Goal: Task Accomplishment & Management: Use online tool/utility

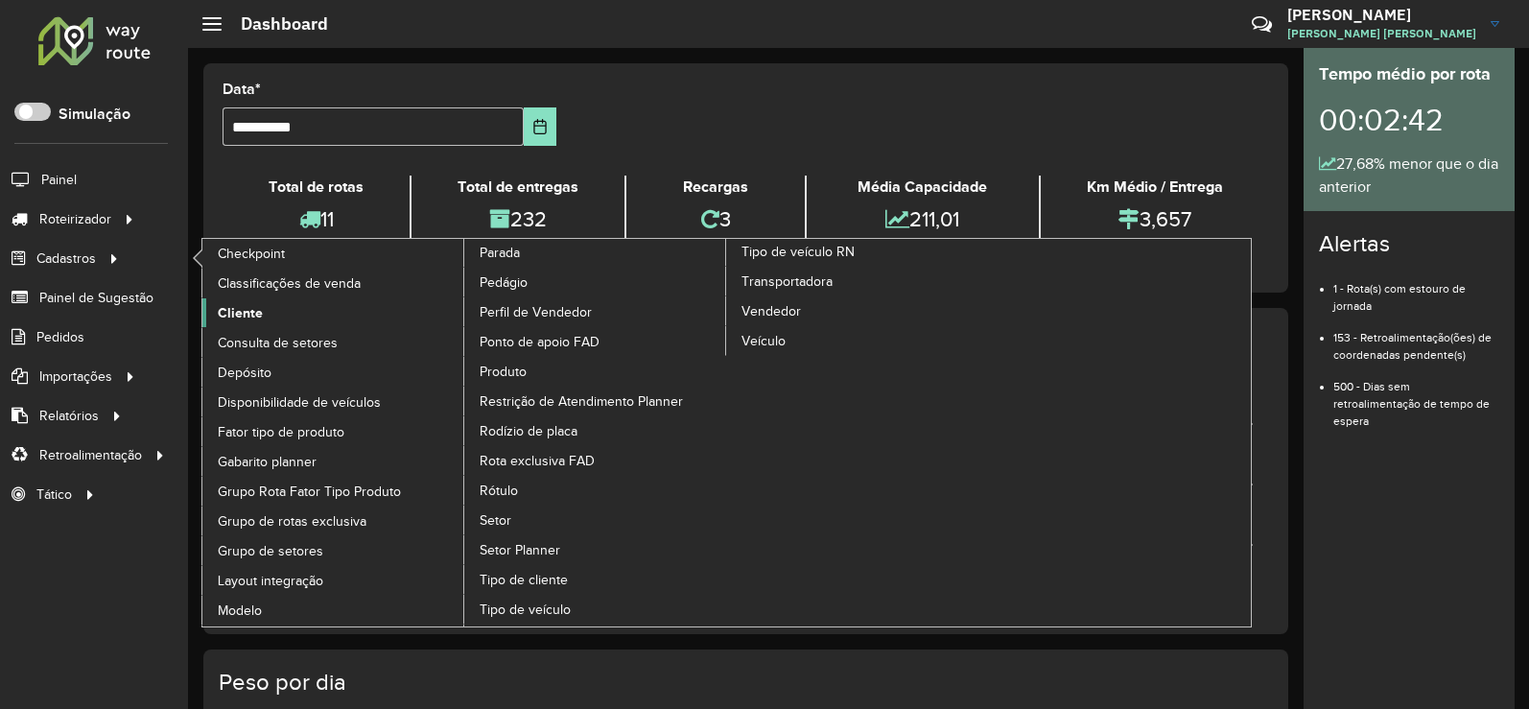
click at [240, 309] on span "Cliente" at bounding box center [240, 313] width 45 height 20
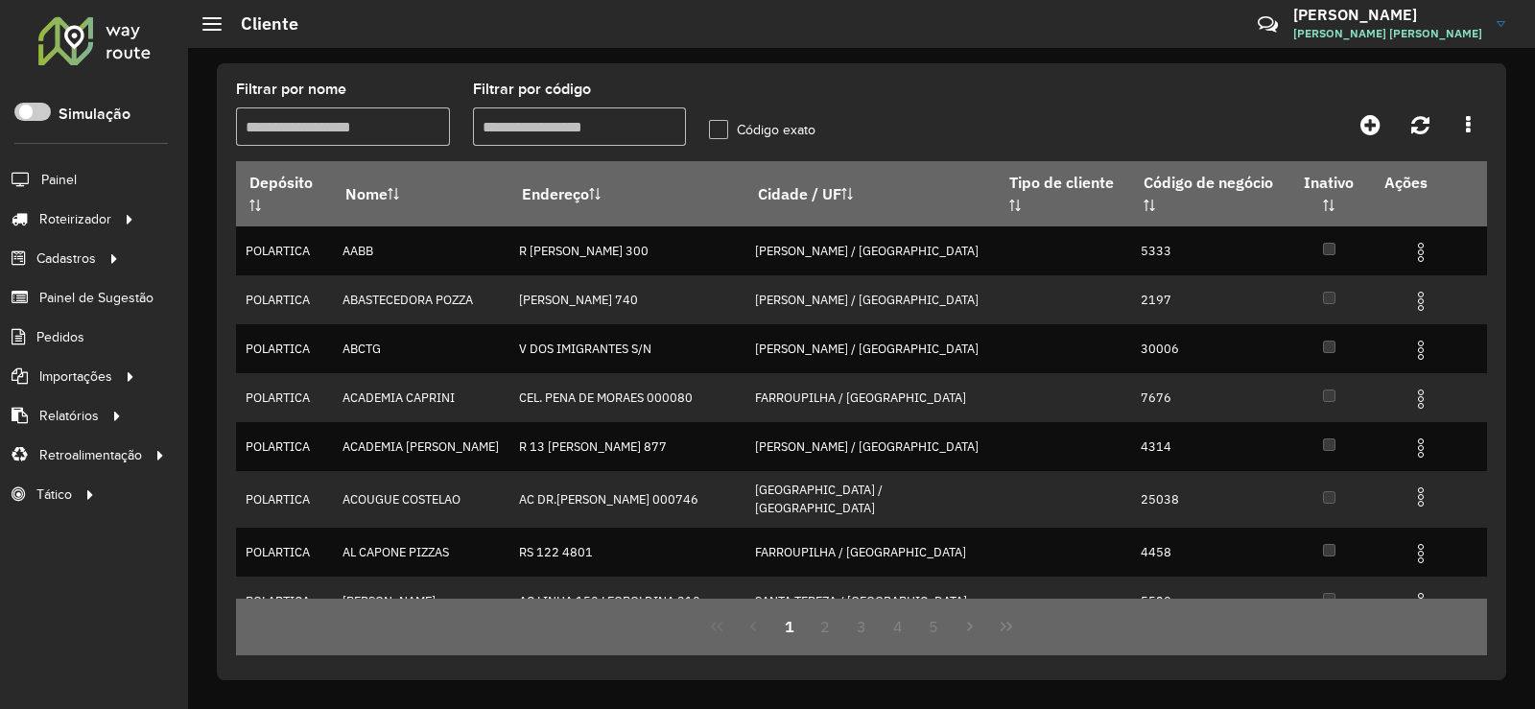
click at [580, 127] on input "Filtrar por código" at bounding box center [580, 126] width 214 height 38
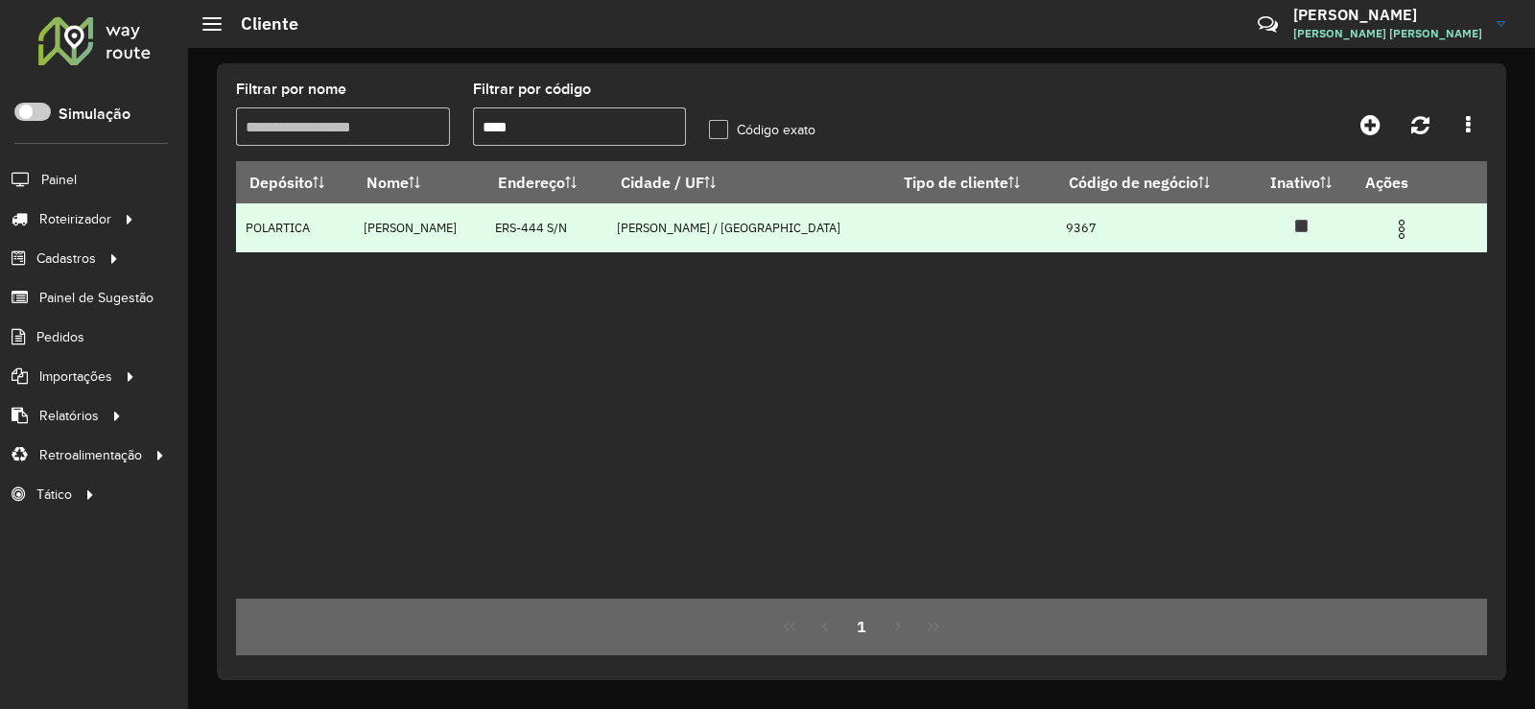
type input "****"
click at [1390, 228] on img at bounding box center [1401, 229] width 23 height 23
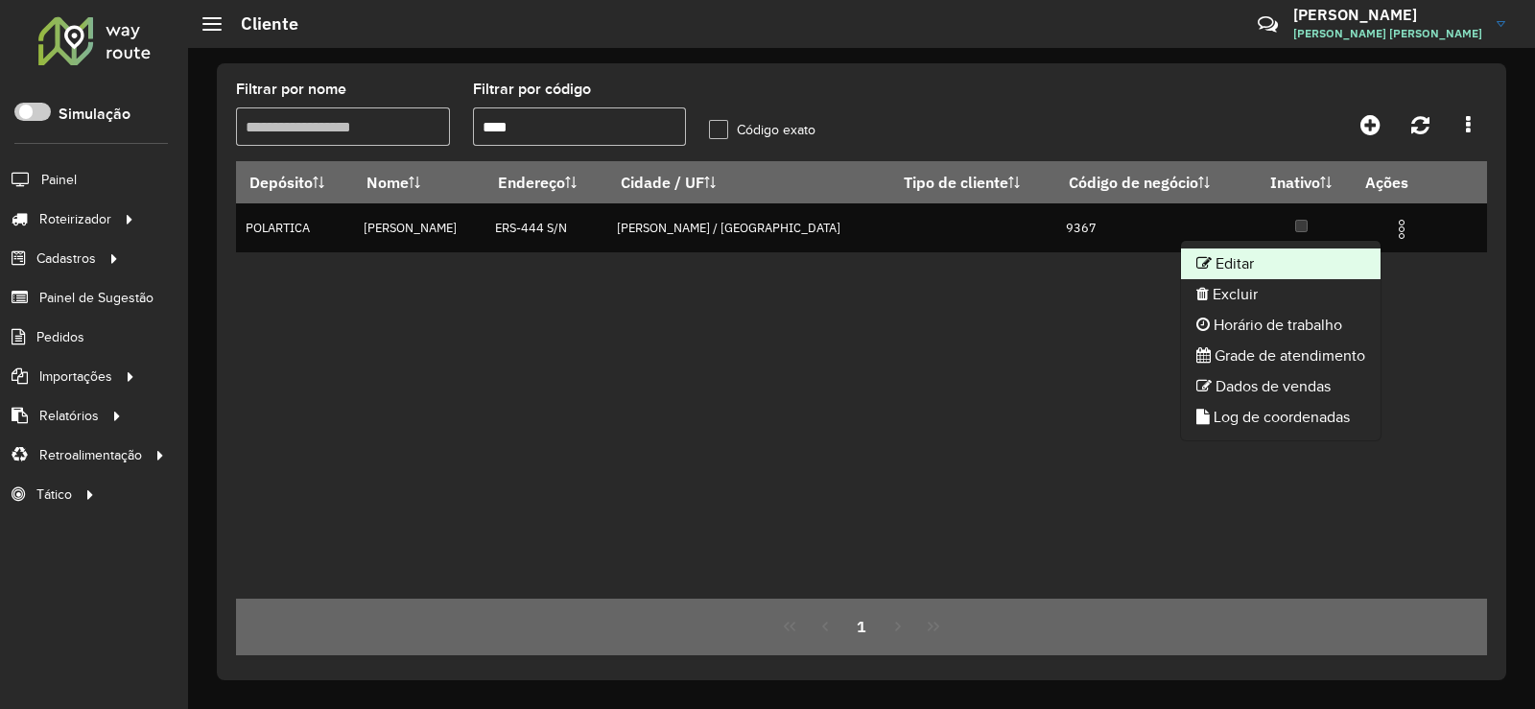
click at [1251, 256] on li "Editar" at bounding box center [1281, 264] width 200 height 31
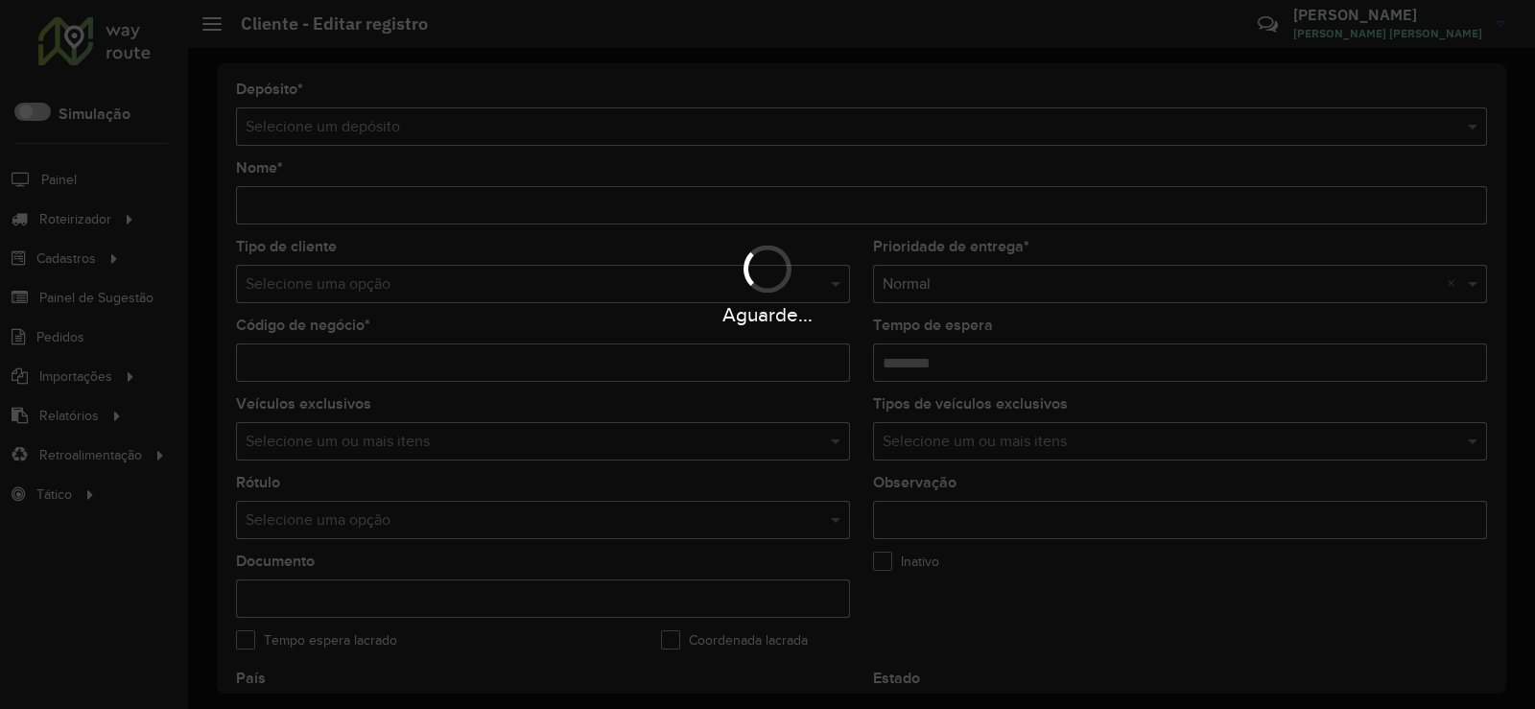
type input "**********"
type input "****"
type input "********"
type input "**********"
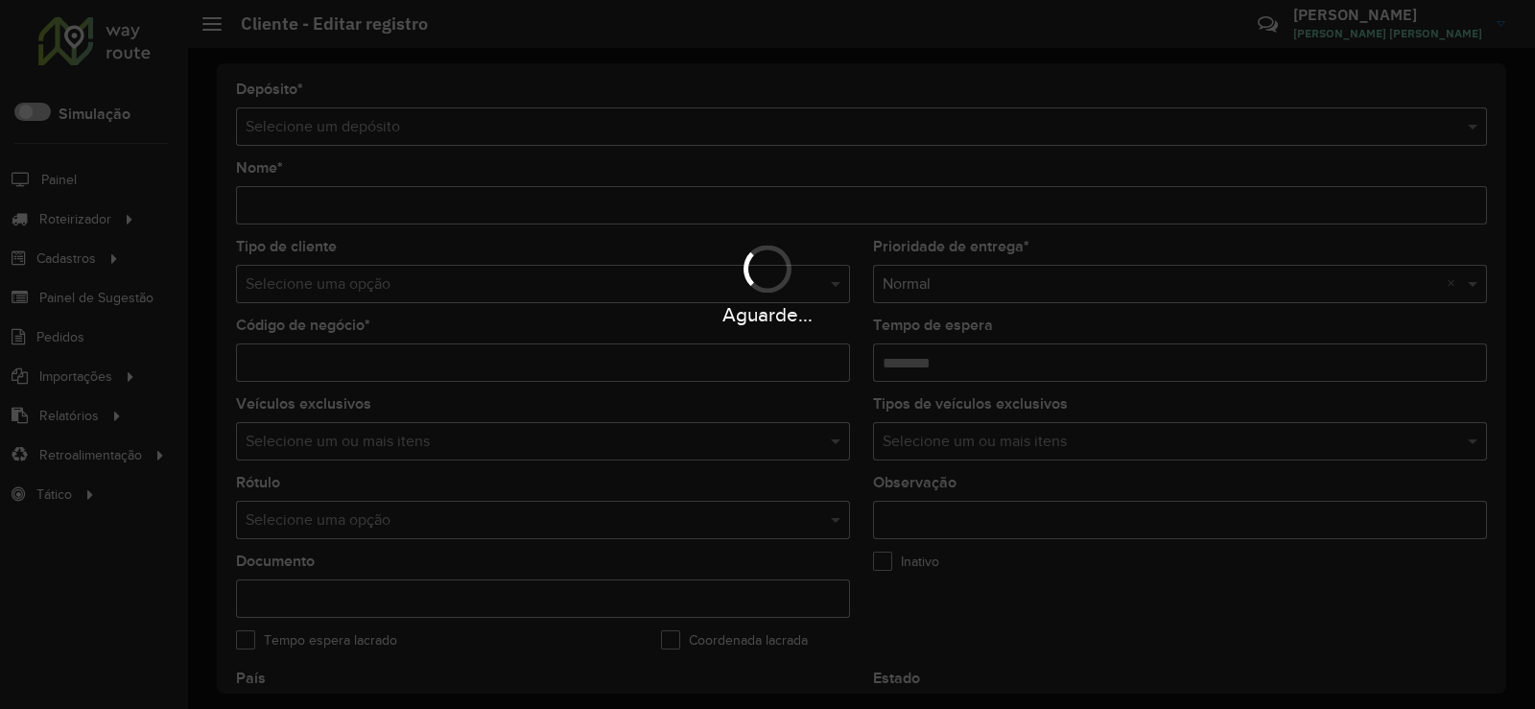
type input "********"
type input "*********"
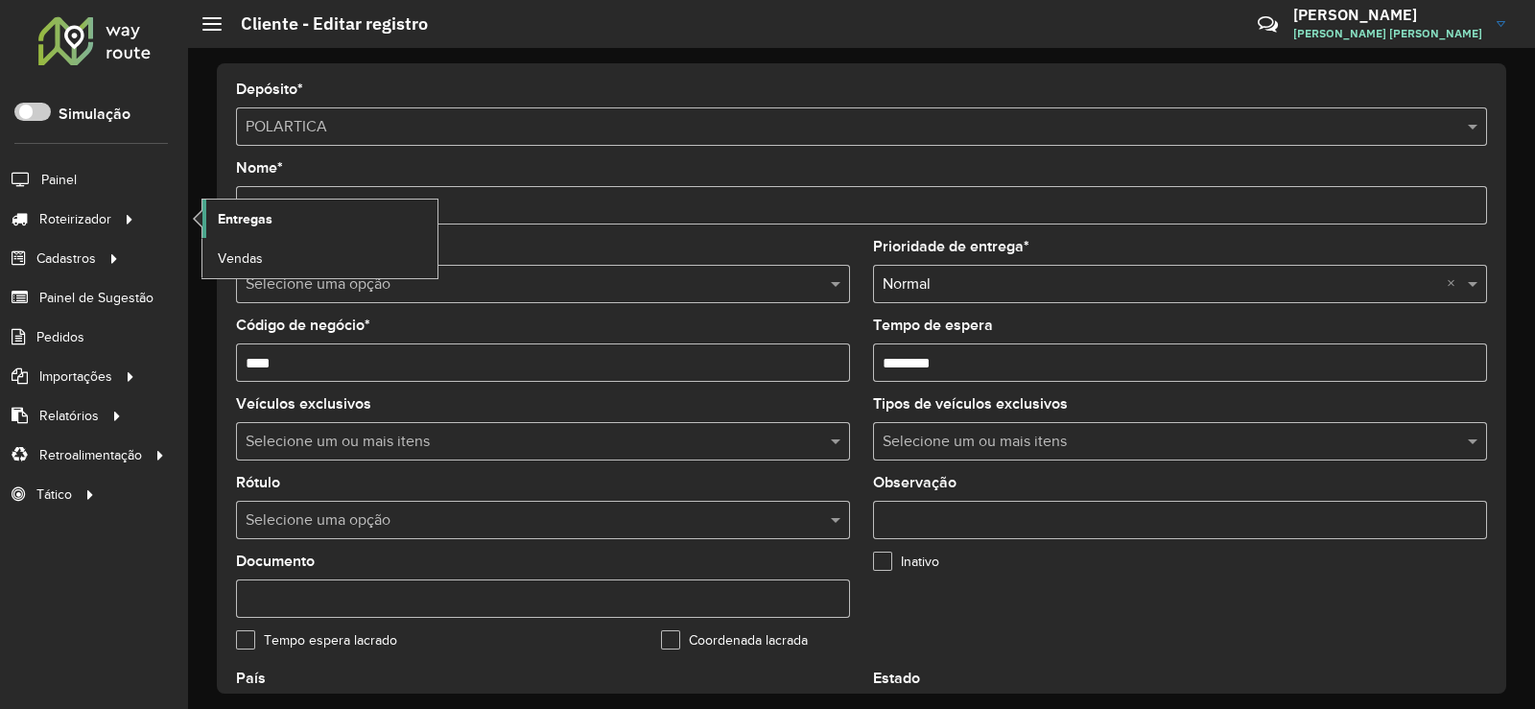
click at [247, 215] on span "Entregas" at bounding box center [245, 219] width 55 height 20
click at [122, 42] on div at bounding box center [94, 40] width 116 height 50
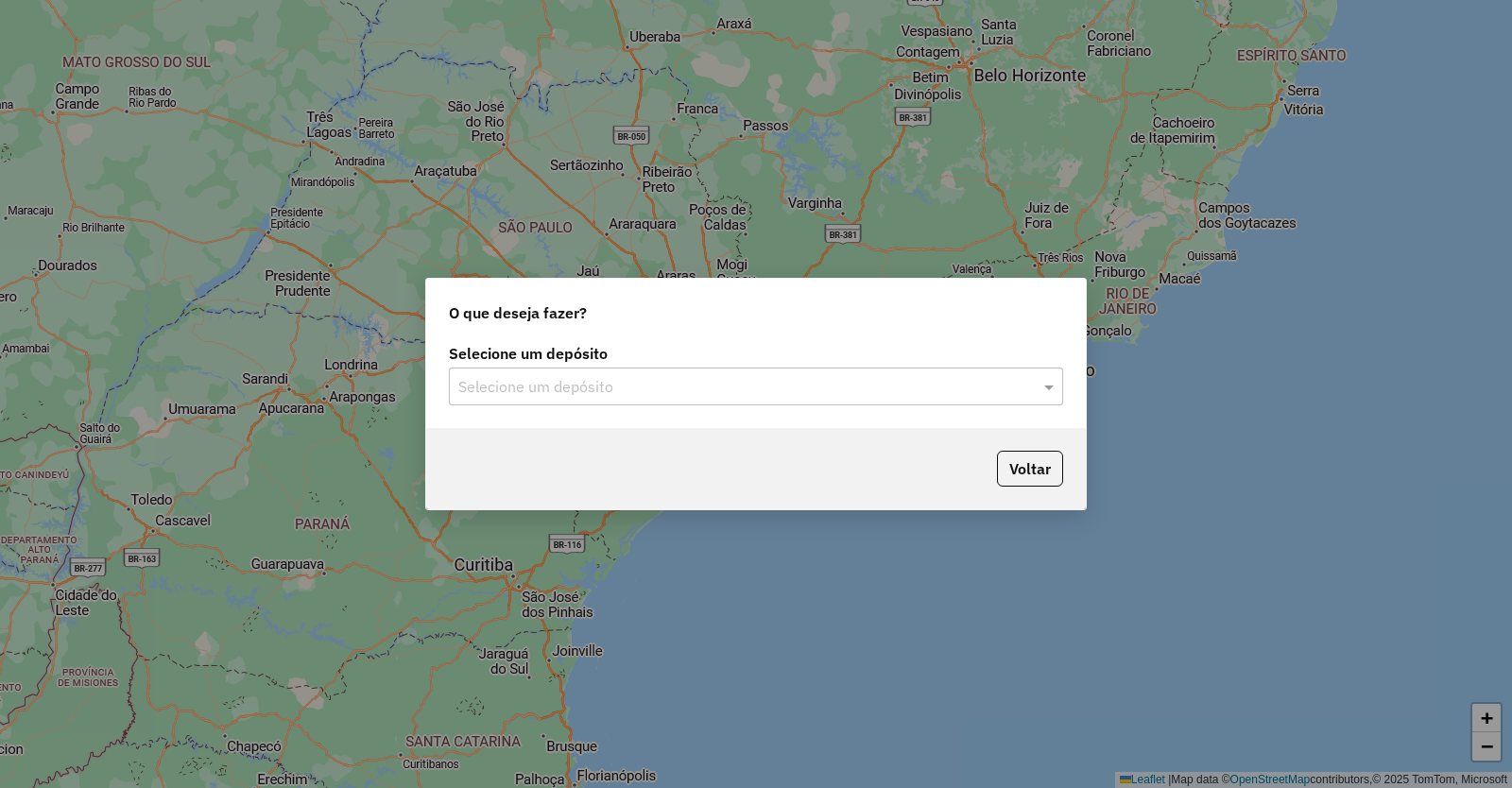
click at [610, 387] on input "text" at bounding box center [737, 387] width 558 height 23
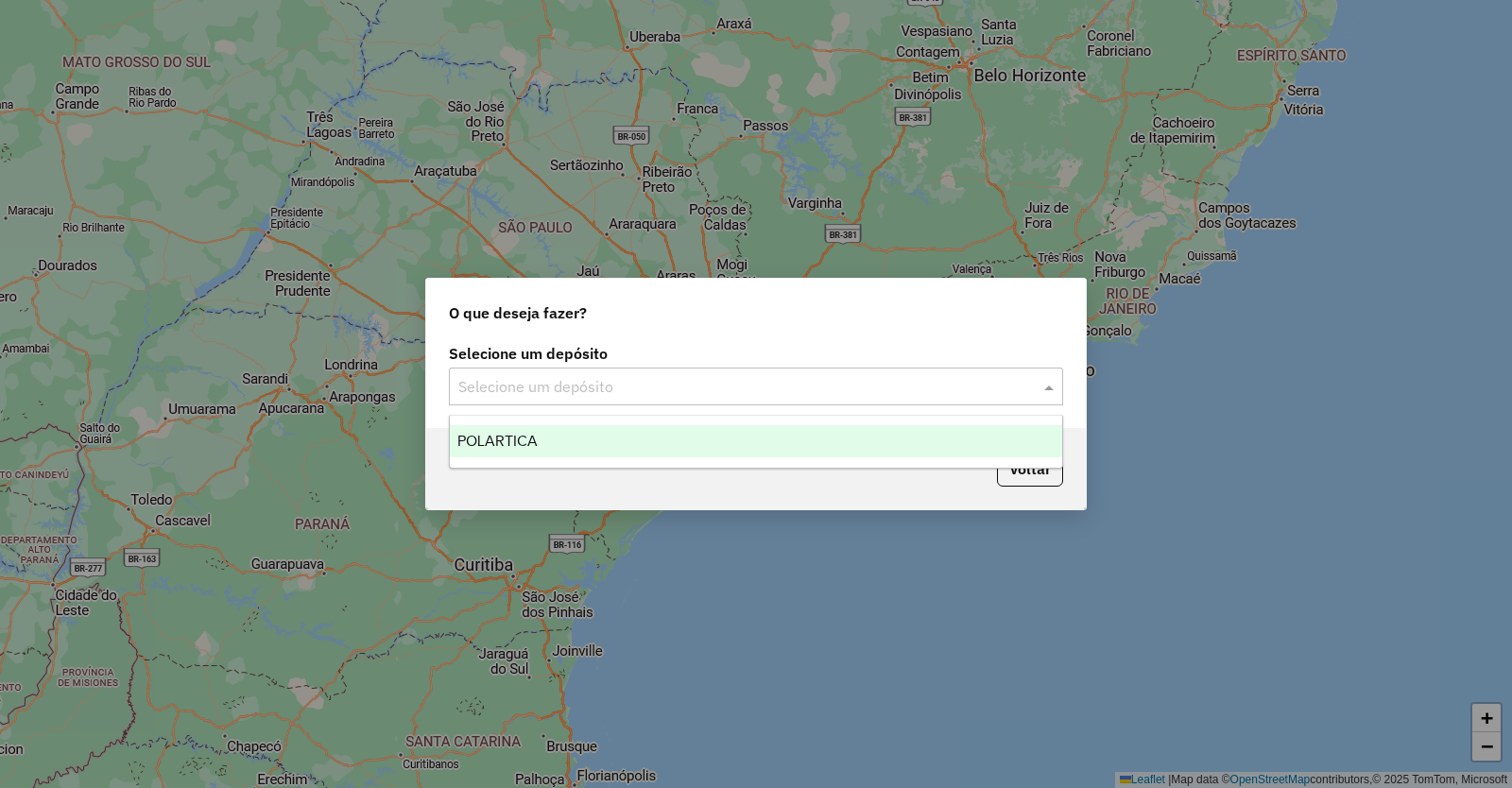
click at [496, 435] on span "POLARTICA" at bounding box center [497, 440] width 81 height 16
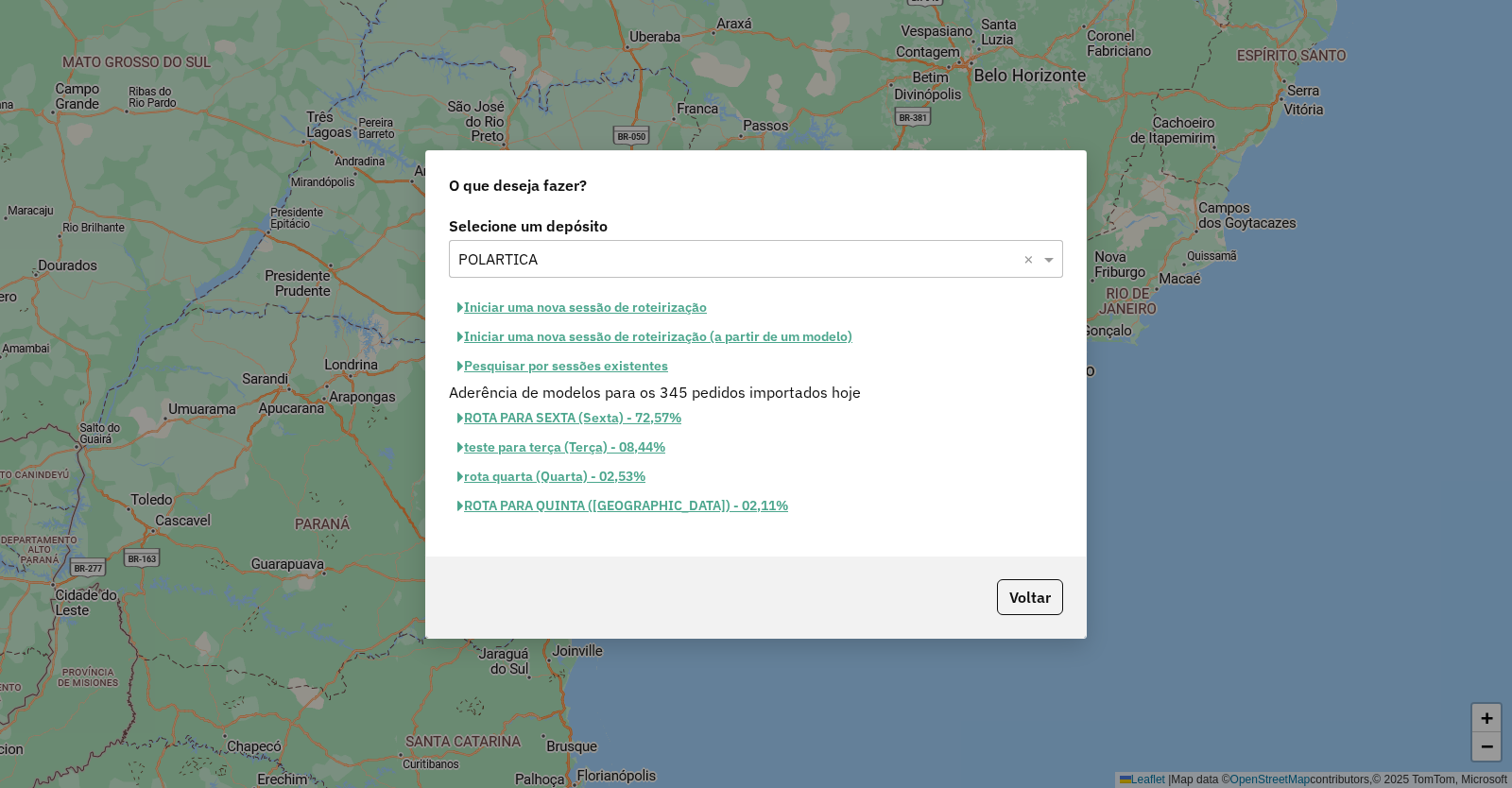
click at [602, 306] on button "Iniciar uma nova sessão de roteirização" at bounding box center [582, 307] width 267 height 30
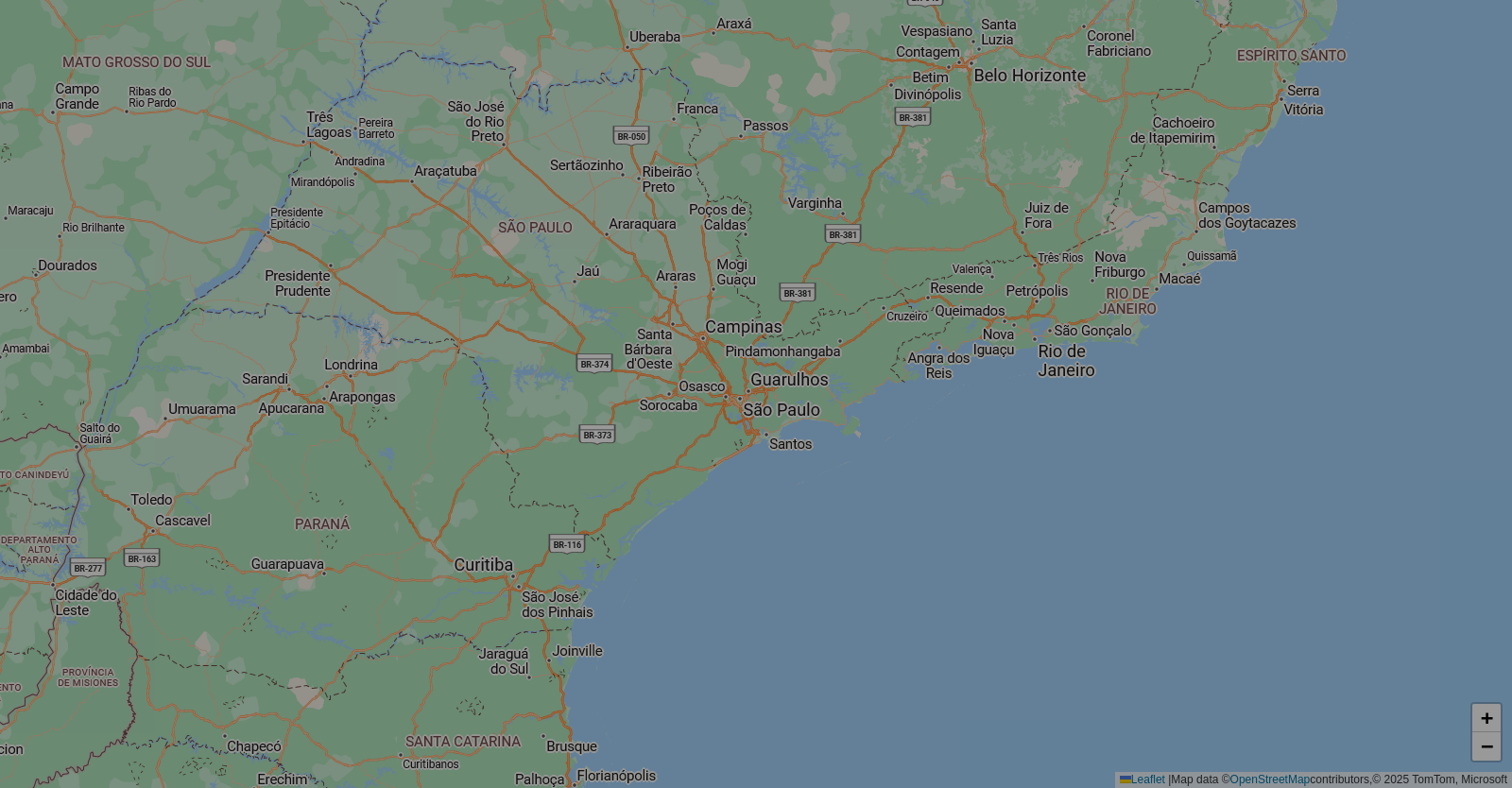
select select "*"
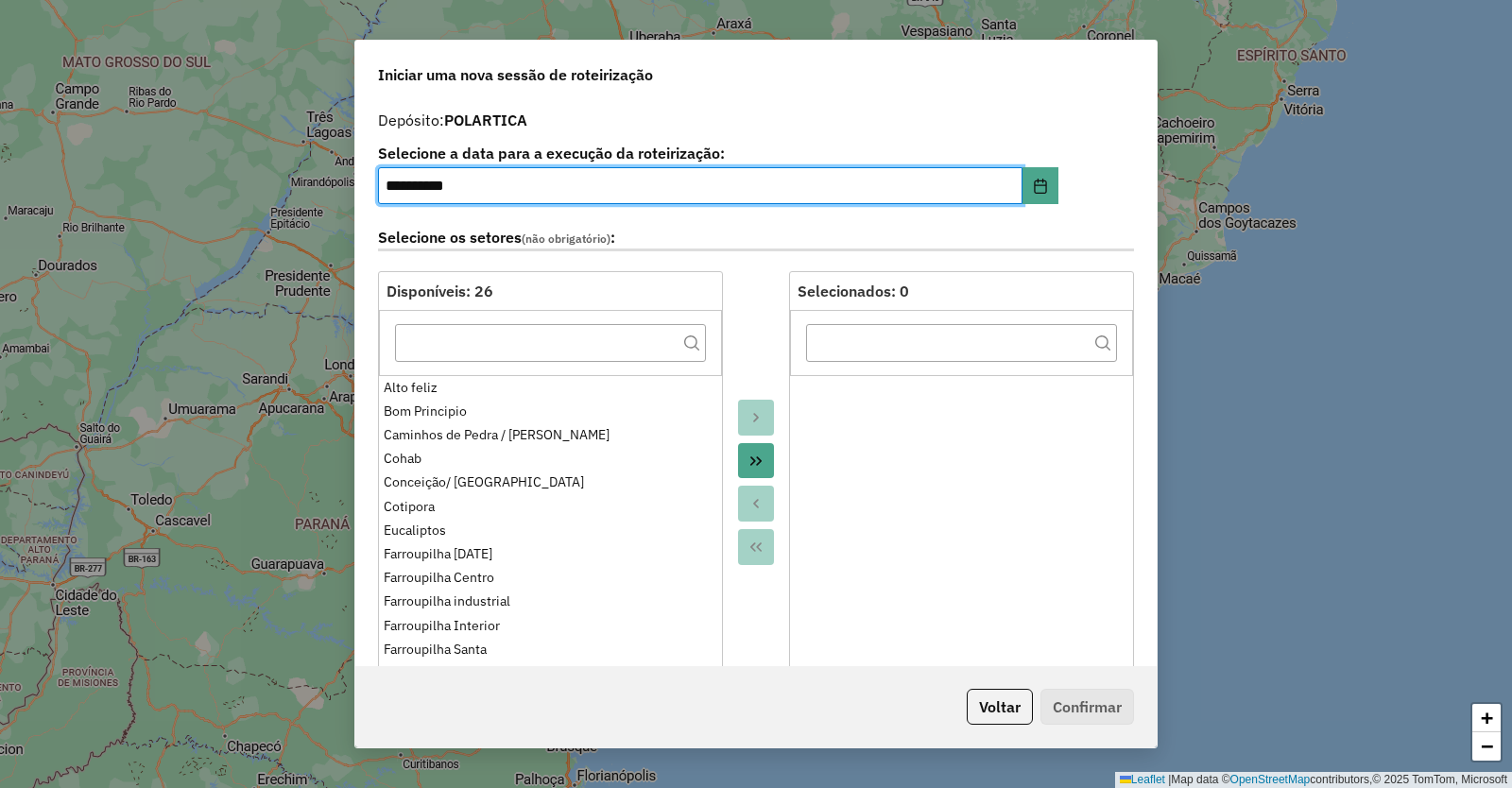
click at [761, 454] on button "Move All to Target" at bounding box center [756, 461] width 35 height 35
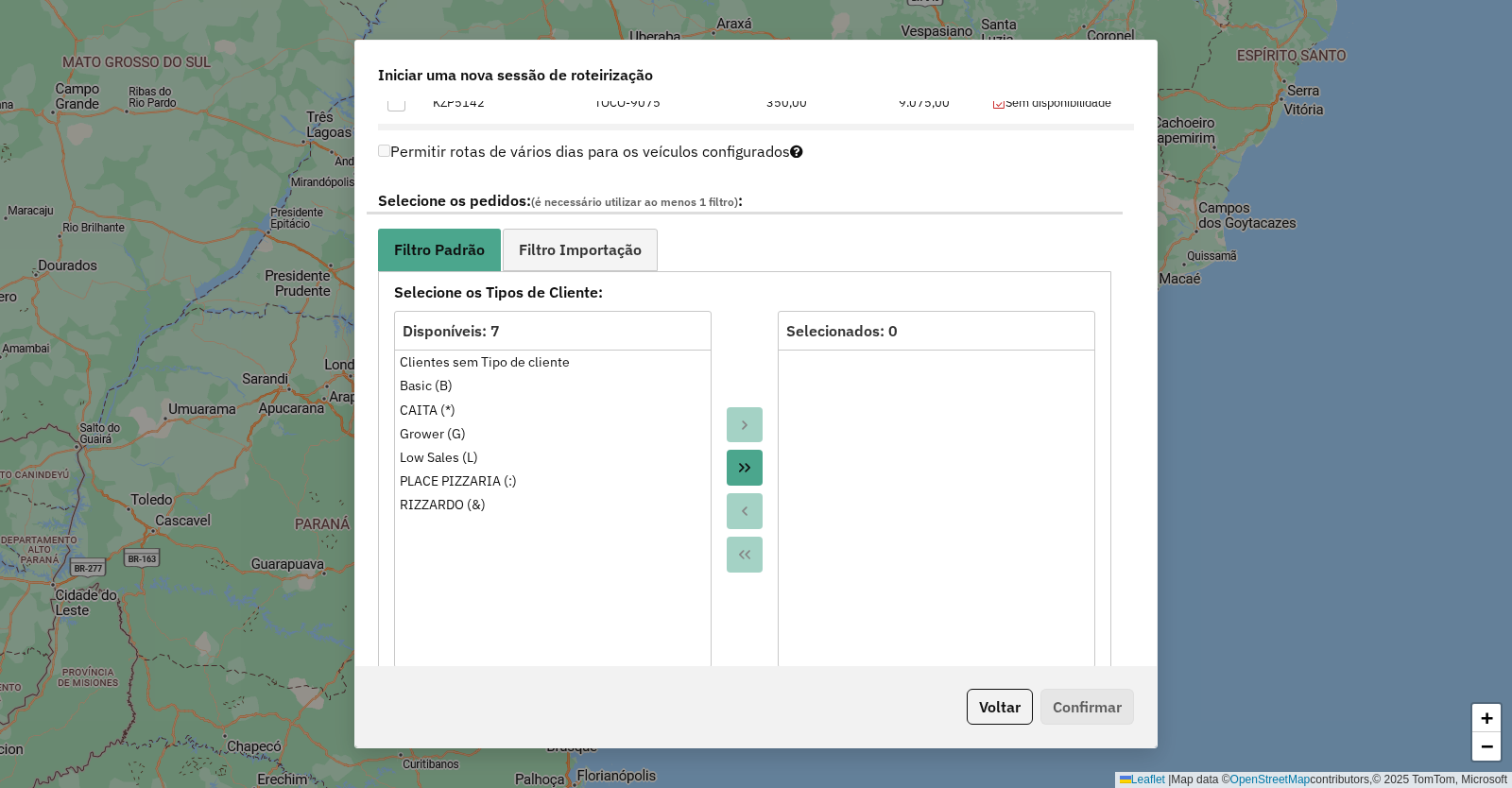
scroll to position [945, 0]
click at [745, 465] on icon "Move All to Target" at bounding box center [744, 464] width 15 height 15
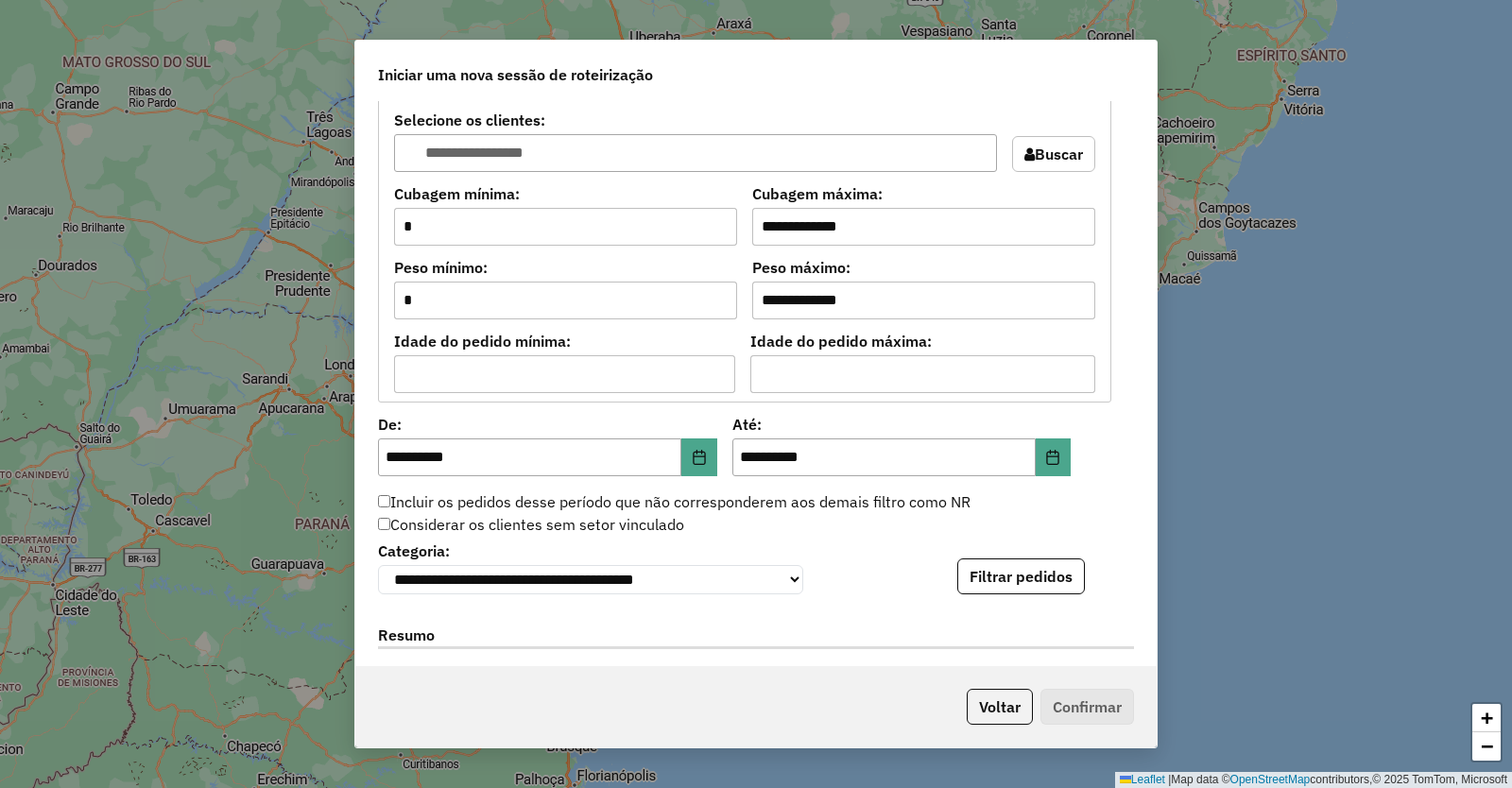
scroll to position [1607, 0]
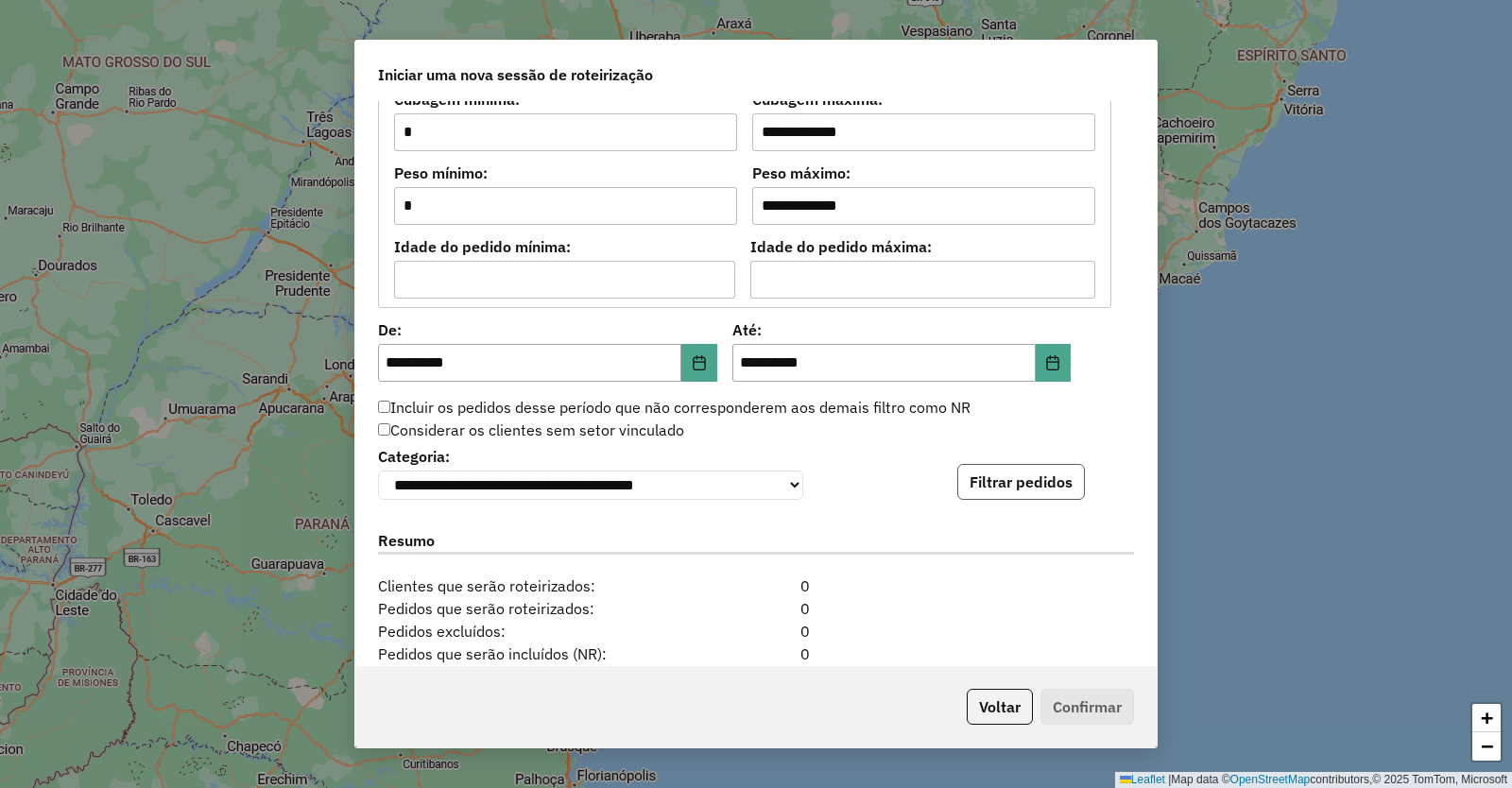
click at [1011, 492] on button "Filtrar pedidos" at bounding box center [1021, 482] width 128 height 35
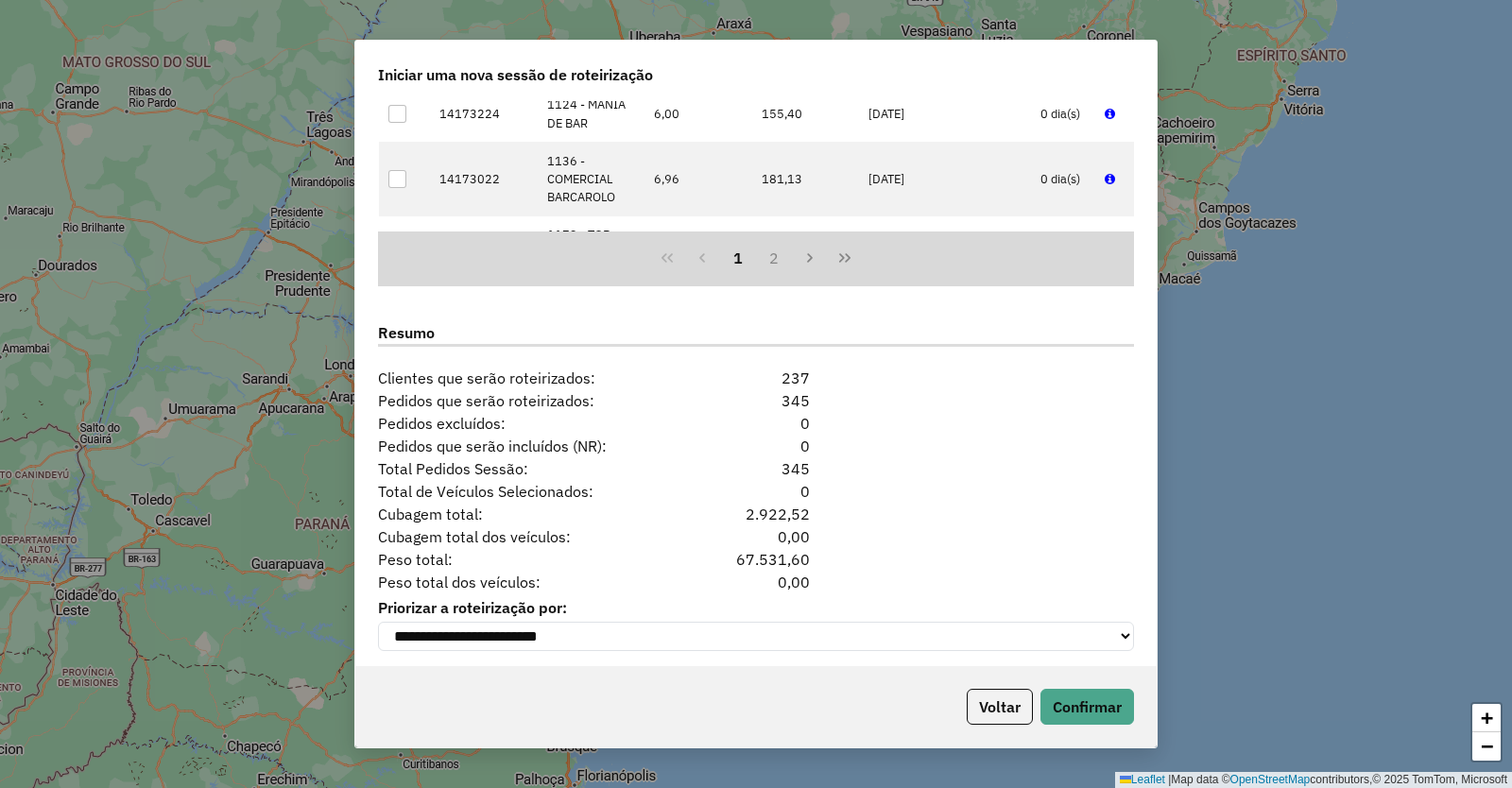
scroll to position [2221, 0]
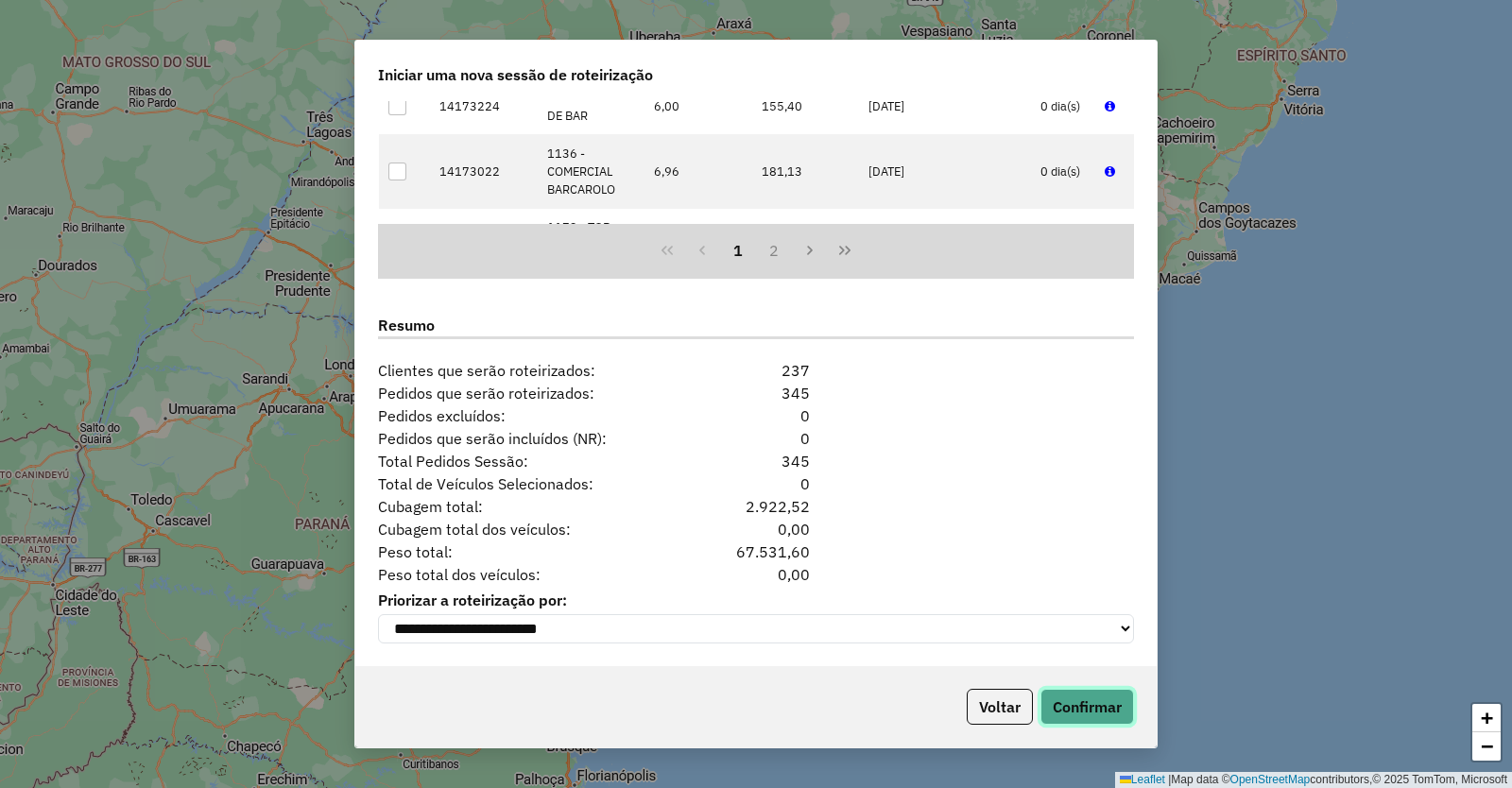
click at [1095, 697] on button "Confirmar" at bounding box center [1086, 706] width 94 height 35
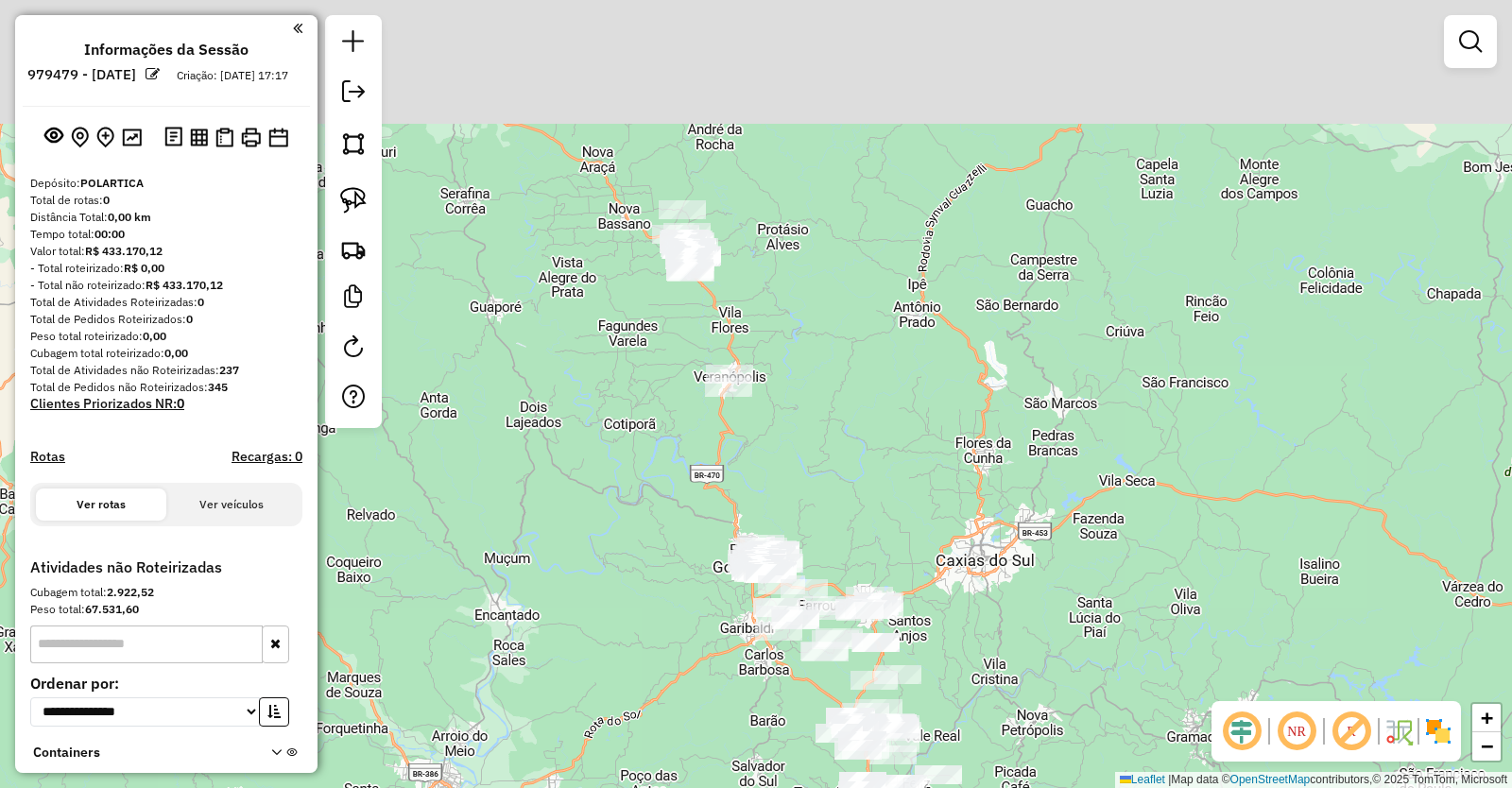
drag, startPoint x: 776, startPoint y: 93, endPoint x: 810, endPoint y: 386, distance: 295.0
click at [807, 383] on div "Janela de atendimento Grade de atendimento Capacidade Transportadoras Veículos …" at bounding box center [756, 394] width 1512 height 788
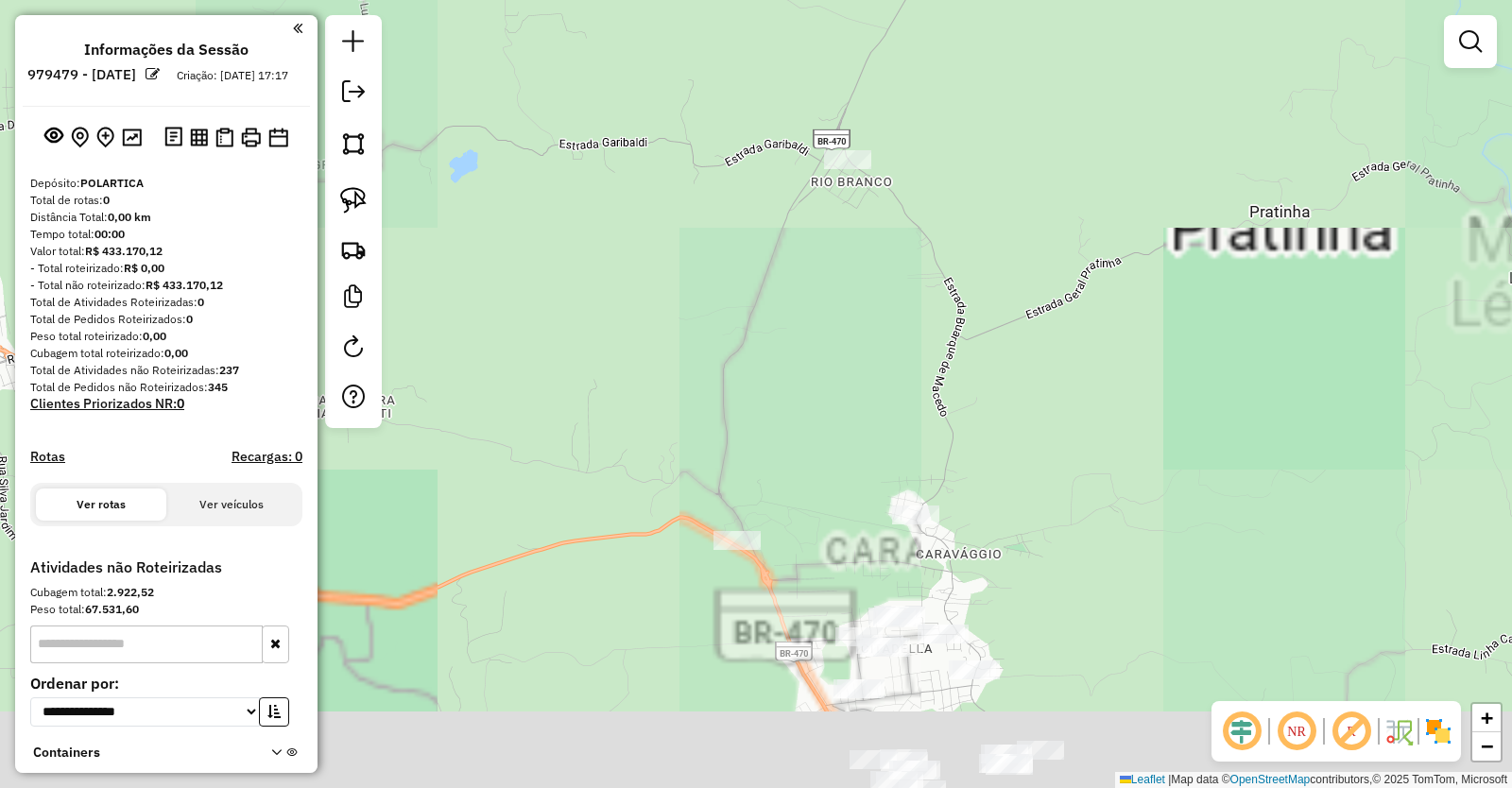
drag, startPoint x: 735, startPoint y: 431, endPoint x: 831, endPoint y: 331, distance: 138.6
click at [831, 331] on div "Janela de atendimento Grade de atendimento Capacidade Transportadoras Veículos …" at bounding box center [756, 394] width 1512 height 788
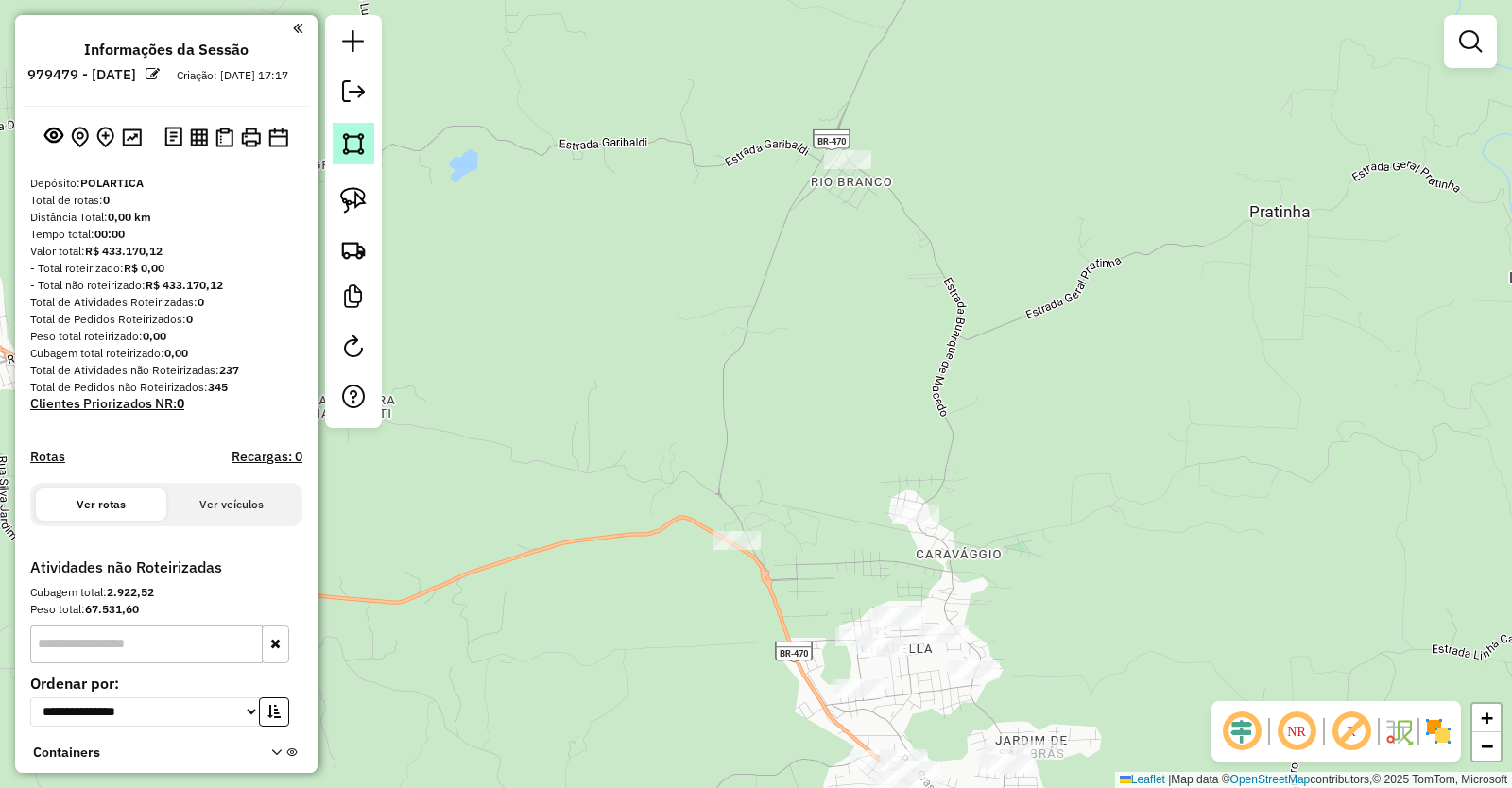
drag, startPoint x: 360, startPoint y: 148, endPoint x: 405, endPoint y: 147, distance: 45.0
click at [360, 147] on img at bounding box center [353, 143] width 27 height 27
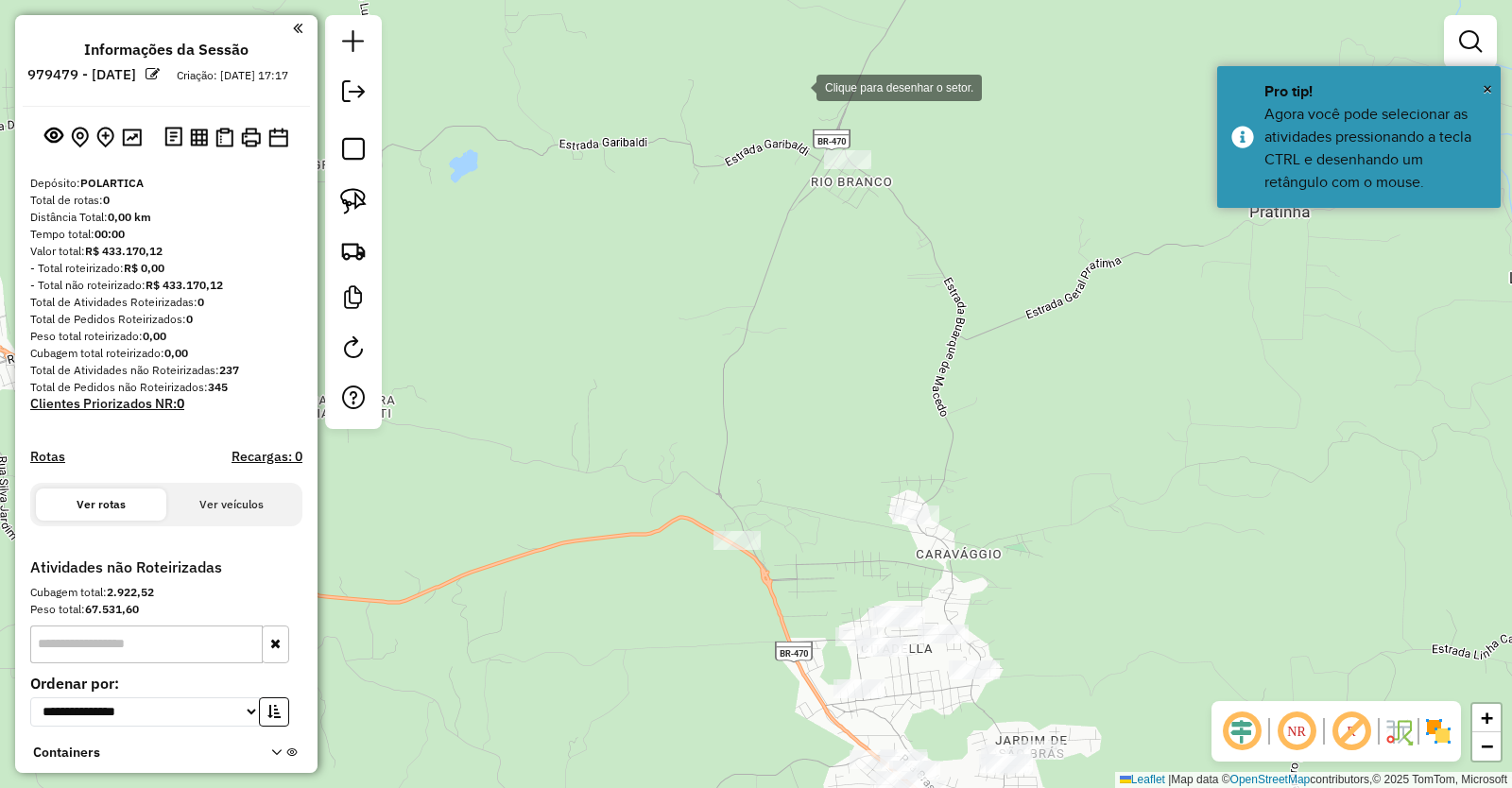
click at [798, 86] on div at bounding box center [798, 86] width 37 height 37
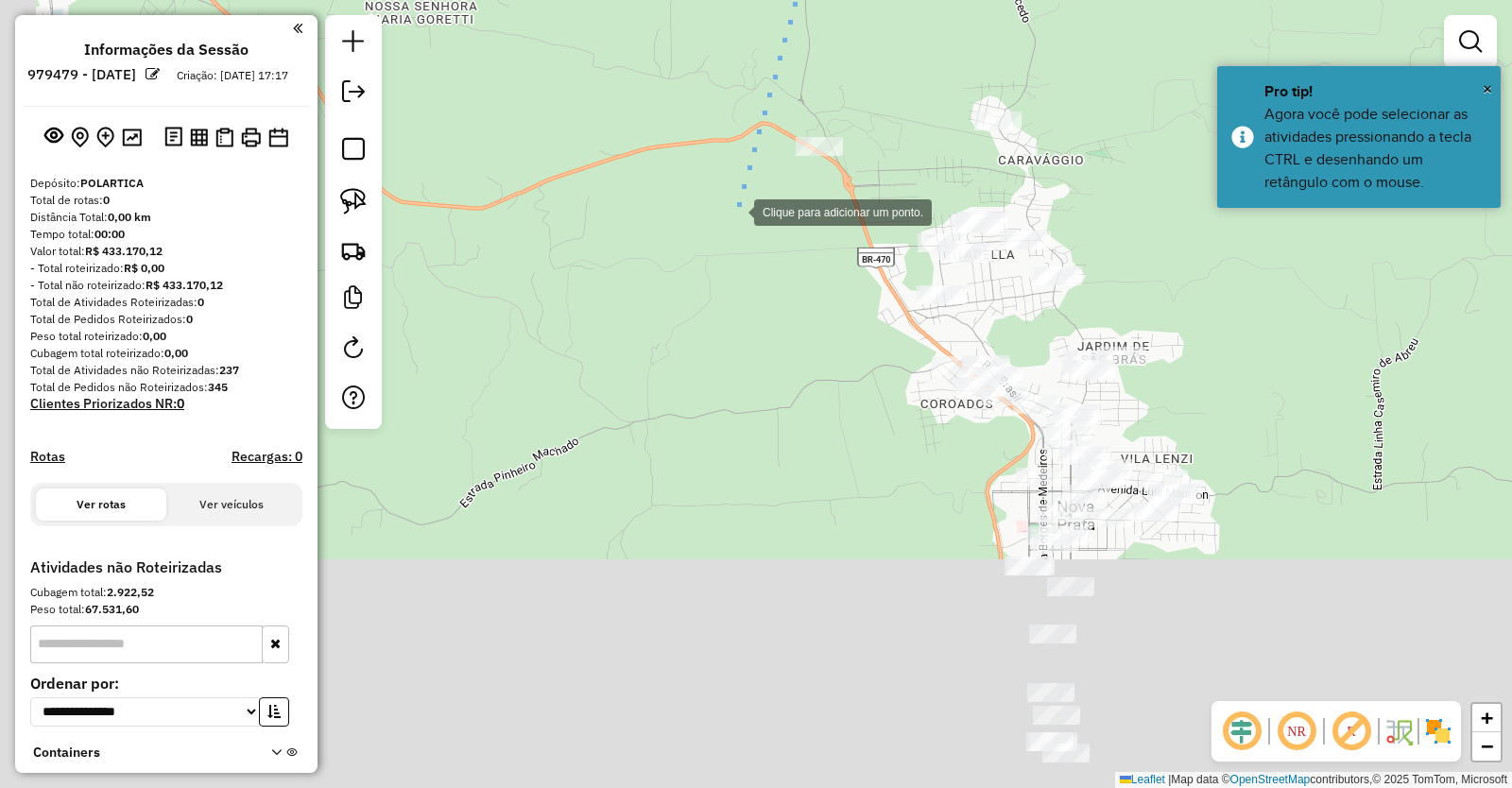
drag, startPoint x: 651, startPoint y: 603, endPoint x: 735, endPoint y: 214, distance: 398.0
click at [735, 214] on div at bounding box center [735, 211] width 37 height 37
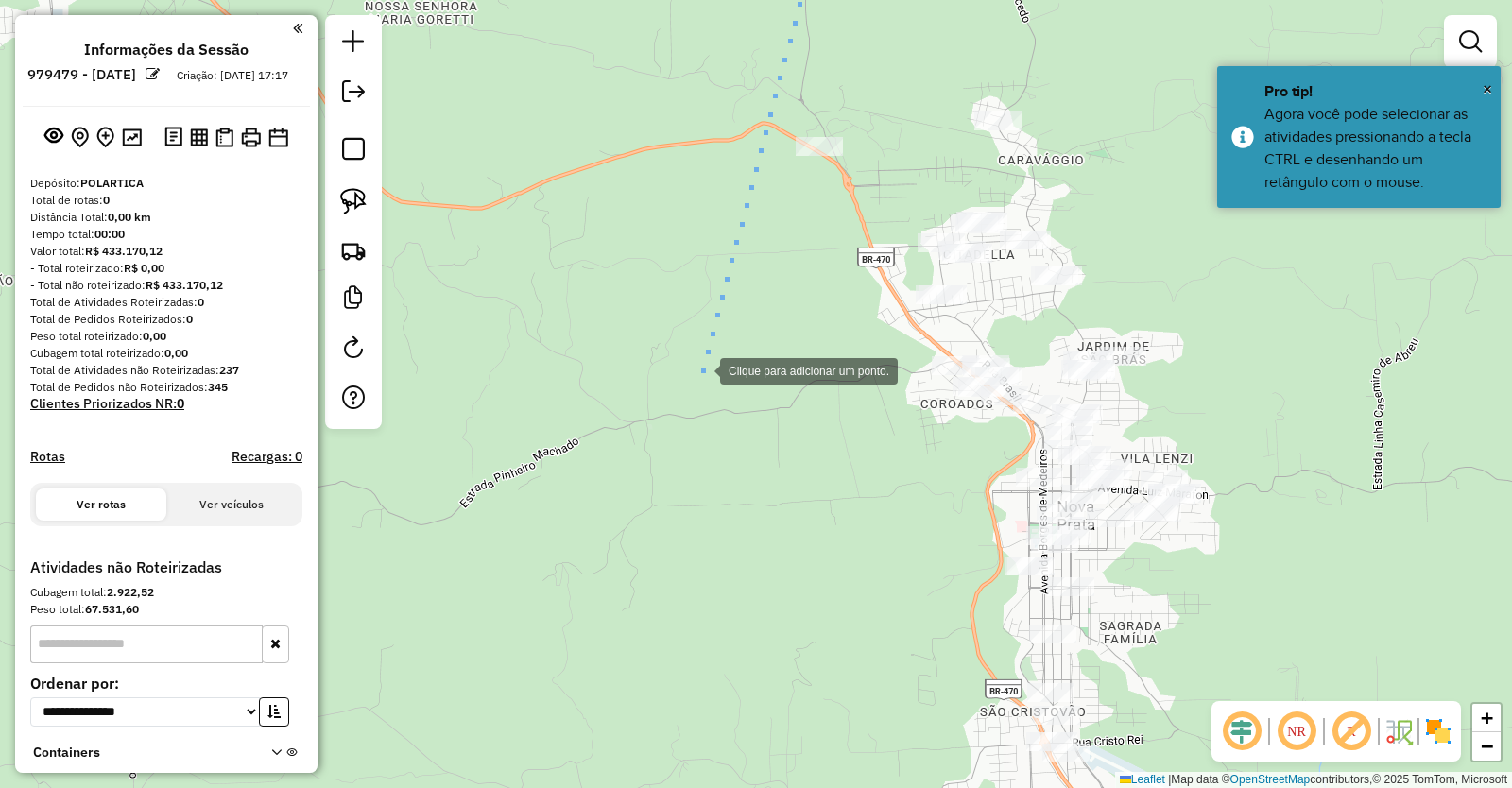
click at [699, 367] on div at bounding box center [701, 369] width 37 height 37
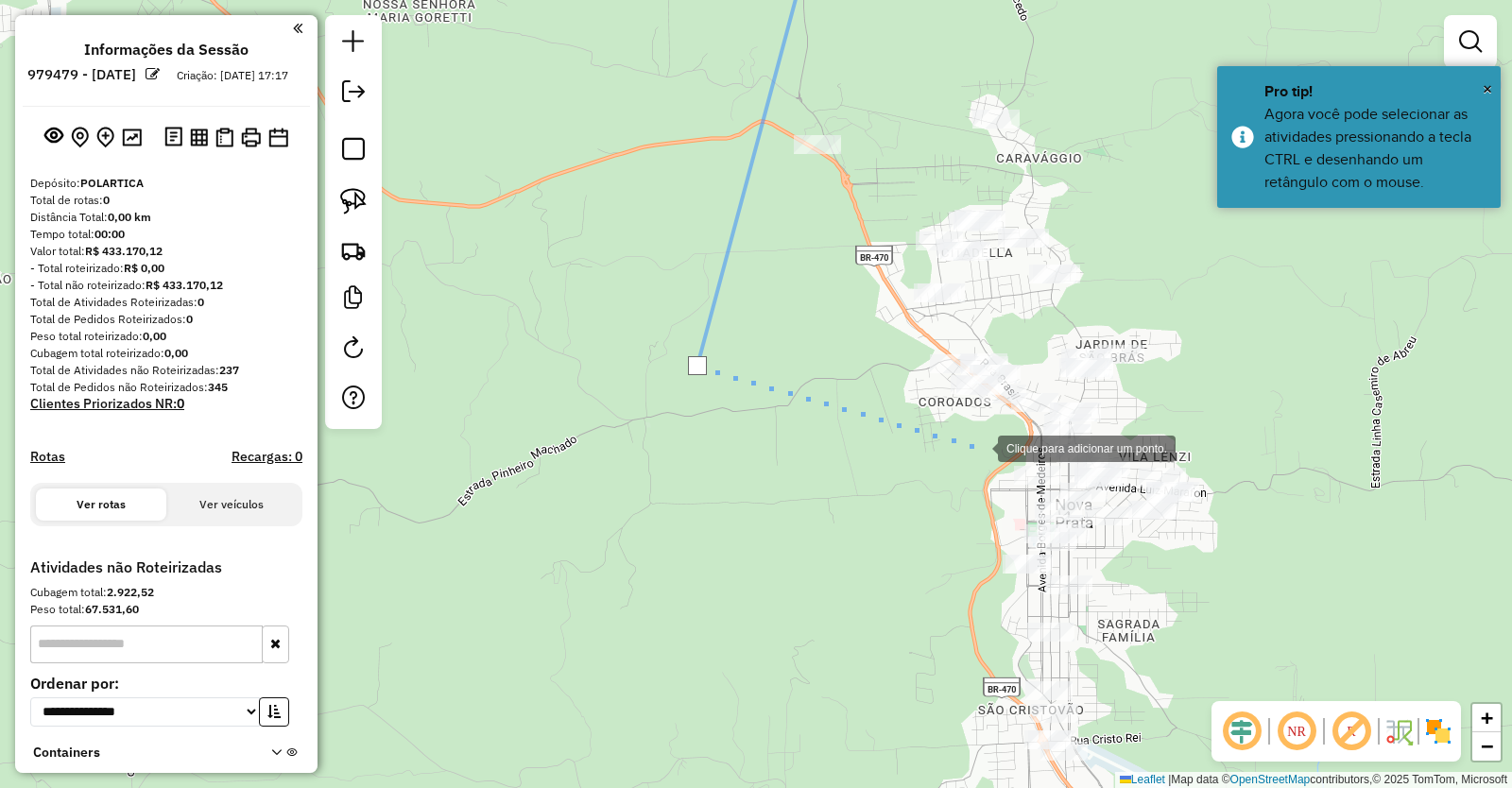
click at [979, 447] on div at bounding box center [979, 447] width 37 height 37
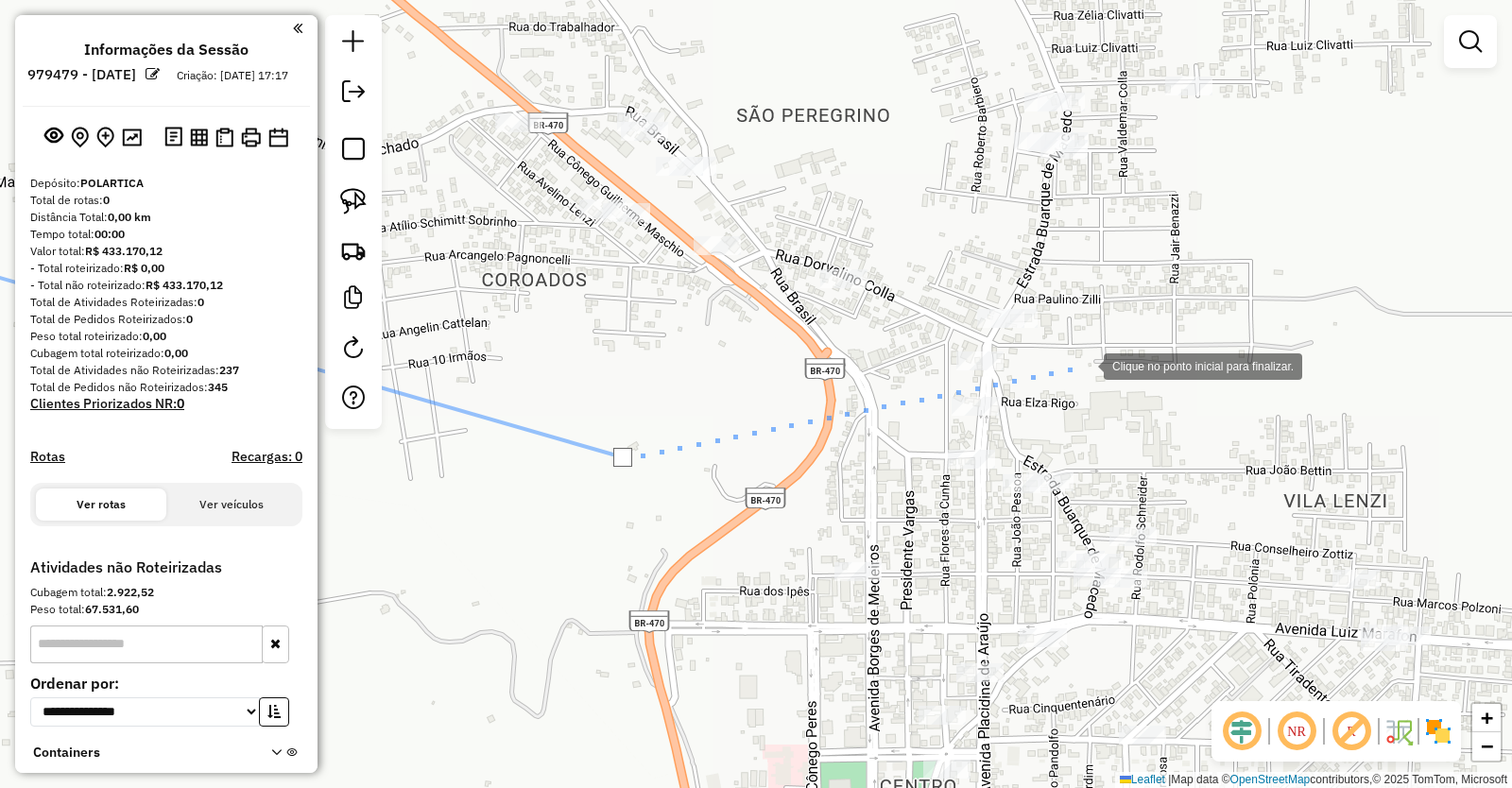
click at [1085, 364] on div at bounding box center [1085, 364] width 37 height 37
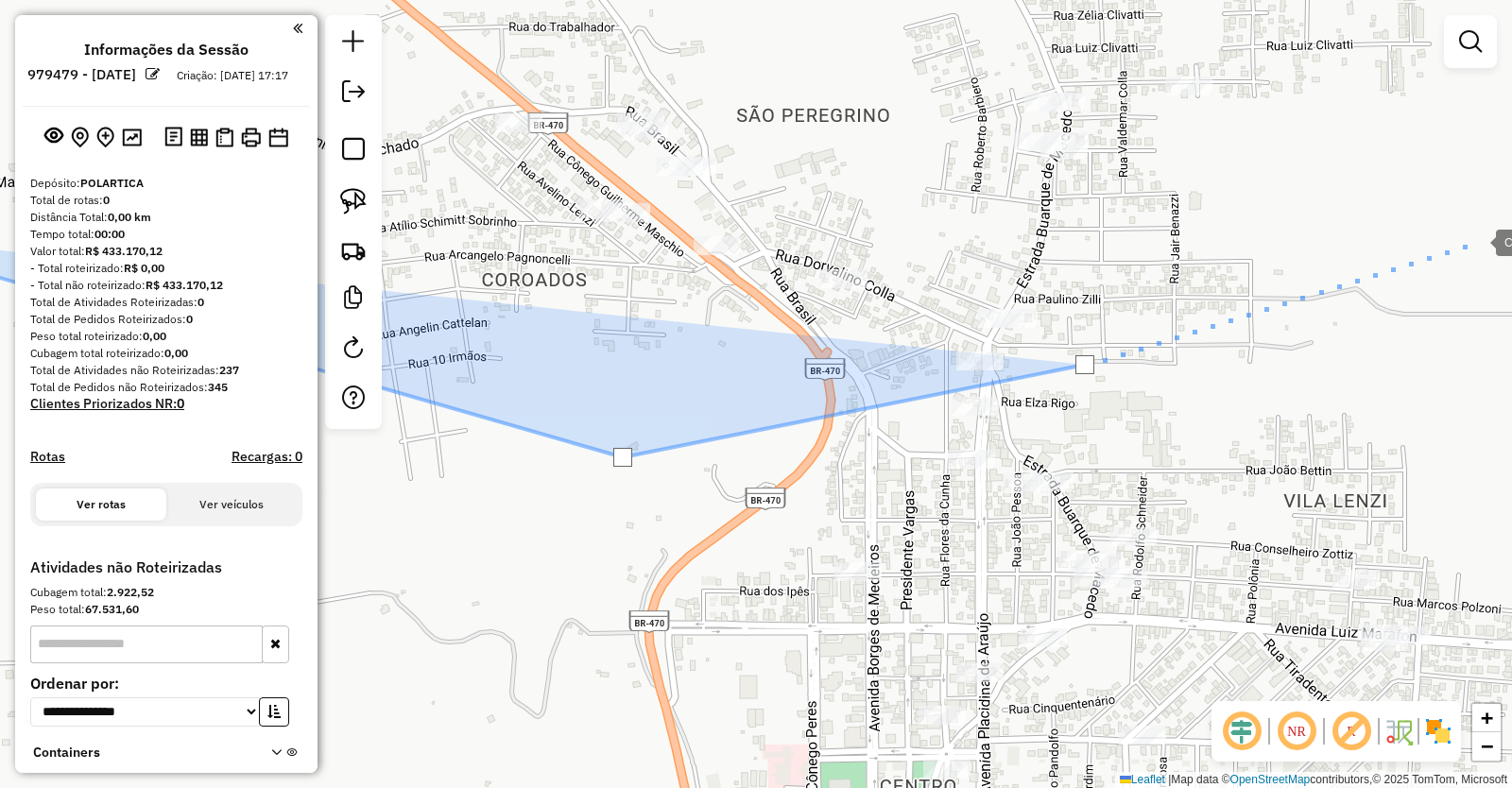
click at [1478, 241] on div at bounding box center [1478, 240] width 37 height 37
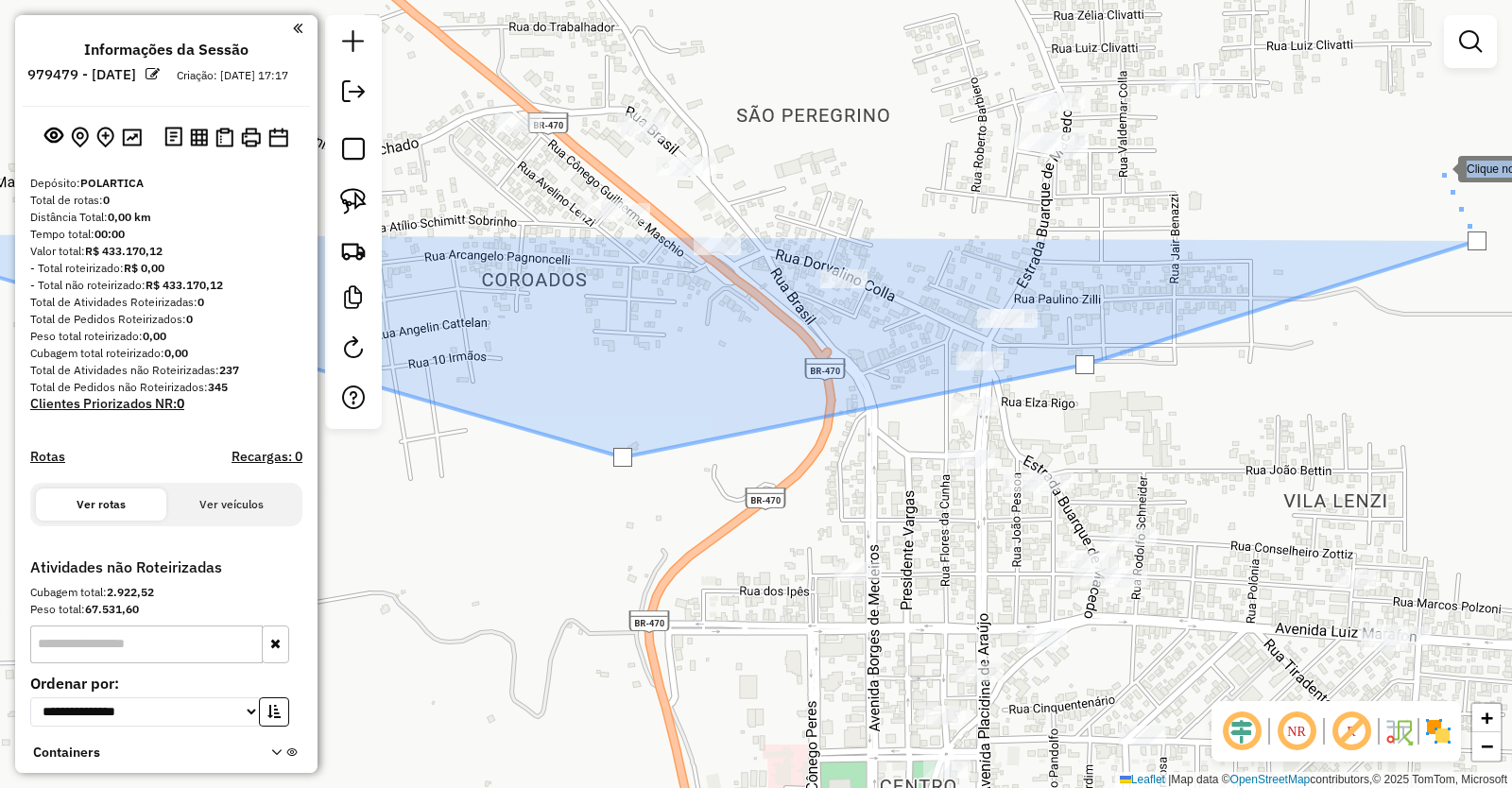
drag, startPoint x: 1453, startPoint y: 80, endPoint x: 1439, endPoint y: 167, distance: 88.1
click at [1439, 167] on div "Clique no ponto inicial para finalizar. Janela de atendimento Grade de atendime…" at bounding box center [756, 394] width 1512 height 788
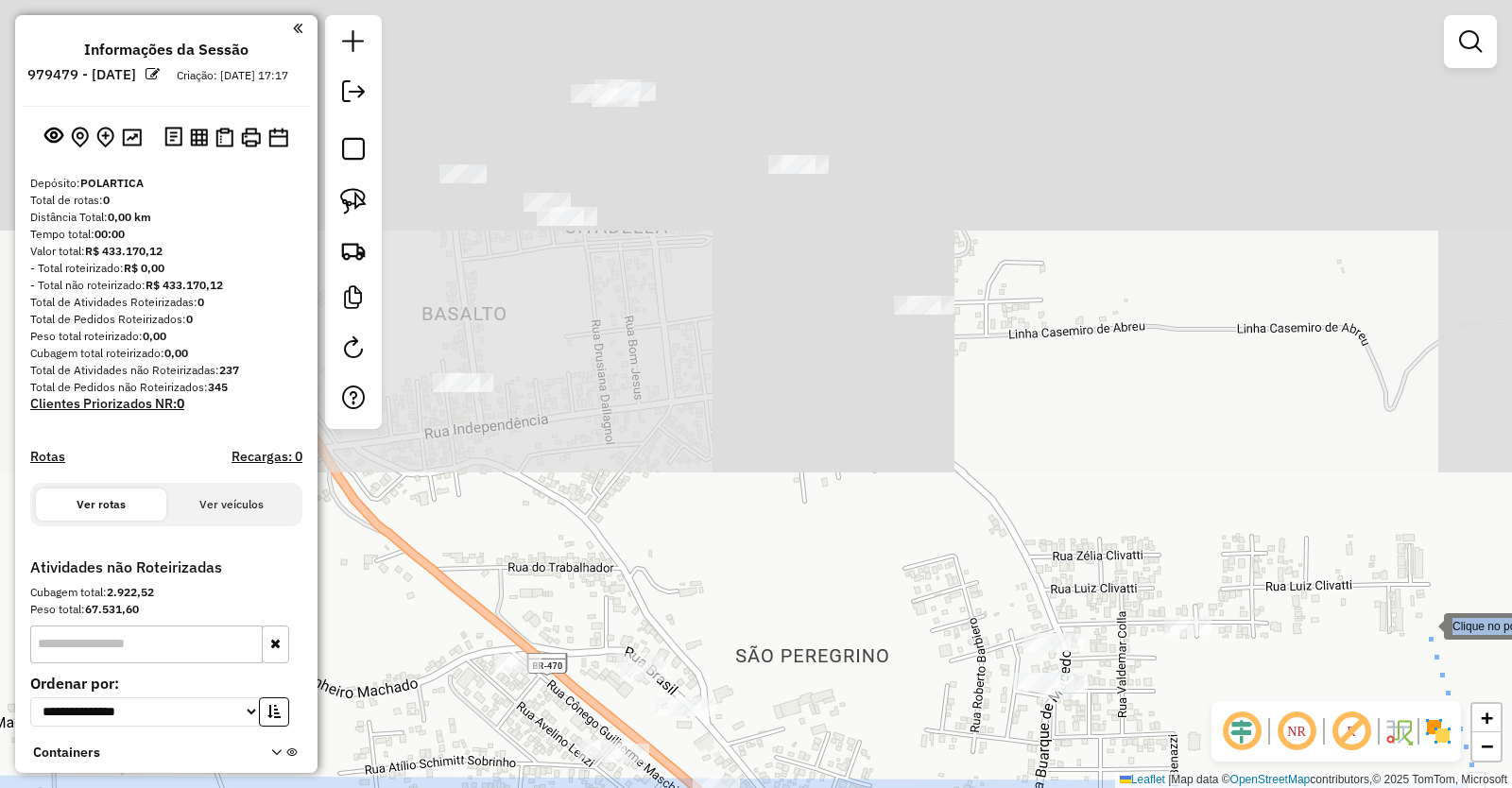
drag, startPoint x: 1426, startPoint y: 81, endPoint x: 1424, endPoint y: 575, distance: 494.0
click at [1424, 606] on div at bounding box center [1425, 624] width 37 height 37
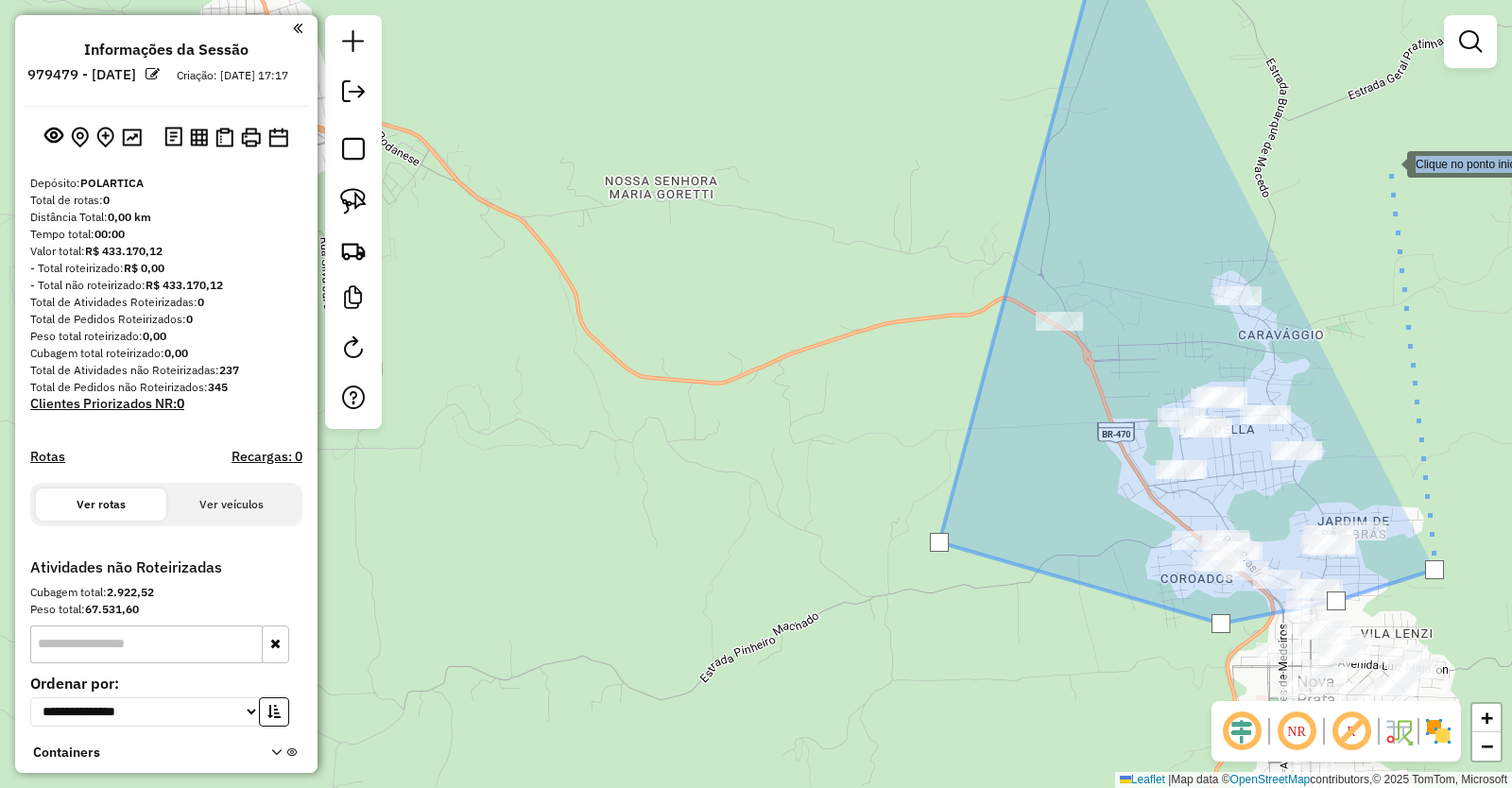
click at [1389, 163] on div at bounding box center [1388, 163] width 37 height 37
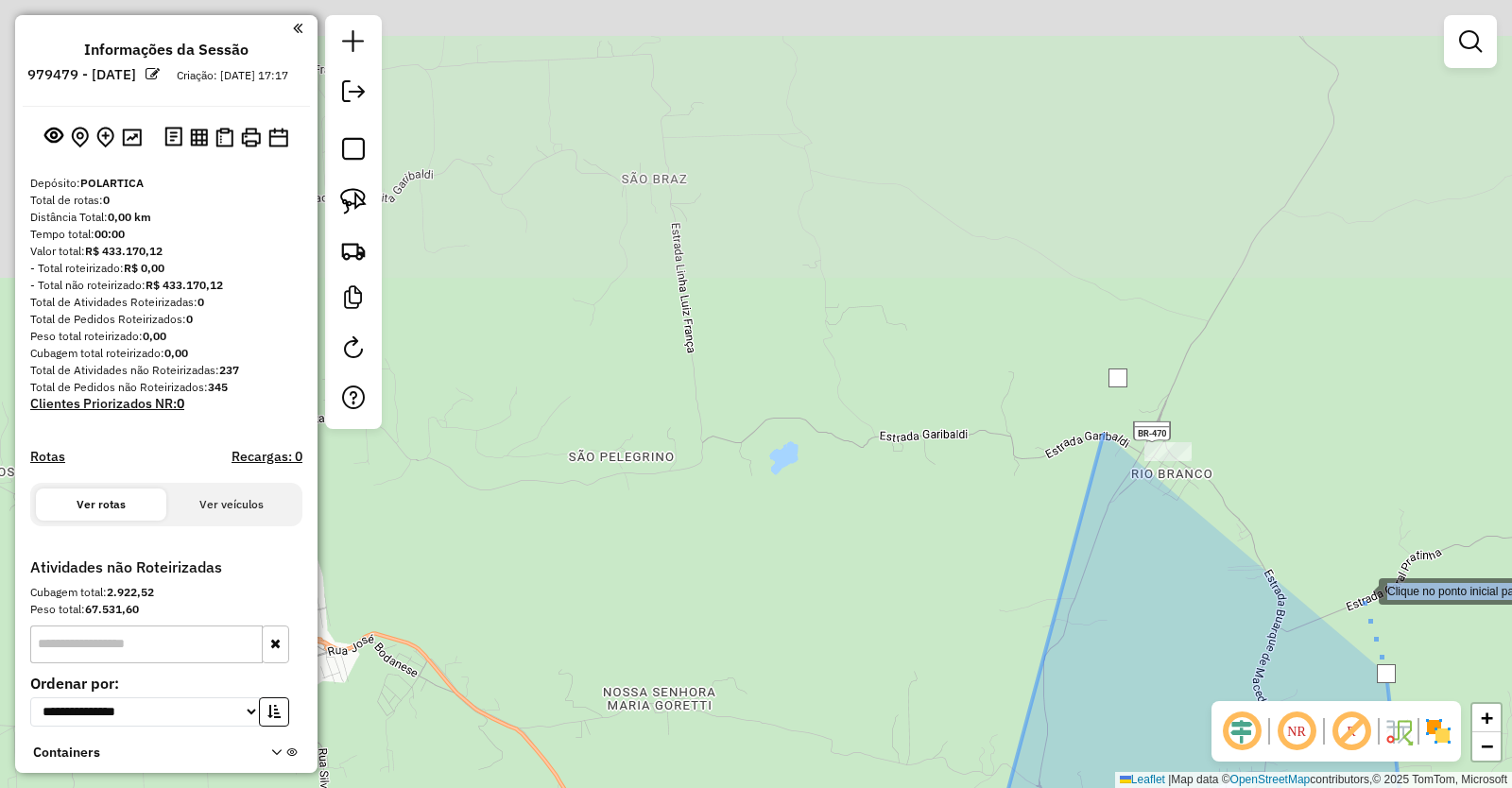
drag, startPoint x: 1362, startPoint y: 76, endPoint x: 1360, endPoint y: 587, distance: 511.0
click at [1360, 587] on div at bounding box center [1360, 590] width 37 height 37
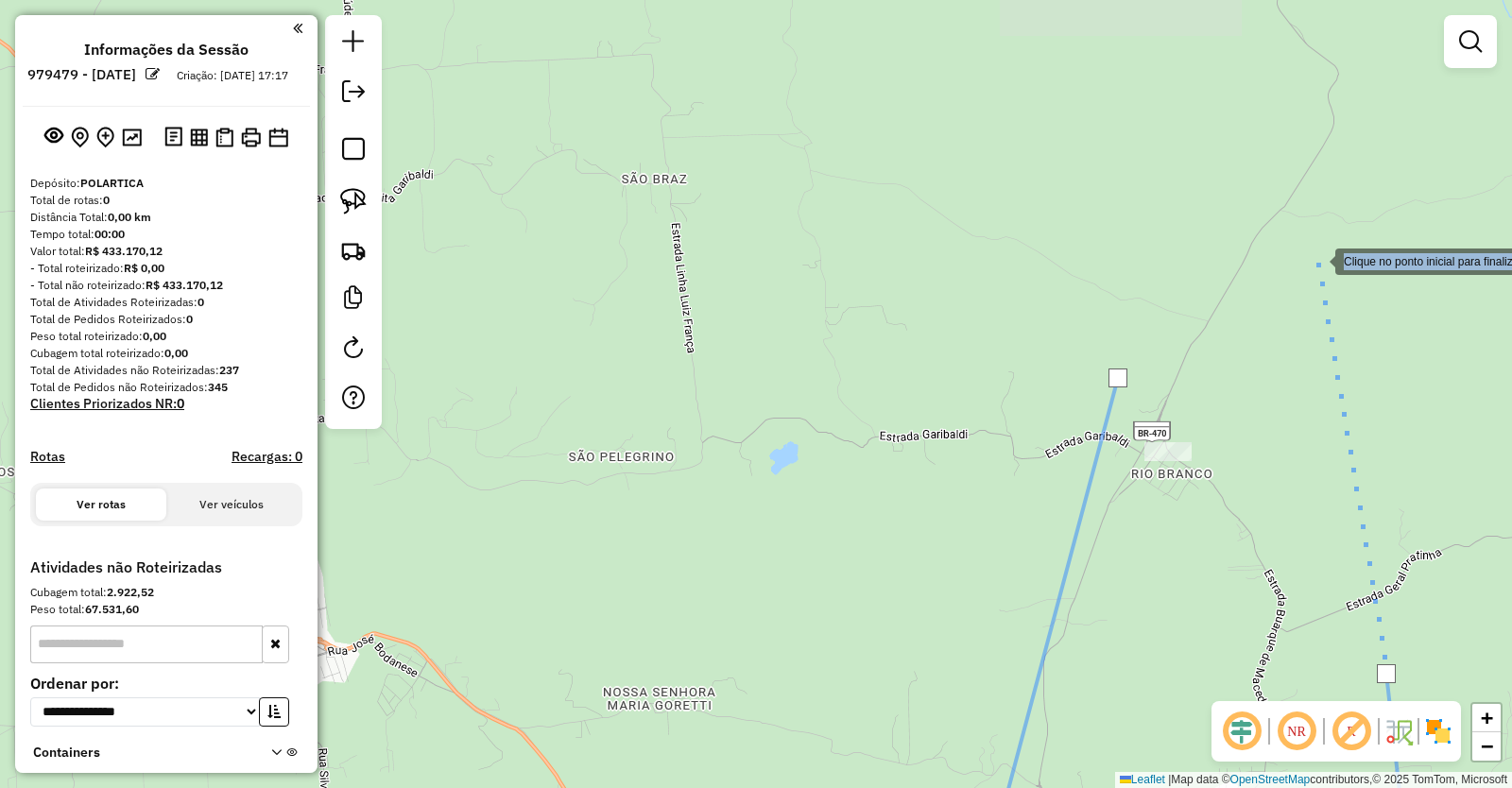
click at [1317, 258] on div at bounding box center [1316, 260] width 37 height 37
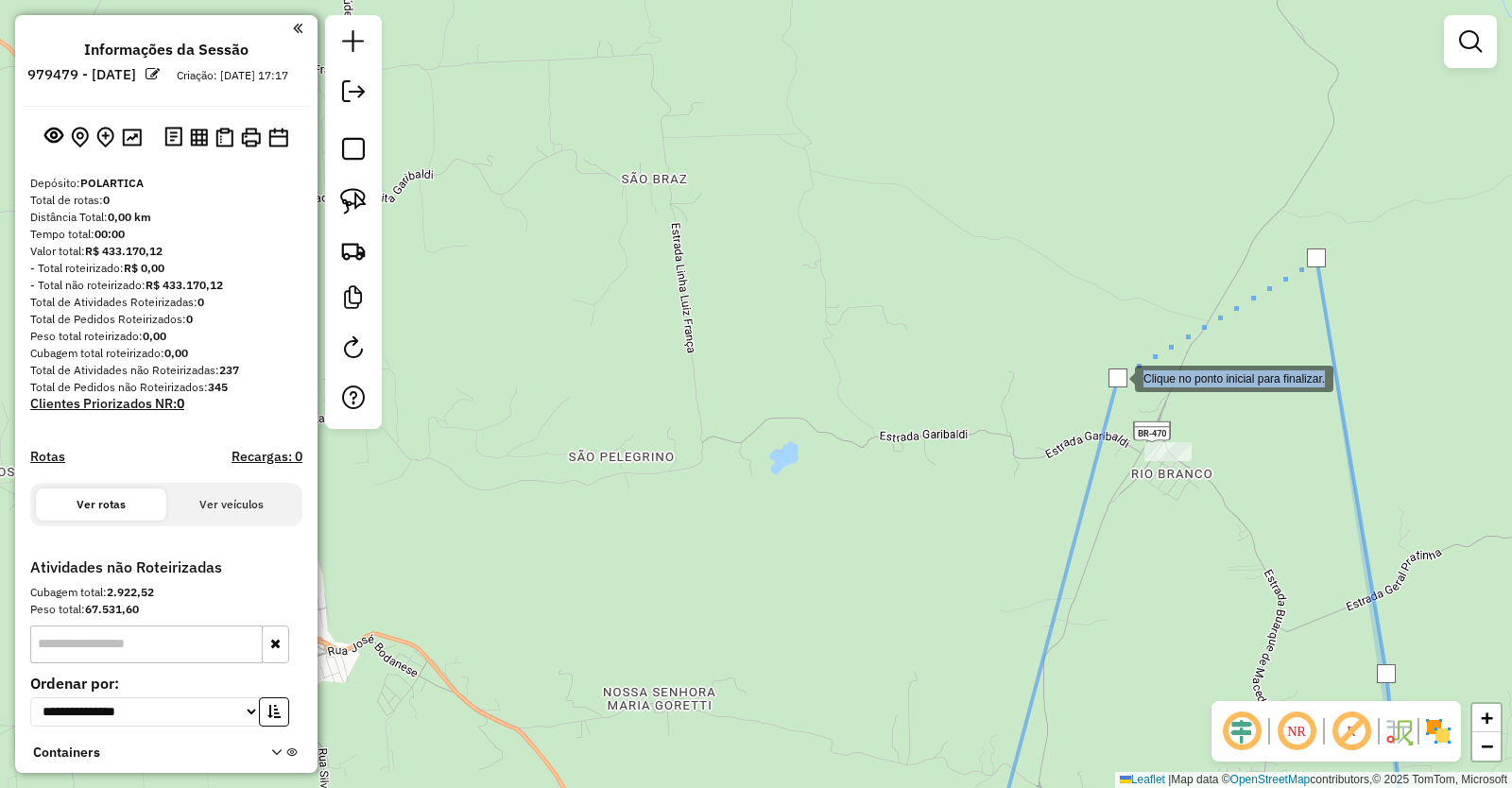
click at [1117, 377] on div at bounding box center [1117, 377] width 19 height 19
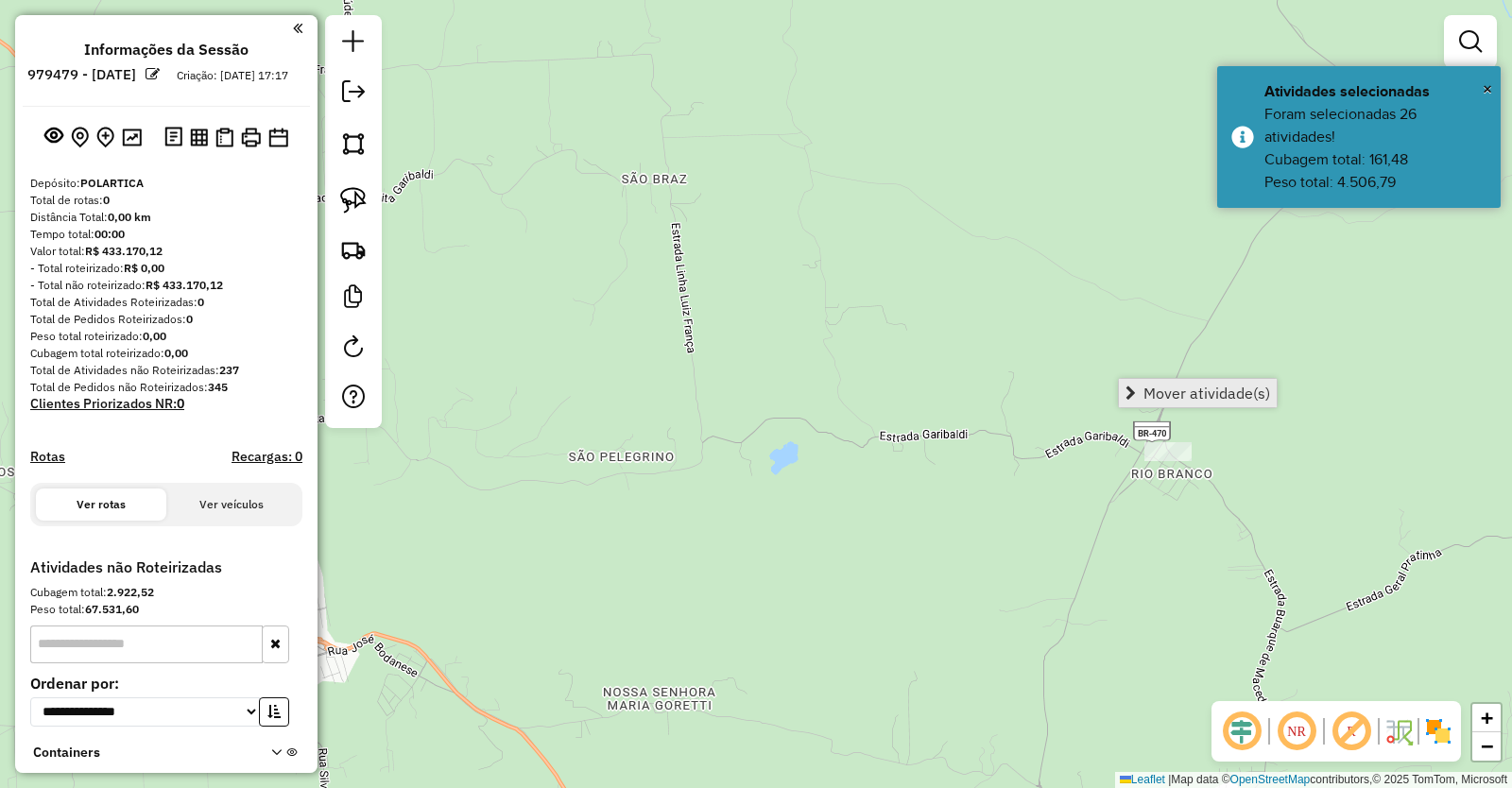
click at [1216, 386] on span "Mover atividade(s)" at bounding box center [1207, 392] width 127 height 15
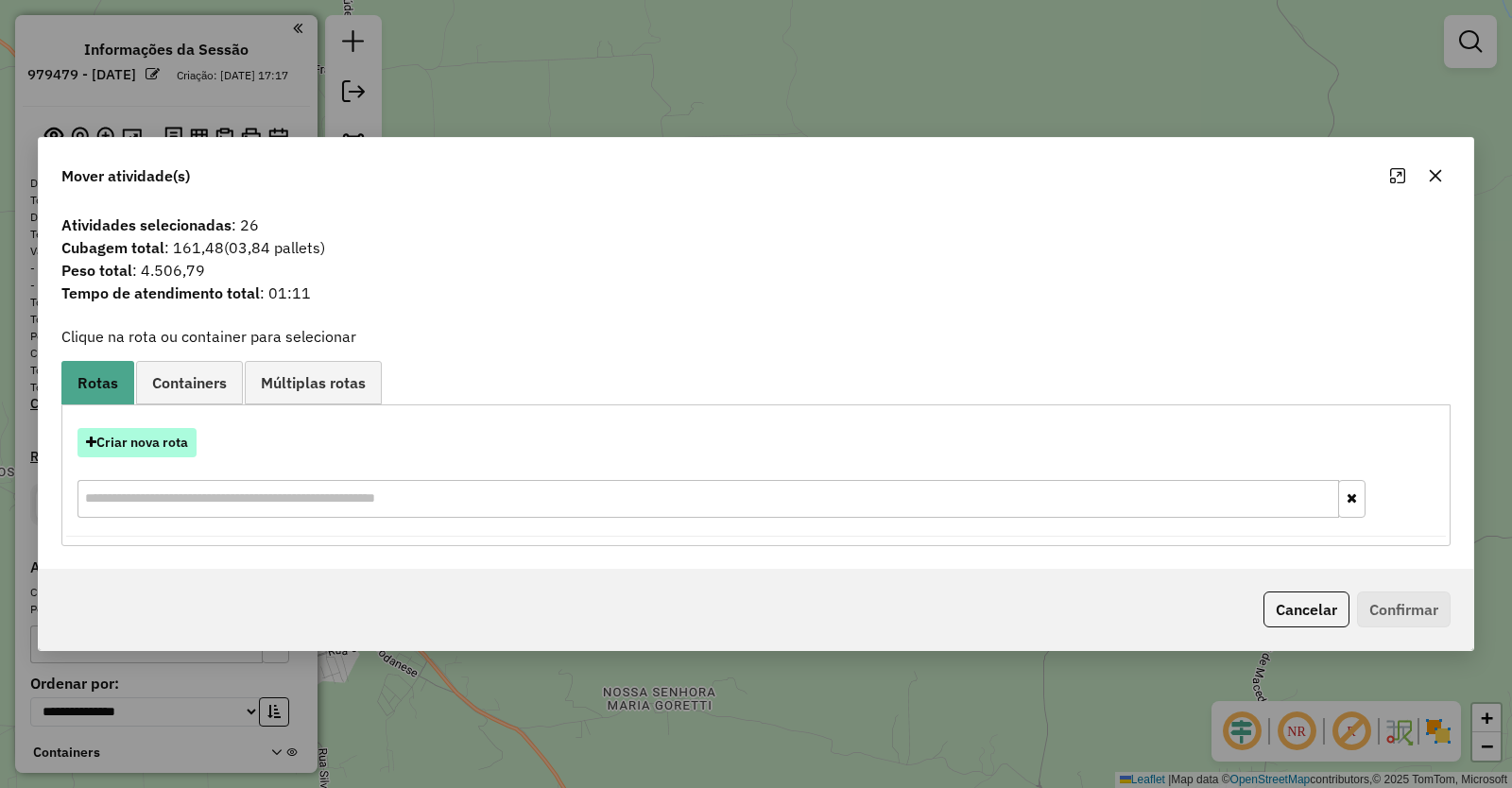
click at [152, 446] on button "Criar nova rota" at bounding box center [137, 443] width 119 height 30
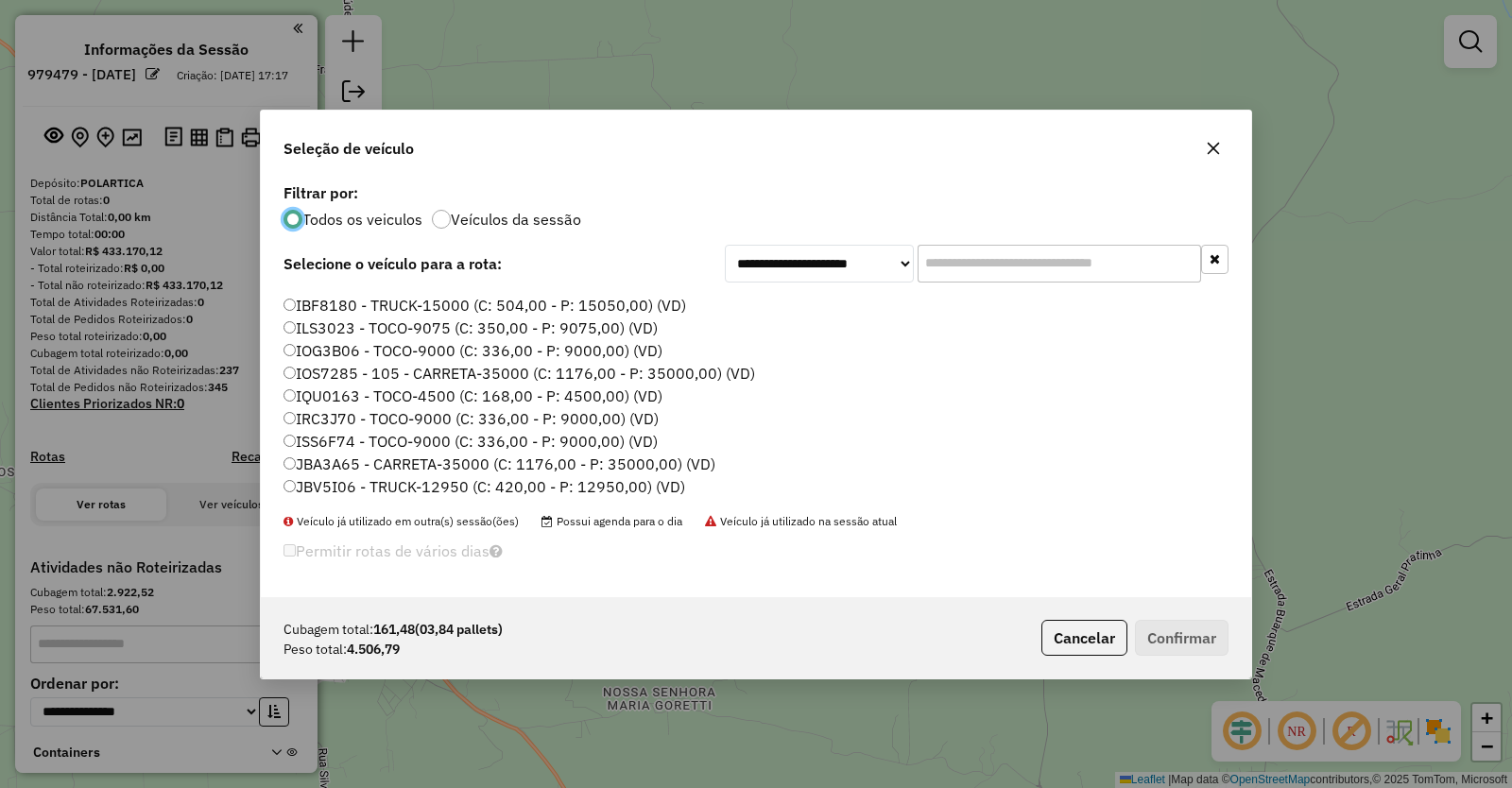
scroll to position [95, 0]
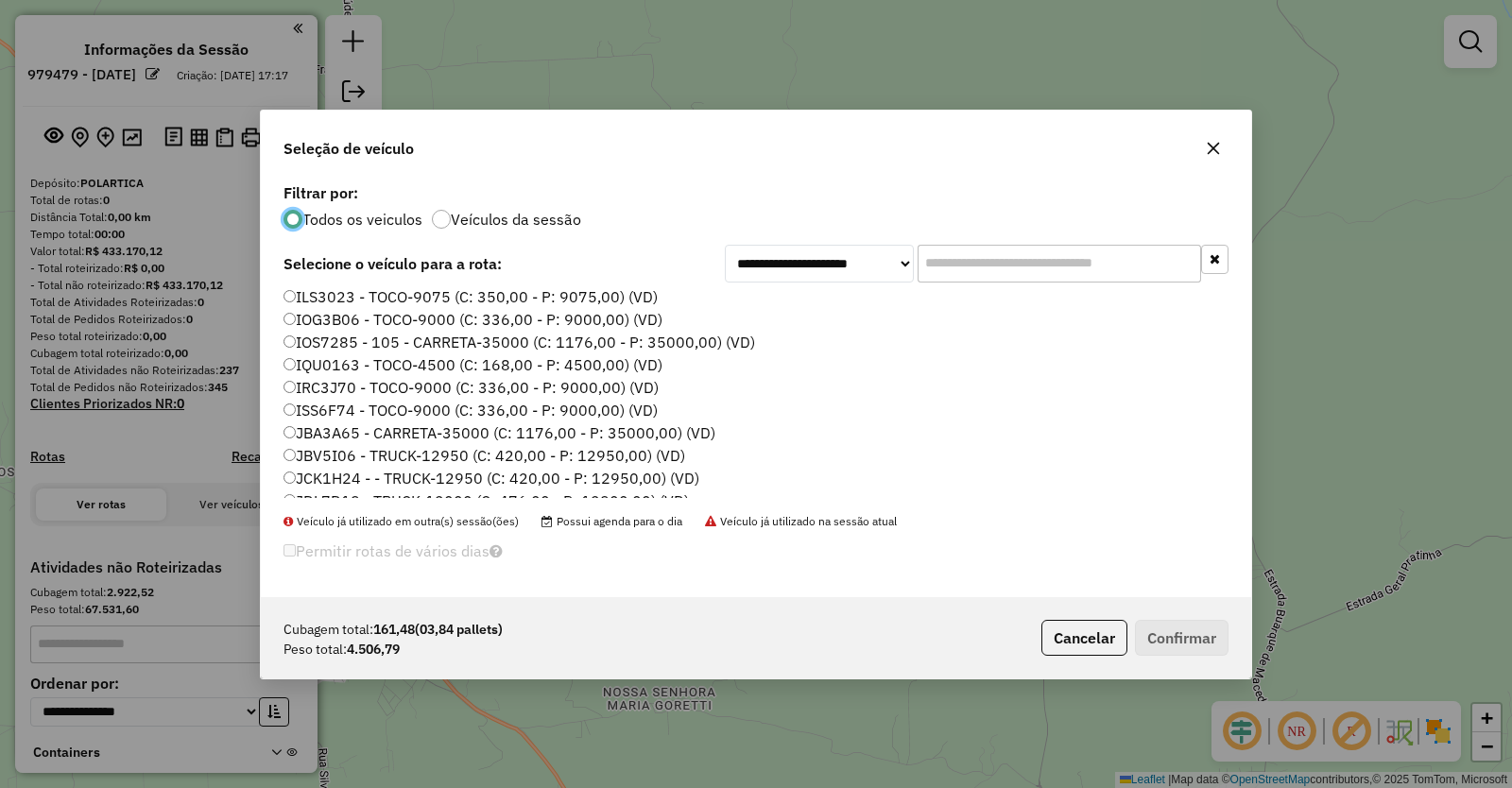
click at [325, 479] on label "JCK1H24 - - TRUCK-12950 (C: 420,00 - P: 12950,00) (VD)" at bounding box center [492, 478] width 416 height 23
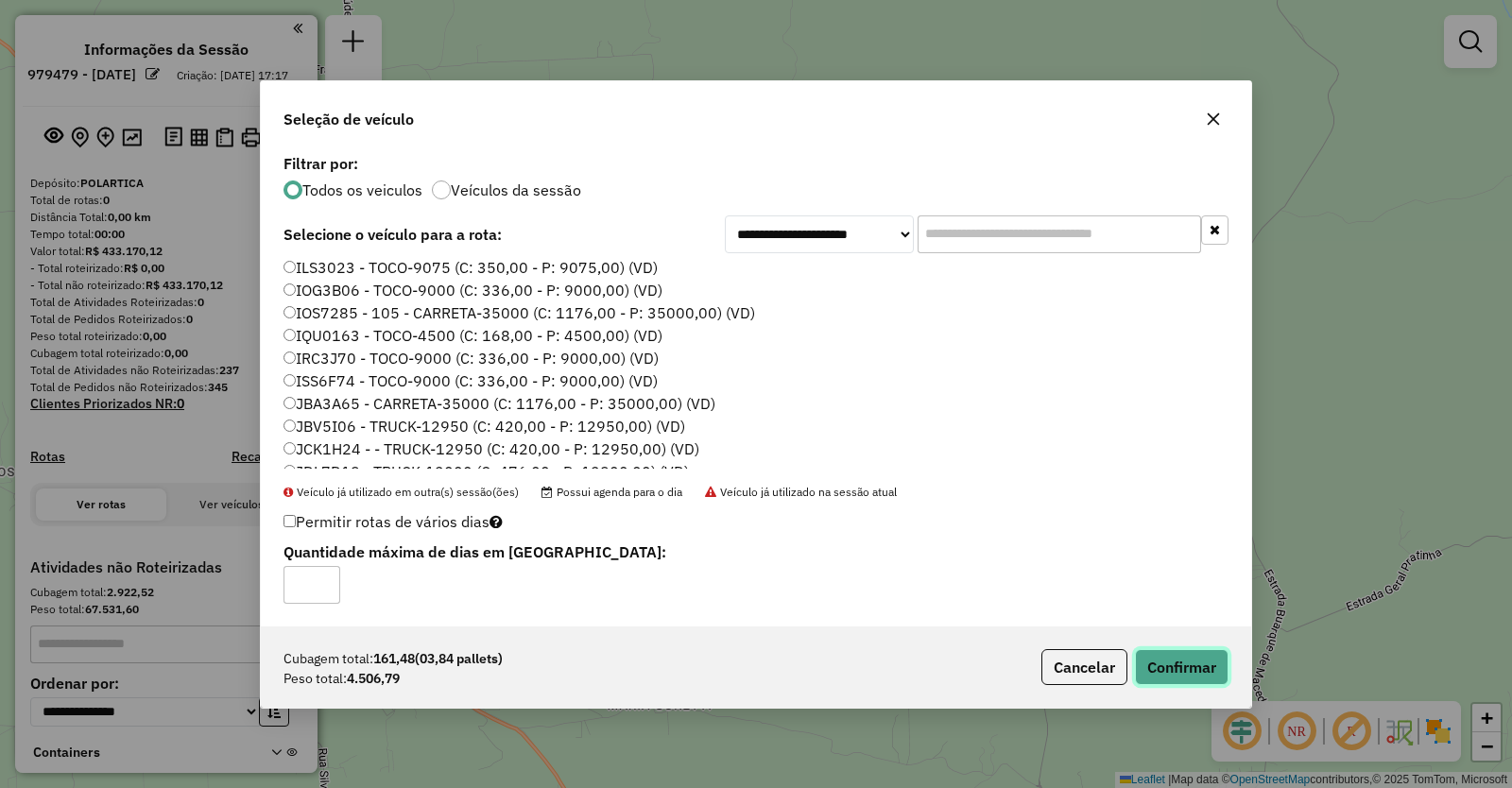
click at [1180, 662] on button "Confirmar" at bounding box center [1181, 667] width 94 height 35
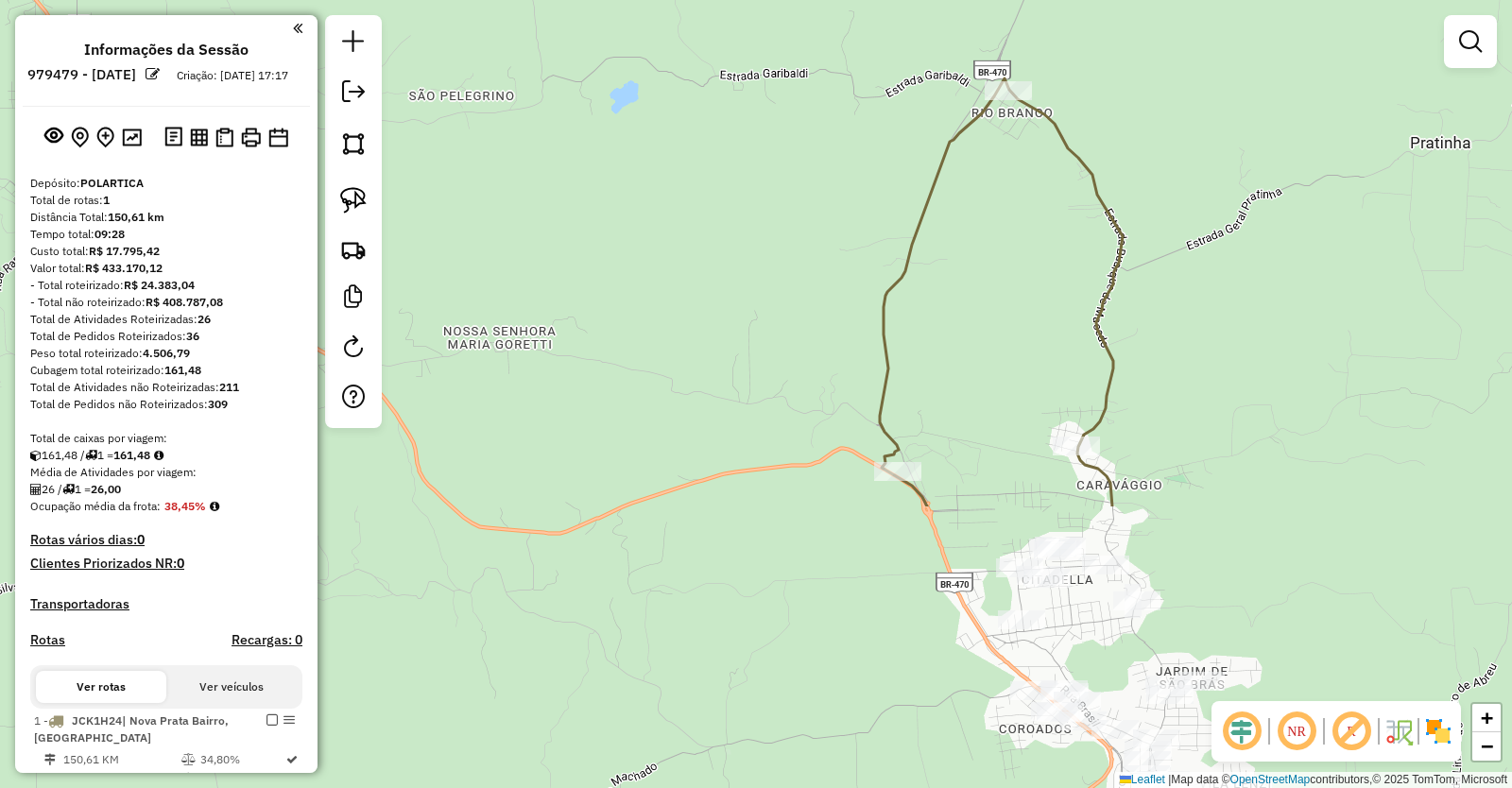
drag, startPoint x: 1094, startPoint y: 607, endPoint x: 909, endPoint y: 156, distance: 487.5
click at [918, 200] on div "Janela de atendimento Grade de atendimento Capacidade Transportadoras Veículos …" at bounding box center [756, 394] width 1512 height 788
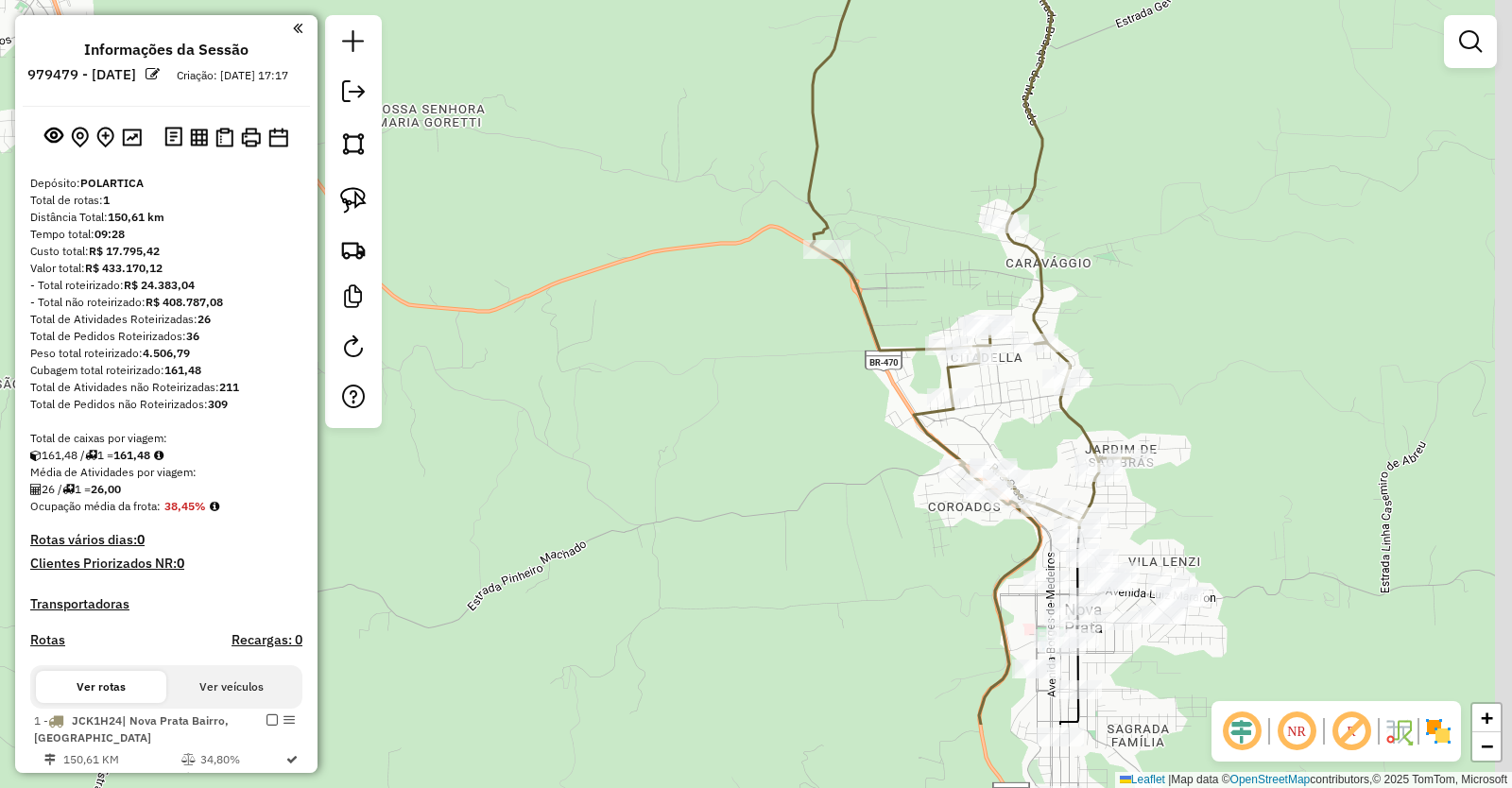
drag, startPoint x: 847, startPoint y: 596, endPoint x: 772, endPoint y: 259, distance: 345.2
click at [772, 276] on div "Janela de atendimento Grade de atendimento Capacidade Transportadoras Veículos …" at bounding box center [756, 394] width 1512 height 788
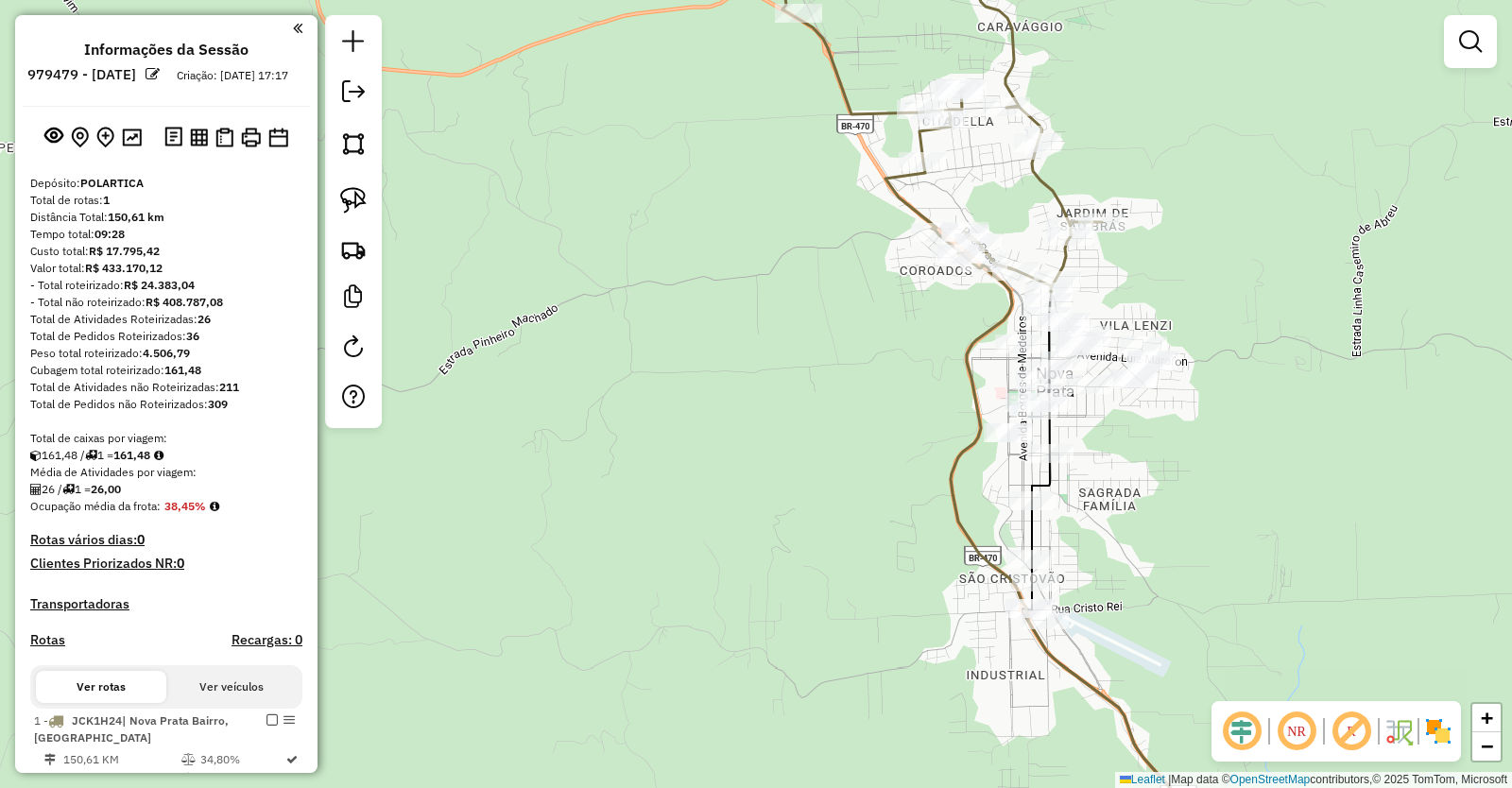
drag, startPoint x: 683, startPoint y: 430, endPoint x: 694, endPoint y: 421, distance: 14.2
click at [694, 422] on div "Janela de atendimento Grade de atendimento Capacidade Transportadoras Veículos …" at bounding box center [756, 394] width 1512 height 788
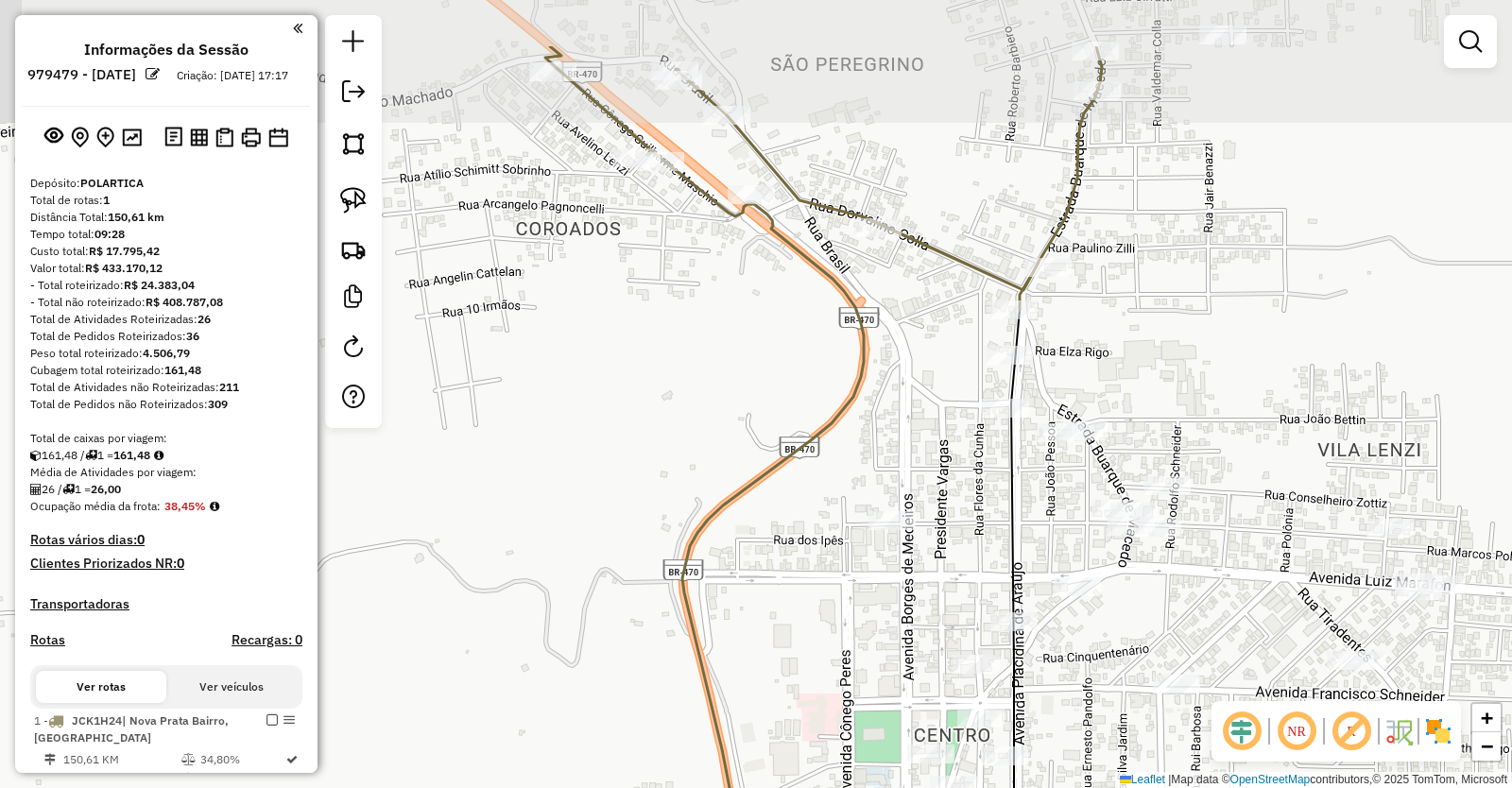
drag, startPoint x: 1127, startPoint y: 208, endPoint x: 1105, endPoint y: 369, distance: 162.5
click at [1105, 369] on div "Janela de atendimento Grade de atendimento Capacidade Transportadoras Veículos …" at bounding box center [756, 394] width 1512 height 788
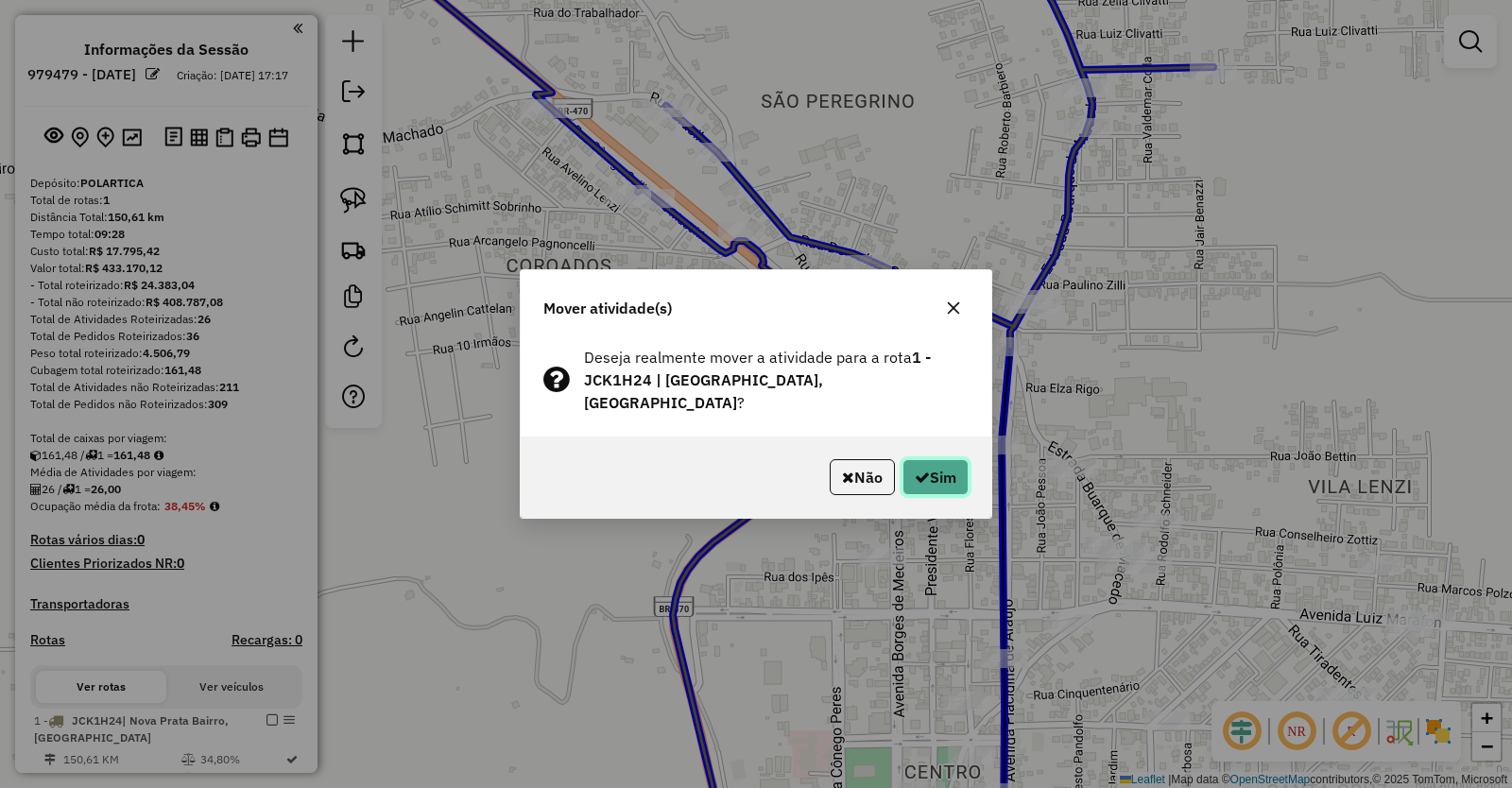
click at [926, 459] on button "Sim" at bounding box center [935, 477] width 66 height 35
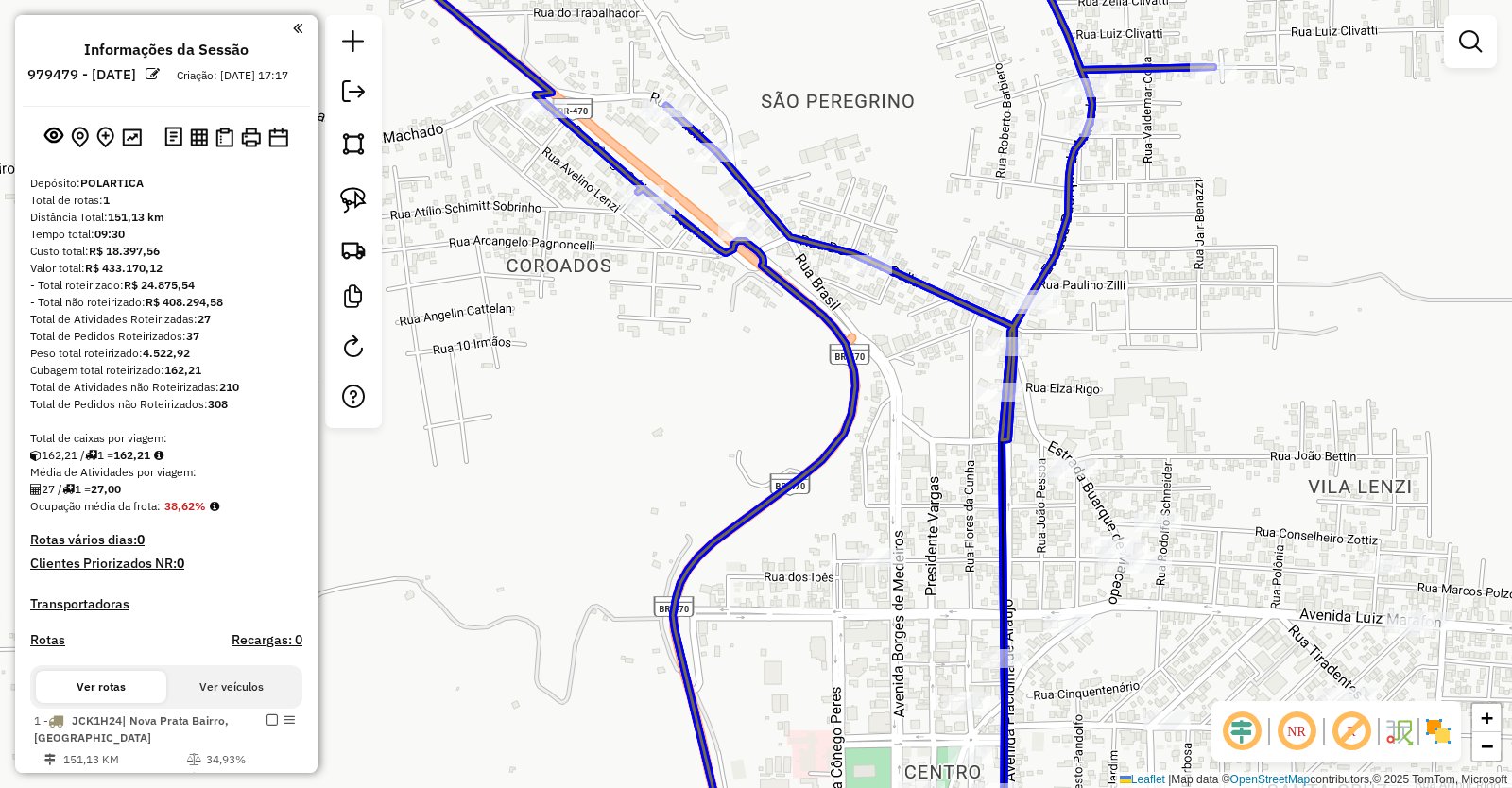
click at [1032, 309] on div at bounding box center [1029, 299] width 47 height 19
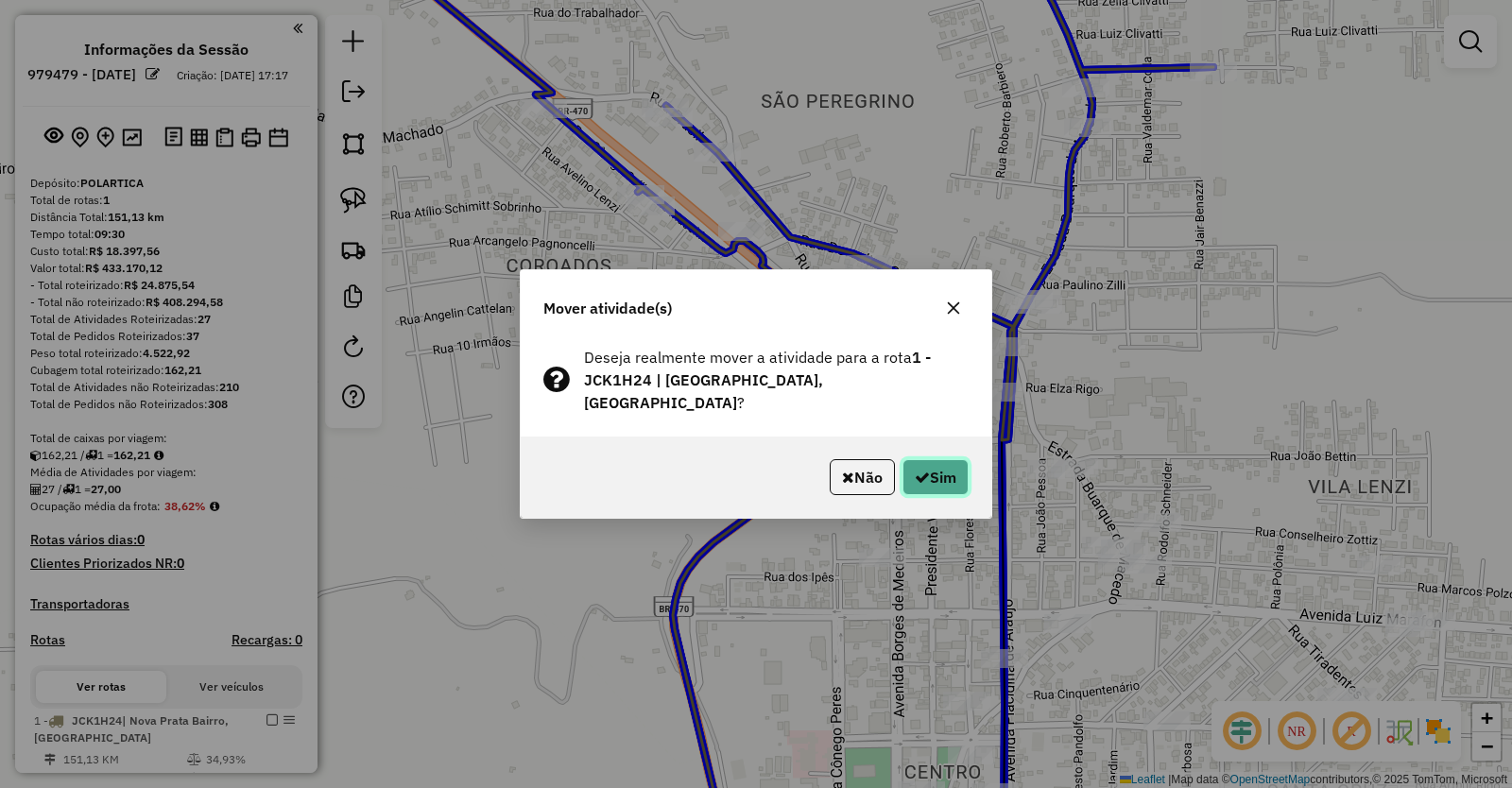
click at [932, 460] on button "Sim" at bounding box center [935, 477] width 66 height 35
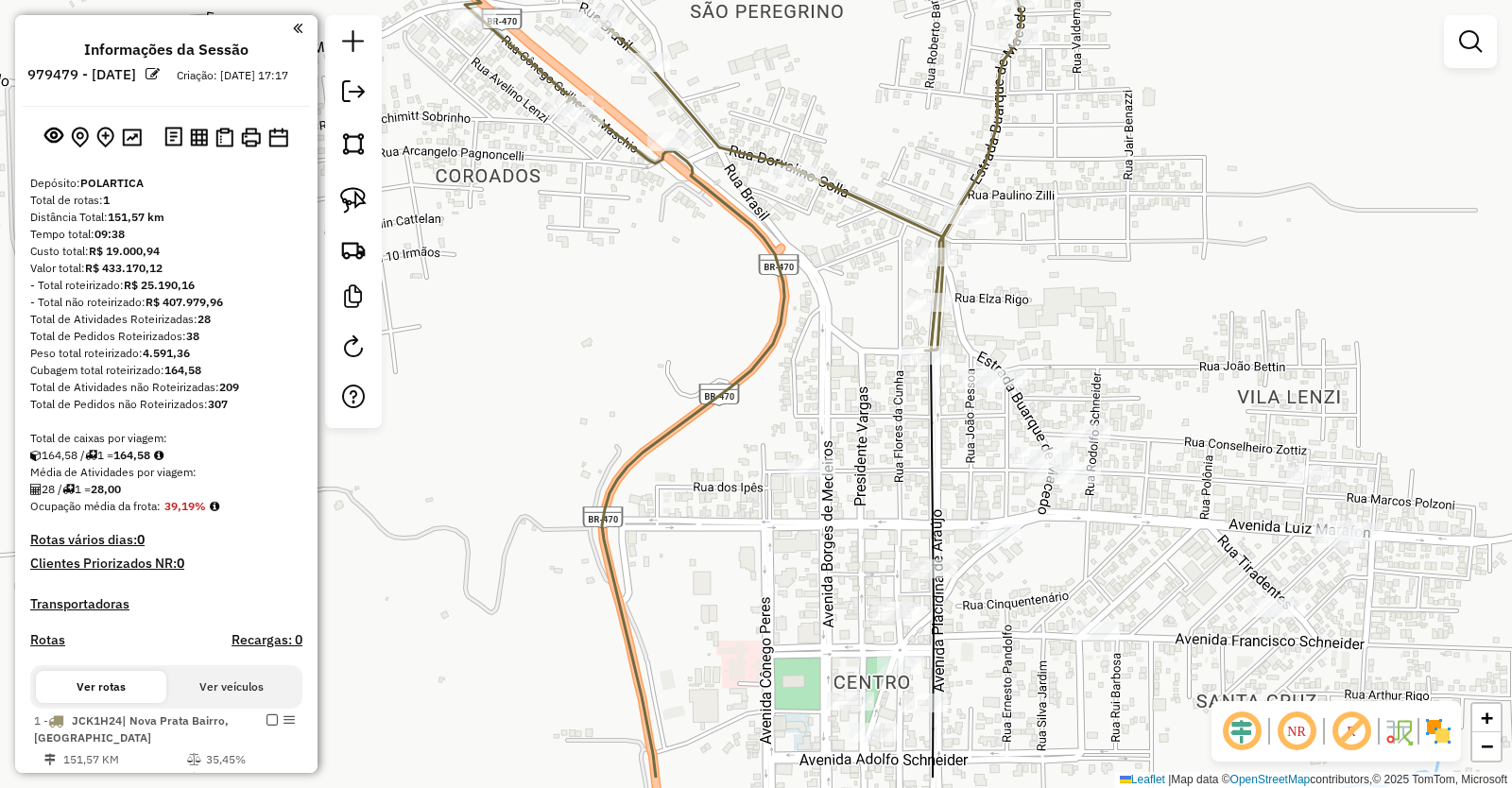
drag, startPoint x: 1442, startPoint y: 435, endPoint x: 1350, endPoint y: 288, distance: 173.4
click at [1350, 290] on div "Janela de atendimento Grade de atendimento Capacidade Transportadoras Veículos …" at bounding box center [756, 394] width 1512 height 788
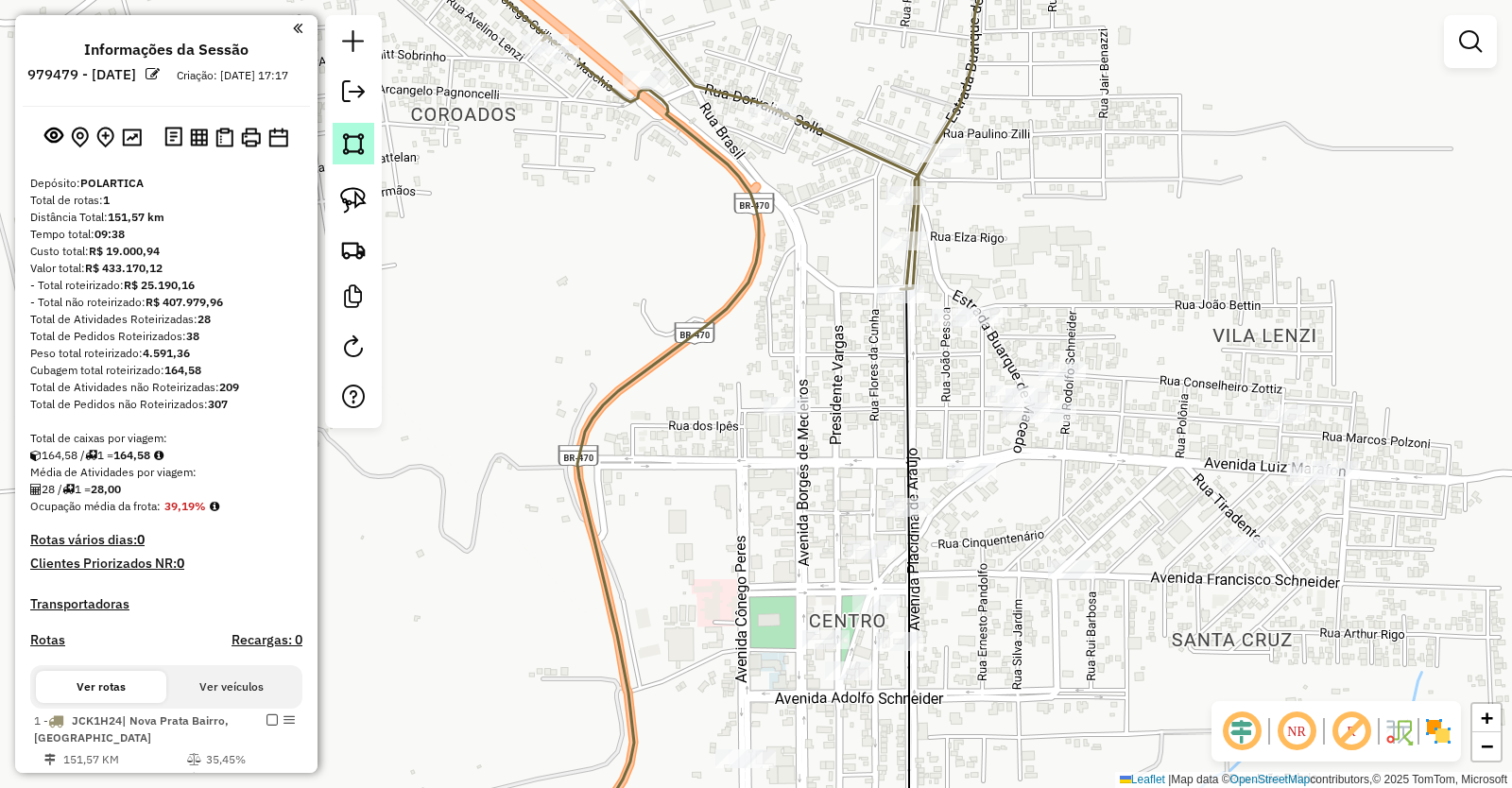
click at [360, 136] on img at bounding box center [353, 143] width 27 height 27
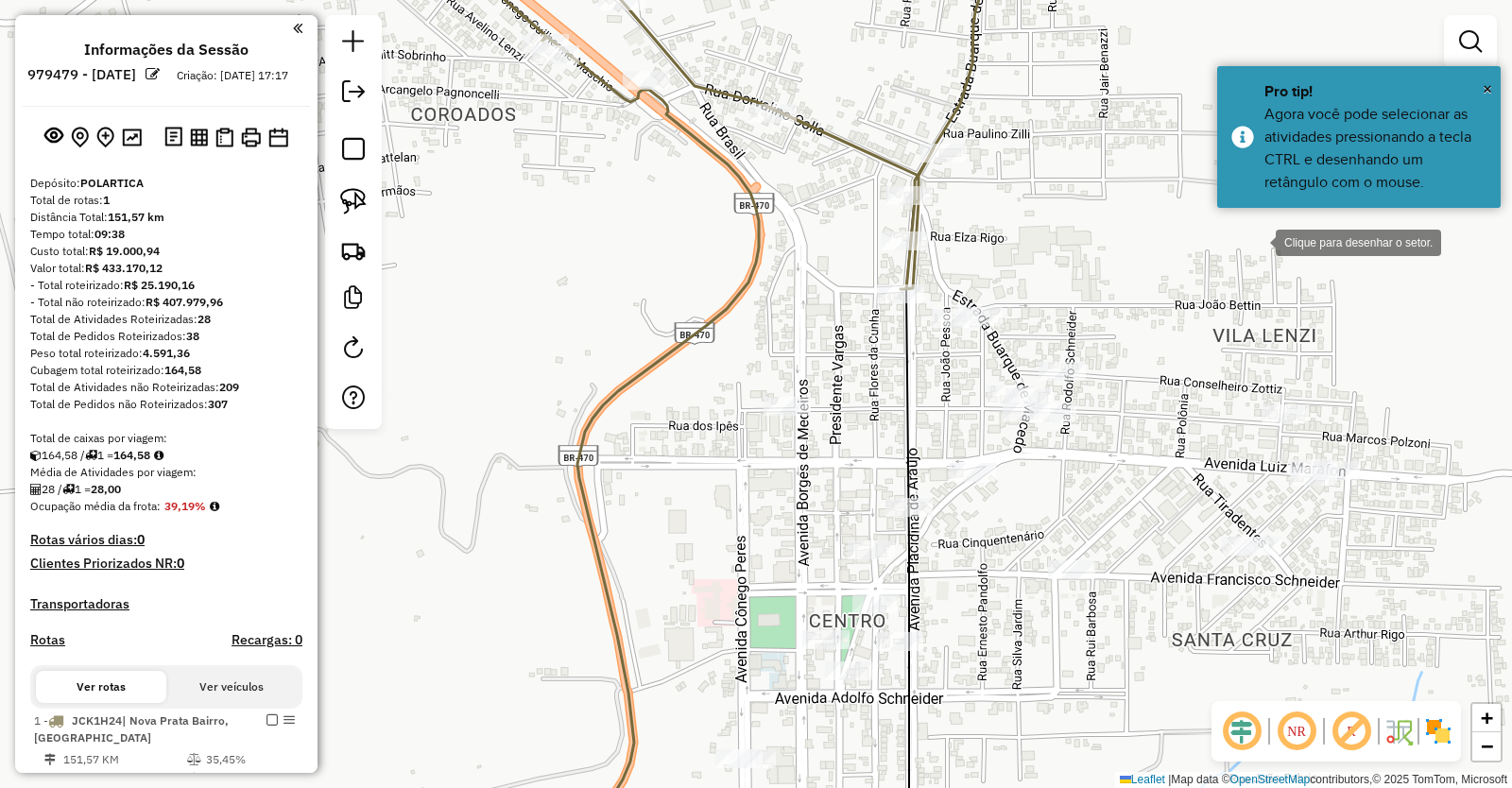
click at [1257, 241] on div at bounding box center [1257, 240] width 37 height 37
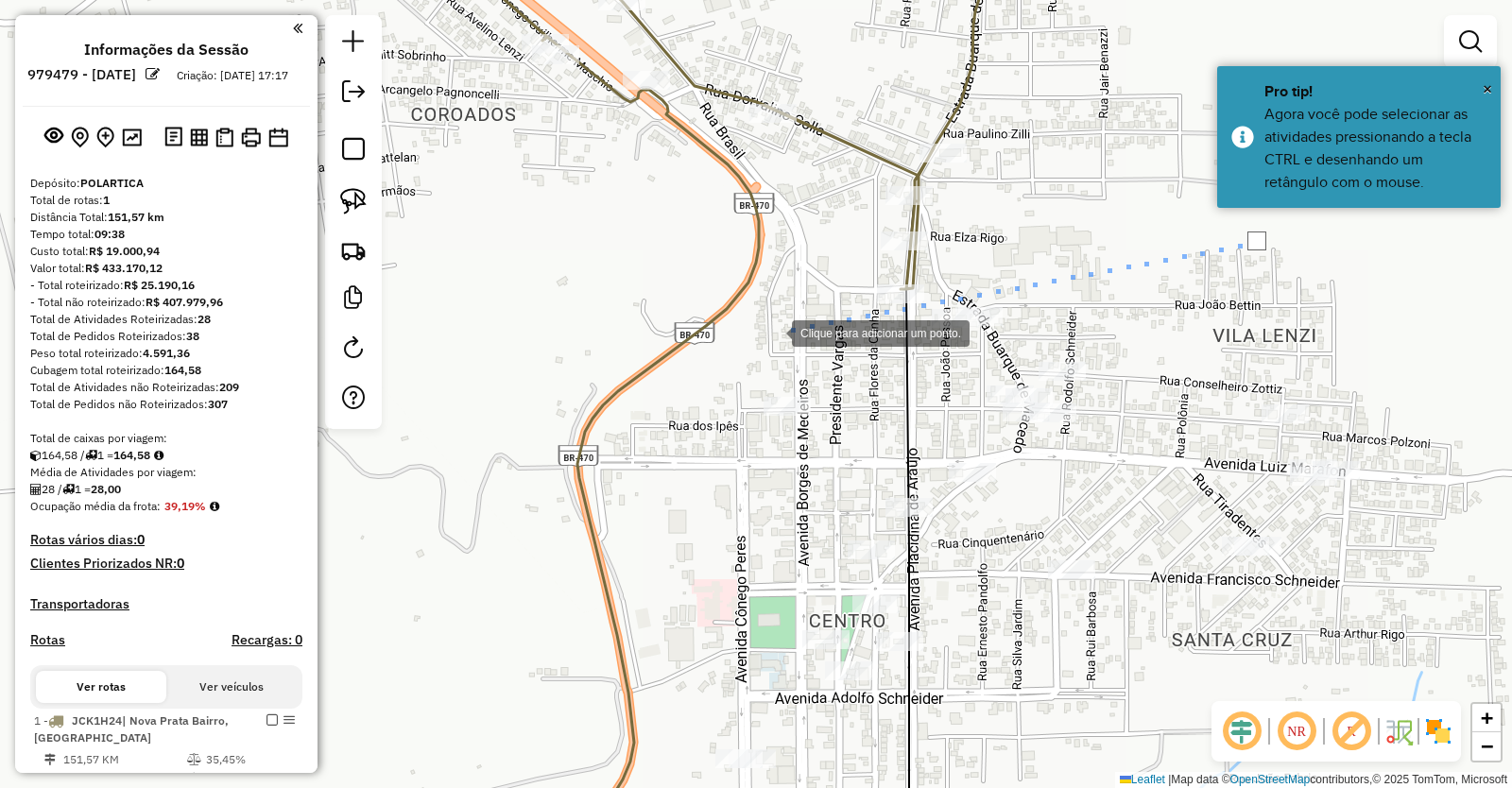
click at [773, 332] on div at bounding box center [773, 332] width 37 height 37
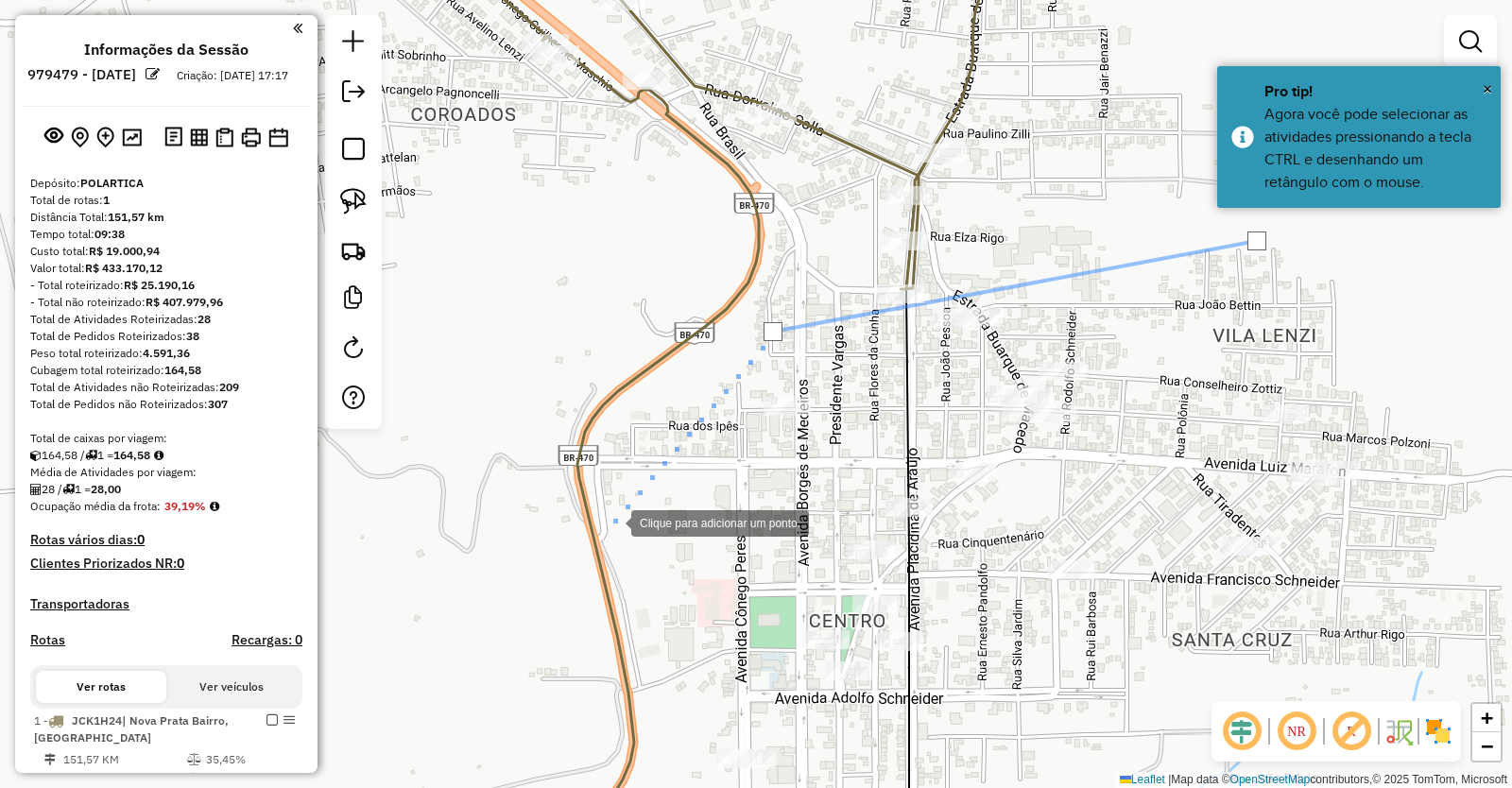
drag, startPoint x: 613, startPoint y: 524, endPoint x: 611, endPoint y: 535, distance: 11.2
click at [613, 521] on div at bounding box center [613, 521] width 37 height 37
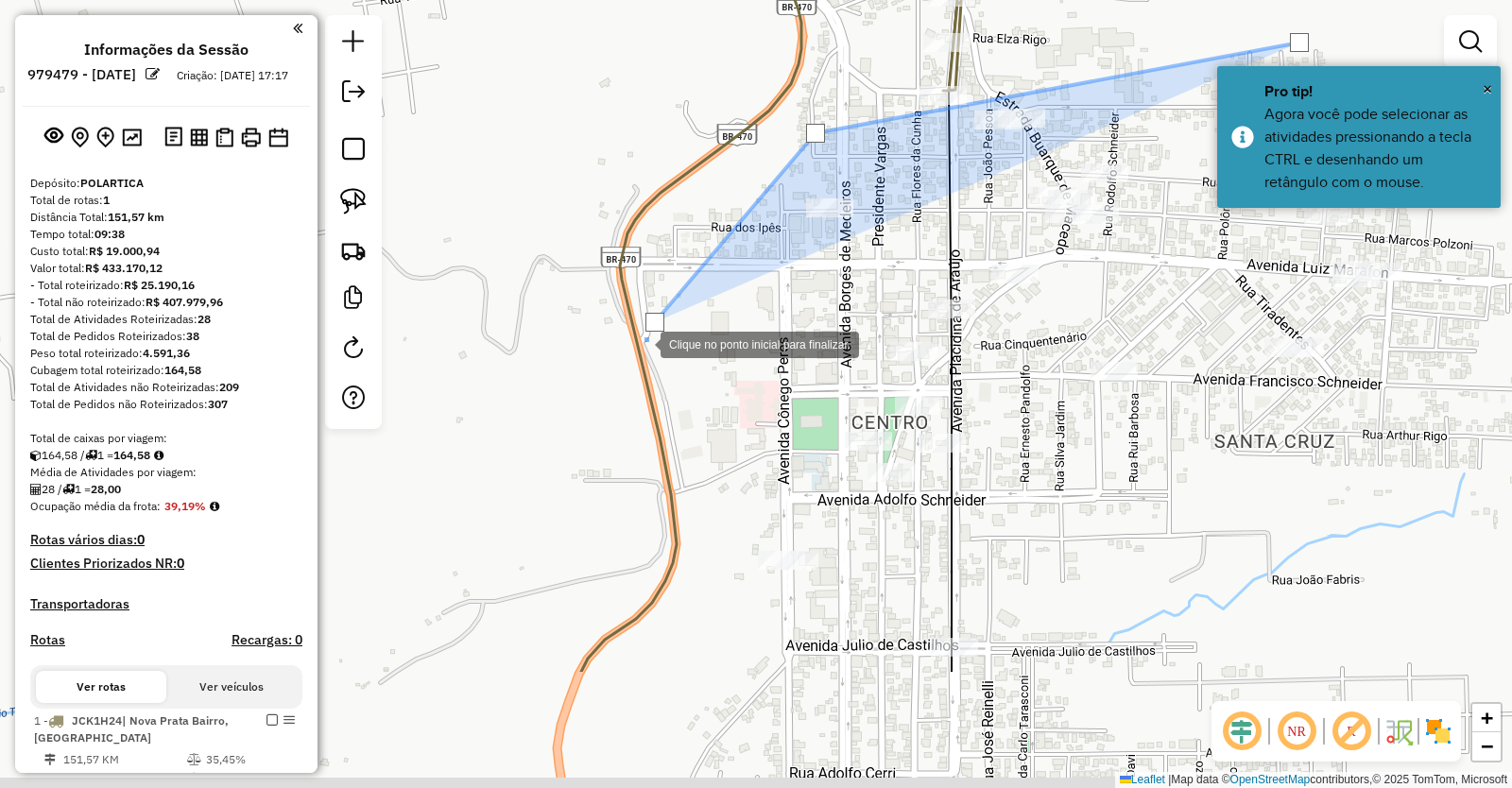
drag, startPoint x: 579, startPoint y: 603, endPoint x: 707, endPoint y: 113, distance: 506.4
click at [661, 324] on div at bounding box center [641, 343] width 37 height 37
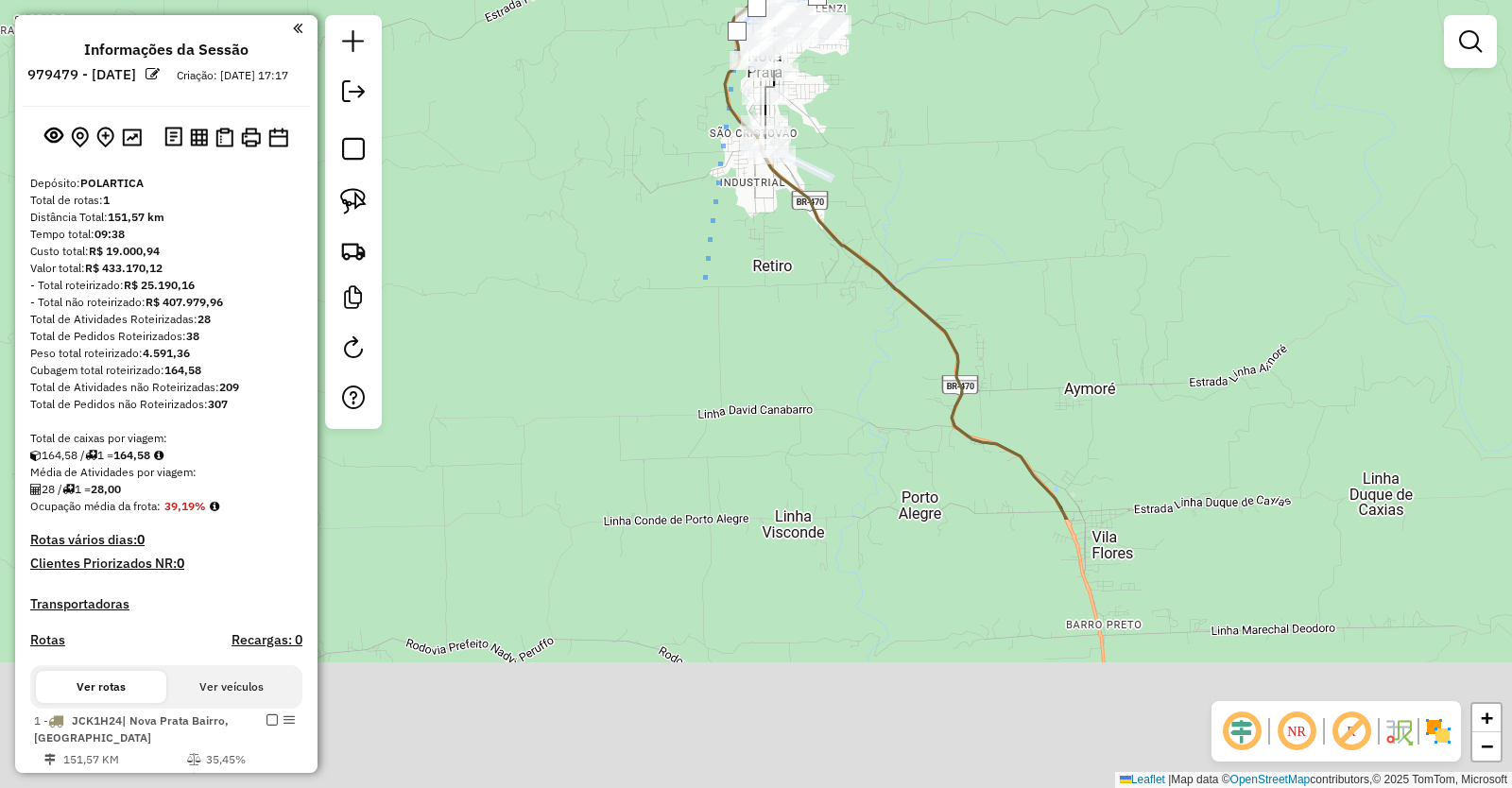
drag, startPoint x: 598, startPoint y: 662, endPoint x: 723, endPoint y: 212, distance: 467.0
click at [721, 267] on div at bounding box center [702, 286] width 37 height 37
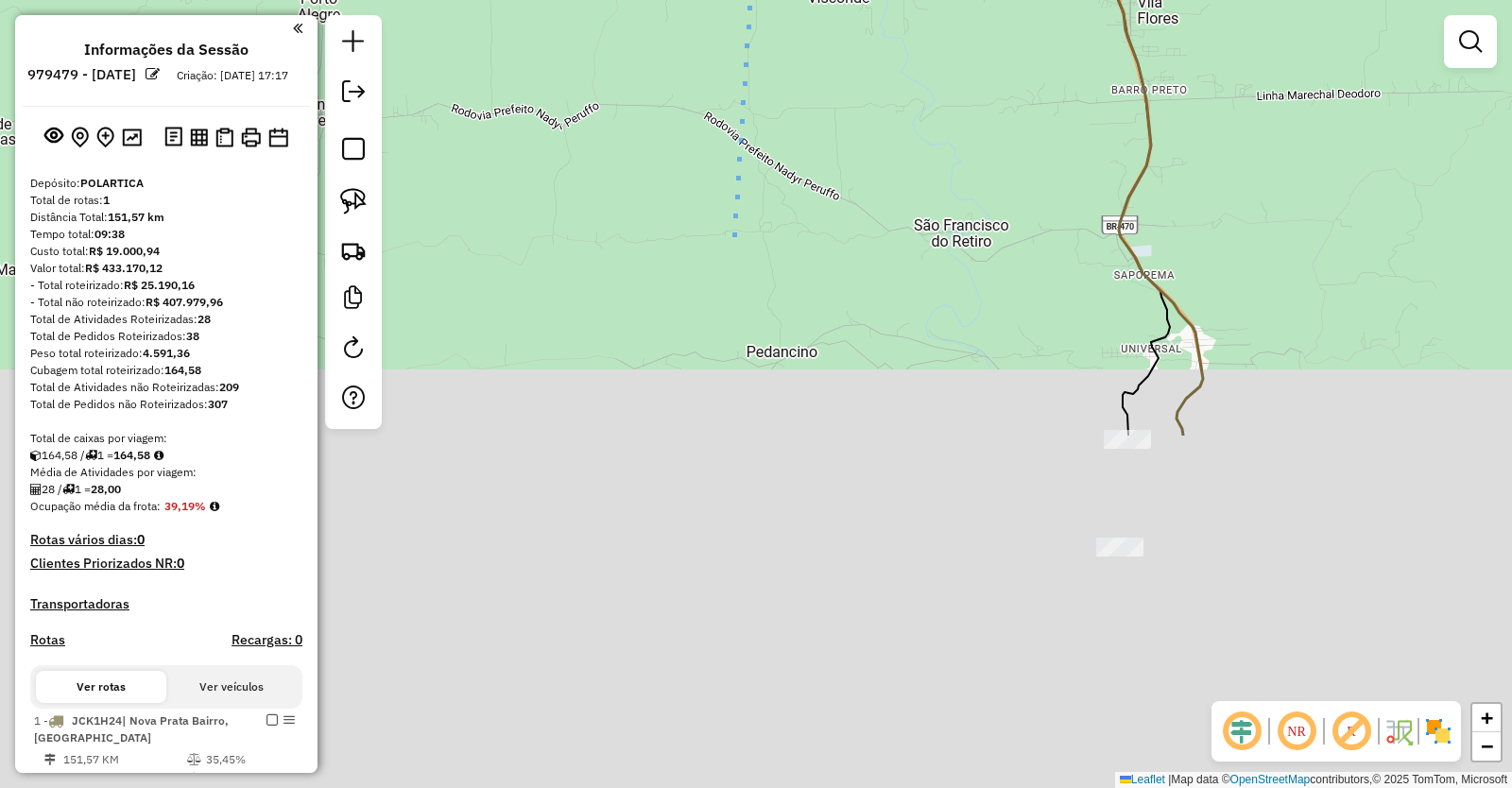
drag, startPoint x: 716, startPoint y: 696, endPoint x: 733, endPoint y: 212, distance: 484.3
click at [733, 221] on div at bounding box center [732, 239] width 37 height 37
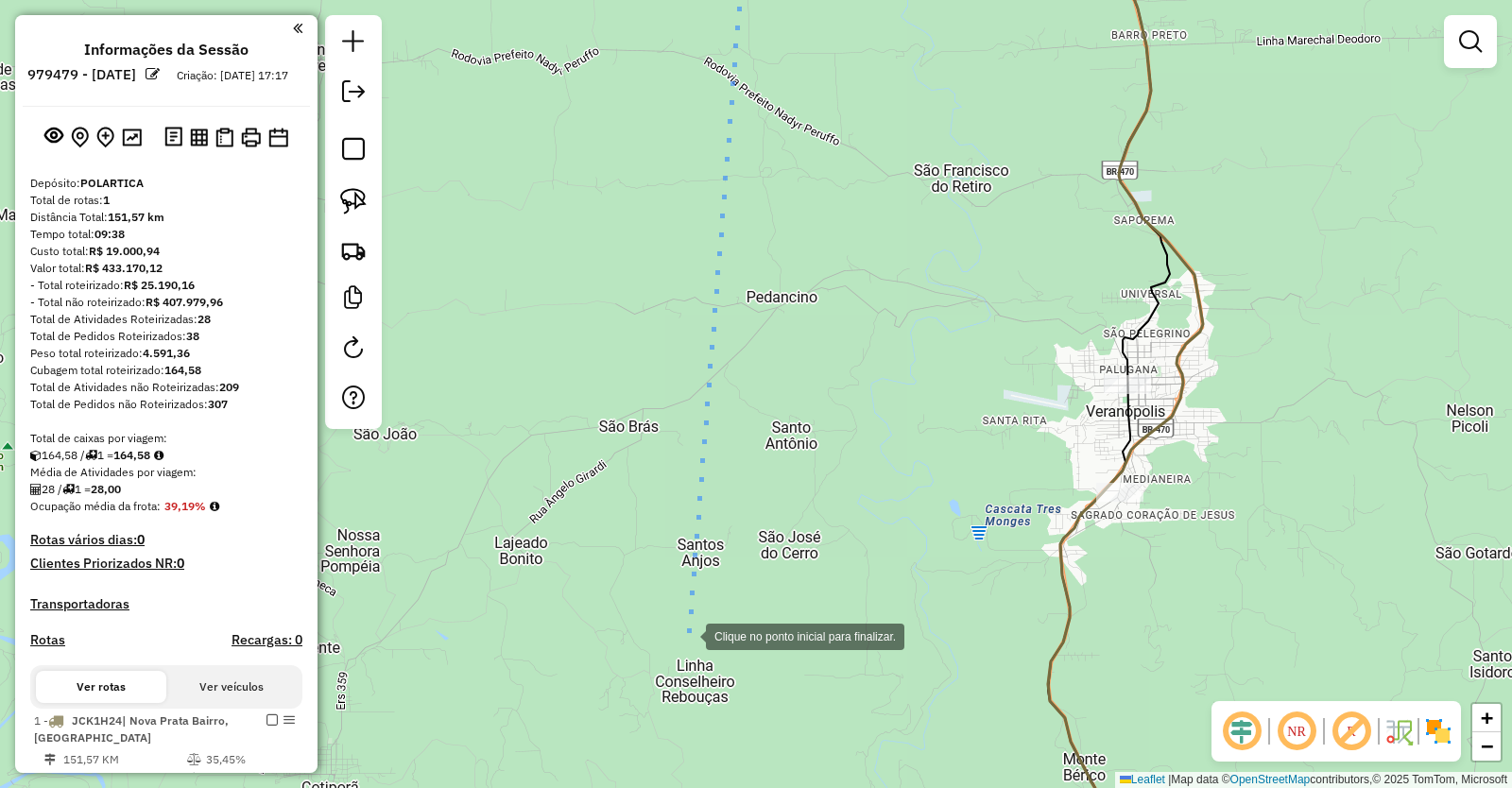
click at [688, 627] on div at bounding box center [687, 635] width 37 height 37
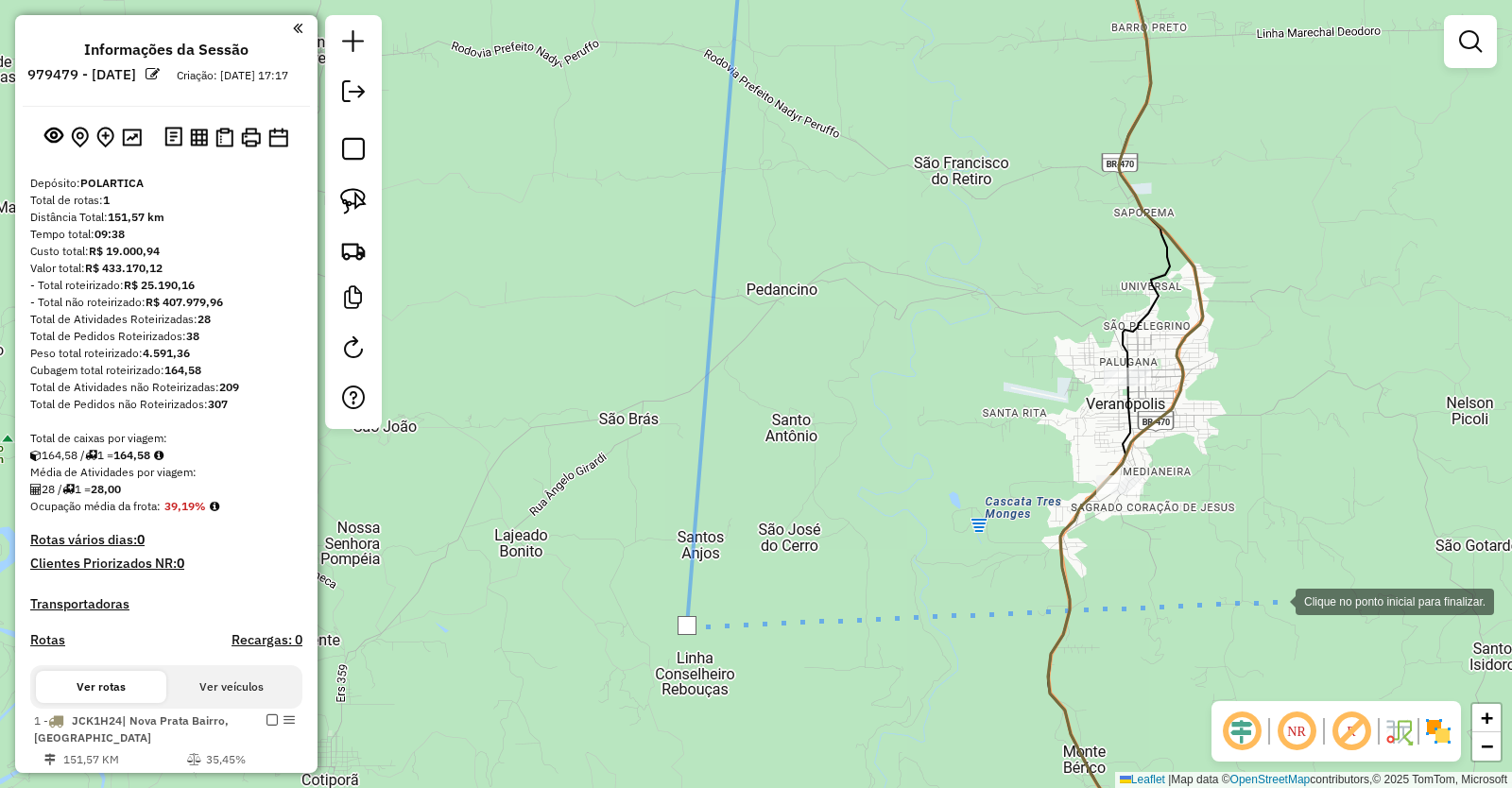
click at [1277, 600] on div at bounding box center [1277, 600] width 37 height 37
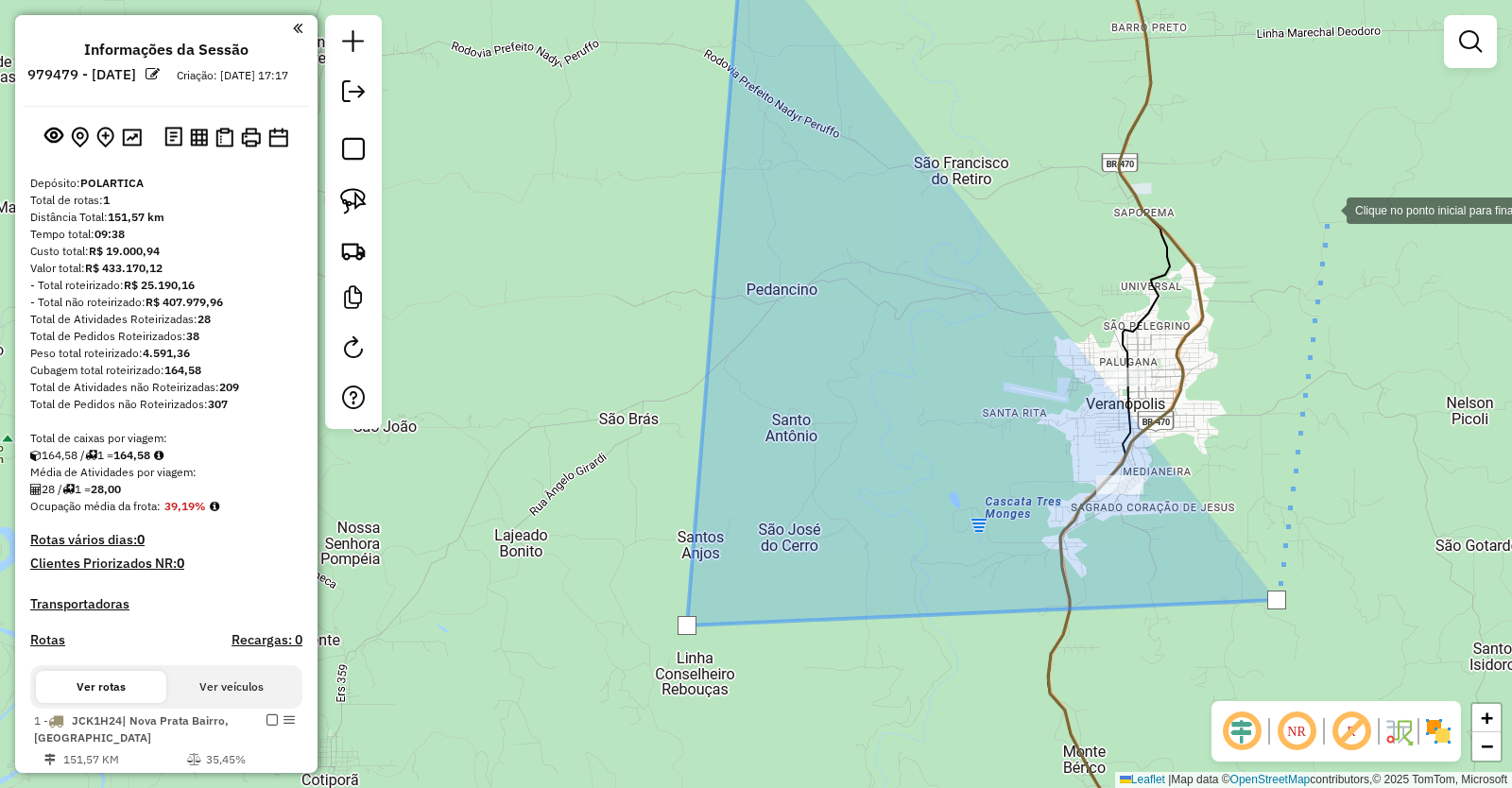
click at [1328, 209] on div at bounding box center [1328, 209] width 37 height 37
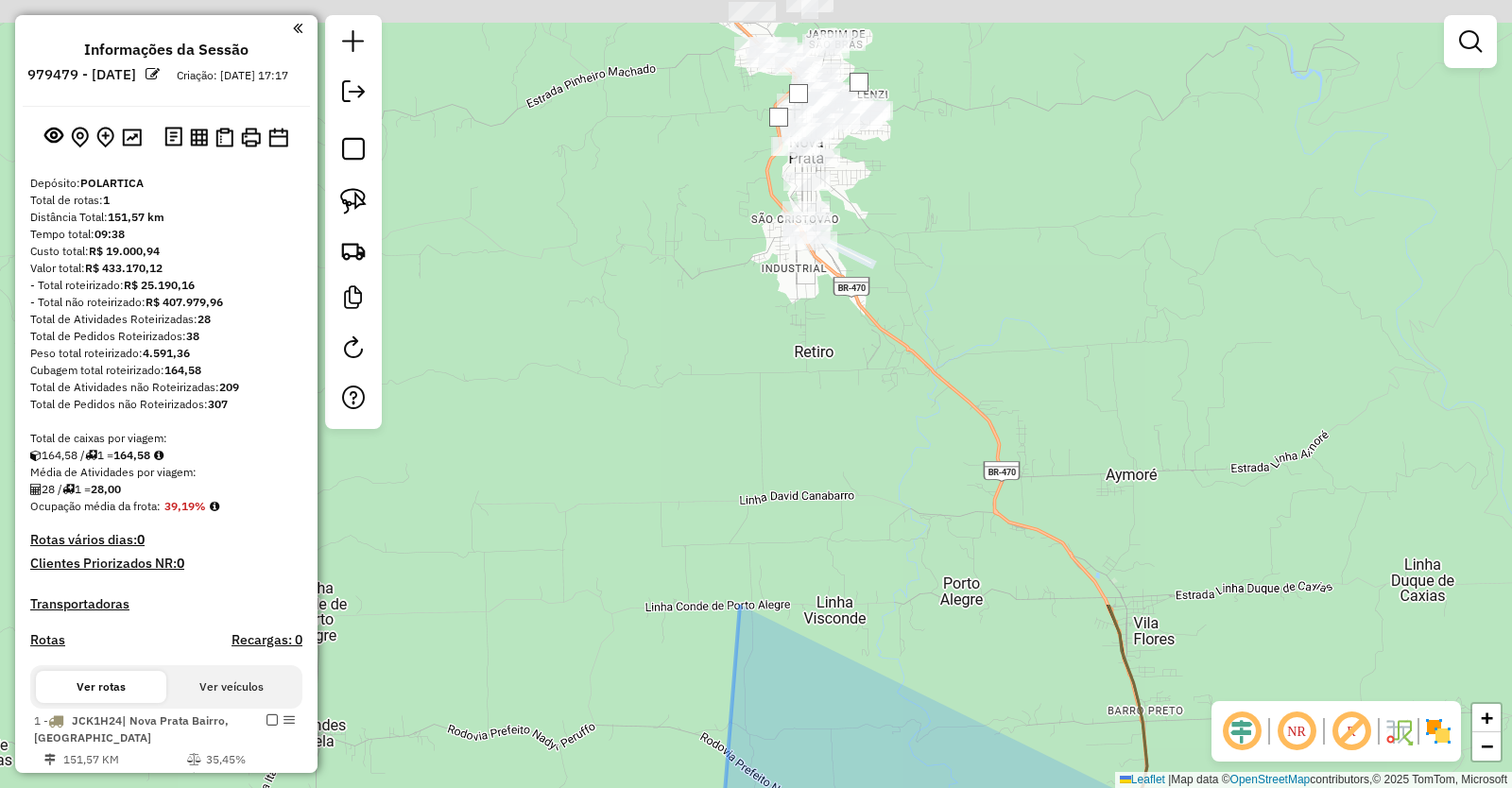
drag, startPoint x: 1258, startPoint y: 86, endPoint x: 1254, endPoint y: 825, distance: 739.0
click at [1254, 787] on html "Aguarde... Pop-up bloqueado! Seu navegador bloqueou automáticamente a abertura …" at bounding box center [756, 394] width 1512 height 788
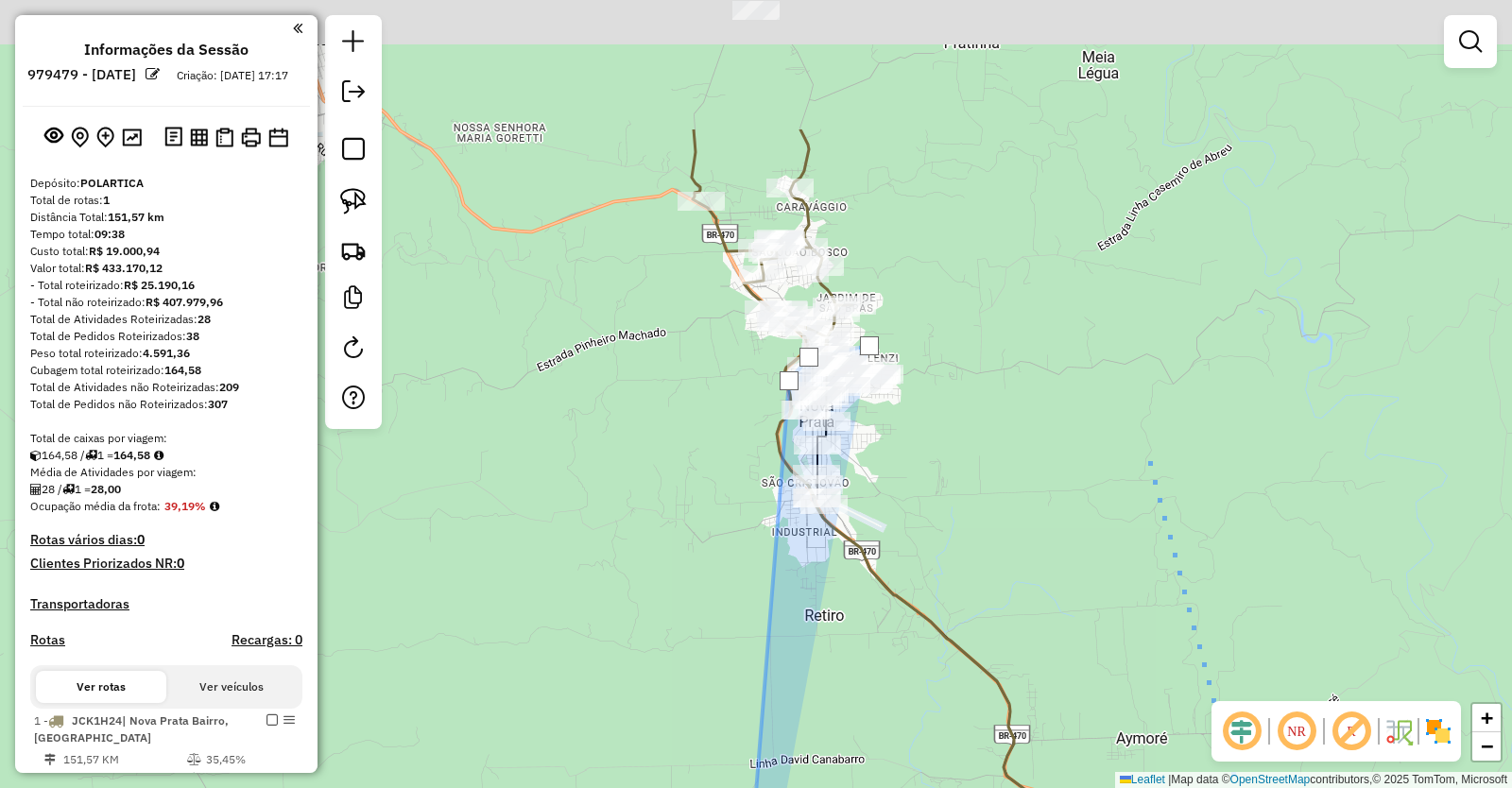
drag, startPoint x: 1134, startPoint y: 224, endPoint x: 1156, endPoint y: 544, distance: 320.8
click at [1156, 477] on div at bounding box center [1148, 457] width 37 height 37
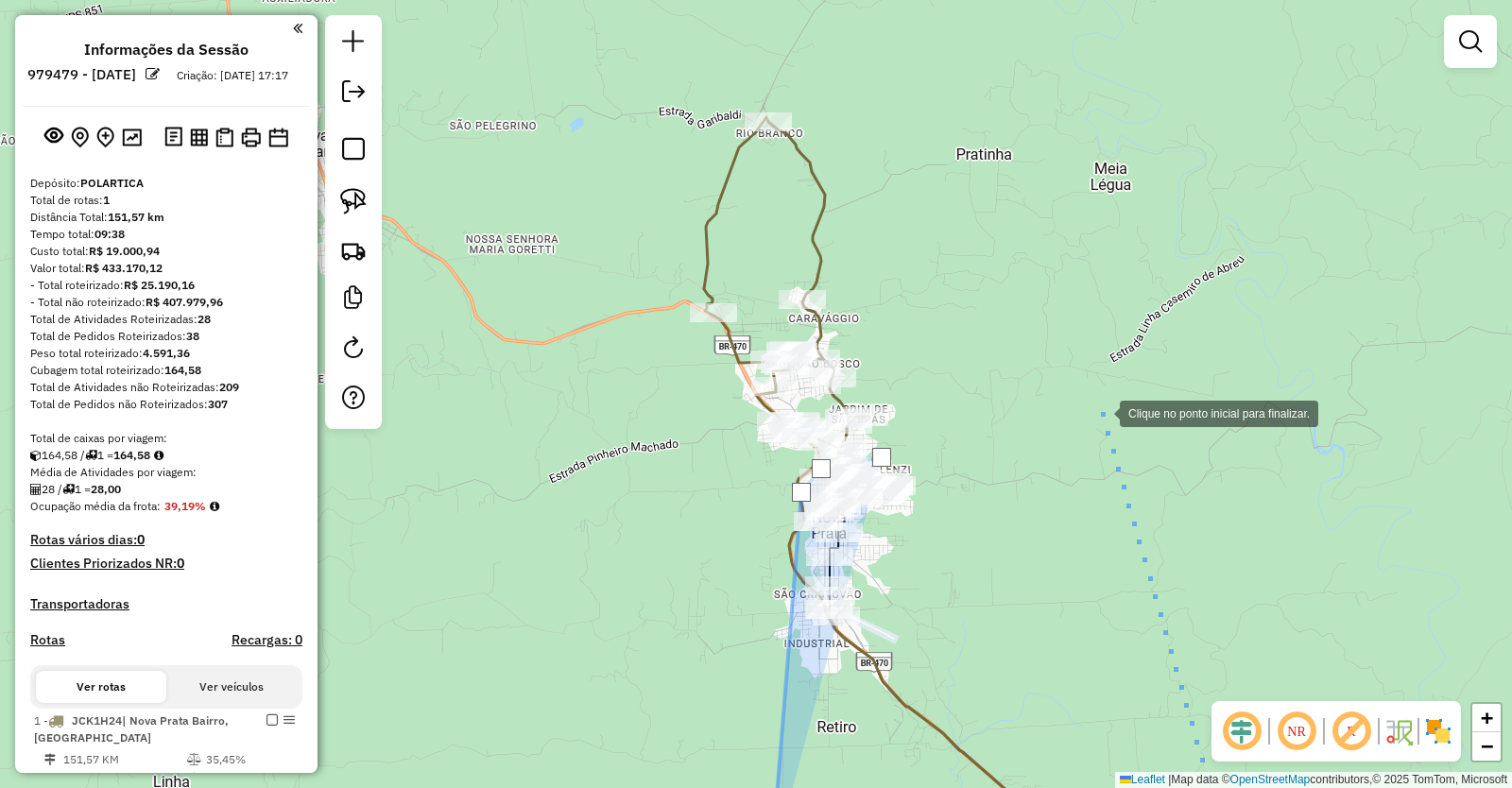
click at [1101, 403] on div at bounding box center [1101, 412] width 37 height 37
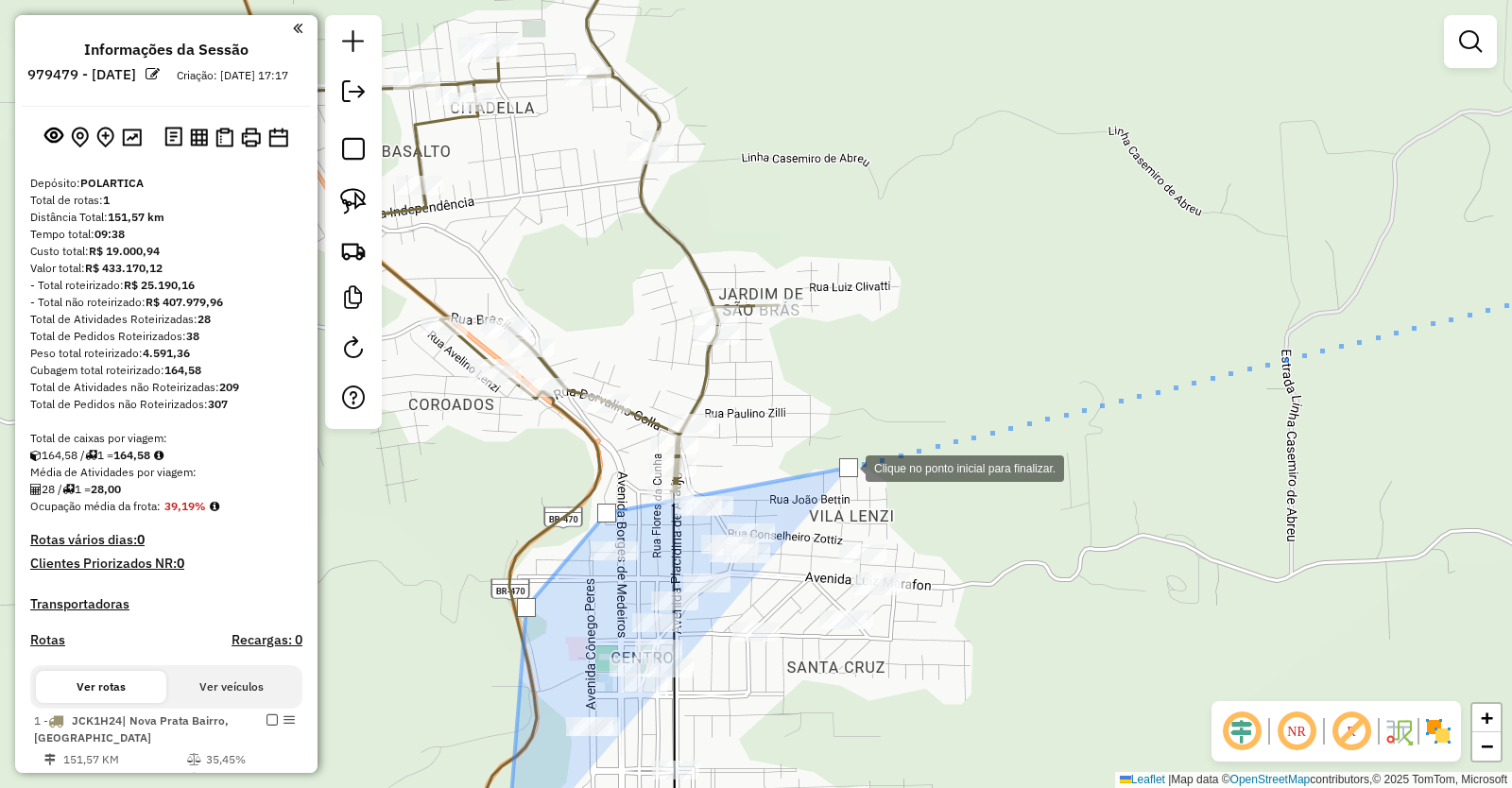
click at [847, 467] on div at bounding box center [848, 467] width 19 height 19
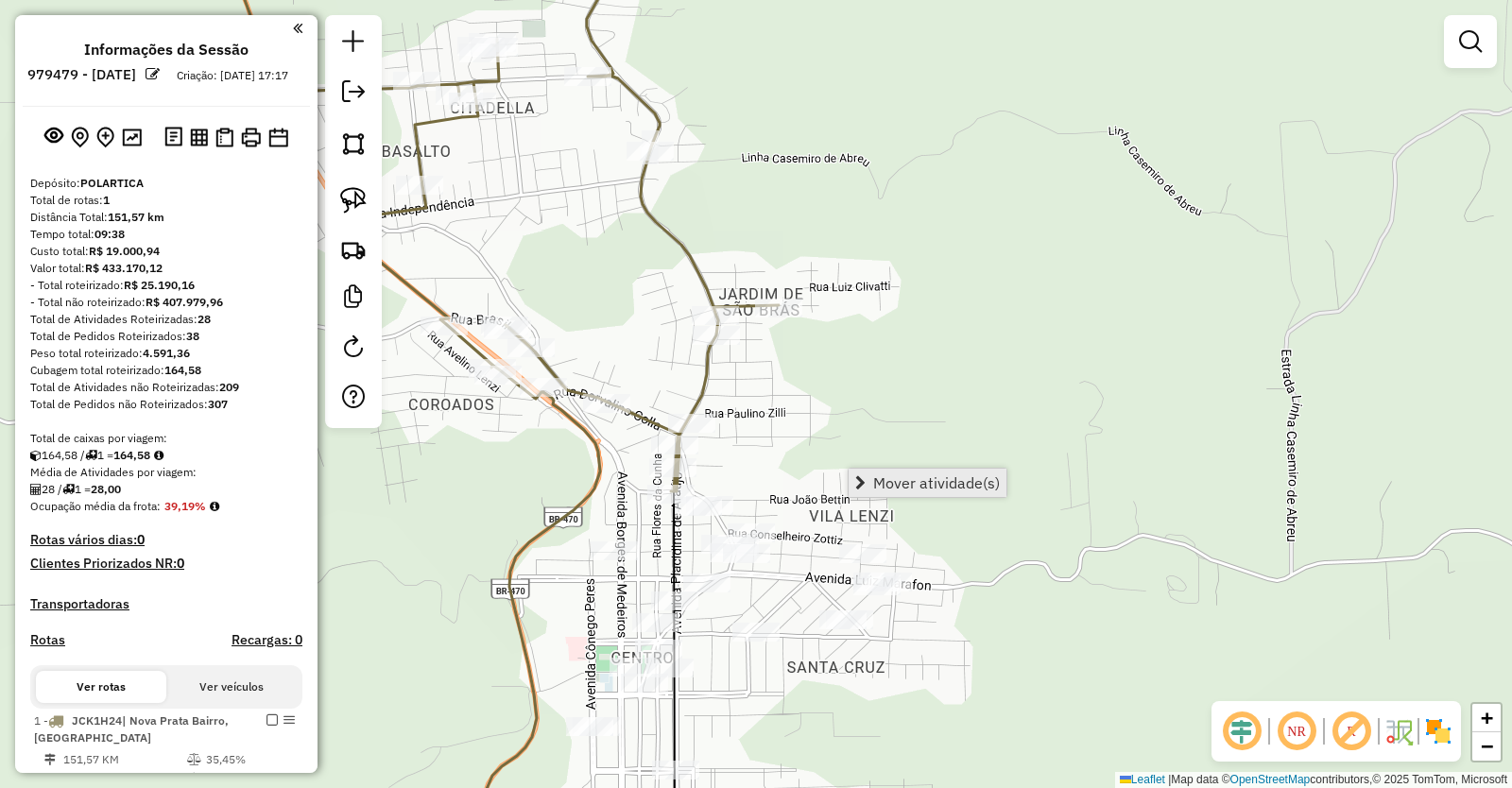
click at [932, 494] on link "Mover atividade(s)" at bounding box center [928, 483] width 158 height 29
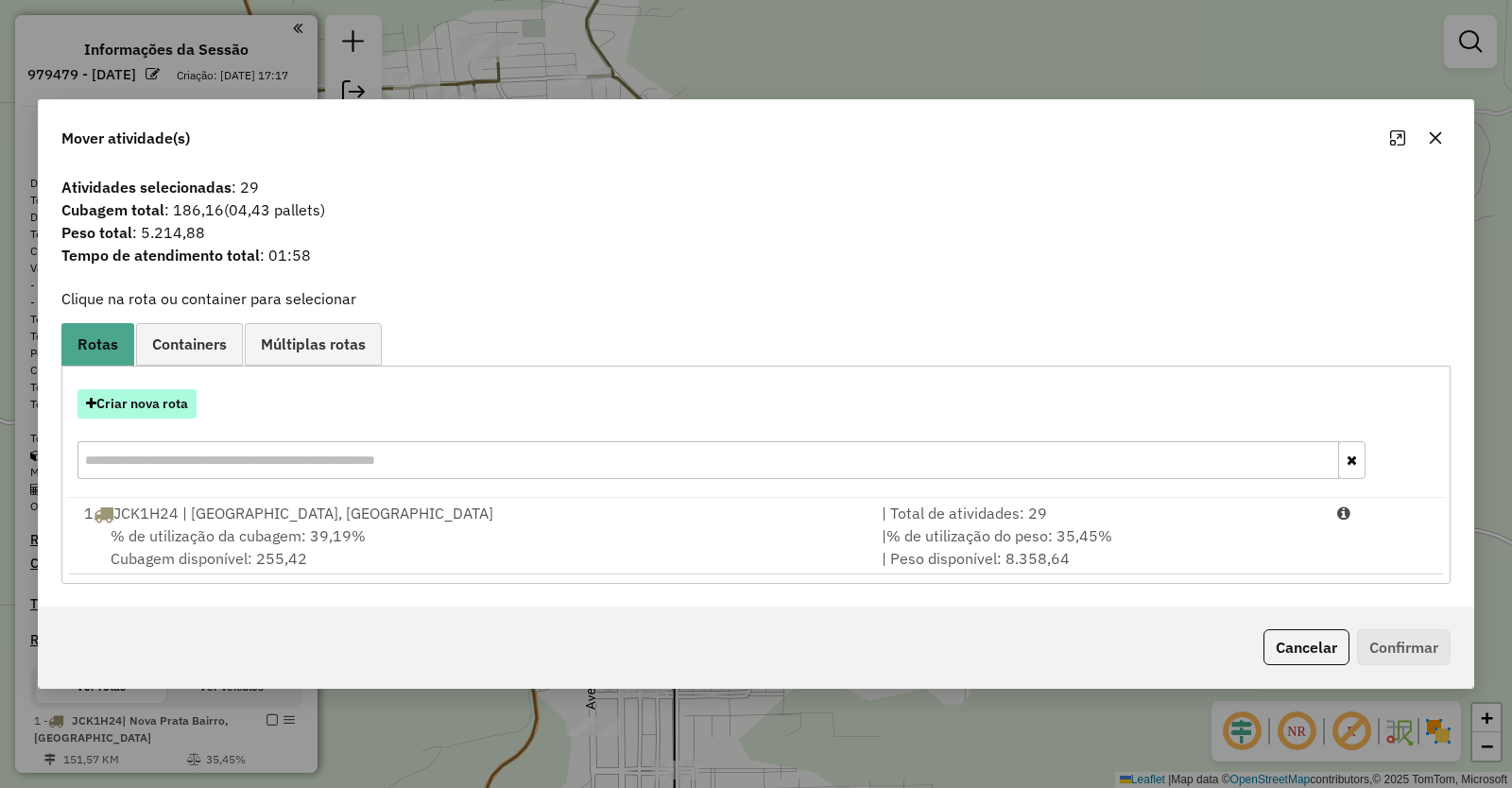
click at [146, 401] on button "Criar nova rota" at bounding box center [137, 404] width 119 height 30
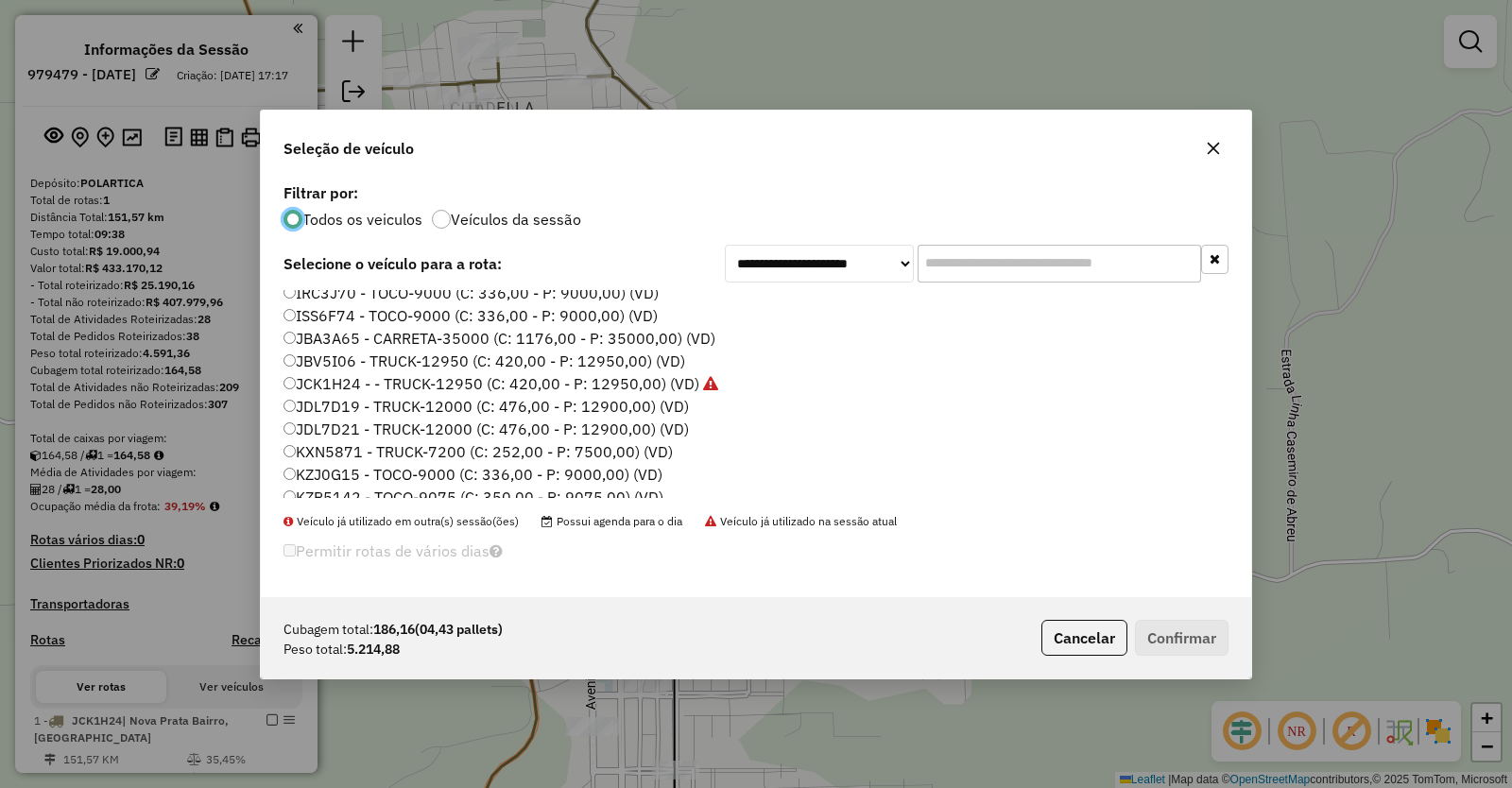
scroll to position [245, 0]
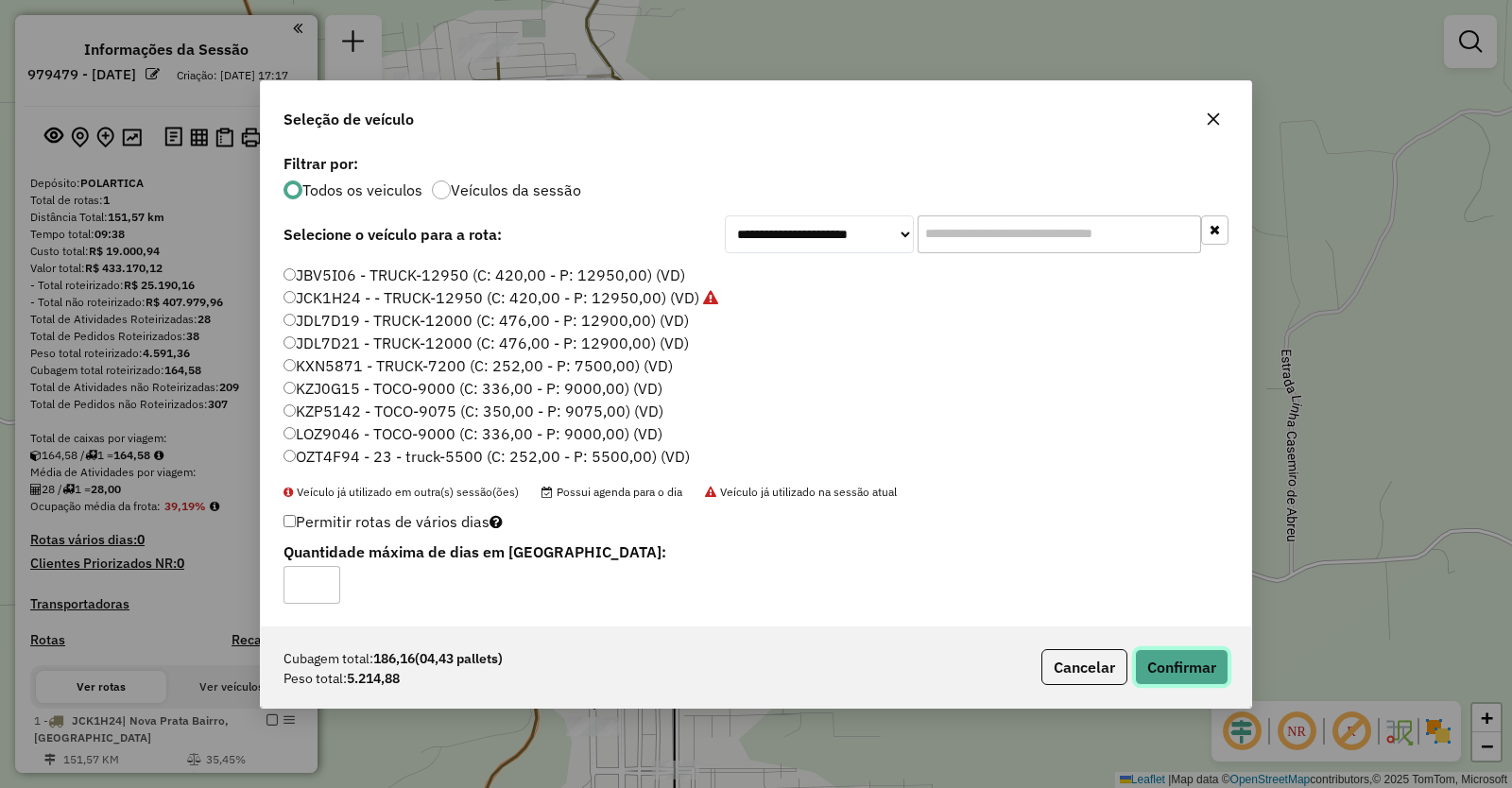
click at [1200, 668] on button "Confirmar" at bounding box center [1181, 667] width 94 height 35
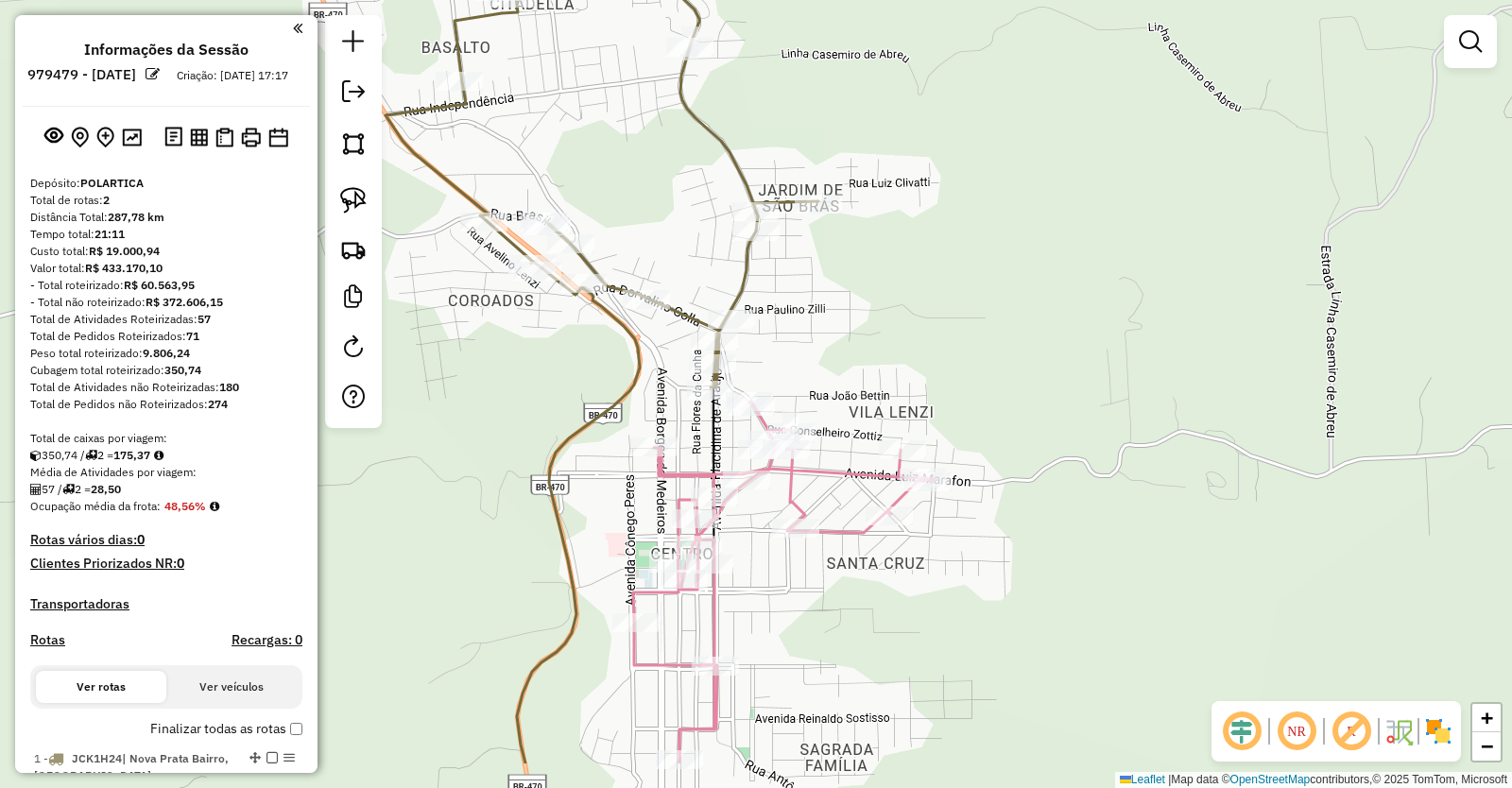
drag, startPoint x: 967, startPoint y: 652, endPoint x: 1016, endPoint y: 488, distance: 171.2
click at [1016, 490] on div "Janela de atendimento Grade de atendimento Capacidade Transportadoras Veículos …" at bounding box center [756, 394] width 1512 height 788
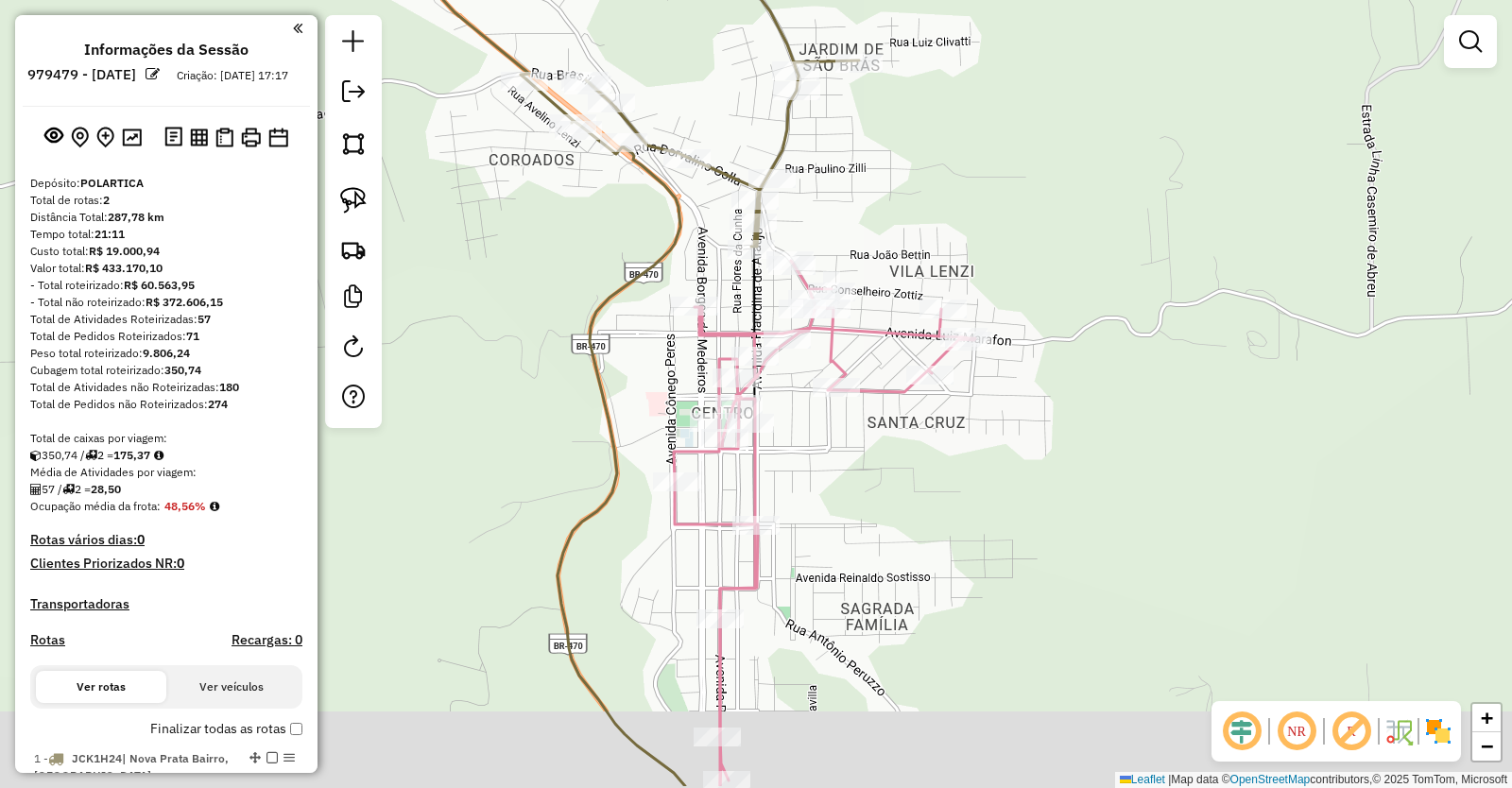
drag, startPoint x: 836, startPoint y: 650, endPoint x: 869, endPoint y: 563, distance: 93.0
click at [869, 566] on div "Janela de atendimento Grade de atendimento Capacidade Transportadoras Veículos …" at bounding box center [756, 394] width 1512 height 788
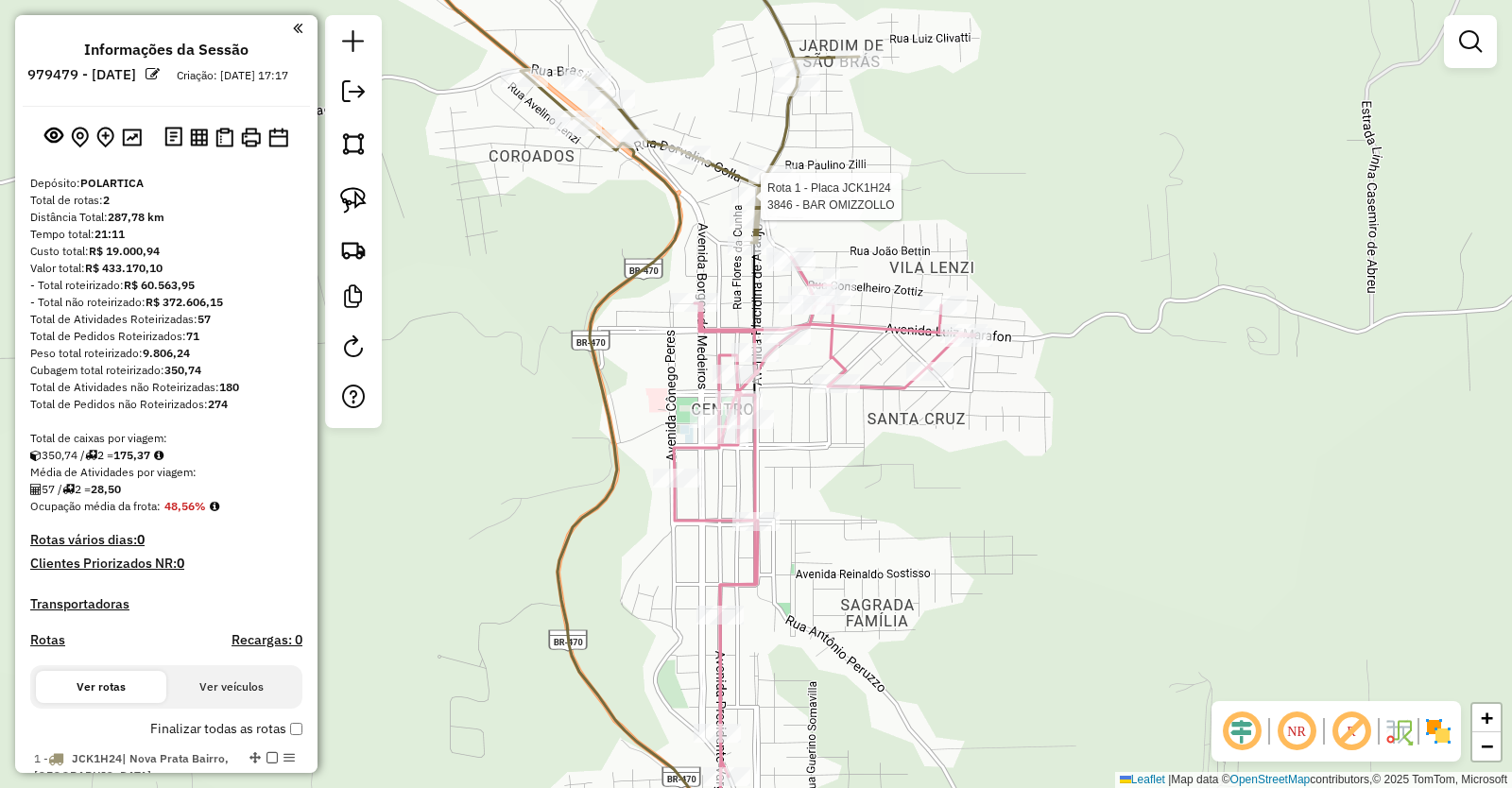
select select "**********"
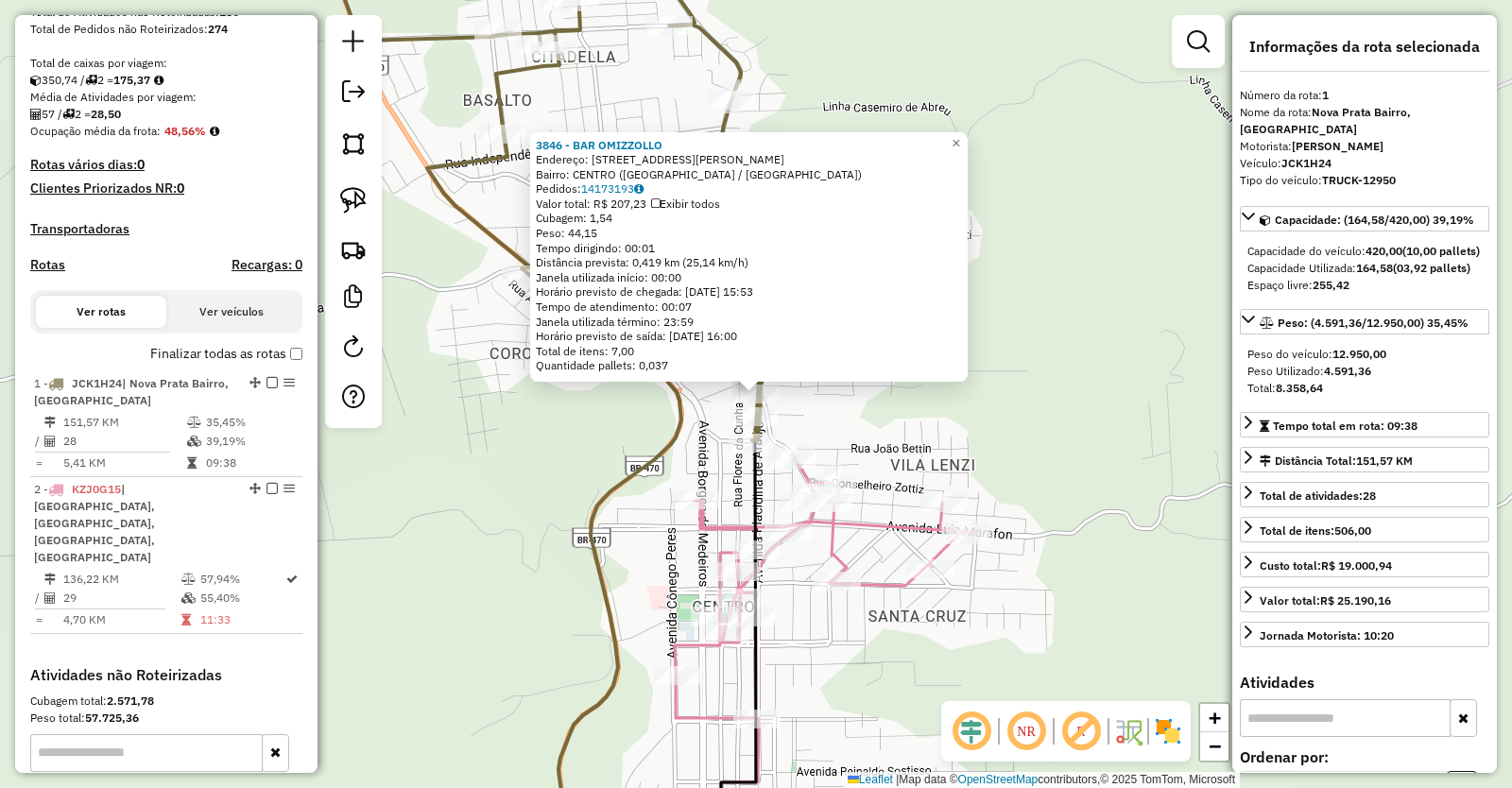
scroll to position [592, 0]
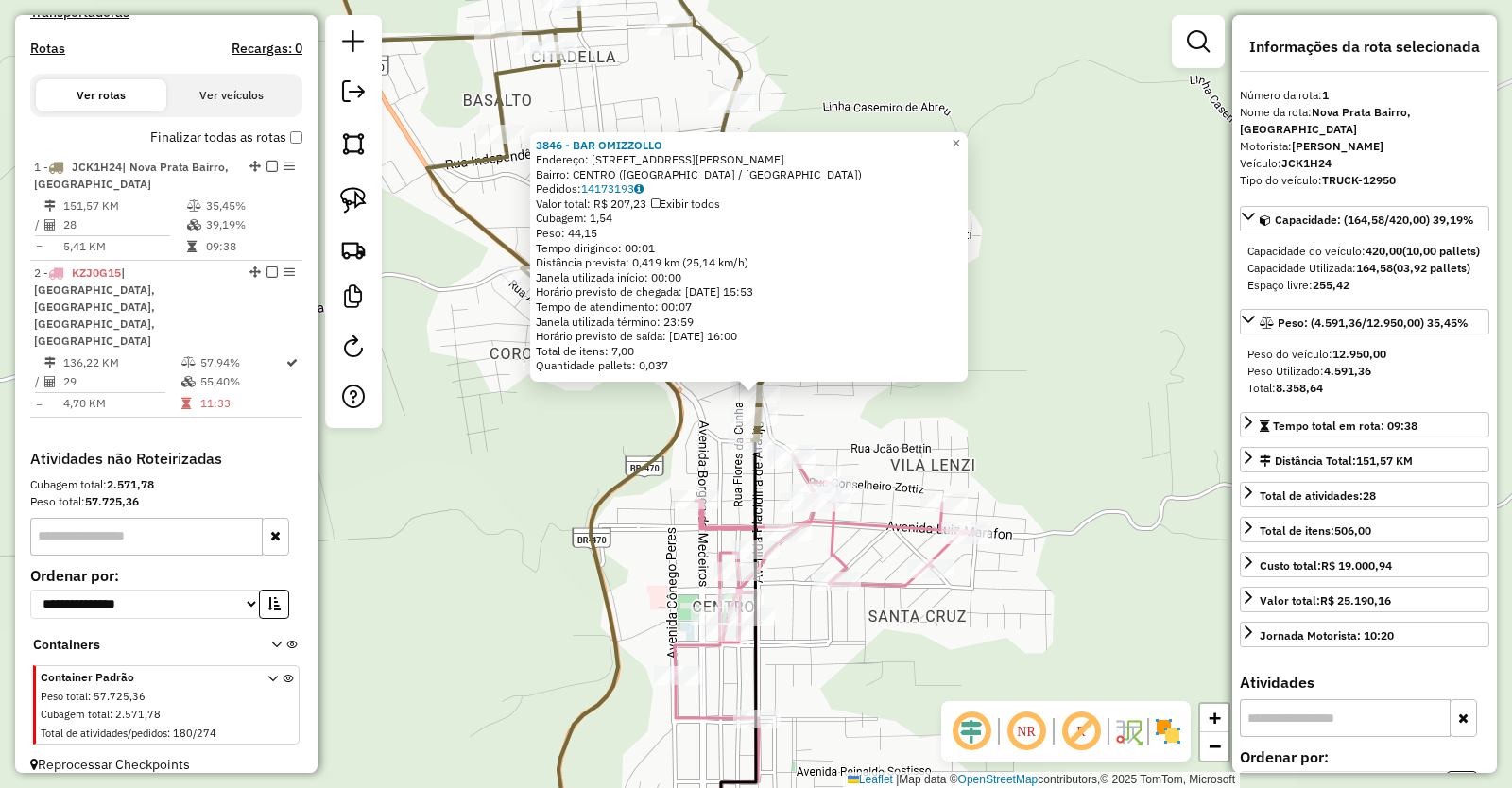
click at [915, 644] on div "3846 - BAR OMIZZOLLO Endereço: AV PLACIDINA DE ARAUJO 5 Bairro: CENTRO (NOVA PR…" at bounding box center [756, 394] width 1512 height 788
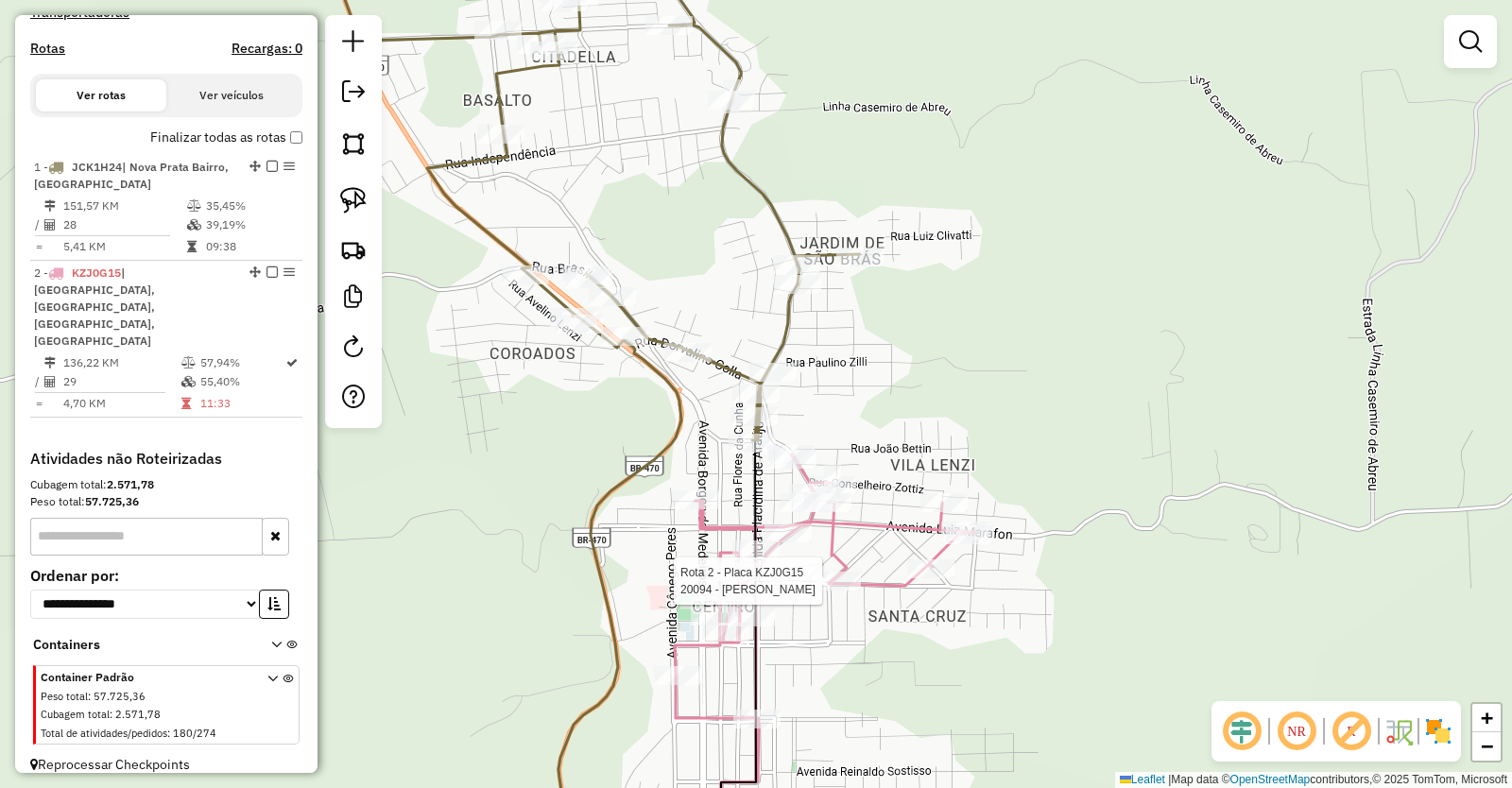
select select "**********"
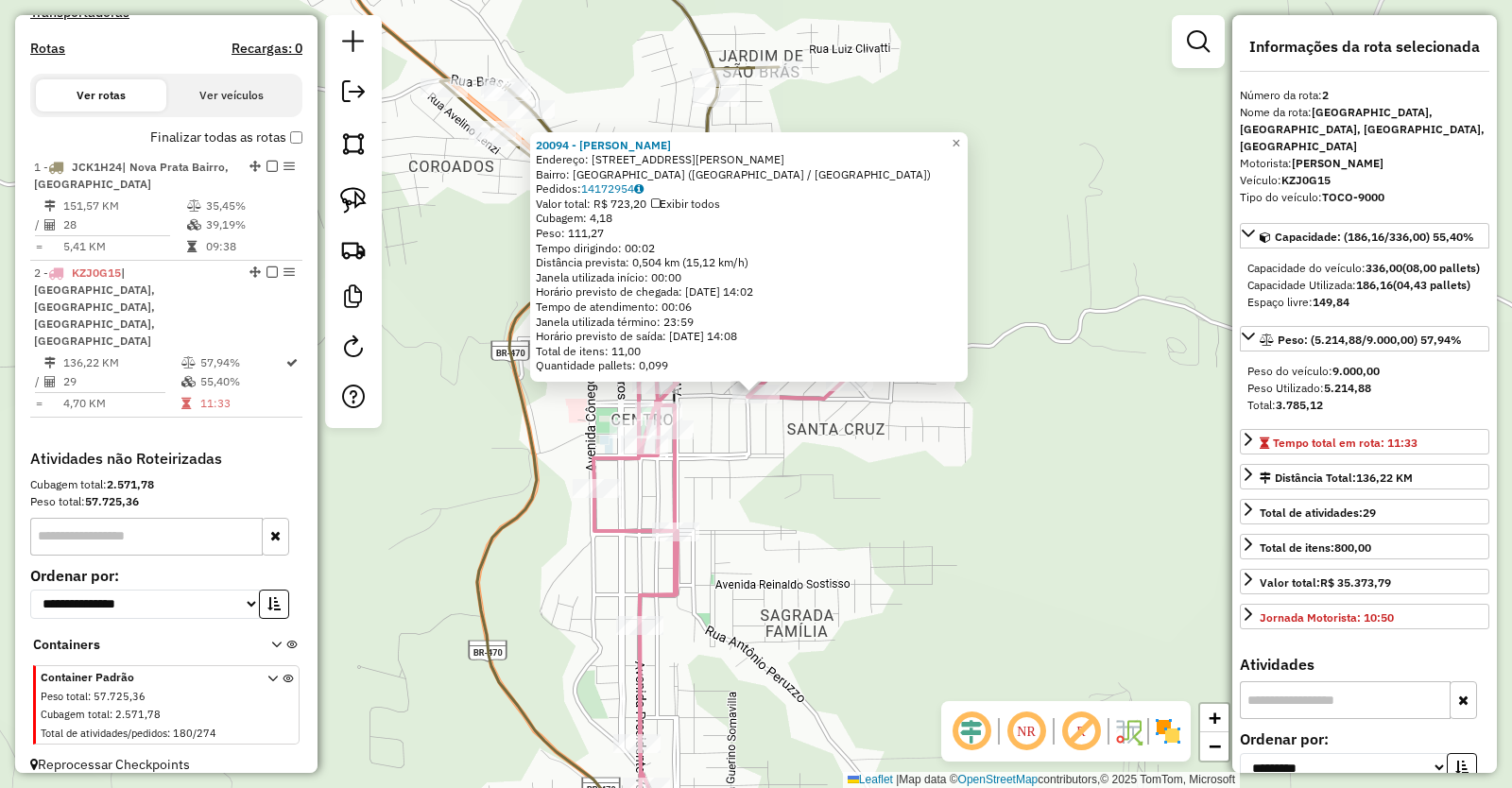
click at [784, 575] on div "20094 - NEVIR LANCHERIA Endereço: R FRANCISCO SCHNEIDER 317 Bairro: SANTA CRUZ …" at bounding box center [756, 394] width 1512 height 788
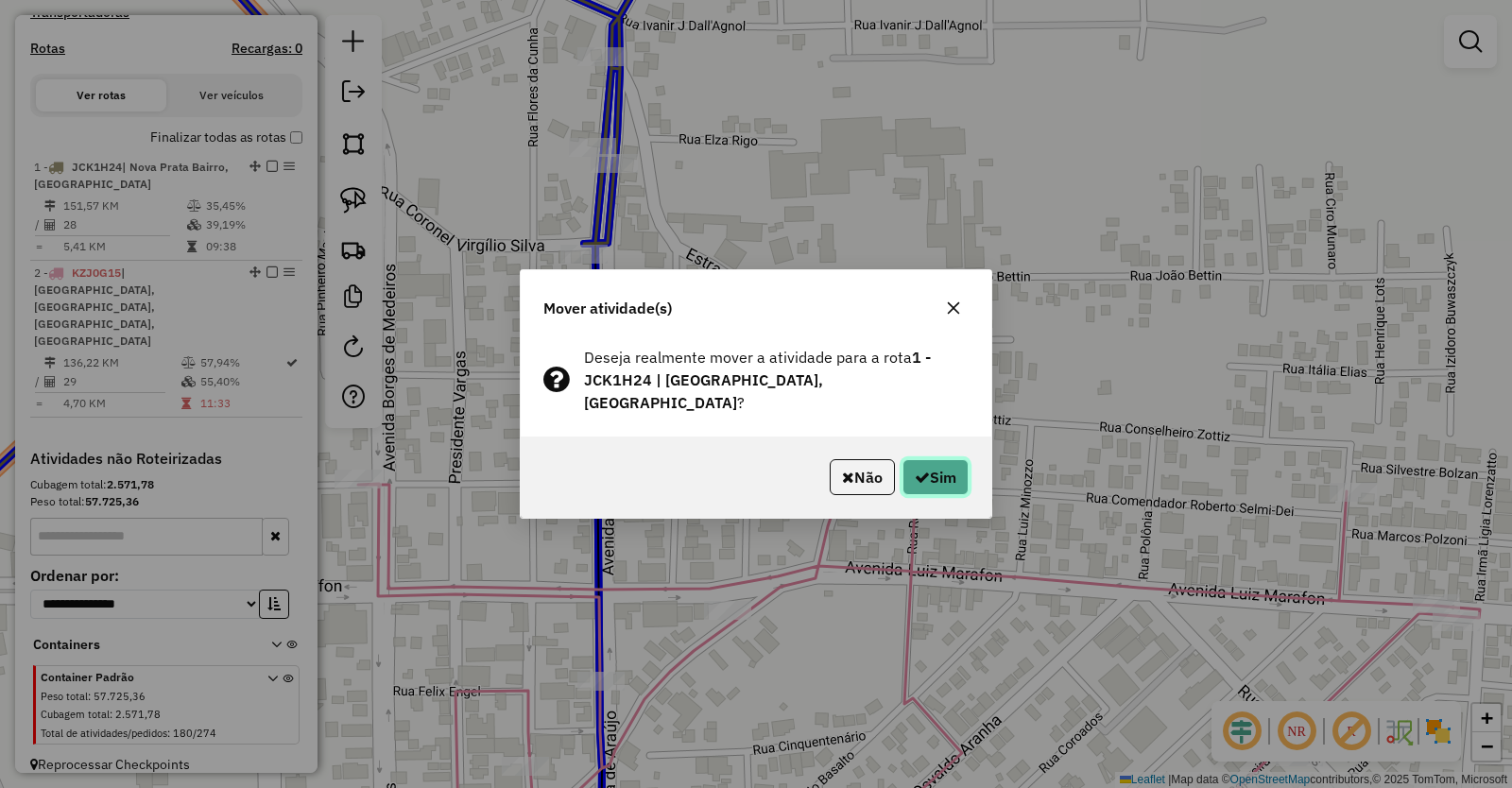
click at [936, 459] on button "Sim" at bounding box center [935, 477] width 66 height 35
click at [922, 459] on button "Sim" at bounding box center [935, 477] width 66 height 35
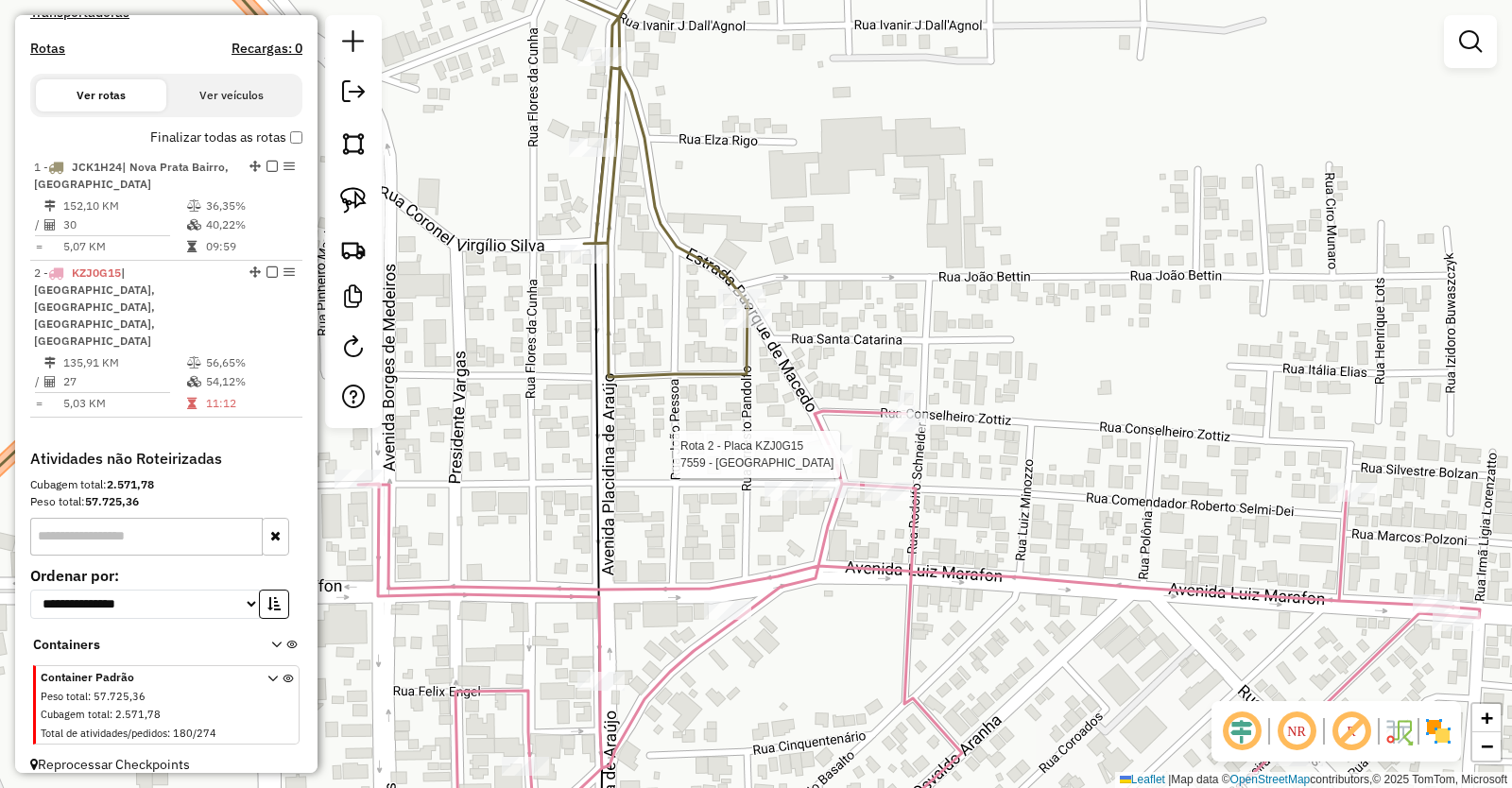
click at [825, 444] on icon at bounding box center [919, 638] width 1122 height 456
select select "**********"
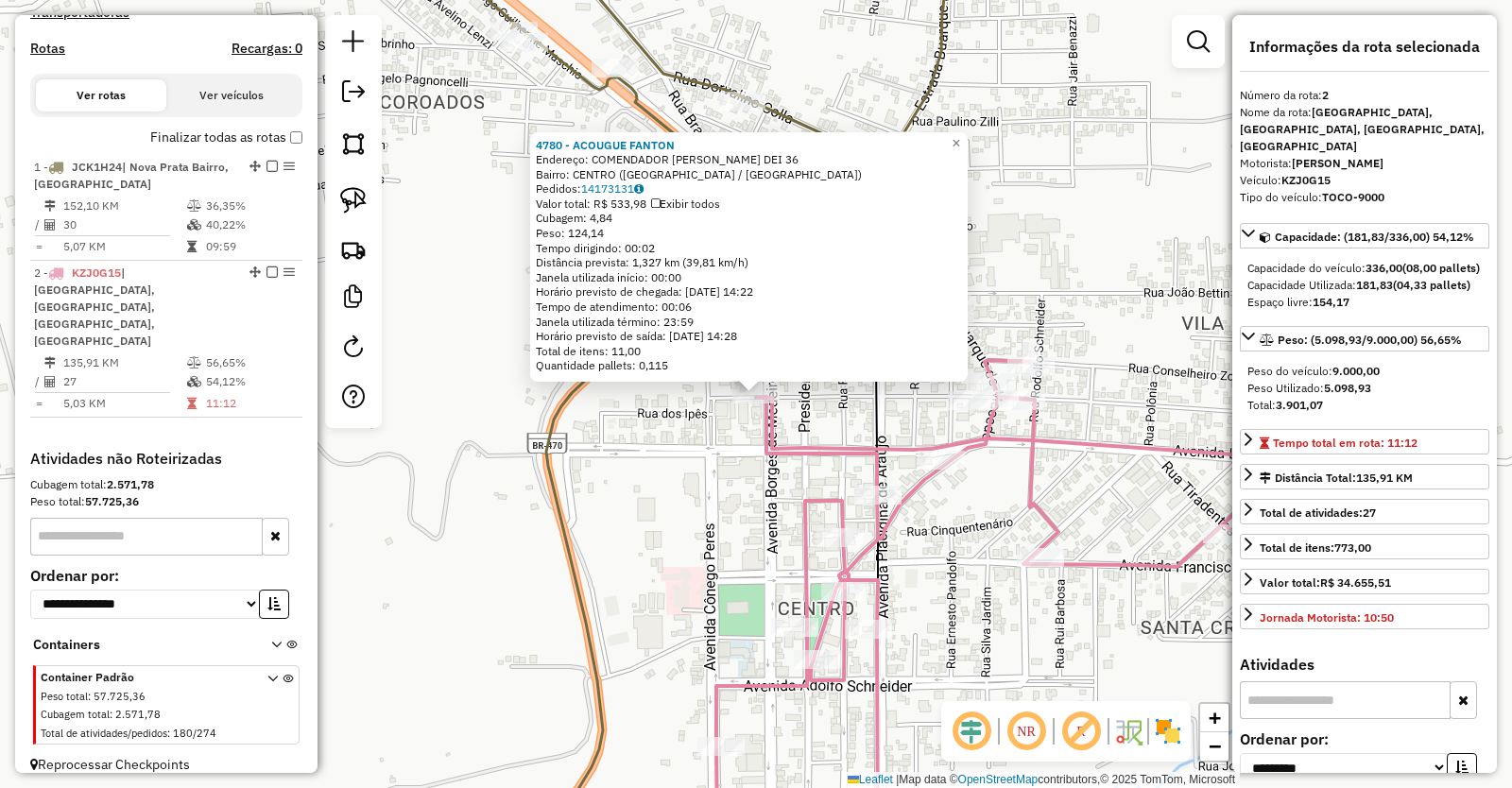
click at [747, 520] on div "4780 - ACOUGUE FANTON Endereço: COMENDADOR ROBERTO SELMI DEI 36 Bairro: CENTRO …" at bounding box center [756, 394] width 1512 height 788
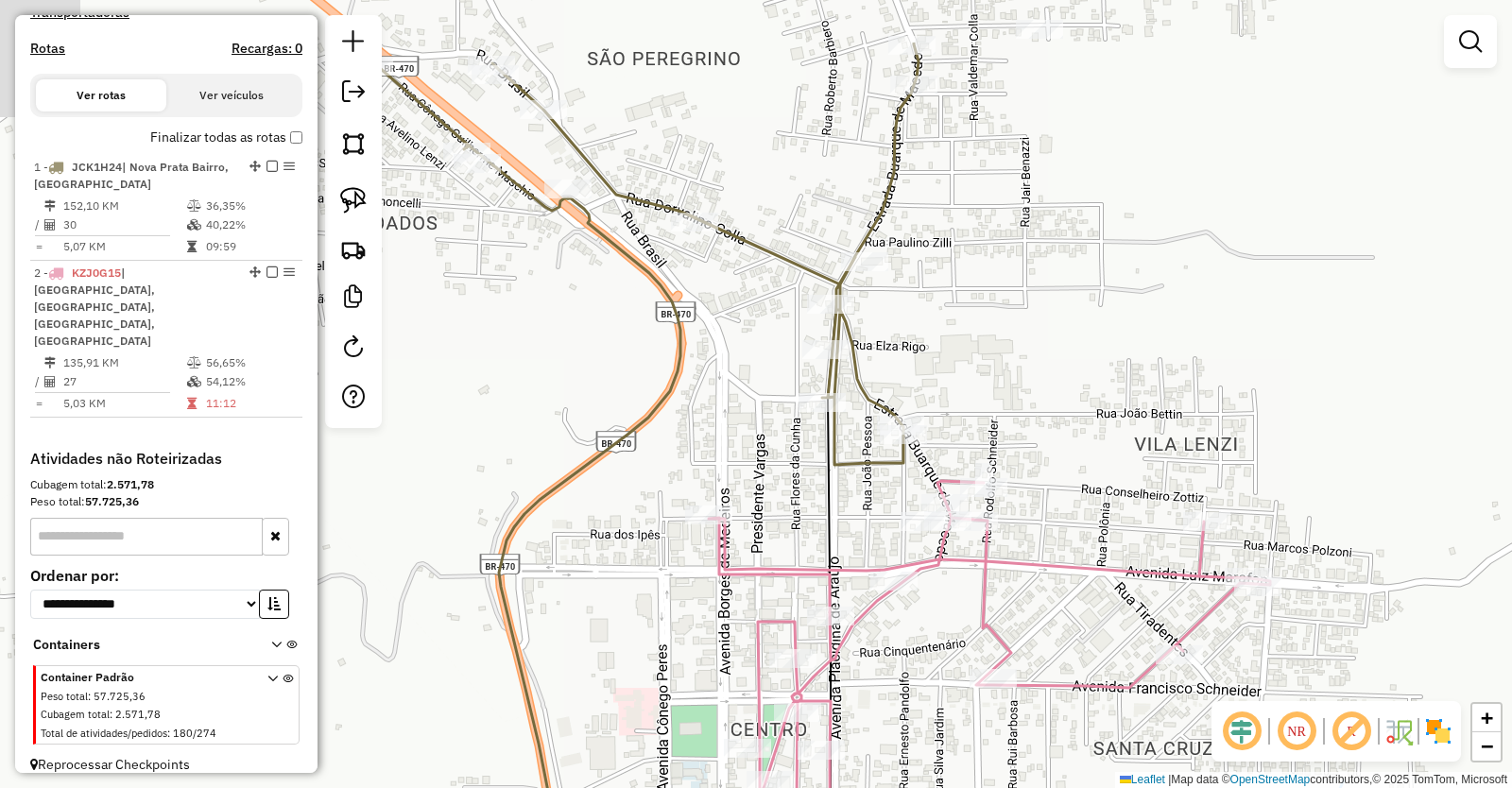
drag, startPoint x: 791, startPoint y: 479, endPoint x: 732, endPoint y: 630, distance: 162.1
click at [732, 630] on div "Janela de atendimento Grade de atendimento Capacidade Transportadoras Veículos …" at bounding box center [756, 394] width 1512 height 788
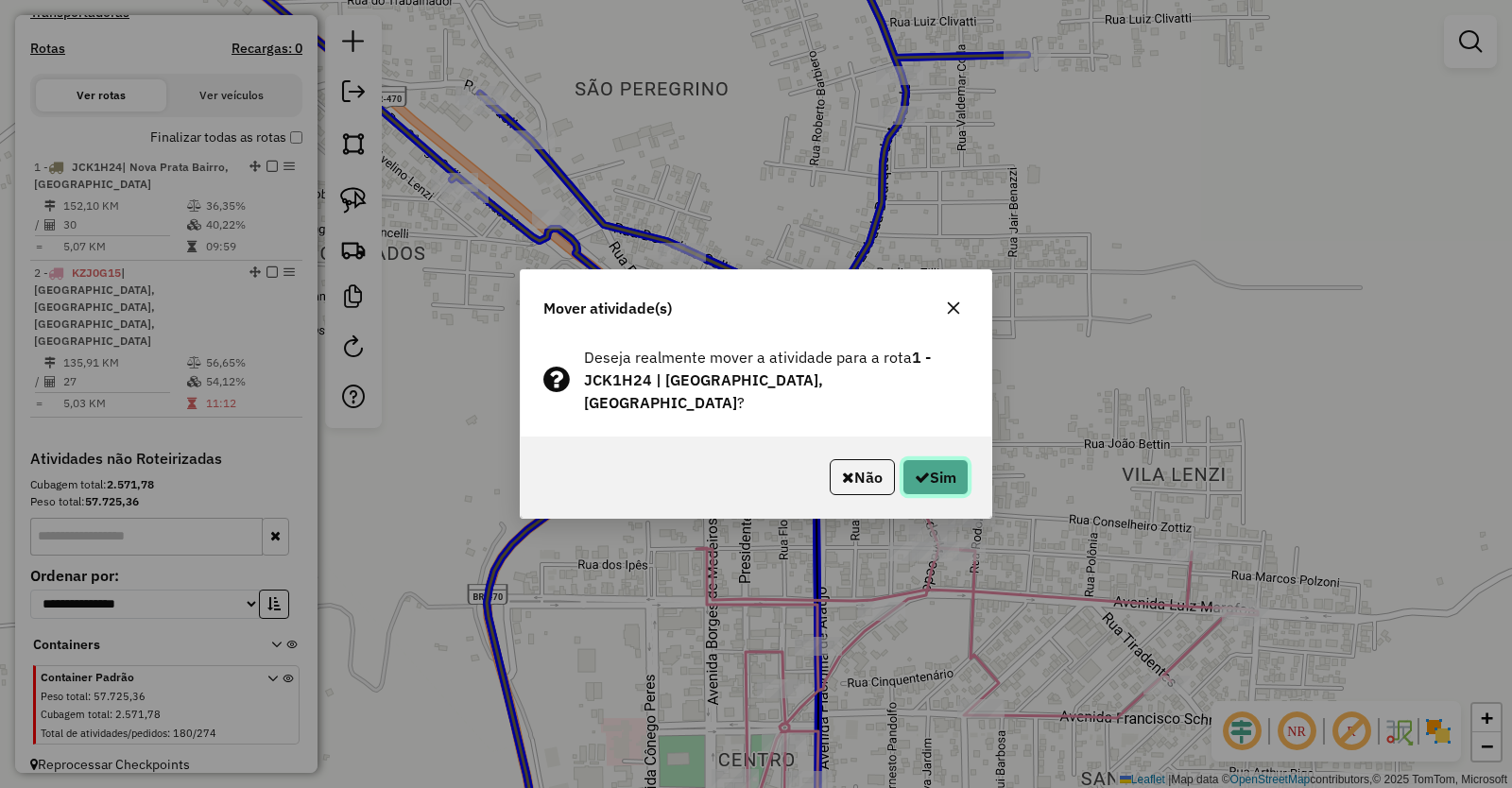
click at [935, 467] on button "Sim" at bounding box center [935, 477] width 66 height 35
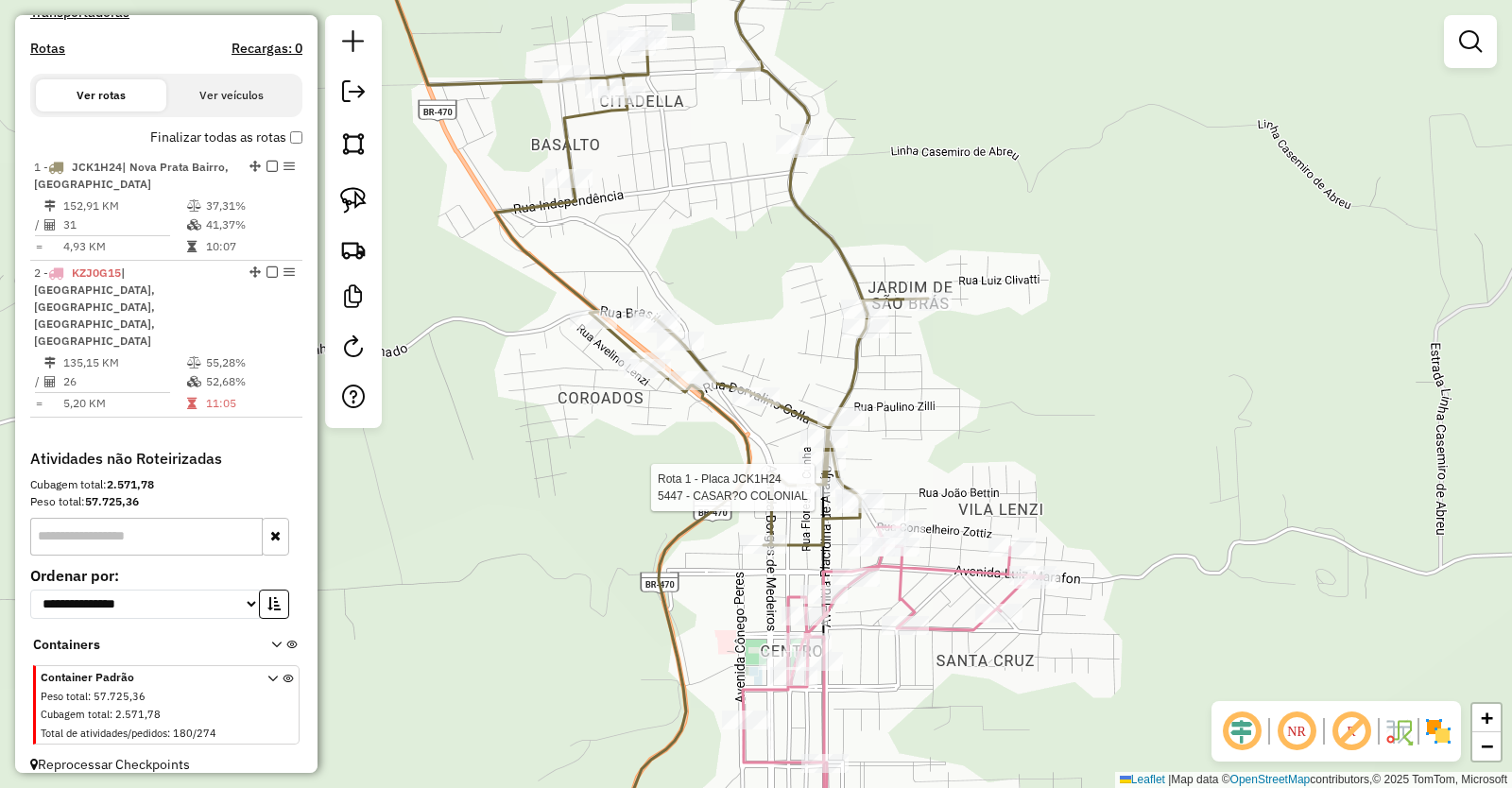
select select "**********"
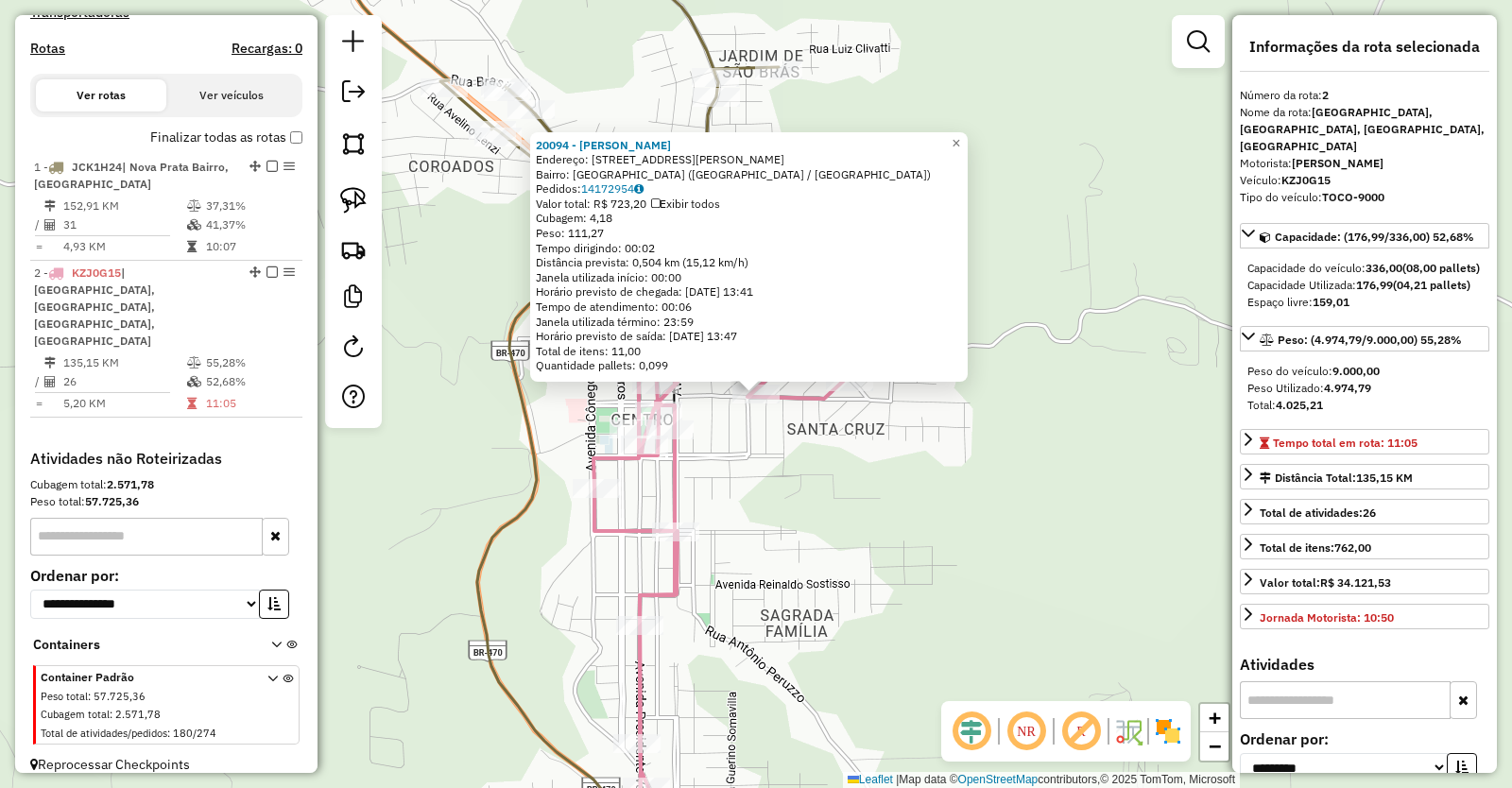
click at [800, 523] on div "20094 - NEVIR LANCHERIA Endereço: R FRANCISCO SCHNEIDER 317 Bairro: SANTA CRUZ …" at bounding box center [756, 394] width 1512 height 788
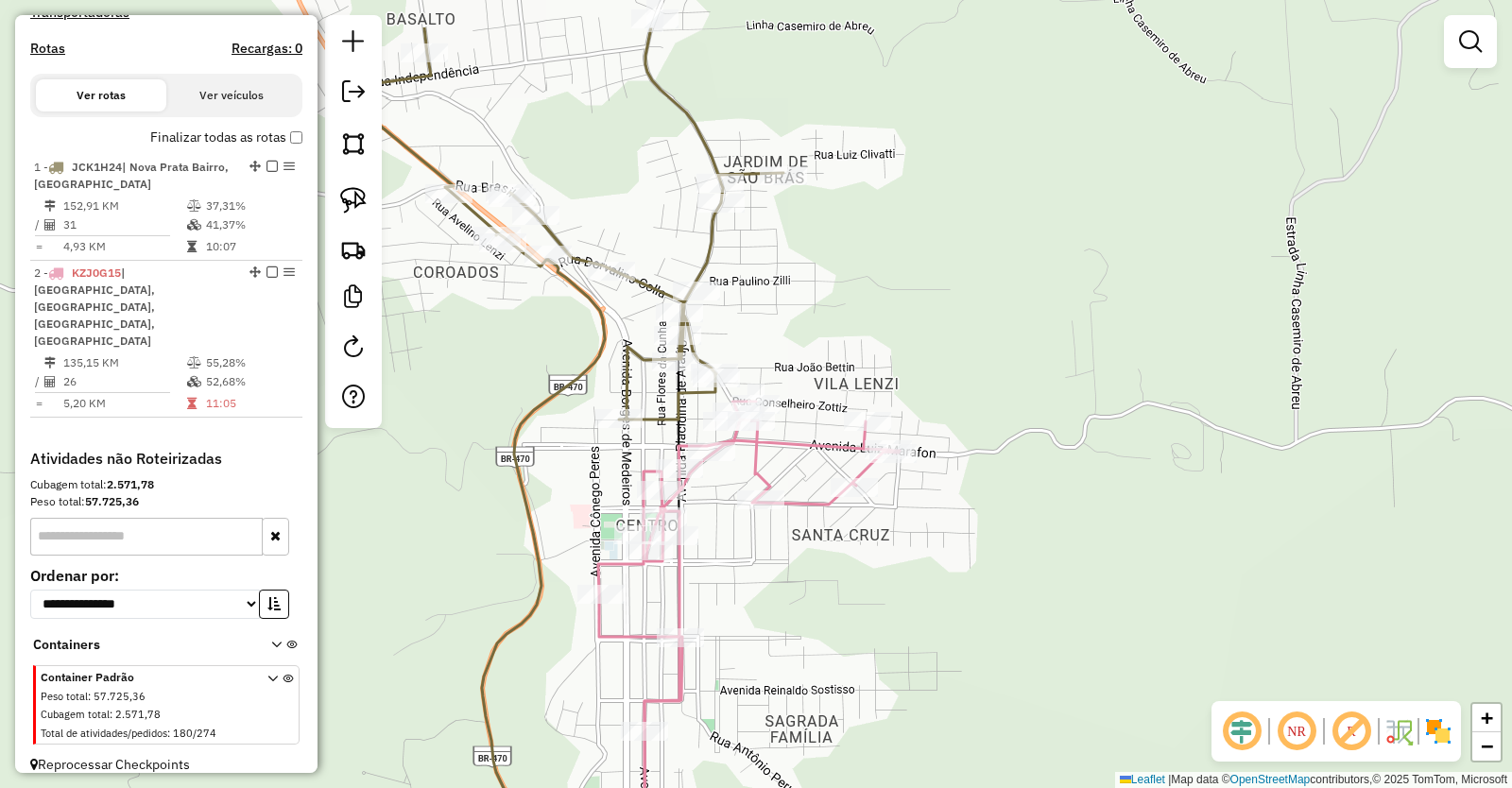
drag, startPoint x: 800, startPoint y: 508, endPoint x: 803, endPoint y: 612, distance: 104.0
click at [805, 616] on div "Janela de atendimento Grade de atendimento Capacidade Transportadoras Veículos …" at bounding box center [756, 394] width 1512 height 788
select select "**********"
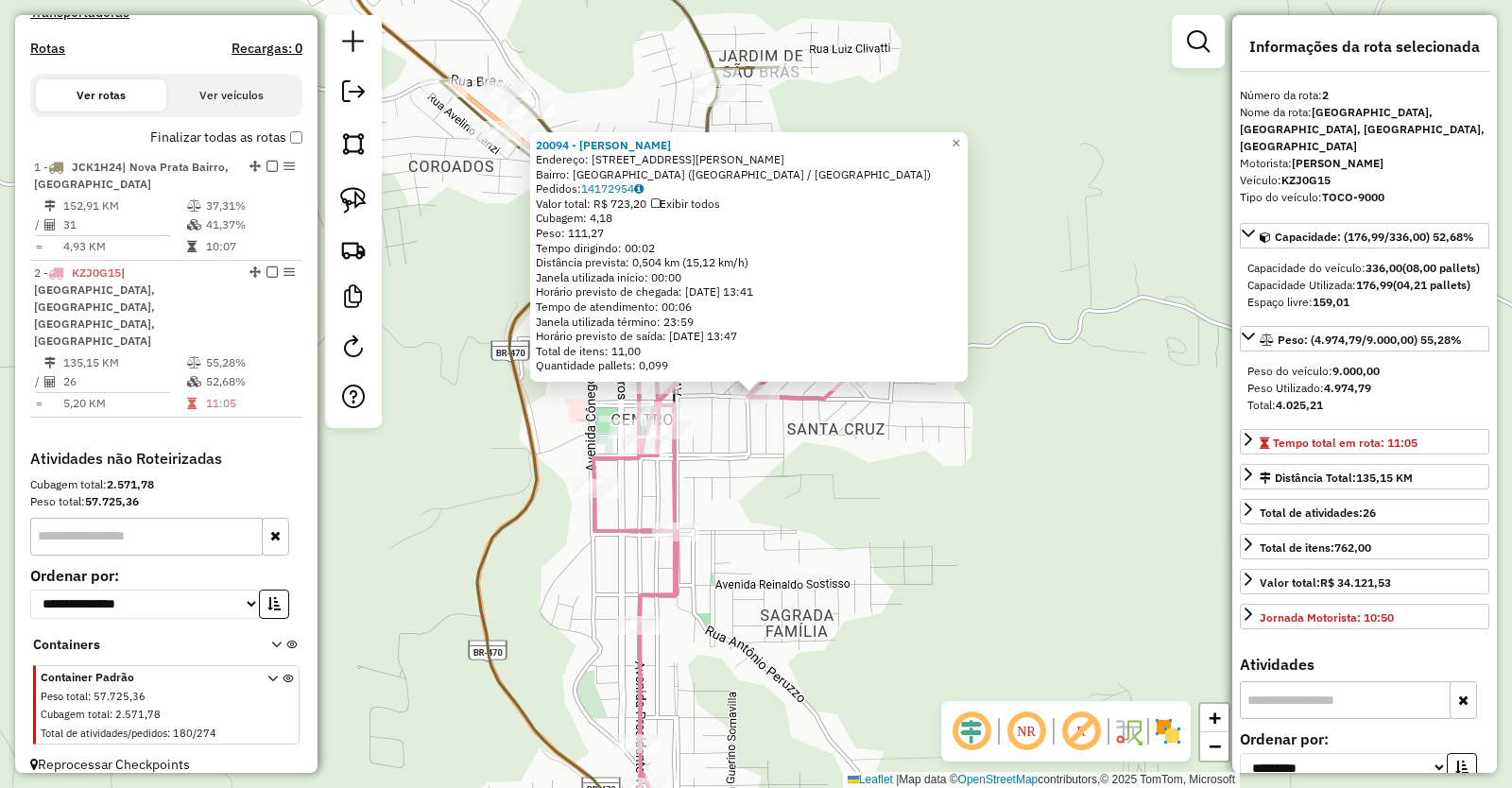
click at [836, 574] on div "20094 - NEVIR LANCHERIA Endereço: R FRANCISCO SCHNEIDER 317 Bairro: SANTA CRUZ …" at bounding box center [756, 394] width 1512 height 788
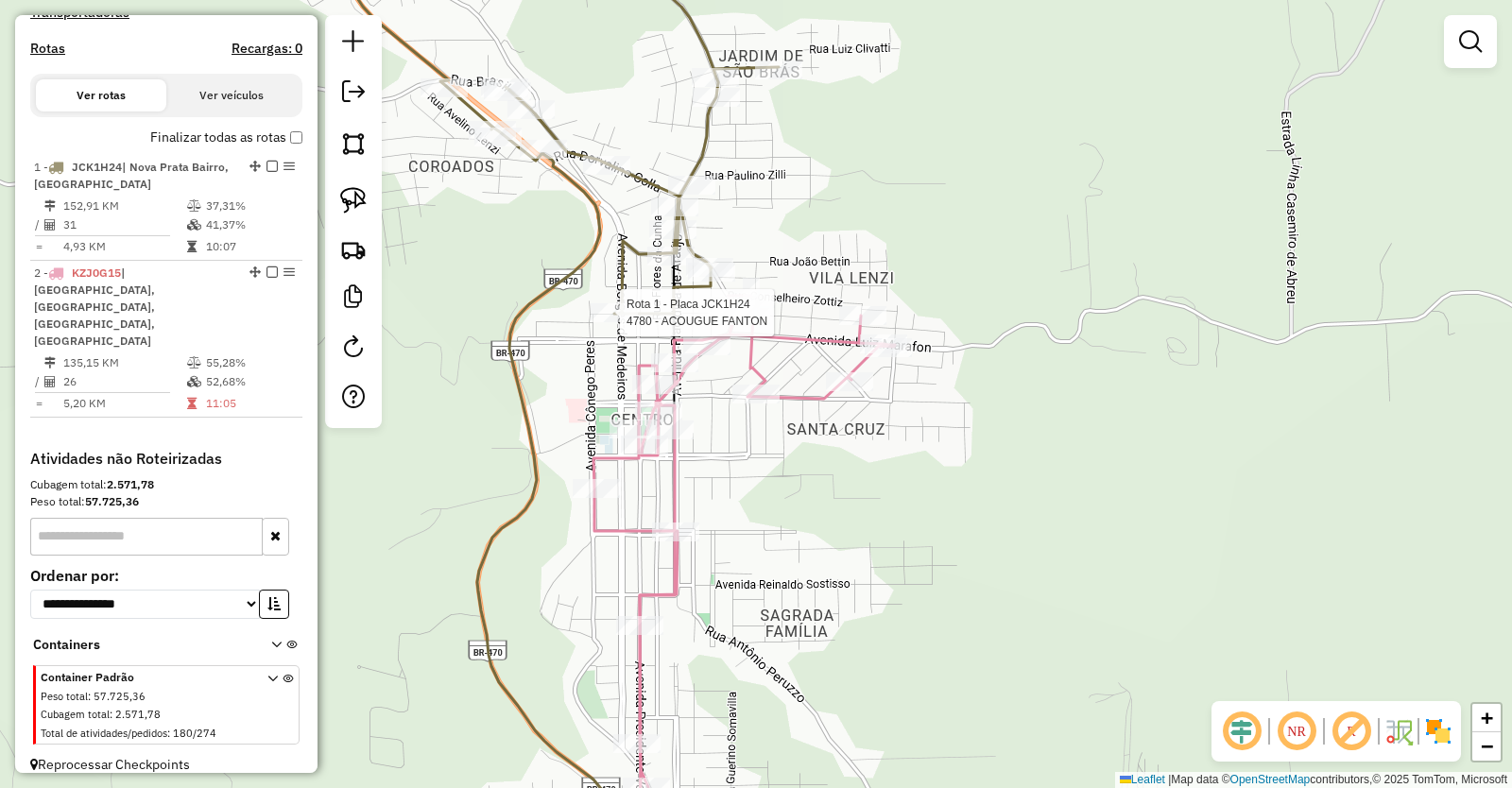
select select "**********"
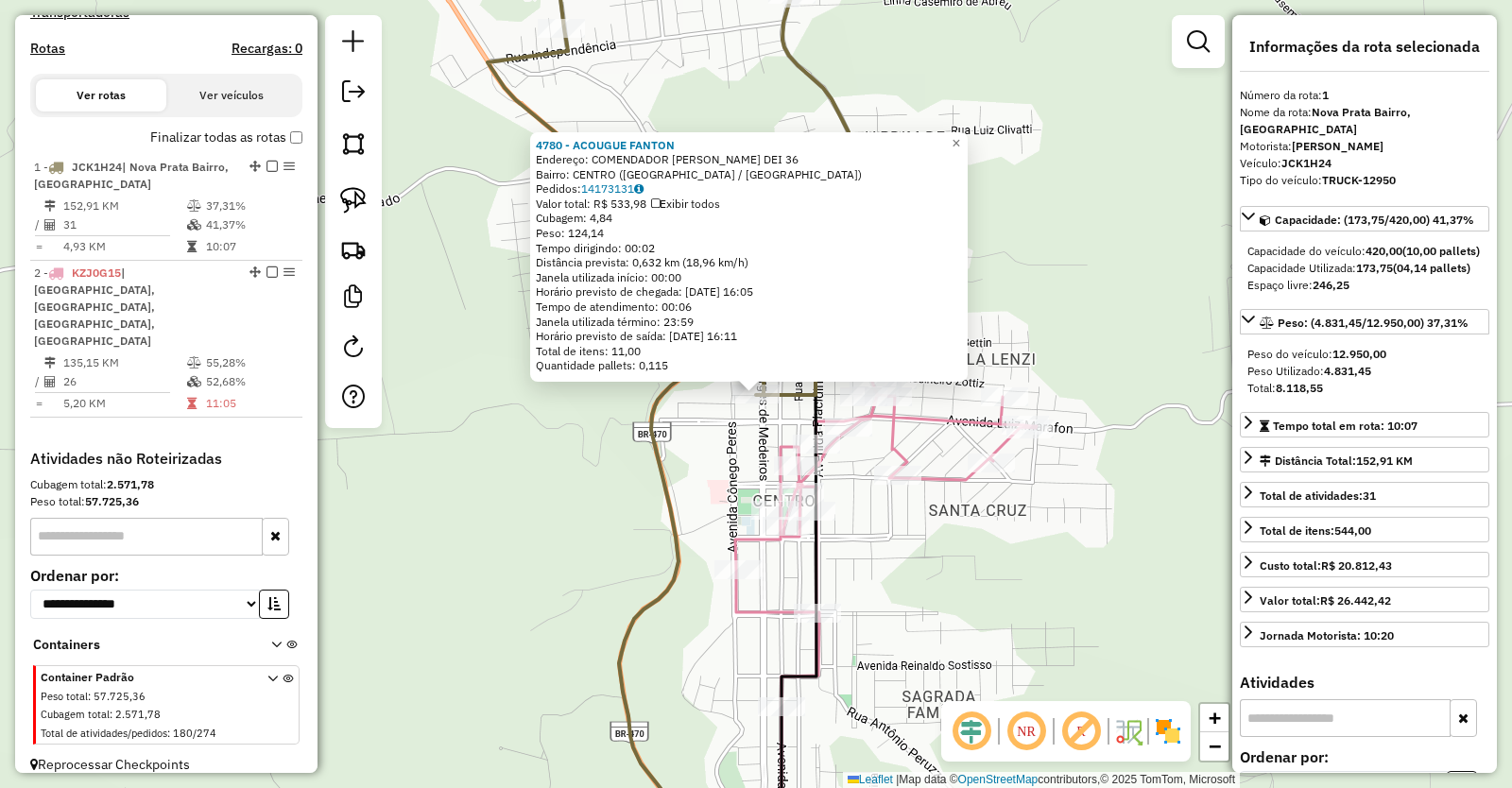
click at [964, 564] on div "4780 - ACOUGUE FANTON Endereço: COMENDADOR ROBERTO SELMI DEI 36 Bairro: CENTRO …" at bounding box center [756, 394] width 1512 height 788
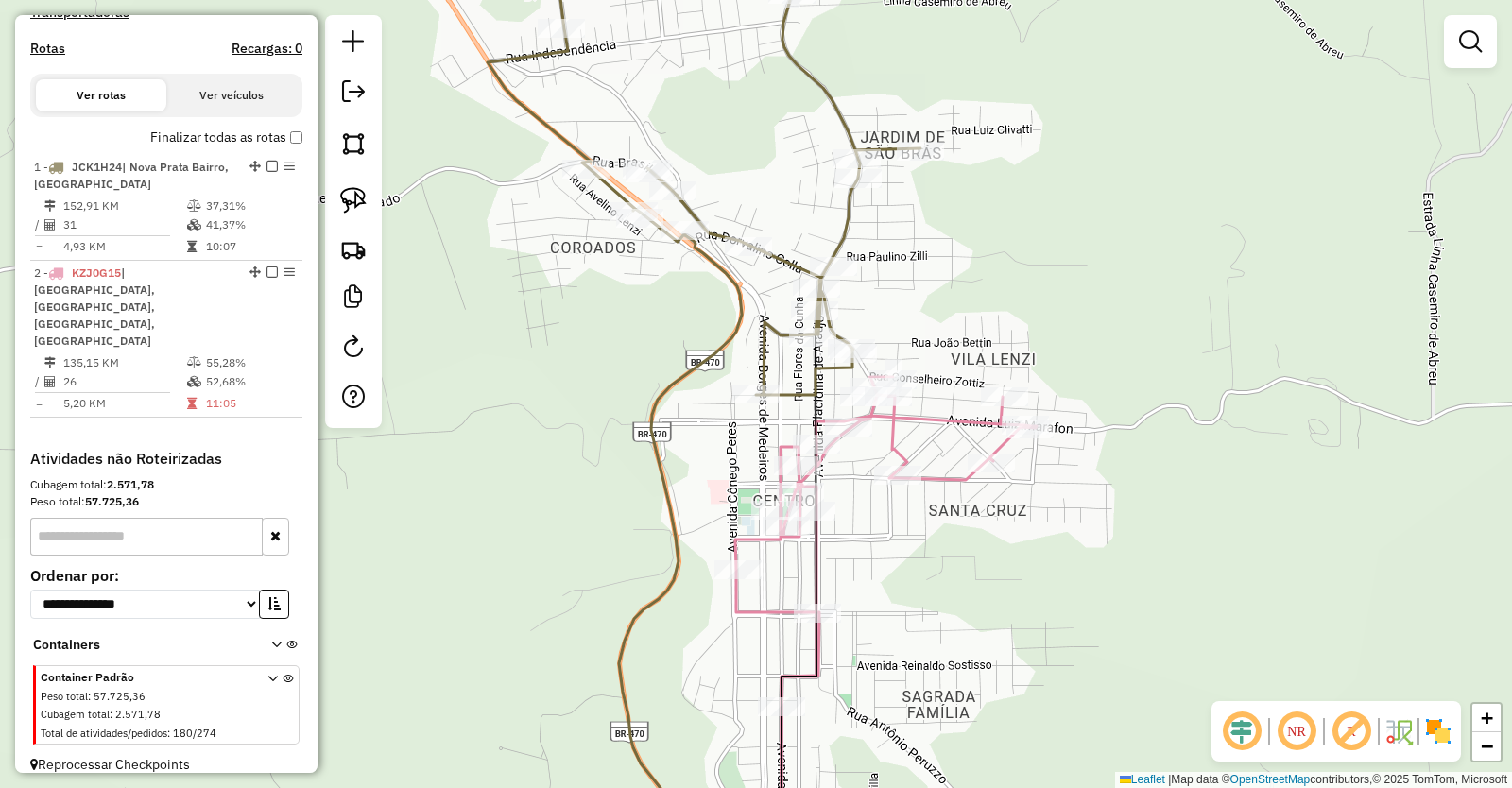
drag, startPoint x: 965, startPoint y: 596, endPoint x: 805, endPoint y: 264, distance: 368.5
click at [817, 300] on div "Janela de atendimento Grade de atendimento Capacidade Transportadoras Veículos …" at bounding box center [756, 394] width 1512 height 788
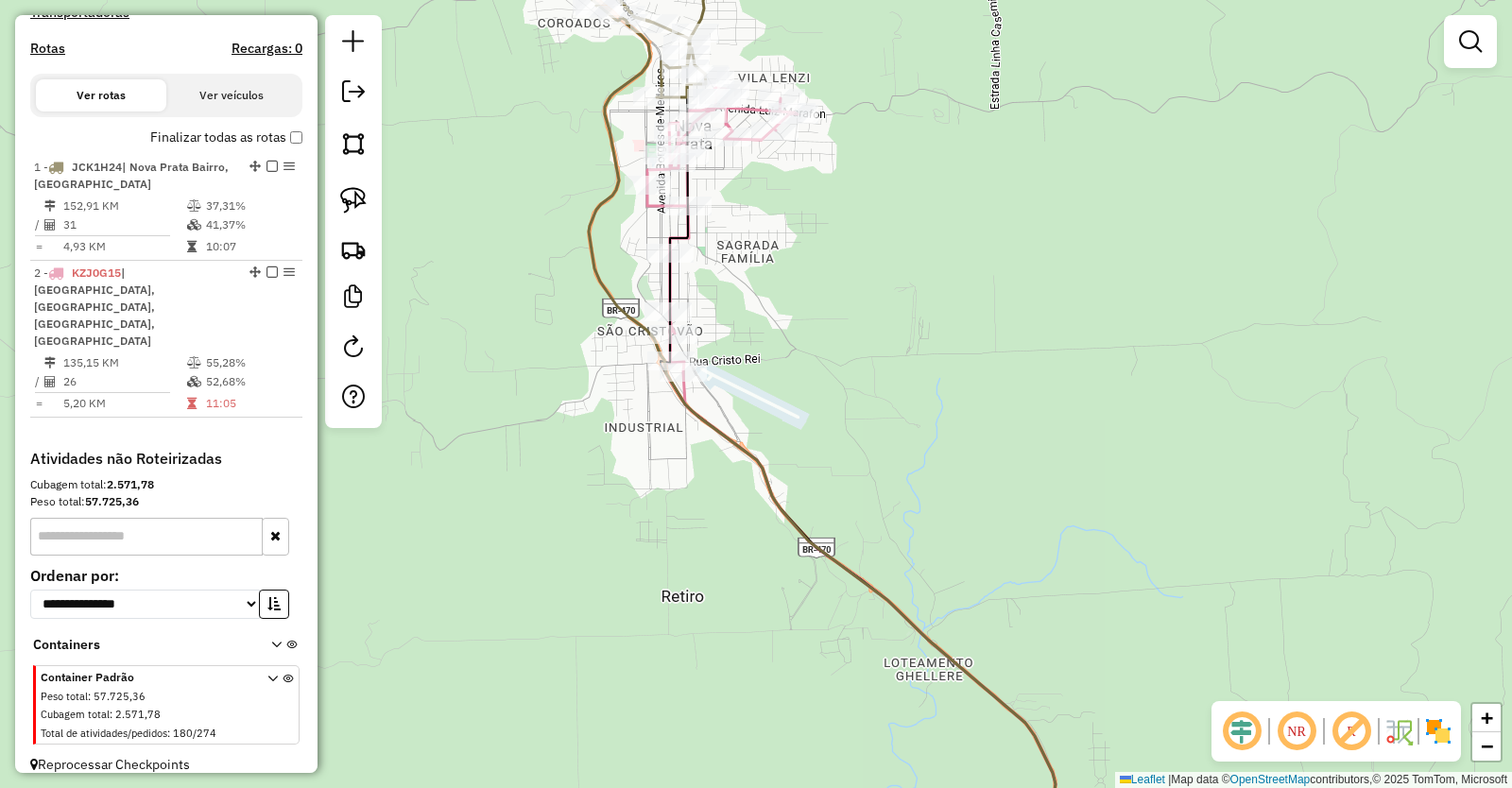
drag, startPoint x: 824, startPoint y: 465, endPoint x: 775, endPoint y: 260, distance: 210.8
click at [778, 270] on div "Janela de atendimento Grade de atendimento Capacidade Transportadoras Veículos …" at bounding box center [756, 394] width 1512 height 788
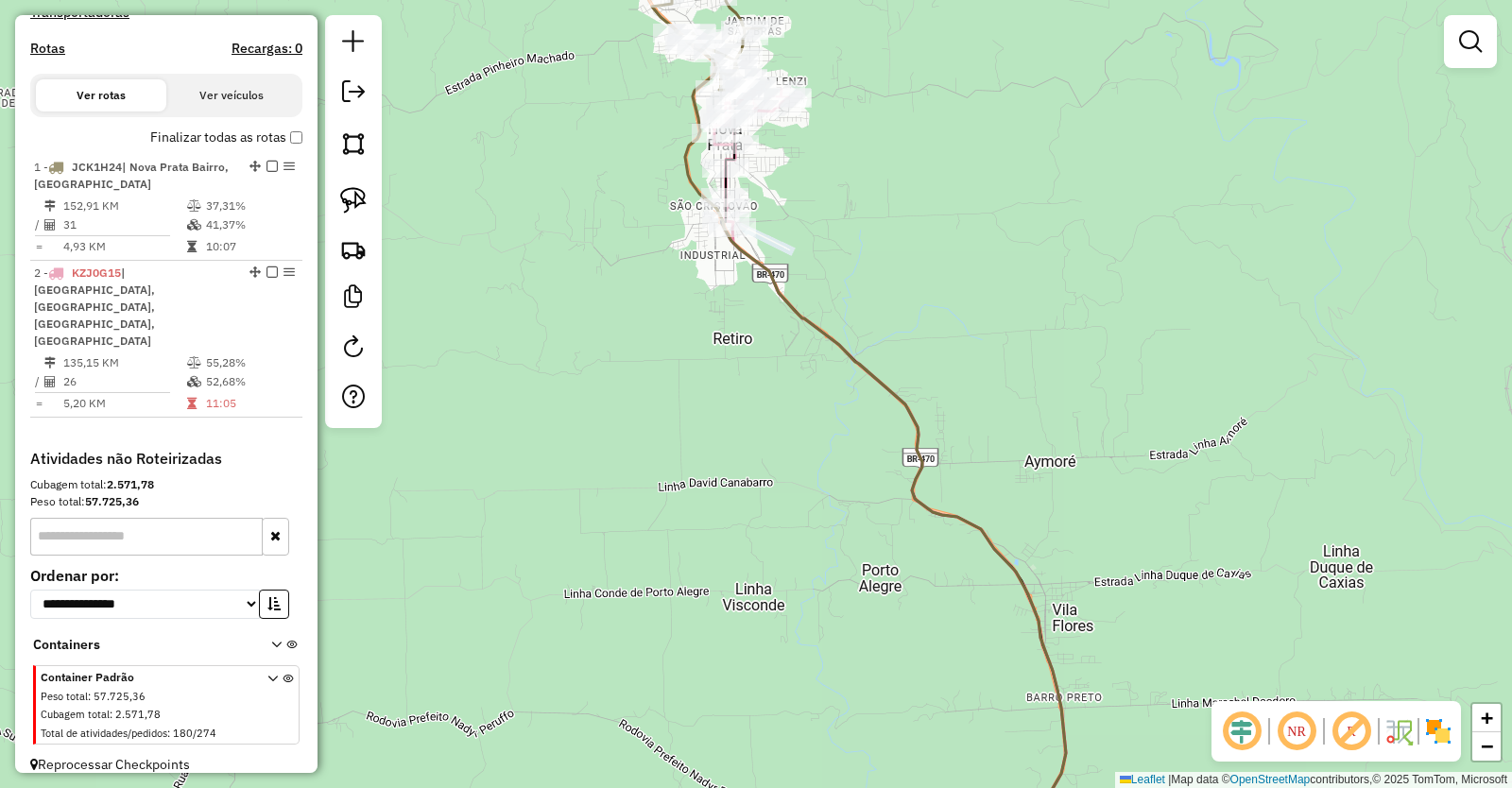
drag, startPoint x: 910, startPoint y: 497, endPoint x: 875, endPoint y: 385, distance: 117.3
click at [882, 414] on icon at bounding box center [876, 459] width 381 height 818
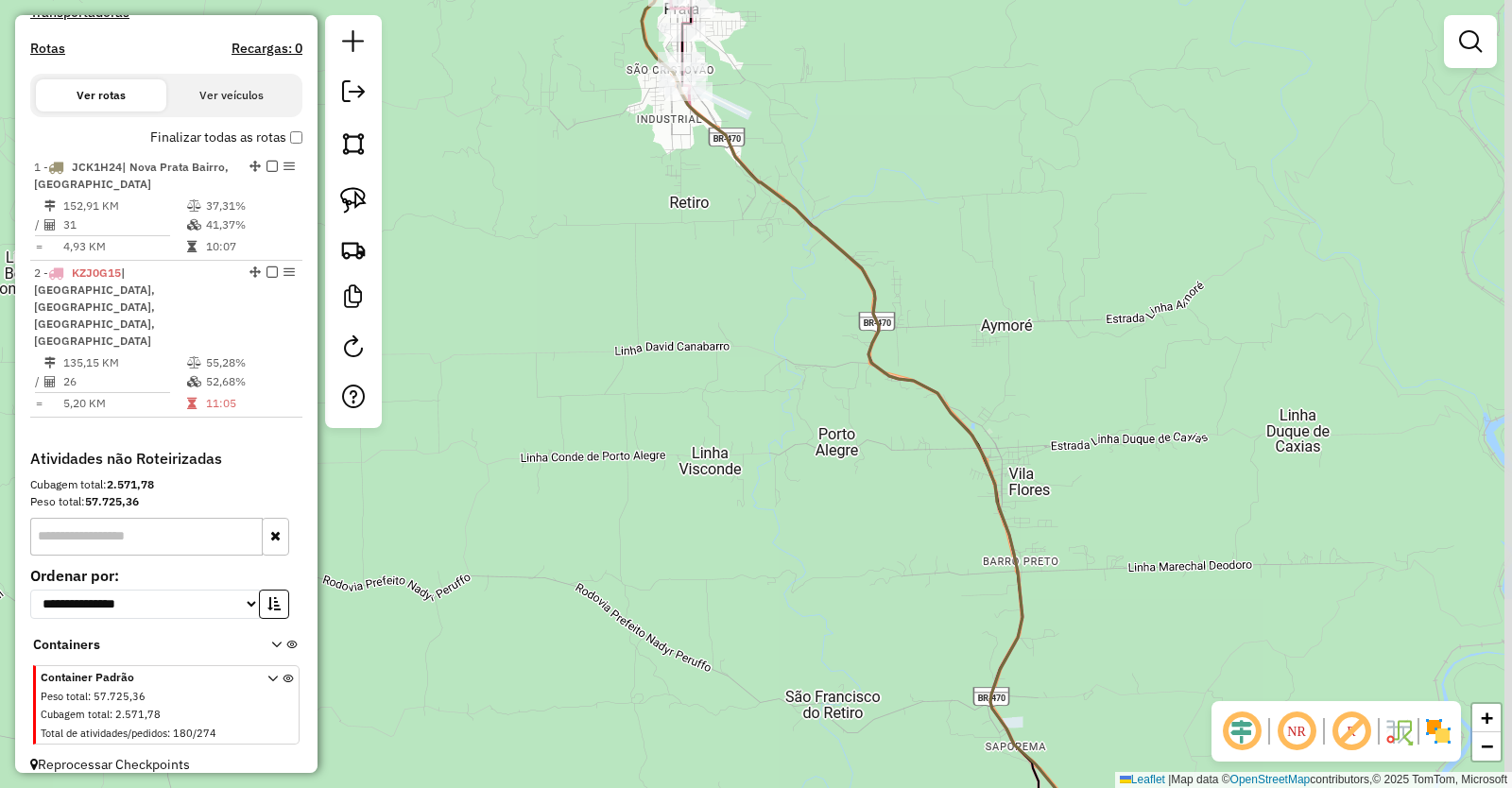
drag, startPoint x: 887, startPoint y: 556, endPoint x: 815, endPoint y: 340, distance: 227.7
click at [821, 358] on div "Janela de atendimento Grade de atendimento Capacidade Transportadoras Veículos …" at bounding box center [756, 394] width 1512 height 788
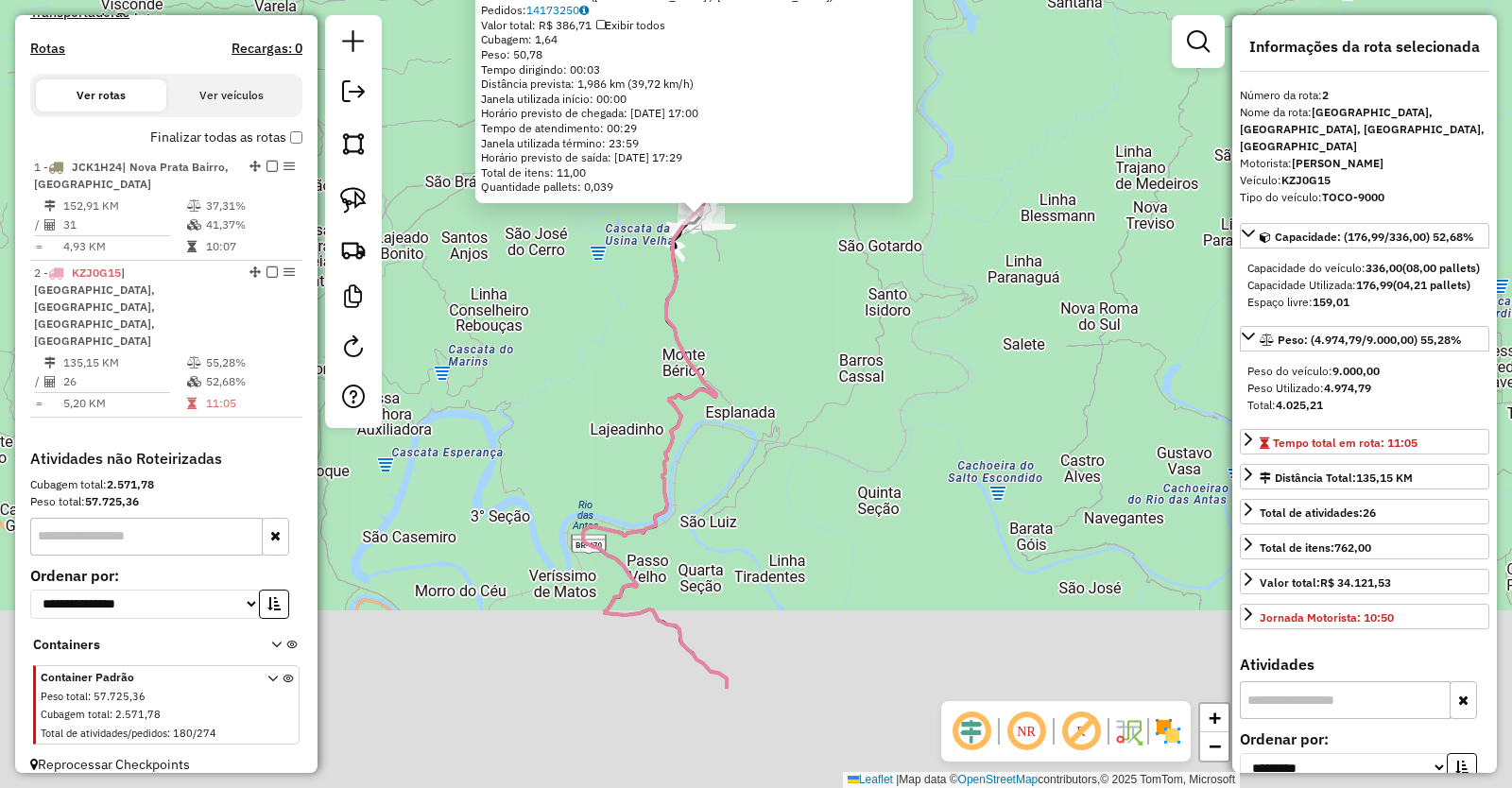
drag, startPoint x: 704, startPoint y: 583, endPoint x: 617, endPoint y: 84, distance: 506.5
click at [617, 120] on div "1981 - FRASSUL MEDIANEIRA Tipo de cliente: Low Sales (L) Endereço: BUARQUE DE M…" at bounding box center [756, 394] width 1512 height 788
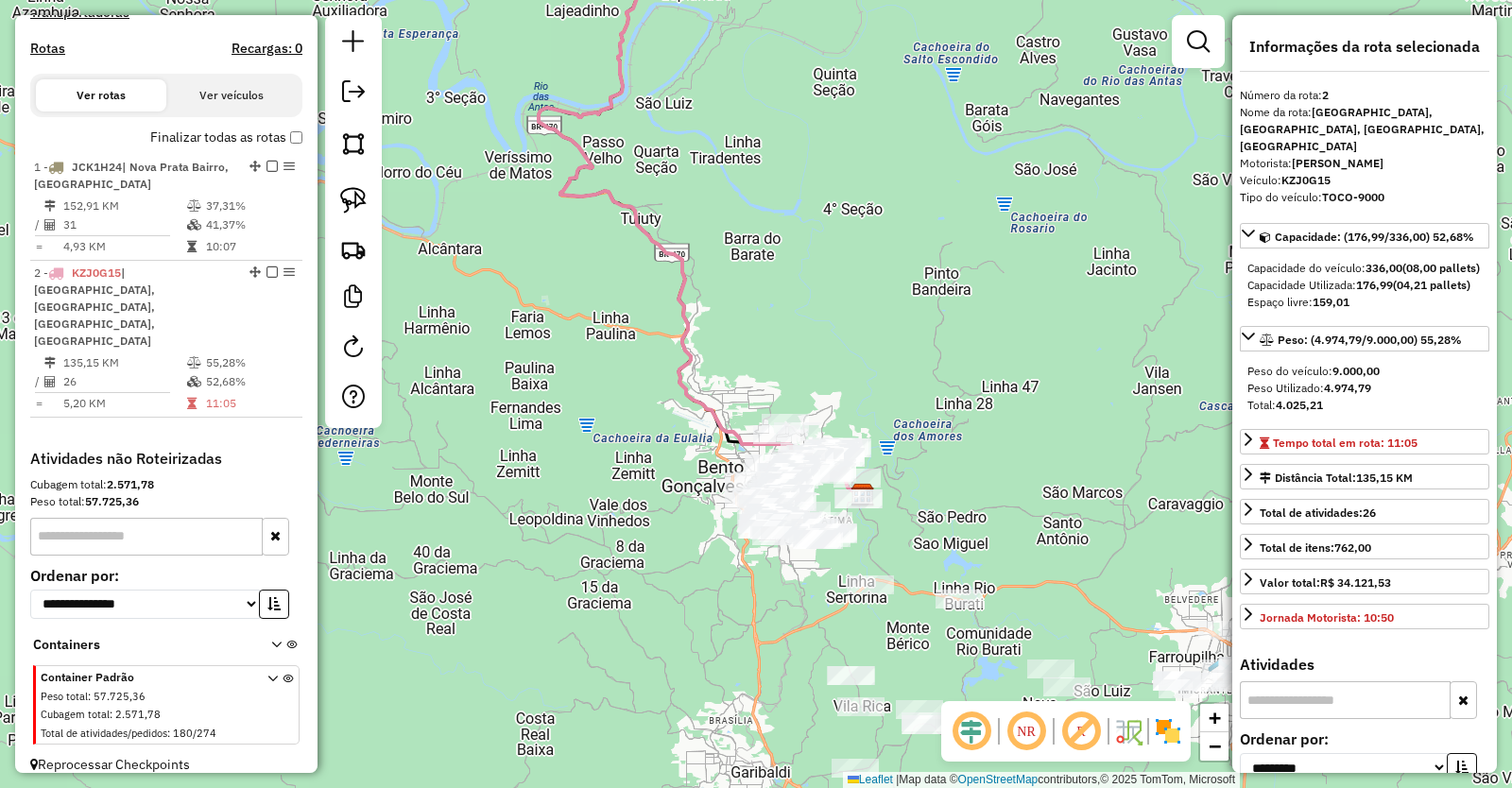
drag, startPoint x: 857, startPoint y: 466, endPoint x: 855, endPoint y: 316, distance: 150.0
click at [855, 316] on div "1981 - FRASSUL MEDIANEIRA Tipo de cliente: Low Sales (L) Endereço: BUARQUE DE M…" at bounding box center [756, 394] width 1512 height 788
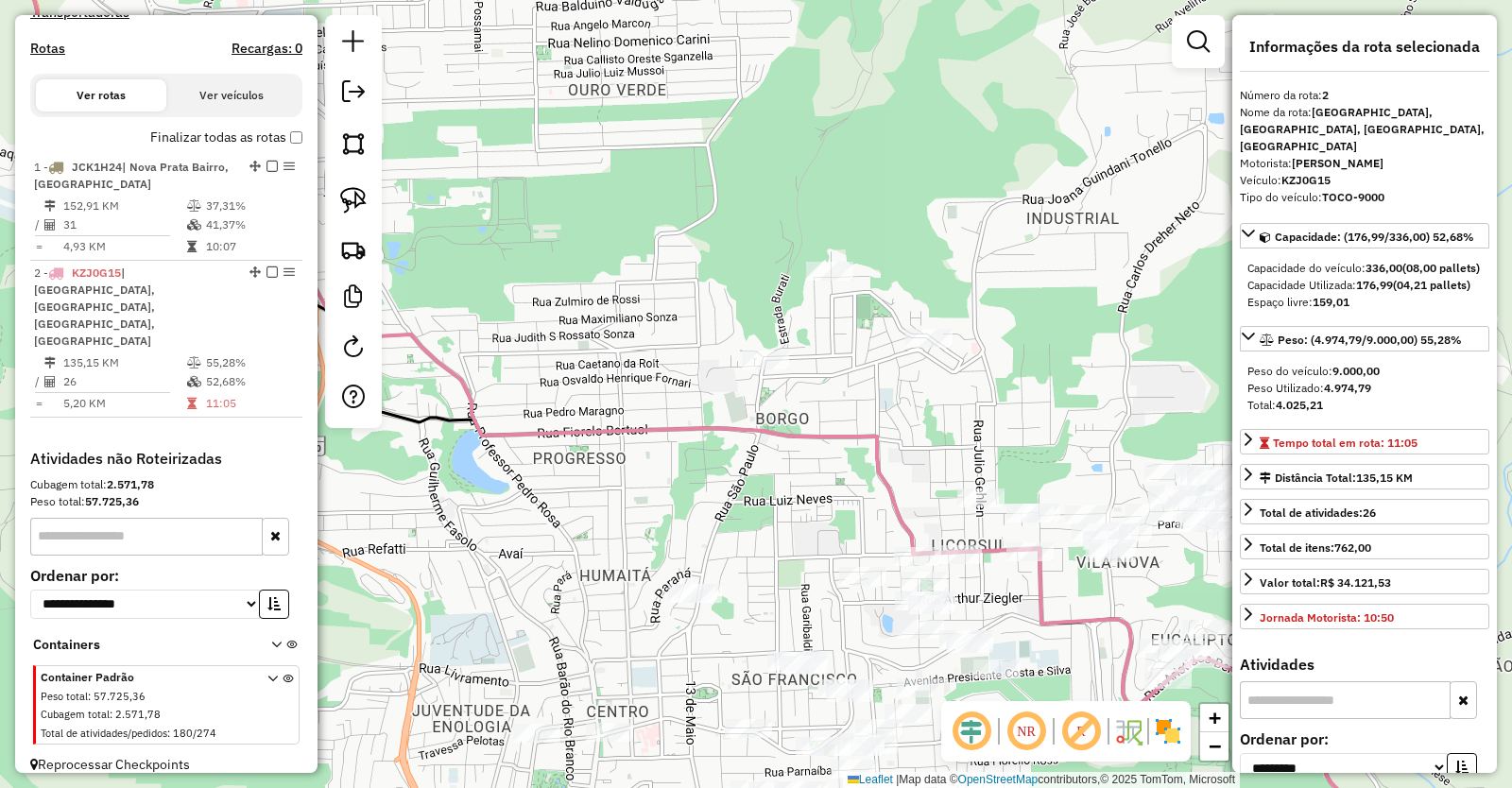
drag, startPoint x: 899, startPoint y: 445, endPoint x: 868, endPoint y: 233, distance: 214.3
click at [868, 240] on div "1981 - FRASSUL MEDIANEIRA Tipo de cliente: Low Sales (L) Endereço: BUARQUE DE M…" at bounding box center [756, 394] width 1512 height 788
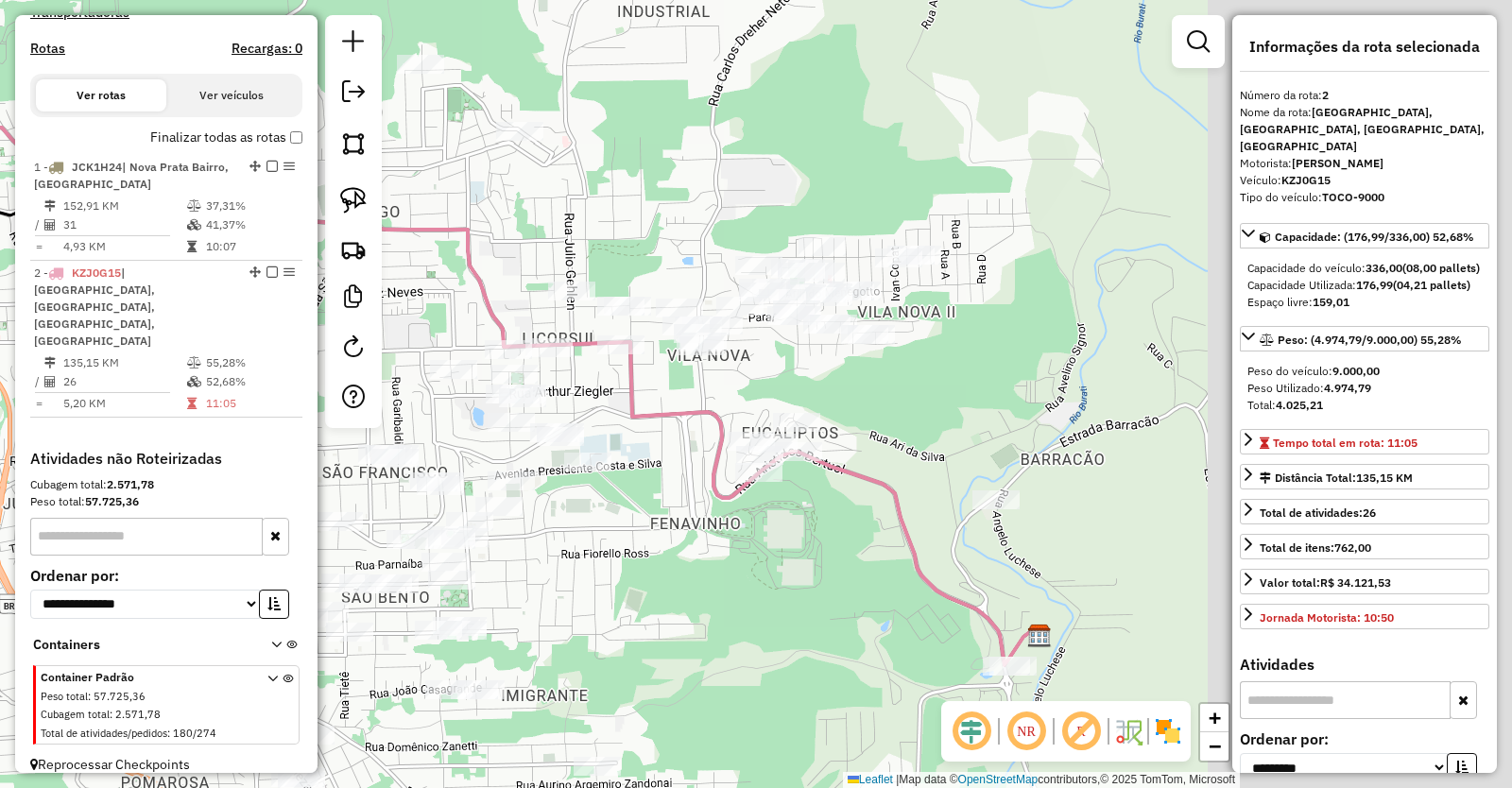
drag, startPoint x: 1142, startPoint y: 528, endPoint x: 745, endPoint y: 572, distance: 399.4
click at [750, 574] on div "1981 - FRASSUL MEDIANEIRA Tipo de cliente: Low Sales (L) Endereço: BUARQUE DE M…" at bounding box center [756, 394] width 1512 height 788
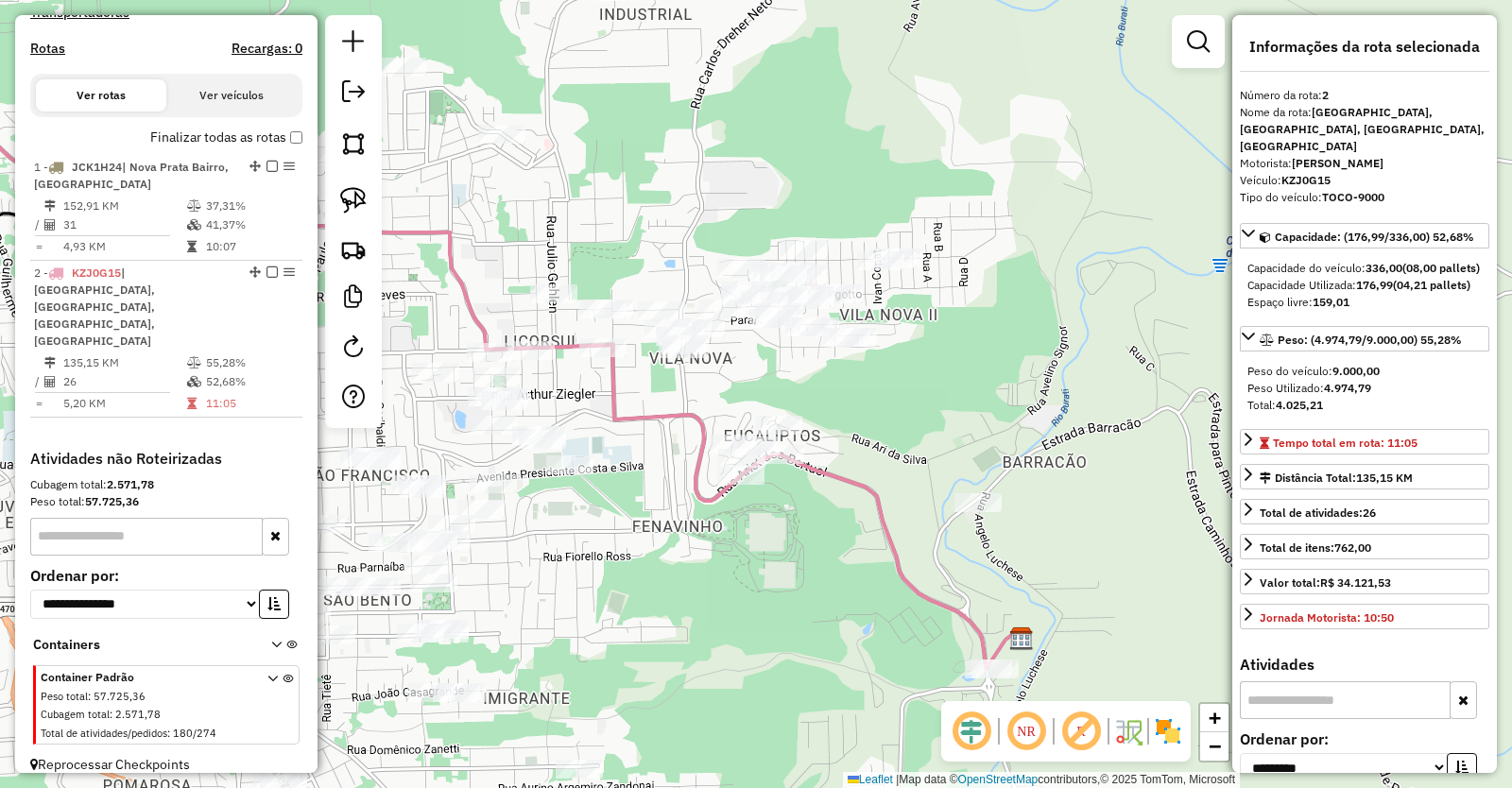
drag, startPoint x: 653, startPoint y: 624, endPoint x: 548, endPoint y: -25, distance: 657.4
click at [548, 0] on html "Aguarde... Pop-up bloqueado! Seu navegador bloqueou automáticamente a abertura …" at bounding box center [756, 394] width 1512 height 788
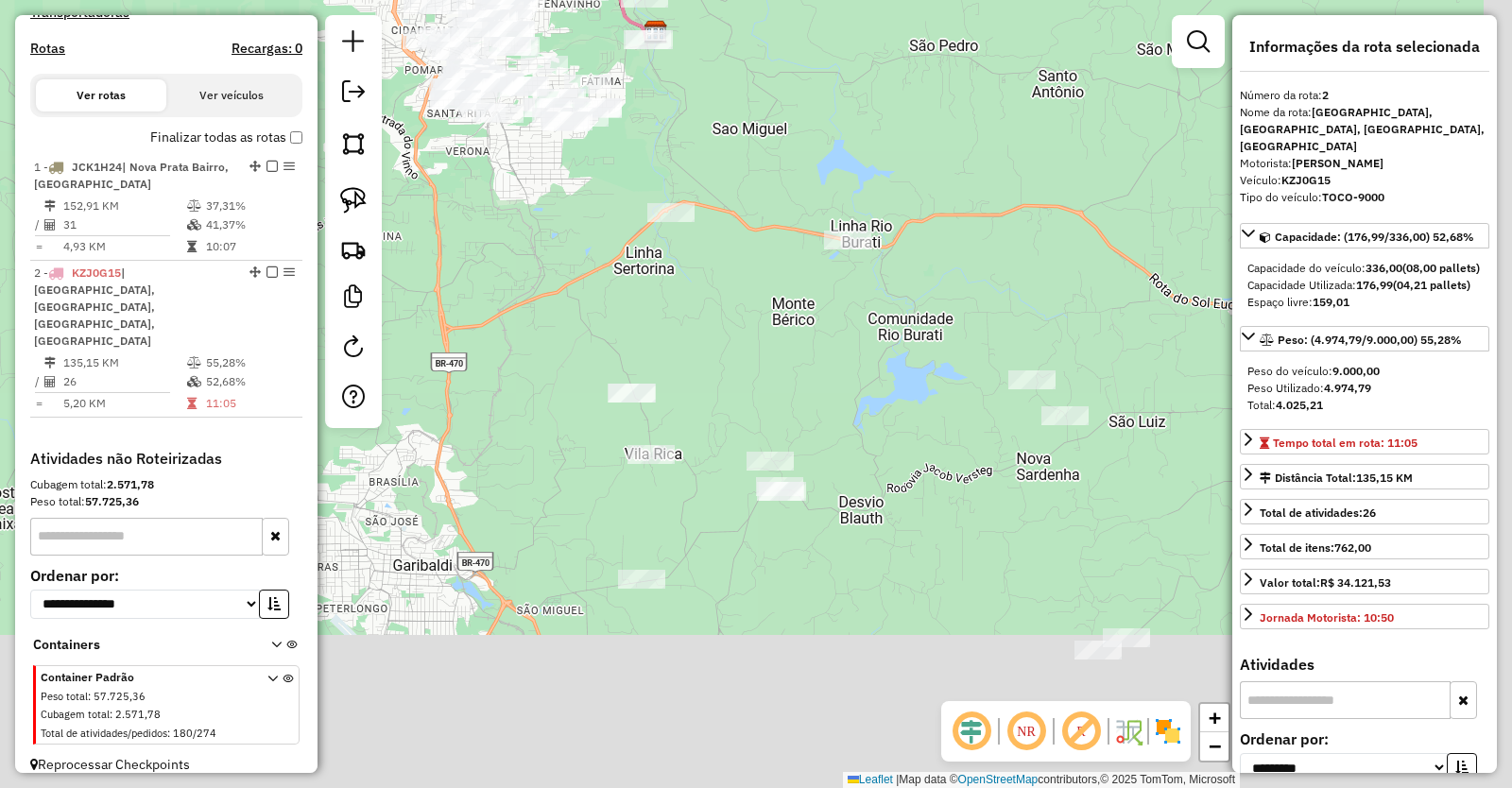
drag, startPoint x: 892, startPoint y: 496, endPoint x: 758, endPoint y: 153, distance: 368.2
click at [760, 162] on div "1981 - FRASSUL MEDIANEIRA Tipo de cliente: Low Sales (L) Endereço: BUARQUE DE M…" at bounding box center [756, 394] width 1512 height 788
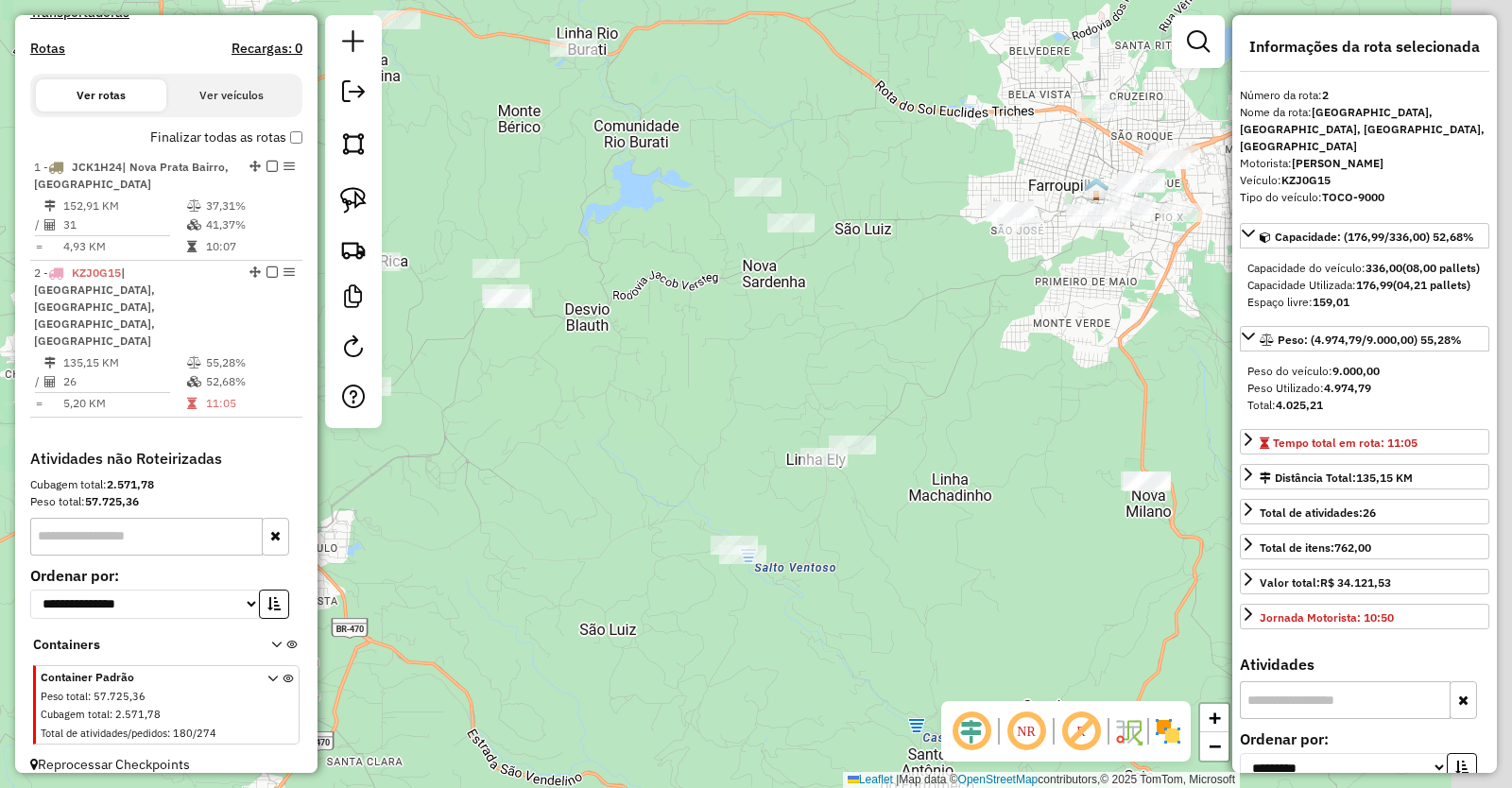
drag, startPoint x: 868, startPoint y: 287, endPoint x: 584, endPoint y: 202, distance: 296.4
click at [584, 202] on div "1981 - FRASSUL MEDIANEIRA Tipo de cliente: Low Sales (L) Endereço: BUARQUE DE M…" at bounding box center [756, 394] width 1512 height 788
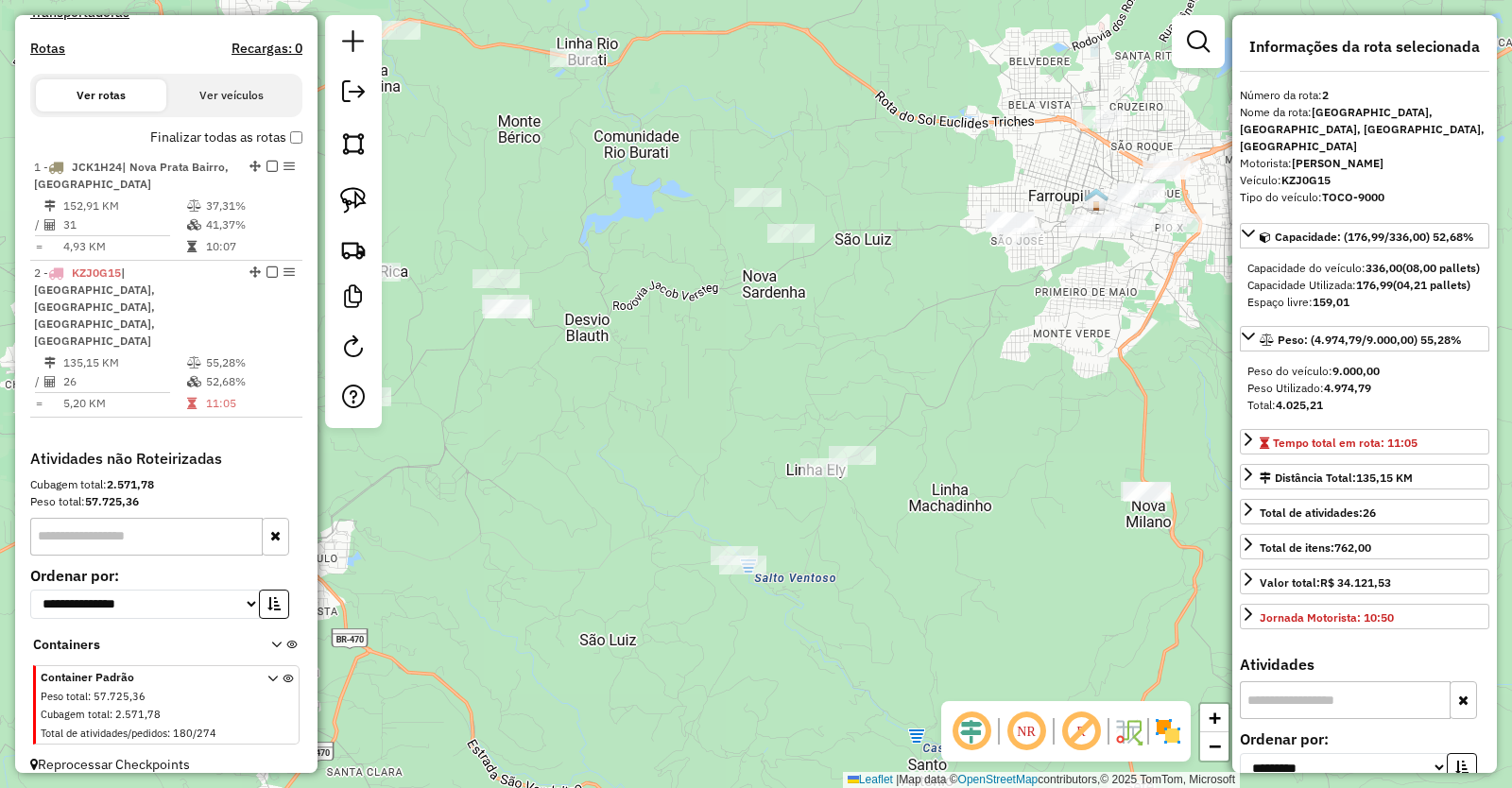
drag, startPoint x: 941, startPoint y: 353, endPoint x: 969, endPoint y: 354, distance: 28.0
click at [969, 354] on div "1981 - FRASSUL MEDIANEIRA Tipo de cliente: Low Sales (L) Endereço: BUARQUE DE M…" at bounding box center [756, 394] width 1512 height 788
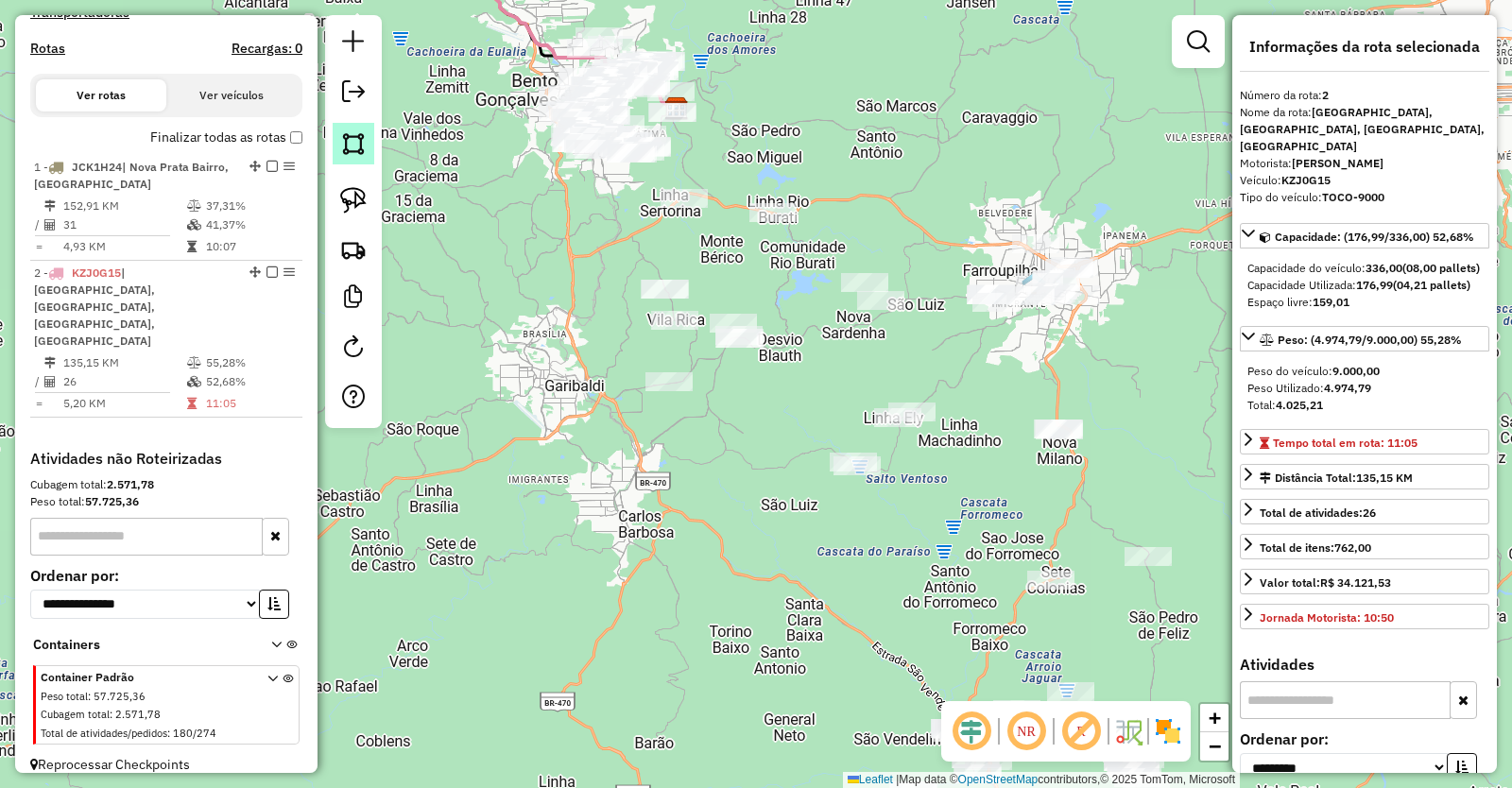
click at [351, 156] on img at bounding box center [353, 143] width 27 height 27
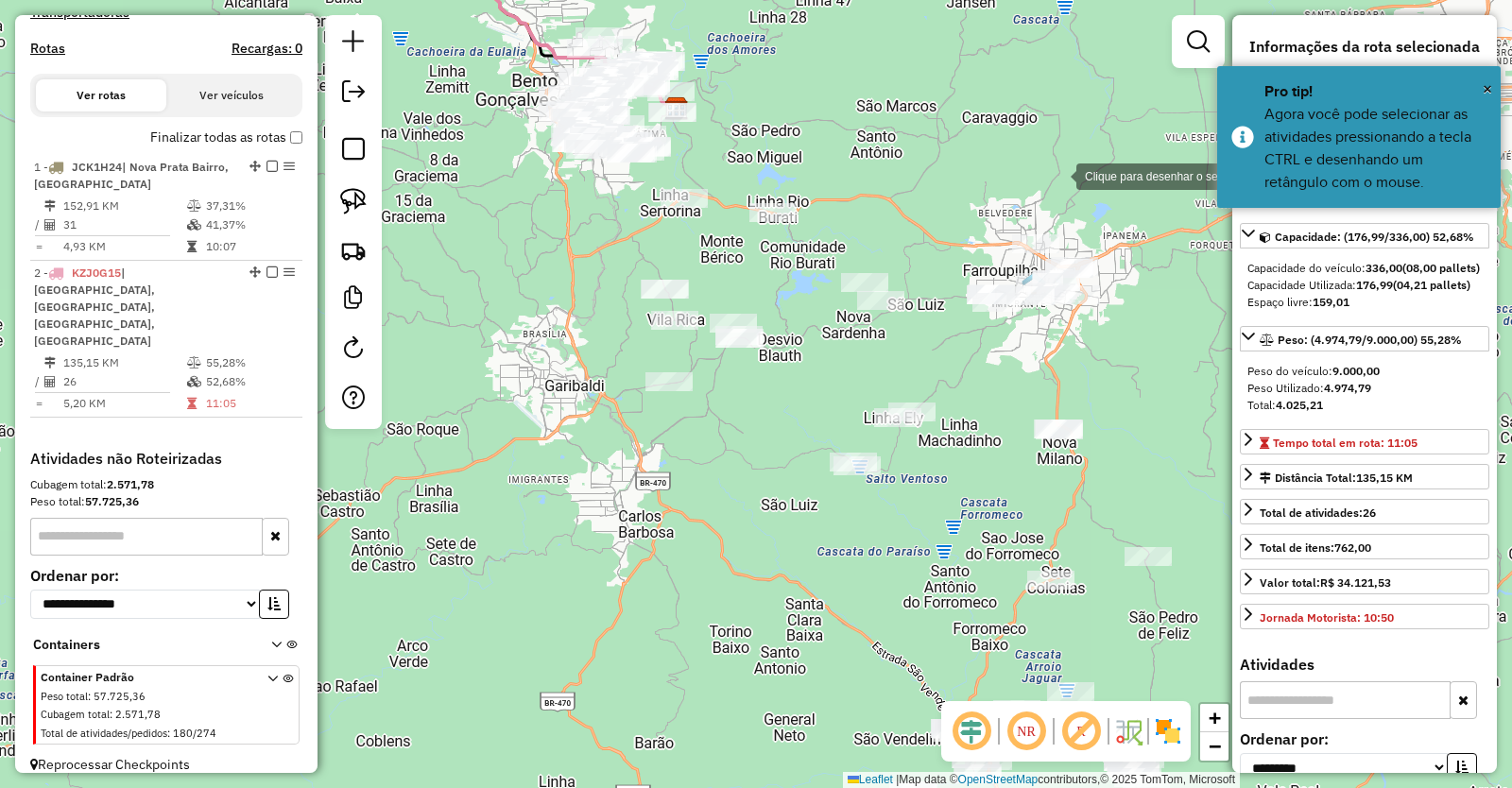
click at [1058, 175] on div at bounding box center [1057, 174] width 37 height 37
click at [591, 182] on div at bounding box center [590, 182] width 37 height 37
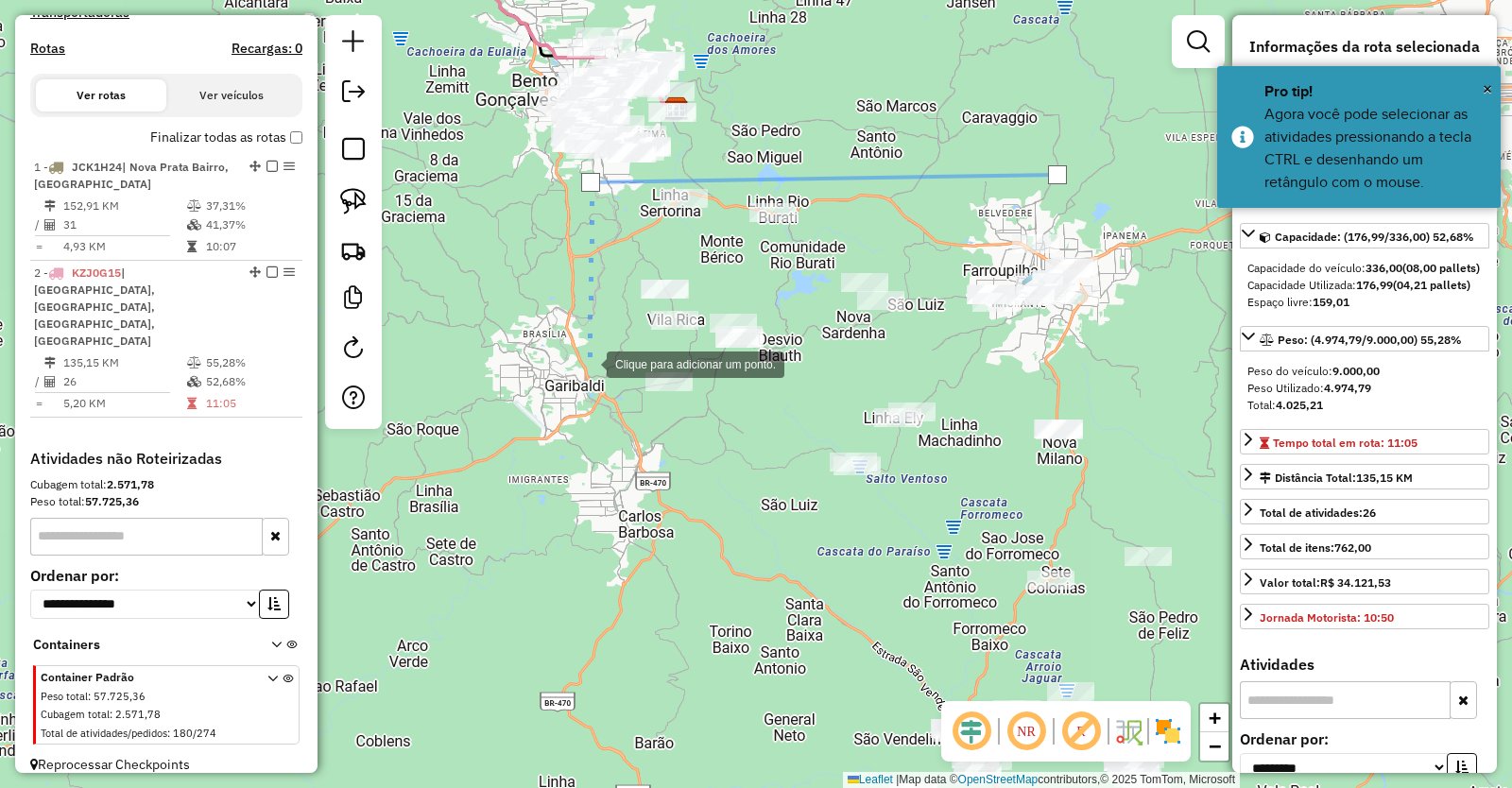
click at [588, 361] on div at bounding box center [588, 362] width 37 height 37
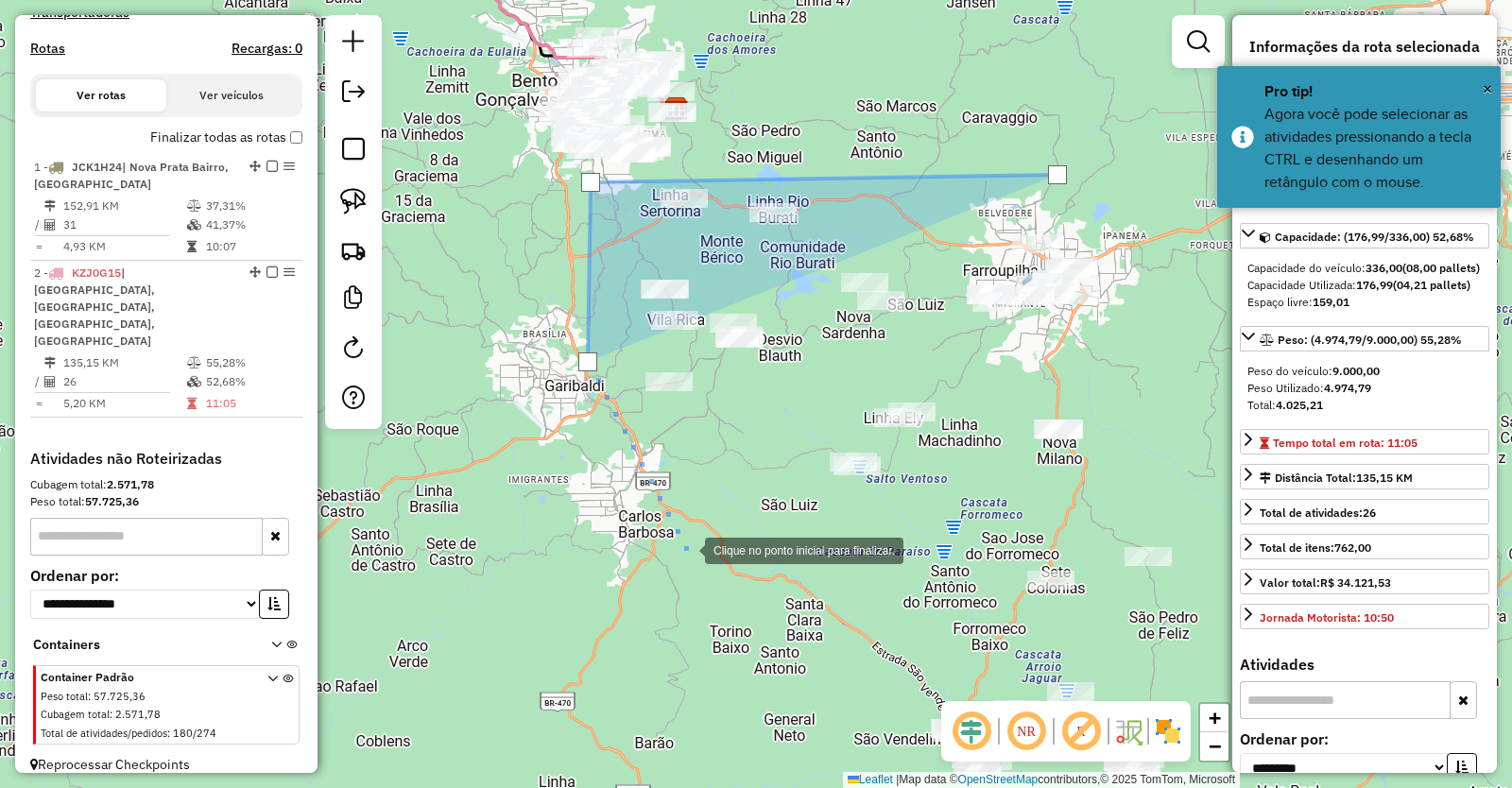
click at [694, 561] on div at bounding box center [686, 549] width 37 height 37
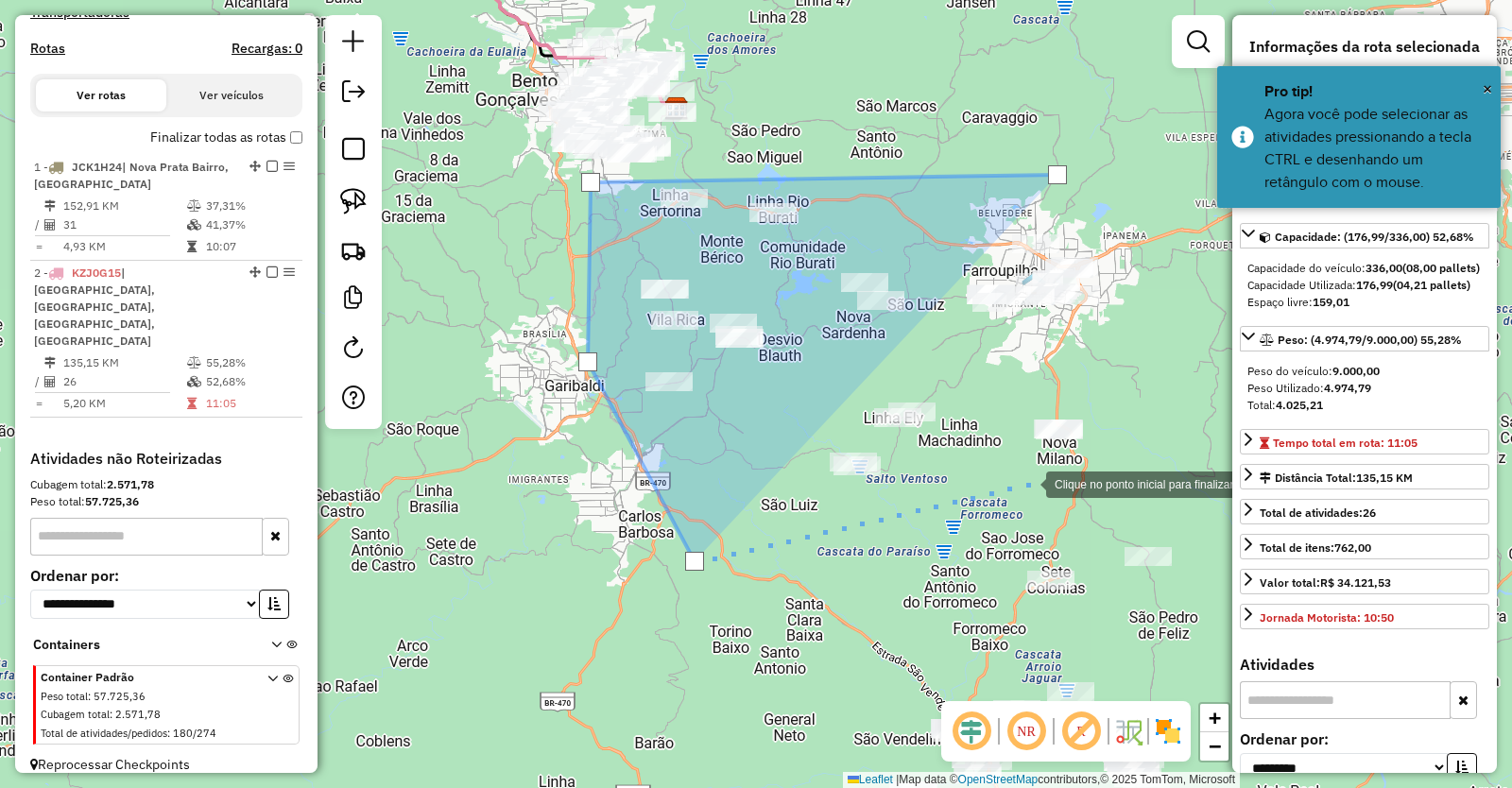
click at [1027, 483] on div at bounding box center [1027, 483] width 37 height 37
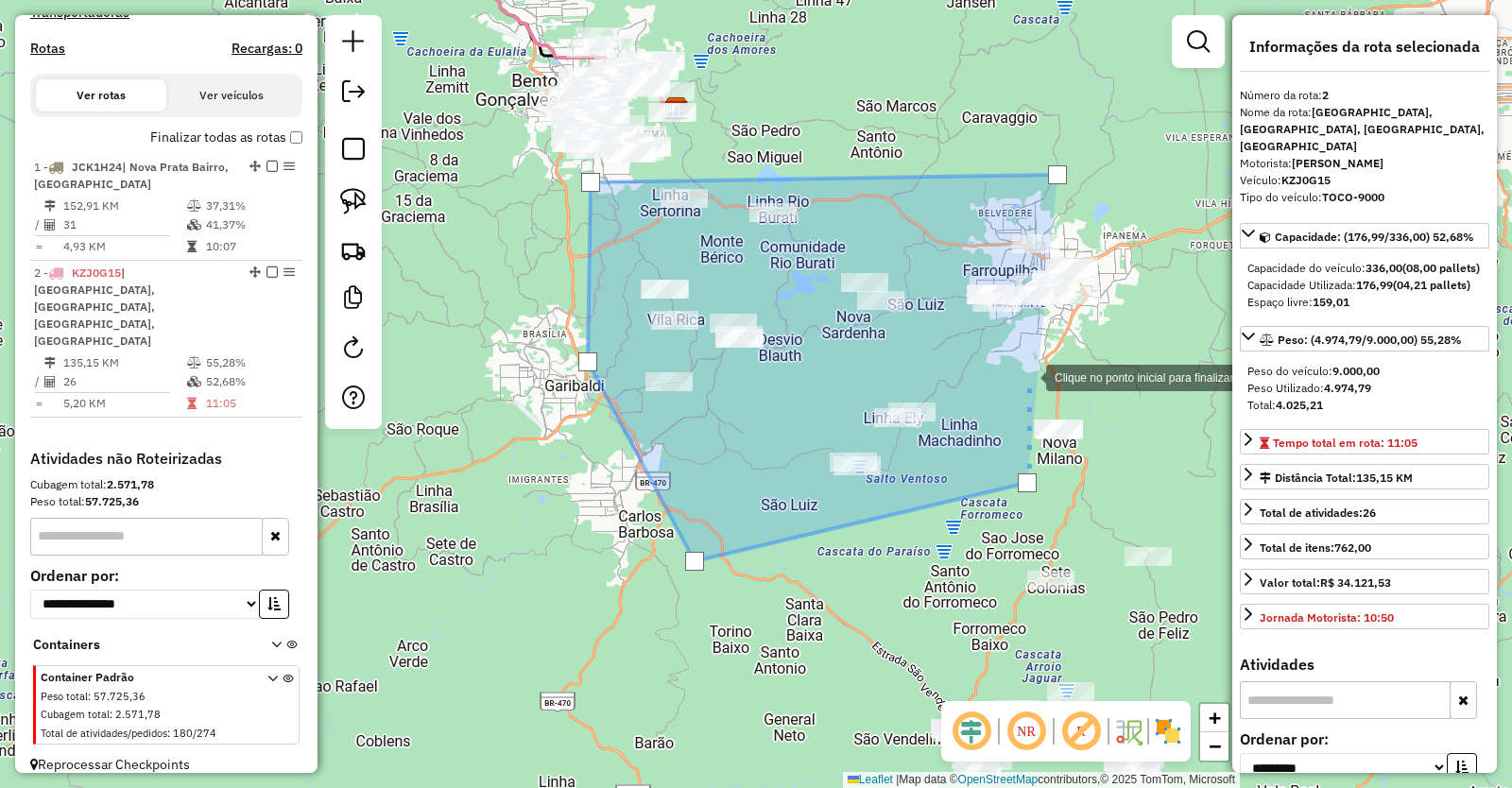
click at [1028, 375] on div at bounding box center [1027, 376] width 37 height 37
drag, startPoint x: 1167, startPoint y: 335, endPoint x: 1167, endPoint y: 309, distance: 26.0
click at [1167, 334] on div at bounding box center [1166, 336] width 37 height 37
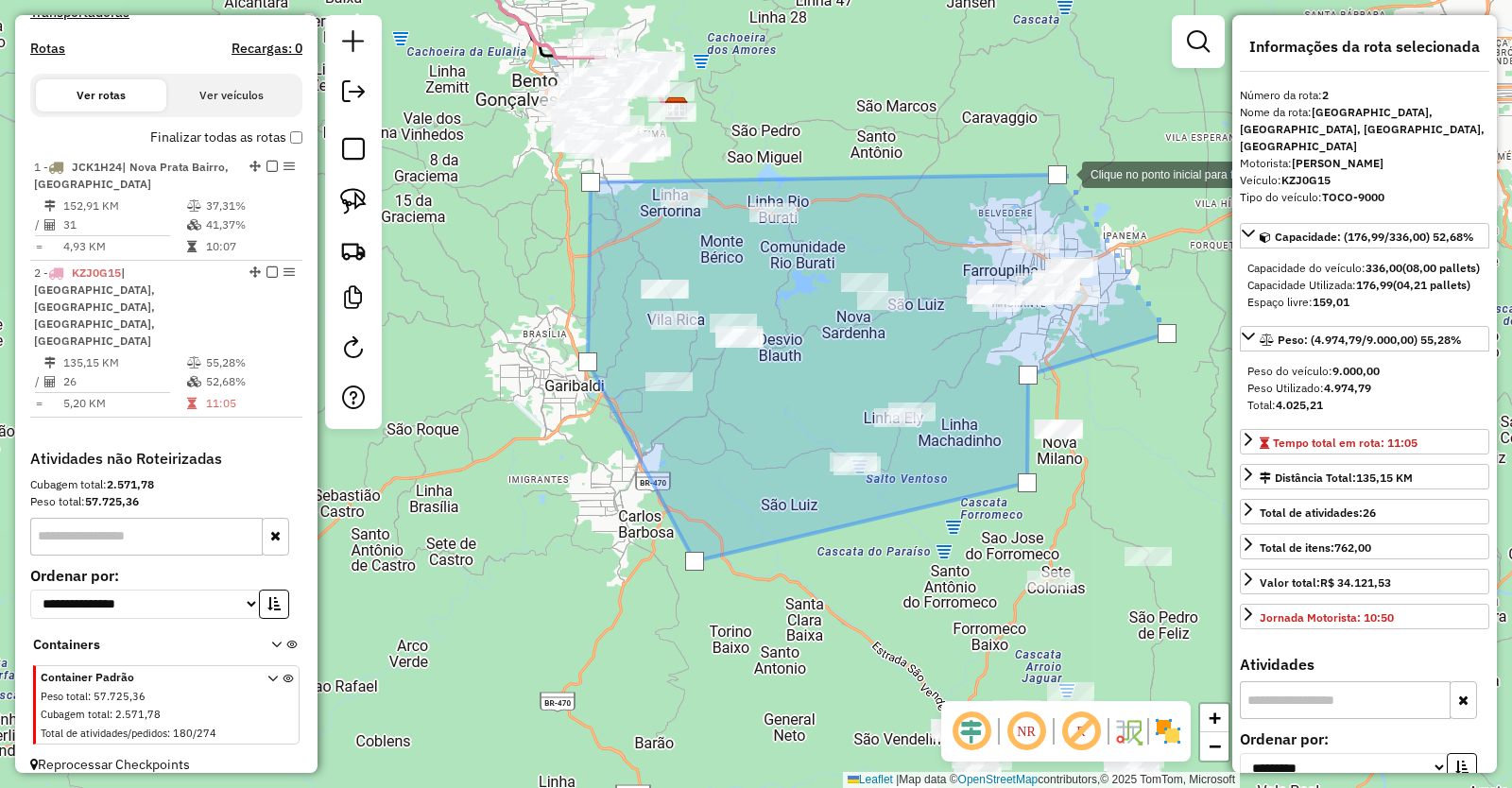
click at [1063, 172] on div at bounding box center [1057, 174] width 19 height 19
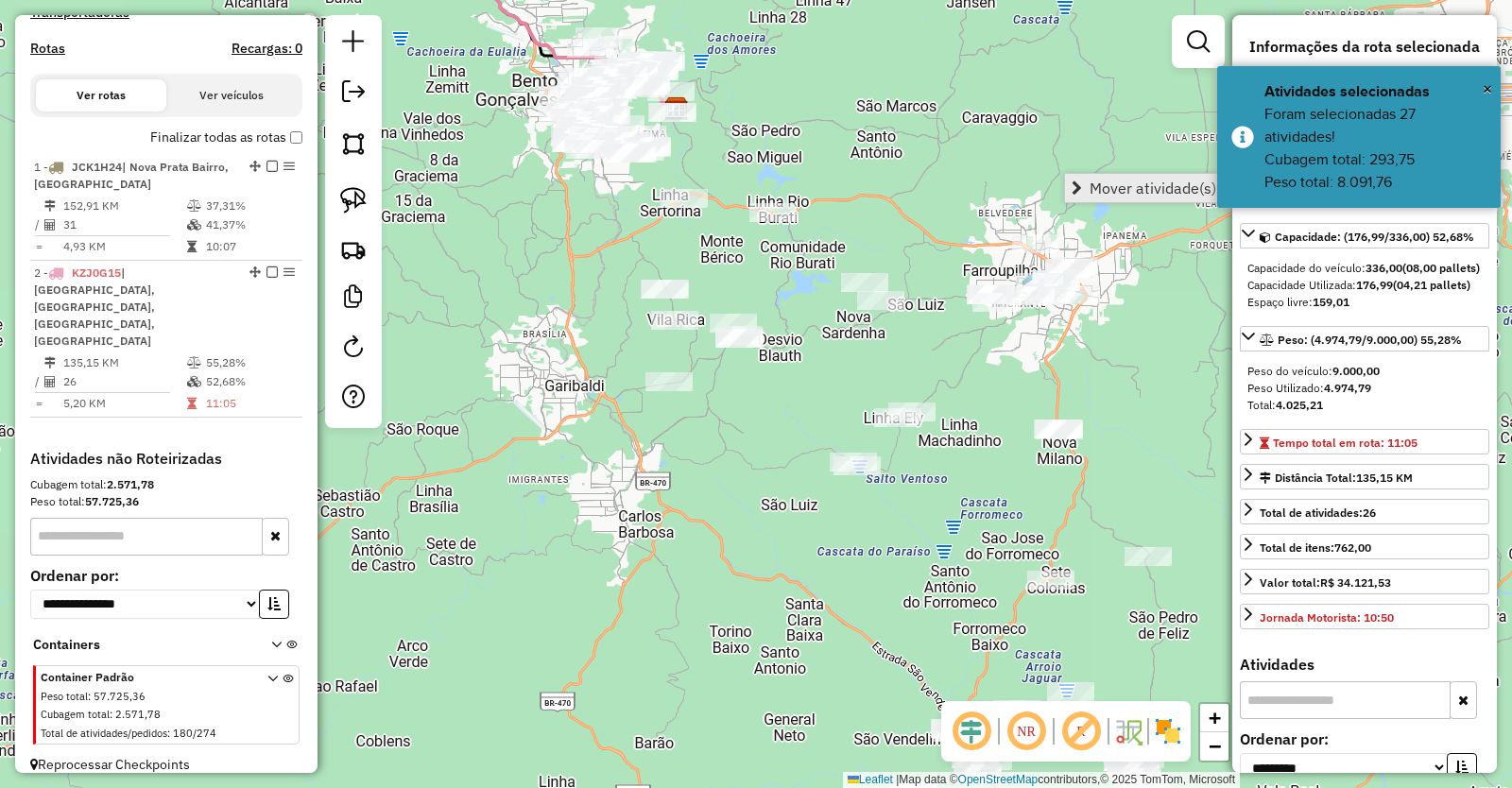
click at [1141, 188] on span "Mover atividade(s)" at bounding box center [1152, 187] width 127 height 15
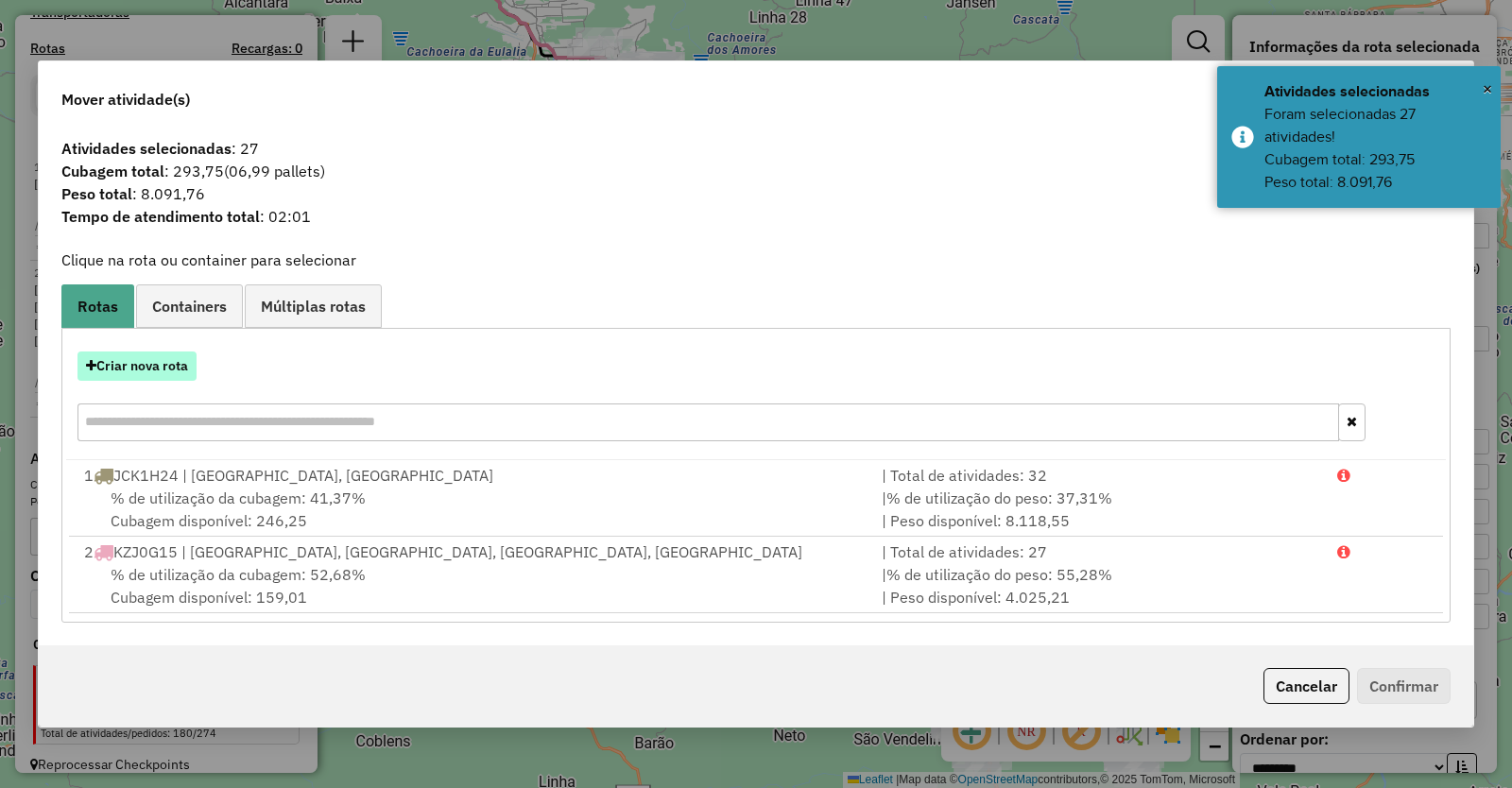
click at [152, 365] on button "Criar nova rota" at bounding box center [137, 366] width 119 height 30
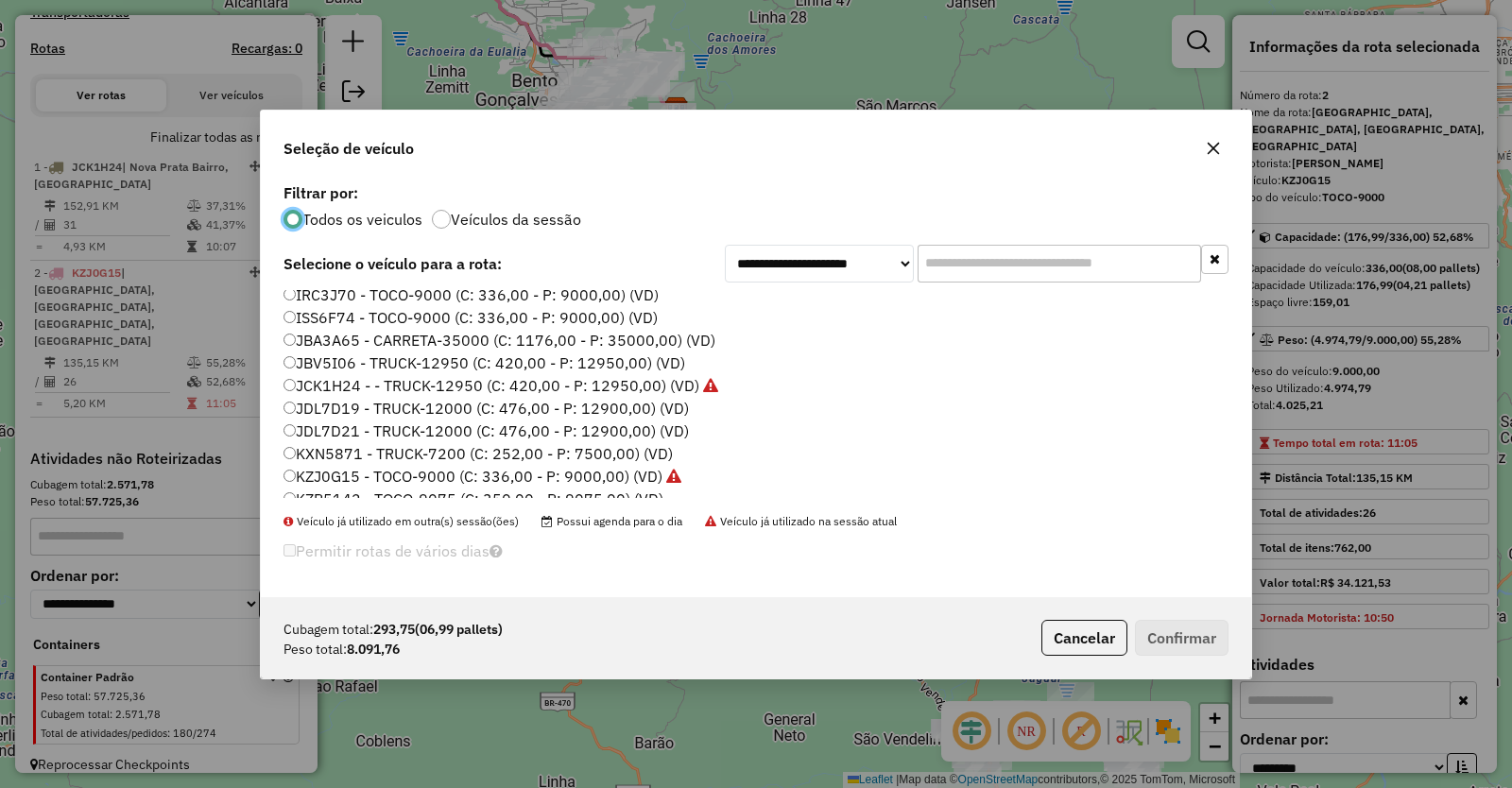
scroll to position [189, 0]
drag, startPoint x: 330, startPoint y: 363, endPoint x: 347, endPoint y: 379, distance: 23.3
click at [331, 363] on label "JBV5I06 - TRUCK-12950 (C: 420,00 - P: 12950,00) (VD)" at bounding box center [485, 361] width 402 height 23
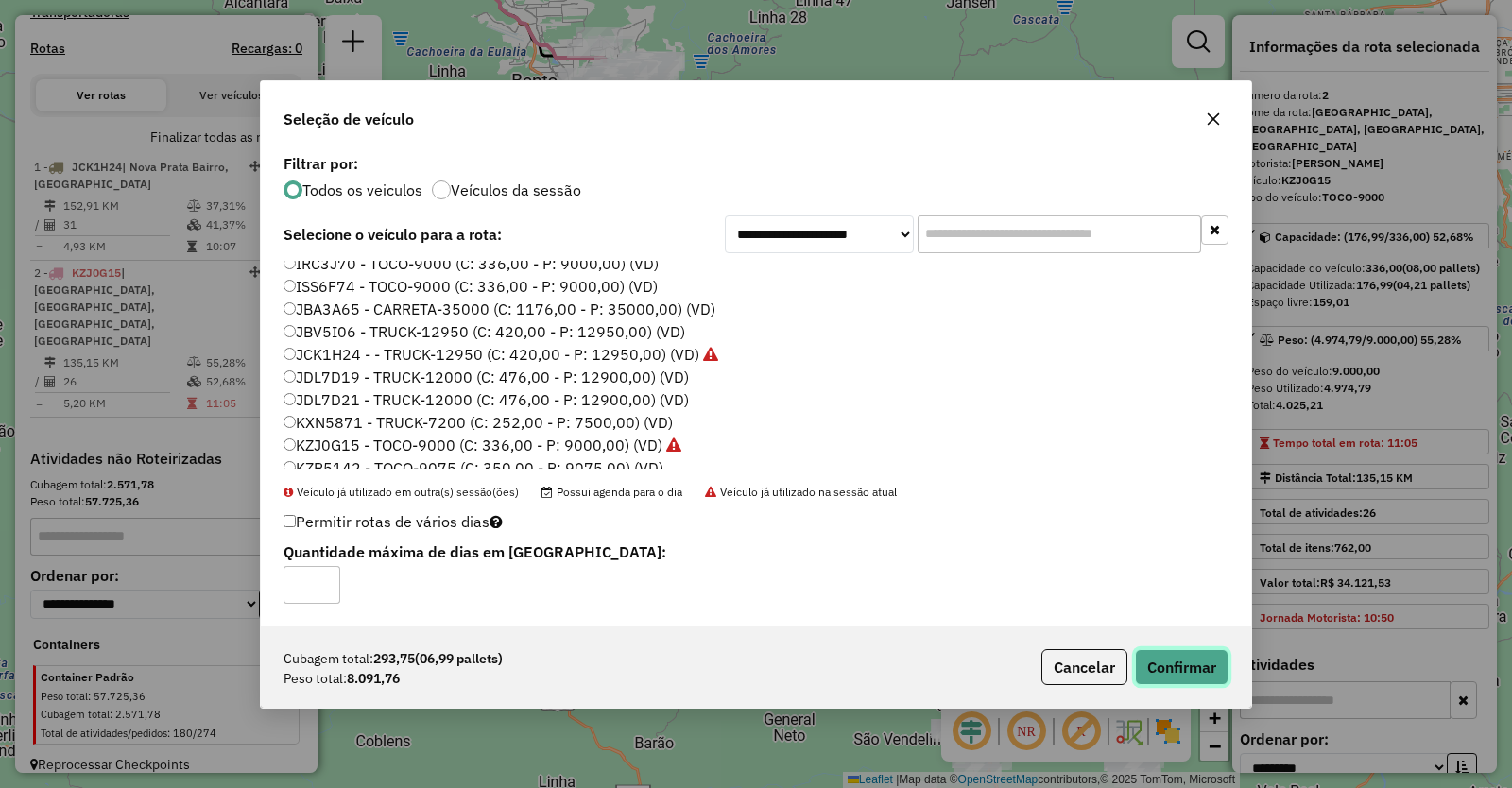
click at [1195, 666] on button "Confirmar" at bounding box center [1181, 667] width 94 height 35
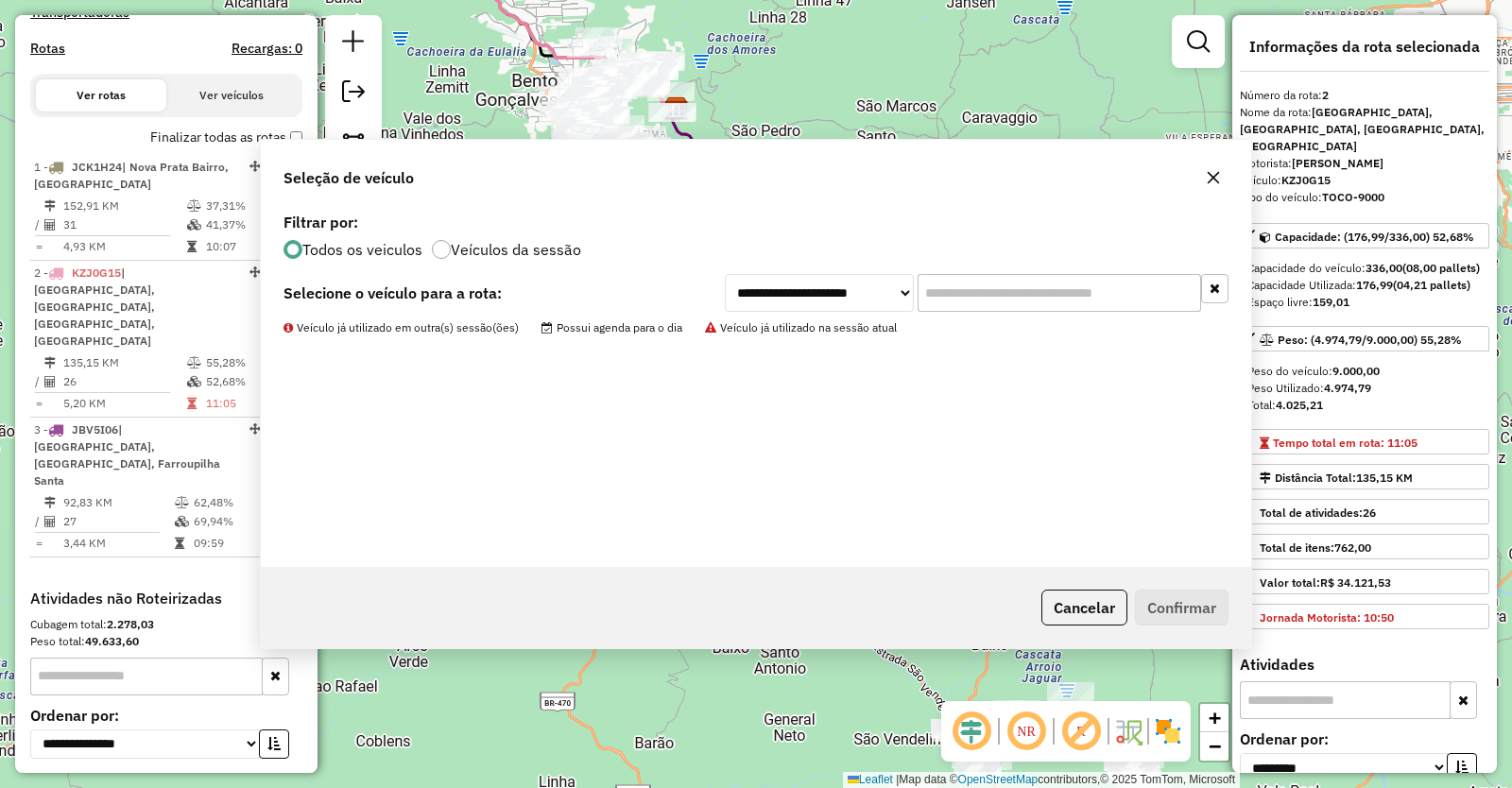
scroll to position [714, 0]
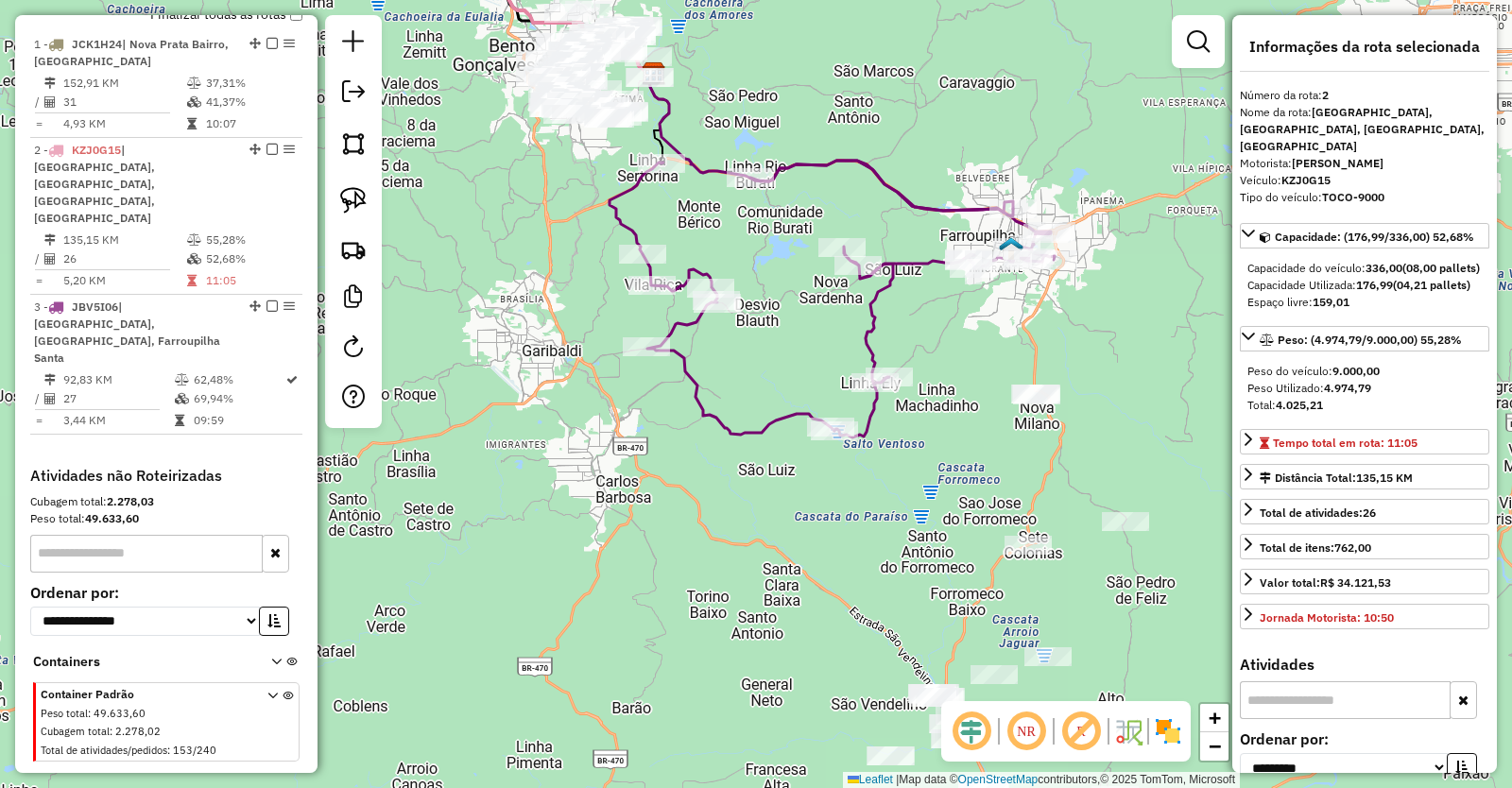
drag, startPoint x: 954, startPoint y: 621, endPoint x: 835, endPoint y: 373, distance: 275.1
click at [850, 405] on div "Janela de atendimento Grade de atendimento Capacidade Transportadoras Veículos …" at bounding box center [756, 394] width 1512 height 788
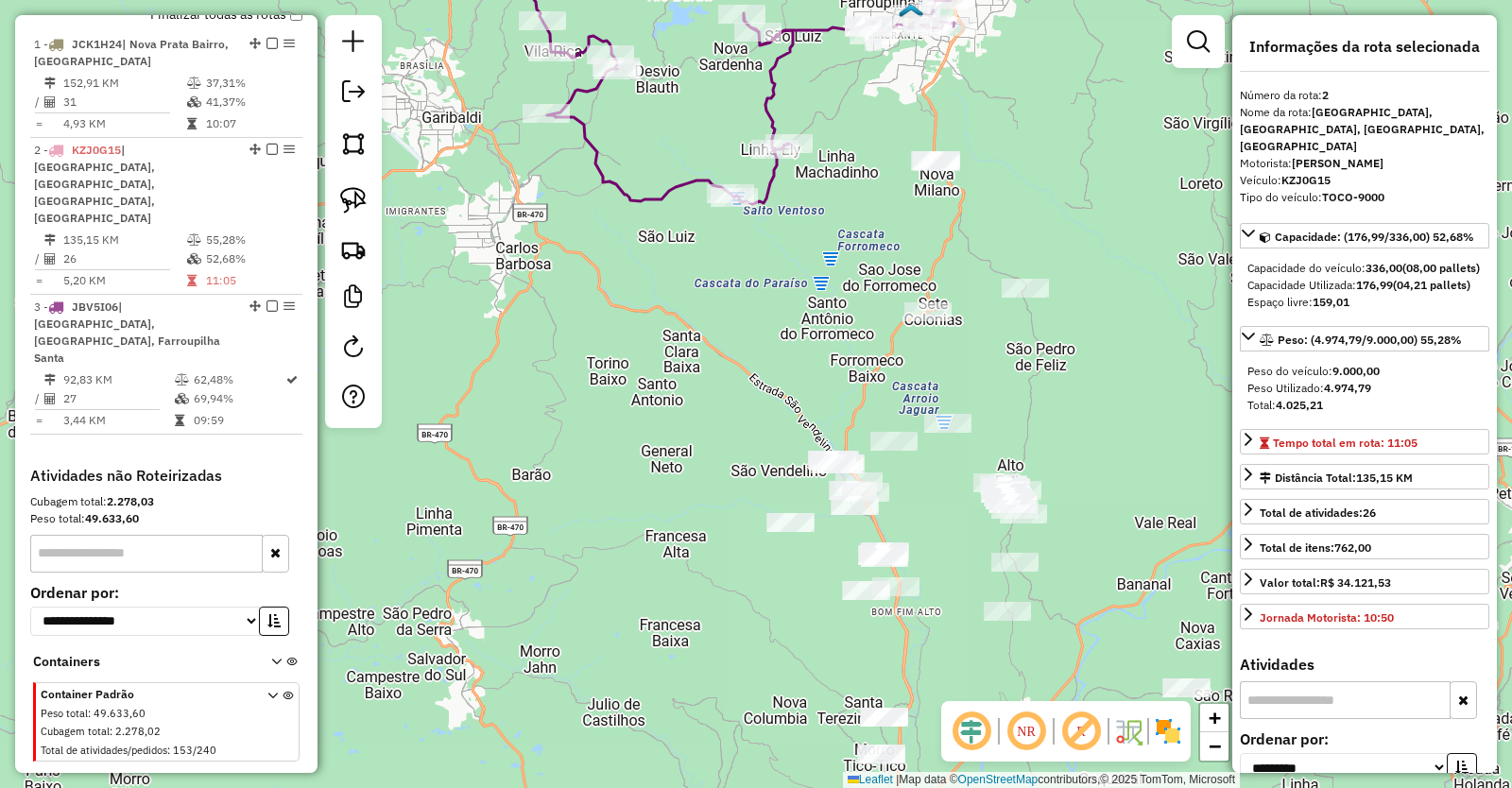
drag, startPoint x: 954, startPoint y: 595, endPoint x: 901, endPoint y: 496, distance: 112.3
click at [902, 497] on div "Janela de atendimento Grade de atendimento Capacidade Transportadoras Veículos …" at bounding box center [756, 394] width 1512 height 788
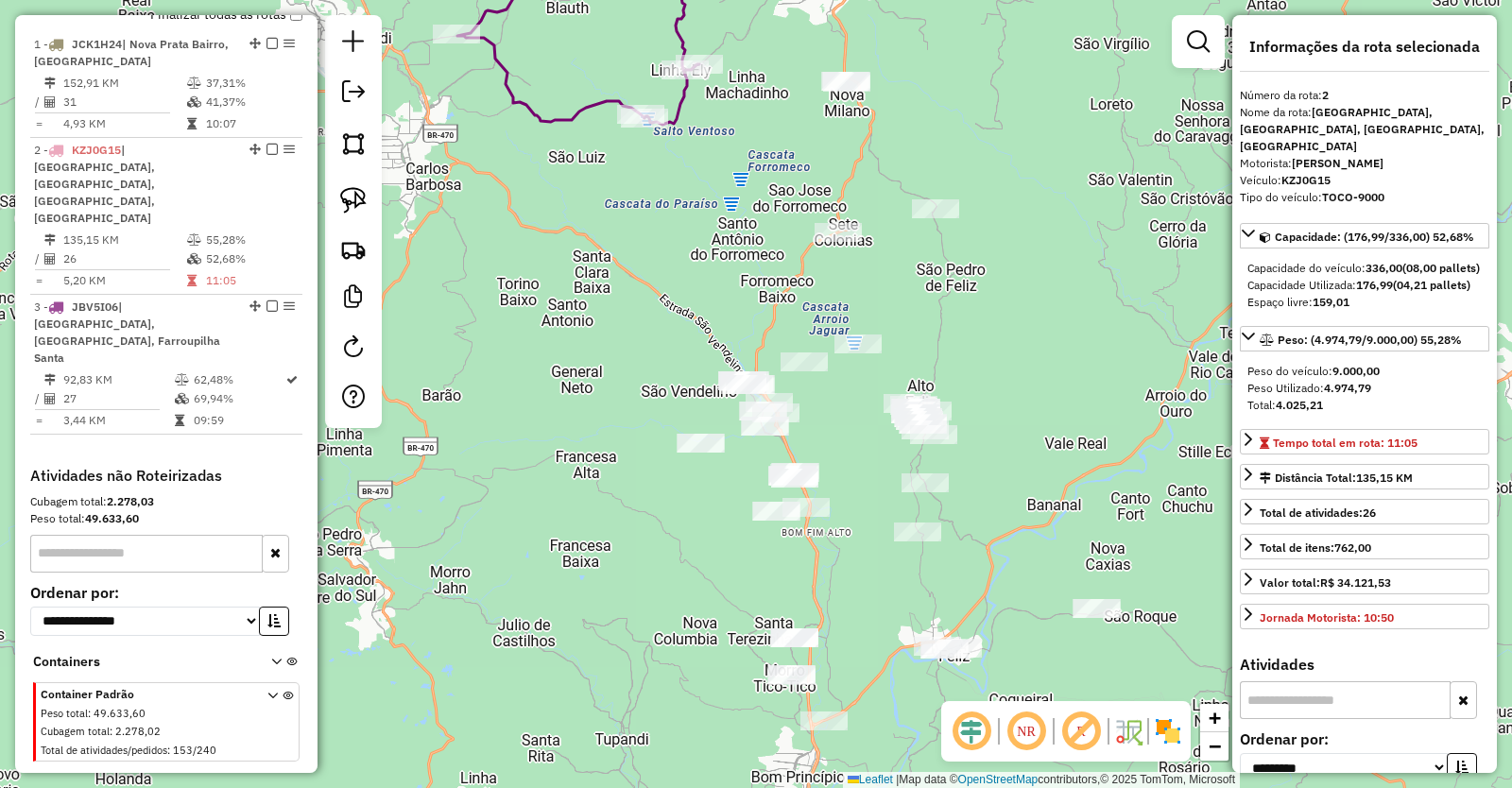
drag, startPoint x: 925, startPoint y: 559, endPoint x: 877, endPoint y: 544, distance: 50.3
click at [877, 544] on div "Janela de atendimento Grade de atendimento Capacidade Transportadoras Veículos …" at bounding box center [756, 394] width 1512 height 788
click at [357, 148] on img at bounding box center [353, 143] width 27 height 27
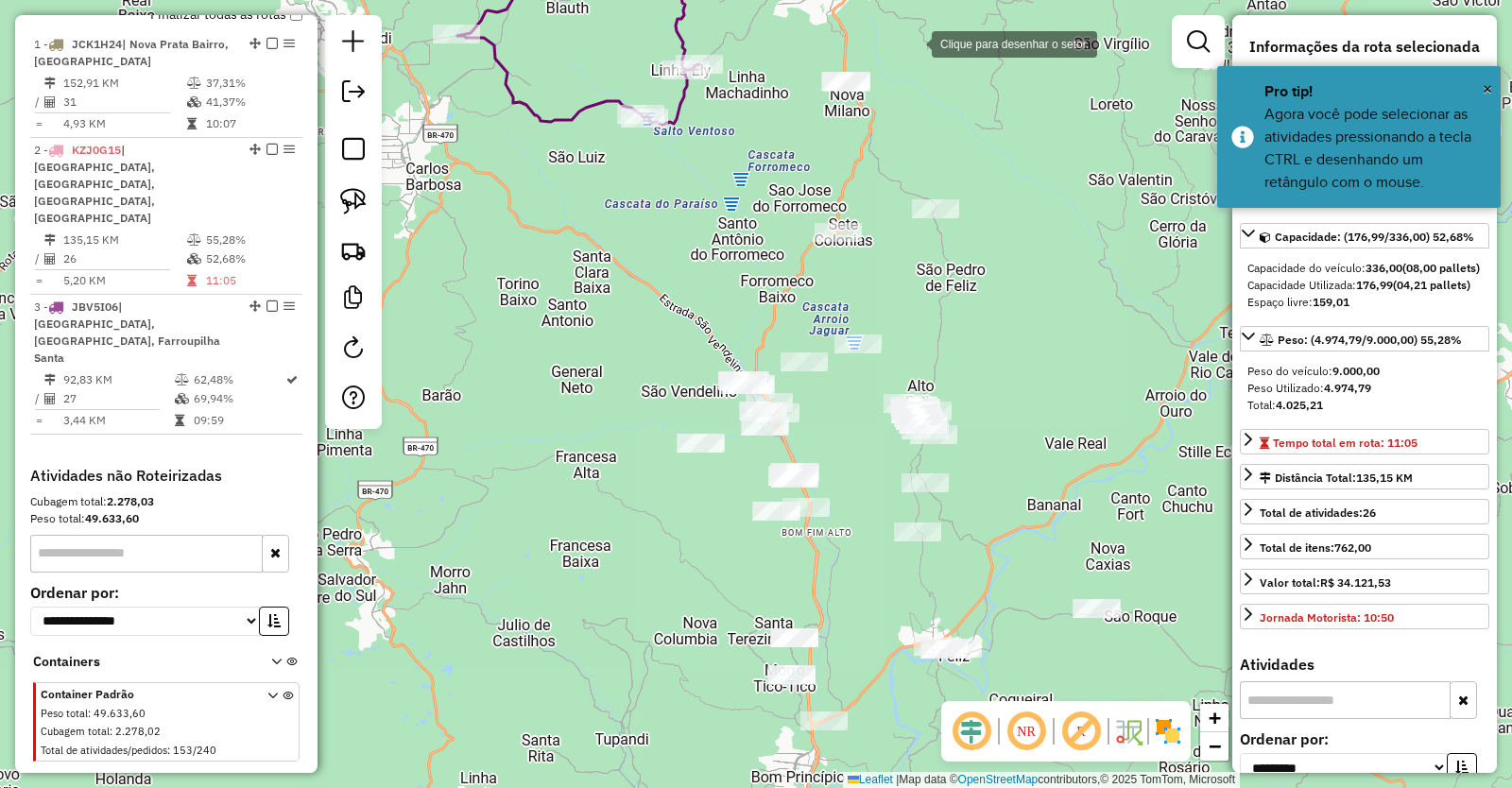
click at [913, 42] on div at bounding box center [913, 42] width 37 height 37
click at [800, 54] on div at bounding box center [800, 54] width 37 height 37
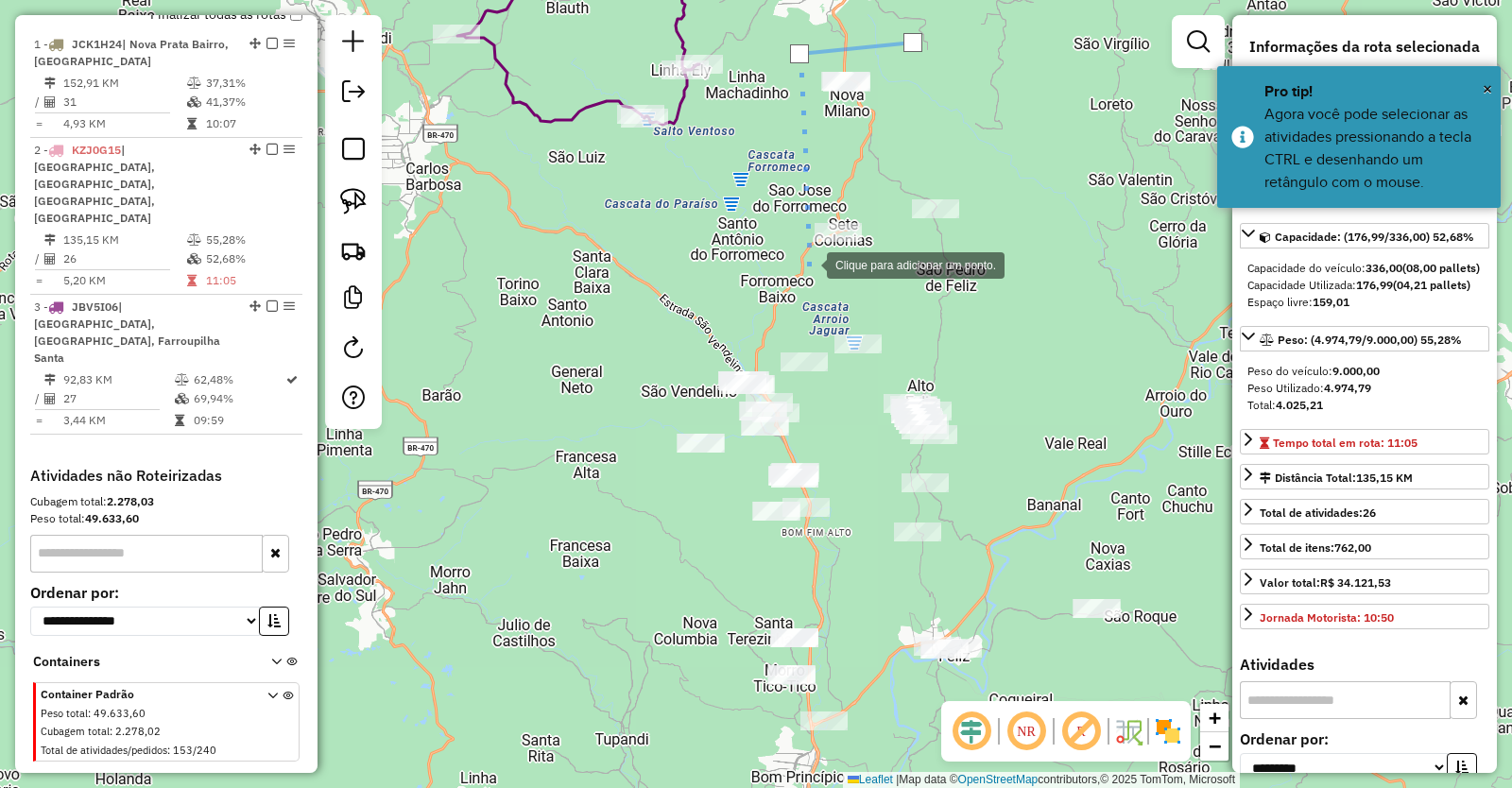
click at [808, 264] on div at bounding box center [808, 264] width 37 height 37
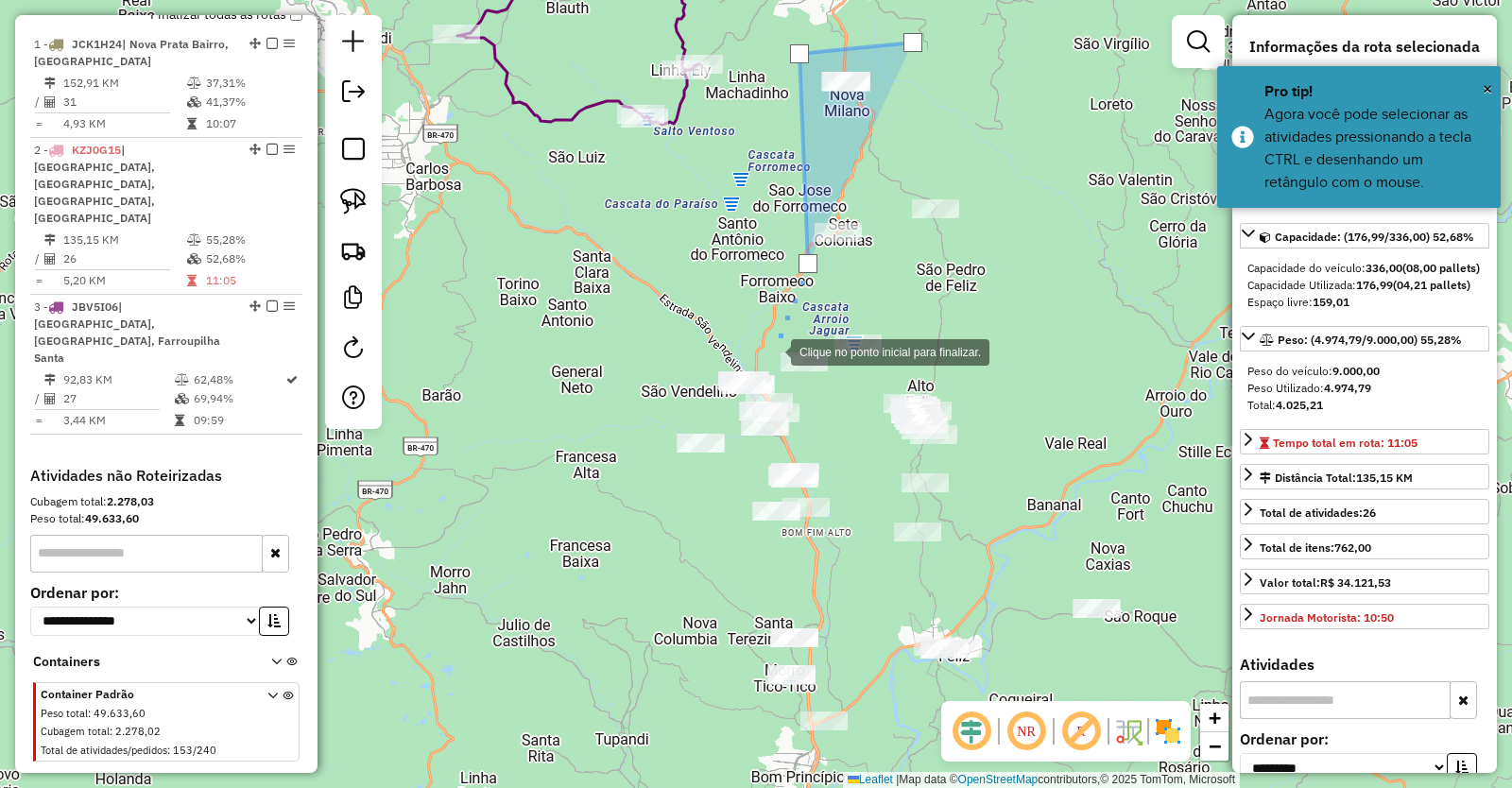
click at [772, 351] on div at bounding box center [772, 351] width 37 height 37
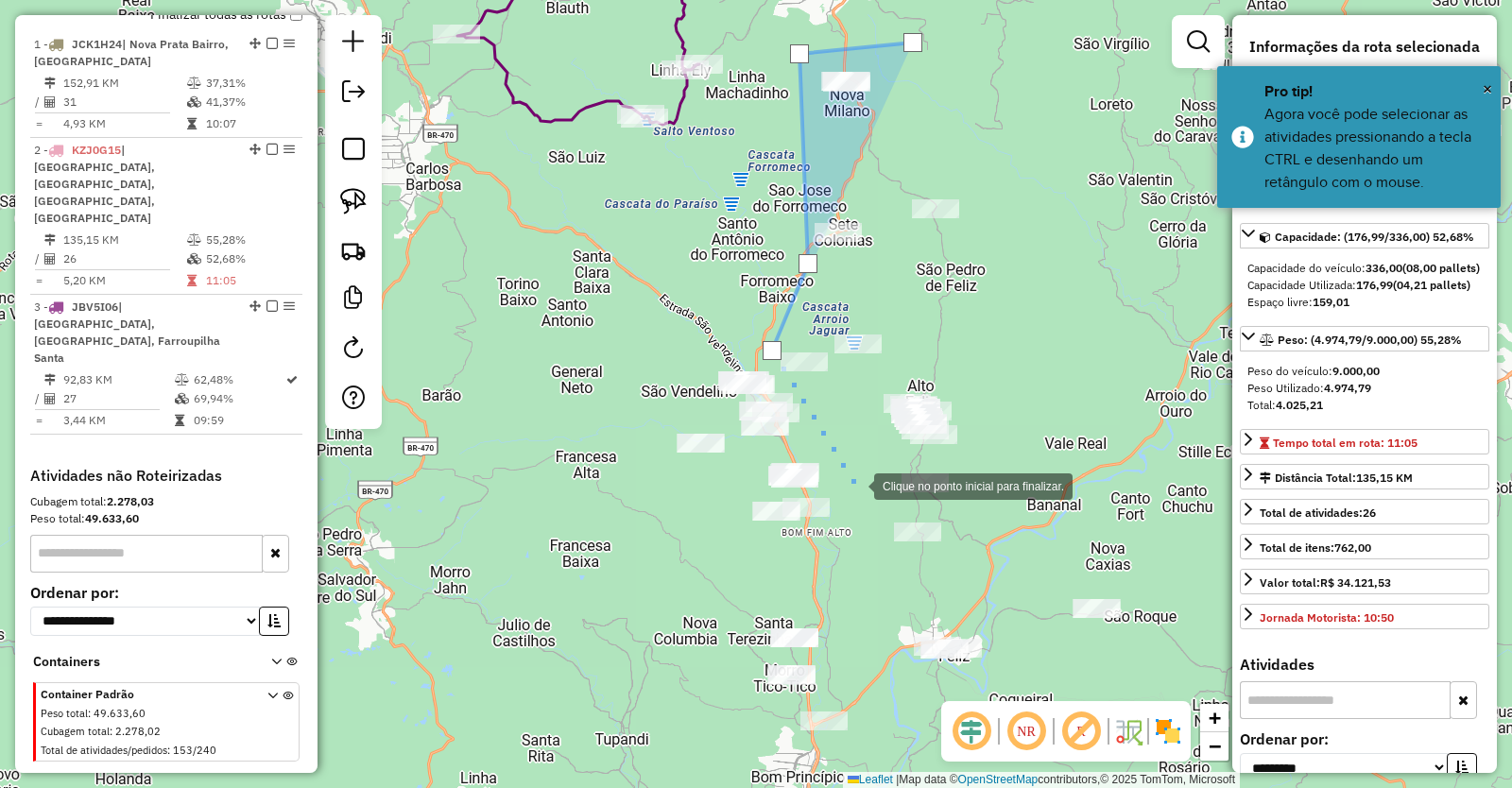
click at [855, 485] on div at bounding box center [855, 485] width 37 height 37
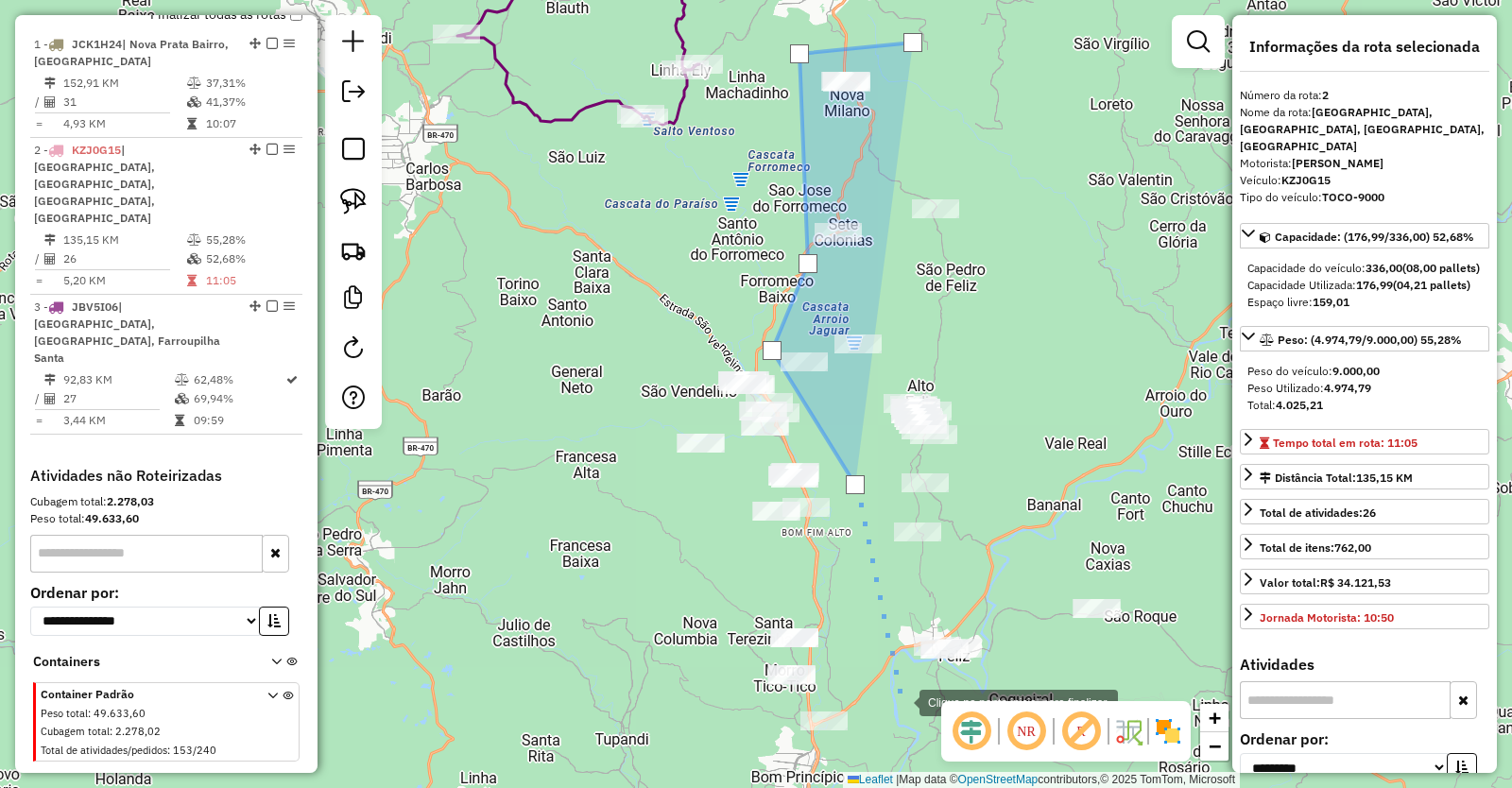
click at [901, 699] on div at bounding box center [900, 701] width 37 height 37
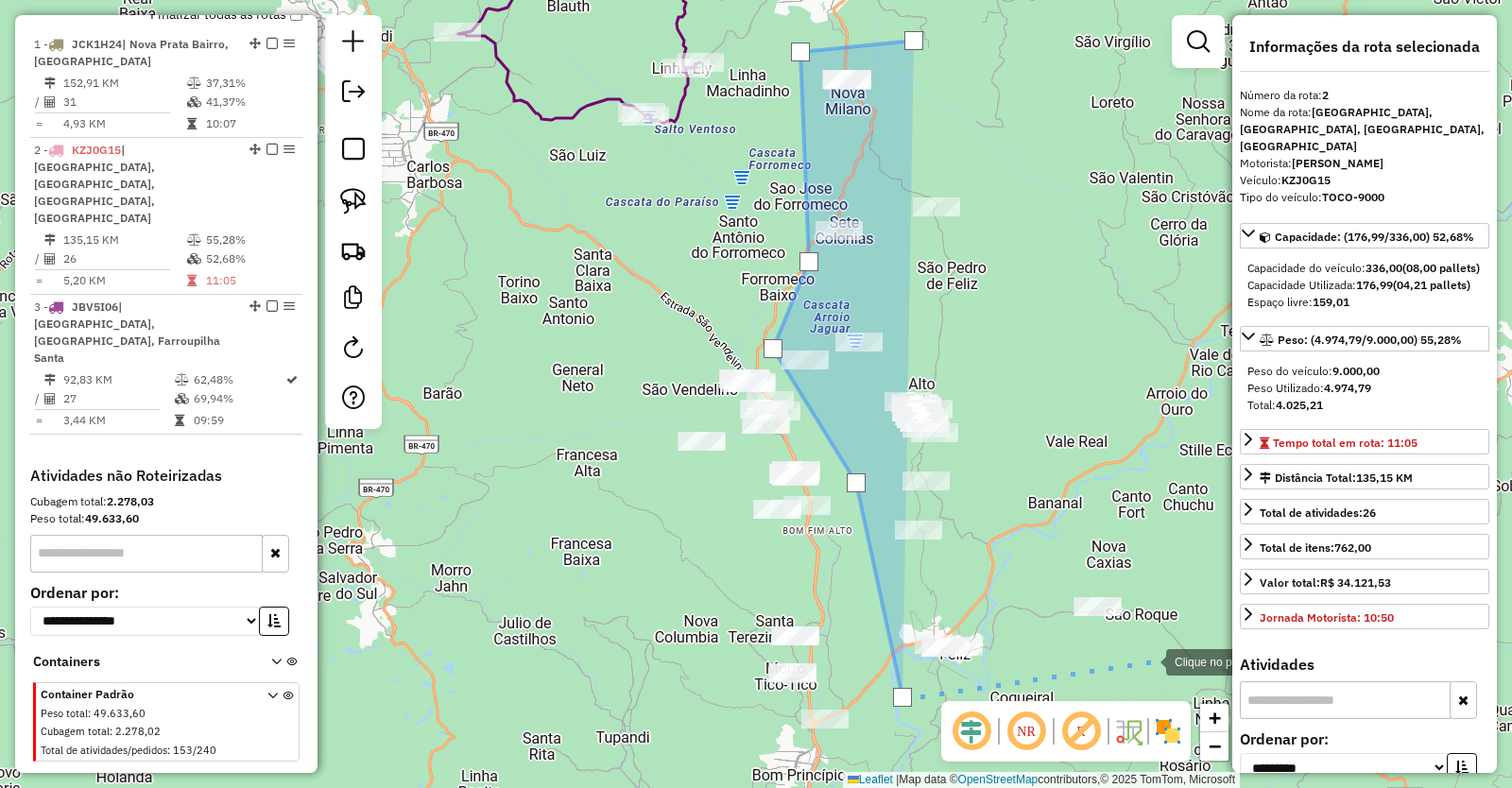
drag, startPoint x: 1148, startPoint y: 661, endPoint x: 1169, endPoint y: 637, distance: 31.9
click at [1150, 660] on div at bounding box center [1148, 660] width 37 height 37
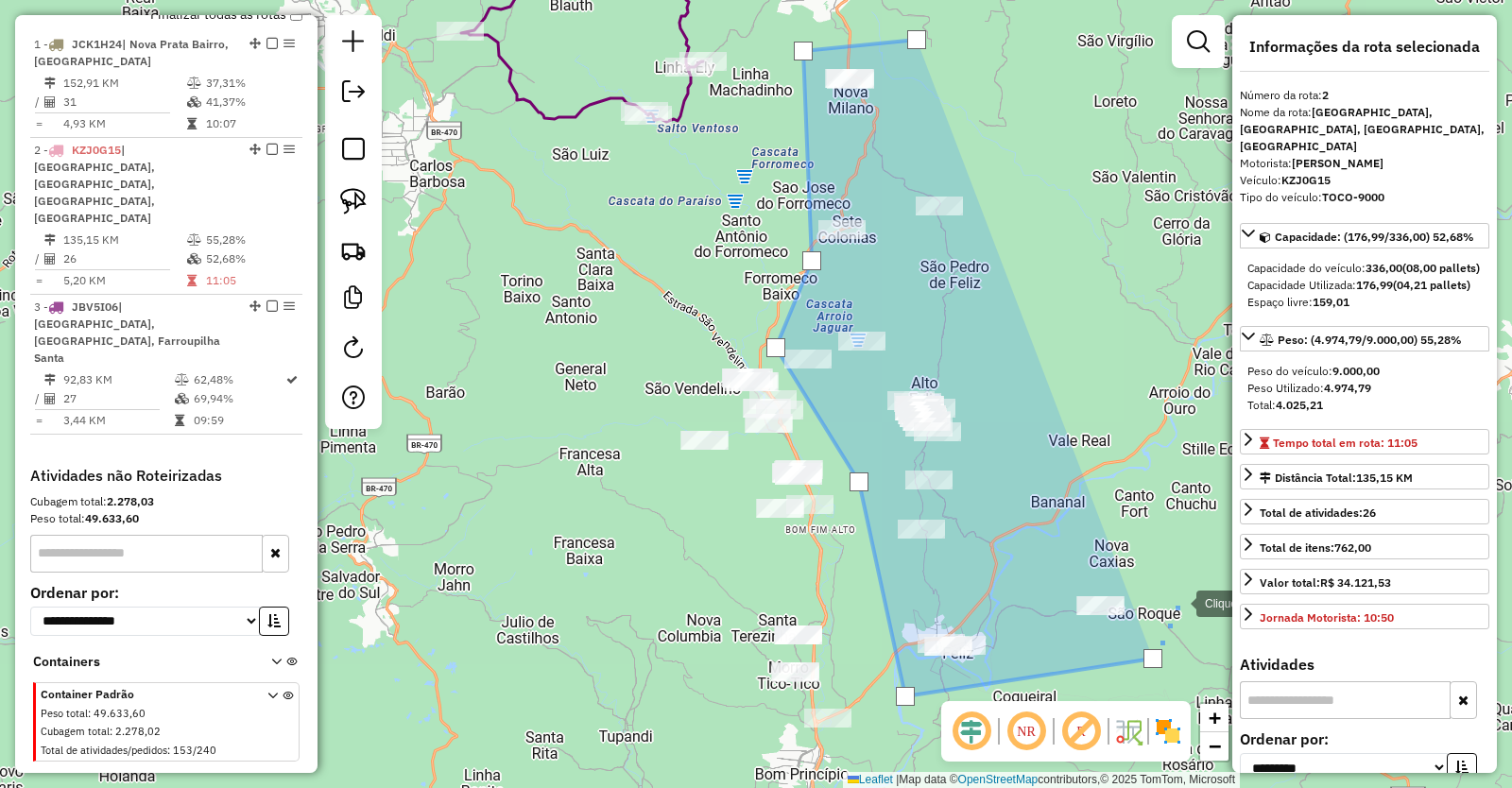
drag, startPoint x: 1178, startPoint y: 602, endPoint x: 1138, endPoint y: 433, distance: 173.7
click at [1178, 595] on div at bounding box center [1177, 602] width 37 height 37
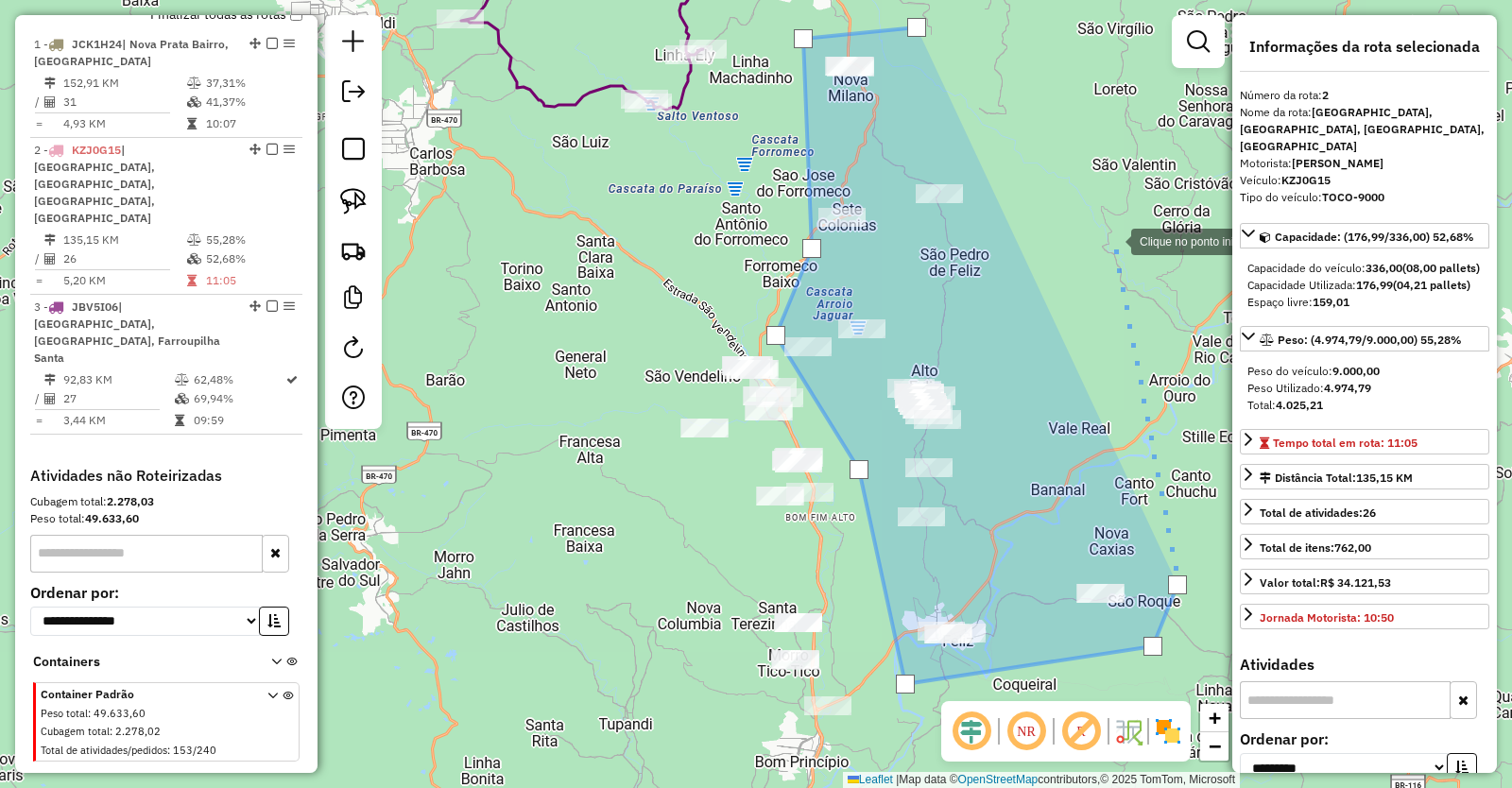
click at [1112, 240] on div at bounding box center [1112, 240] width 37 height 37
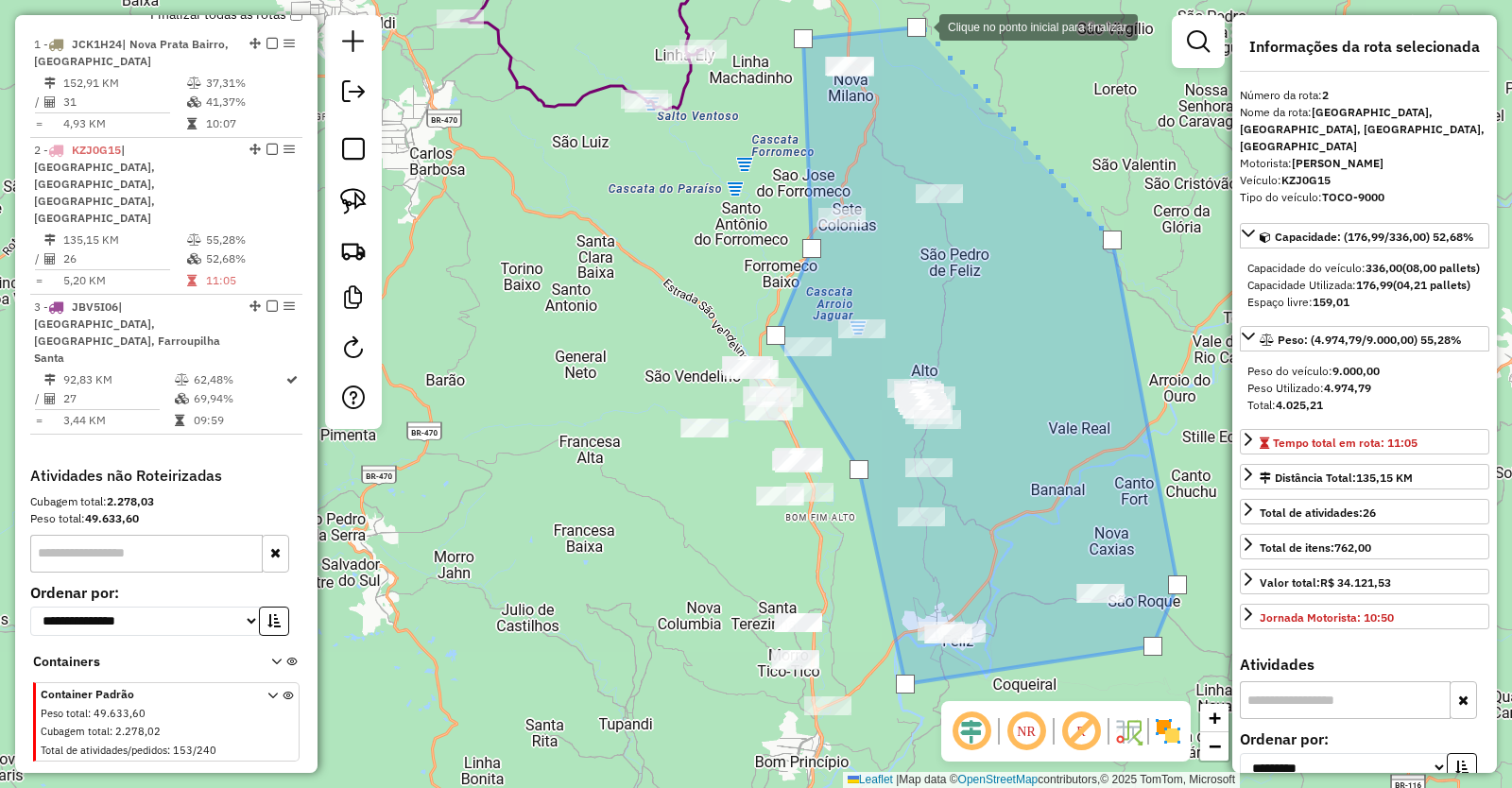
click at [921, 26] on div at bounding box center [916, 27] width 19 height 19
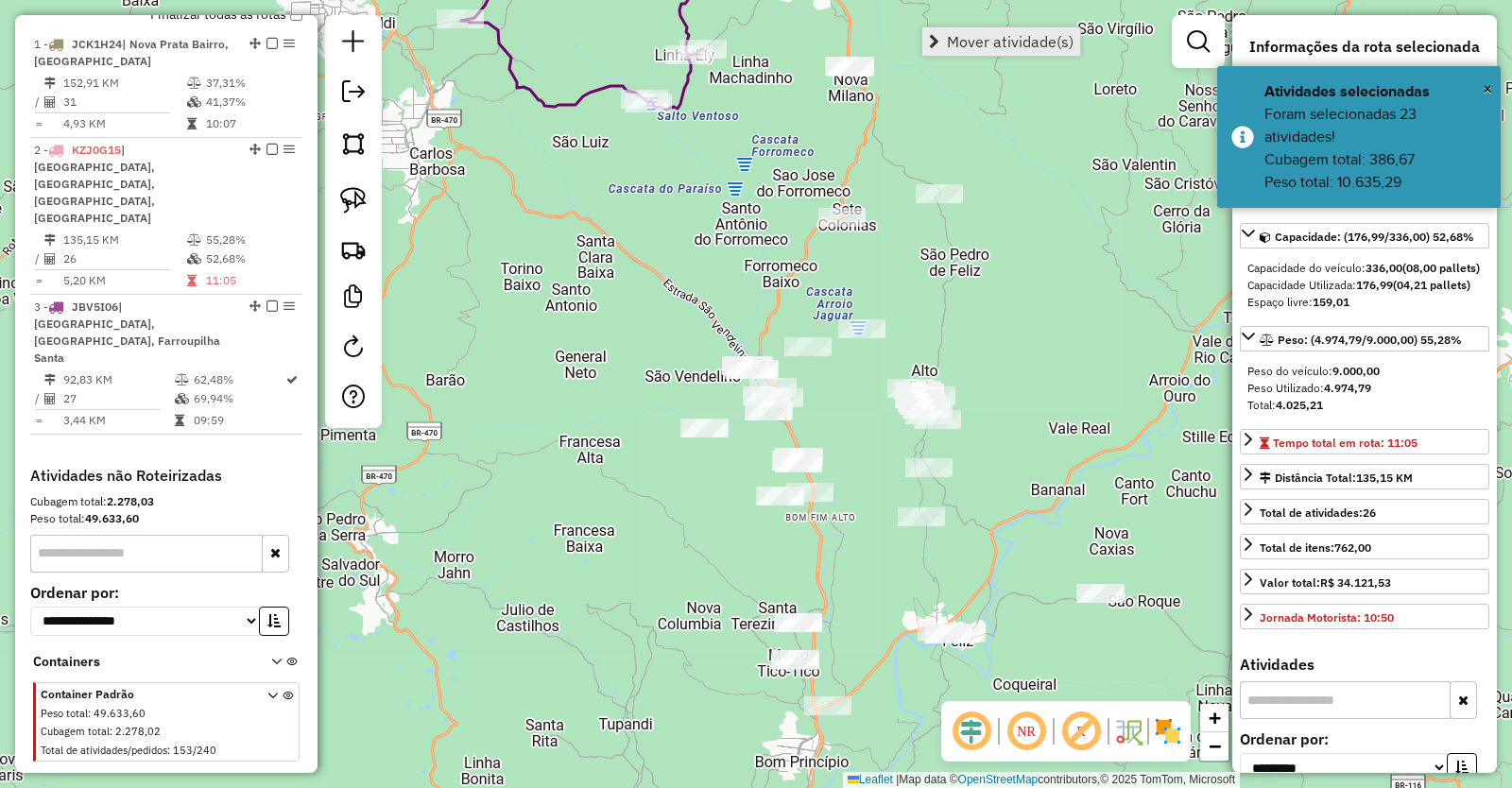
click at [982, 34] on span "Mover atividade(s)" at bounding box center [1010, 41] width 127 height 15
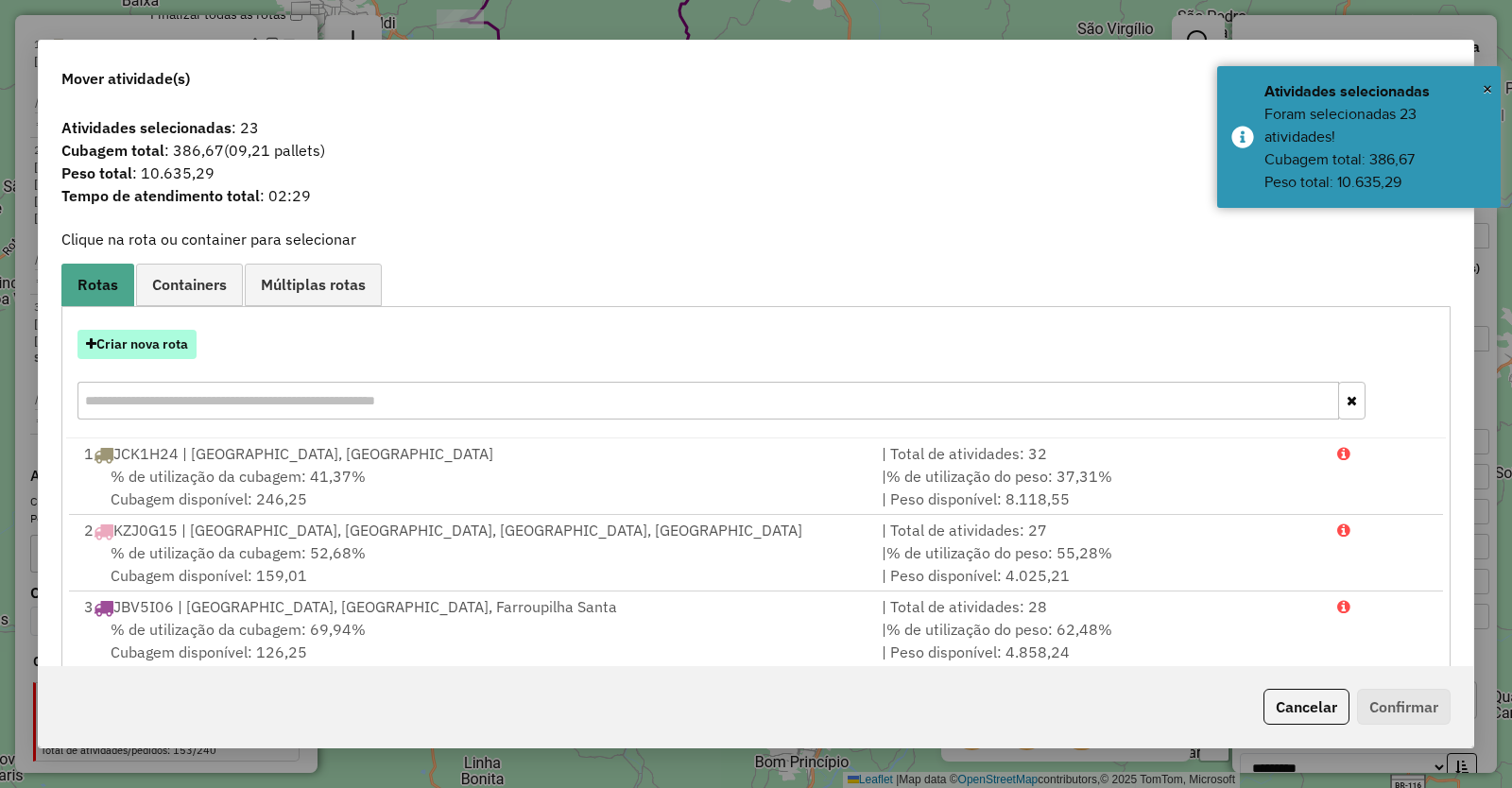
click at [164, 342] on button "Criar nova rota" at bounding box center [137, 345] width 119 height 30
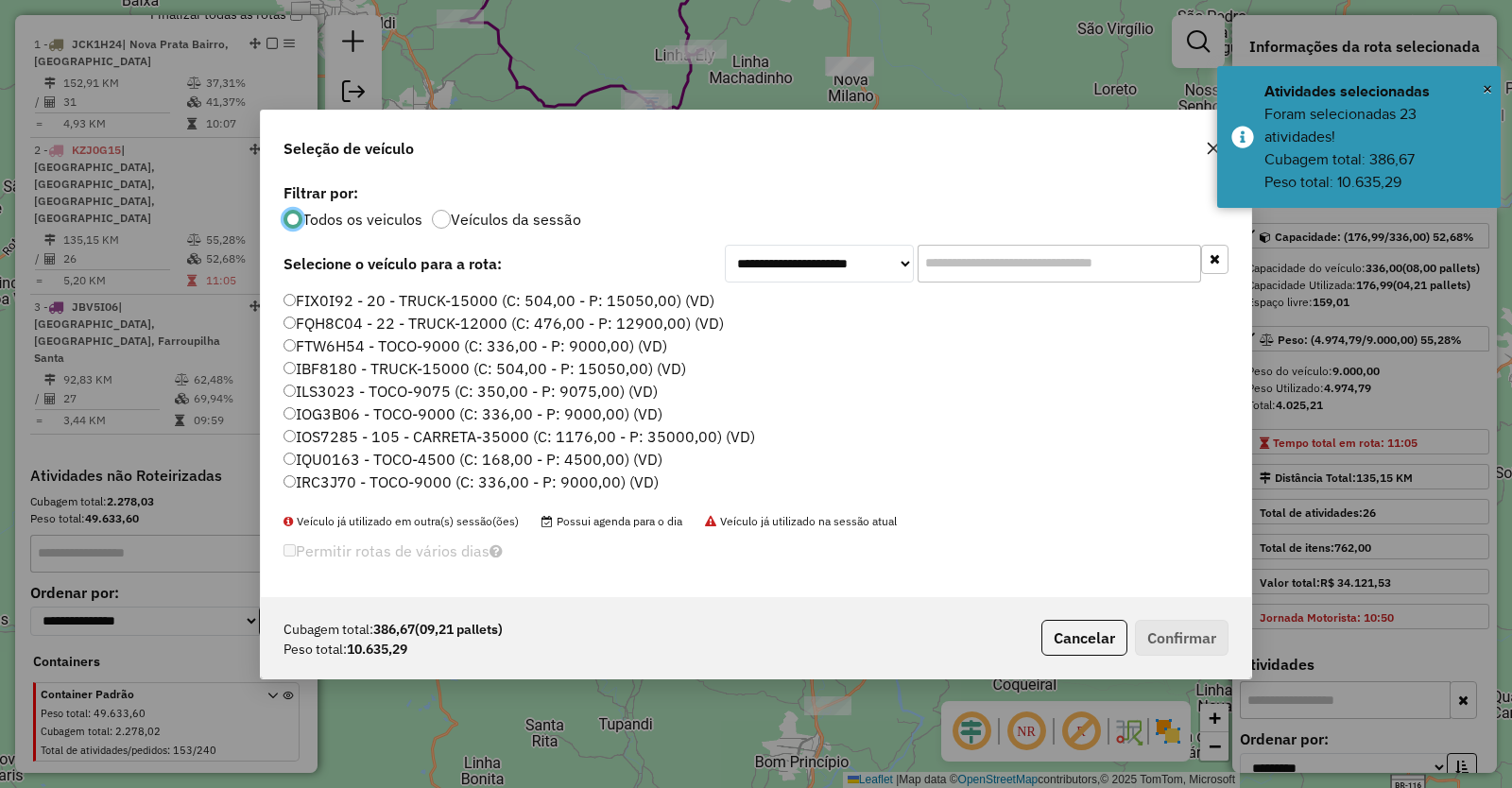
scroll to position [11, 6]
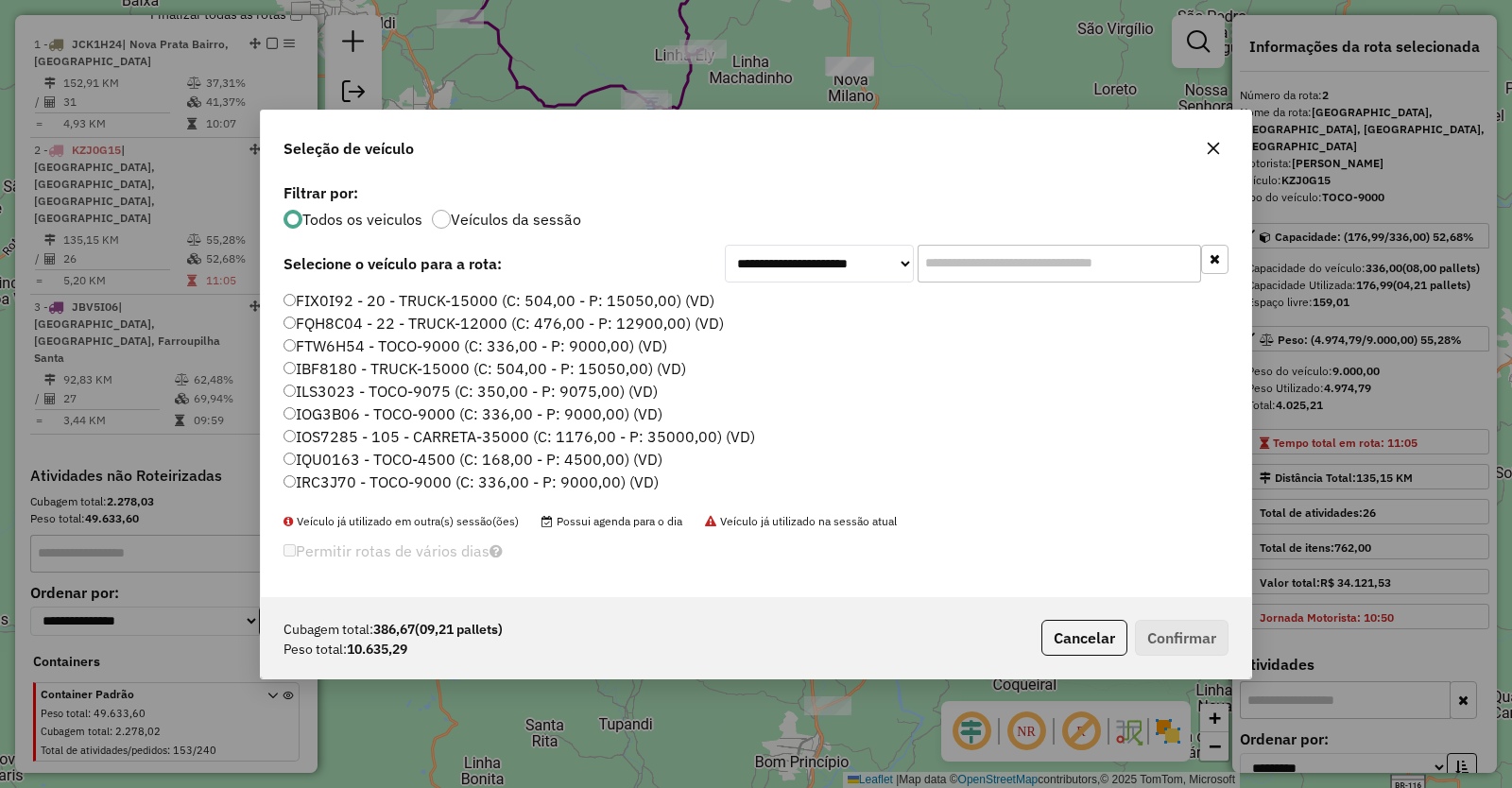
click at [345, 323] on label "FQH8C04 - 22 - TRUCK-12000 (C: 476,00 - P: 12900,00) (VD)" at bounding box center [503, 323] width 440 height 23
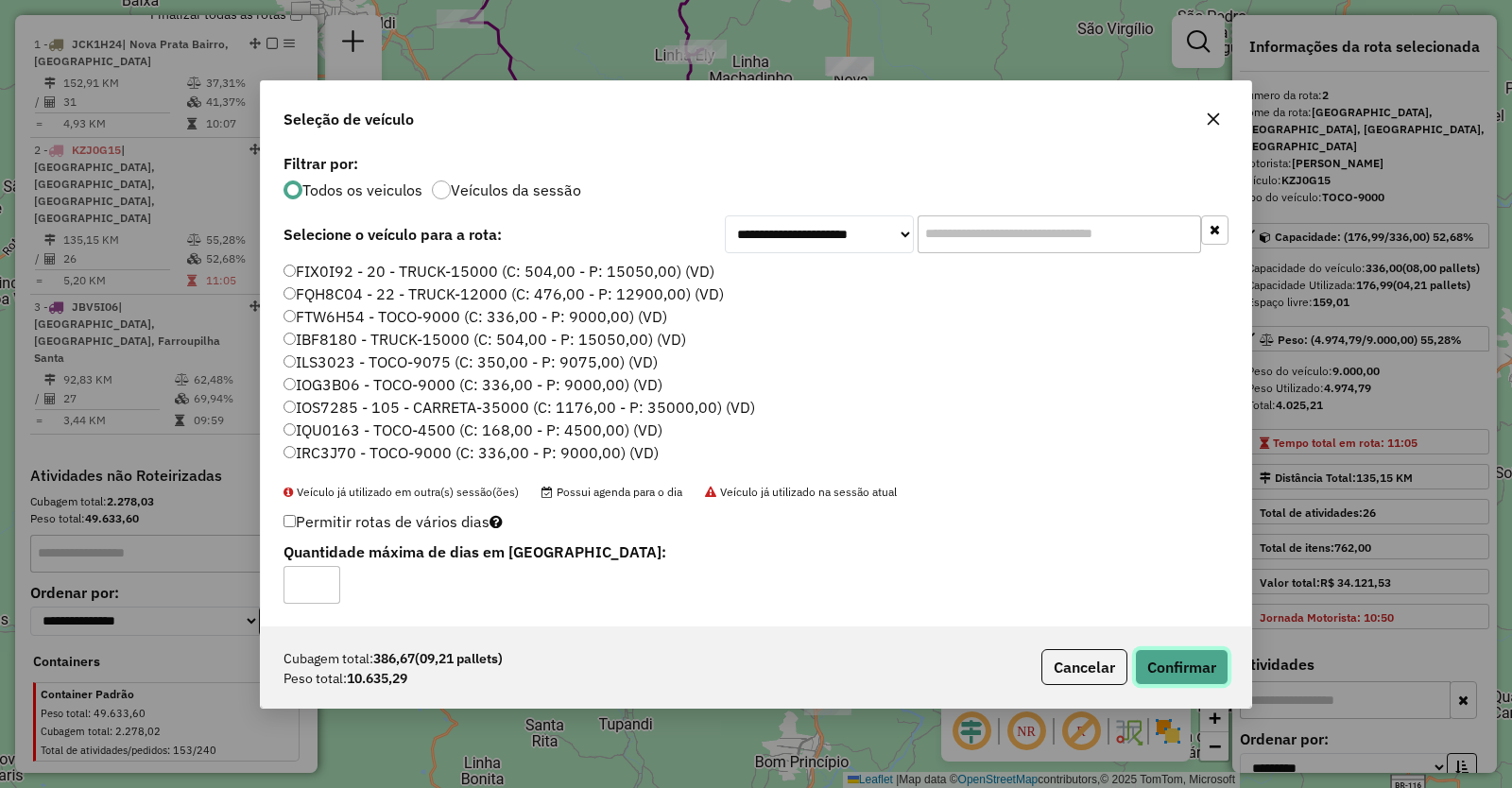
click at [1189, 665] on button "Confirmar" at bounding box center [1181, 667] width 94 height 35
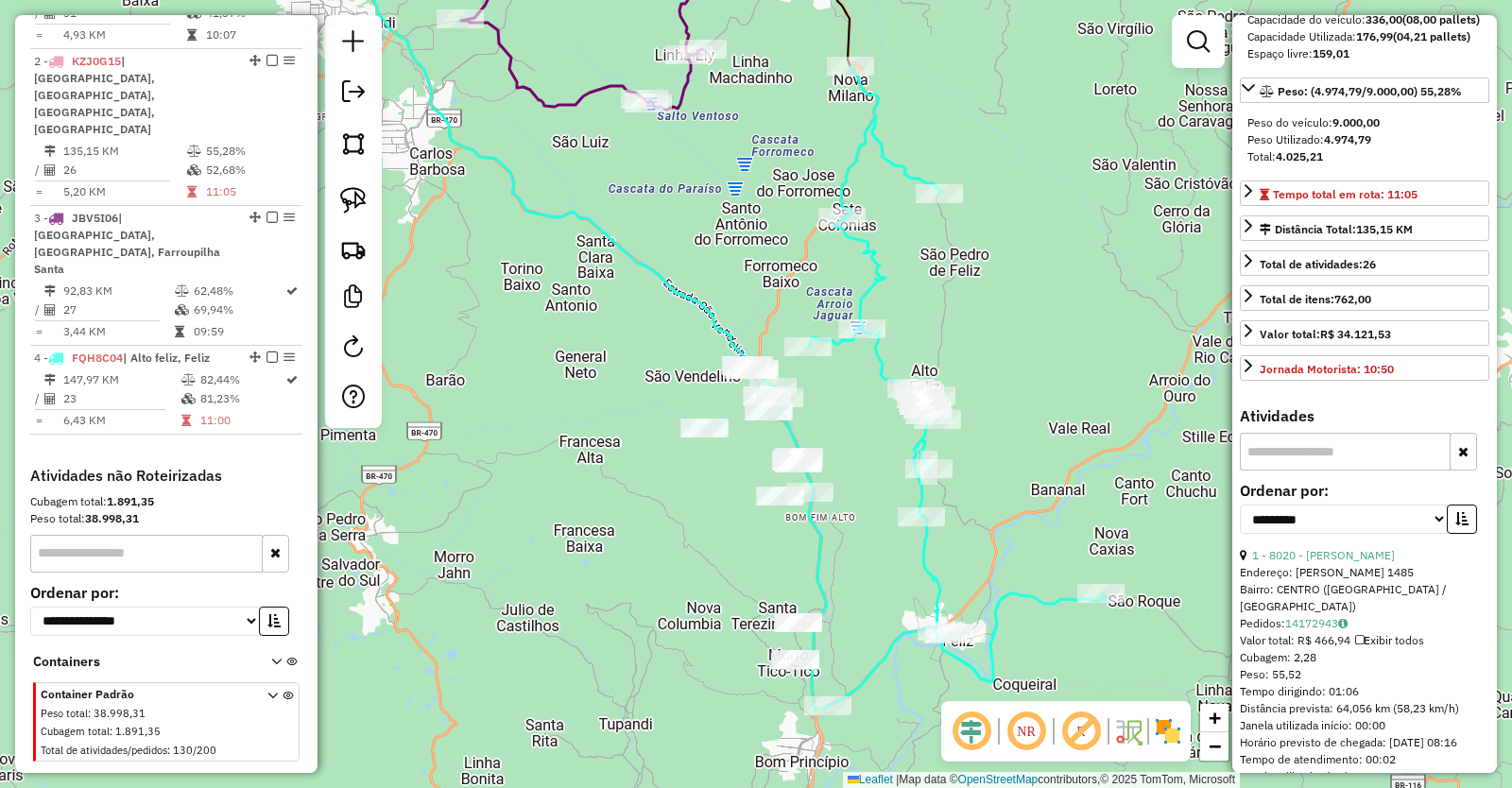
scroll to position [284, 0]
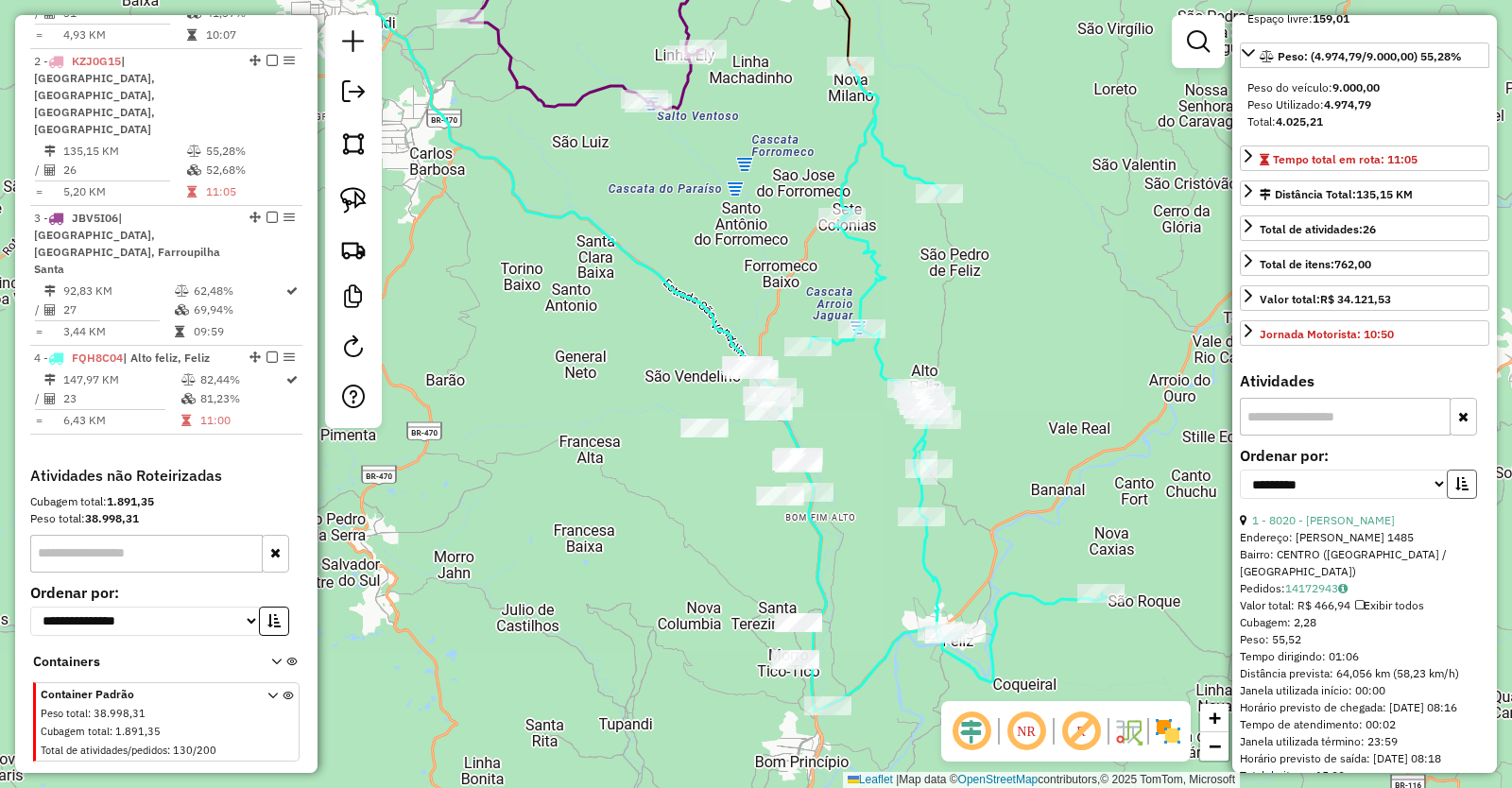
click at [1456, 491] on icon "button" at bounding box center [1462, 484] width 13 height 13
click at [1306, 498] on select "**********" at bounding box center [1344, 485] width 208 height 30
select select "*********"
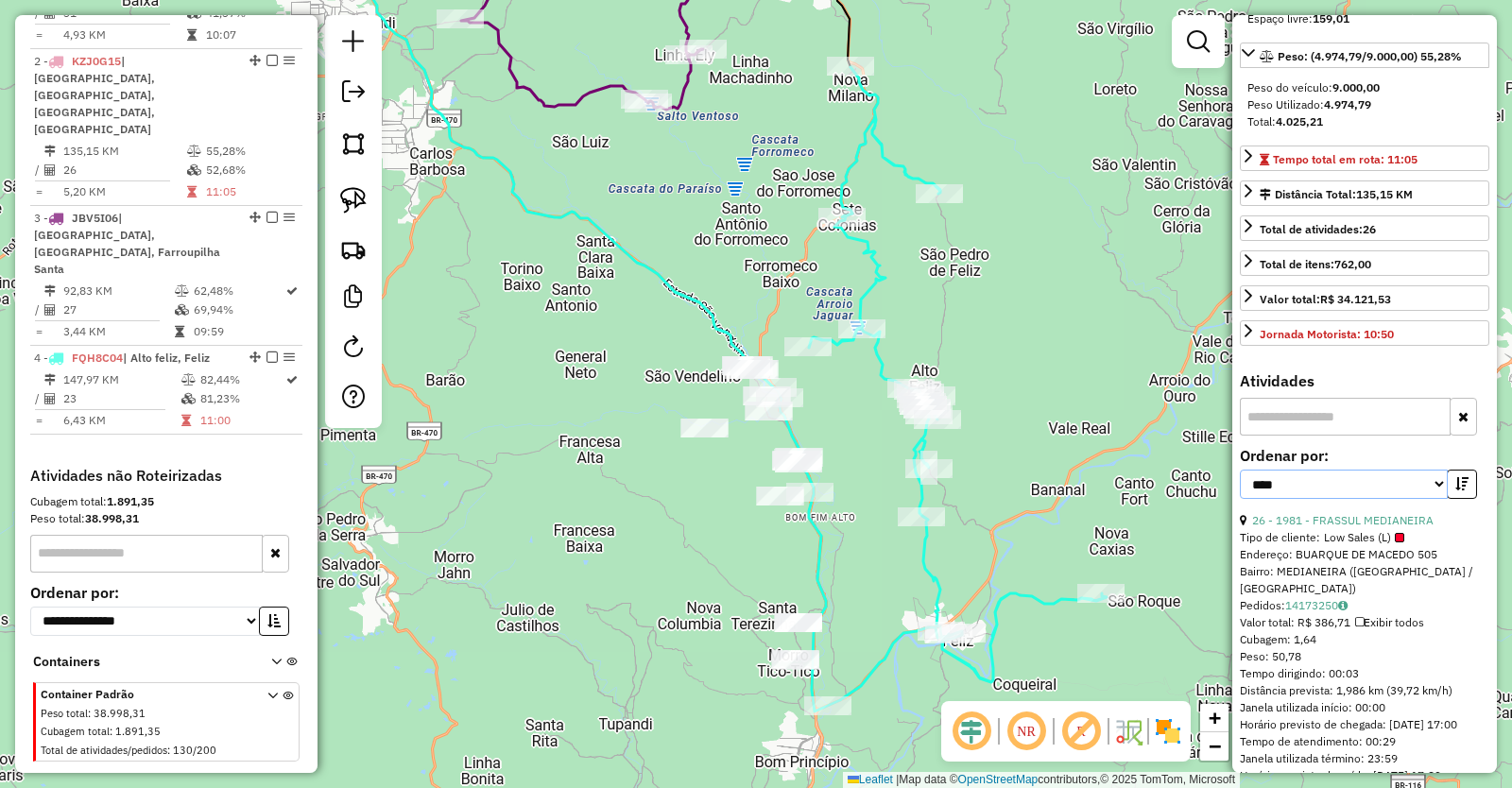
click at [1240, 487] on select "**********" at bounding box center [1344, 485] width 208 height 30
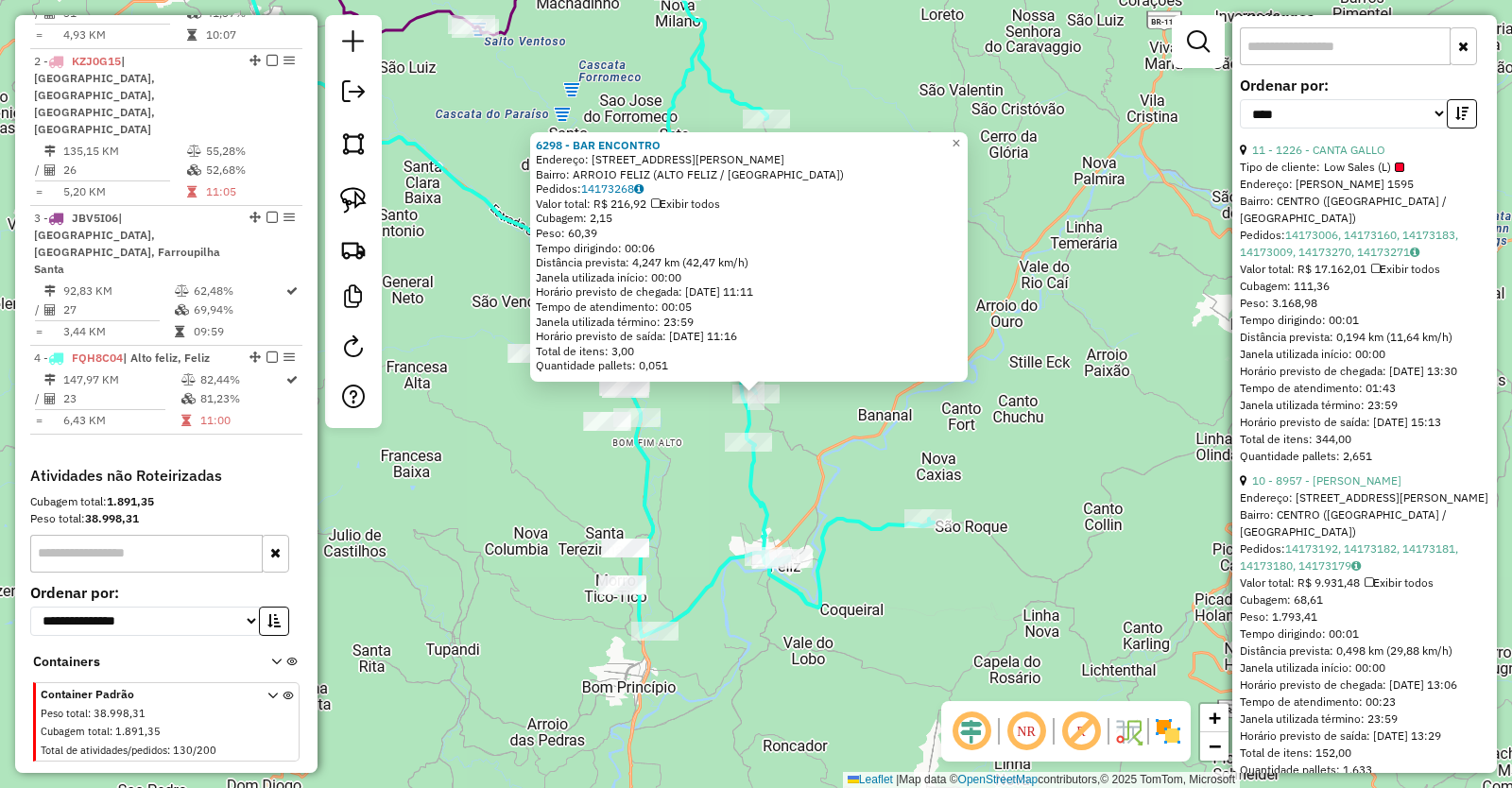
scroll to position [662, 0]
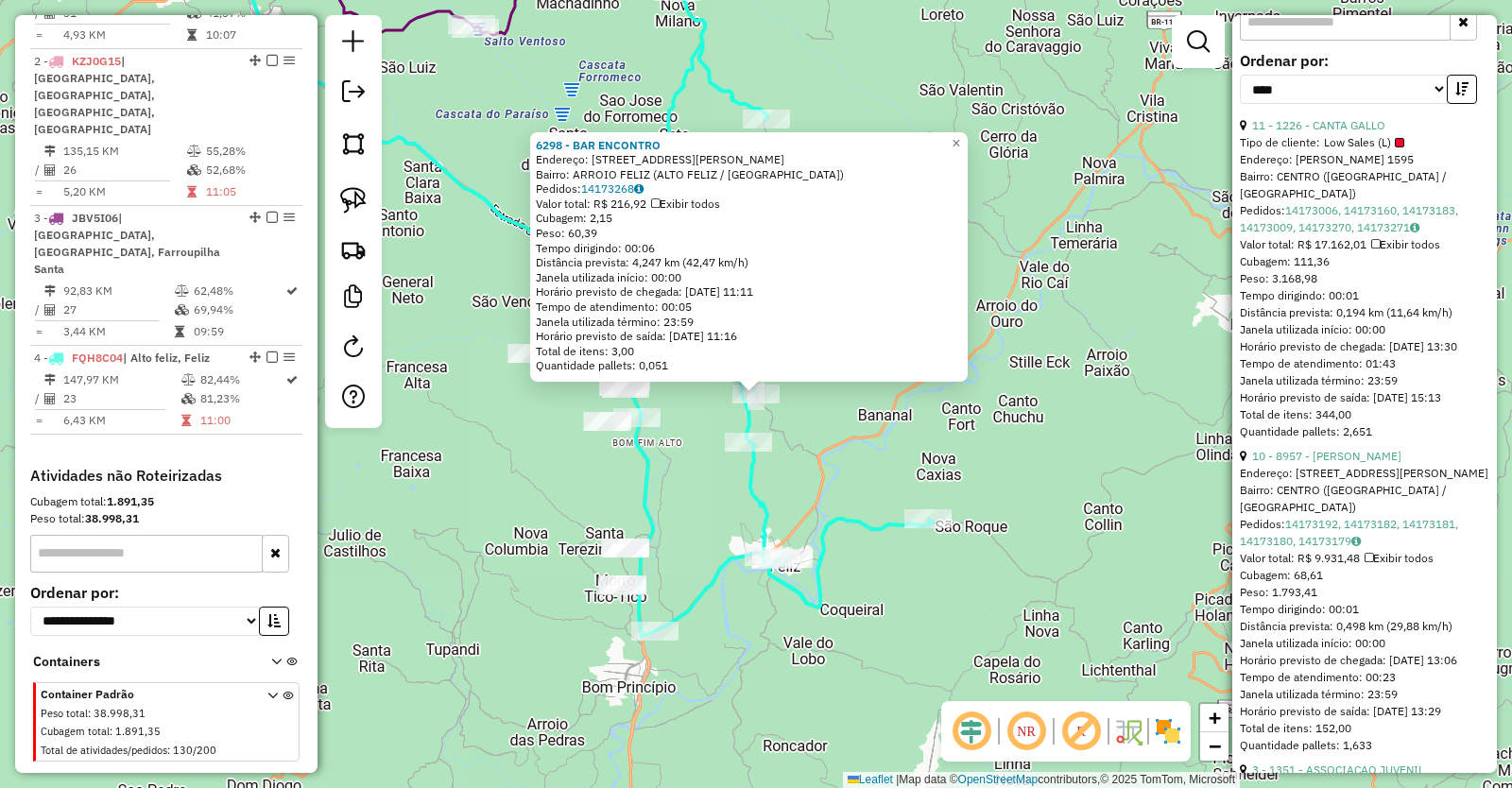
click at [823, 468] on div "6298 - BAR ENCONTRO Endereço: RUA JULIO DE CASTILHOS 1120 Bairro: ARROIO FELIZ …" at bounding box center [756, 394] width 1512 height 788
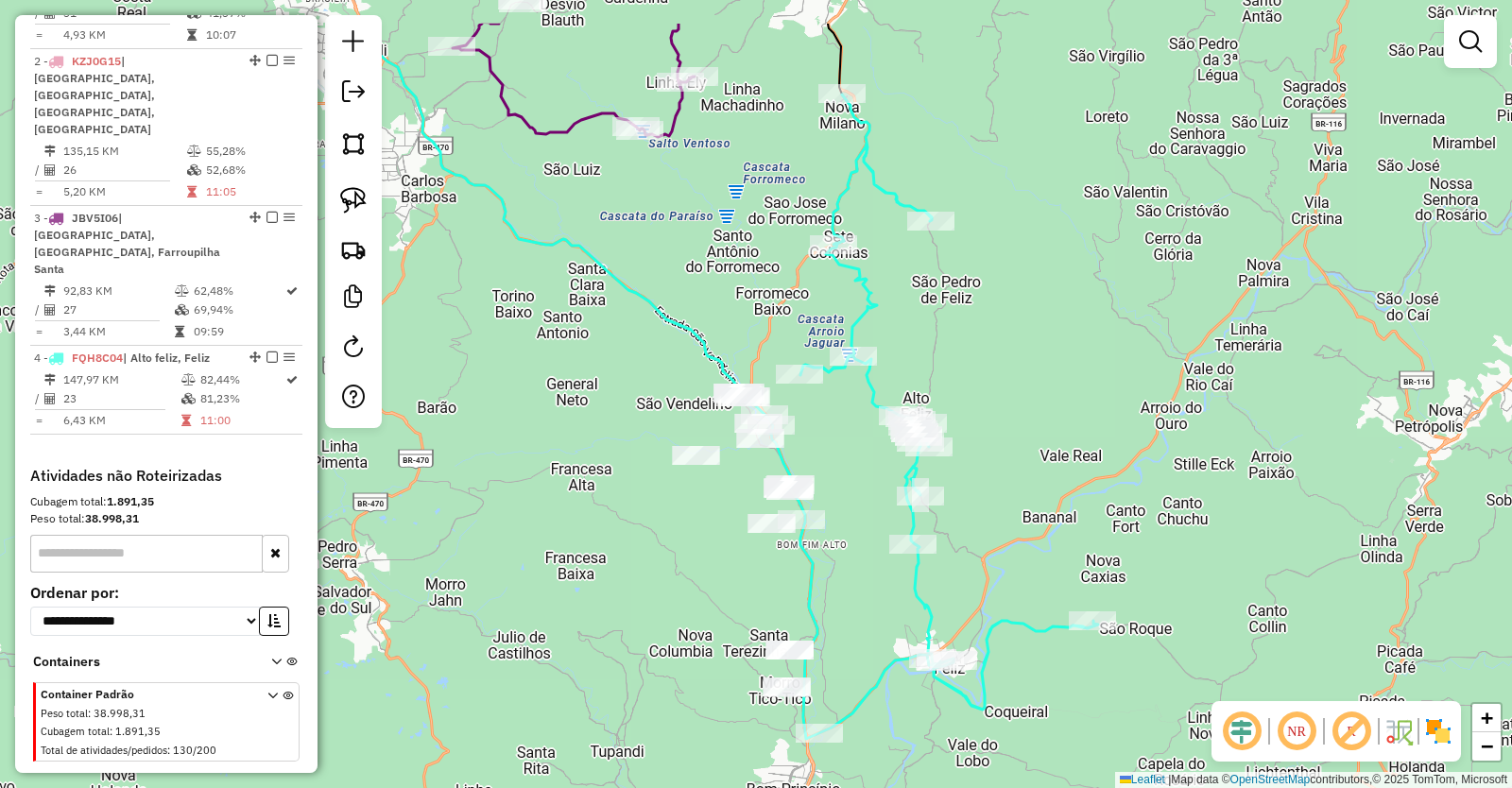
drag, startPoint x: 848, startPoint y: 416, endPoint x: 1016, endPoint y: 513, distance: 194.0
click at [1015, 518] on div "Janela de atendimento Grade de atendimento Capacidade Transportadoras Veículos …" at bounding box center [756, 394] width 1512 height 788
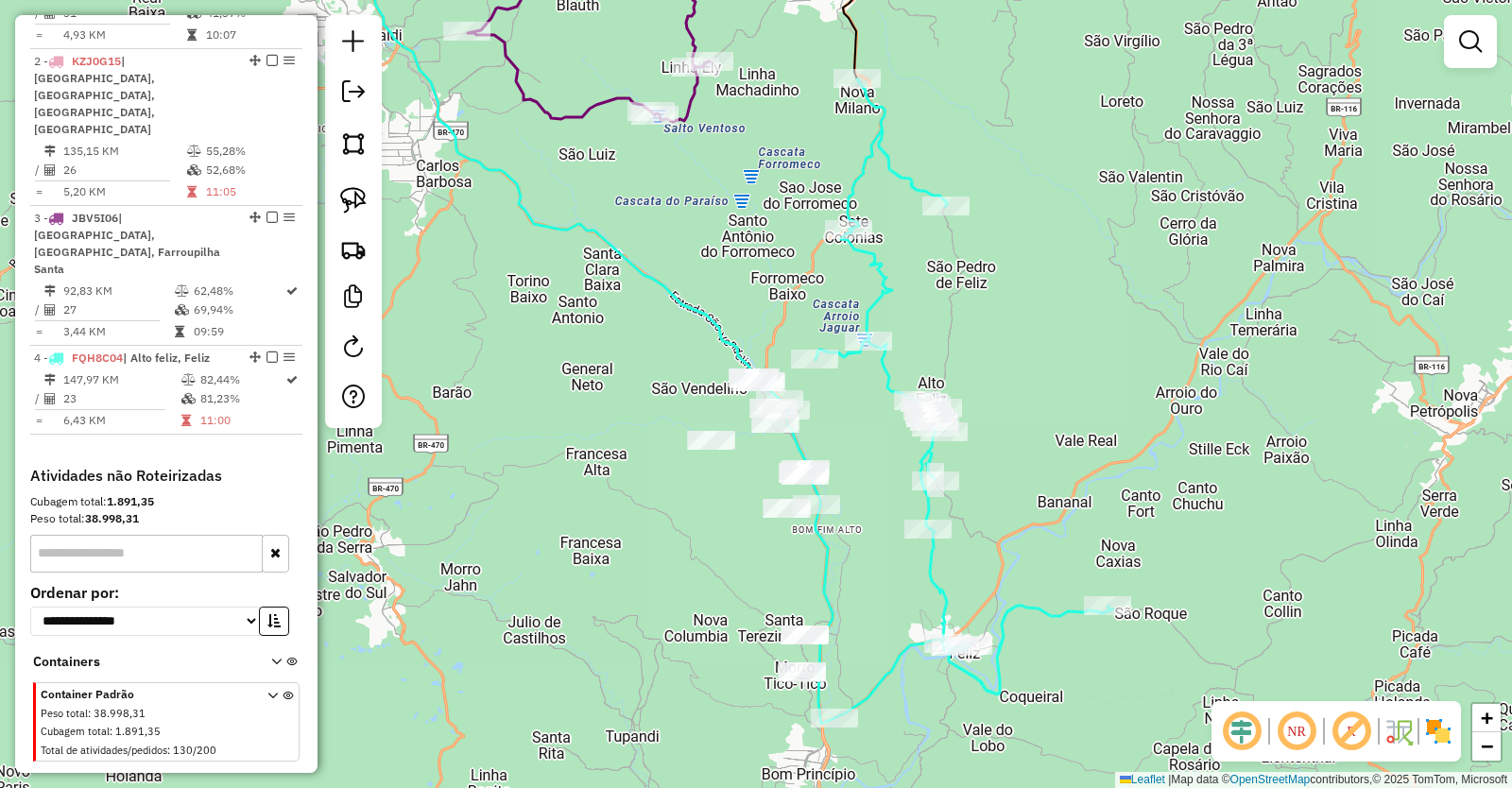
drag, startPoint x: 727, startPoint y: 287, endPoint x: 768, endPoint y: 249, distance: 55.9
click at [768, 249] on div "Janela de atendimento Grade de atendimento Capacidade Transportadoras Veículos …" at bounding box center [756, 394] width 1512 height 788
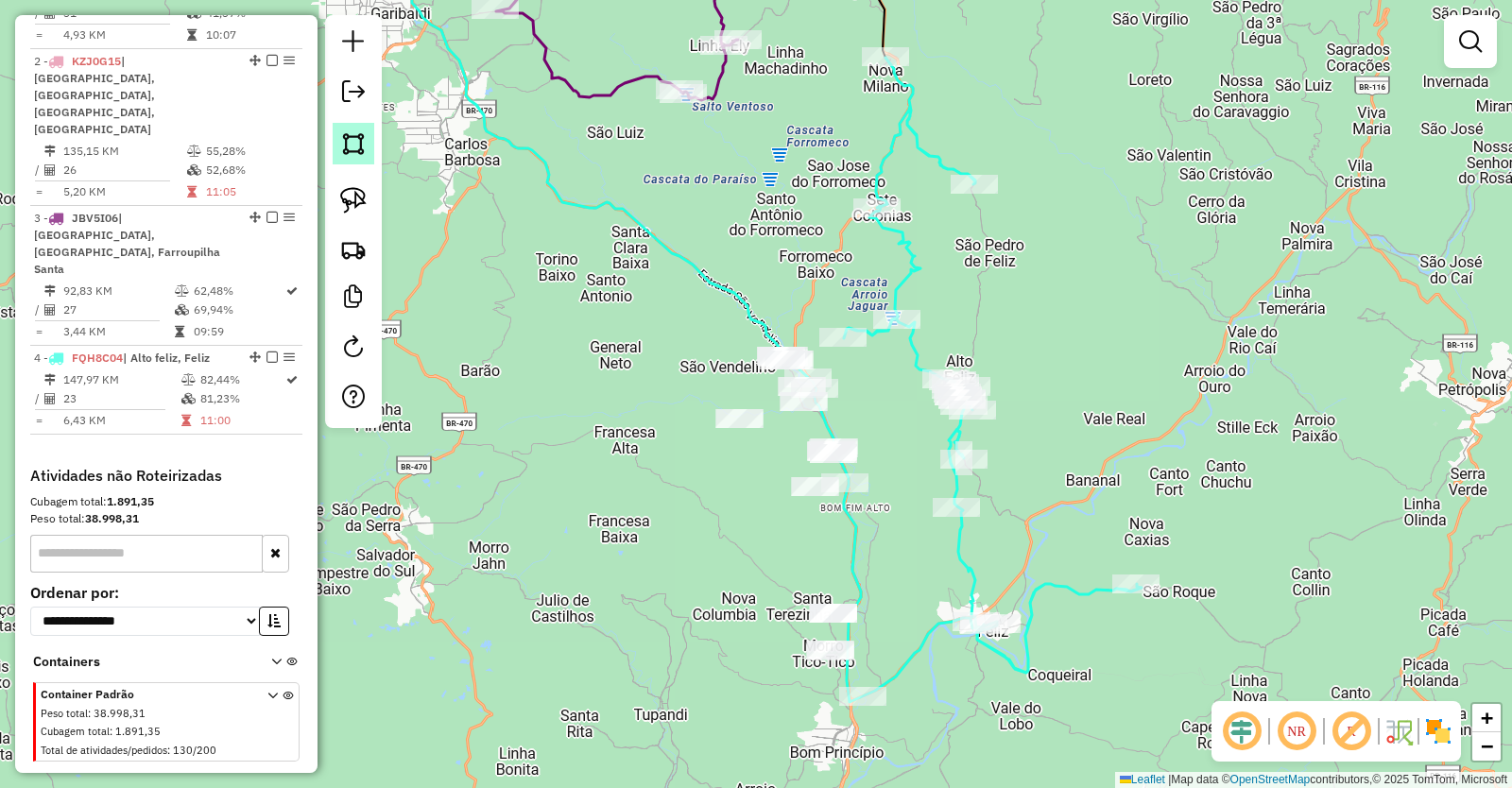
click at [352, 147] on img at bounding box center [353, 143] width 27 height 27
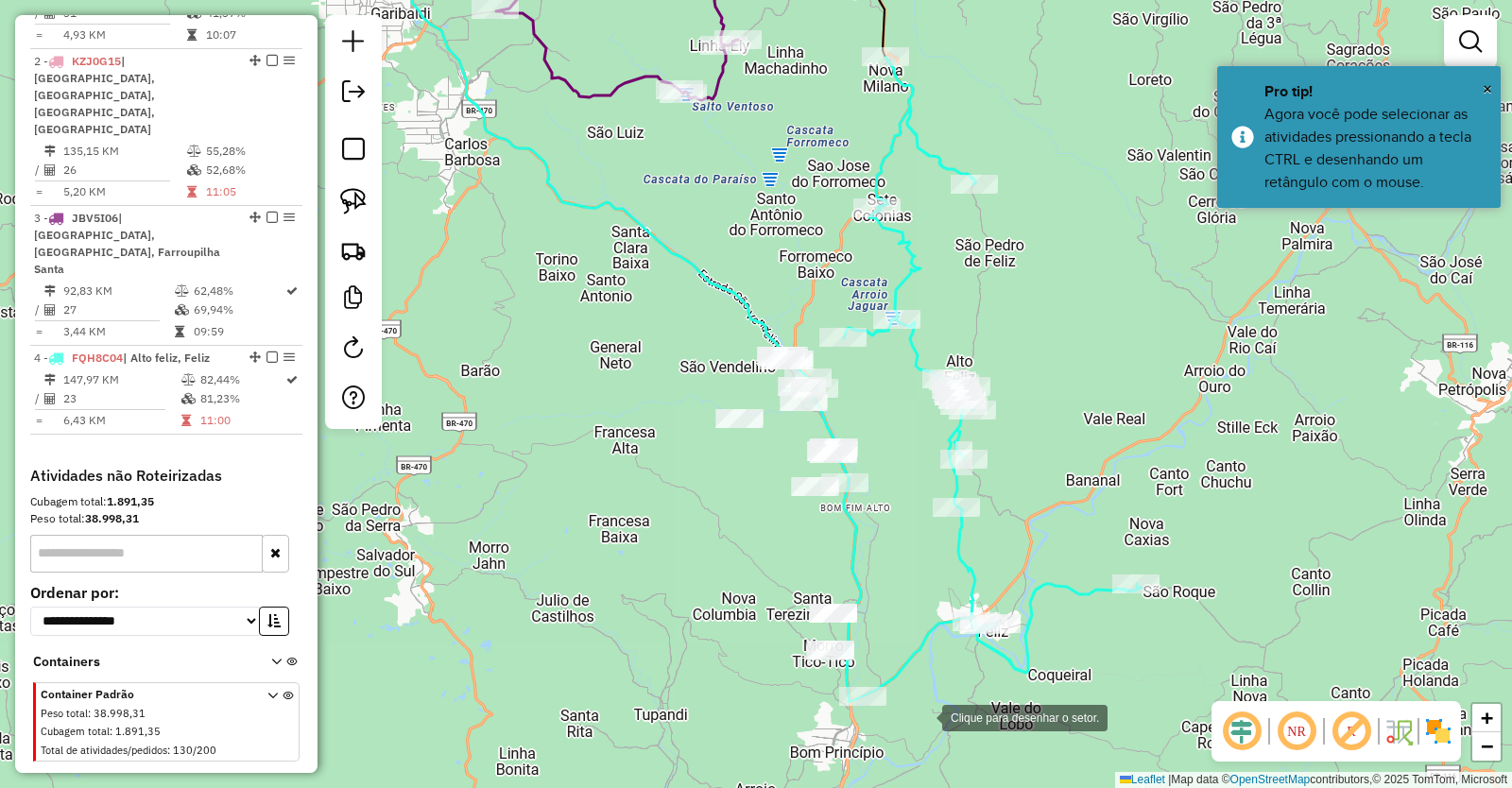
click at [923, 710] on div at bounding box center [923, 716] width 37 height 37
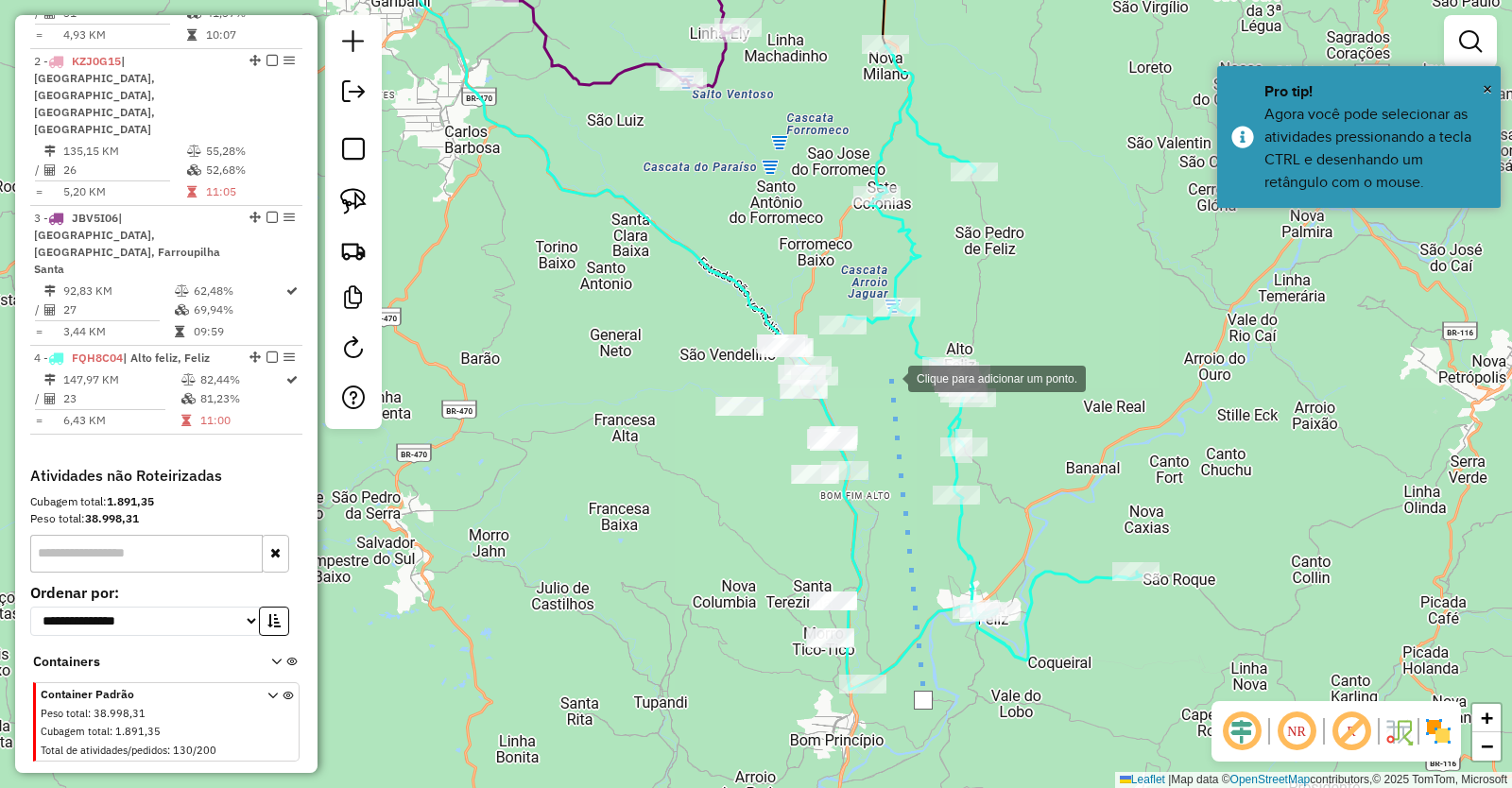
click at [889, 377] on div at bounding box center [889, 377] width 37 height 37
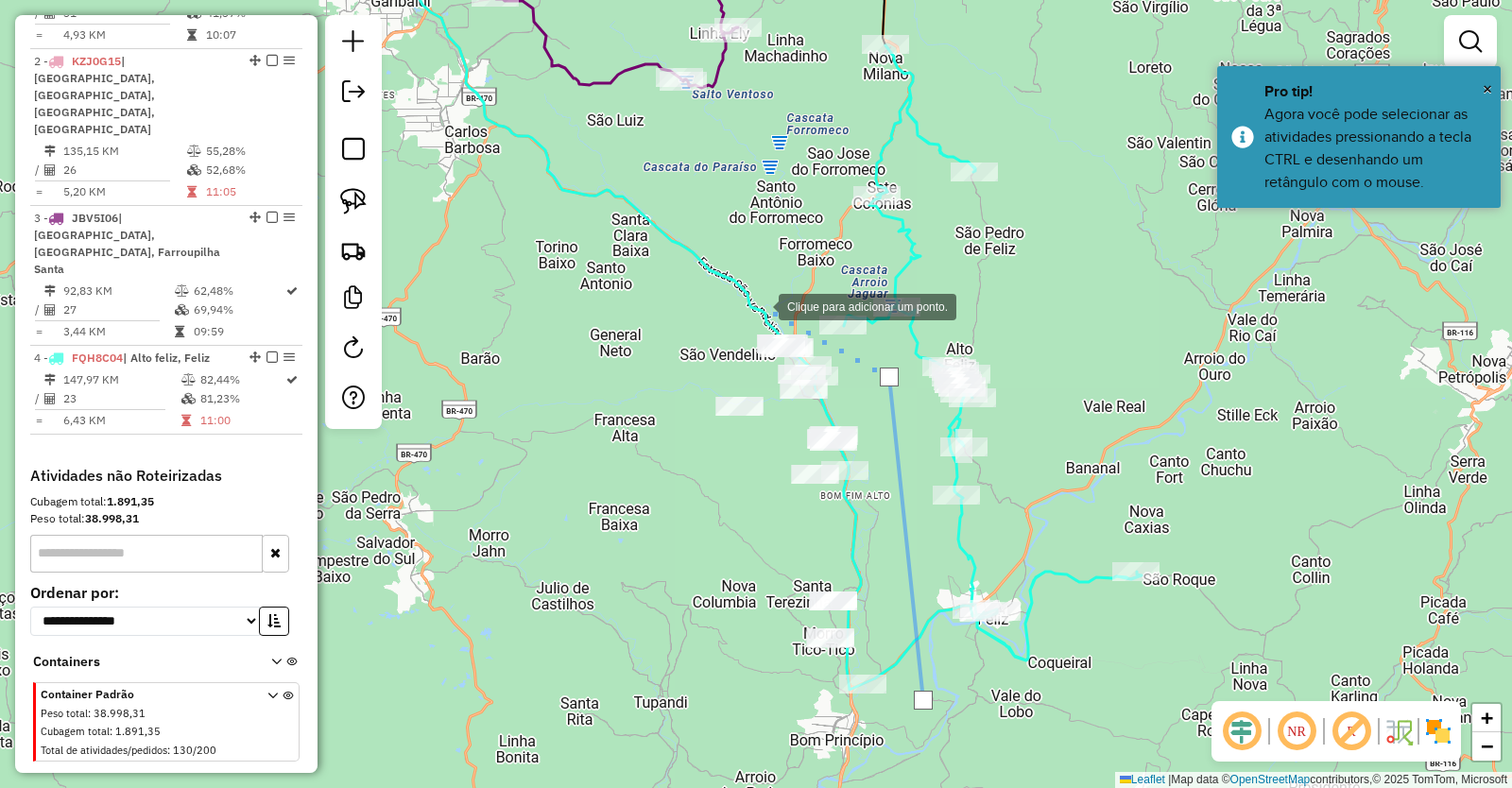
click at [759, 305] on div at bounding box center [759, 305] width 37 height 37
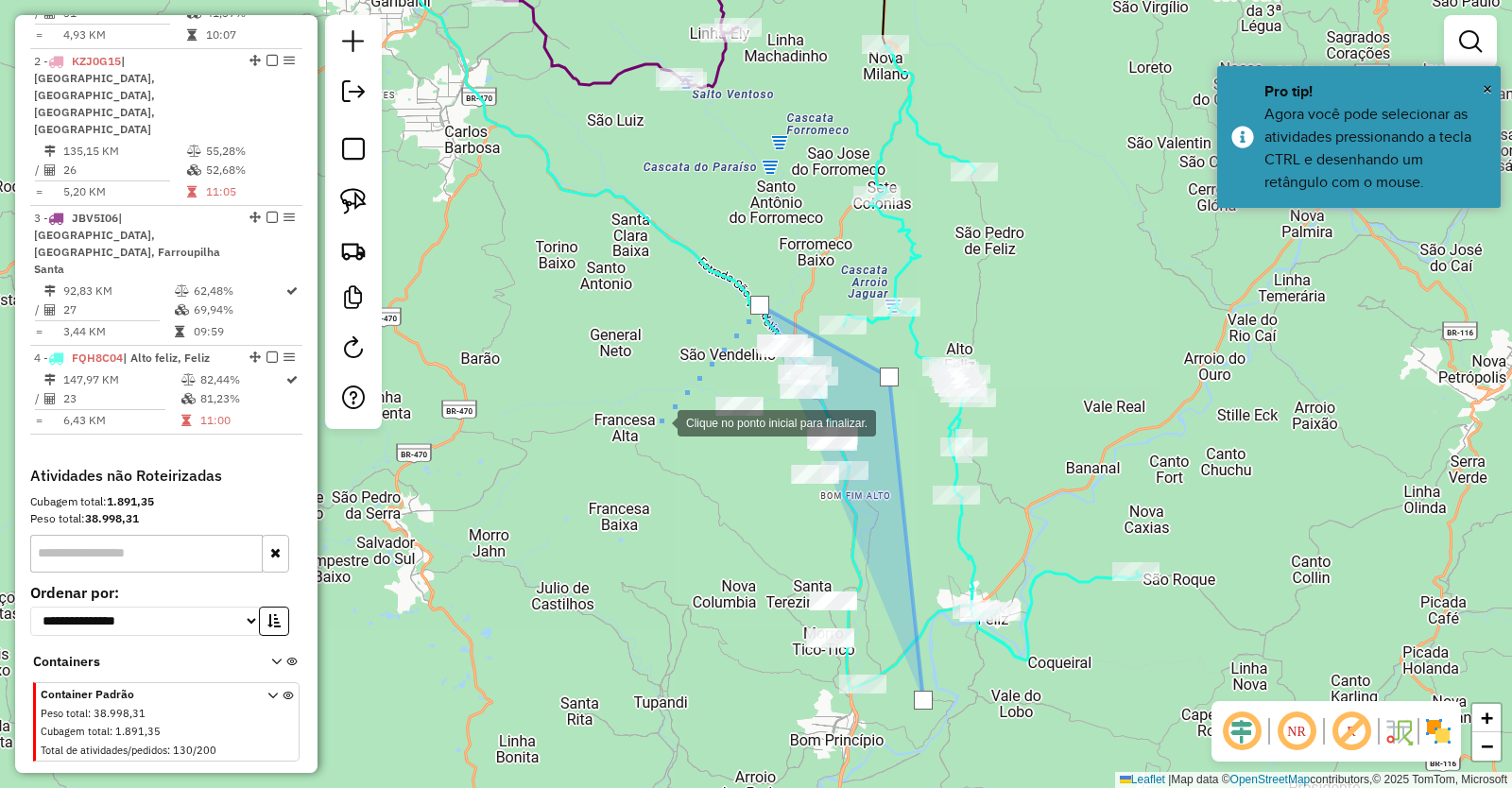
click at [659, 422] on div at bounding box center [659, 422] width 37 height 37
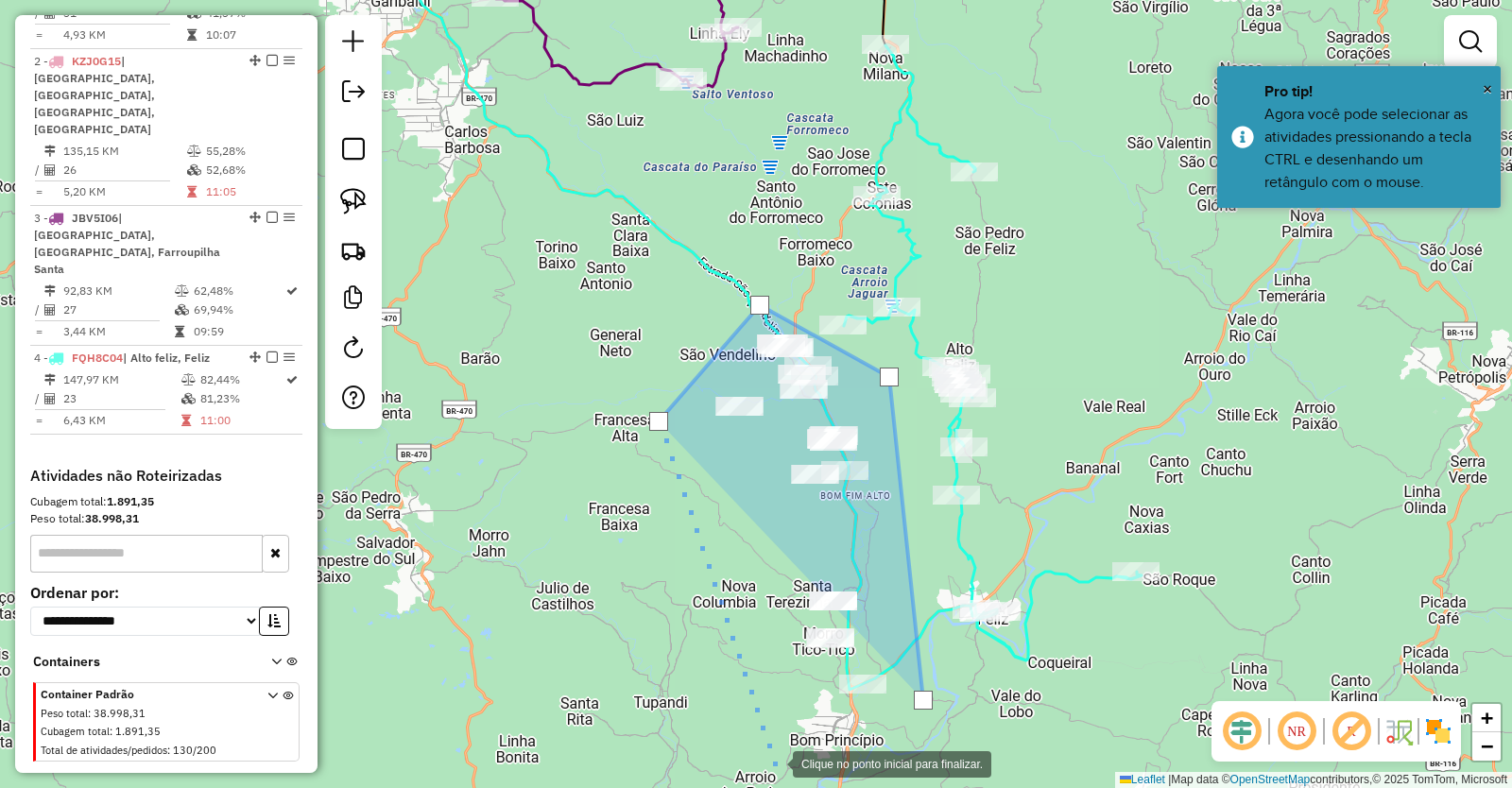
drag, startPoint x: 774, startPoint y: 762, endPoint x: 797, endPoint y: 735, distance: 35.5
click at [774, 755] on div at bounding box center [774, 762] width 37 height 37
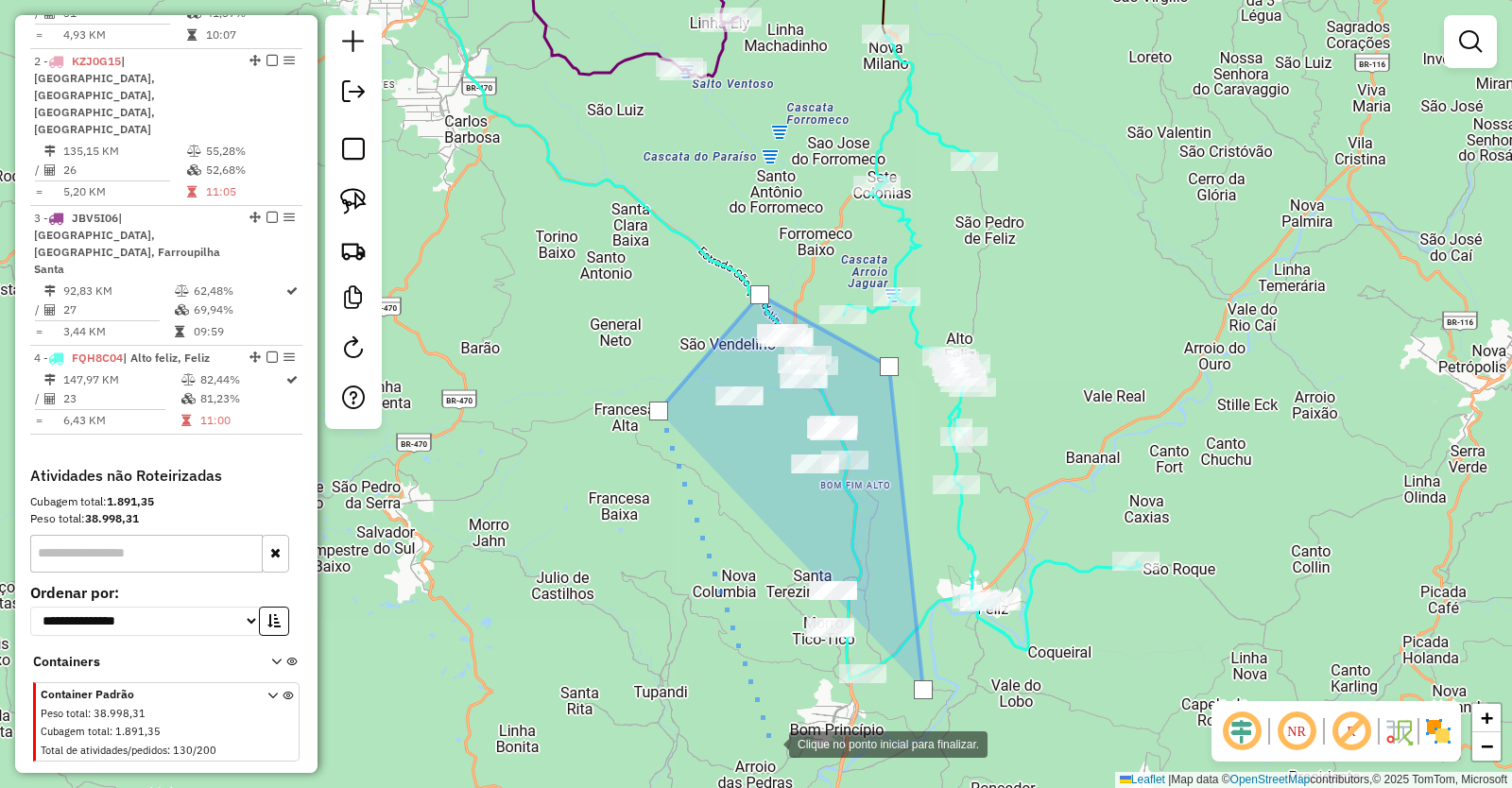
click at [770, 743] on div at bounding box center [770, 743] width 37 height 37
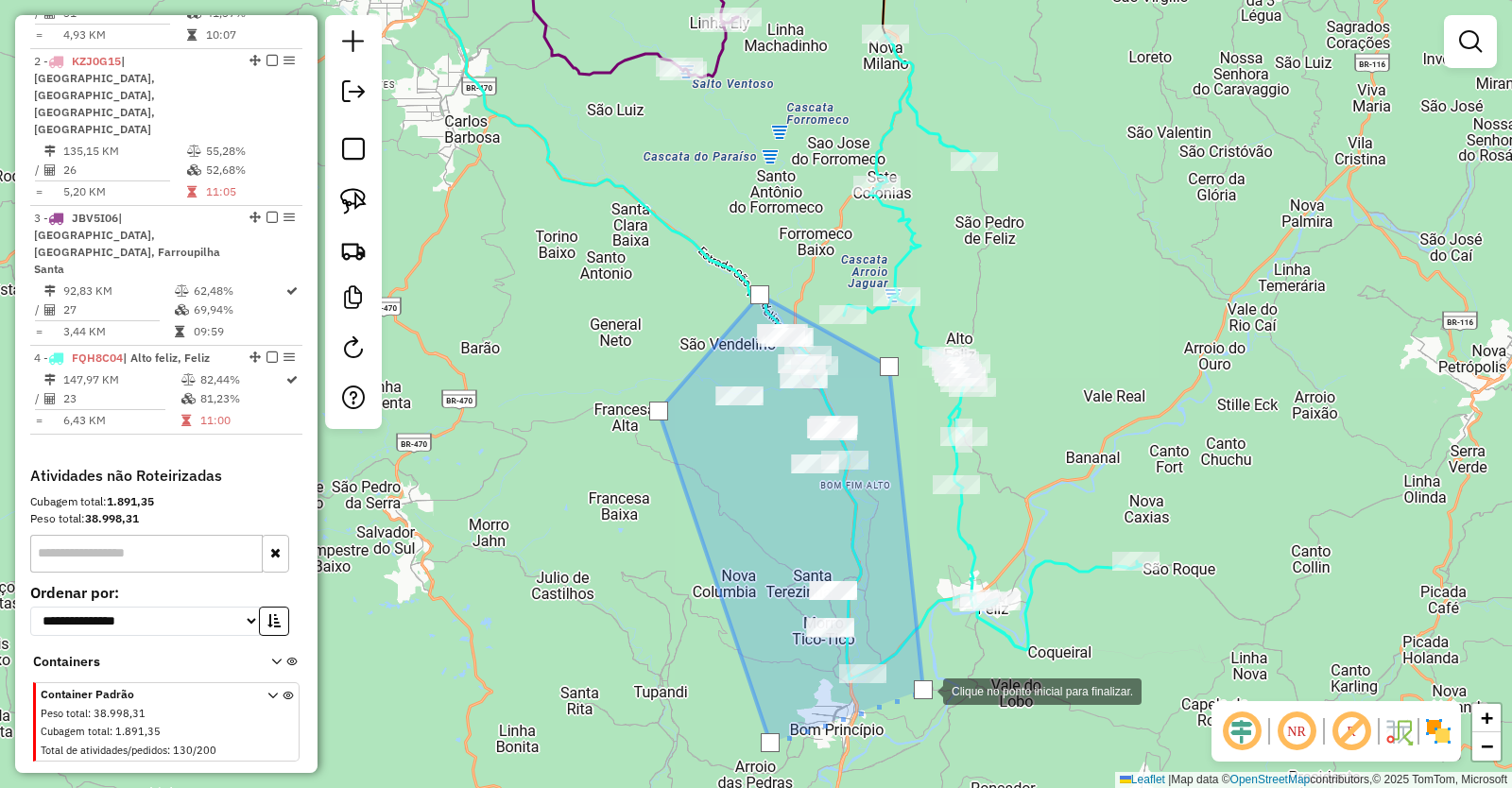
click at [924, 690] on div at bounding box center [923, 690] width 19 height 19
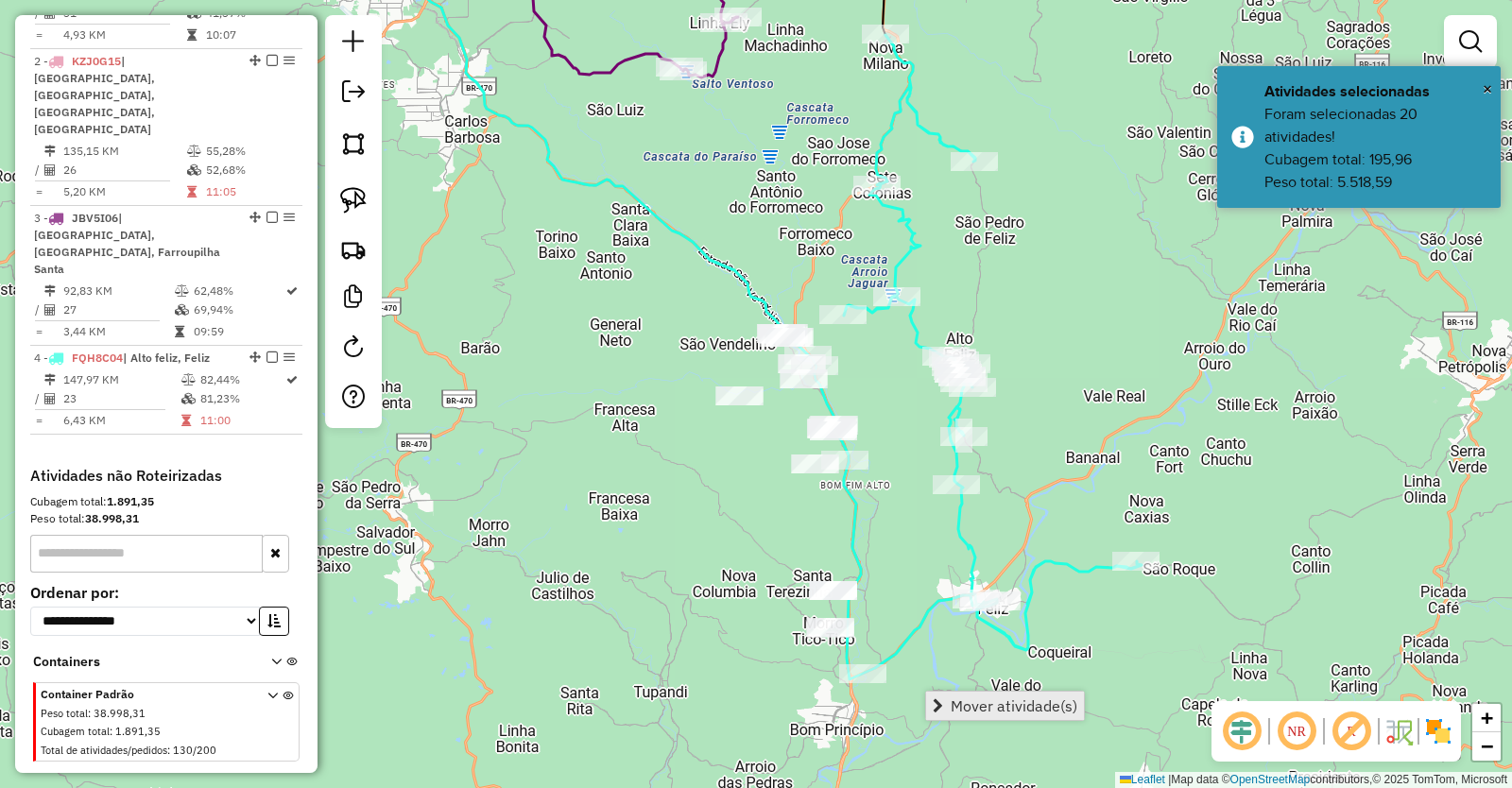
click at [1017, 707] on span "Mover atividade(s)" at bounding box center [1014, 705] width 127 height 15
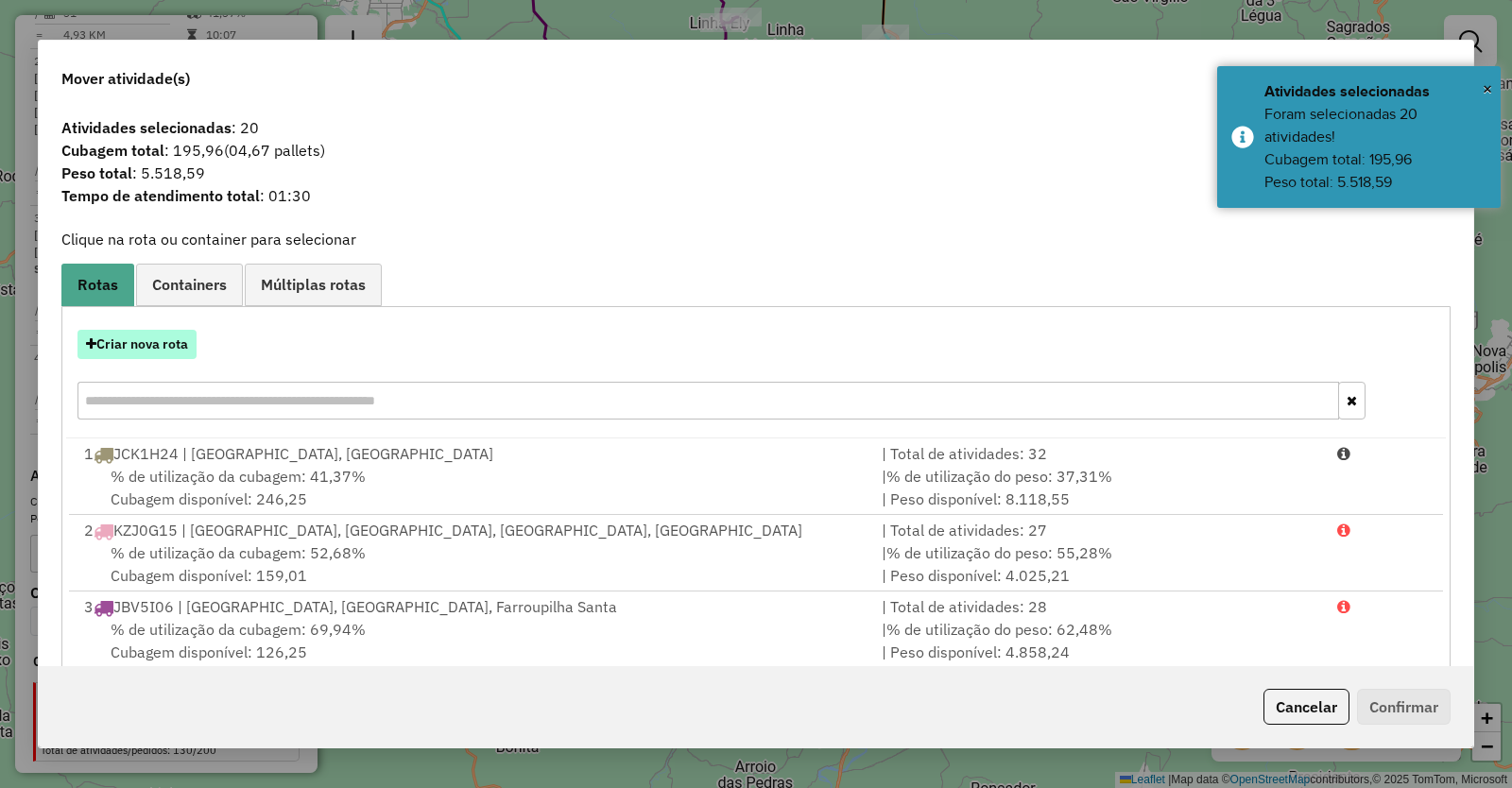
click at [167, 339] on button "Criar nova rota" at bounding box center [137, 345] width 119 height 30
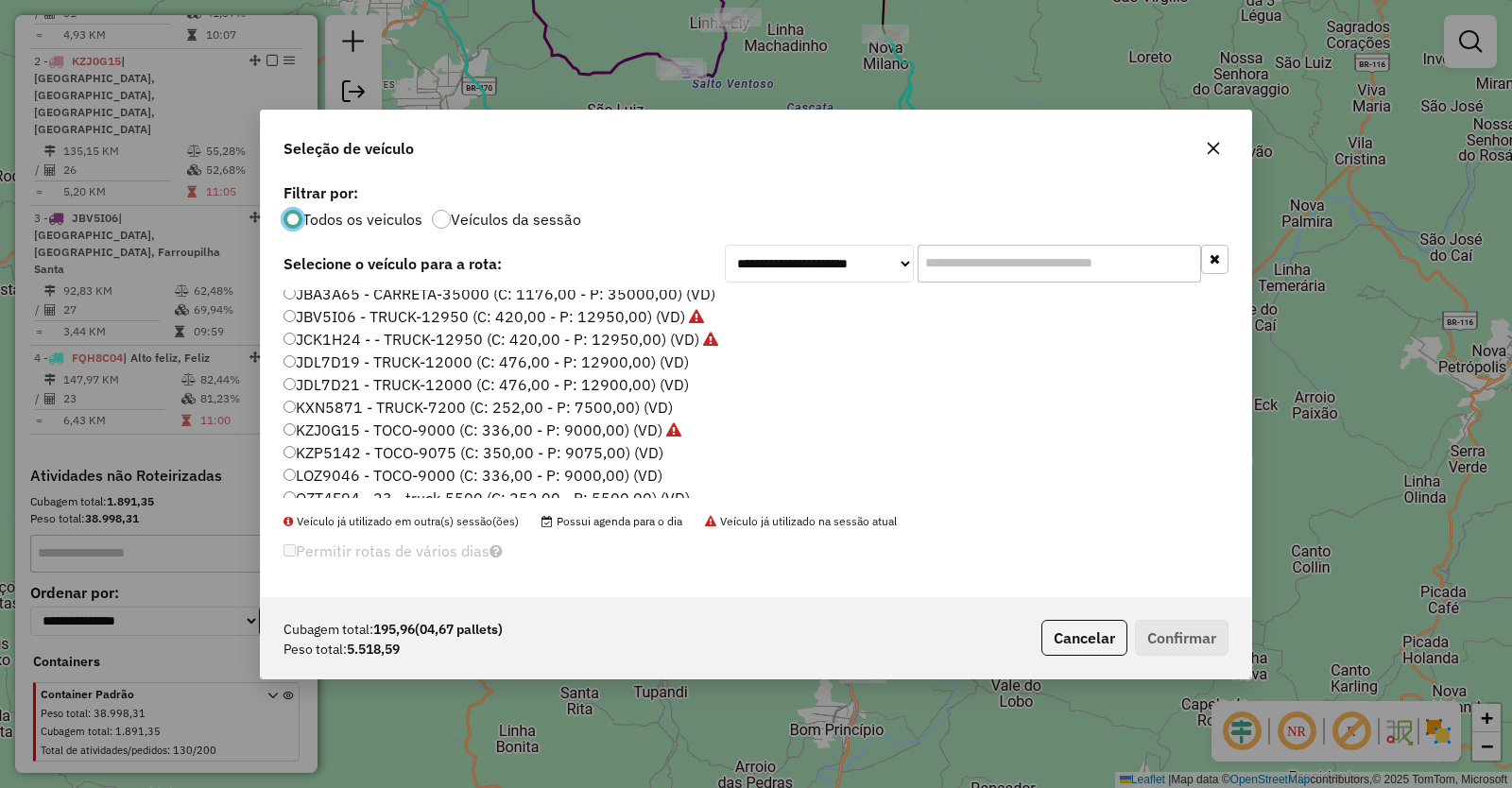
scroll to position [245, 0]
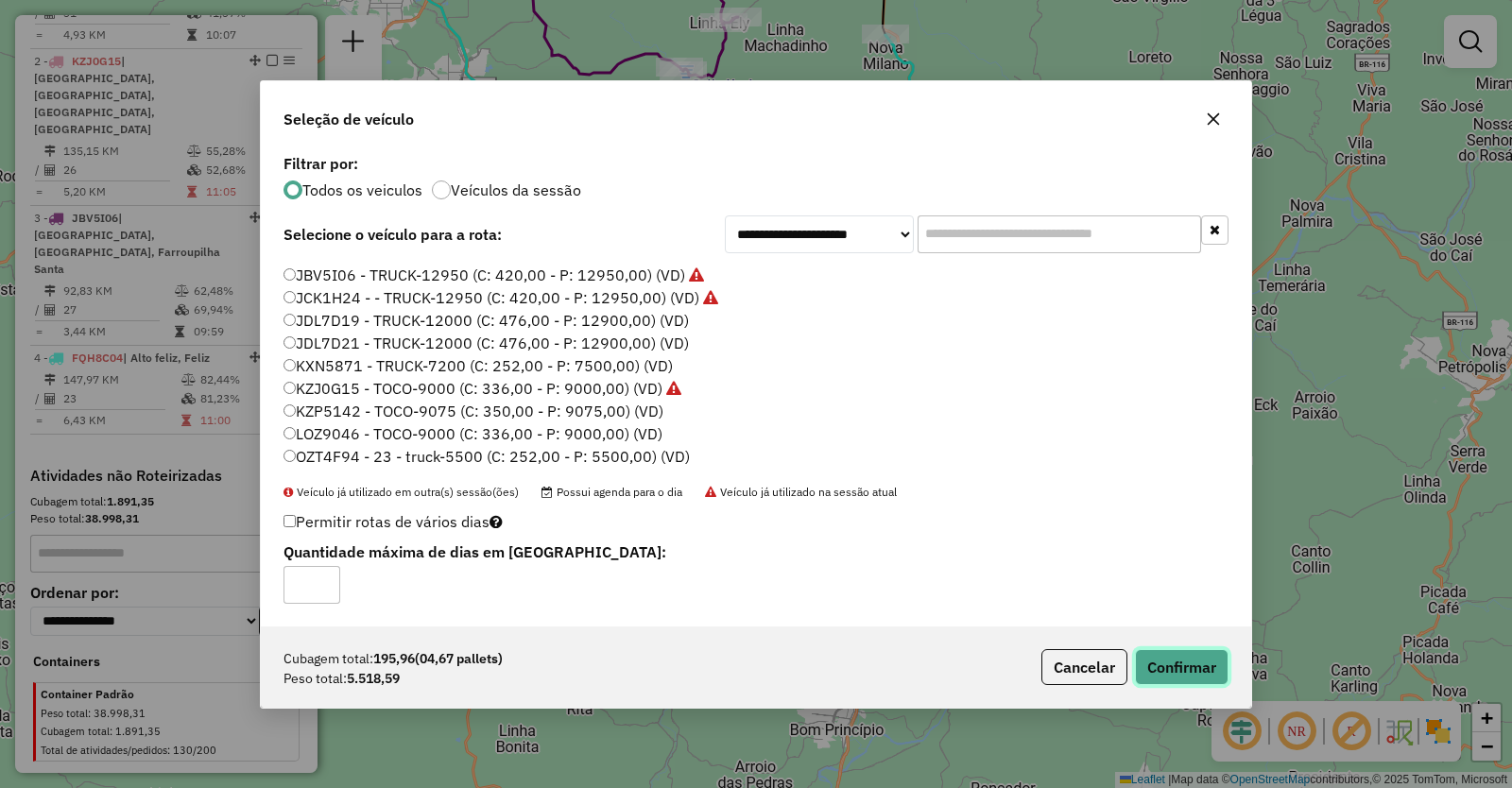
click at [1189, 660] on button "Confirmar" at bounding box center [1181, 667] width 94 height 35
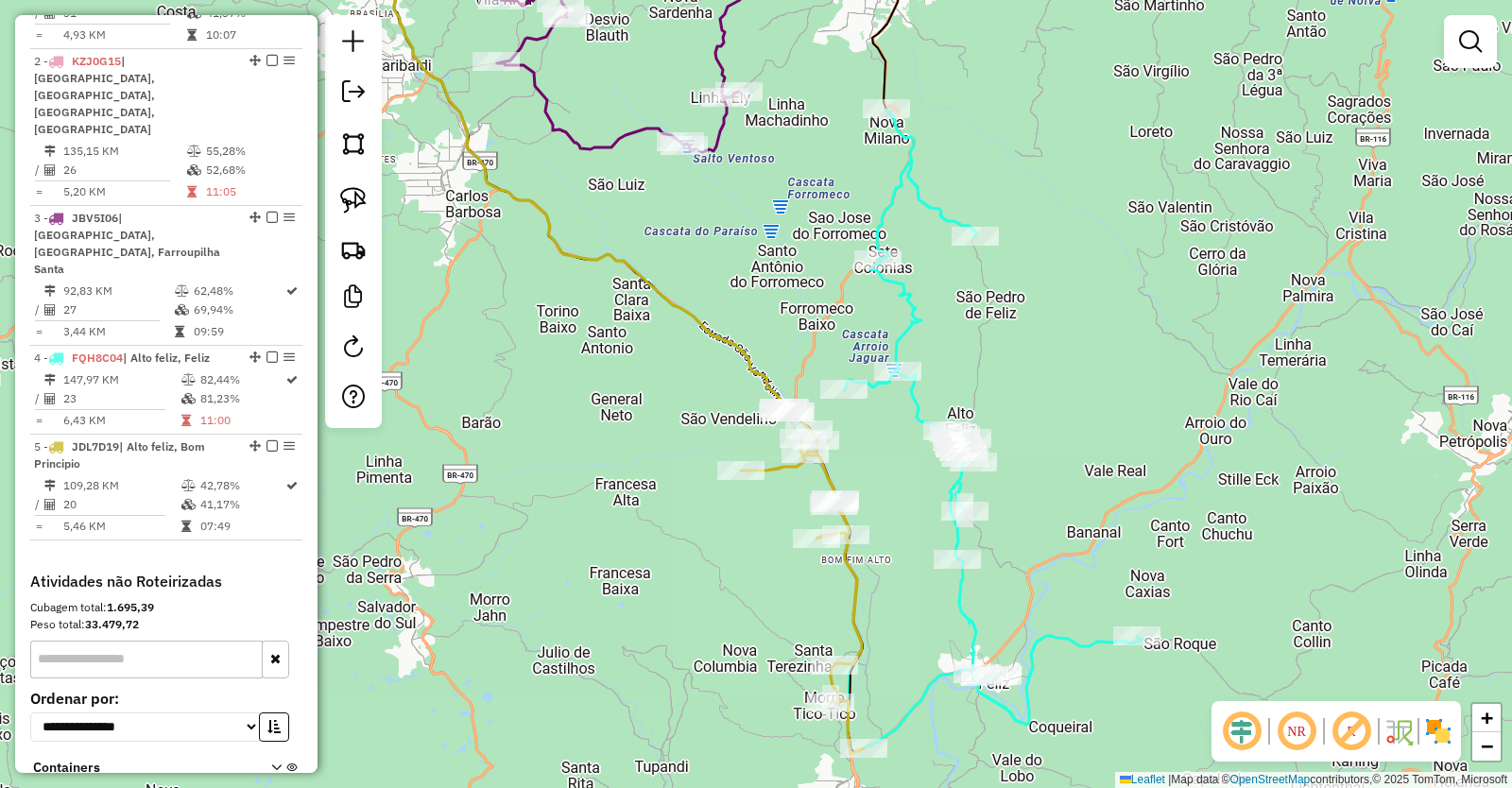
drag, startPoint x: 959, startPoint y: 281, endPoint x: 976, endPoint y: 462, distance: 181.8
click at [976, 462] on div "Janela de atendimento Grade de atendimento Capacidade Transportadoras Veículos …" at bounding box center [756, 394] width 1512 height 788
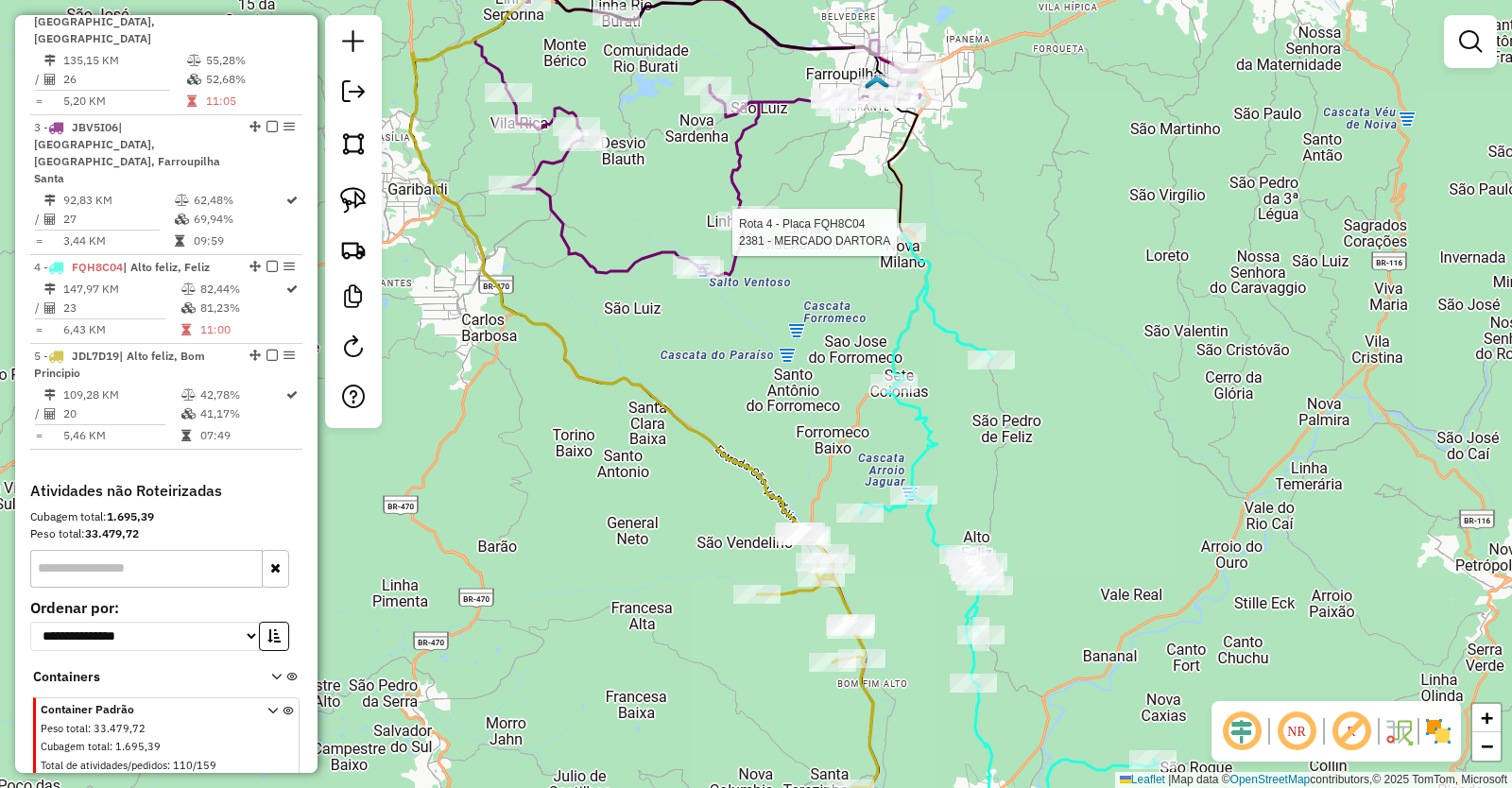
select select "*********"
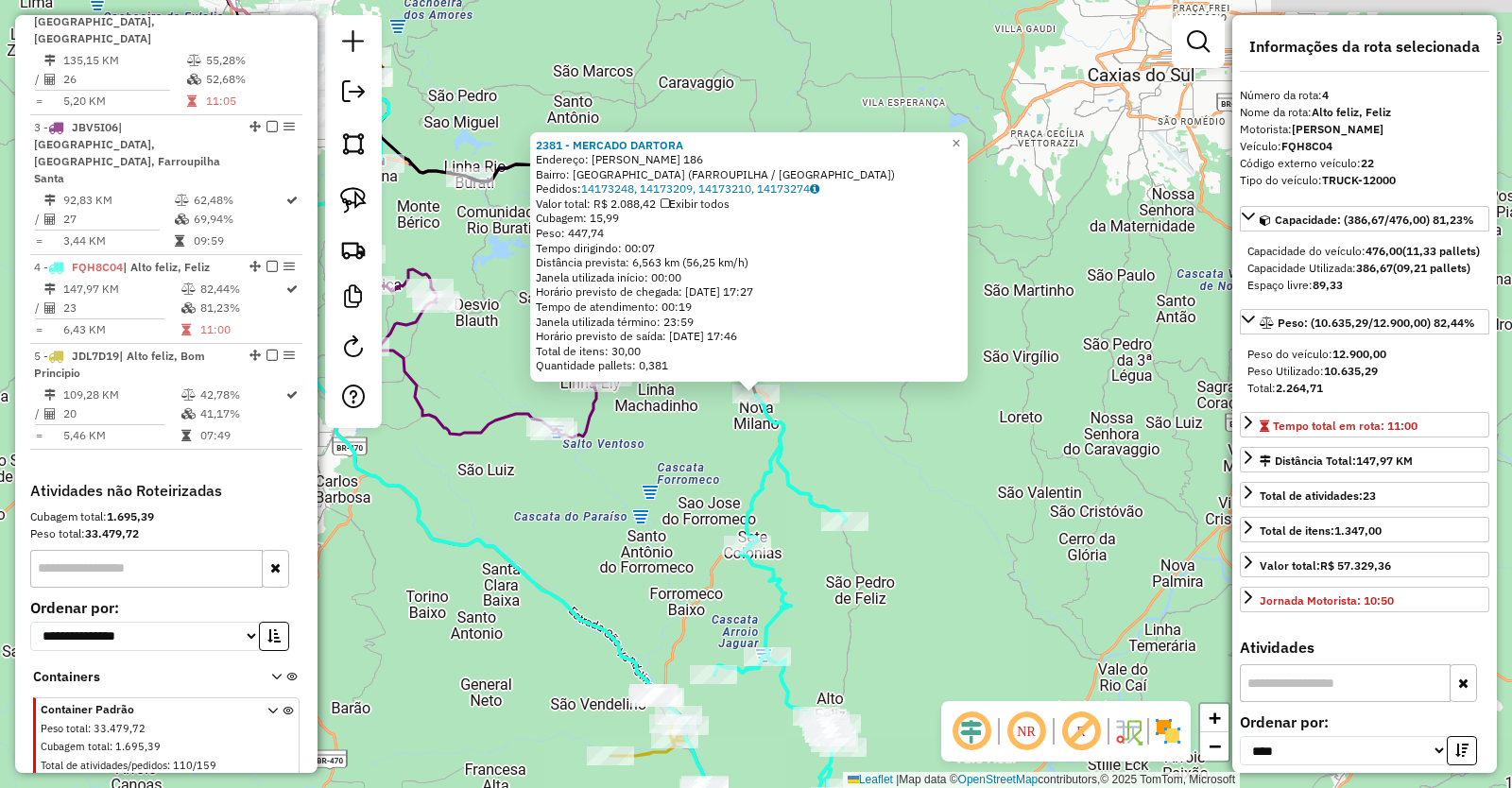
scroll to position [909, 0]
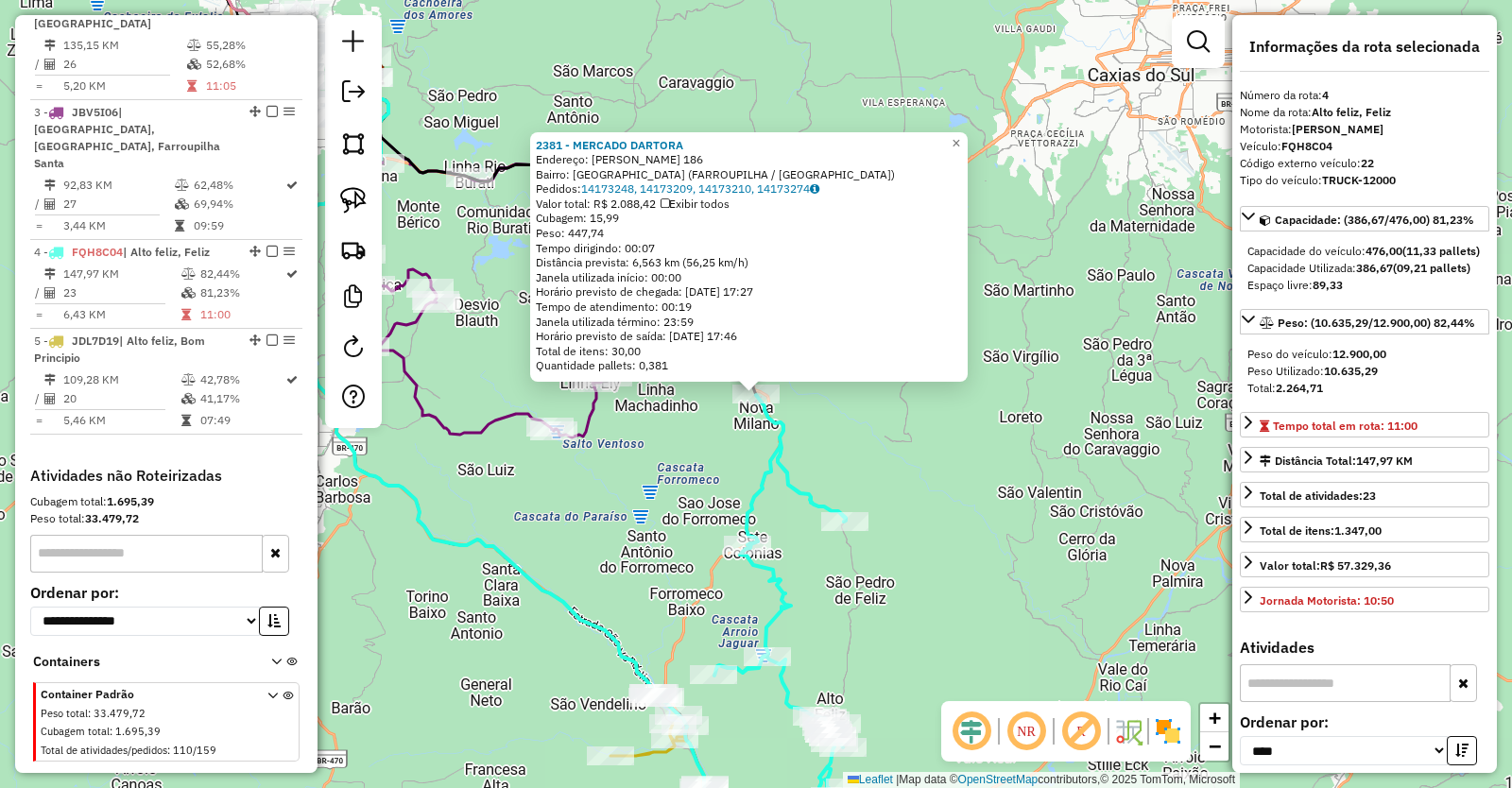
click at [712, 484] on div "2381 - MERCADO DARTORA Endereço: MONSENHOR ALBINO AGASSI 186 Bairro: NOVA MILAN…" at bounding box center [756, 394] width 1512 height 788
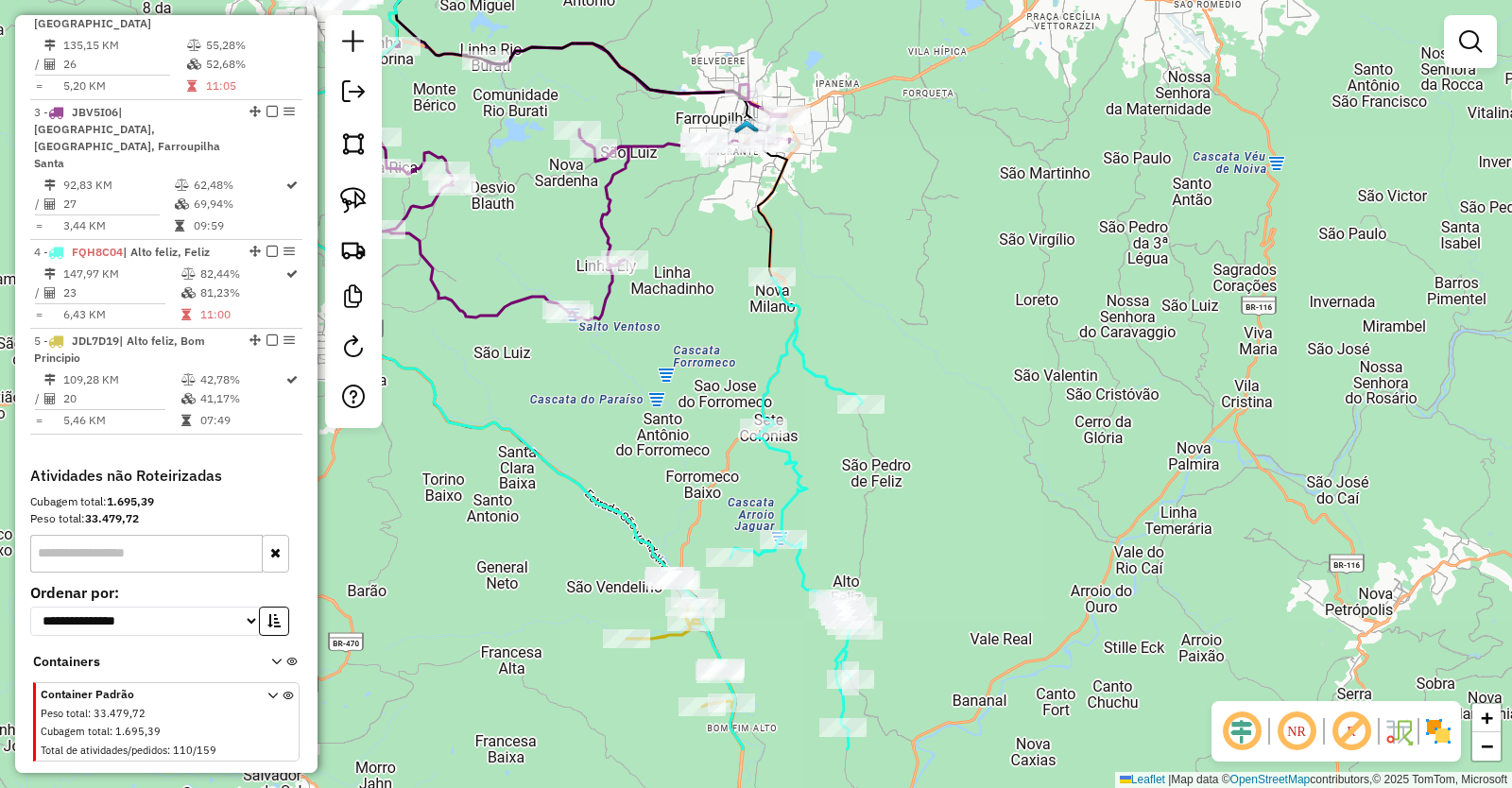
drag, startPoint x: 698, startPoint y: 528, endPoint x: 739, endPoint y: 314, distance: 217.9
click at [739, 314] on div "Janela de atendimento Grade de atendimento Capacidade Transportadoras Veículos …" at bounding box center [756, 394] width 1512 height 788
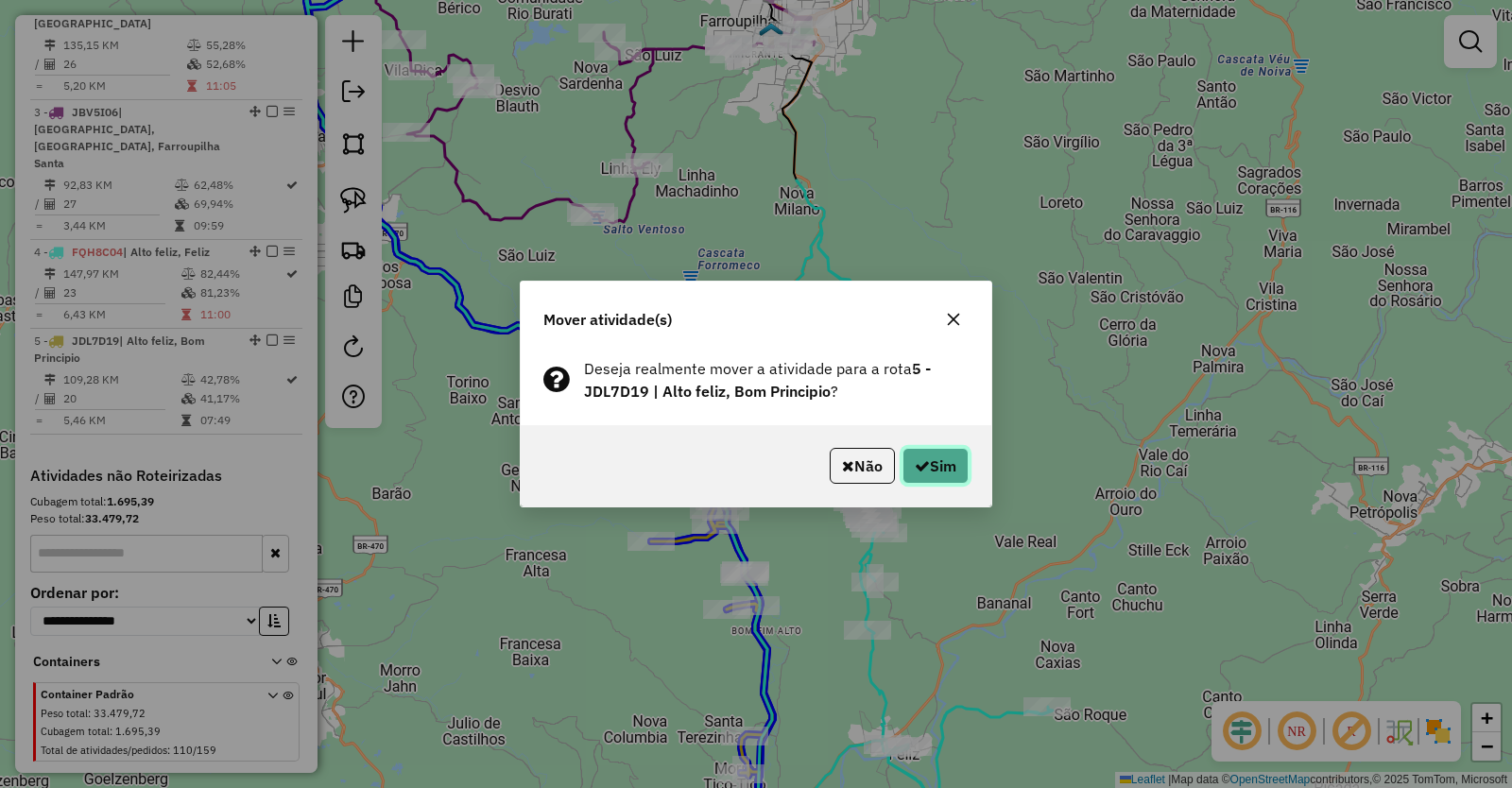
click at [929, 461] on button "Sim" at bounding box center [935, 466] width 66 height 35
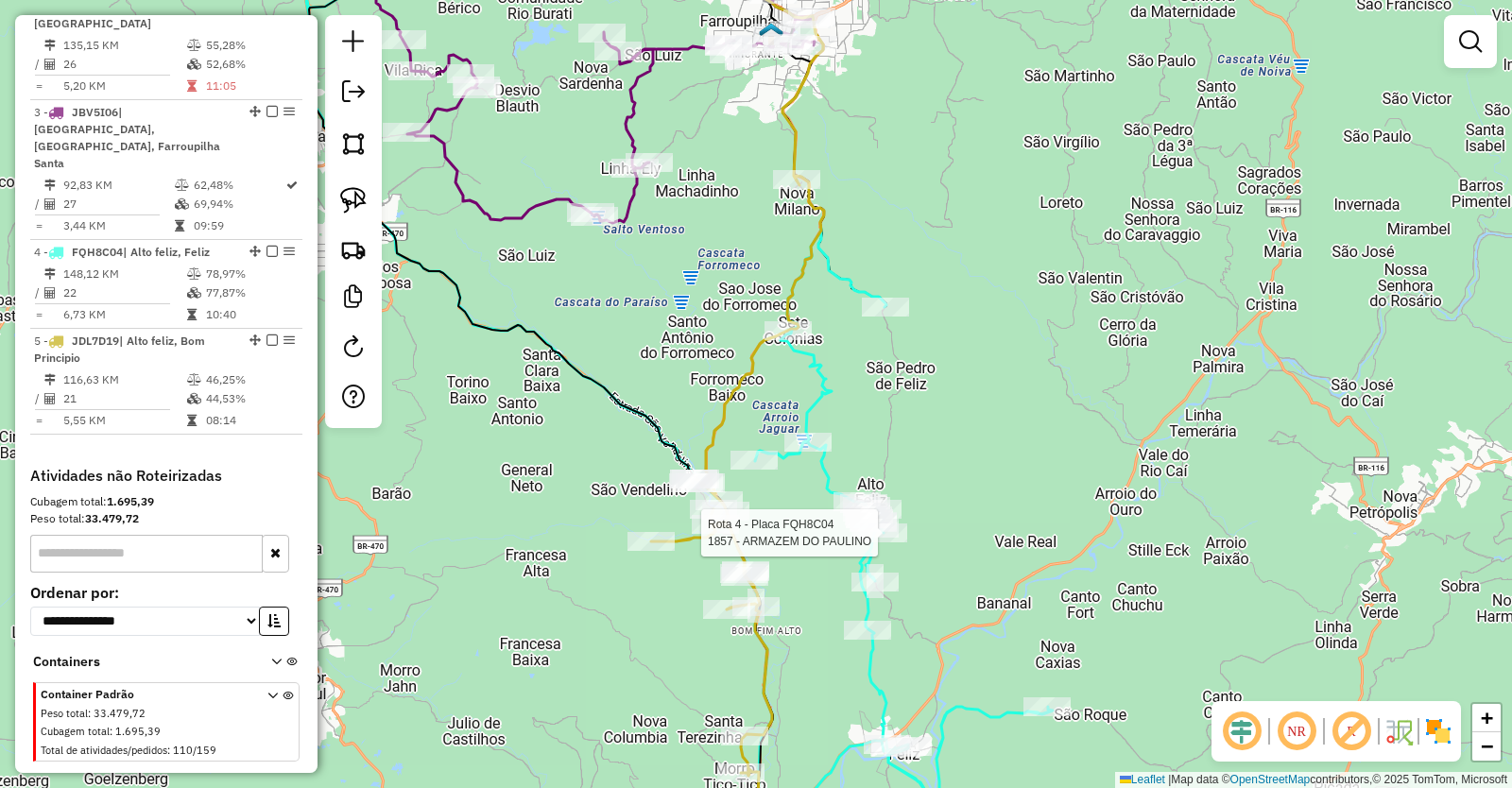
select select "*********"
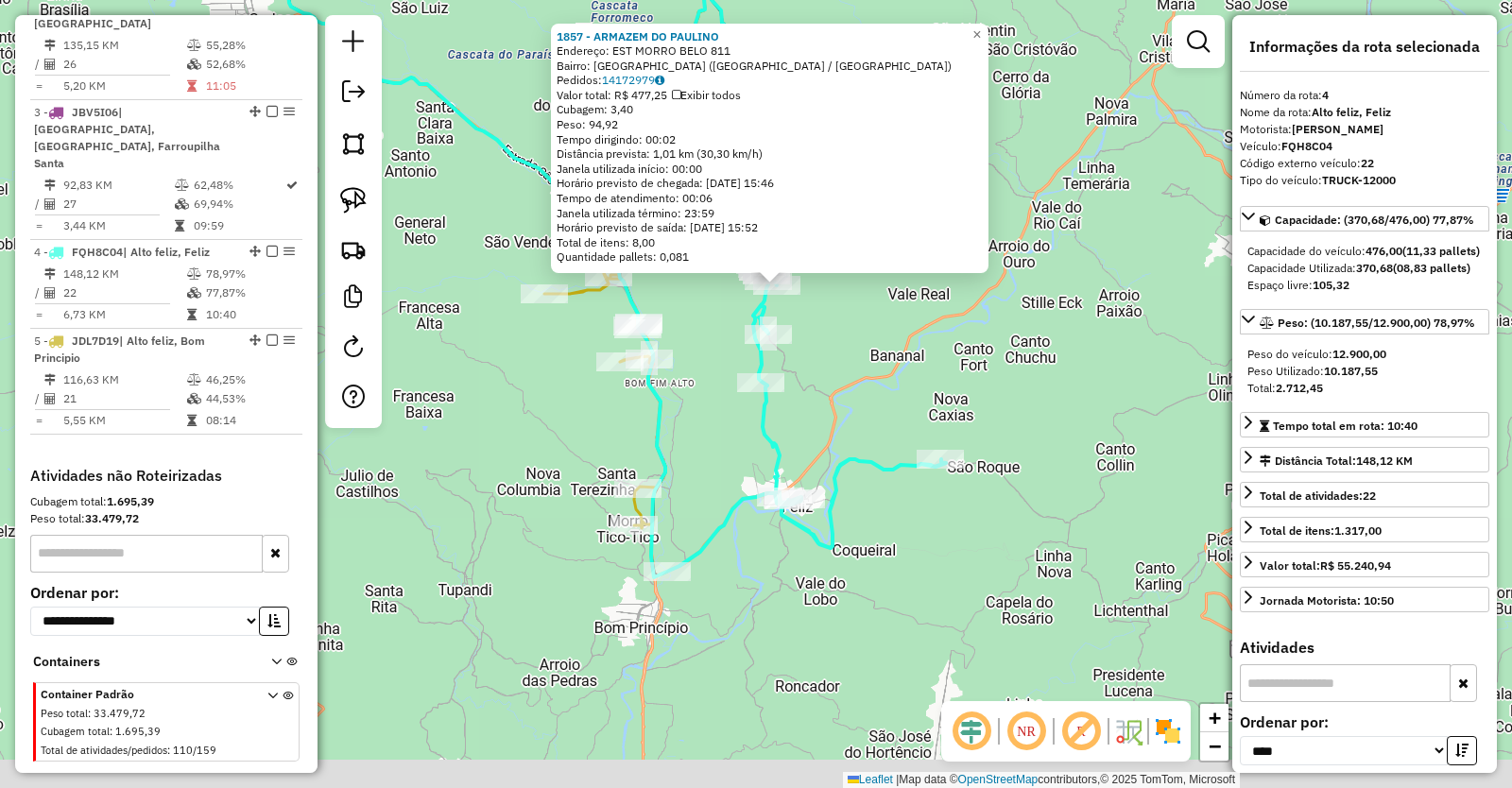
drag, startPoint x: 914, startPoint y: 634, endPoint x: 956, endPoint y: 495, distance: 145.2
click at [948, 505] on div "1857 - ARMAZEM DO PAULINO Endereço: EST MORRO BELO 811 Bairro: MORRO BELO (ALTO…" at bounding box center [756, 394] width 1512 height 788
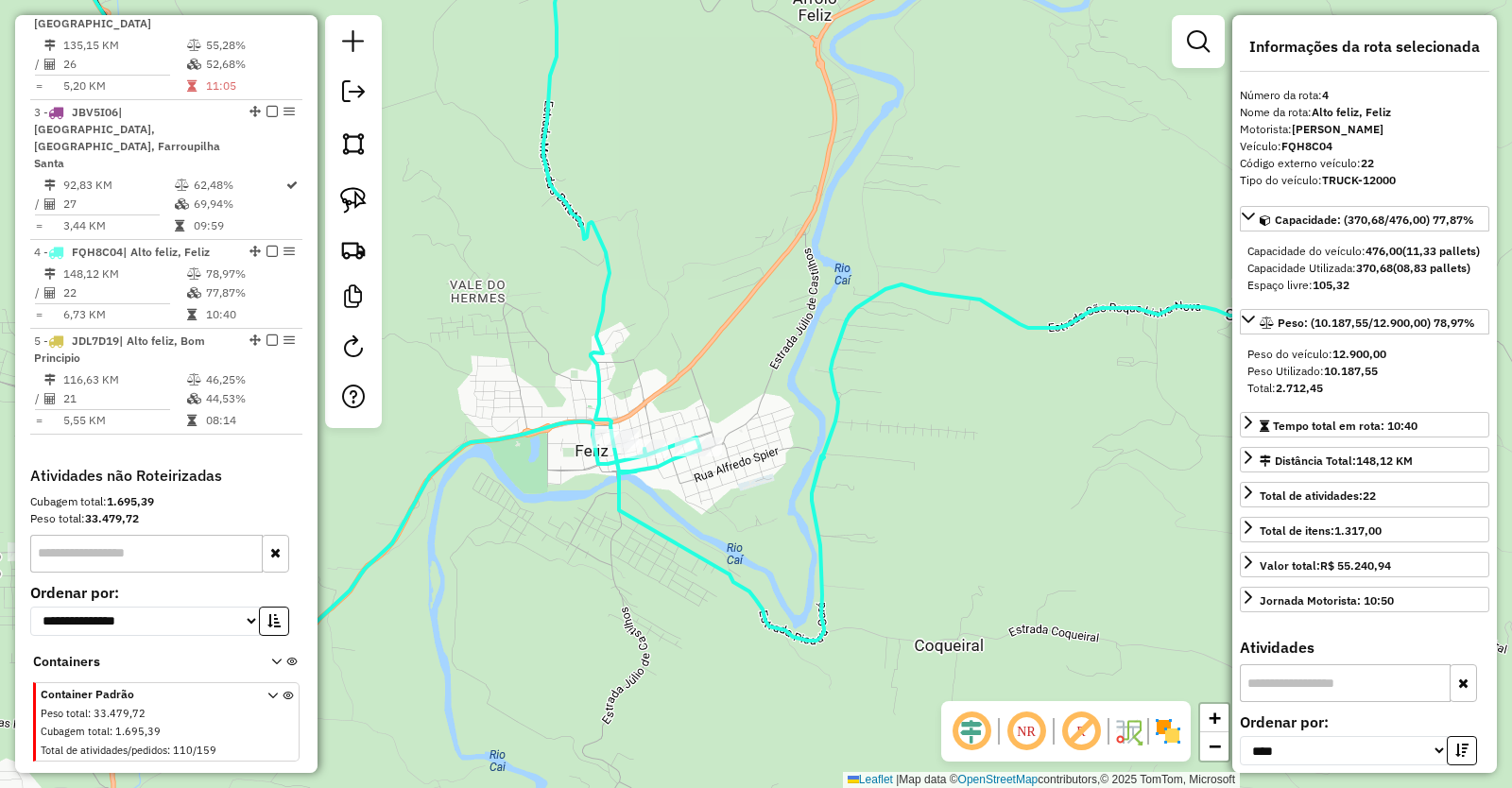
drag, startPoint x: 960, startPoint y: 451, endPoint x: 748, endPoint y: 611, distance: 265.6
click at [756, 609] on div "1857 - ARMAZEM DO PAULINO Endereço: EST MORRO BELO 811 Bairro: MORRO BELO (ALTO…" at bounding box center [756, 394] width 1512 height 788
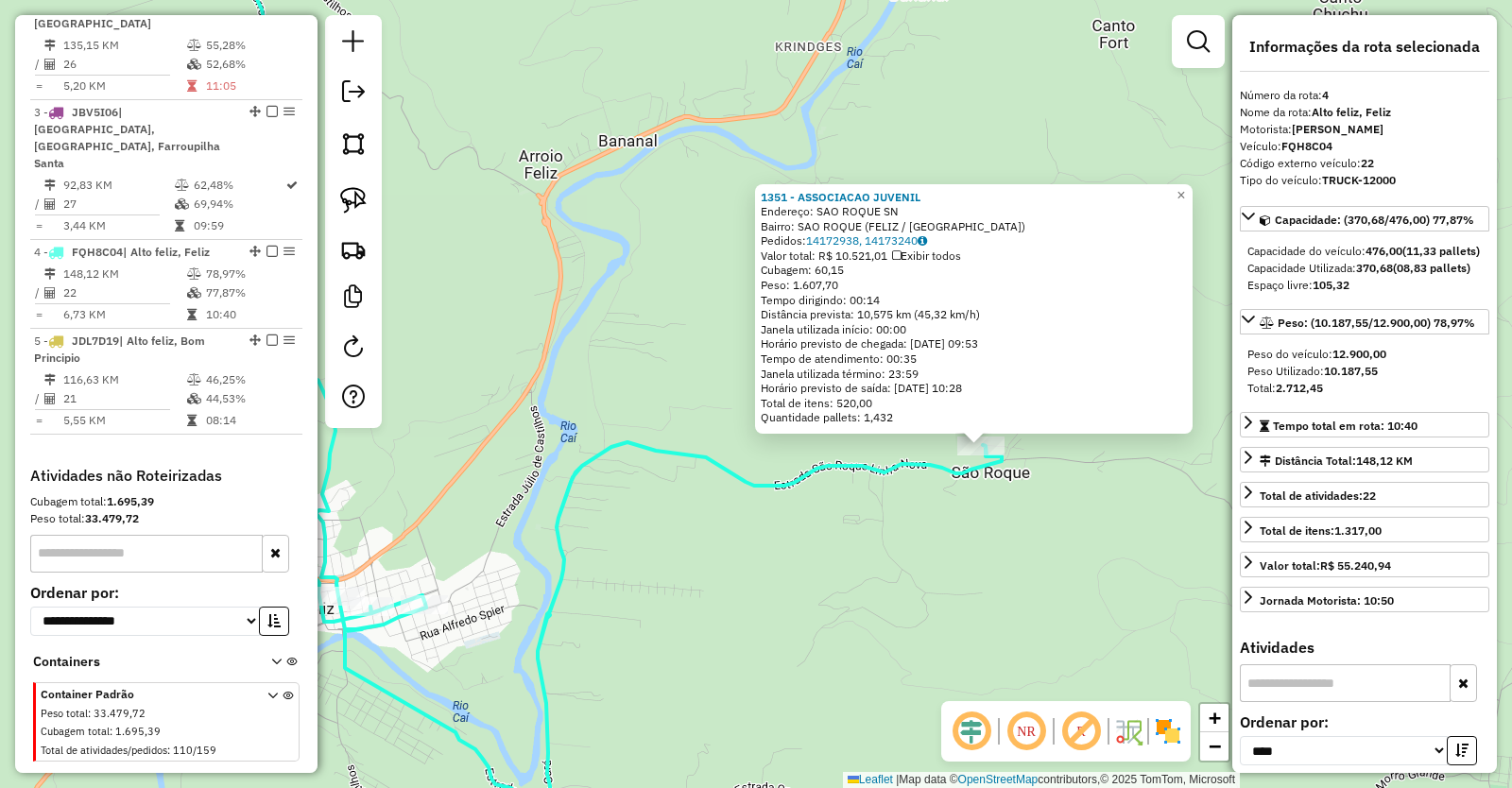
drag, startPoint x: 676, startPoint y: 543, endPoint x: 905, endPoint y: 595, distance: 234.8
click at [905, 595] on div "1351 - ASSOCIACAO JUVENIL Endereço: SAO ROQUE SN Bairro: SAO ROQUE (FELIZ / RS)…" at bounding box center [756, 394] width 1512 height 788
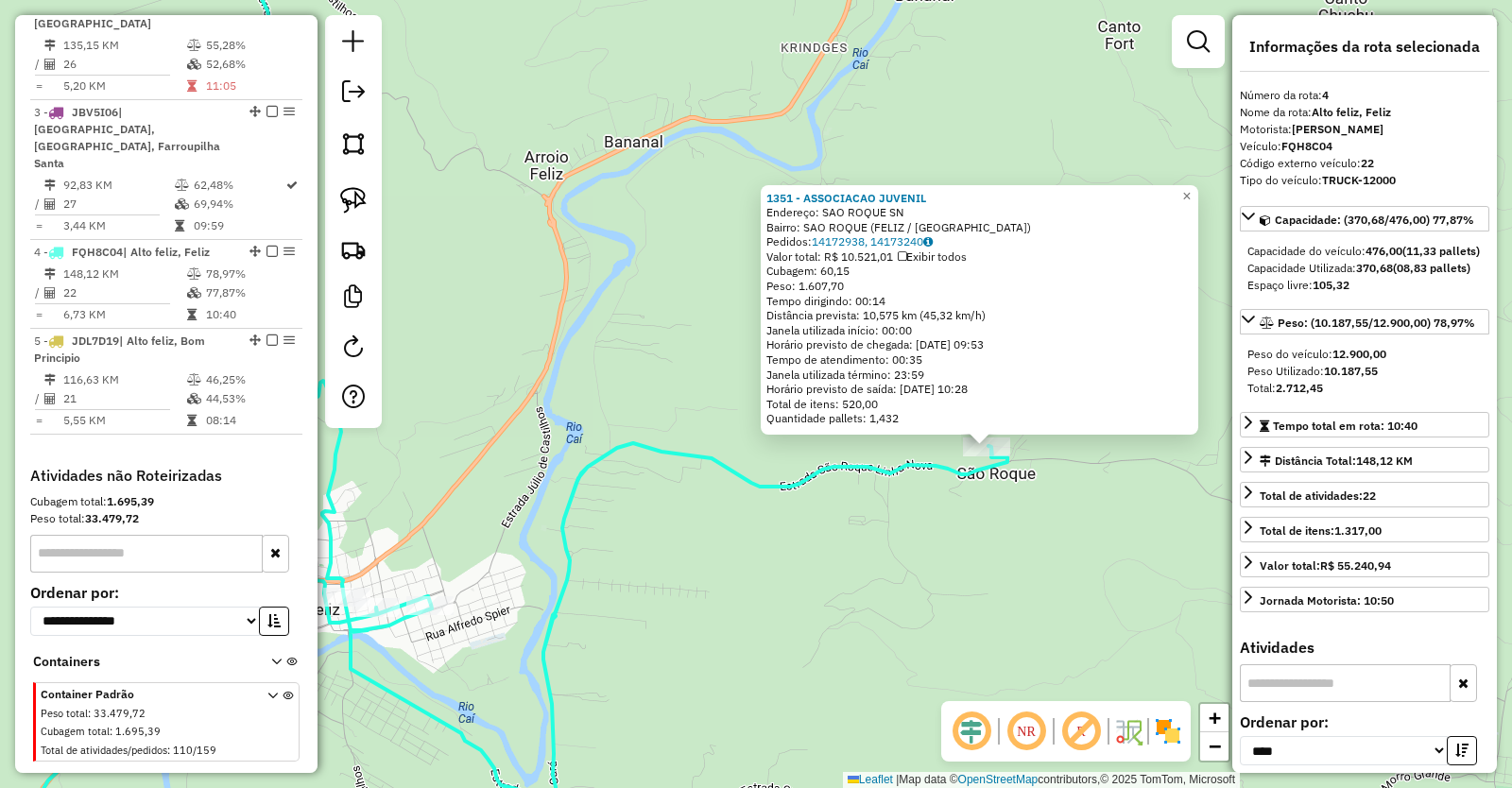
drag, startPoint x: 717, startPoint y: 551, endPoint x: 875, endPoint y: 588, distance: 162.3
click at [875, 588] on div "1351 - ASSOCIACAO JUVENIL Endereço: SAO ROQUE SN Bairro: SAO ROQUE (FELIZ / RS)…" at bounding box center [756, 394] width 1512 height 788
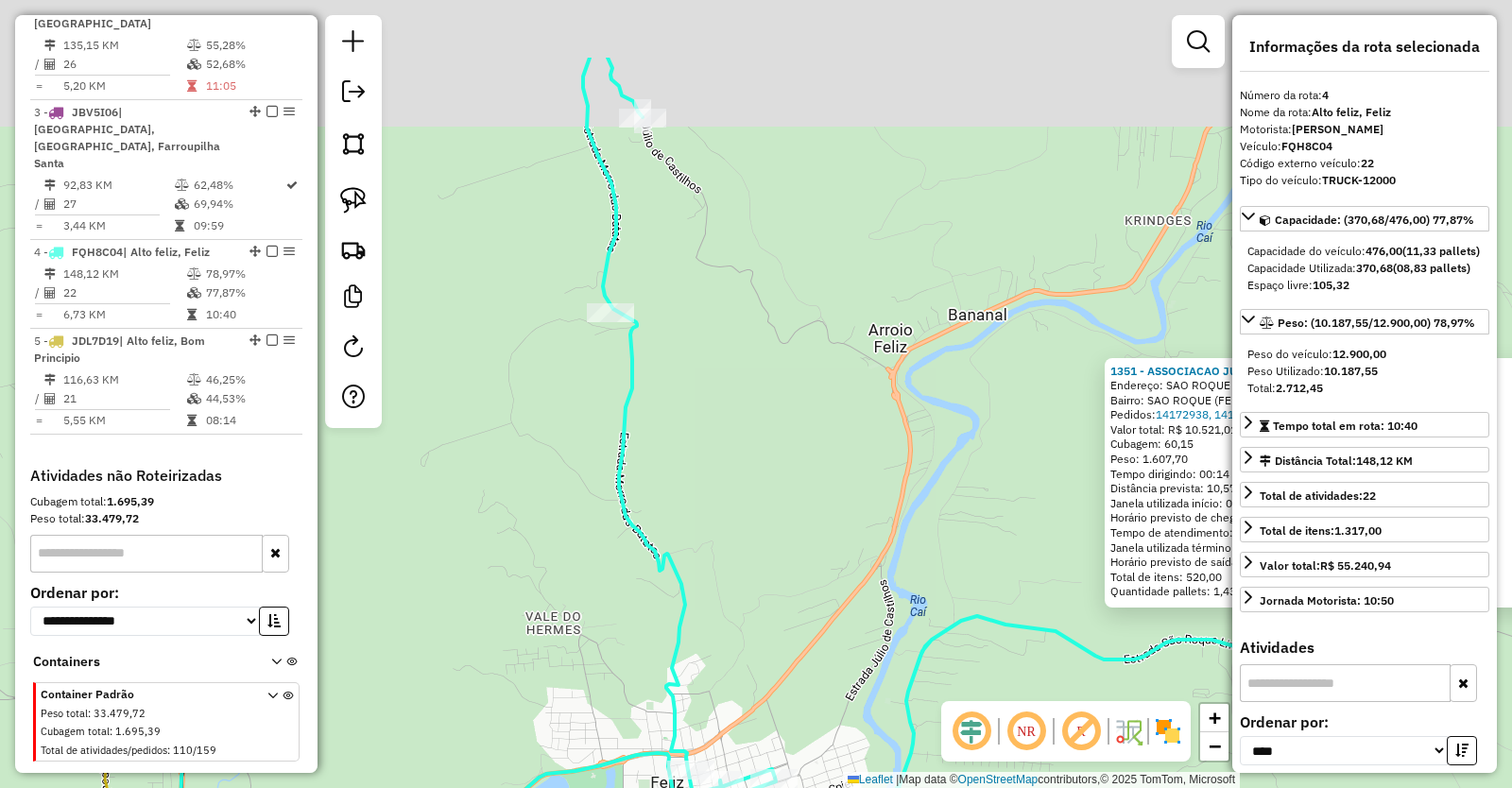
drag, startPoint x: 643, startPoint y: 202, endPoint x: 825, endPoint y: 339, distance: 227.8
click at [825, 339] on div "1351 - ASSOCIACAO JUVENIL Endereço: SAO ROQUE SN Bairro: SAO ROQUE (FELIZ / RS)…" at bounding box center [756, 394] width 1512 height 788
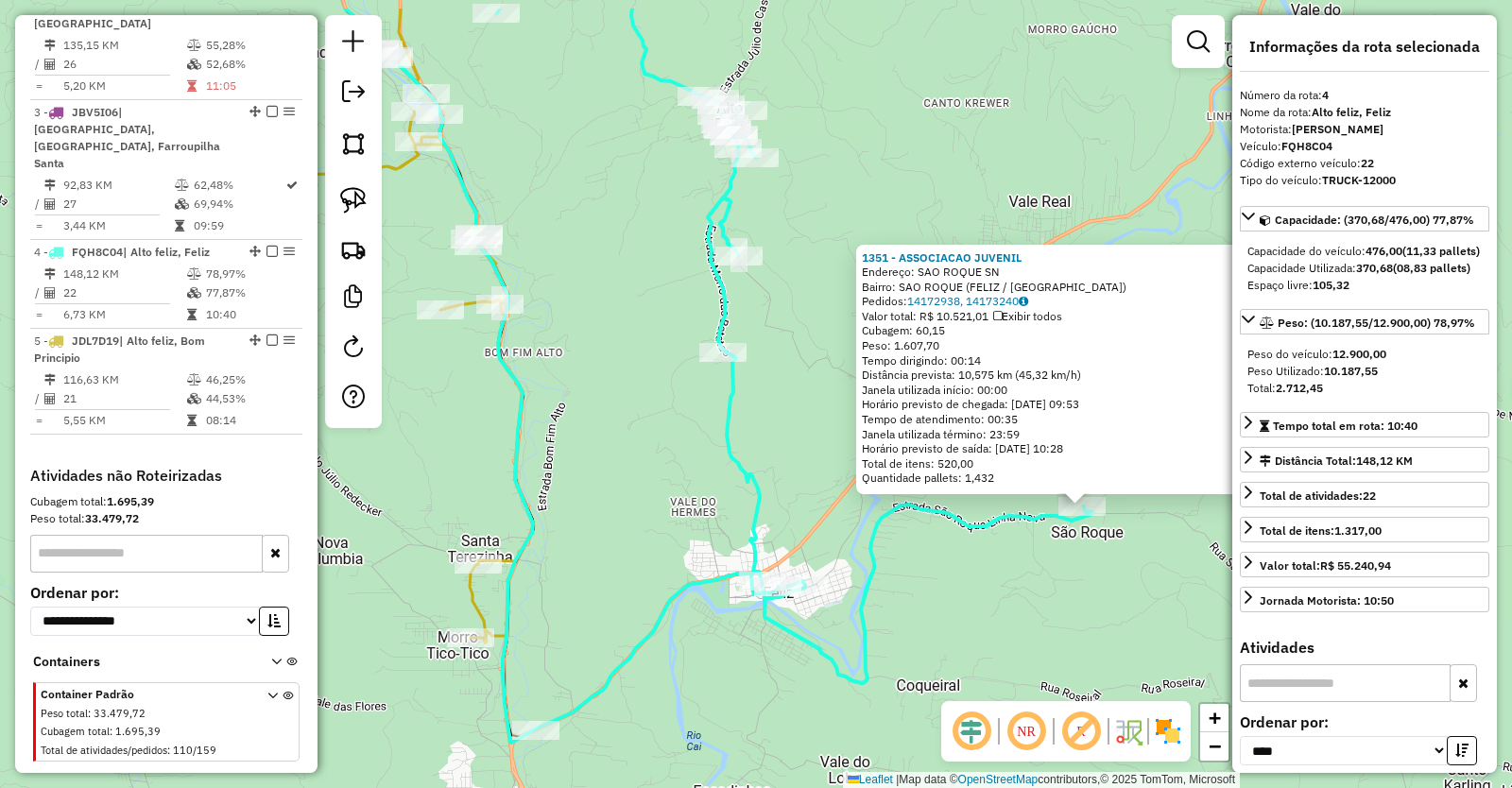
drag, startPoint x: 625, startPoint y: 151, endPoint x: 687, endPoint y: 341, distance: 199.9
click at [687, 341] on div "1351 - ASSOCIACAO JUVENIL Endereço: SAO ROQUE SN Bairro: SAO ROQUE (FELIZ / RS)…" at bounding box center [756, 394] width 1512 height 788
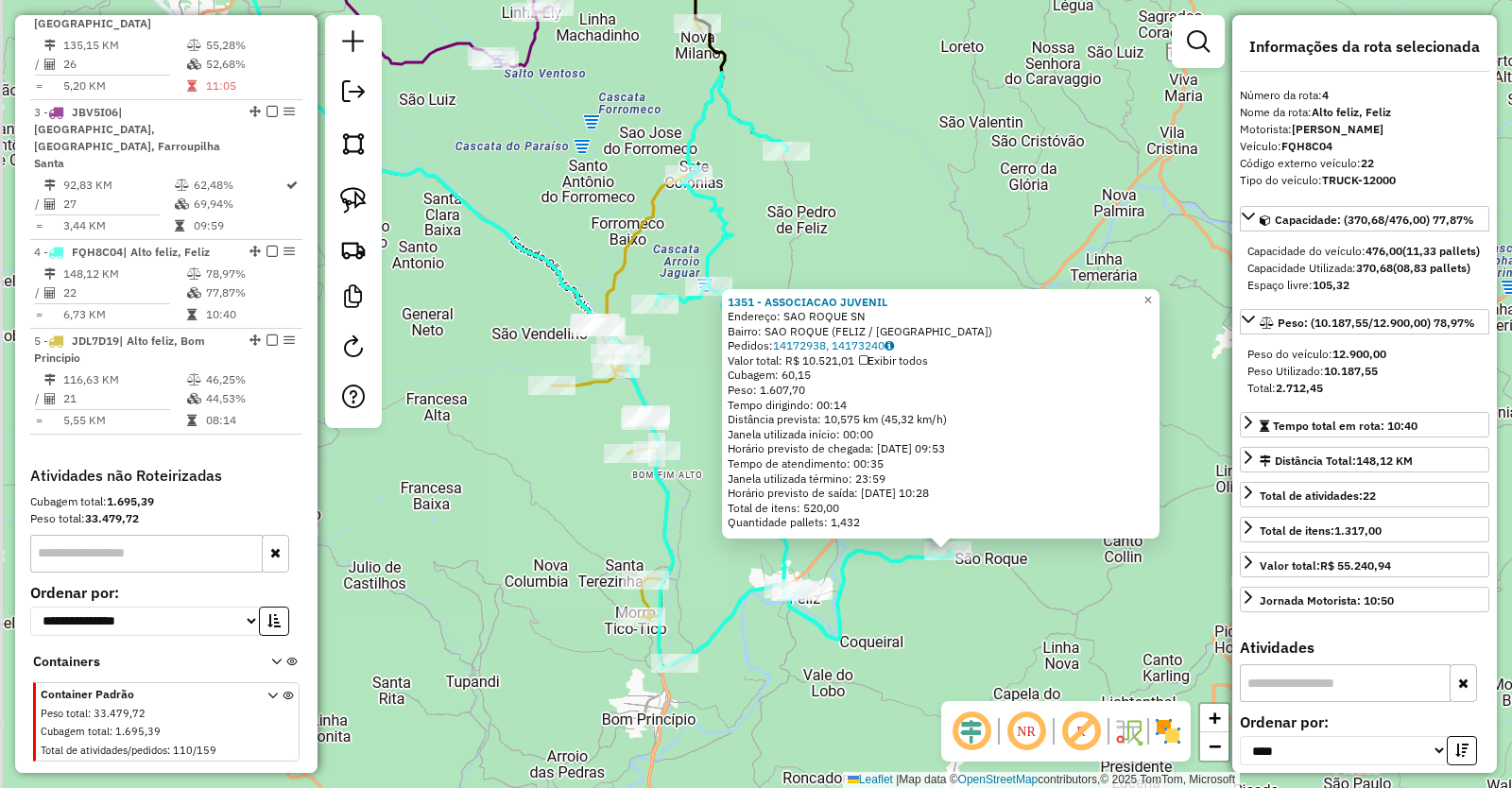
drag, startPoint x: 546, startPoint y: 109, endPoint x: 663, endPoint y: 346, distance: 264.3
click at [661, 343] on div "1351 - ASSOCIACAO JUVENIL Endereço: SAO ROQUE SN Bairro: SAO ROQUE (FELIZ / RS)…" at bounding box center [756, 394] width 1512 height 788
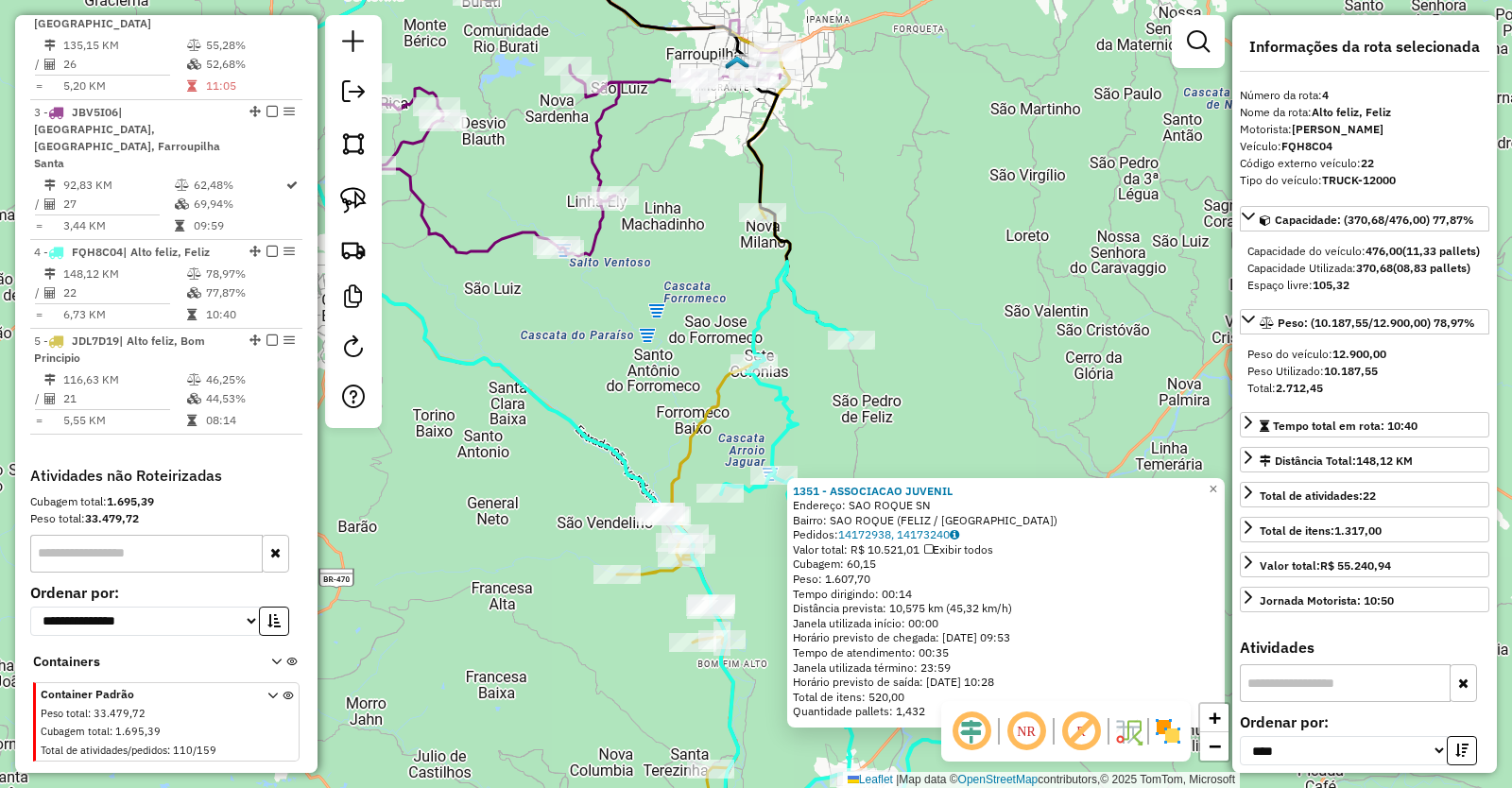
drag, startPoint x: 649, startPoint y: 207, endPoint x: 634, endPoint y: 371, distance: 164.7
click at [634, 371] on div "1351 - ASSOCIACAO JUVENIL Endereço: SAO ROQUE SN Bairro: SAO ROQUE (FELIZ / RS)…" at bounding box center [756, 394] width 1512 height 788
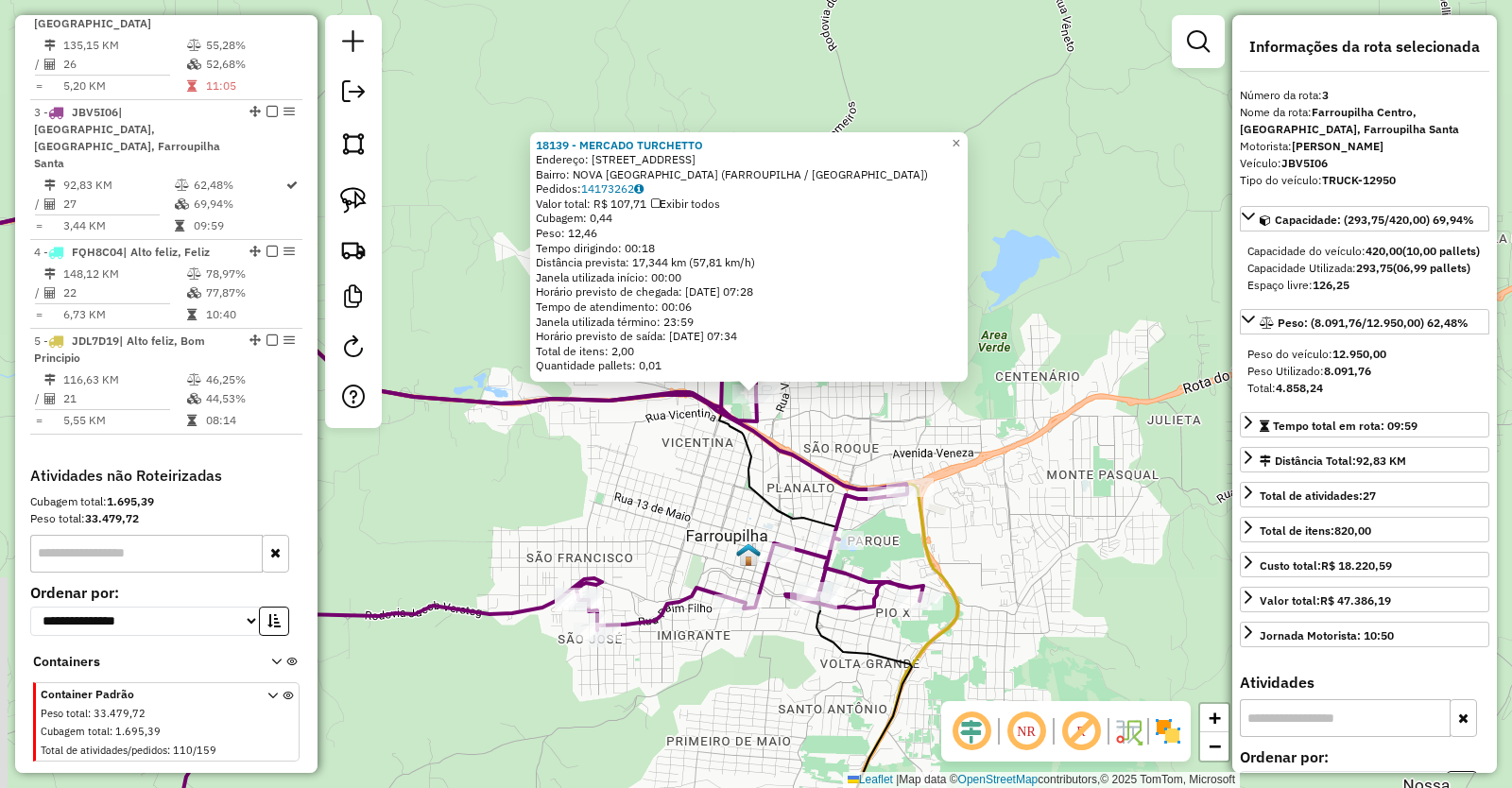
click at [709, 493] on div "18139 - MERCADO TURCHETTO Endereço: R SÃO VICENTE 256 Bairro: NOVA VICENZA (FAR…" at bounding box center [756, 394] width 1512 height 788
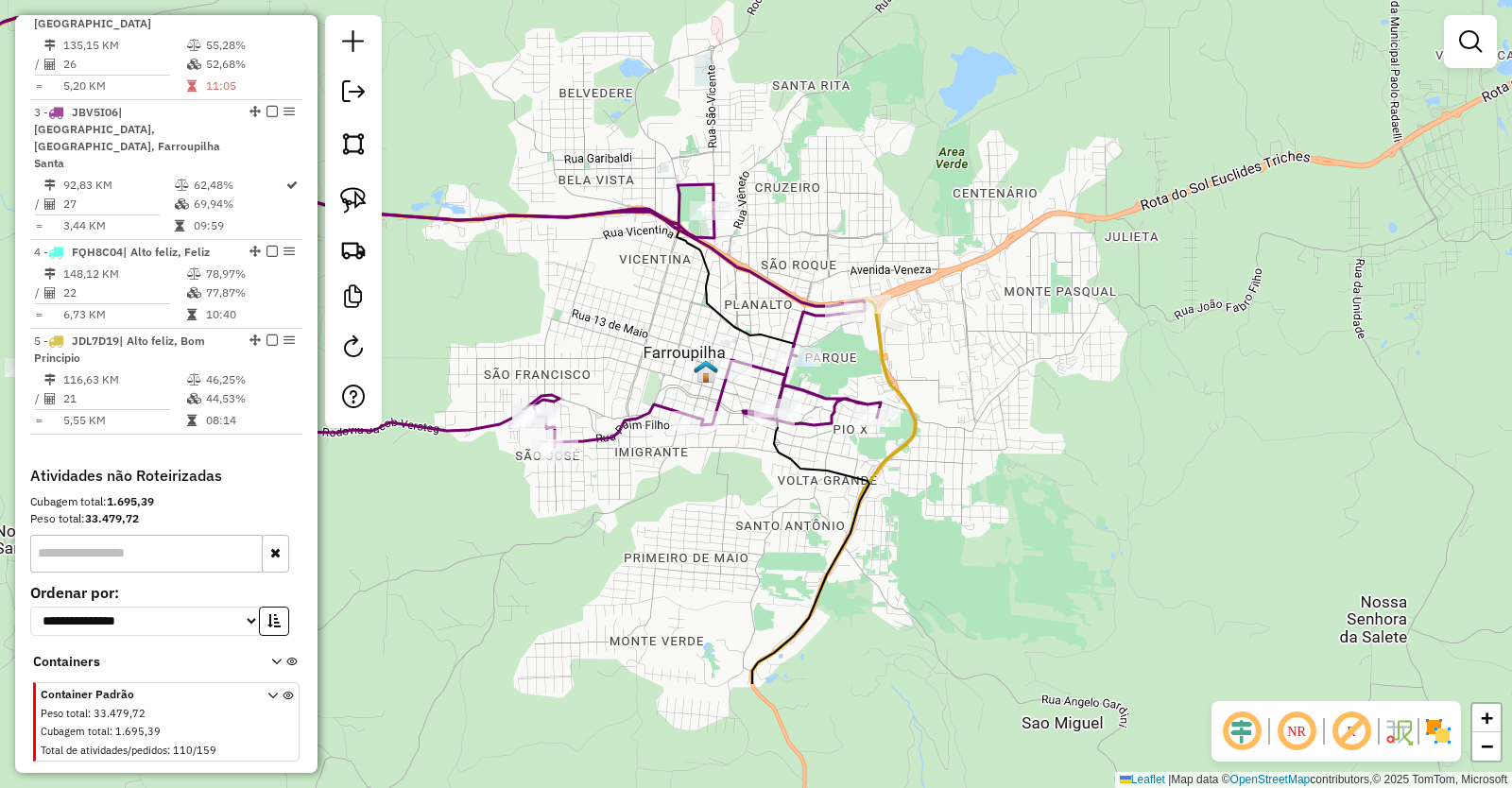
drag, startPoint x: 732, startPoint y: 497, endPoint x: 689, endPoint y: 266, distance: 235.0
click at [689, 292] on div "Janela de atendimento Grade de atendimento Capacidade Transportadoras Veículos …" at bounding box center [756, 394] width 1512 height 788
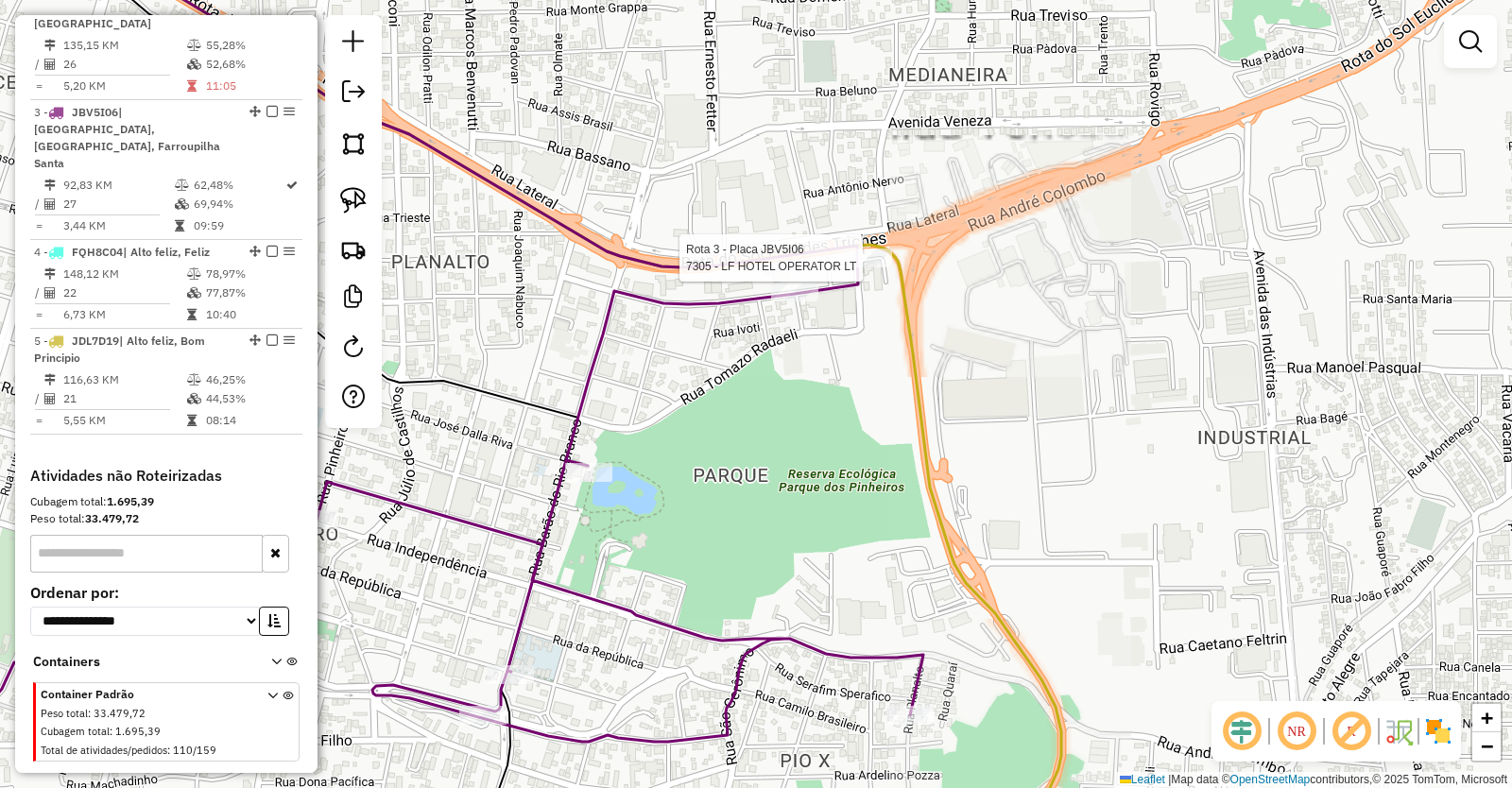
select select "*********"
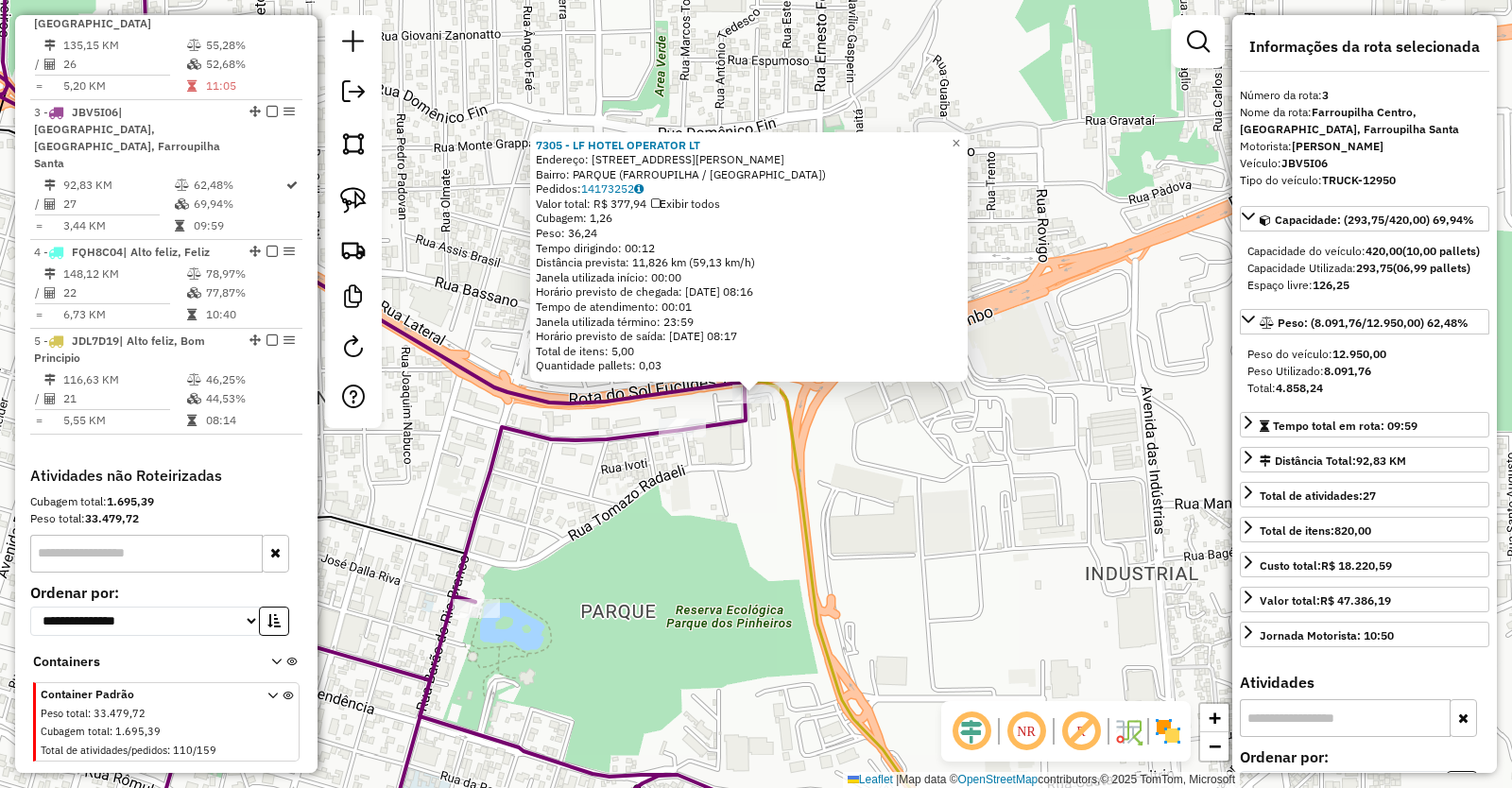
click at [763, 485] on div "7305 - LF HOTEL OPERATOR LT Endereço: RUA RAIMONDO PASCHERO 33 Bairro: PARQUE (…" at bounding box center [756, 394] width 1512 height 788
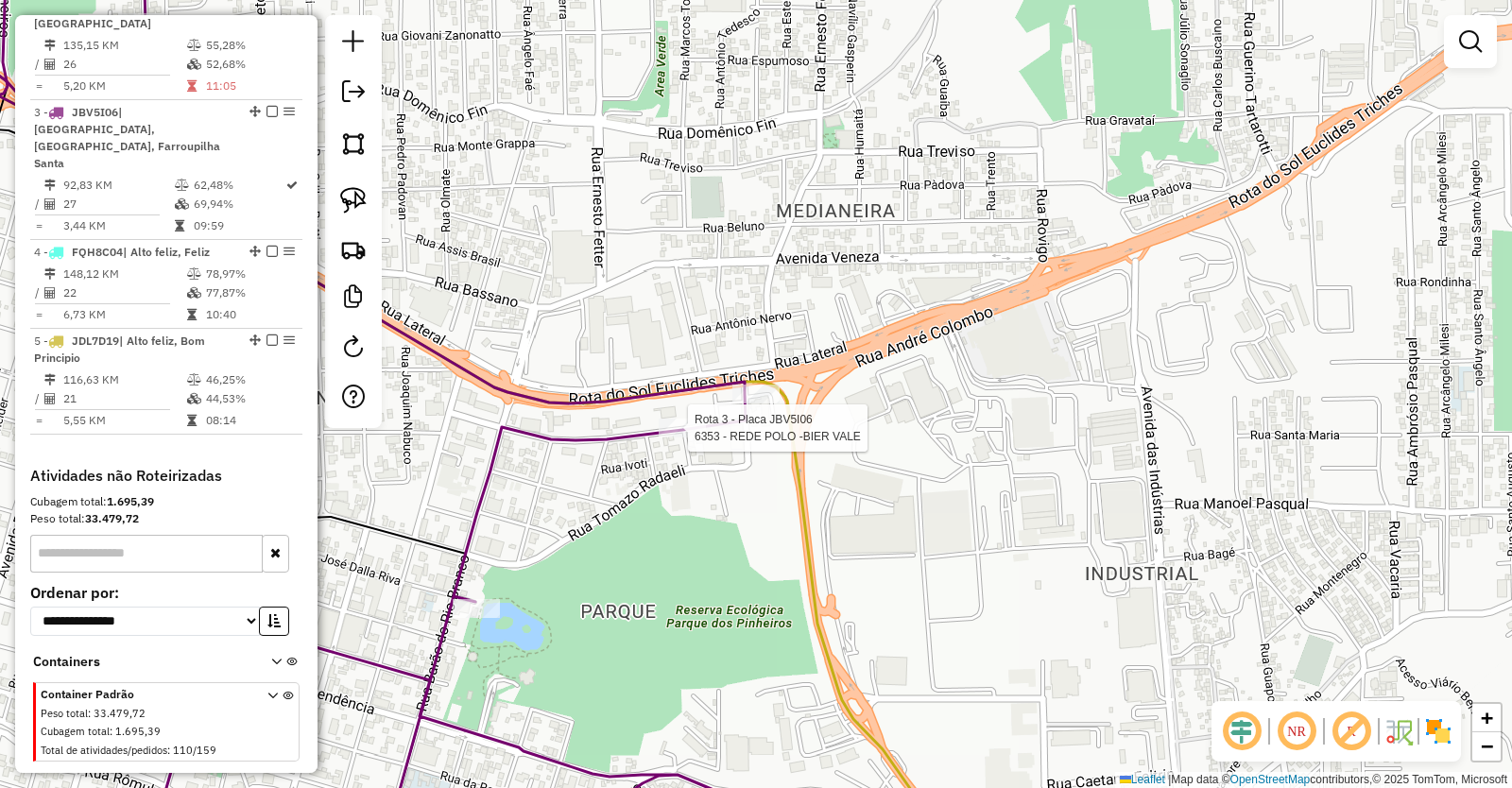
select select "*********"
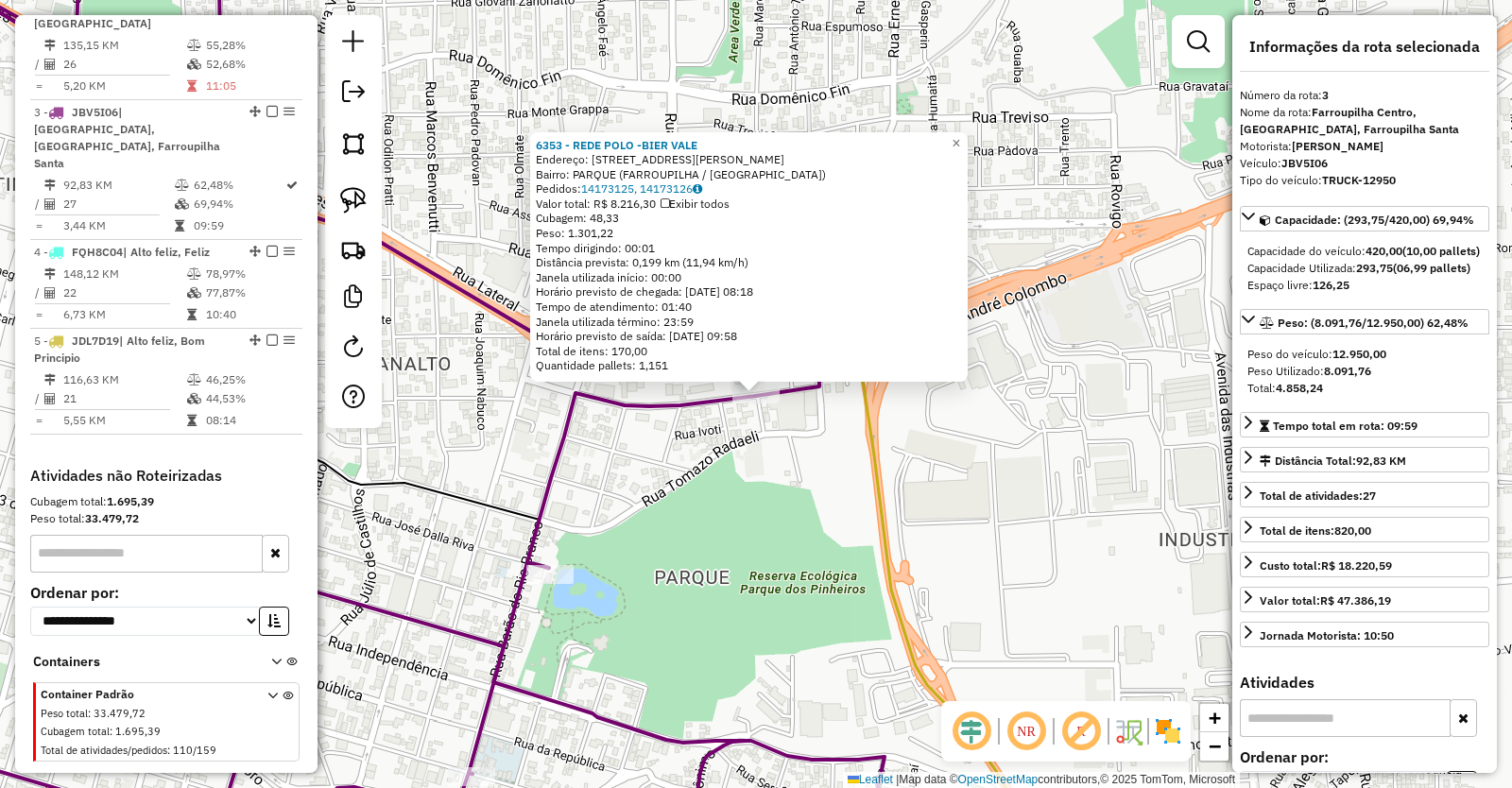
click at [759, 477] on div "6353 - REDE POLO -BIER VALE Endereço: RUA HUMBERTO DE ALENCAR CASTEL 585 Bairro…" at bounding box center [756, 394] width 1512 height 788
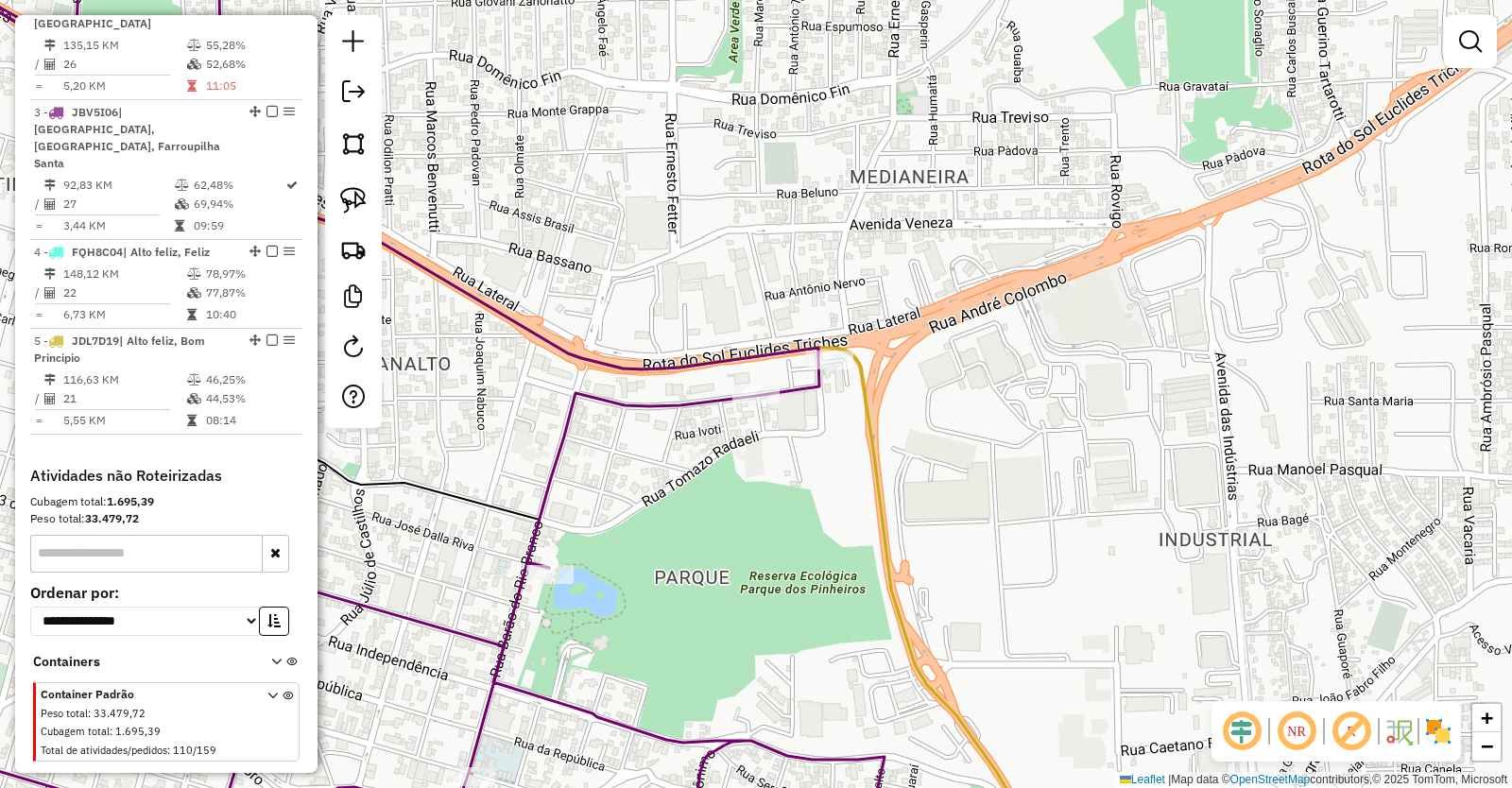
drag, startPoint x: 760, startPoint y: 497, endPoint x: 751, endPoint y: 350, distance: 147.3
click at [748, 355] on div "Janela de atendimento Grade de atendimento Capacidade Transportadoras Veículos …" at bounding box center [756, 394] width 1512 height 788
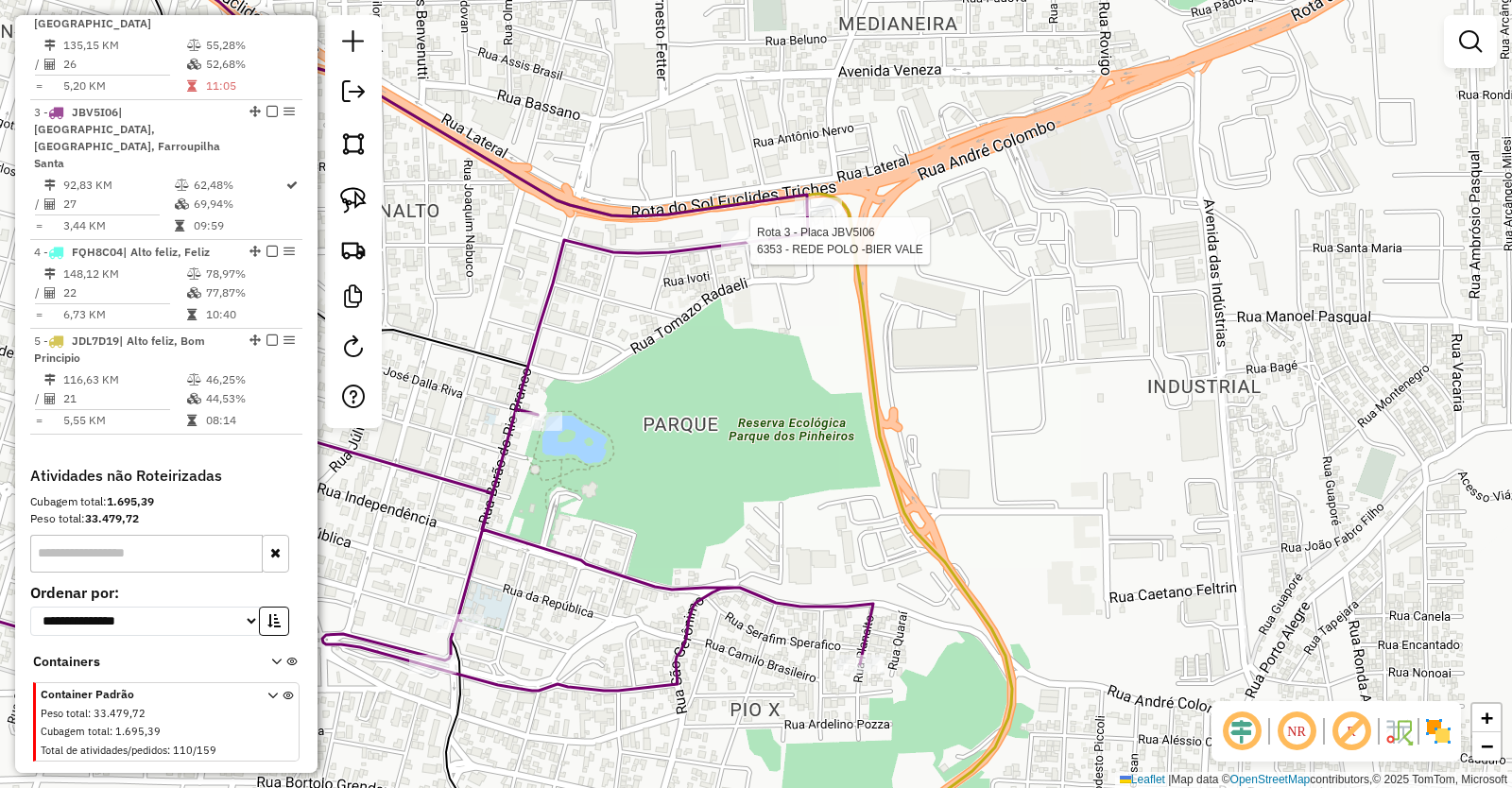
select select "*********"
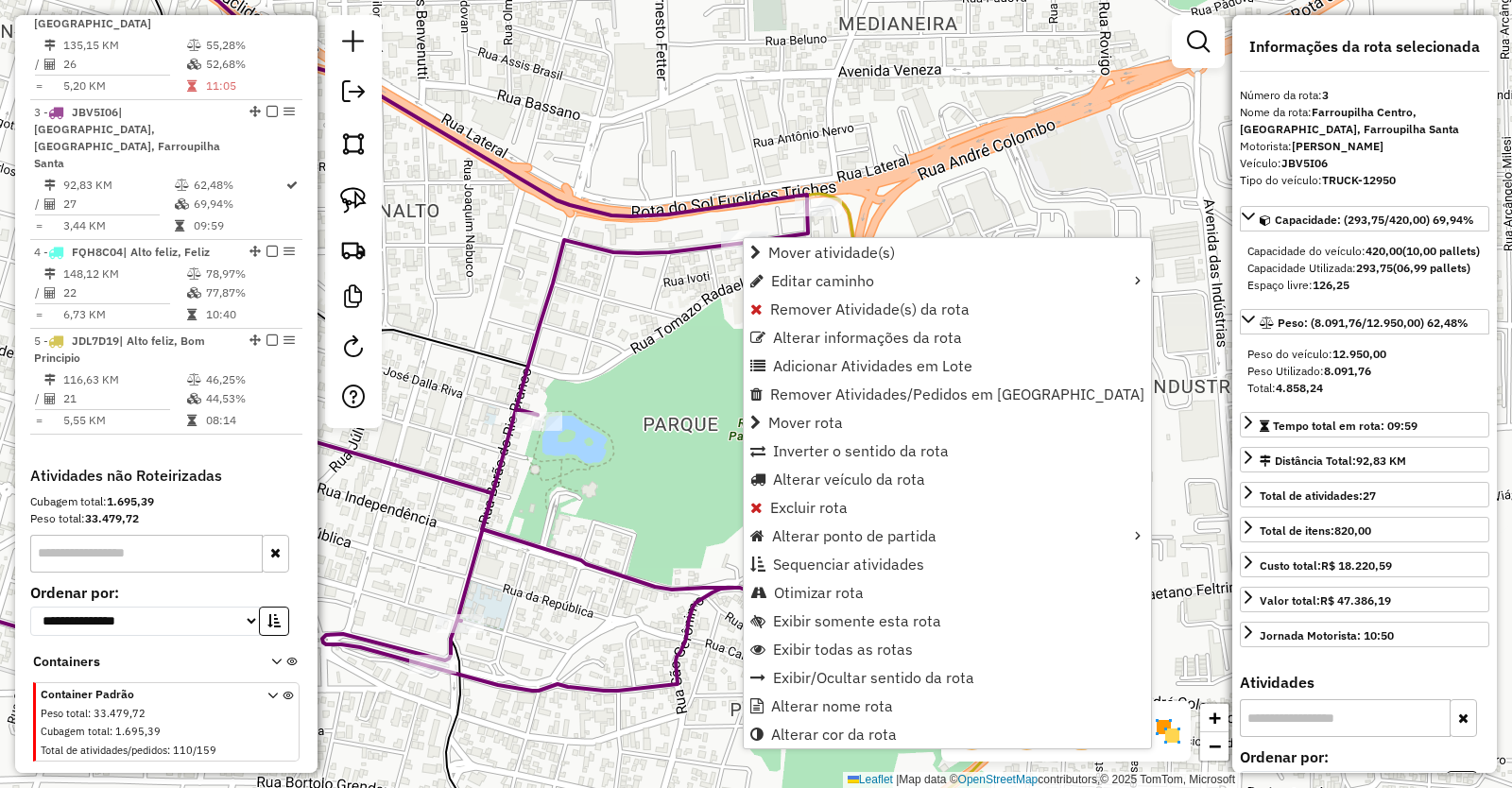
click at [688, 297] on div "Janela de atendimento Grade de atendimento Capacidade Transportadoras Veículos …" at bounding box center [756, 394] width 1512 height 788
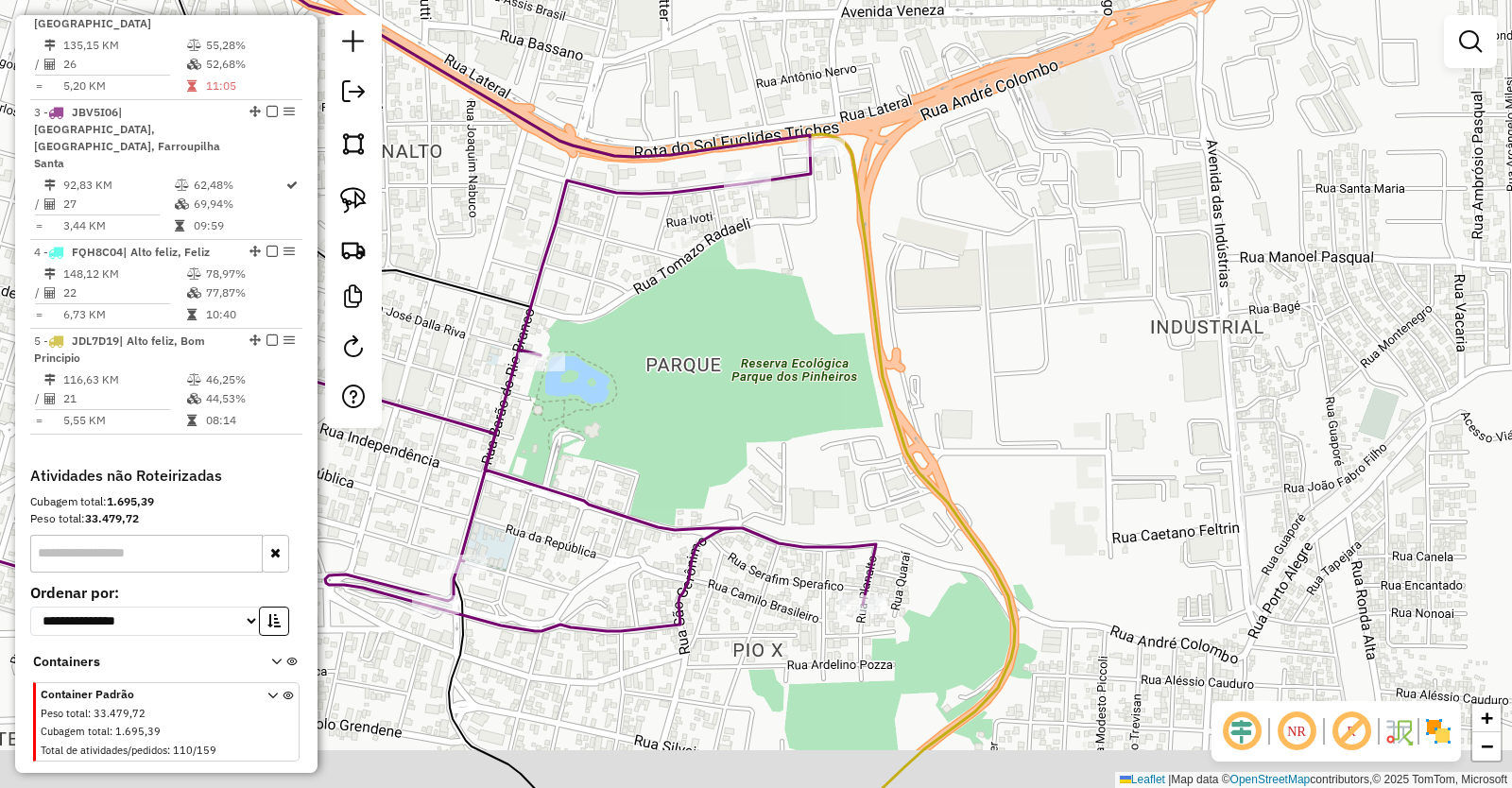
drag, startPoint x: 671, startPoint y: 406, endPoint x: 688, endPoint y: 284, distance: 123.2
click at [686, 291] on div "Janela de atendimento Grade de atendimento Capacidade Transportadoras Veículos …" at bounding box center [756, 394] width 1512 height 788
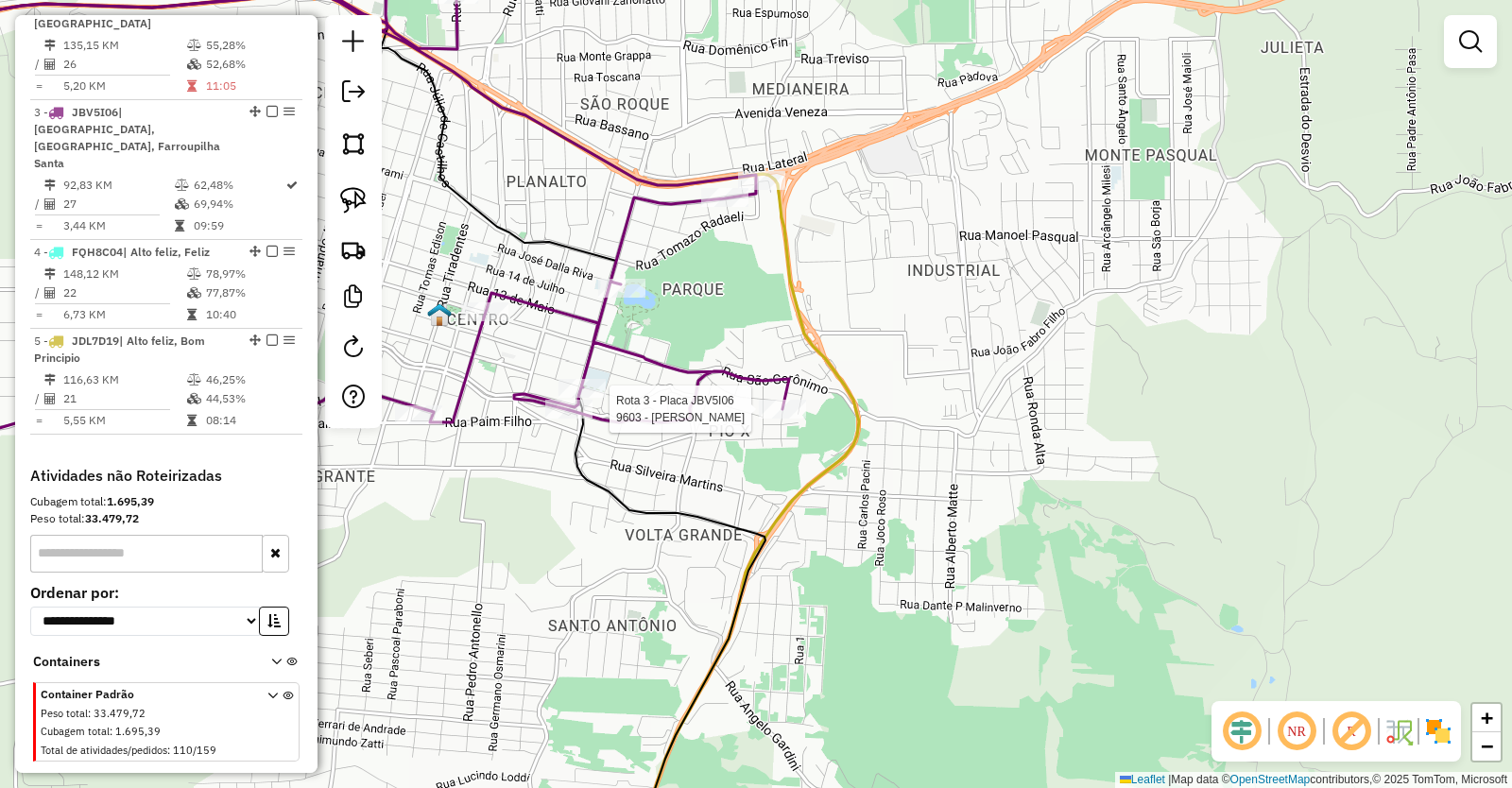
select select "*********"
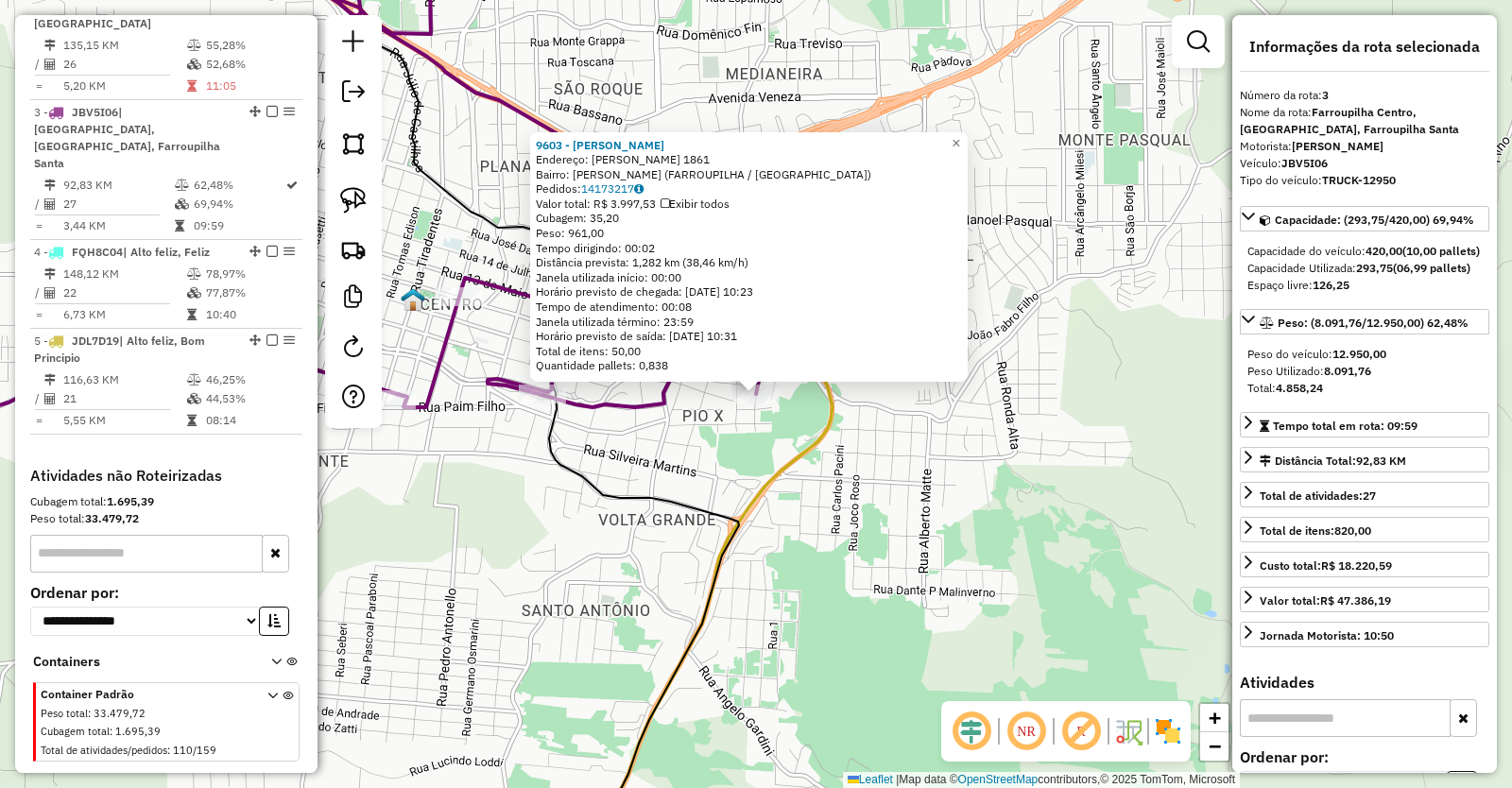
click at [702, 429] on div "9603 - BRUNO DOS SANTOS Endereço: SERAFIN SPERAFICO 1861 Bairro: PIO X (FARROUP…" at bounding box center [756, 394] width 1512 height 788
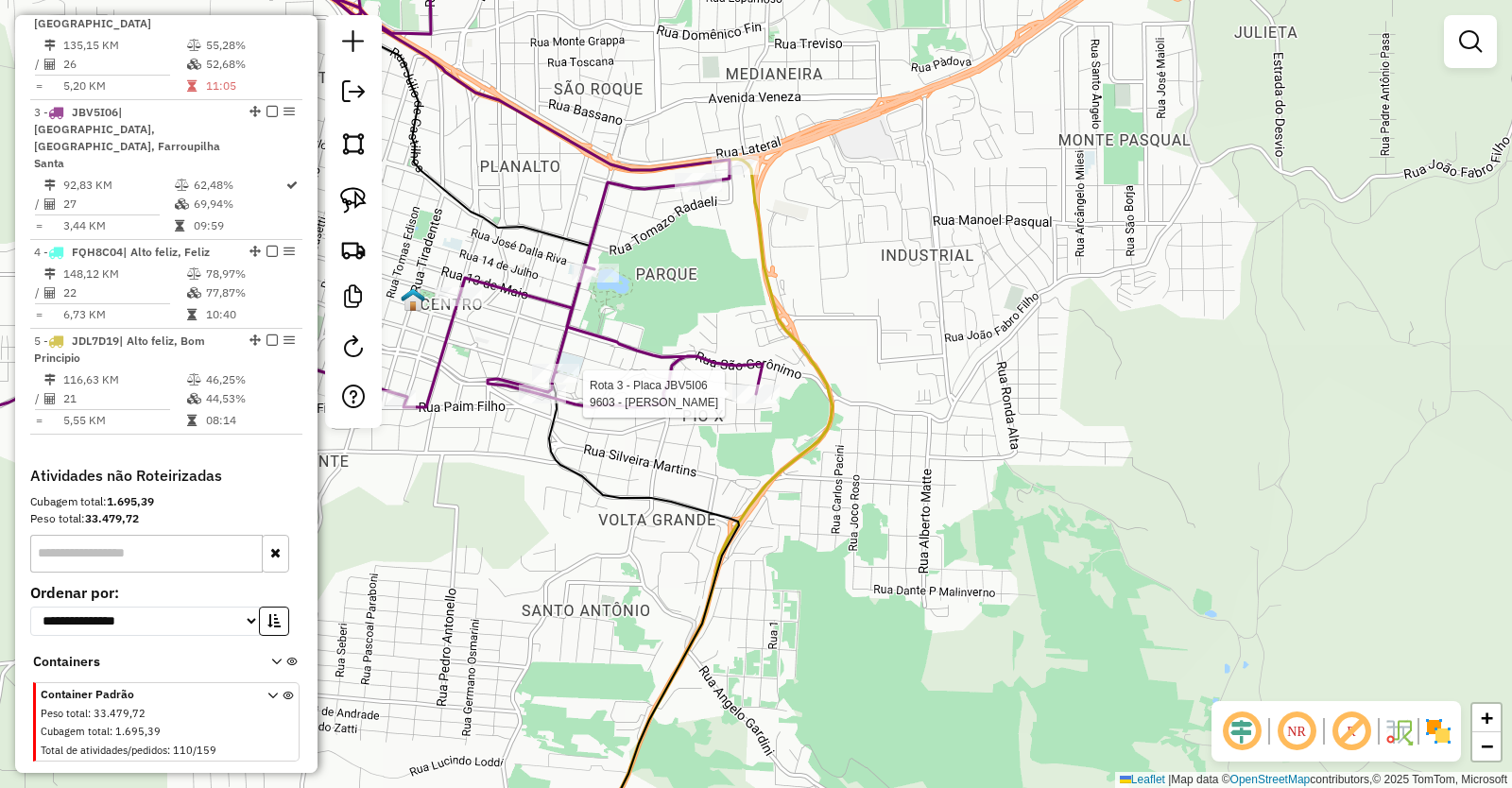
select select "*********"
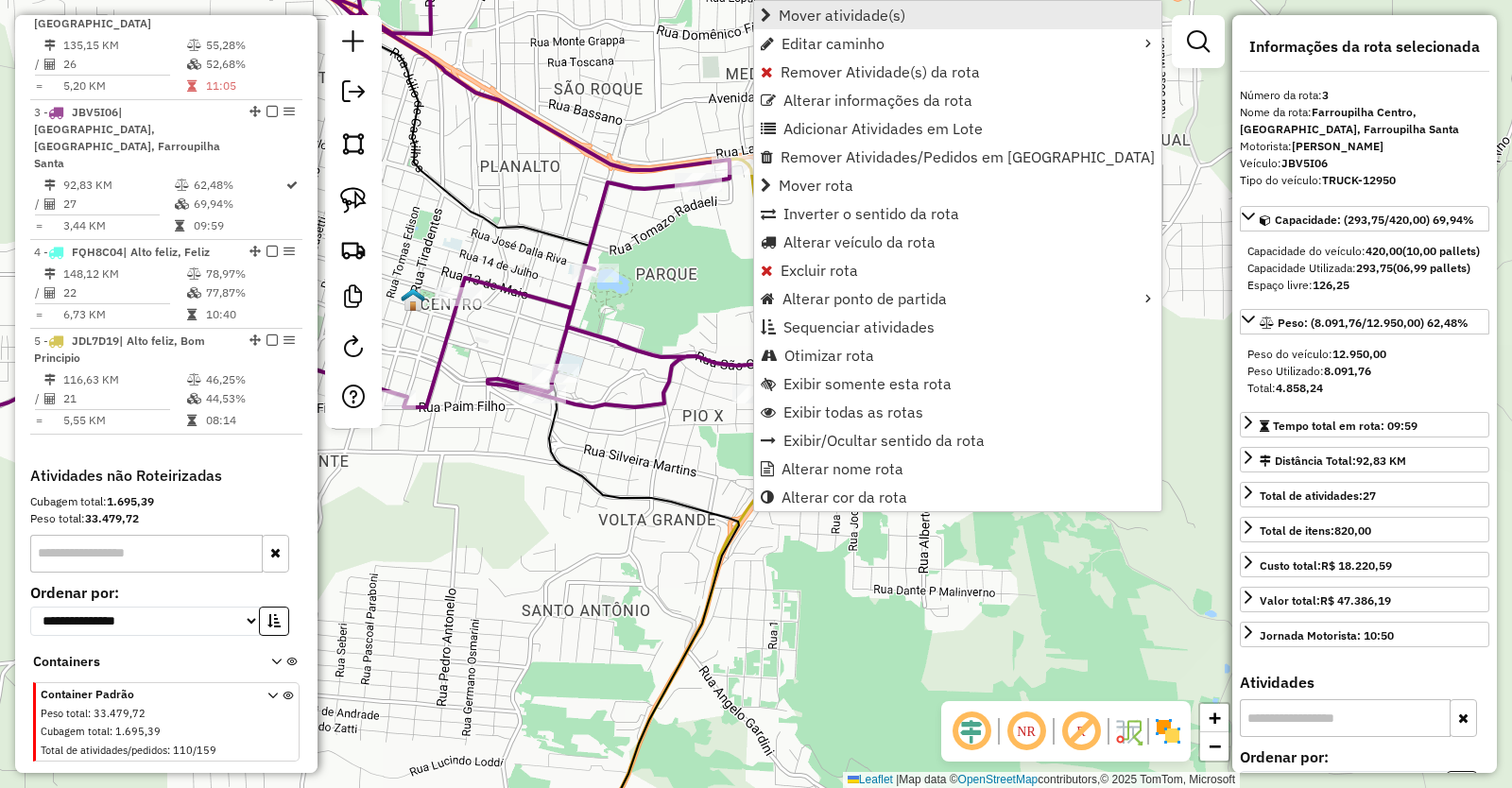
click at [866, 12] on span "Mover atividade(s)" at bounding box center [842, 15] width 127 height 15
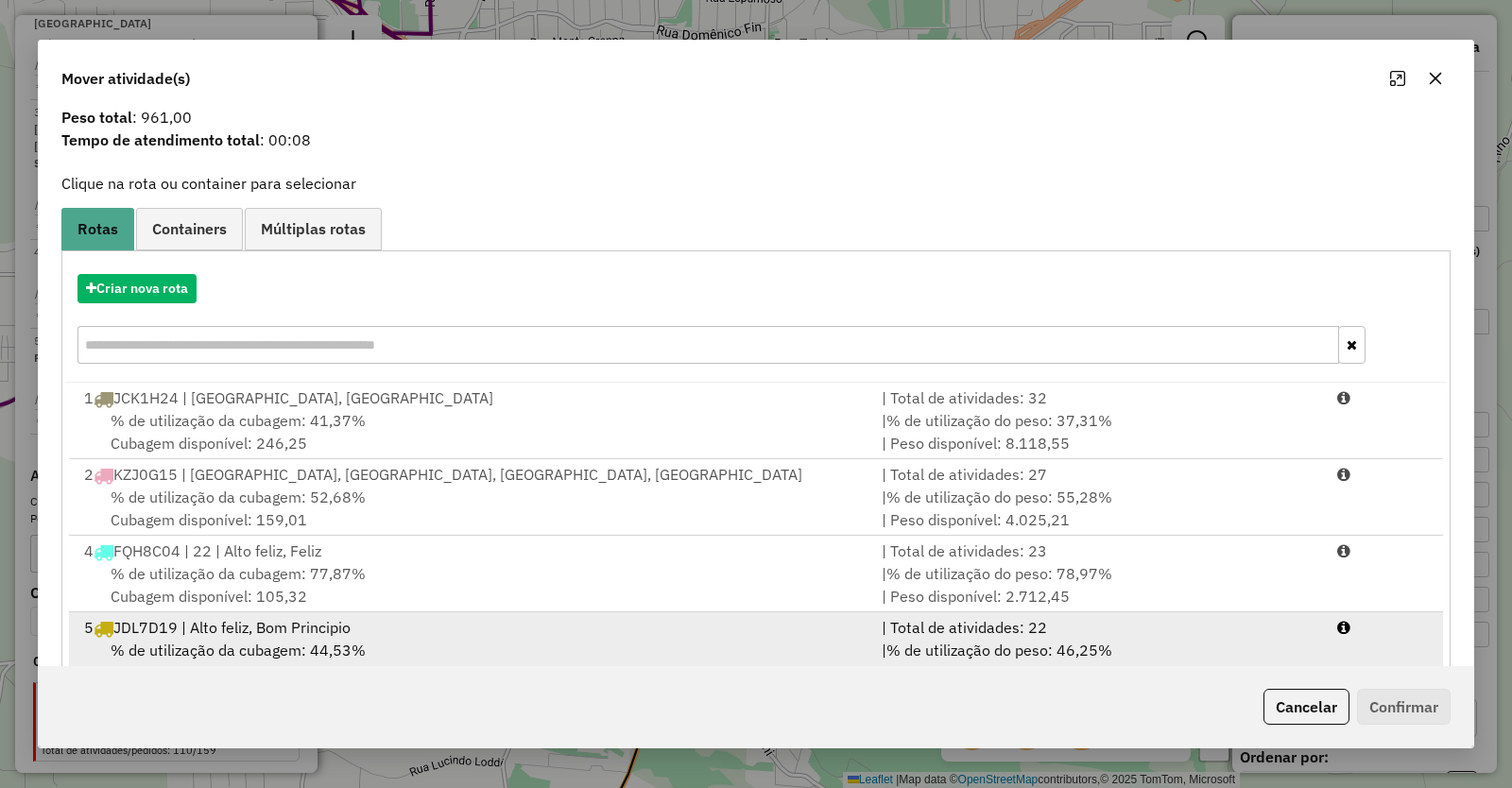
scroll to position [110, 0]
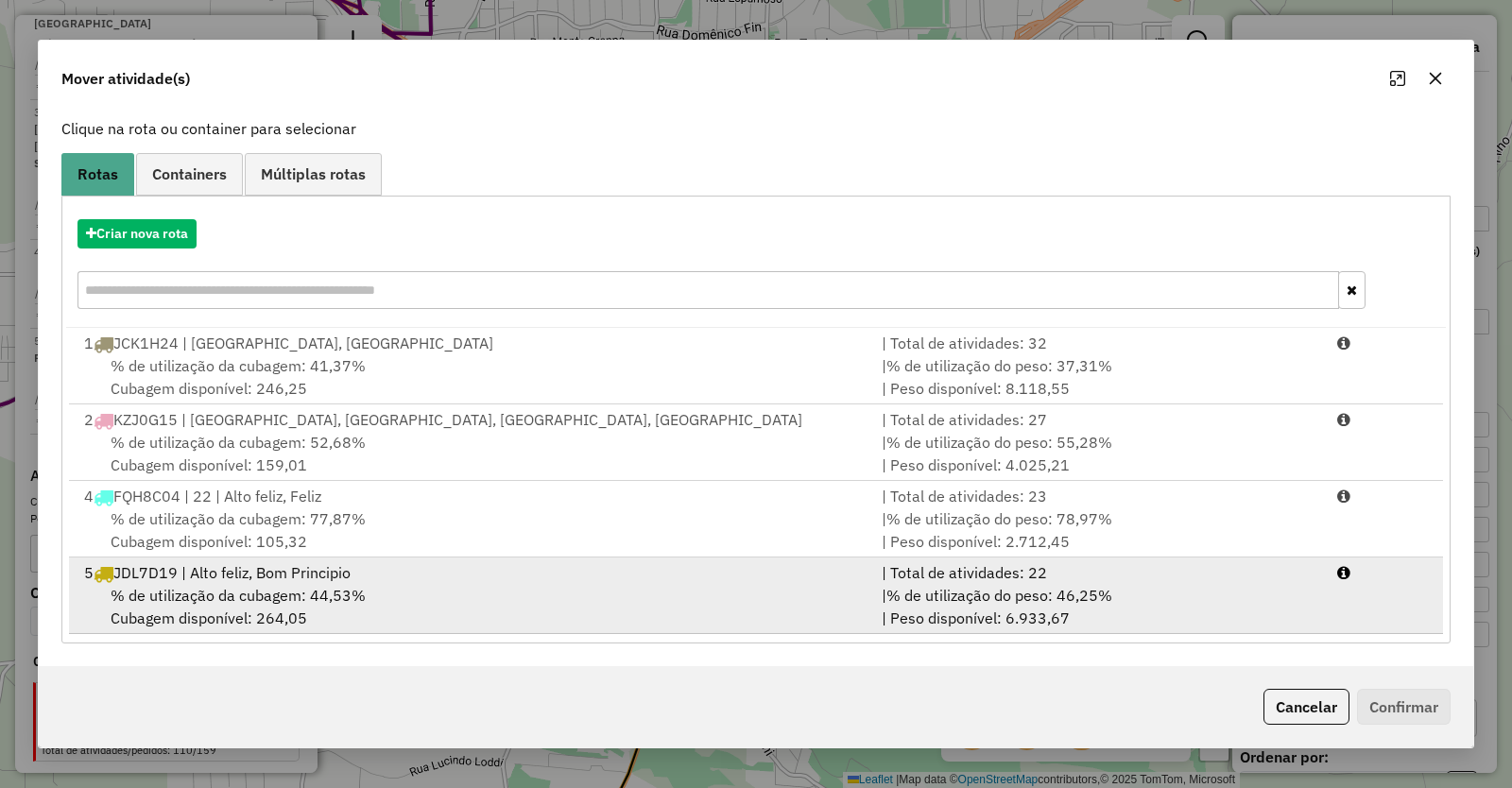
click at [269, 589] on span "% de utilização da cubagem: 44,53%" at bounding box center [237, 595] width 255 height 19
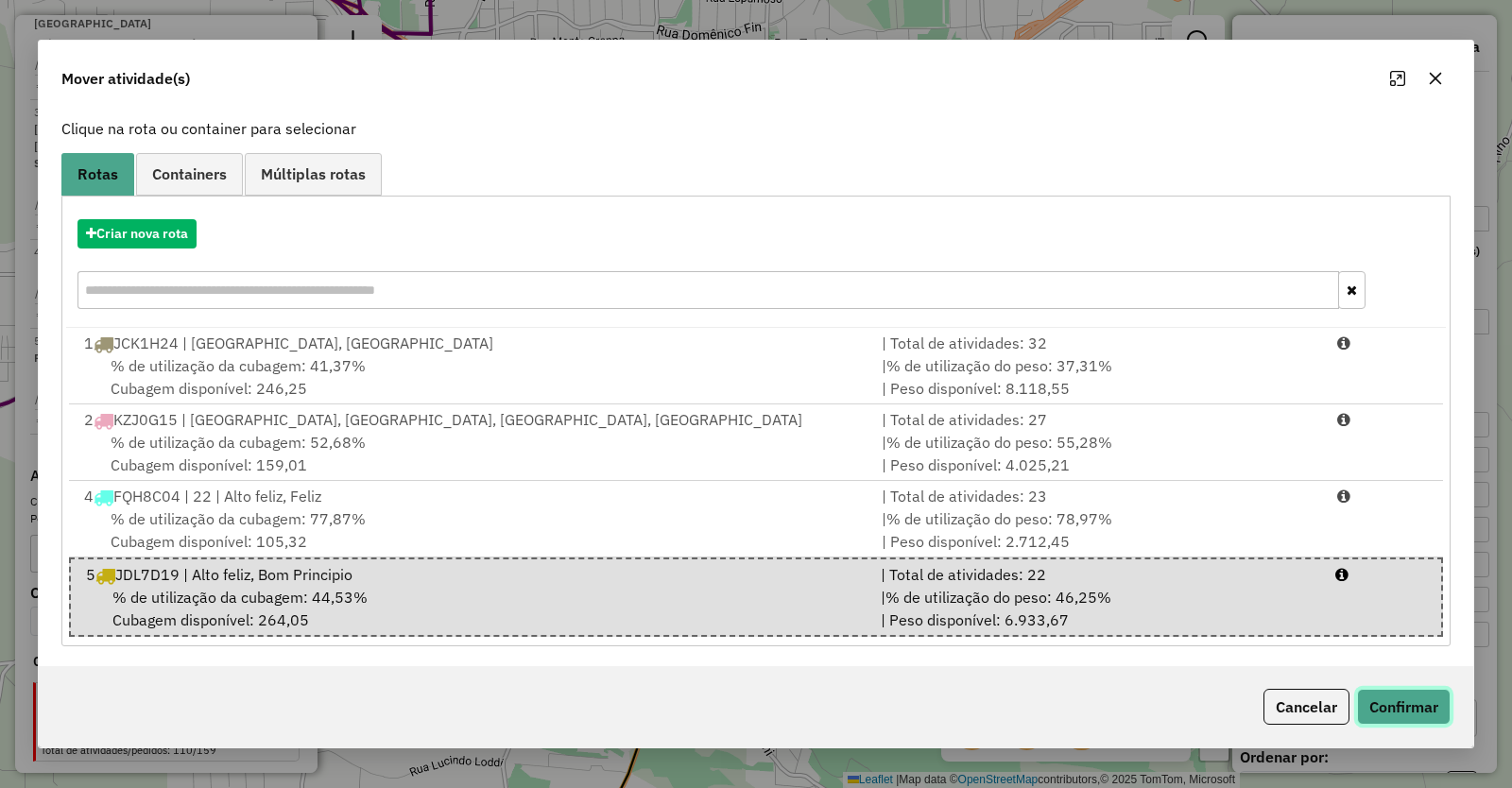
click at [1412, 698] on button "Confirmar" at bounding box center [1404, 706] width 94 height 35
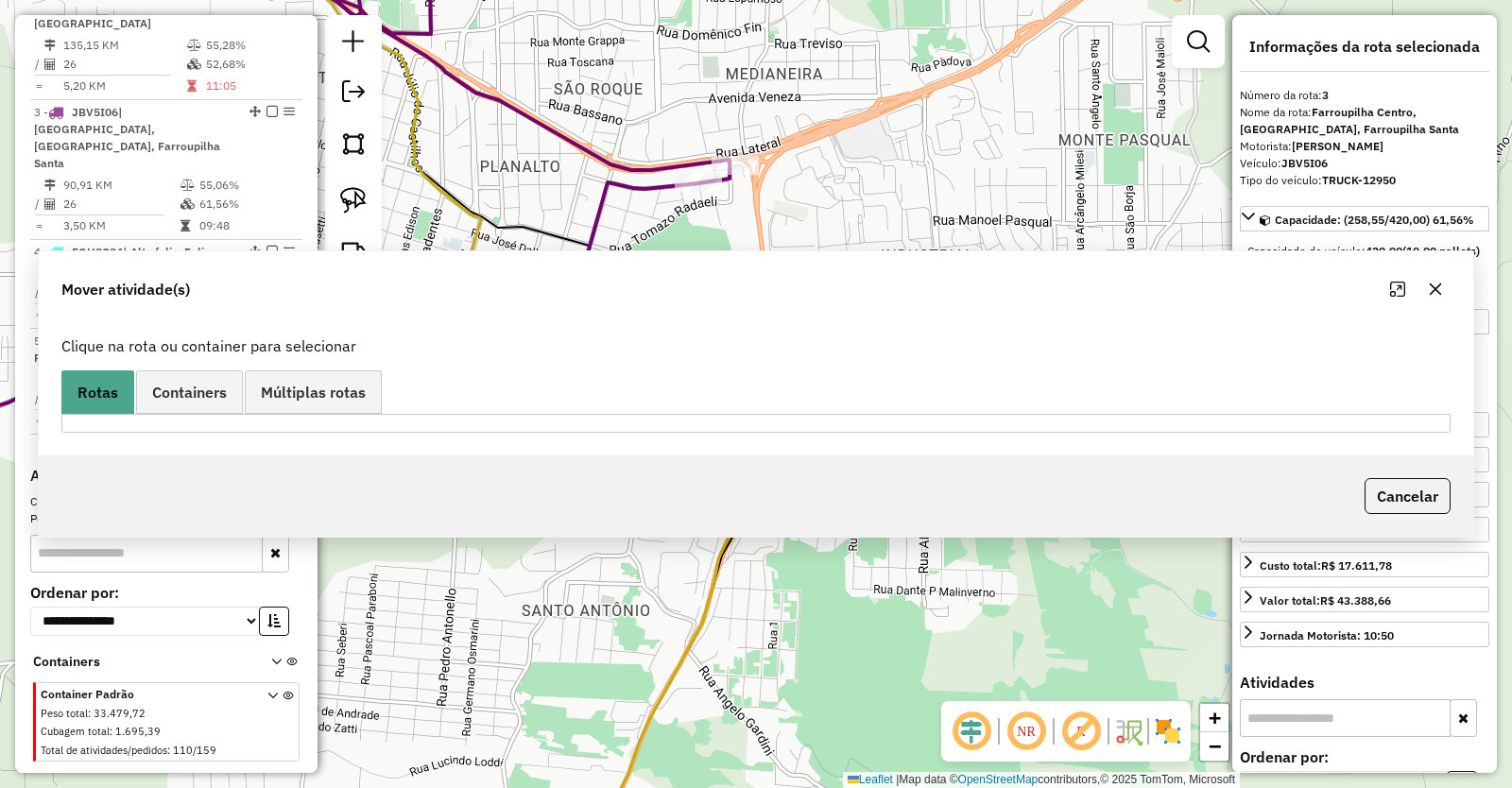
scroll to position [0, 0]
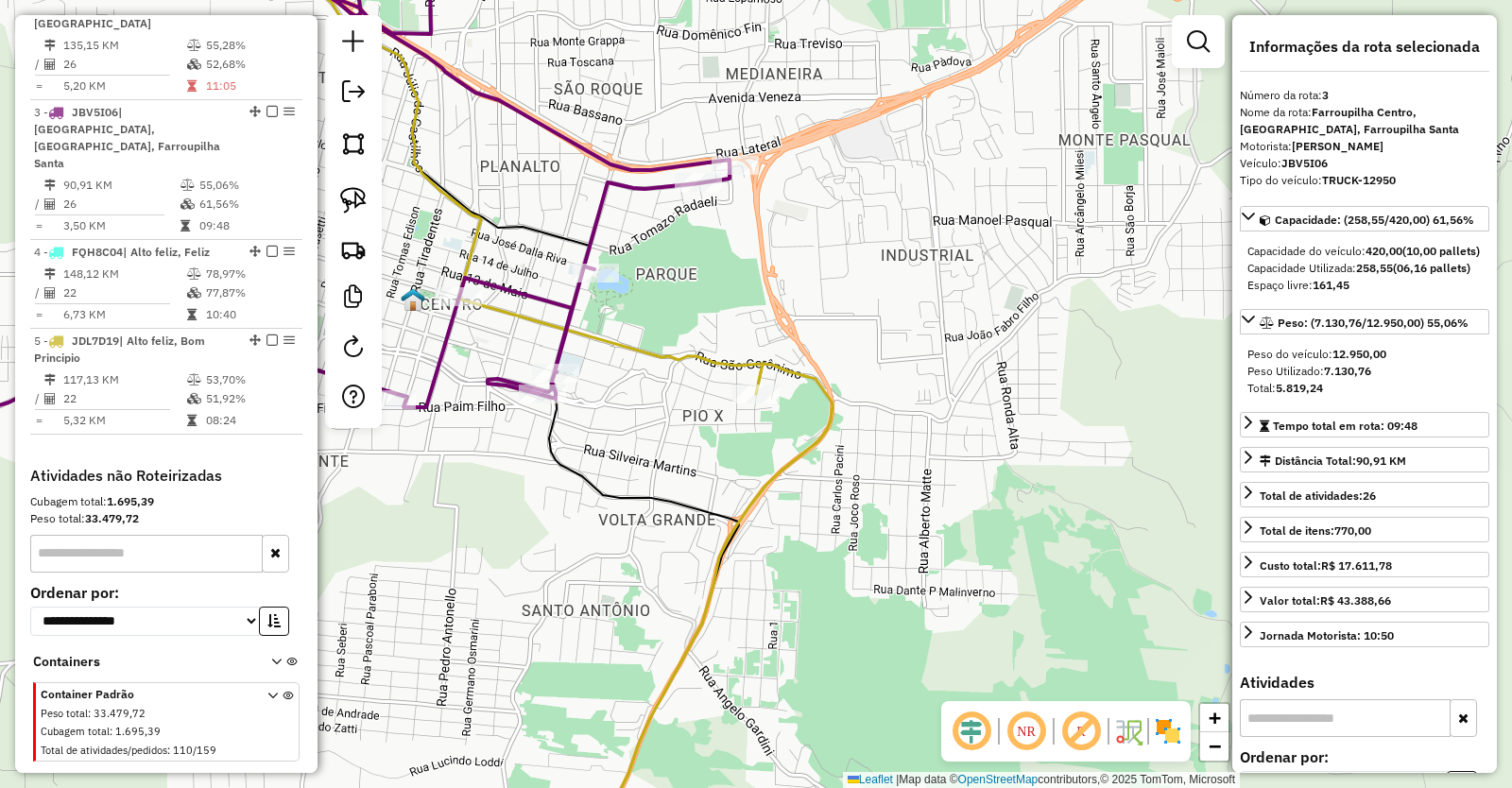
click at [746, 382] on div "Rota 5 - Placa JDL7D19 9603 - BRUNO DOS SANTOS Janela de atendimento Grade de a…" at bounding box center [756, 394] width 1512 height 788
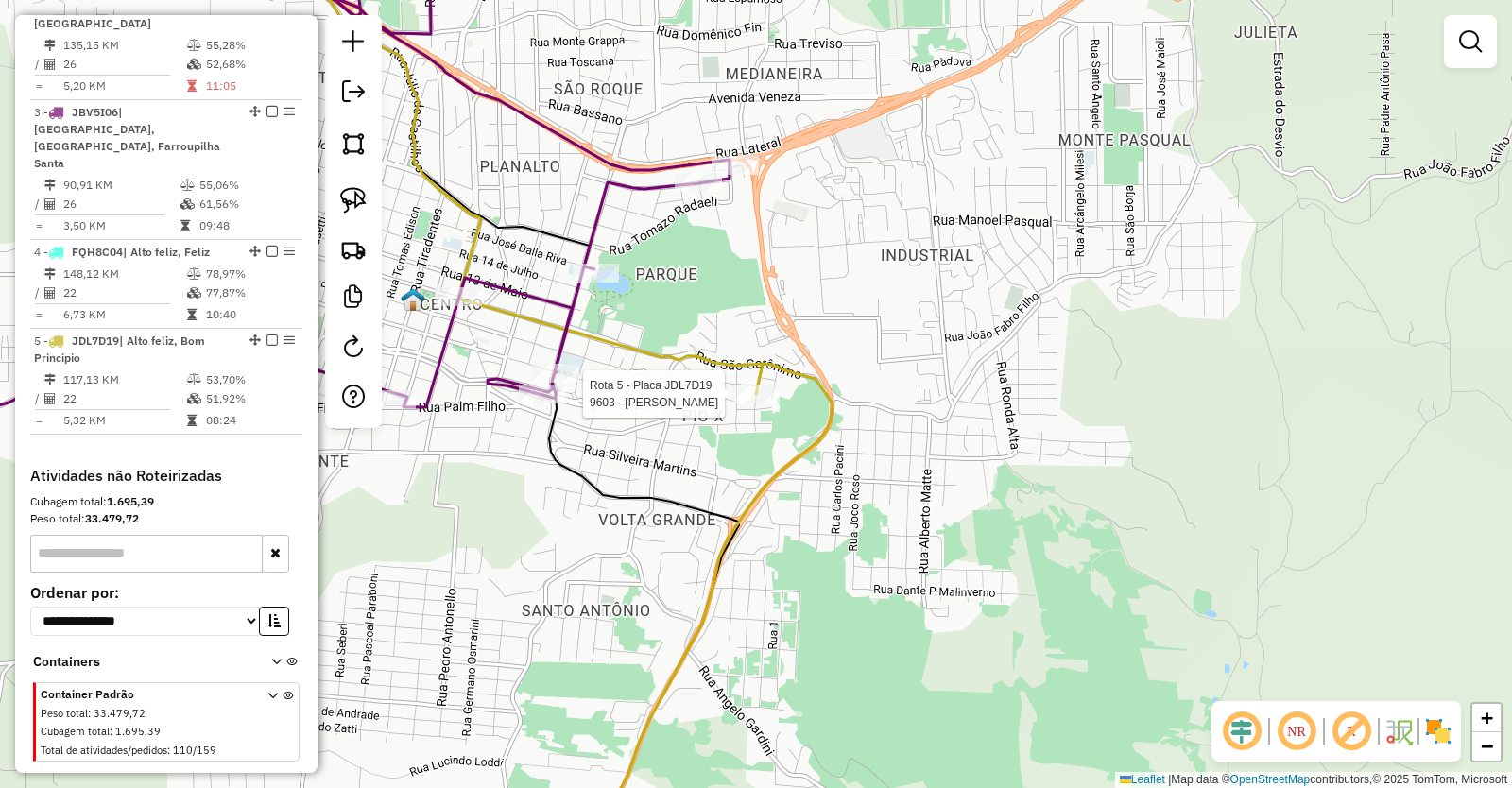
select select "*********"
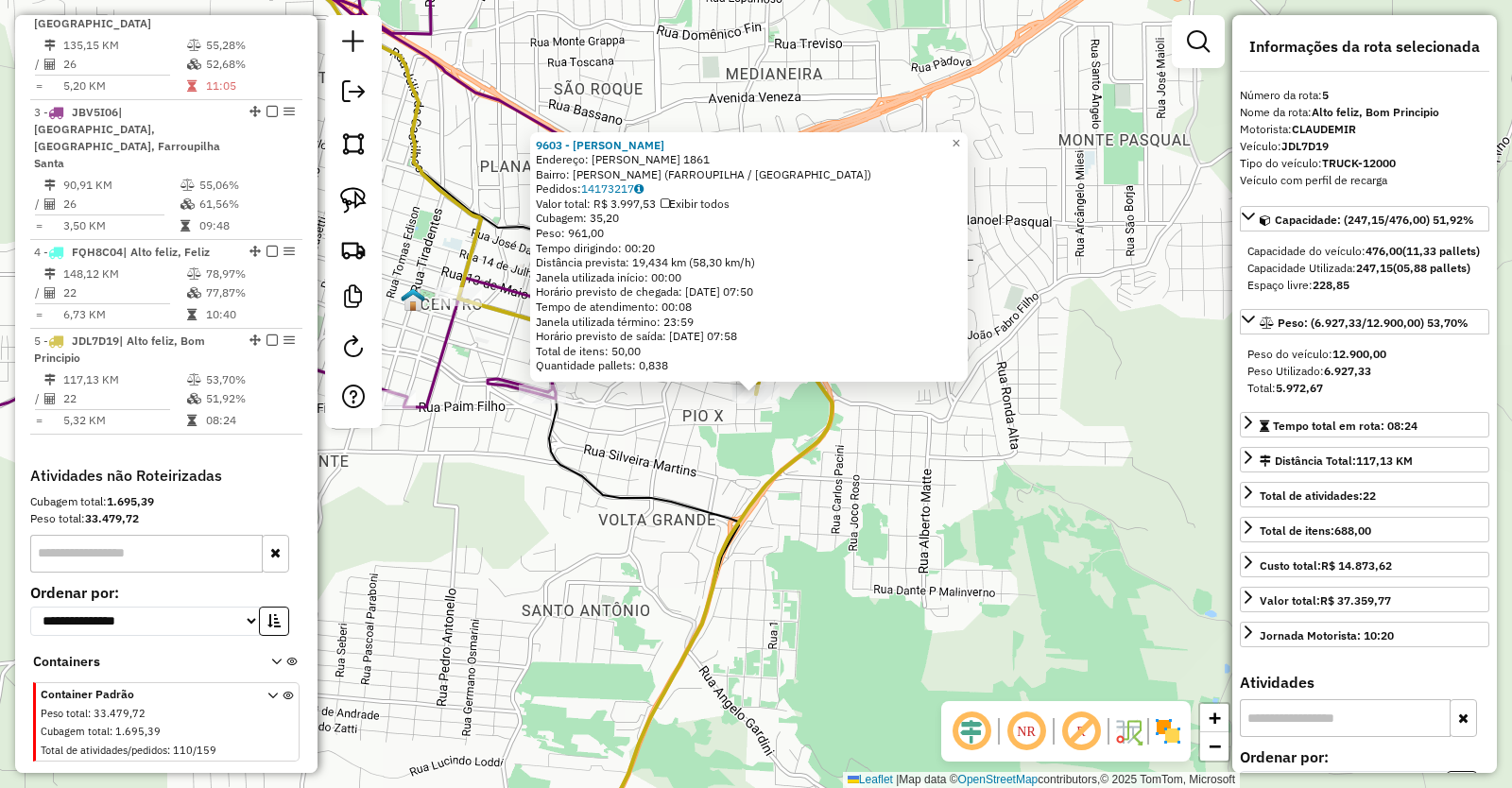
click at [813, 548] on div "9603 - BRUNO DOS SANTOS Endereço: SERAFIN SPERAFICO 1861 Bairro: PIO X (FARROUP…" at bounding box center [756, 394] width 1512 height 788
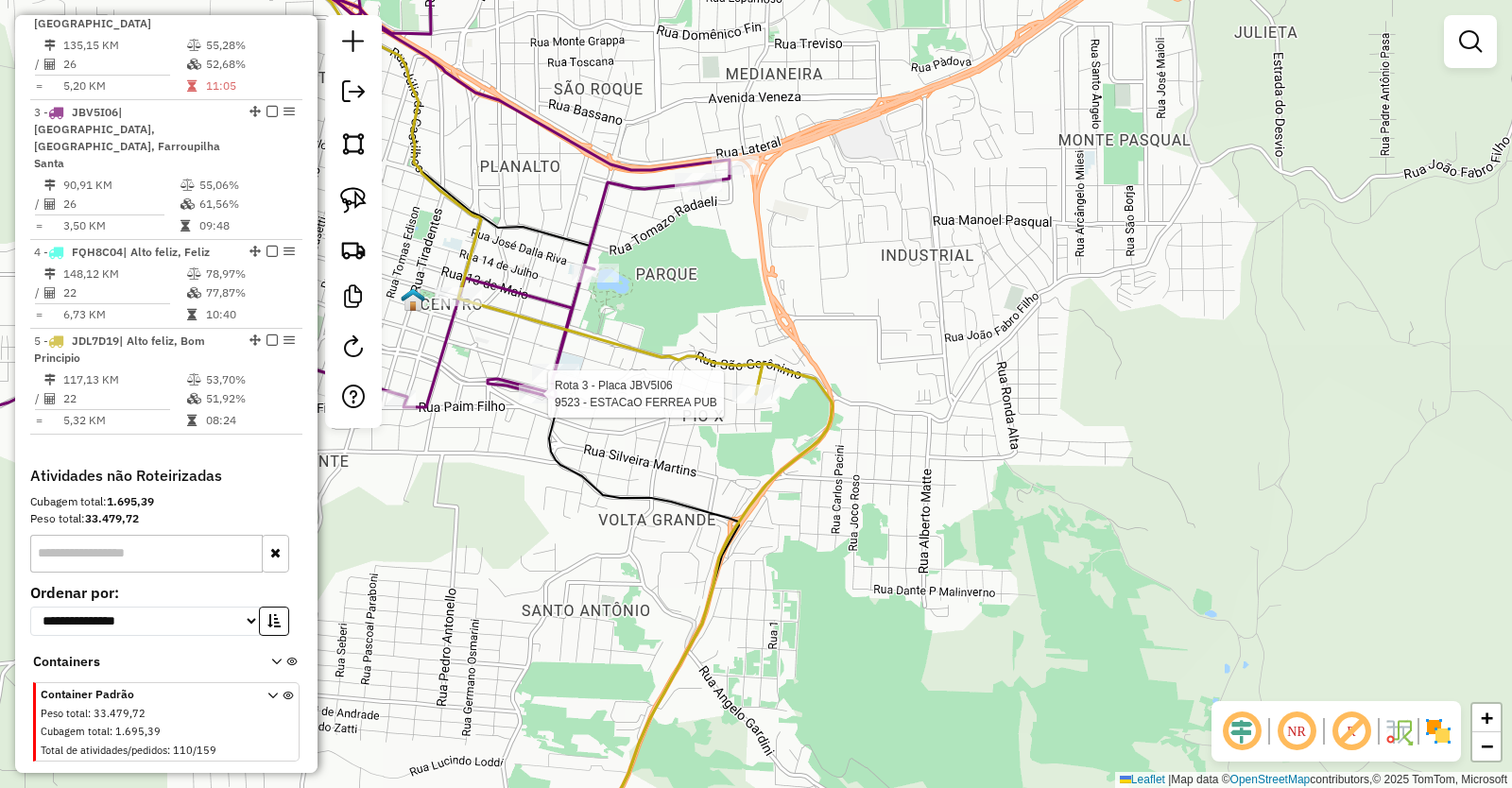
select select "*********"
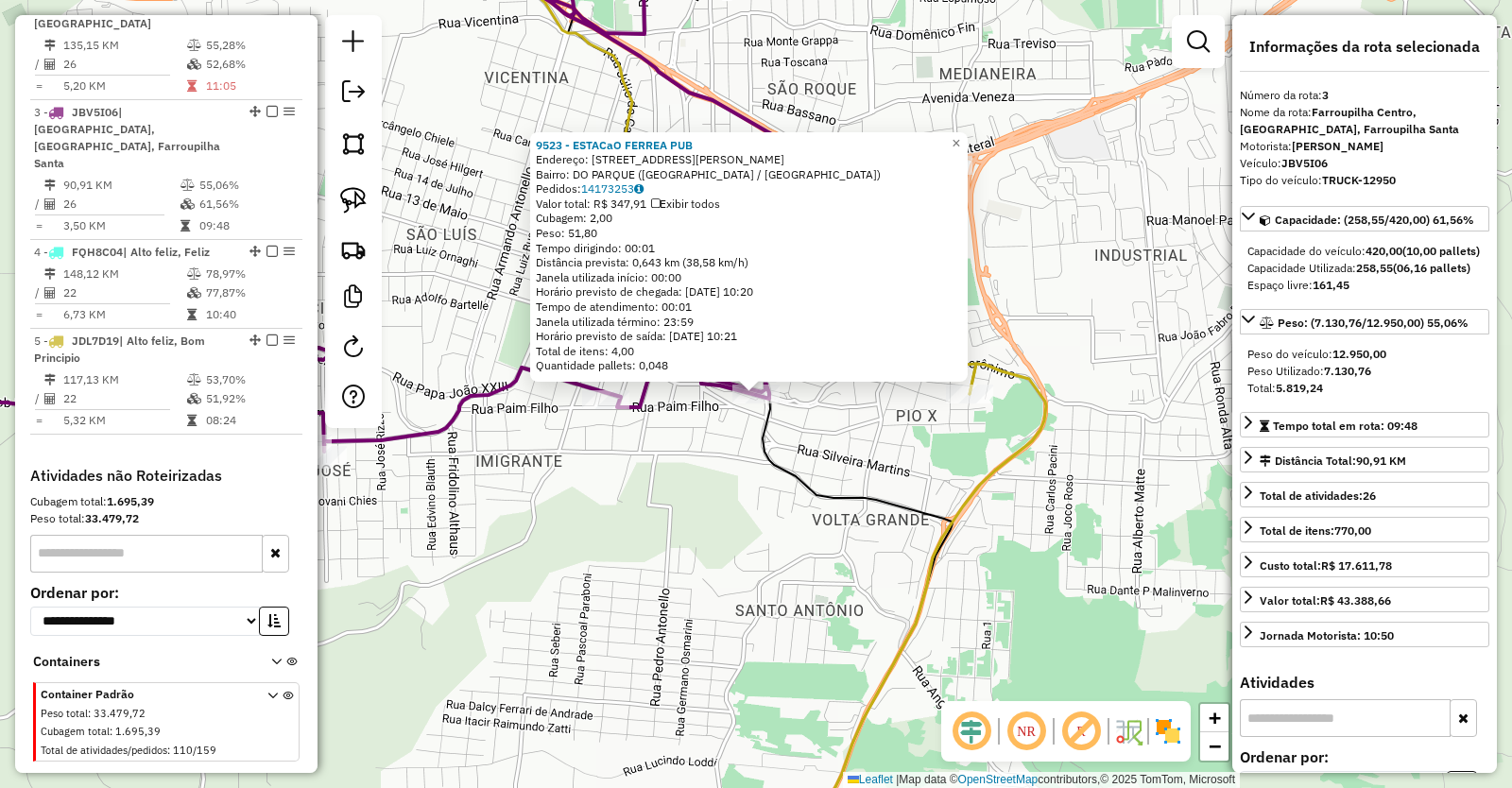
click at [748, 503] on div "9523 - ESTACaO FERREA PUB Endereço: Rua Nataly Valentini 317 Bairro: DO PARQUE …" at bounding box center [756, 394] width 1512 height 788
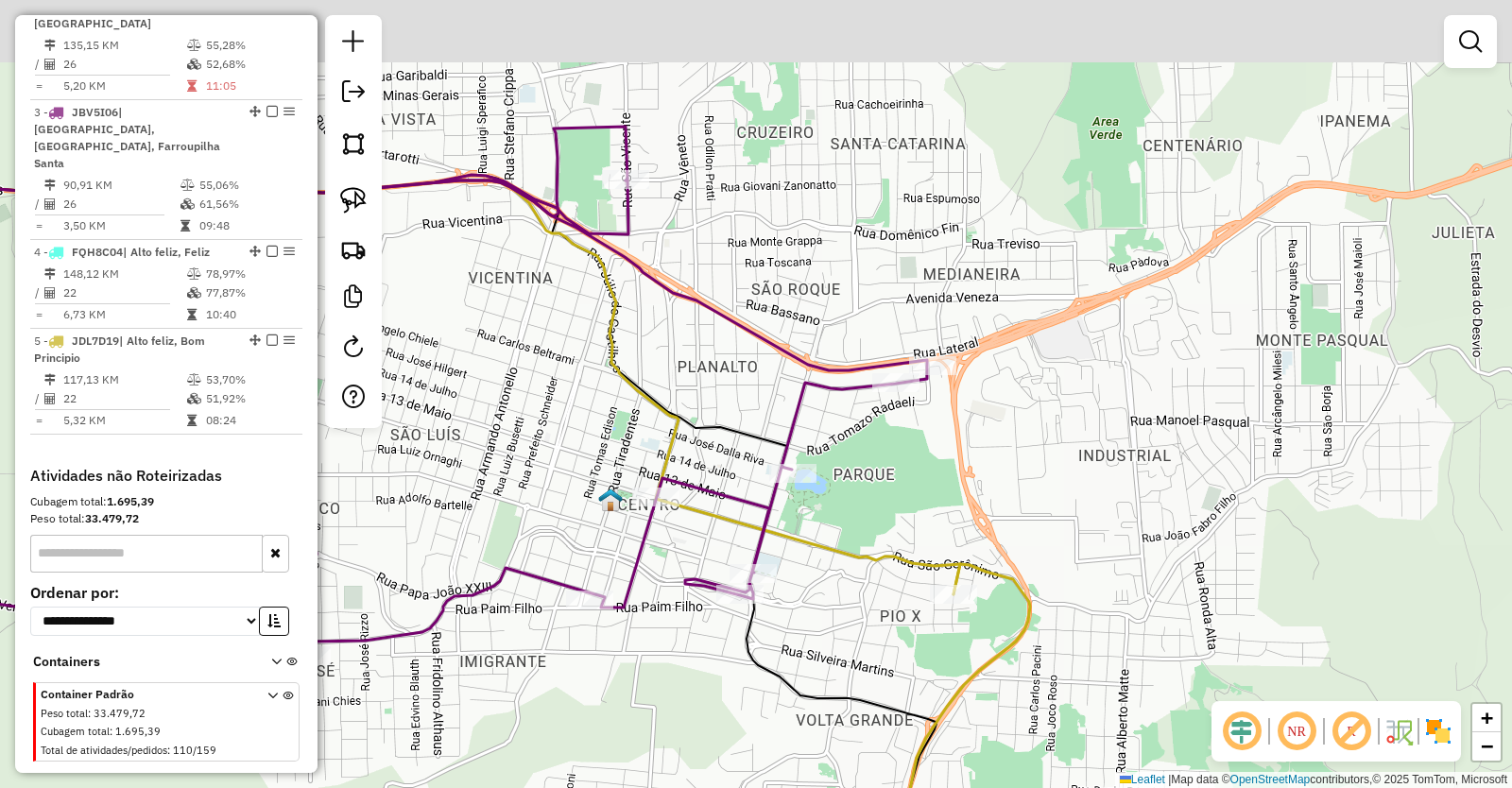
drag, startPoint x: 926, startPoint y: 317, endPoint x: 912, endPoint y: 498, distance: 181.5
click at [912, 497] on div "Janela de atendimento Grade de atendimento Capacidade Transportadoras Veículos …" at bounding box center [756, 394] width 1512 height 788
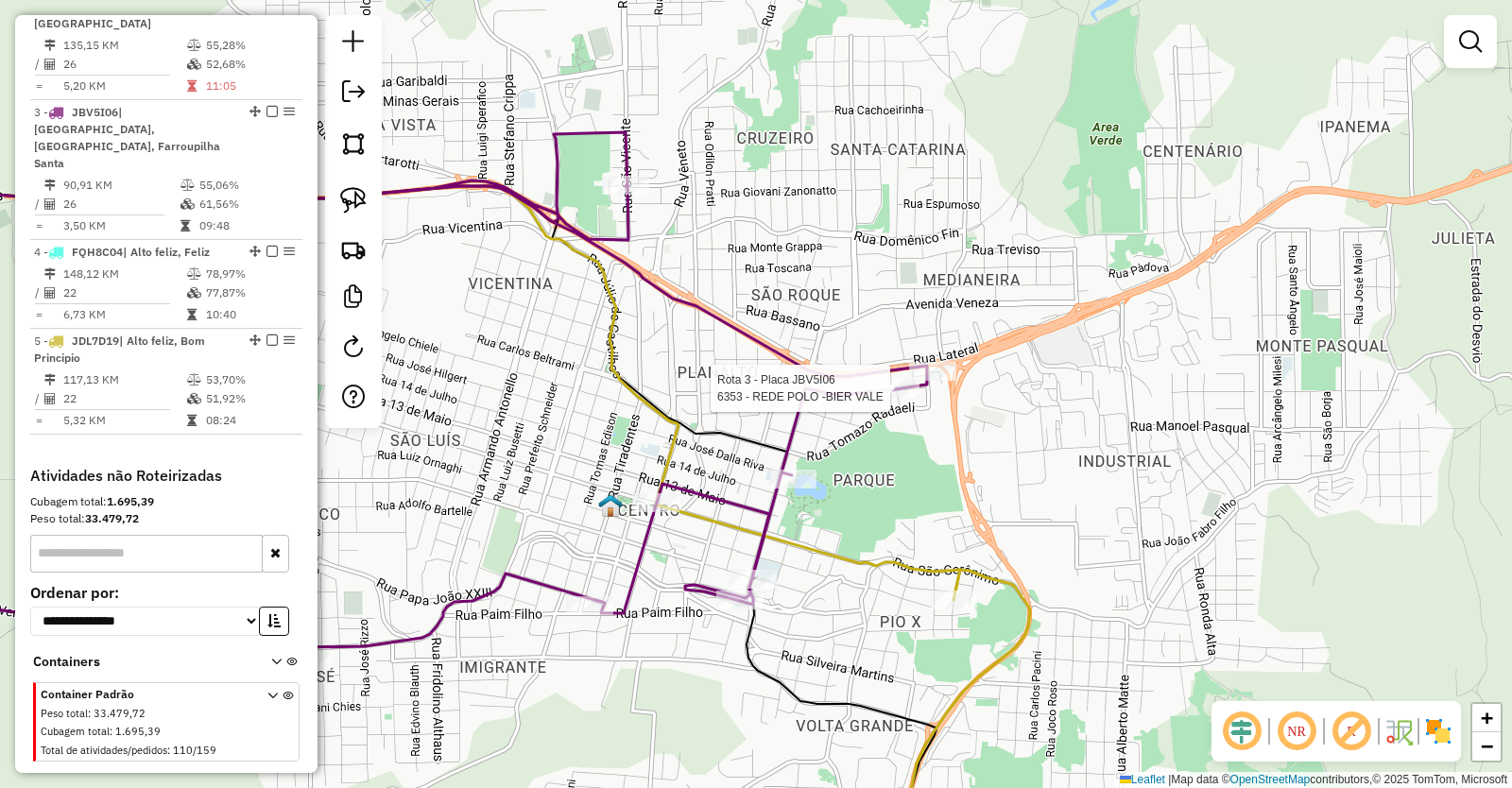
select select "*********"
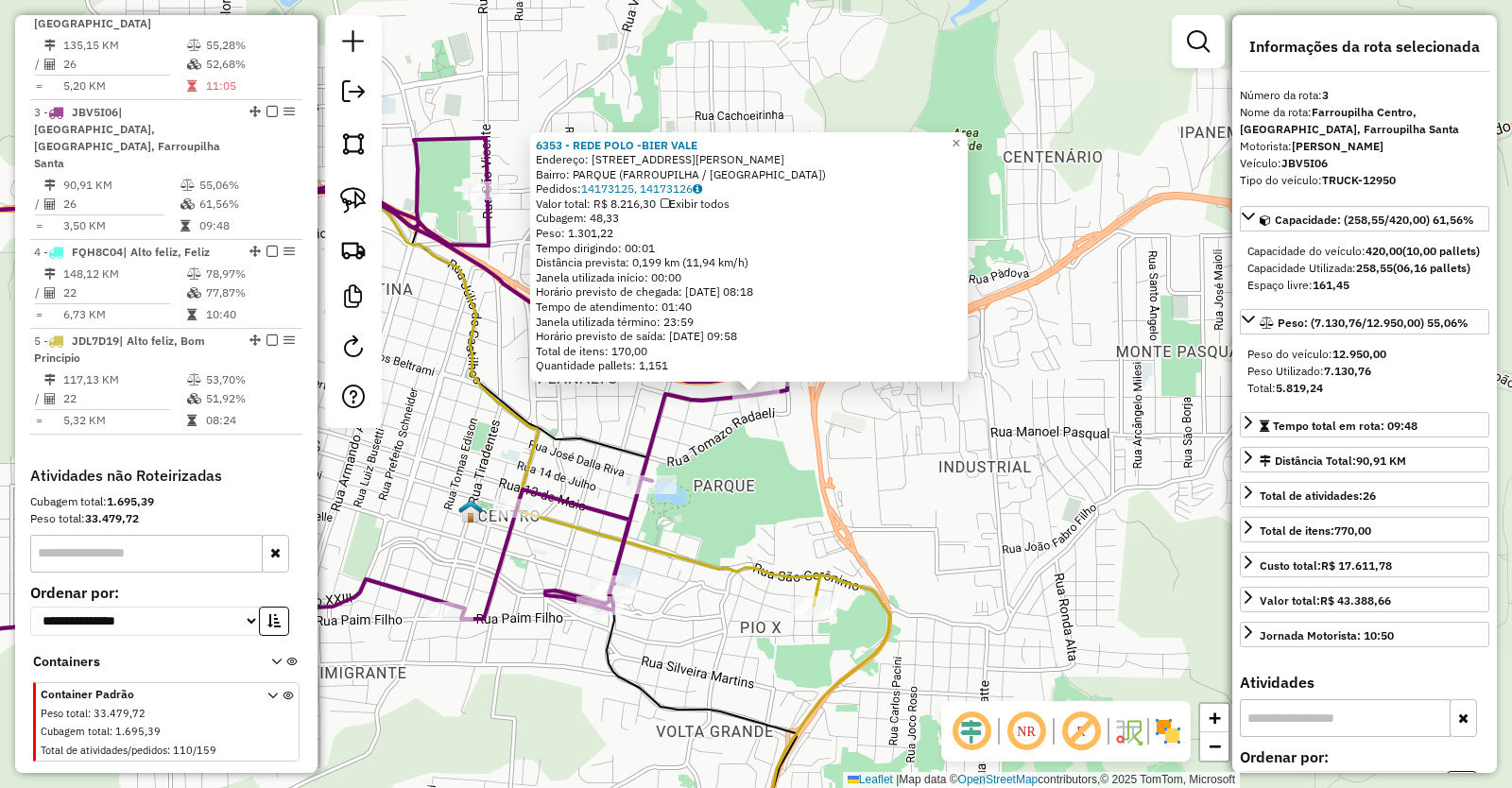
click at [874, 508] on div "6353 - REDE POLO -BIER VALE Endereço: RUA HUMBERTO DE ALENCAR CASTEL 585 Bairro…" at bounding box center [756, 394] width 1512 height 788
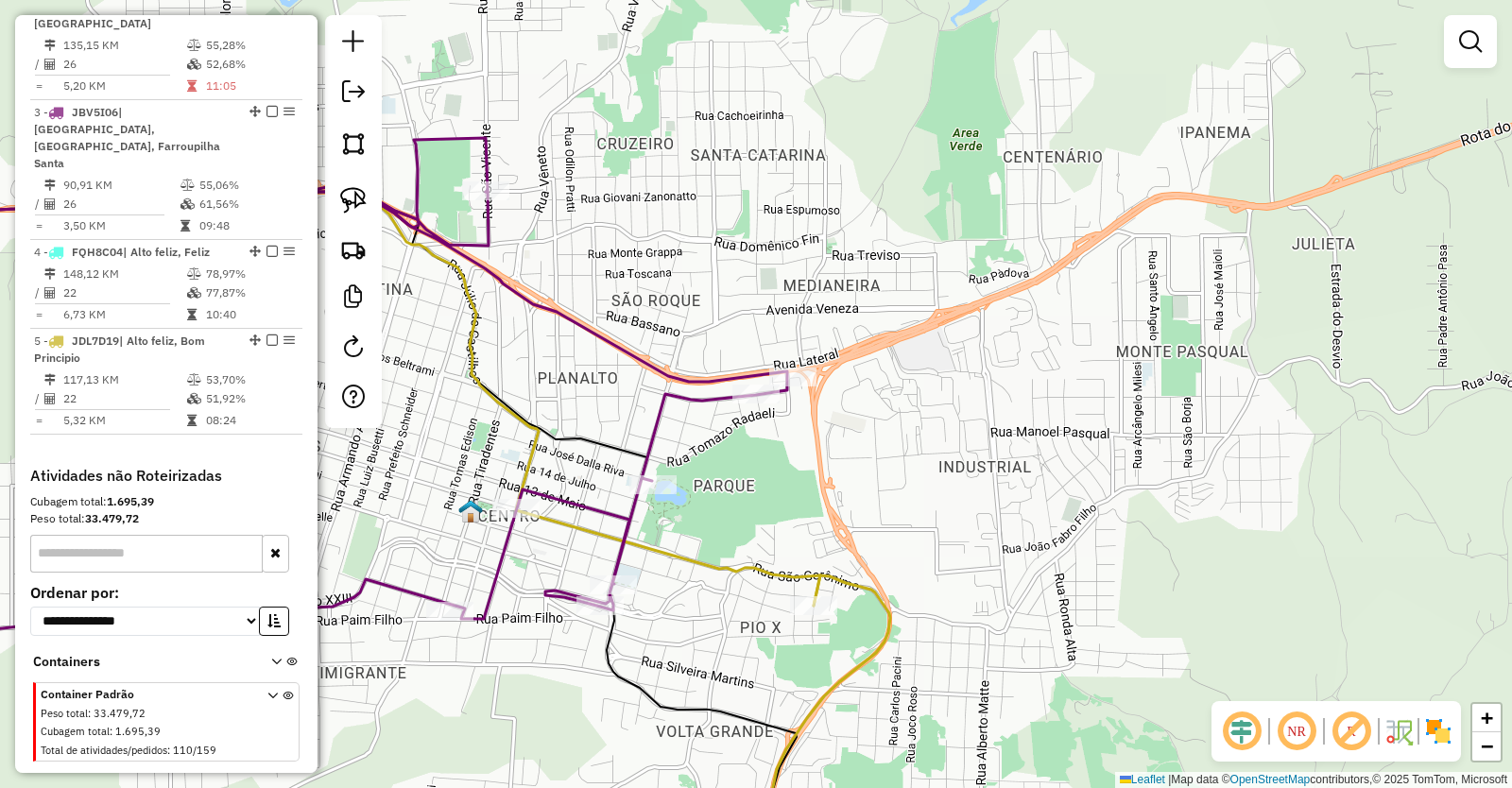
drag, startPoint x: 875, startPoint y: 518, endPoint x: 1027, endPoint y: 466, distance: 160.6
click at [1026, 467] on div "Janela de atendimento Grade de atendimento Capacidade Transportadoras Veículos …" at bounding box center [756, 394] width 1512 height 788
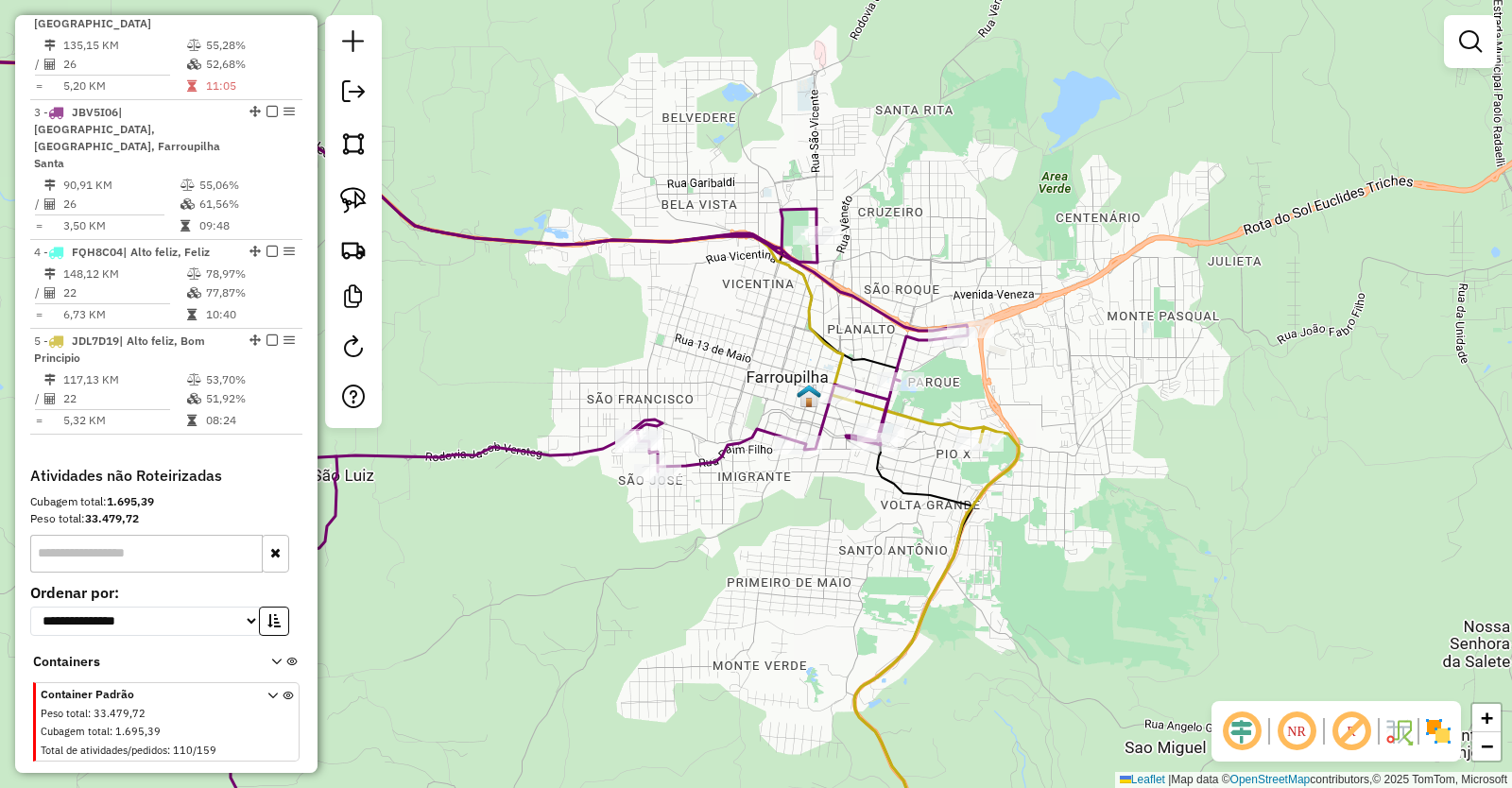
drag, startPoint x: 1007, startPoint y: 624, endPoint x: 922, endPoint y: 261, distance: 372.8
click at [917, 299] on div "Janela de atendimento Grade de atendimento Capacidade Transportadoras Veículos …" at bounding box center [756, 394] width 1512 height 788
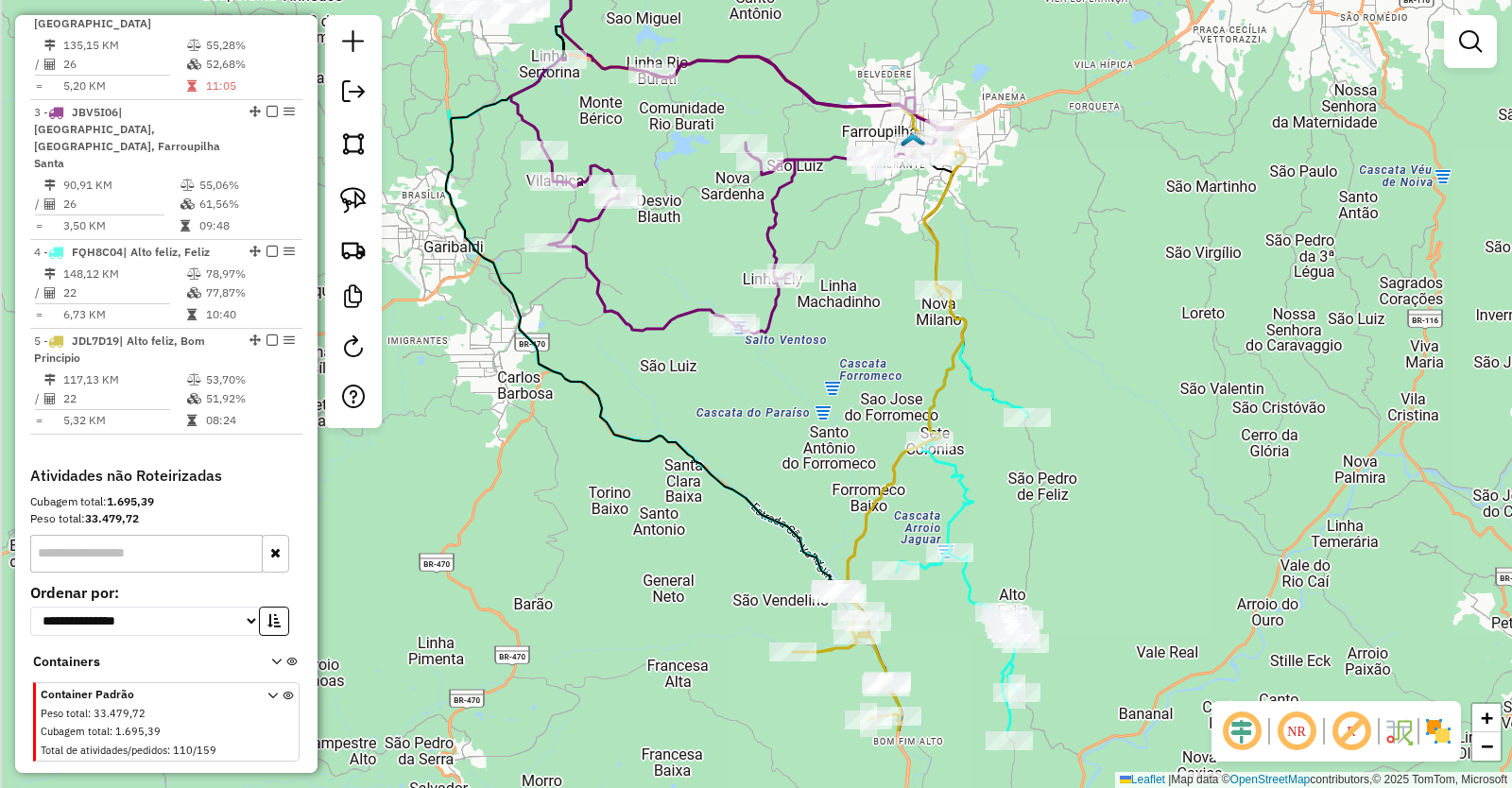
drag, startPoint x: 808, startPoint y: 553, endPoint x: 852, endPoint y: 416, distance: 143.9
click at [851, 416] on div "Janela de atendimento Grade de atendimento Capacidade Transportadoras Veículos …" at bounding box center [756, 394] width 1512 height 788
select select "*********"
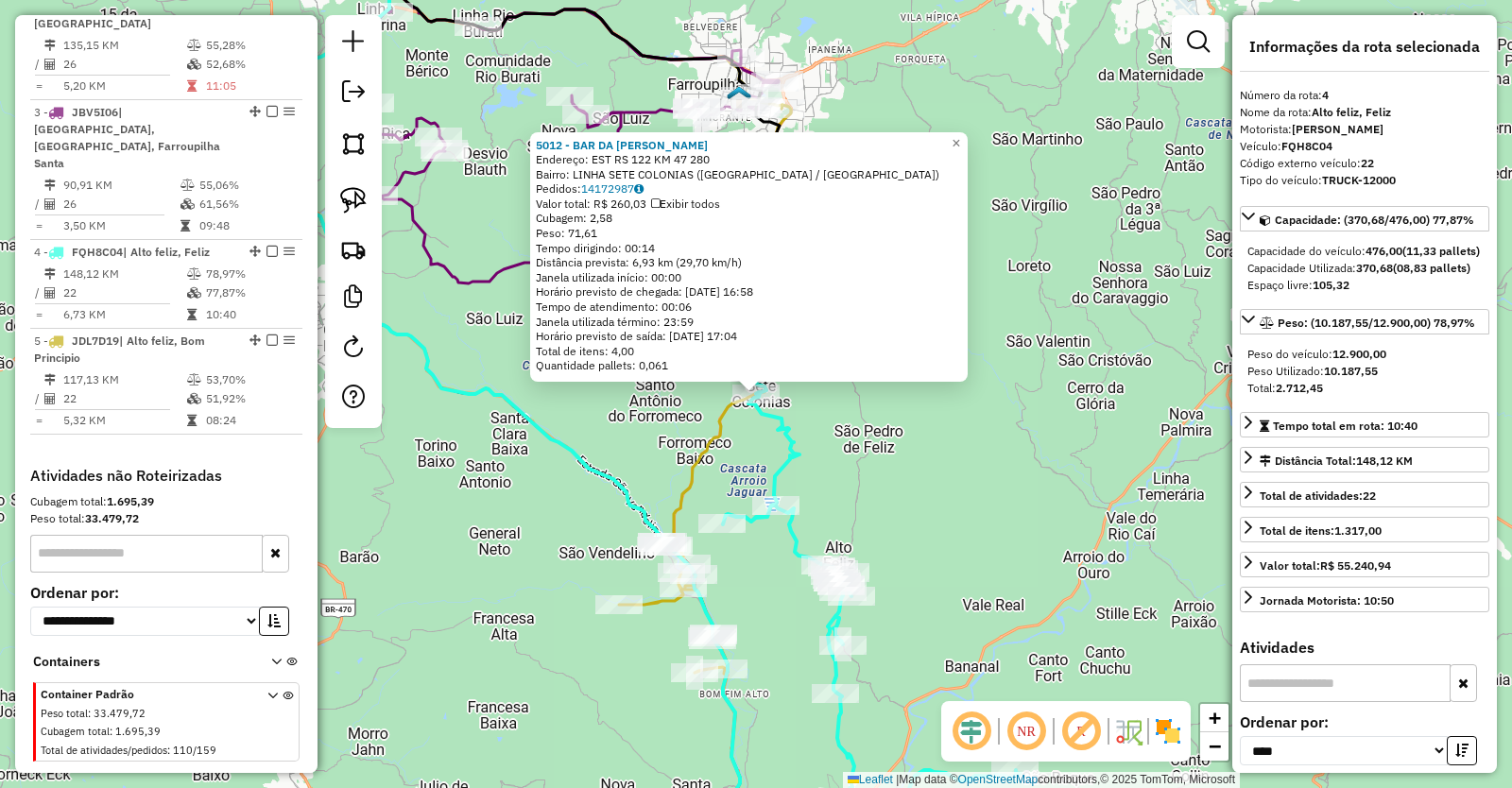
drag, startPoint x: 767, startPoint y: 603, endPoint x: 785, endPoint y: 440, distance: 164.0
click at [782, 443] on div "5012 - BAR DA JANETE Endereço: EST RS 122 KM 47 280 Bairro: LINHA SETE COLONIAS…" at bounding box center [756, 394] width 1512 height 788
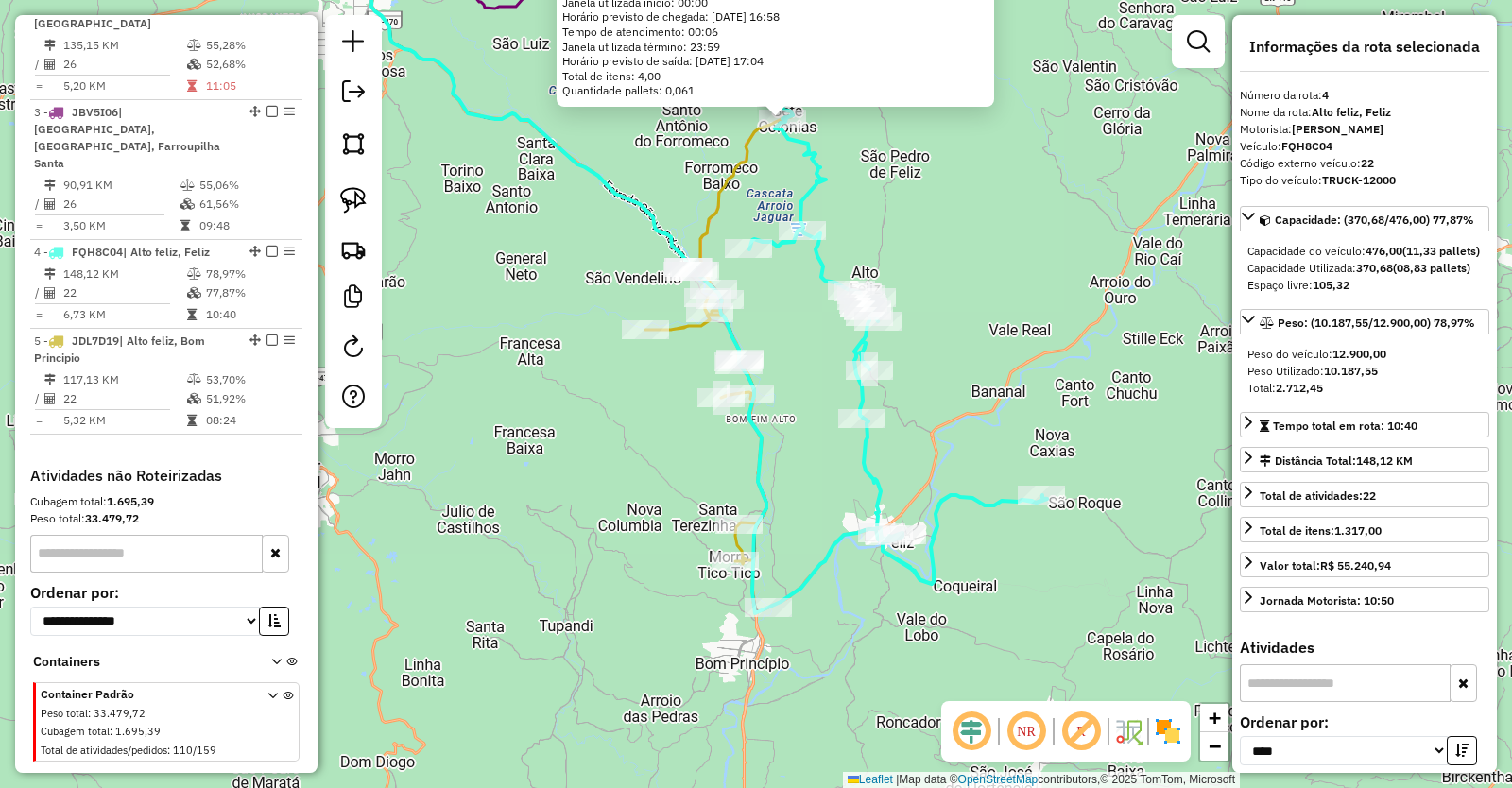
drag, startPoint x: 838, startPoint y: 562, endPoint x: 830, endPoint y: 514, distance: 48.7
click at [830, 514] on icon at bounding box center [594, 240] width 591 height 747
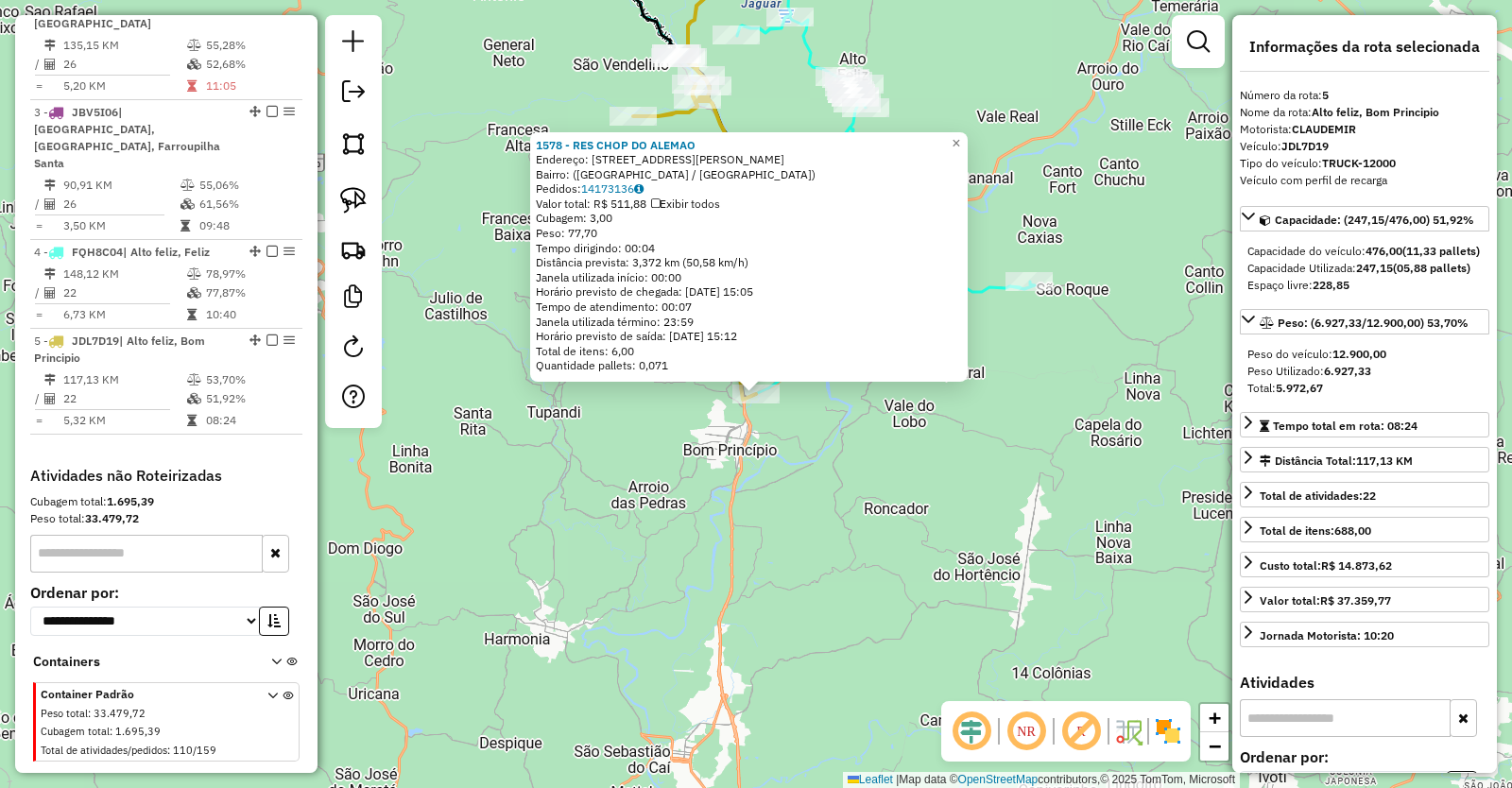
click at [753, 508] on div "1578 - RES CHOP DO ALEMAO Endereço: Rua Silfredo Seibert, 118 Bairro: (São Vend…" at bounding box center [756, 394] width 1512 height 788
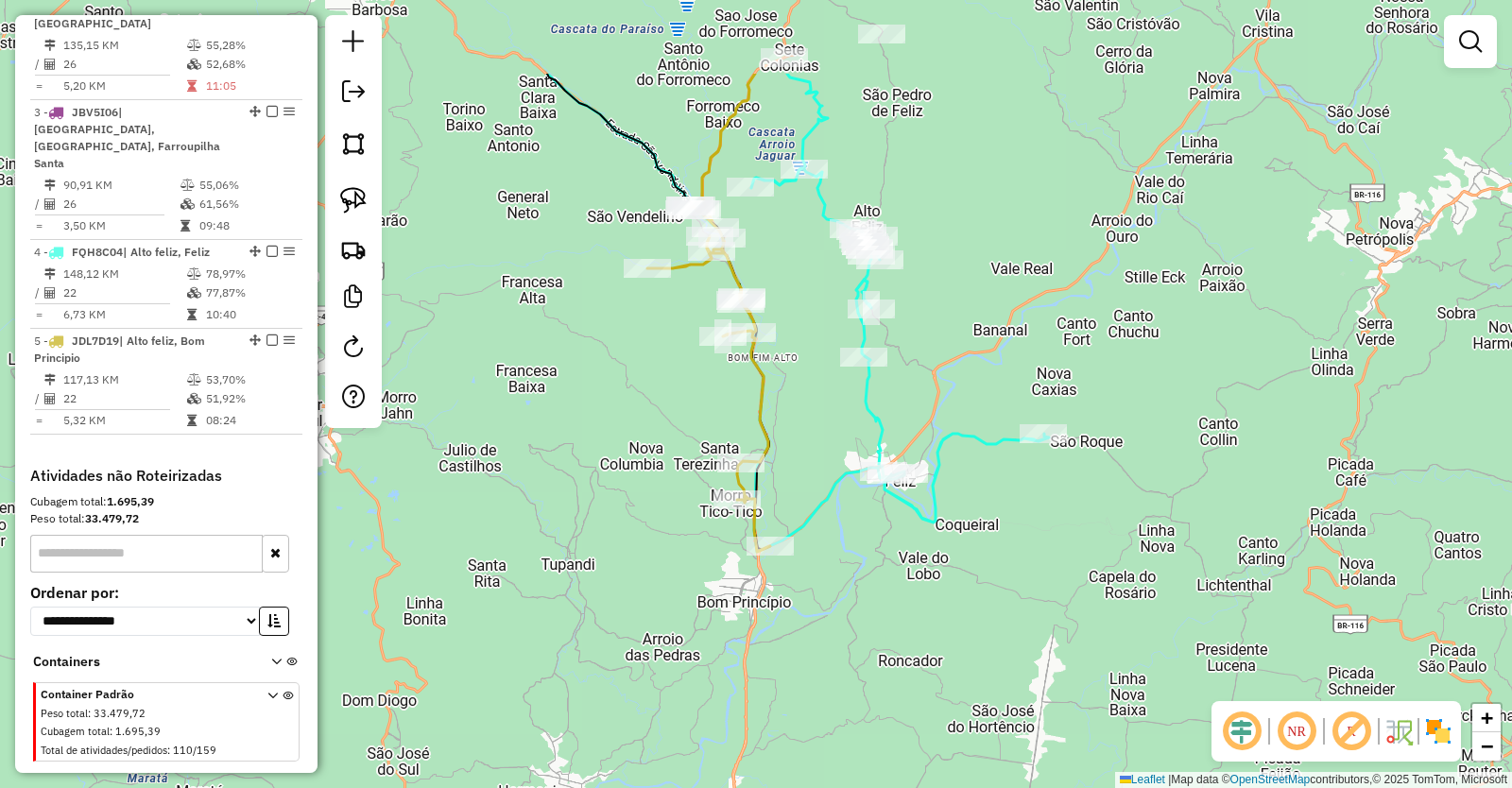
drag, startPoint x: 726, startPoint y: 531, endPoint x: 737, endPoint y: 587, distance: 57.1
click at [737, 587] on div "Janela de atendimento Grade de atendimento Capacidade Transportadoras Veículos …" at bounding box center [756, 394] width 1512 height 788
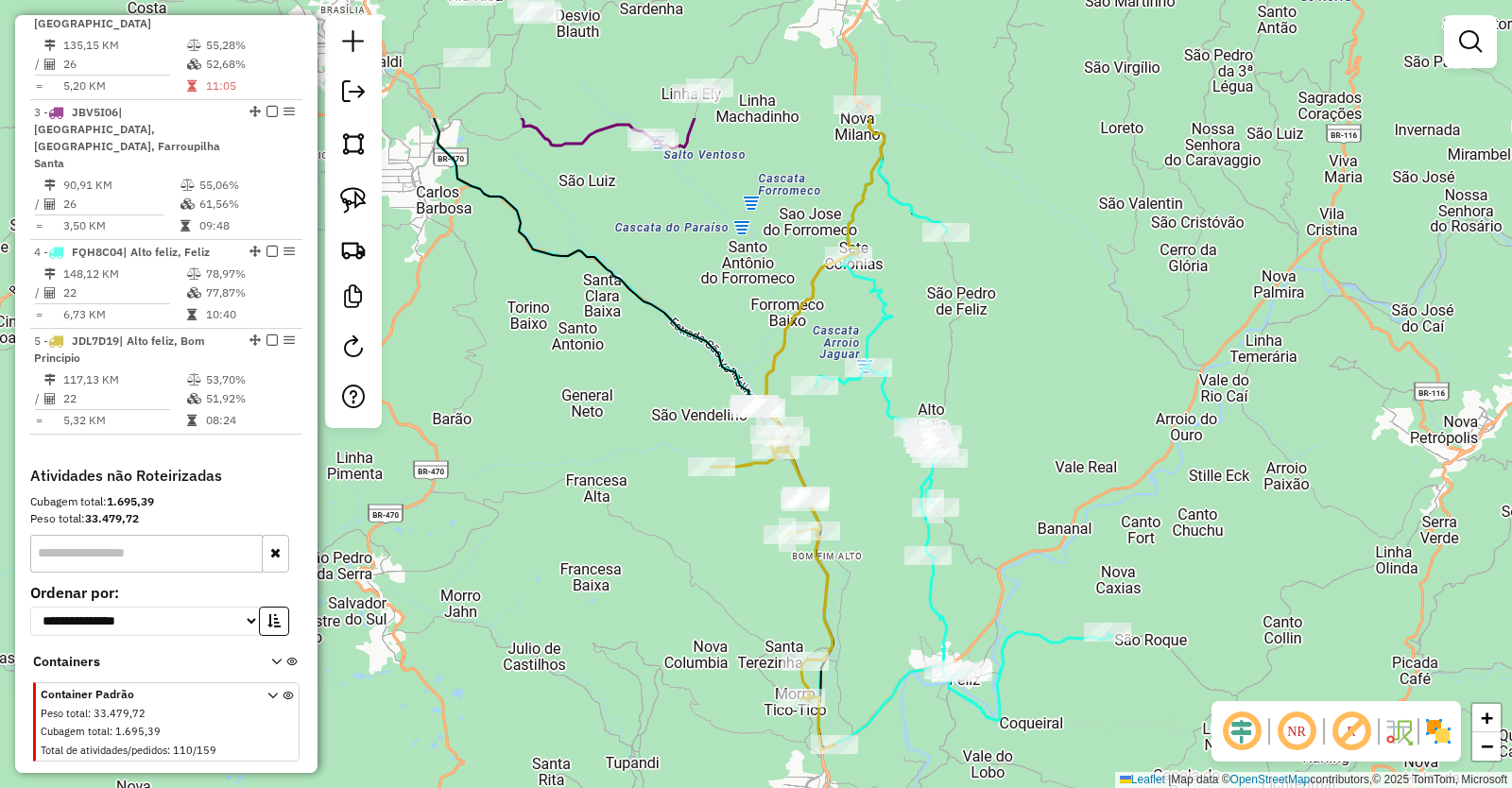
drag, startPoint x: 614, startPoint y: 416, endPoint x: 680, endPoint y: 618, distance: 212.5
click at [680, 615] on div "Janela de atendimento Grade de atendimento Capacidade Transportadoras Veículos …" at bounding box center [756, 394] width 1512 height 788
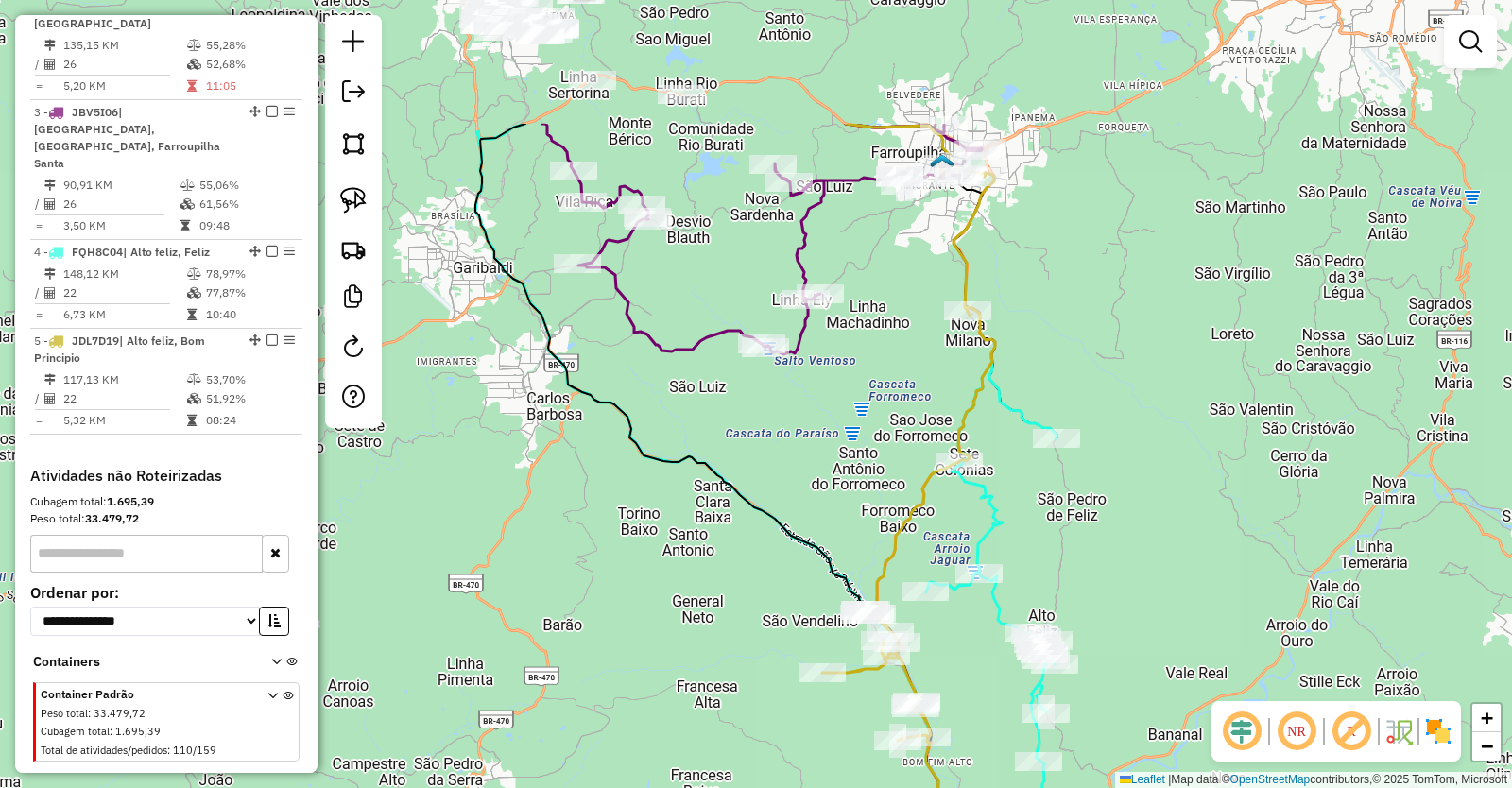
drag, startPoint x: 613, startPoint y: 403, endPoint x: 782, endPoint y: 700, distance: 341.7
click at [779, 696] on div "Janela de atendimento Grade de atendimento Capacidade Transportadoras Veículos …" at bounding box center [756, 394] width 1512 height 788
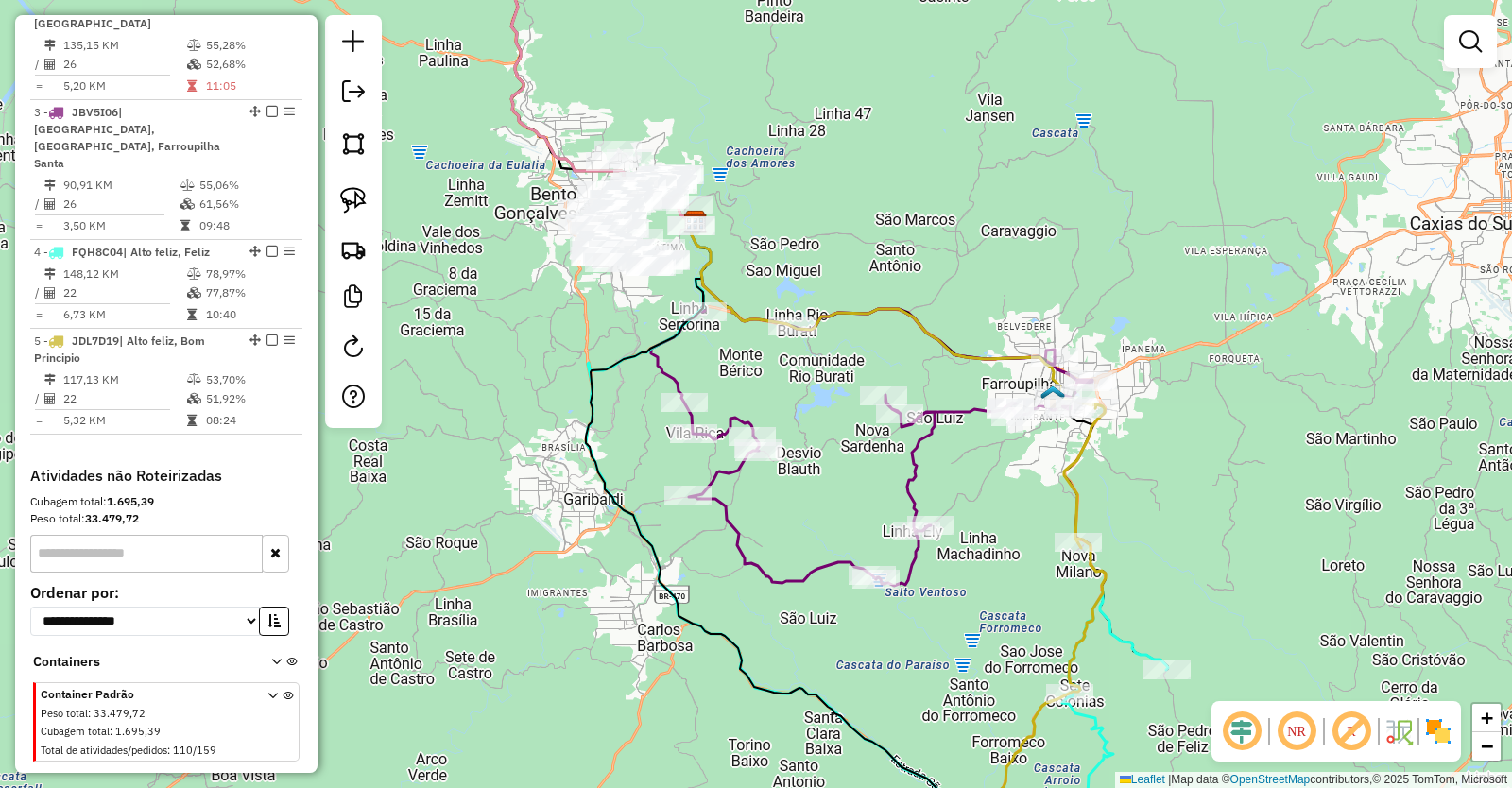
drag, startPoint x: 615, startPoint y: 268, endPoint x: 675, endPoint y: 500, distance: 239.6
click at [670, 499] on div "Janela de atendimento Grade de atendimento Capacidade Transportadoras Veículos …" at bounding box center [756, 394] width 1512 height 788
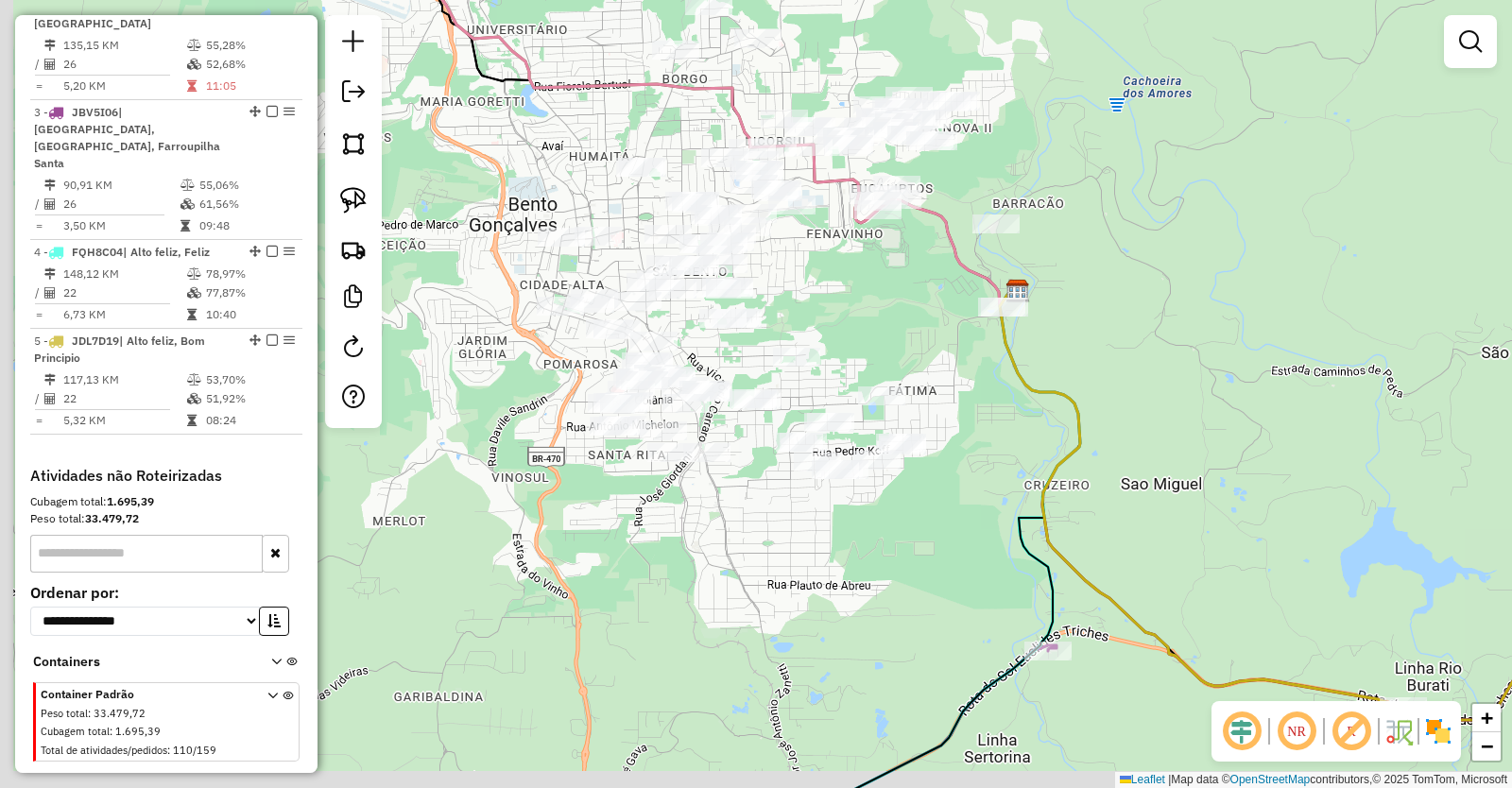
drag, startPoint x: 719, startPoint y: 445, endPoint x: 881, endPoint y: 366, distance: 180.2
click at [881, 366] on div "Janela de atendimento Grade de atendimento Capacidade Transportadoras Veículos …" at bounding box center [756, 394] width 1512 height 788
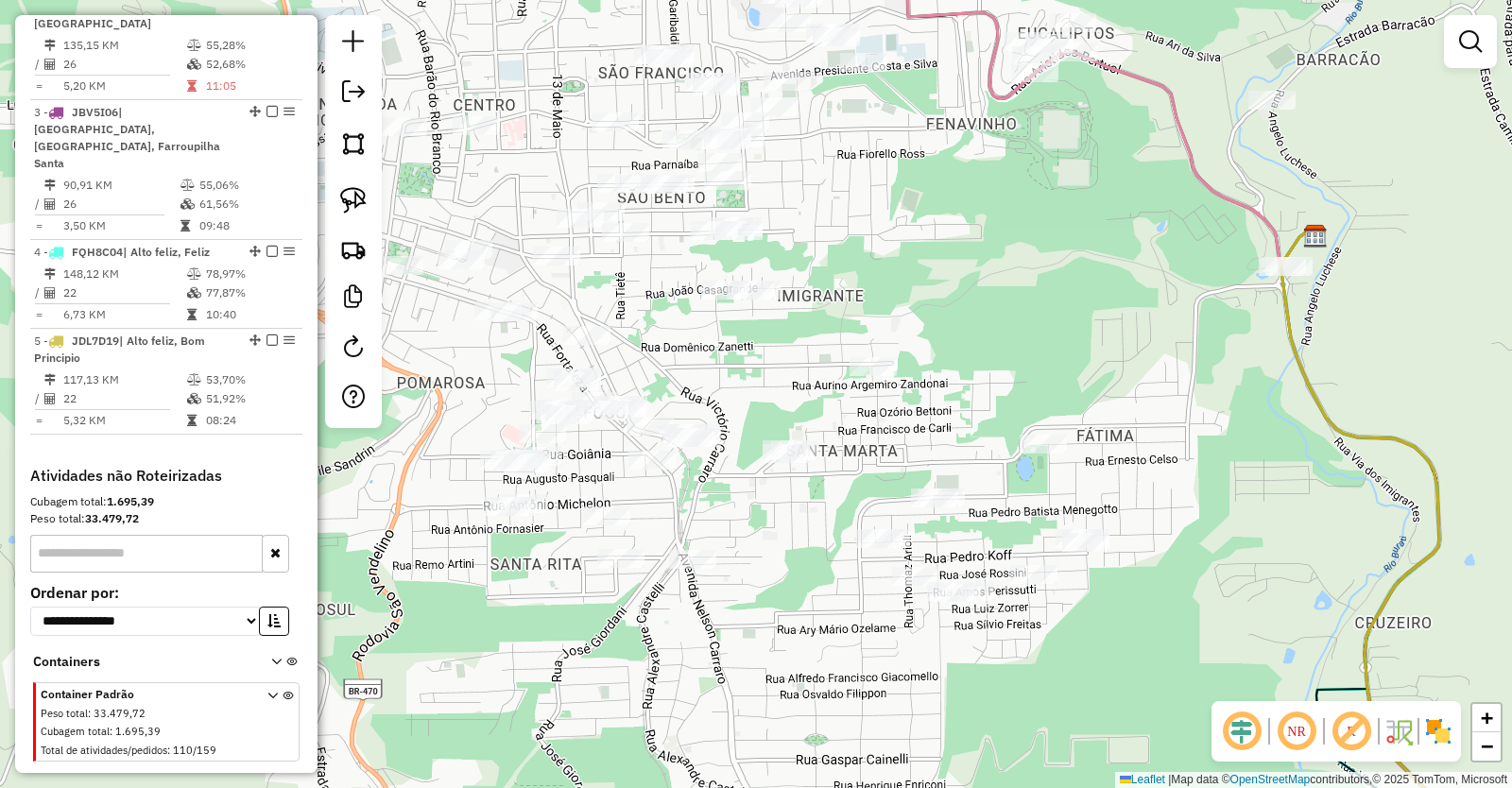
drag, startPoint x: 891, startPoint y: 352, endPoint x: 1057, endPoint y: 362, distance: 166.3
click at [1057, 362] on div "Janela de atendimento Grade de atendimento Capacidade Transportadoras Veículos …" at bounding box center [756, 394] width 1512 height 788
click at [351, 149] on img at bounding box center [353, 143] width 27 height 27
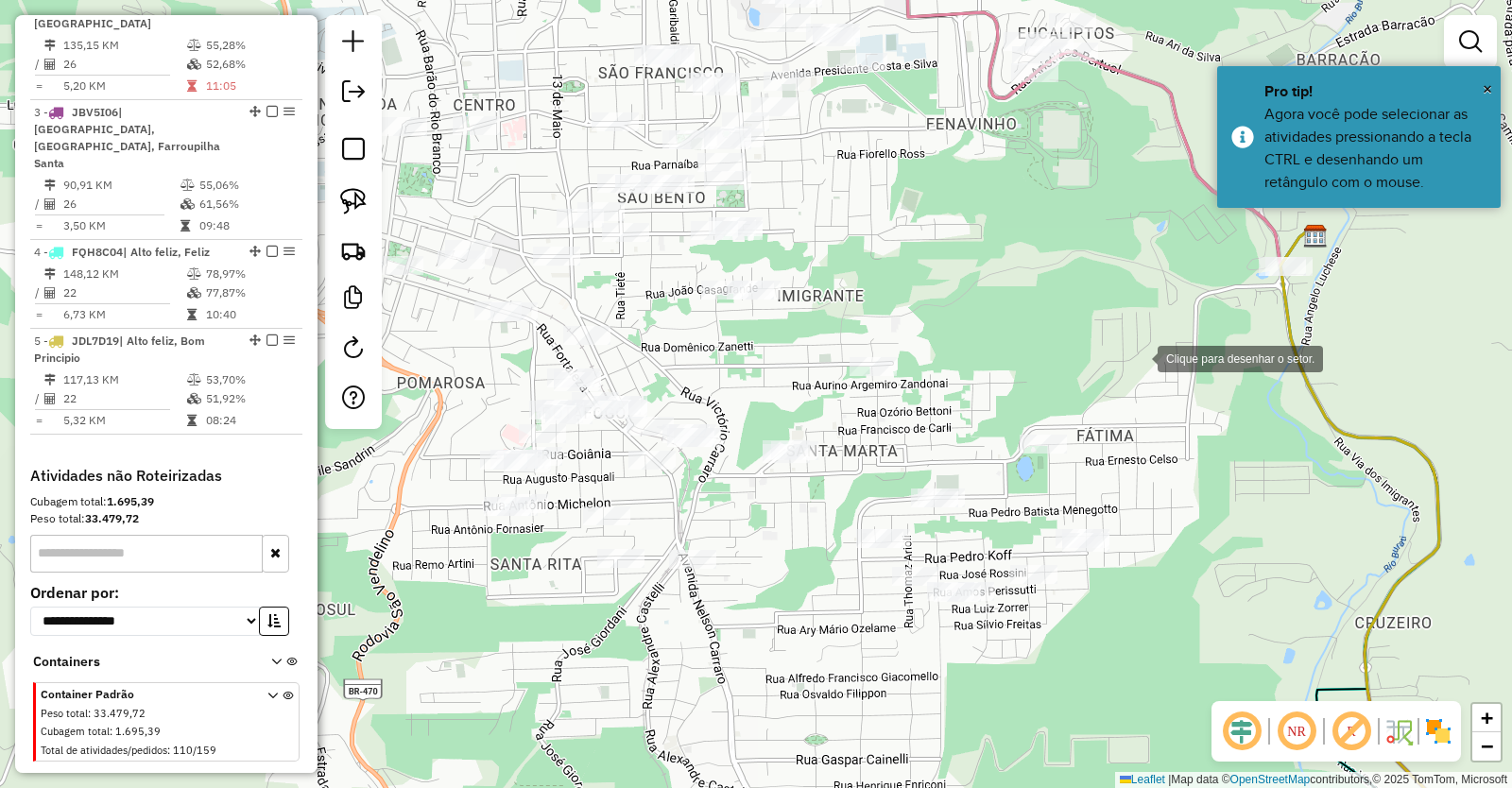
click at [1141, 357] on div at bounding box center [1139, 358] width 37 height 37
click at [793, 327] on div at bounding box center [793, 327] width 37 height 37
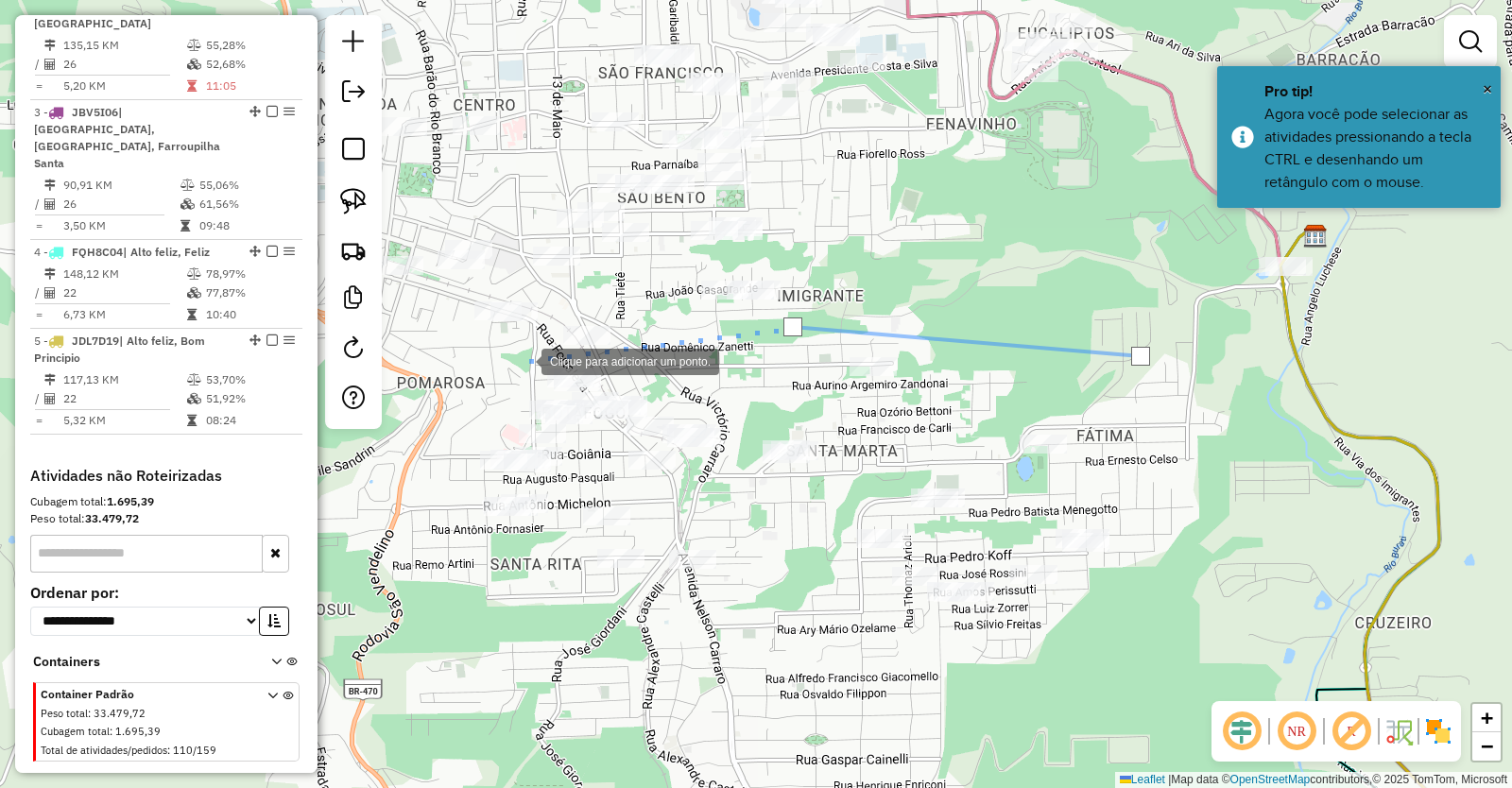
click at [523, 361] on div at bounding box center [522, 360] width 37 height 37
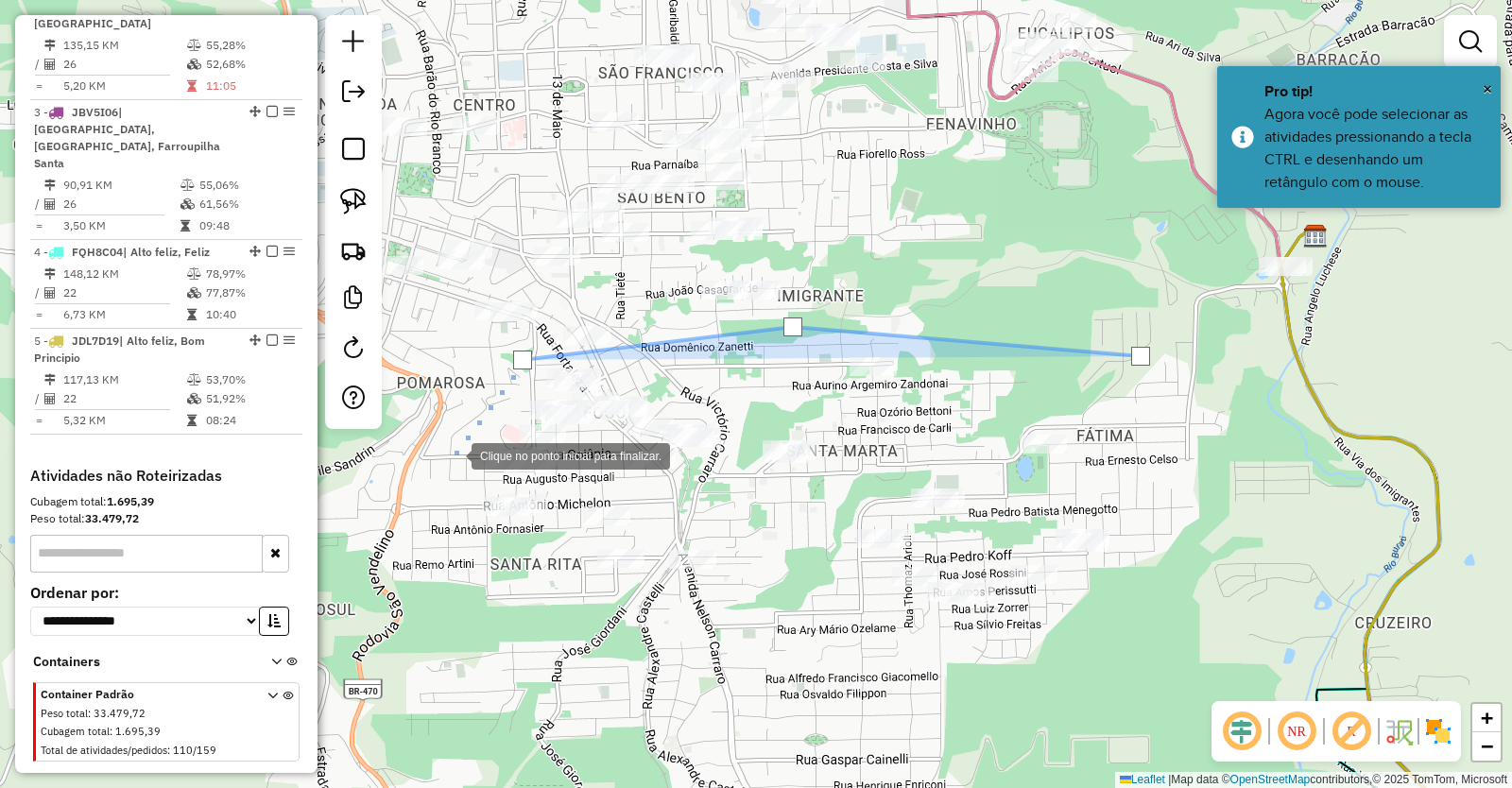
click at [452, 455] on div at bounding box center [452, 454] width 37 height 37
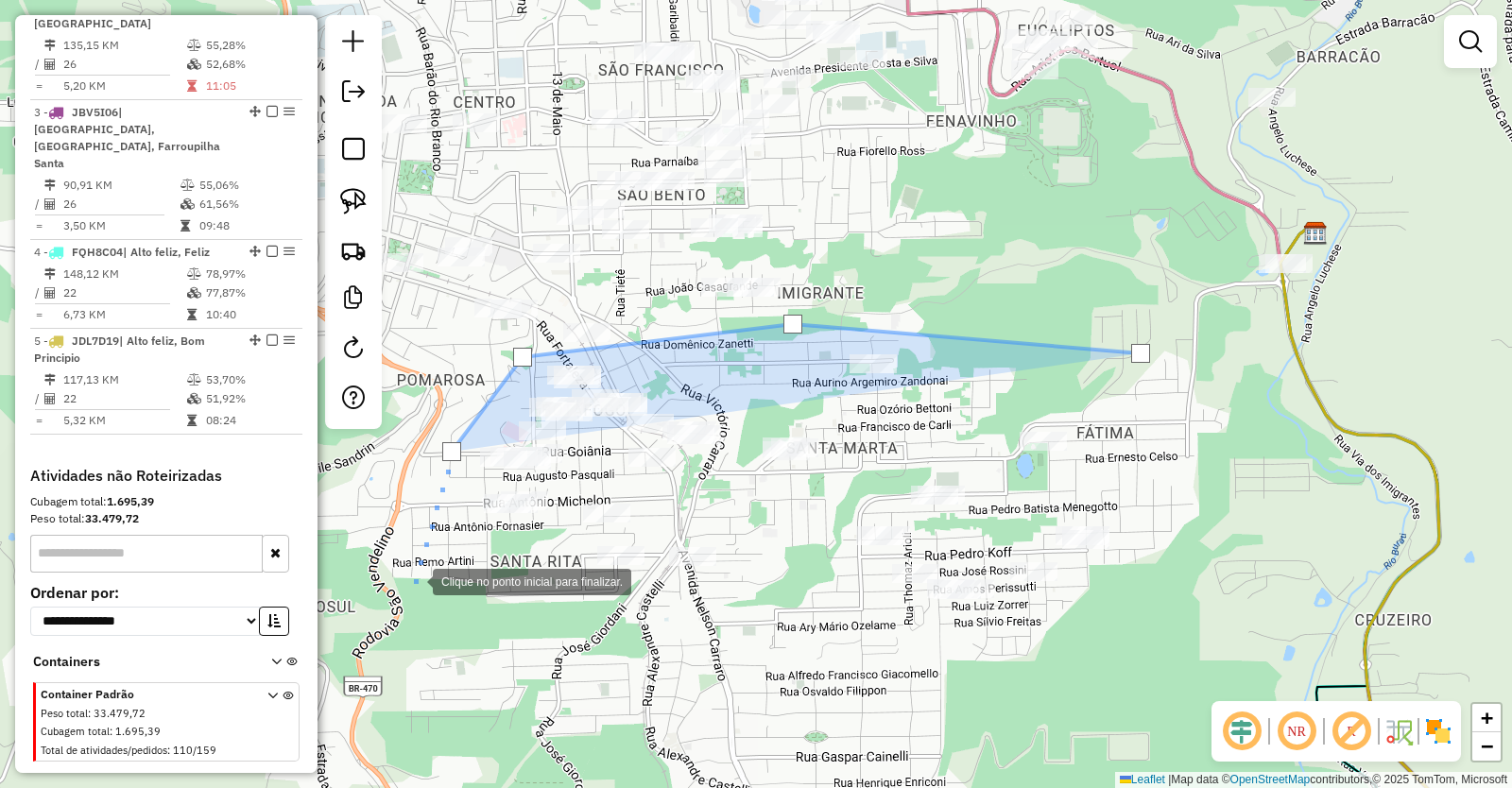
drag, startPoint x: 414, startPoint y: 586, endPoint x: 433, endPoint y: 588, distance: 19.1
click at [414, 579] on div at bounding box center [414, 580] width 37 height 37
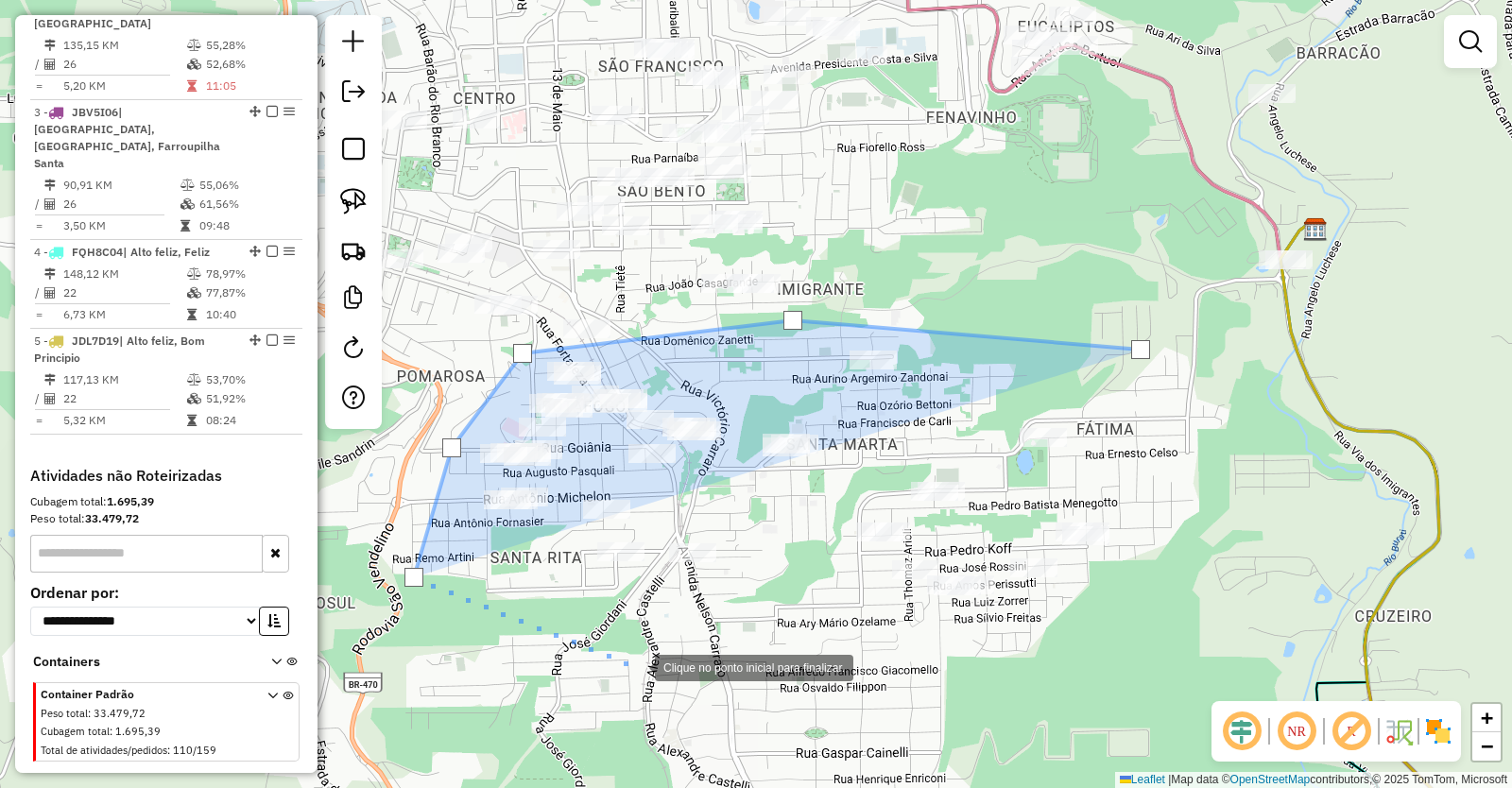
click at [636, 667] on div at bounding box center [636, 666] width 37 height 37
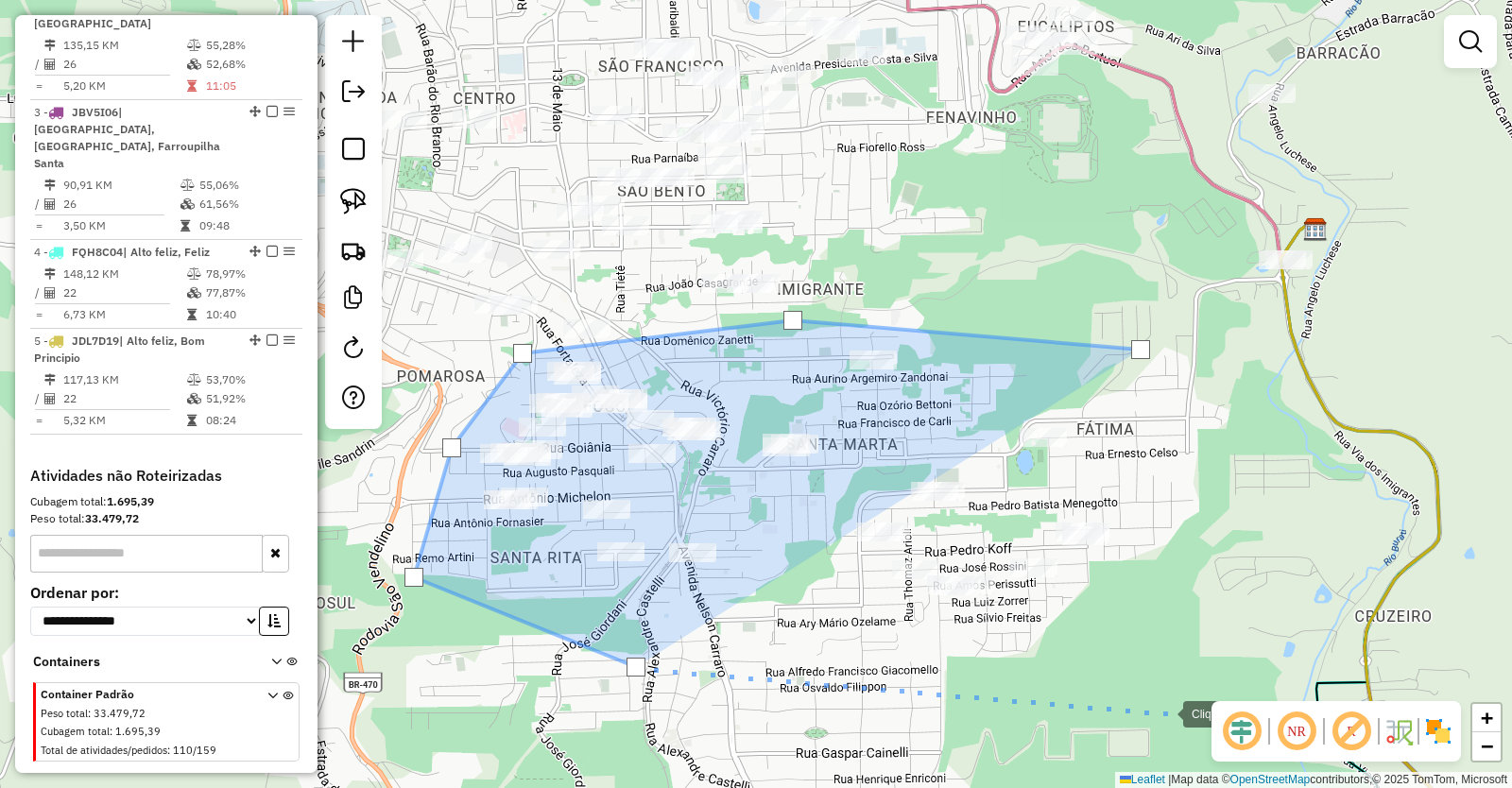
click at [1164, 712] on div at bounding box center [1164, 712] width 37 height 37
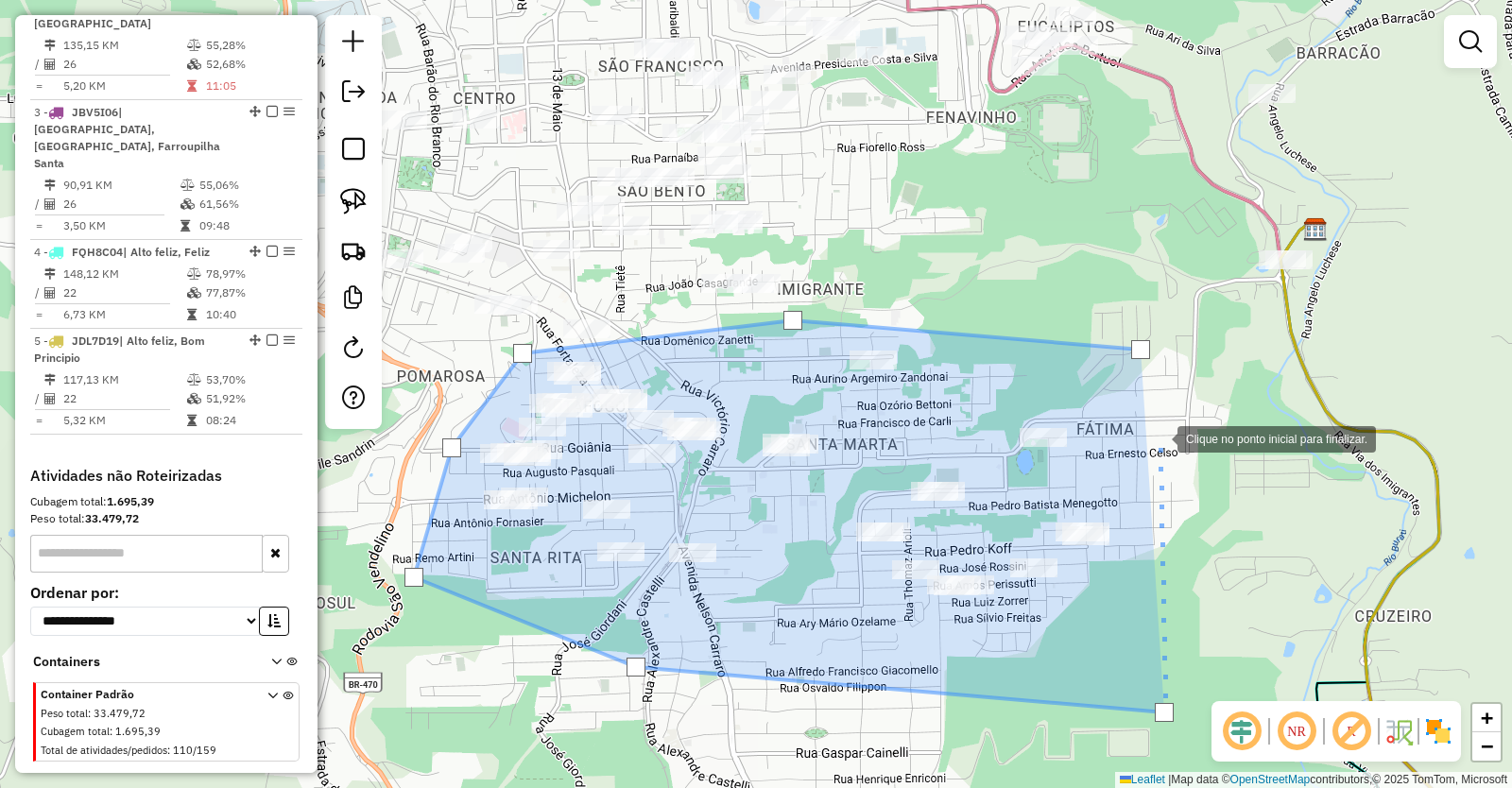
click at [1158, 437] on div at bounding box center [1158, 437] width 37 height 37
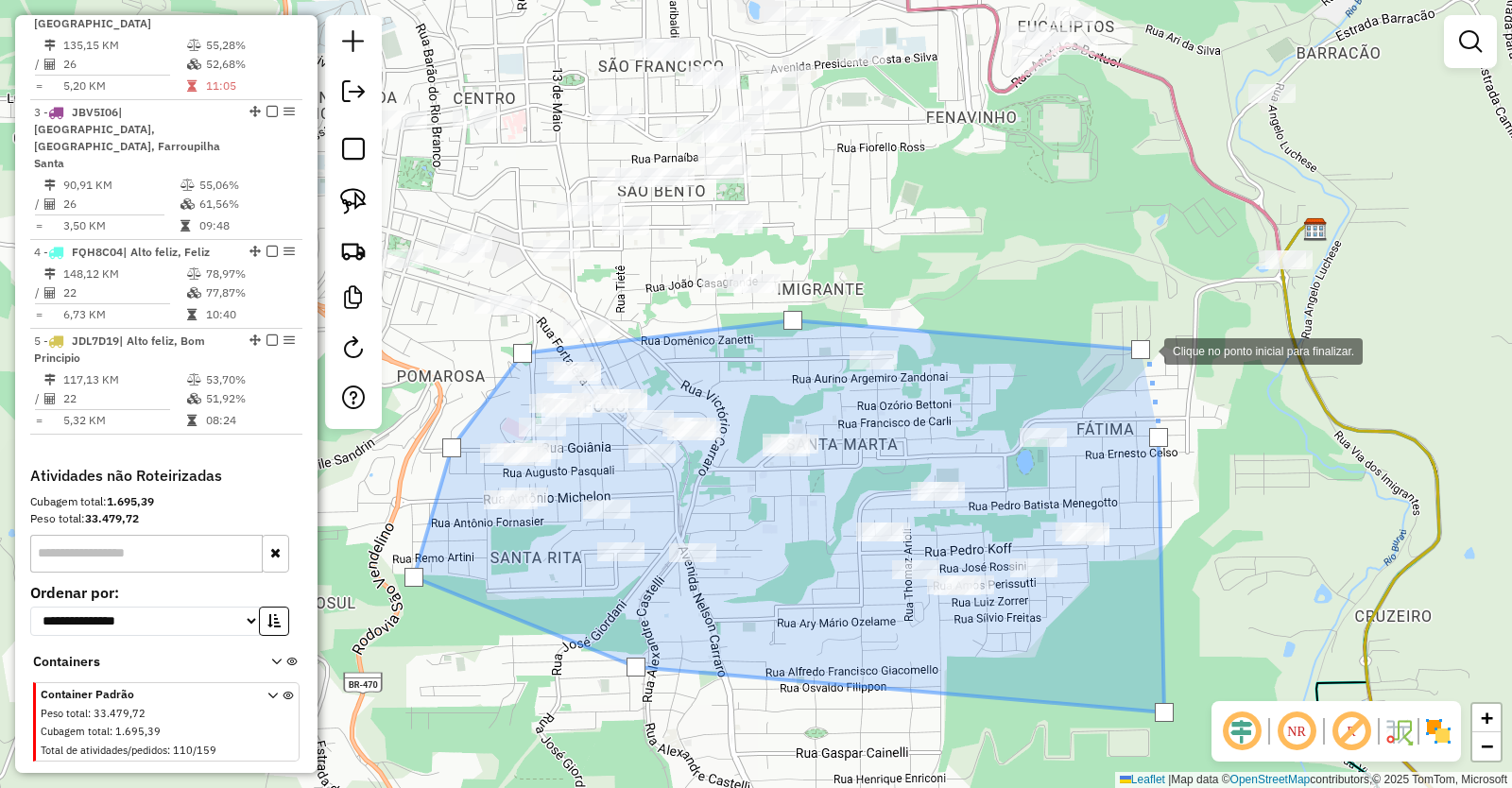
click at [1146, 350] on div at bounding box center [1141, 349] width 19 height 19
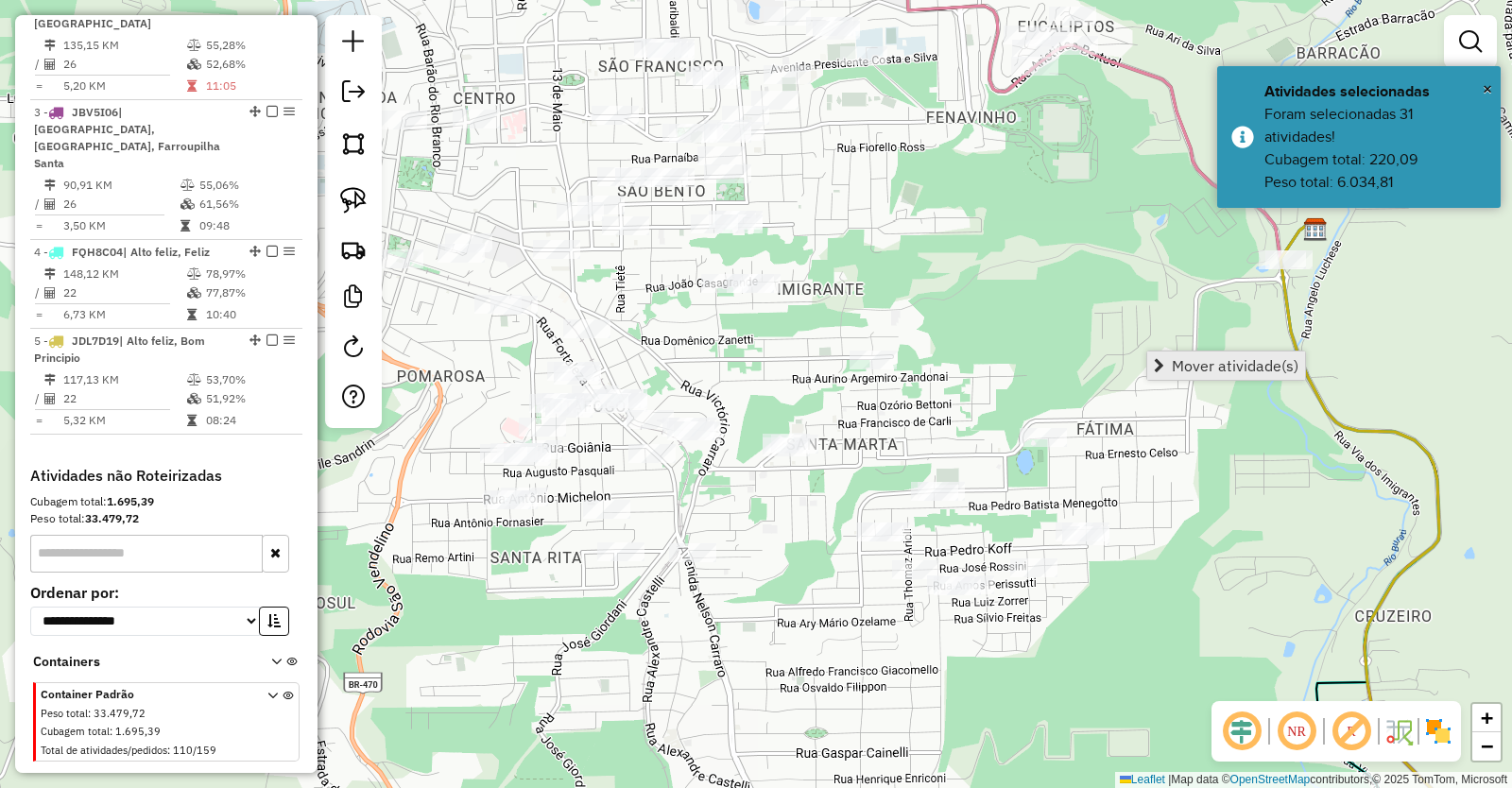
click at [1225, 366] on span "Mover atividade(s)" at bounding box center [1235, 365] width 127 height 15
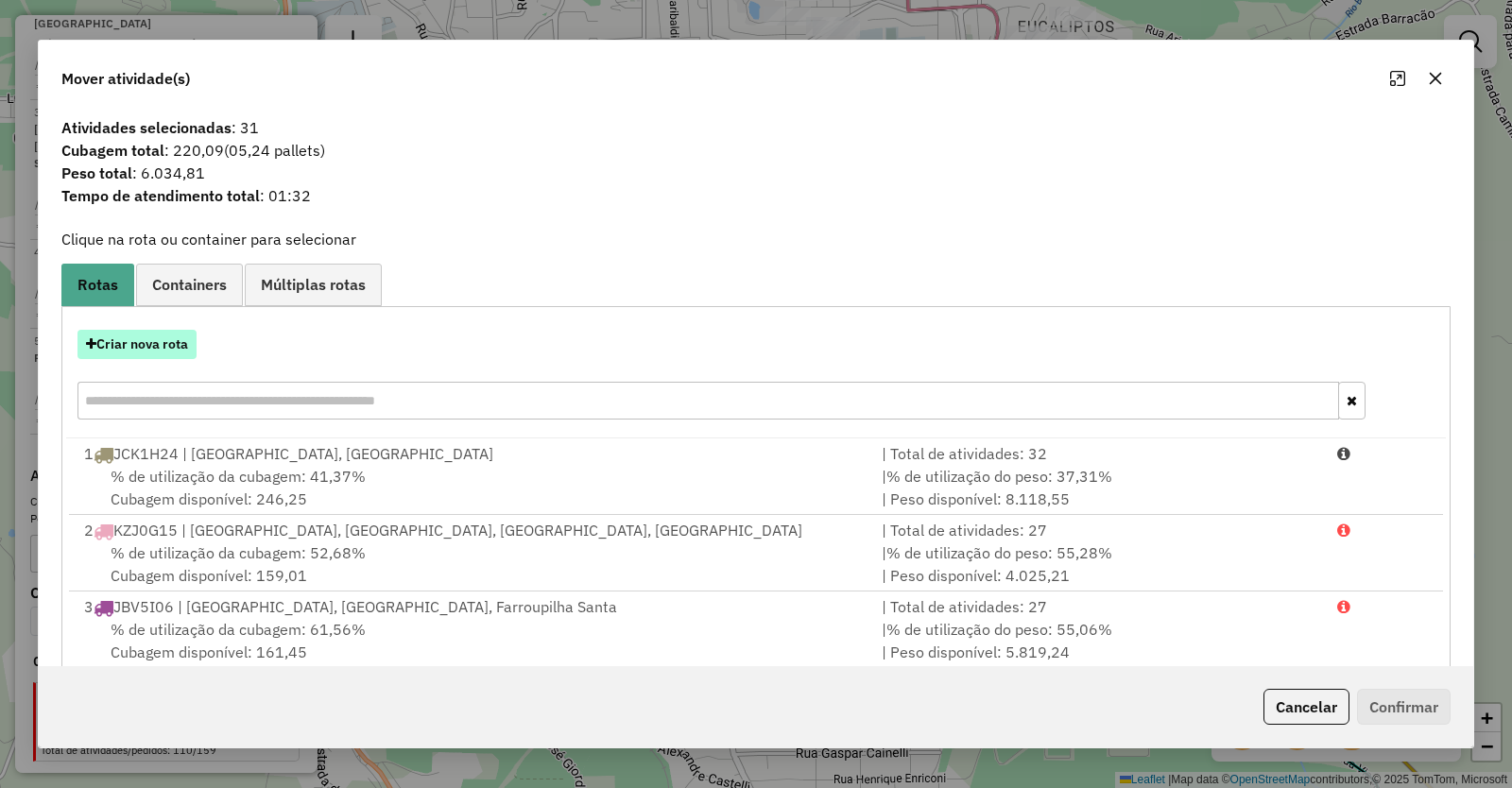
click at [154, 344] on button "Criar nova rota" at bounding box center [137, 345] width 119 height 30
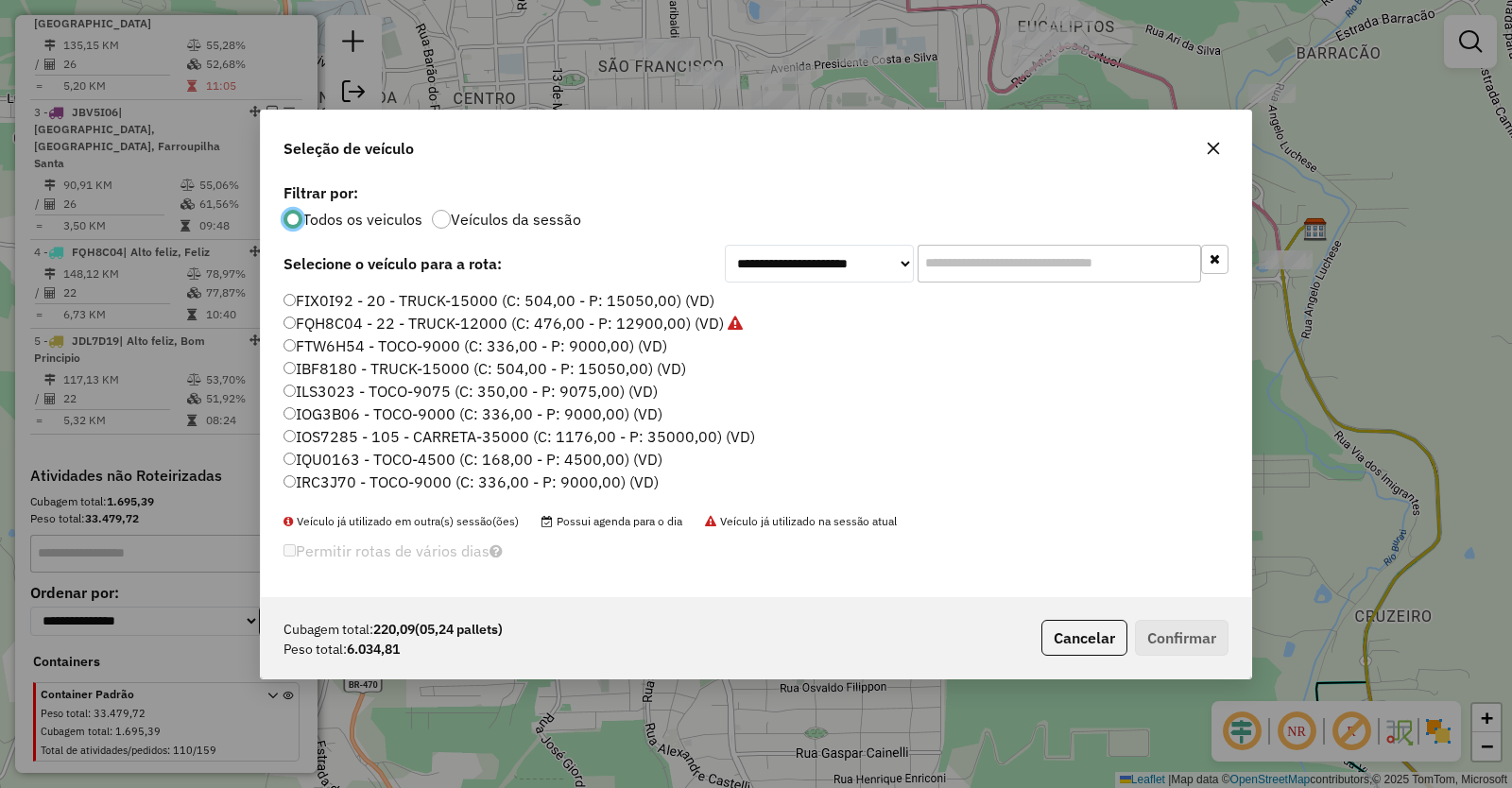
scroll to position [95, 0]
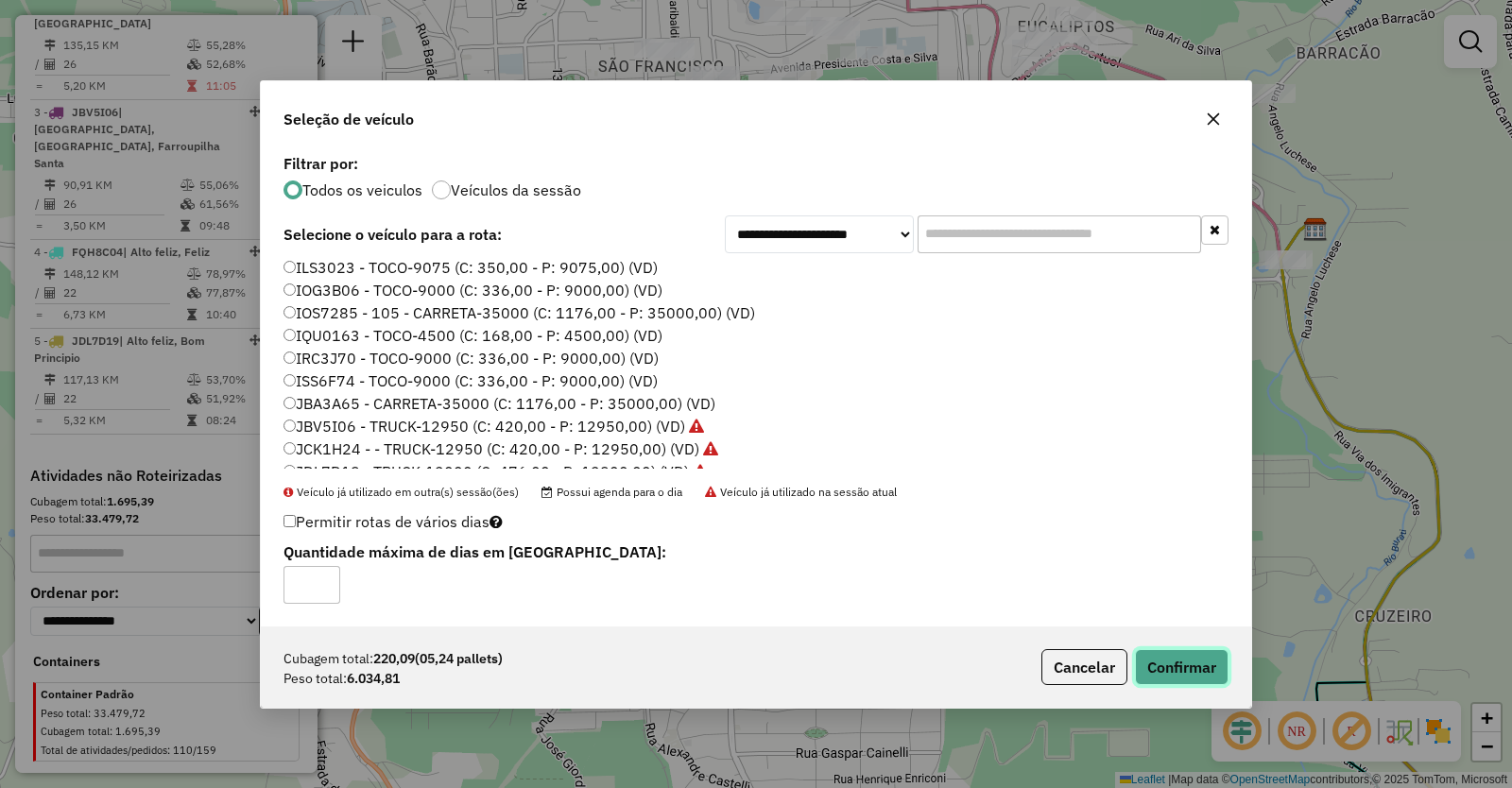
click at [1198, 666] on button "Confirmar" at bounding box center [1181, 667] width 94 height 35
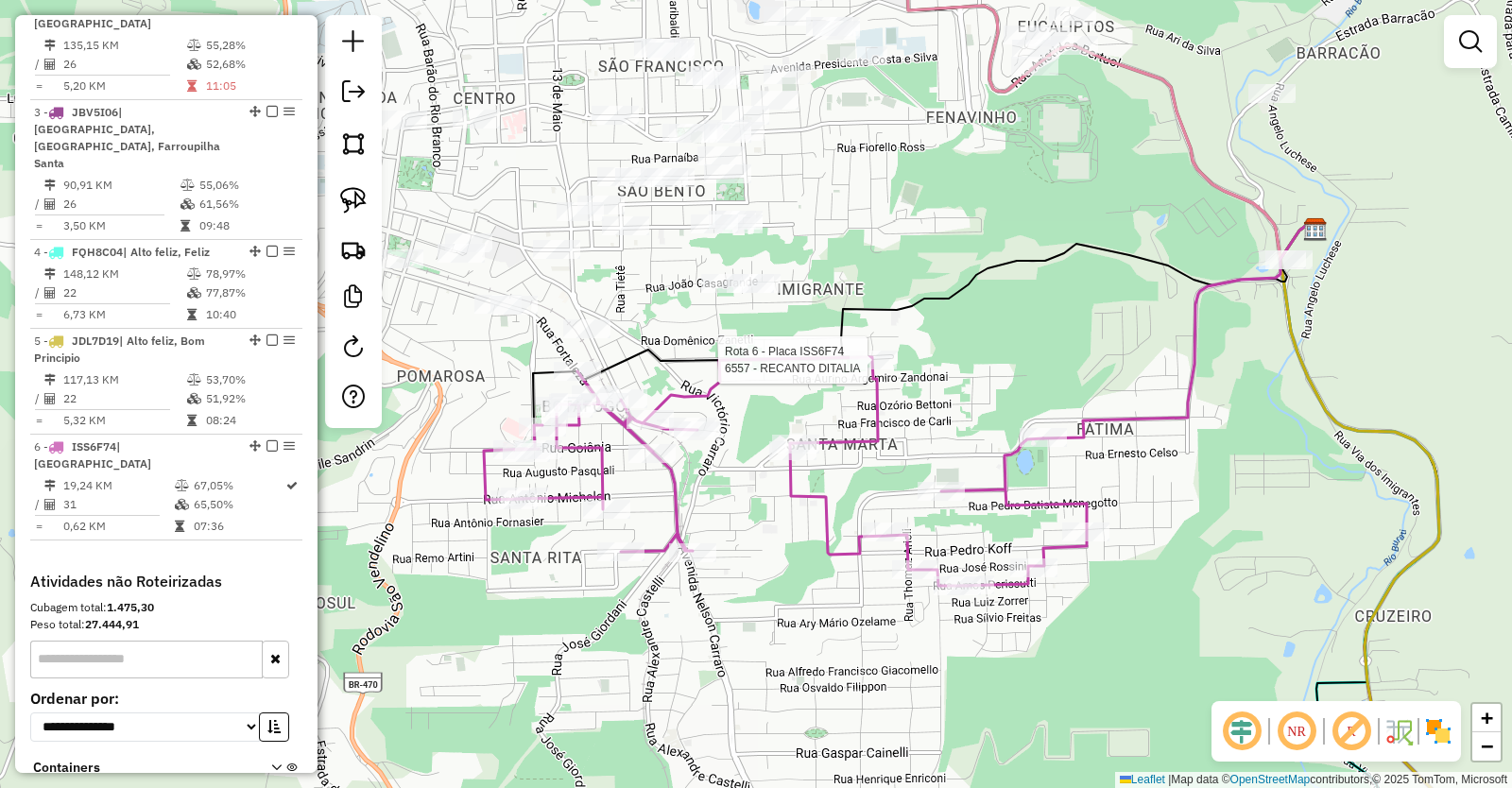
scroll to position [998, 0]
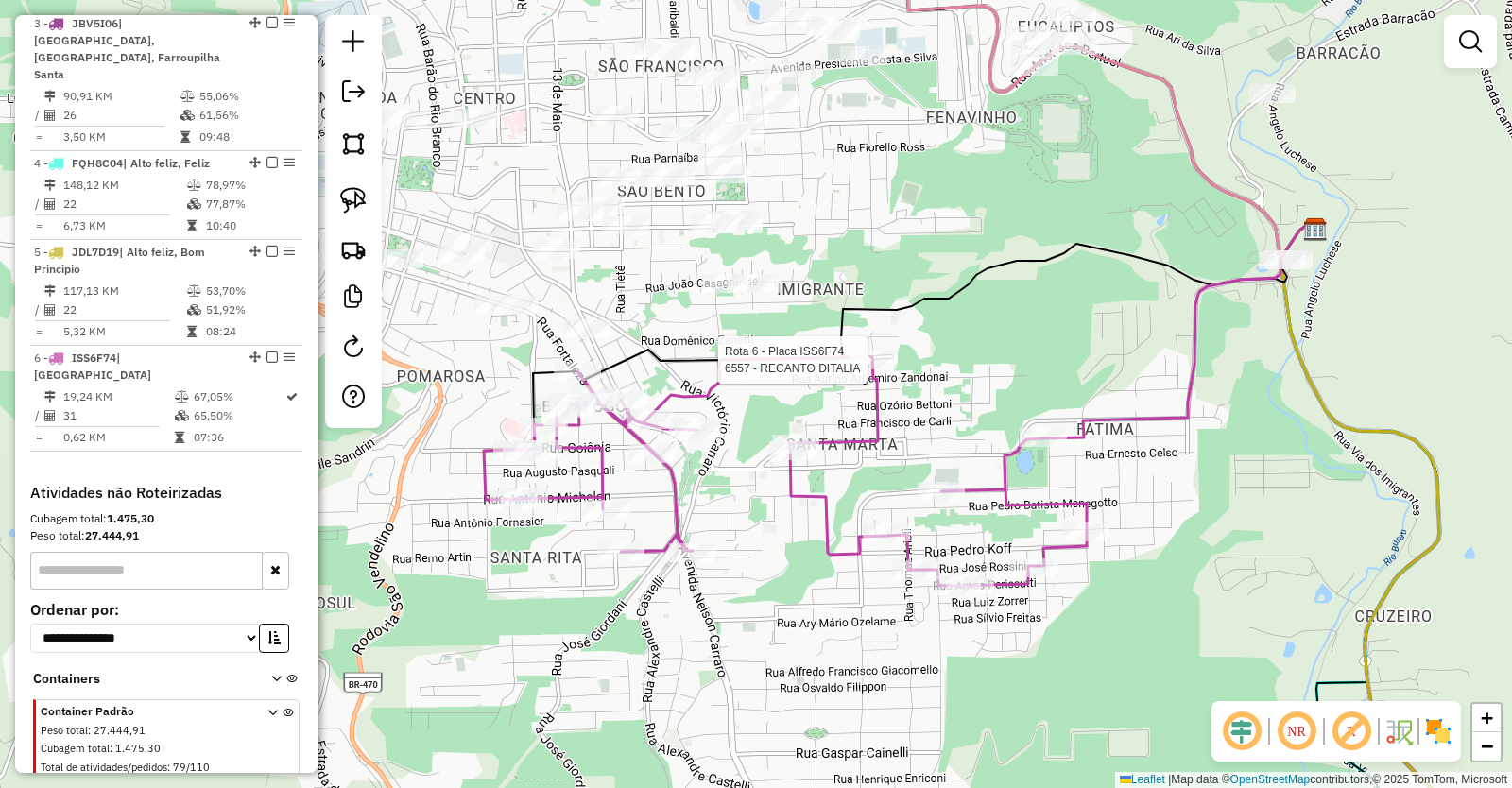
select select "*********"
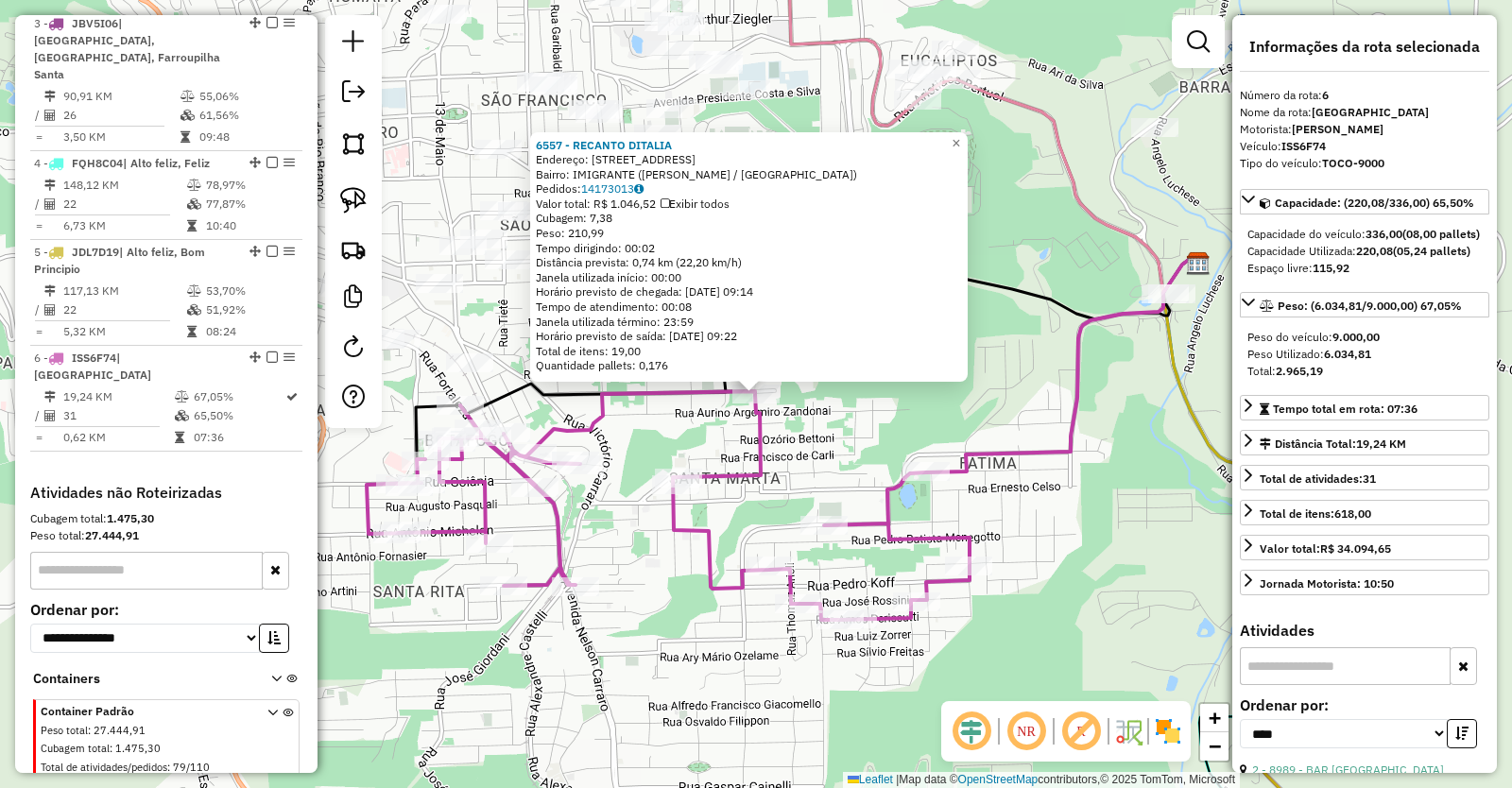
click at [801, 450] on div "Rota 6 - Placa ISS6F74 30214 - MERCADO NICHETTI 6557 - RECANTO DITALIA Endereço…" at bounding box center [756, 394] width 1512 height 788
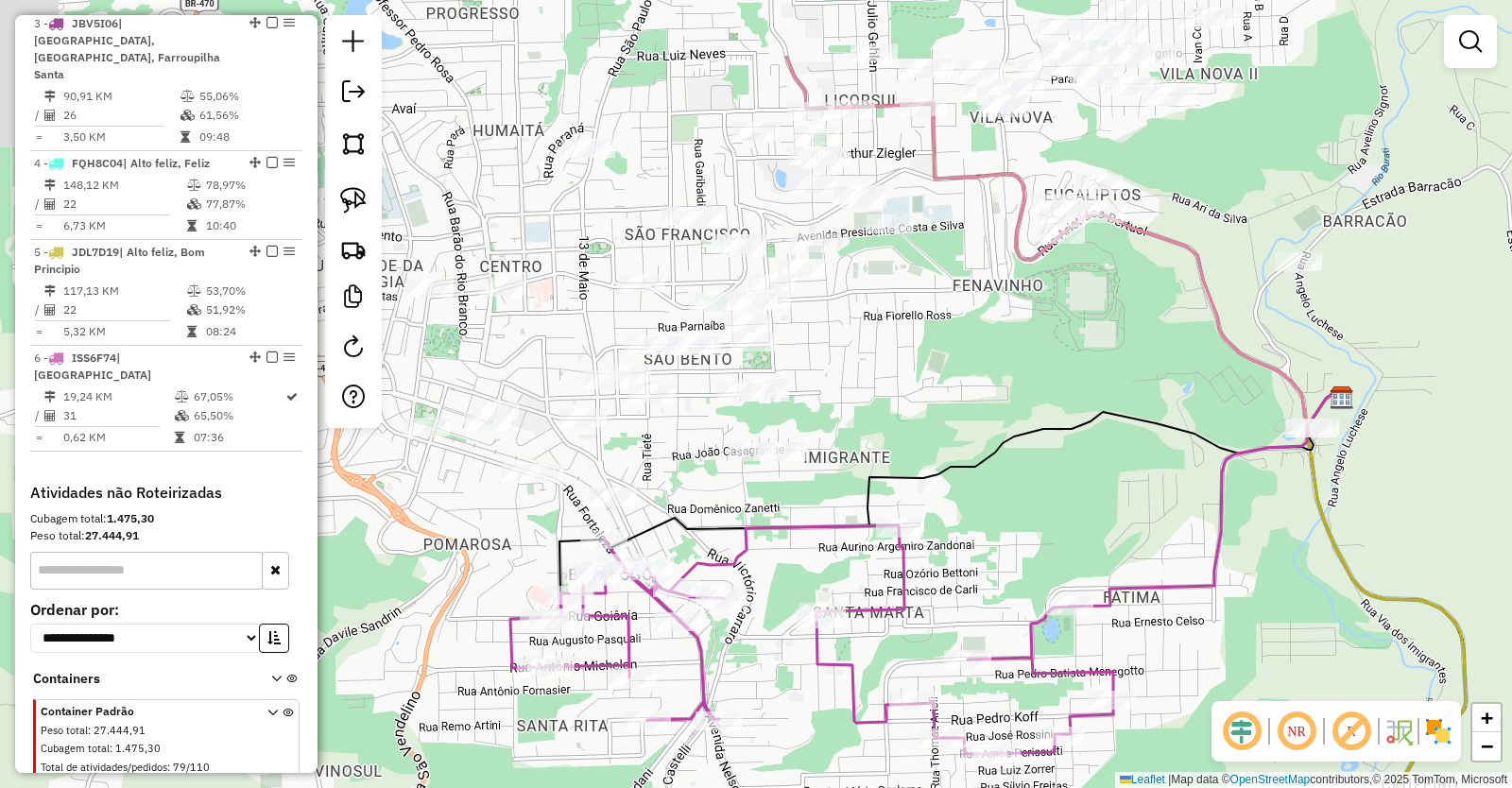
drag, startPoint x: 1056, startPoint y: 437, endPoint x: 1189, endPoint y: 536, distance: 165.8
click at [1189, 536] on icon at bounding box center [947, 492] width 774 height 200
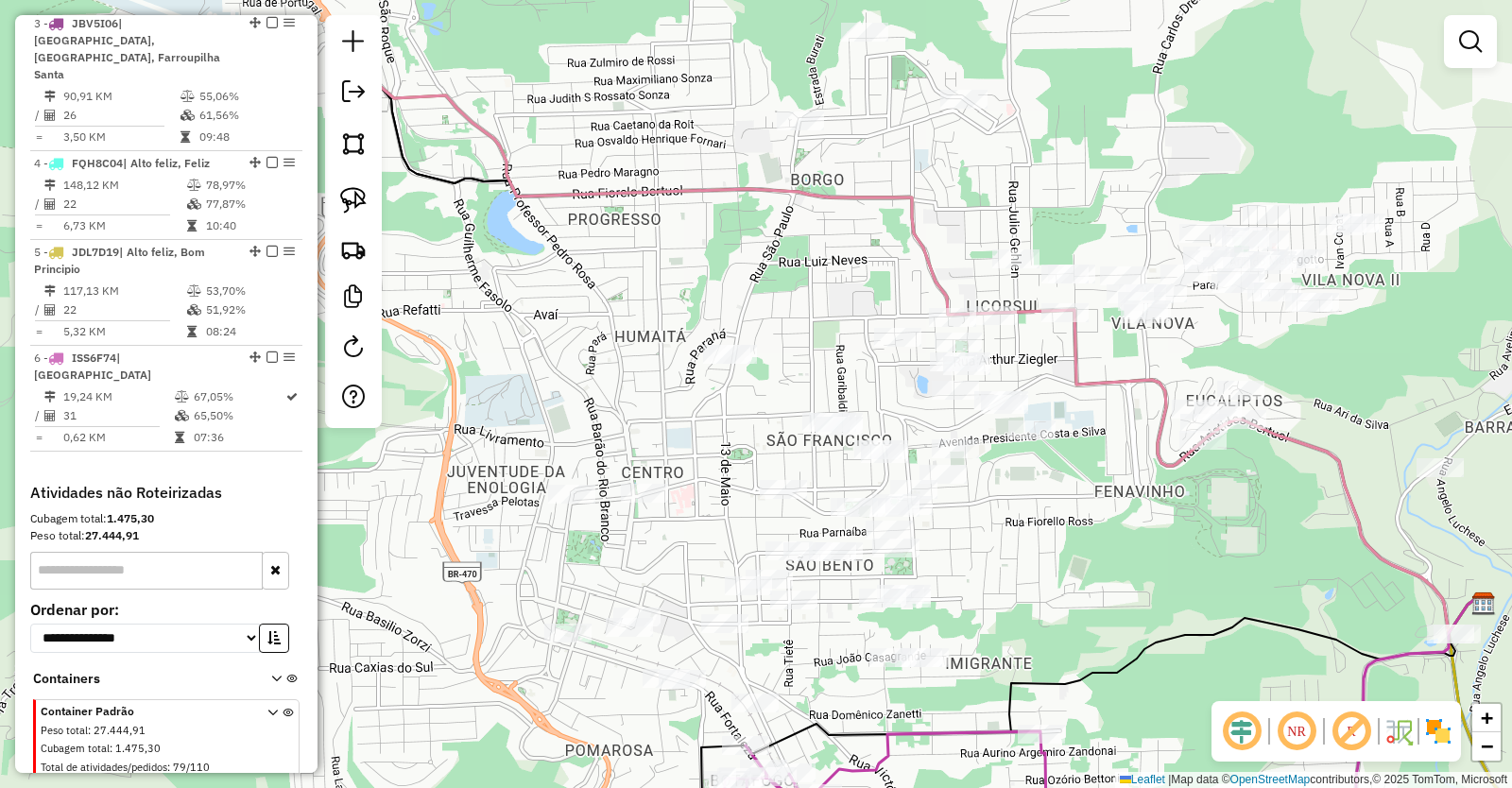
drag, startPoint x: 1051, startPoint y: 481, endPoint x: 1060, endPoint y: 598, distance: 117.3
click at [1060, 598] on div "Janela de atendimento Grade de atendimento Capacidade Transportadoras Veículos …" at bounding box center [756, 394] width 1512 height 788
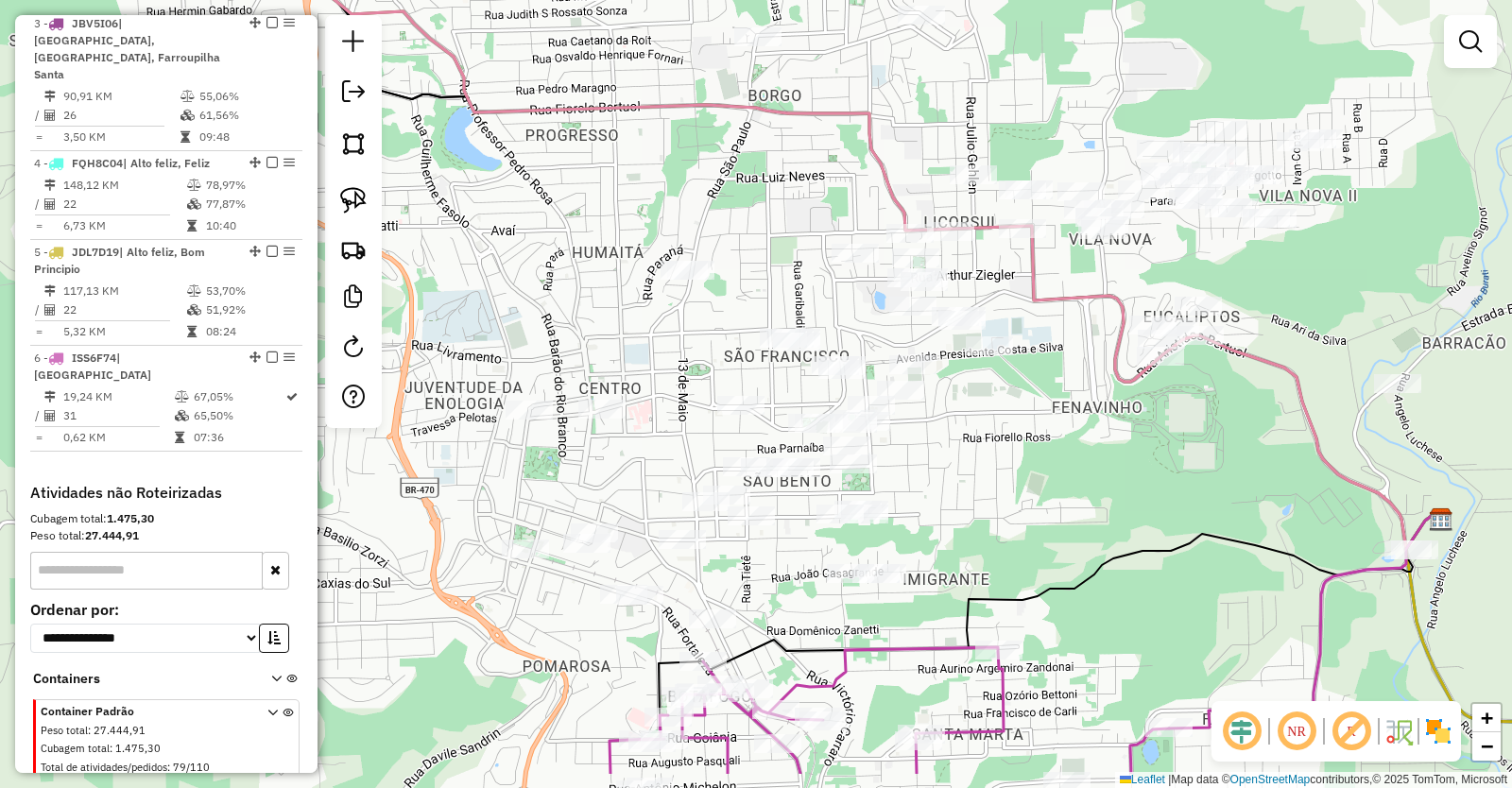
drag, startPoint x: 1135, startPoint y: 554, endPoint x: 1104, endPoint y: 418, distance: 139.5
click at [1102, 422] on div "Janela de atendimento Grade de atendimento Capacidade Transportadoras Veículos …" at bounding box center [756, 394] width 1512 height 788
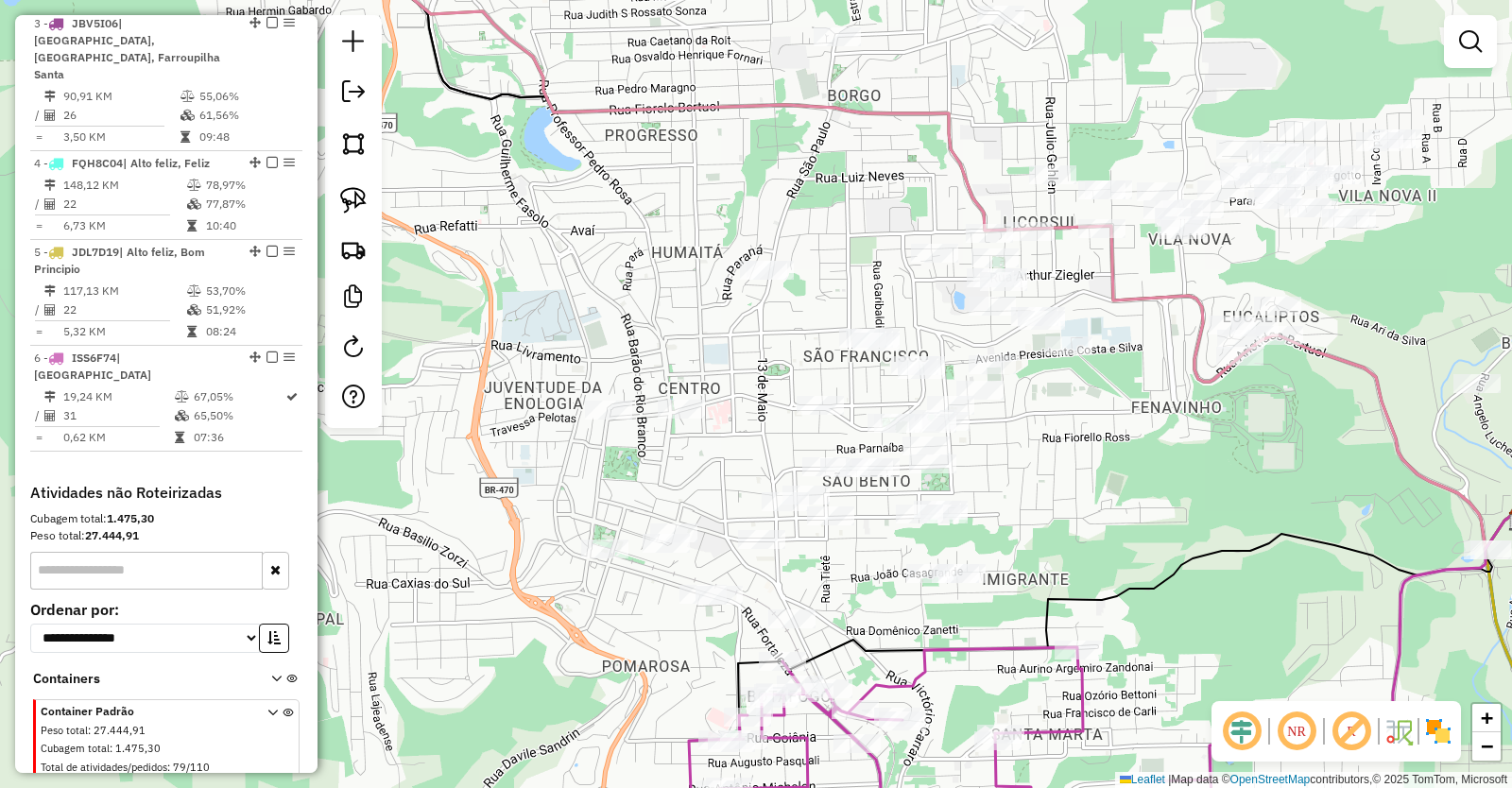
drag, startPoint x: 1026, startPoint y: 404, endPoint x: 1096, endPoint y: 443, distance: 80.1
click at [1096, 443] on div "Janela de atendimento Grade de atendimento Capacidade Transportadoras Veículos …" at bounding box center [756, 394] width 1512 height 788
click at [349, 149] on img at bounding box center [353, 143] width 27 height 27
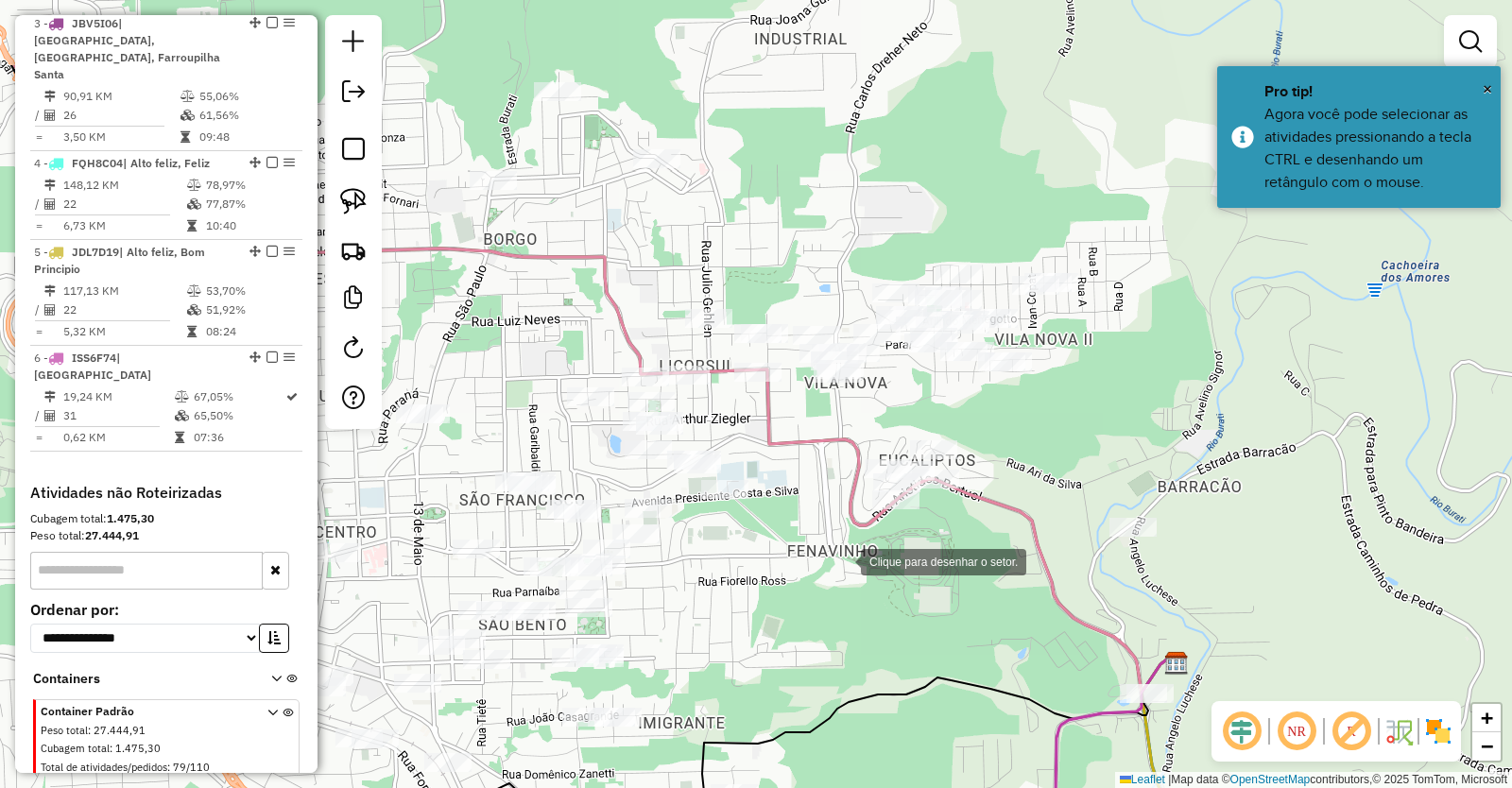
drag, startPoint x: 1188, startPoint y: 417, endPoint x: 844, endPoint y: 560, distance: 372.5
click at [844, 560] on div at bounding box center [842, 560] width 37 height 37
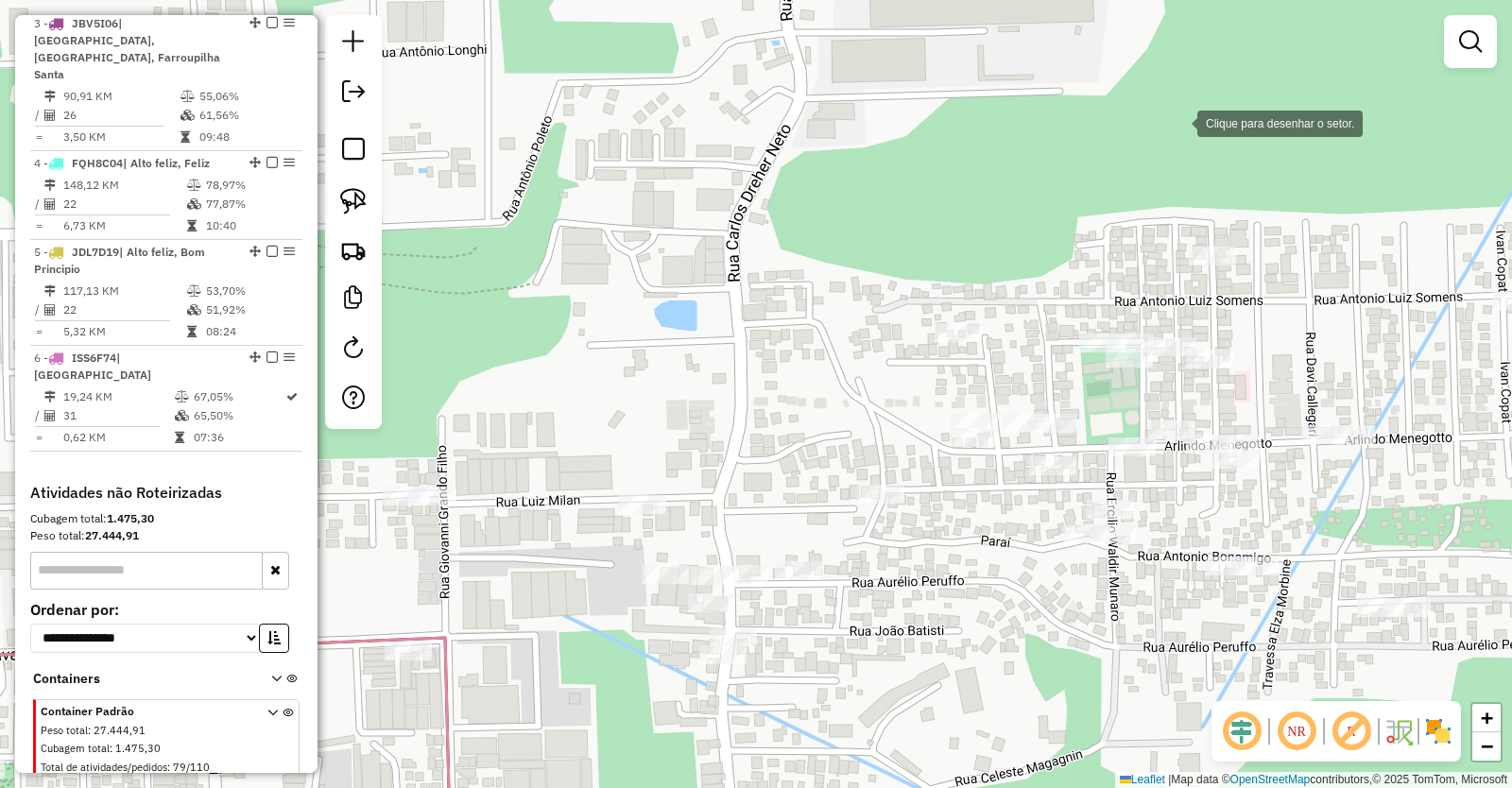
click at [1178, 122] on div at bounding box center [1178, 122] width 37 height 37
click at [827, 250] on div at bounding box center [826, 250] width 37 height 37
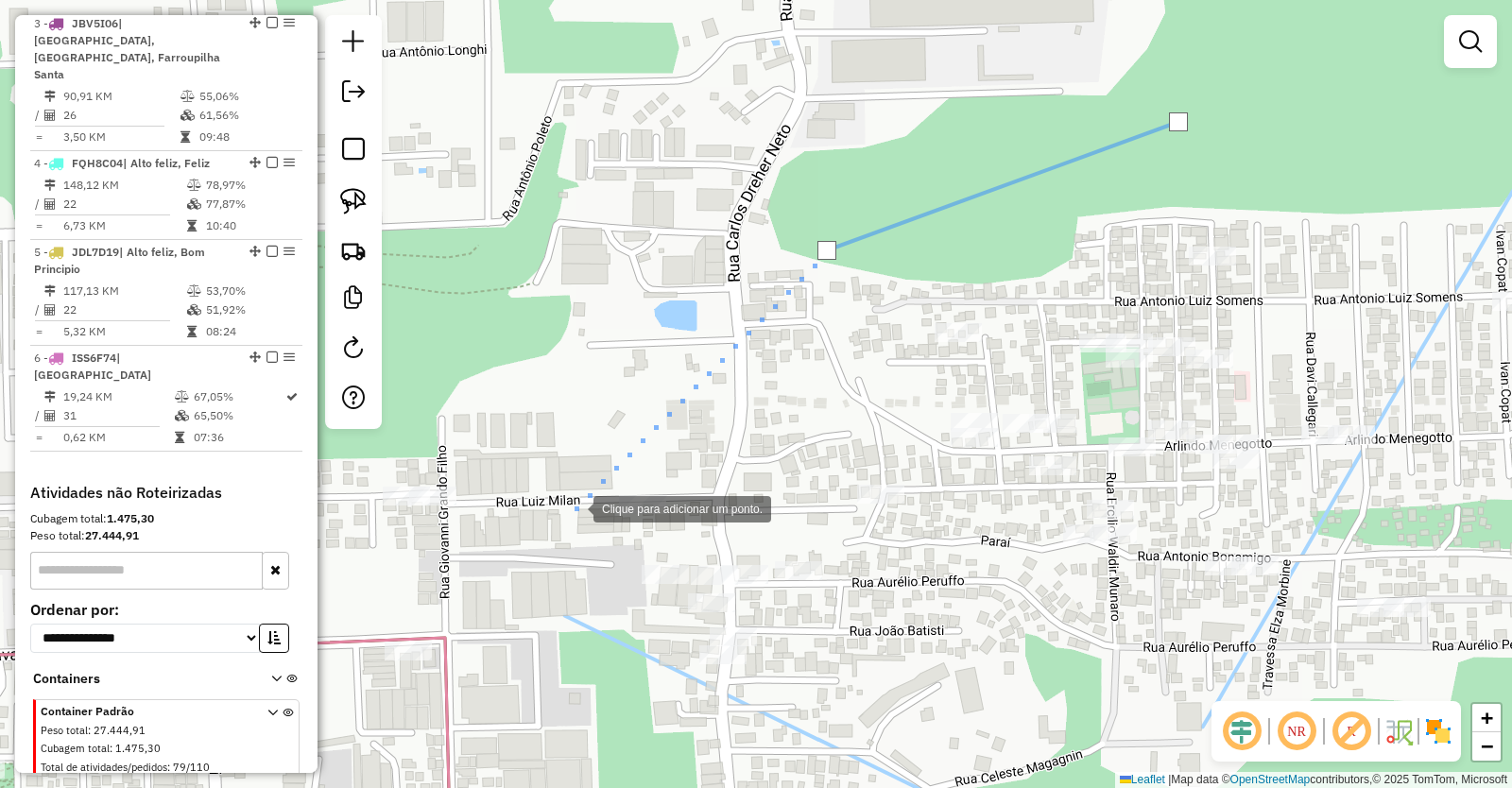
click at [574, 507] on div at bounding box center [574, 507] width 37 height 37
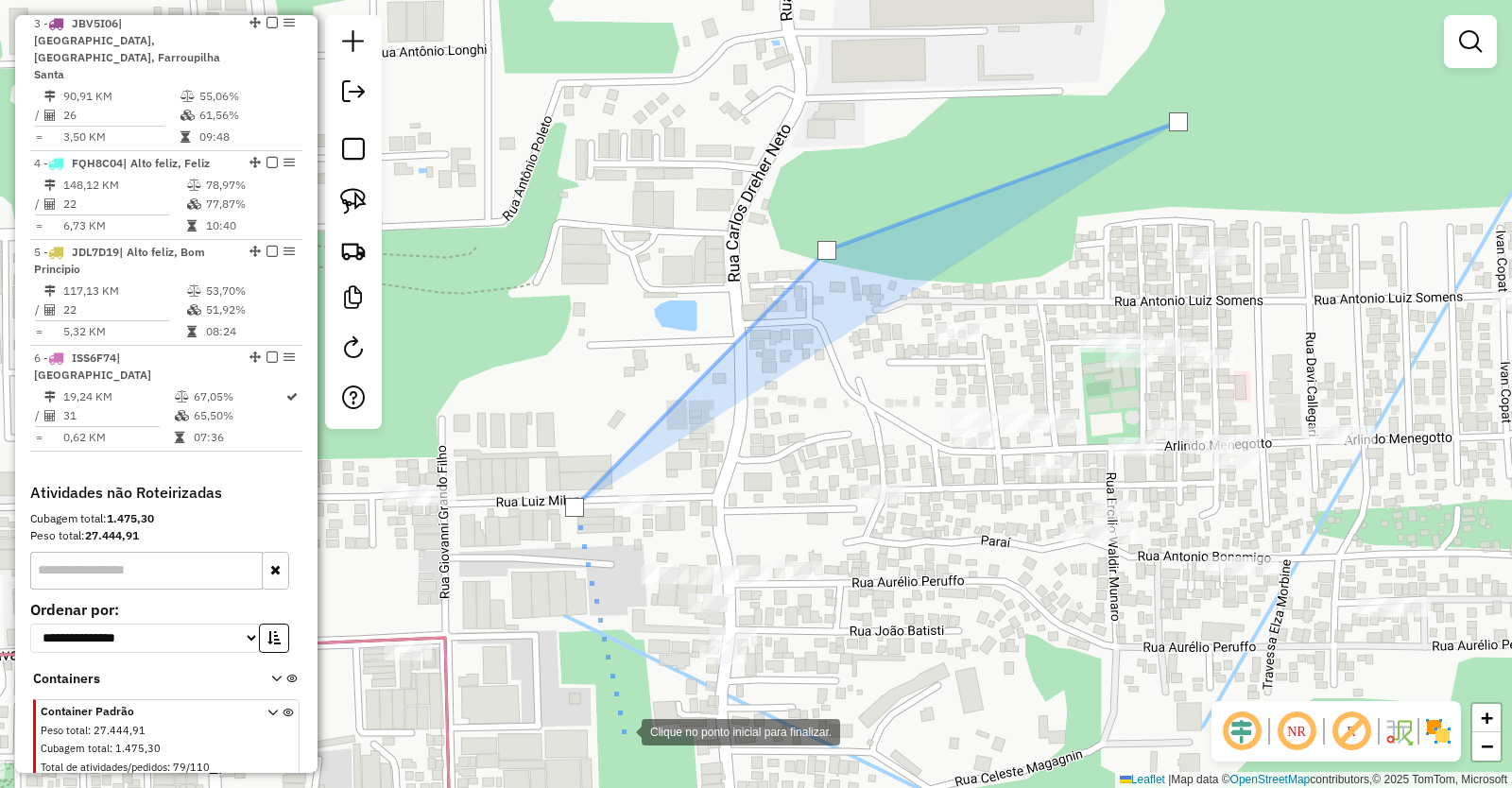
drag, startPoint x: 623, startPoint y: 731, endPoint x: 757, endPoint y: 720, distance: 134.5
click at [623, 728] on div at bounding box center [623, 731] width 37 height 37
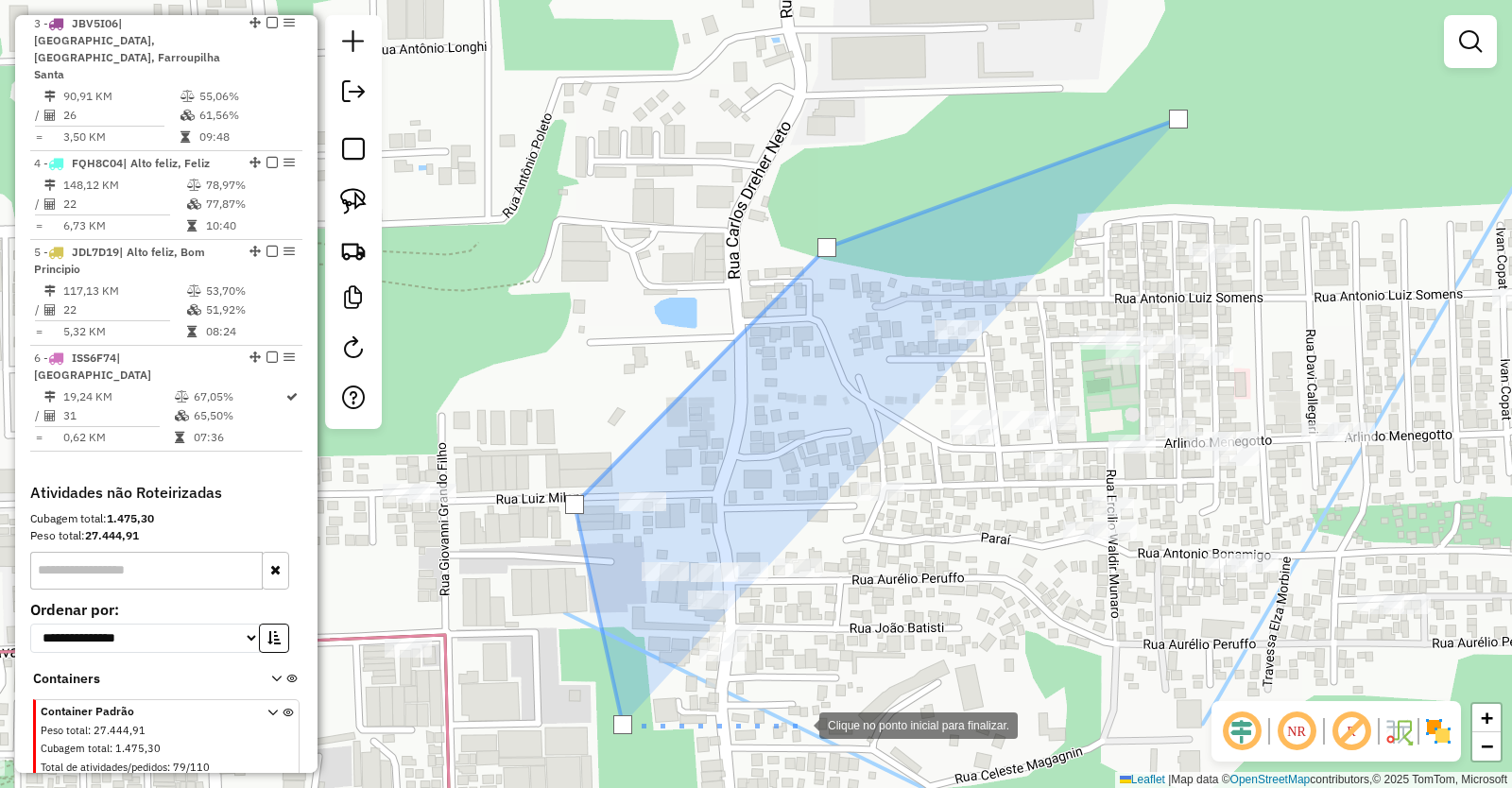
click at [811, 725] on div at bounding box center [801, 724] width 37 height 37
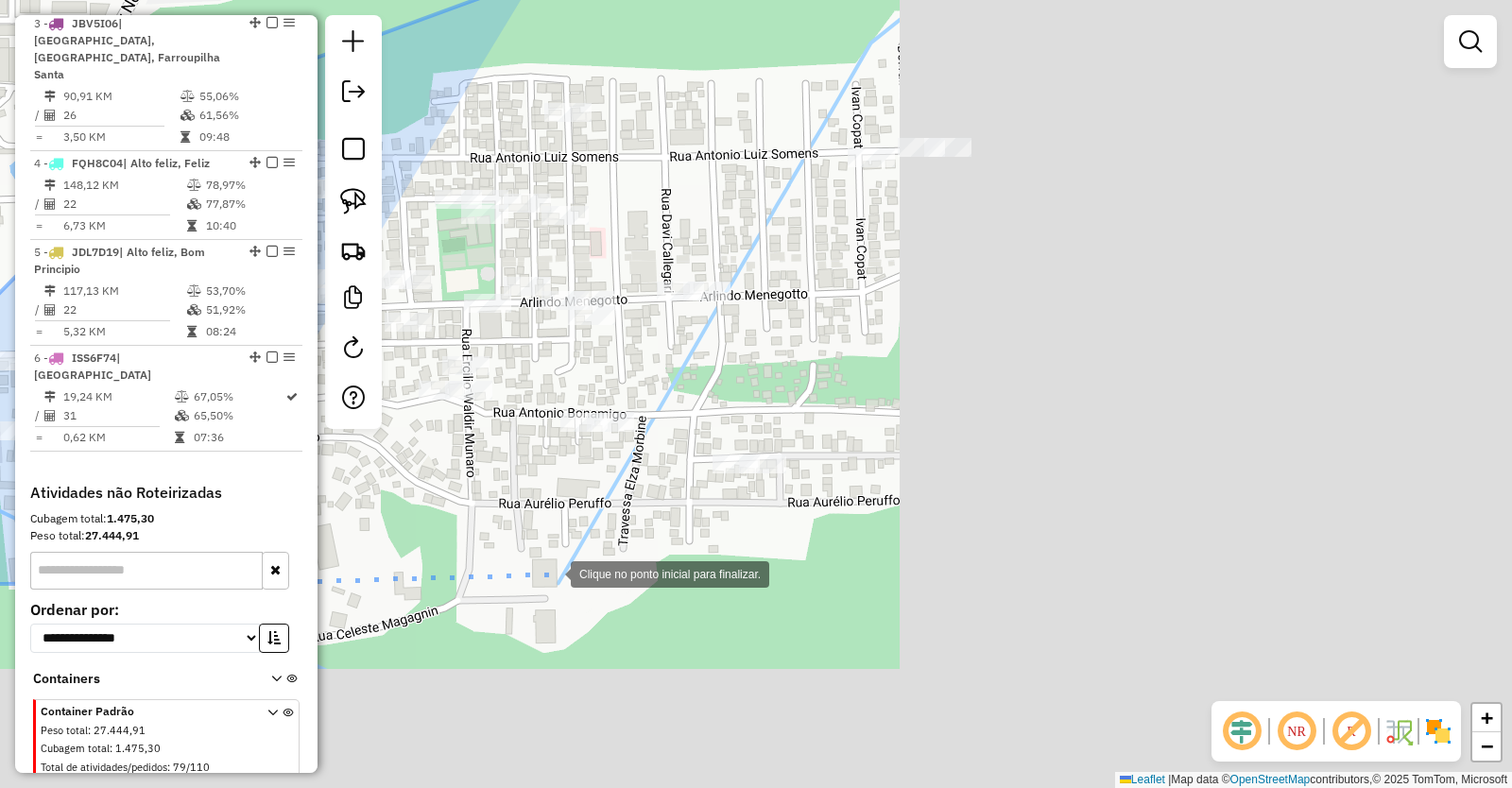
drag, startPoint x: 1198, startPoint y: 713, endPoint x: 553, endPoint y: 572, distance: 660.2
click at [553, 572] on div at bounding box center [552, 572] width 37 height 37
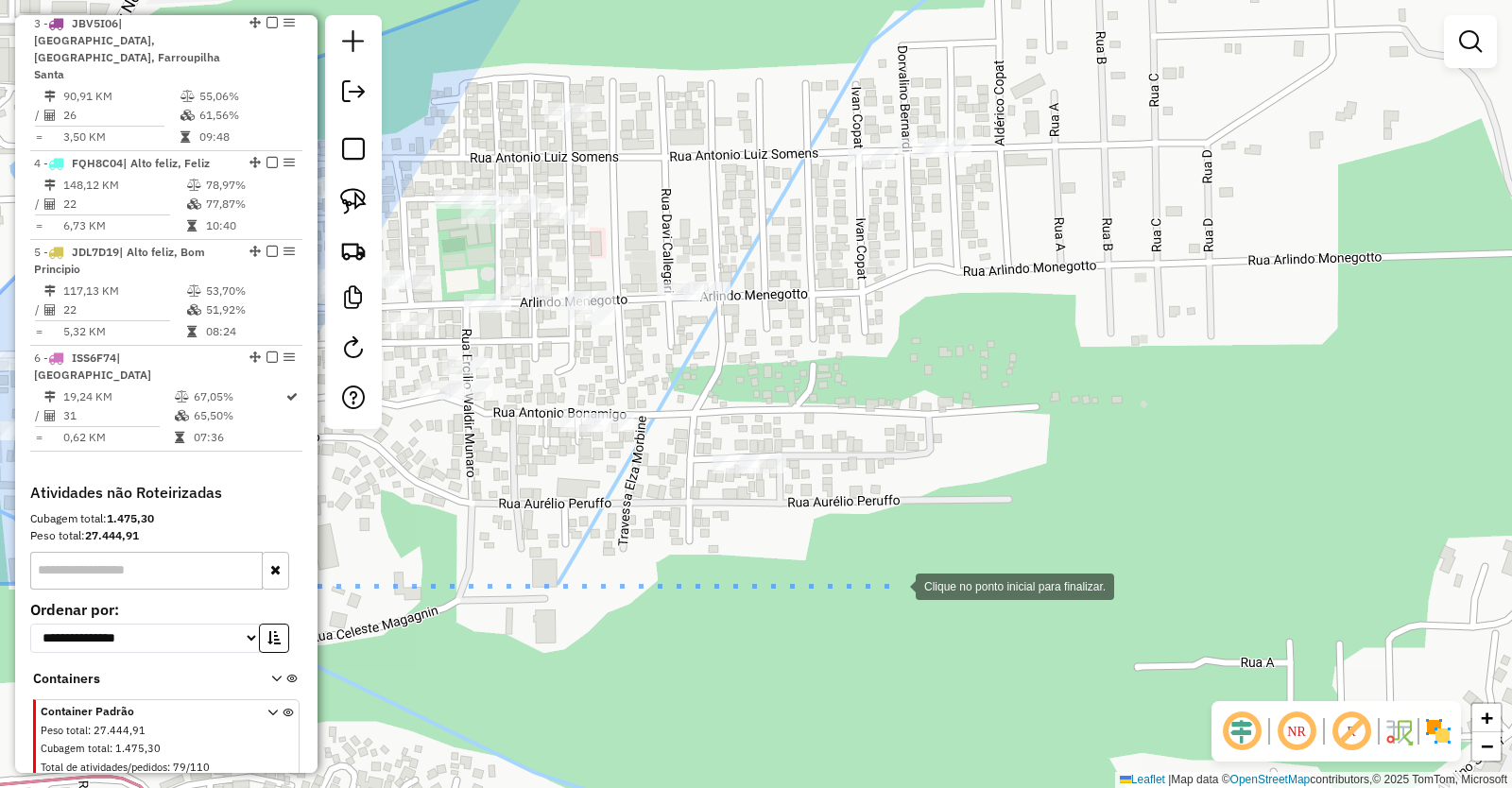
click at [897, 585] on div at bounding box center [896, 585] width 37 height 37
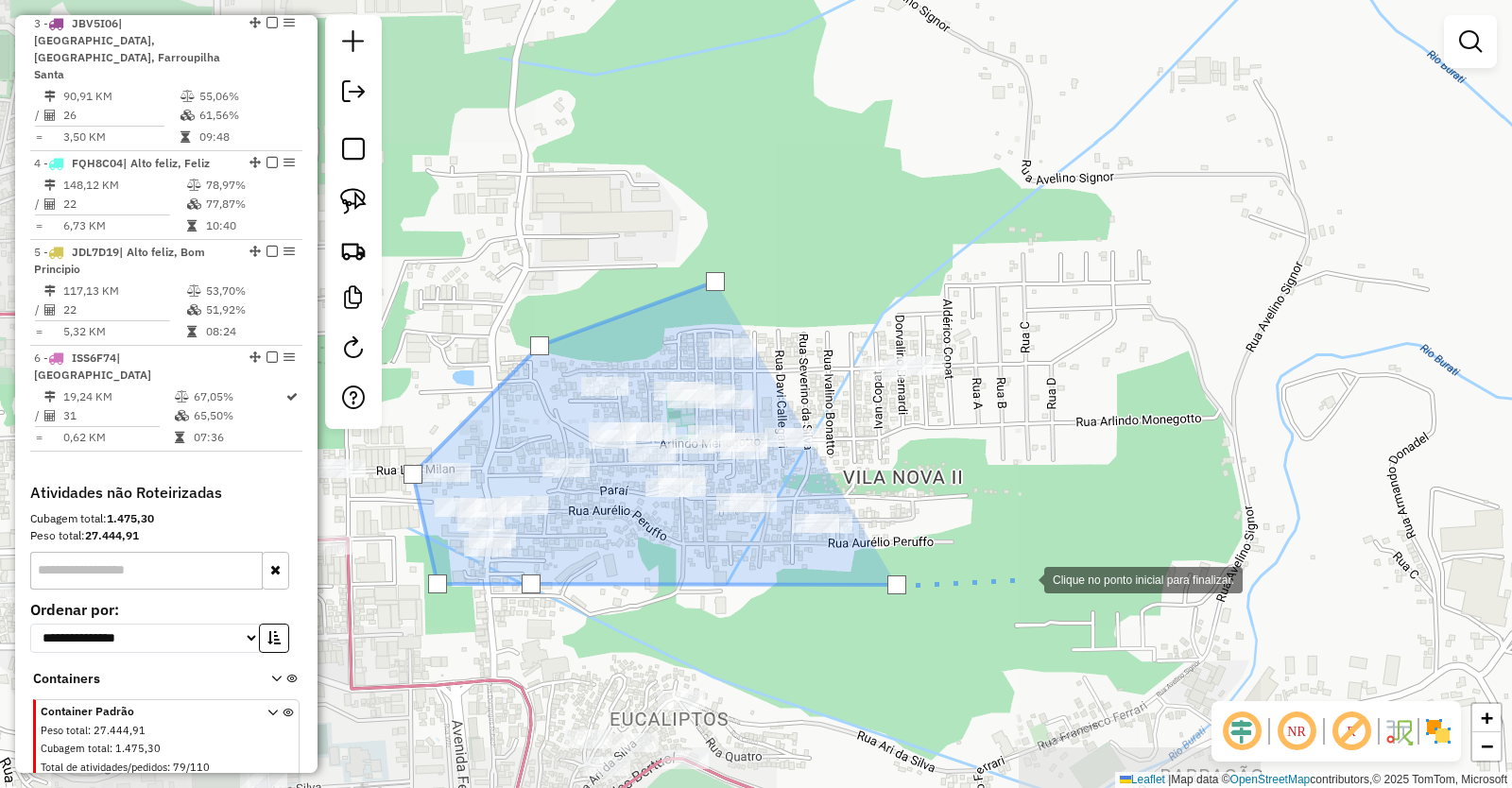
click at [1025, 578] on div at bounding box center [1025, 578] width 37 height 37
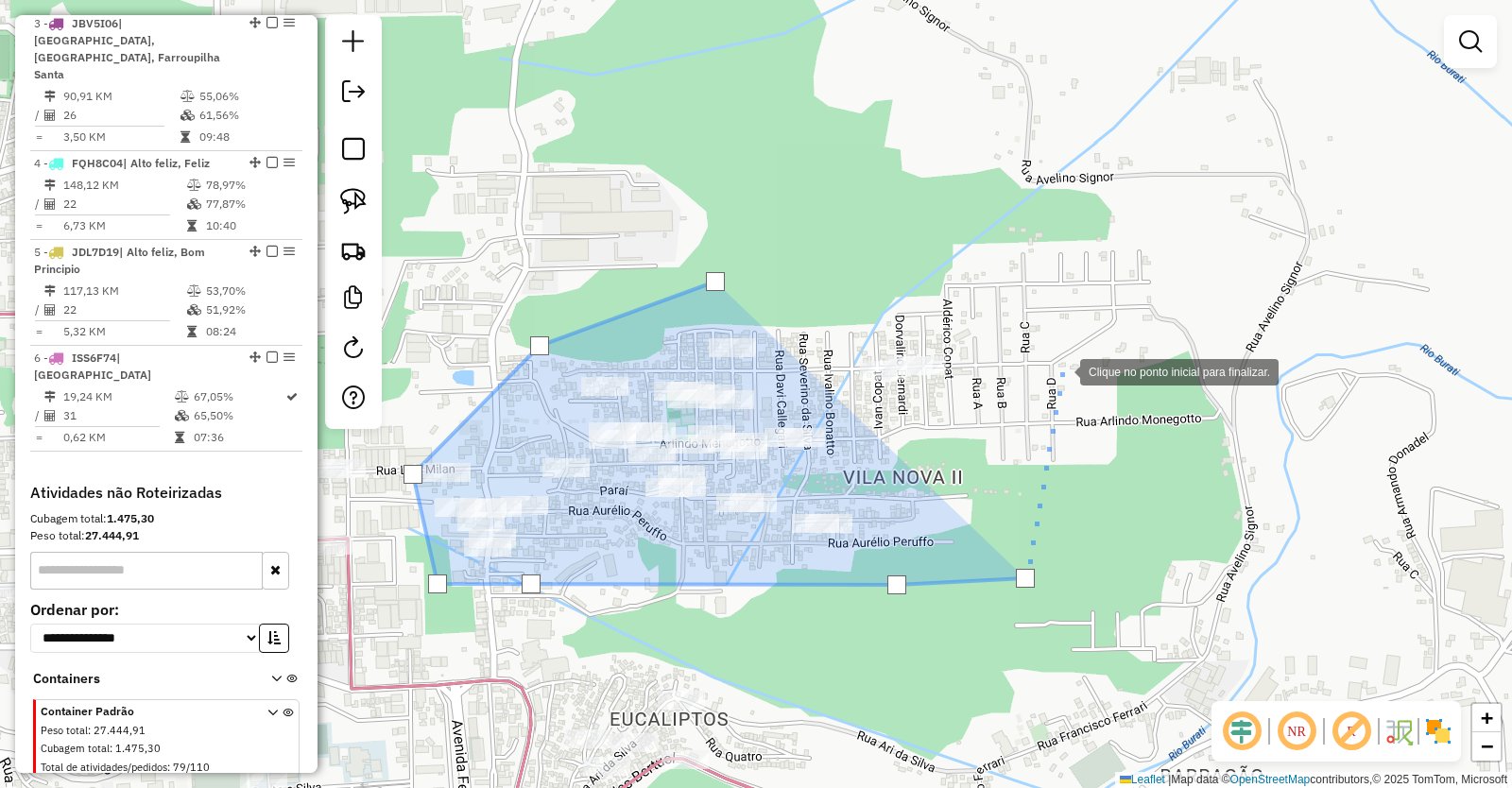
click at [1062, 370] on div at bounding box center [1061, 370] width 37 height 37
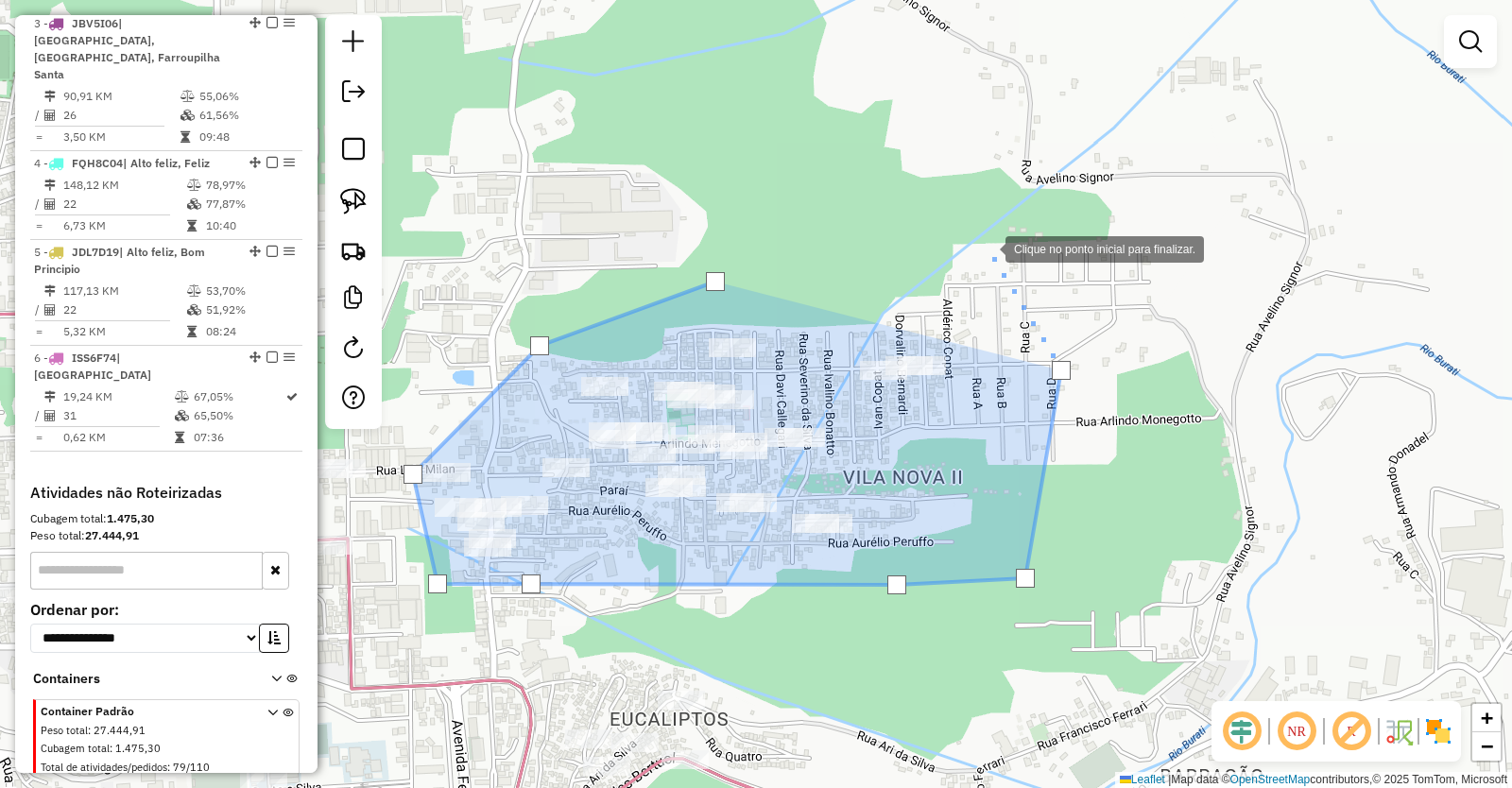
click at [987, 247] on div at bounding box center [987, 247] width 37 height 37
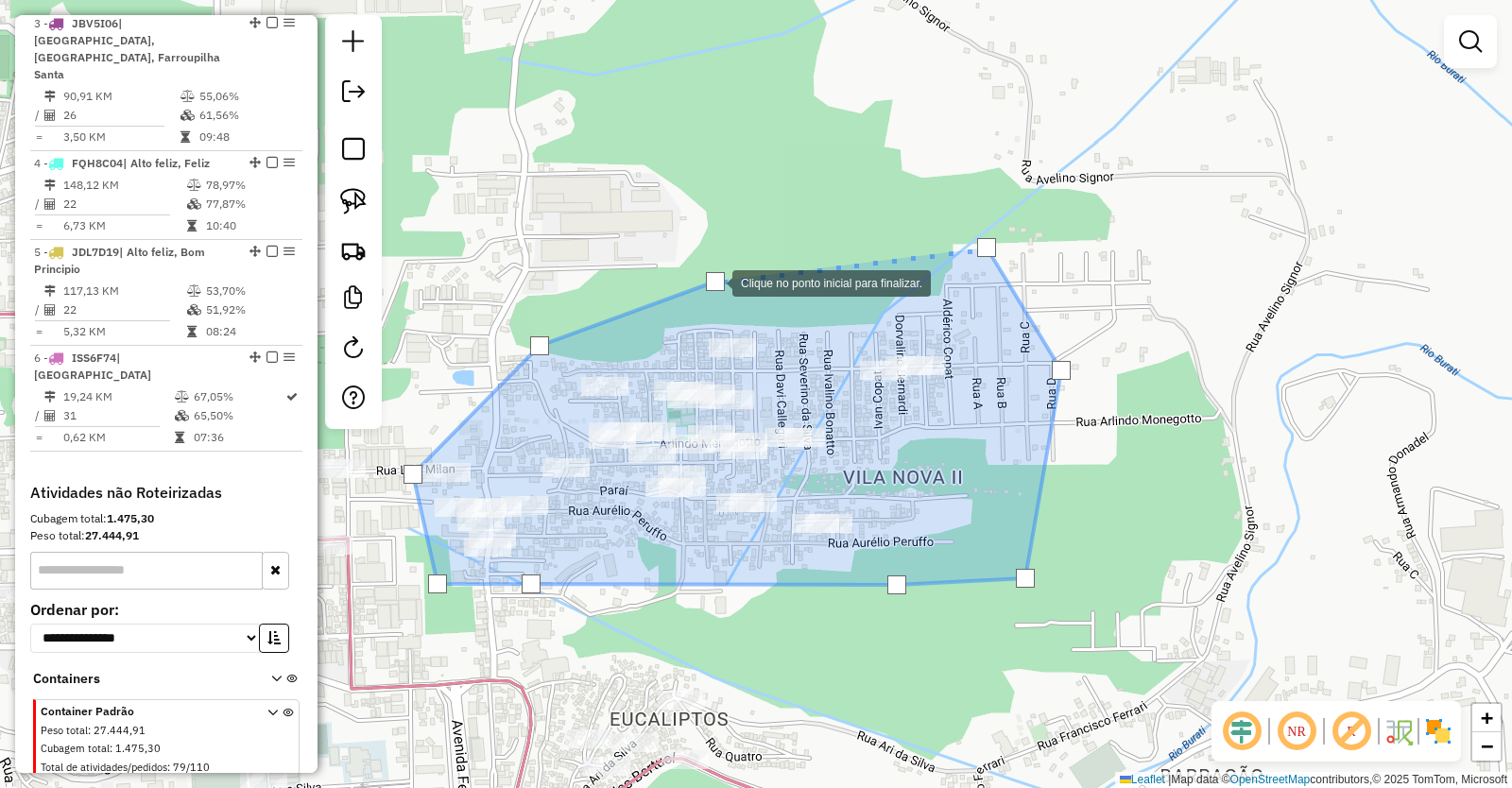
click at [713, 282] on div at bounding box center [715, 281] width 19 height 19
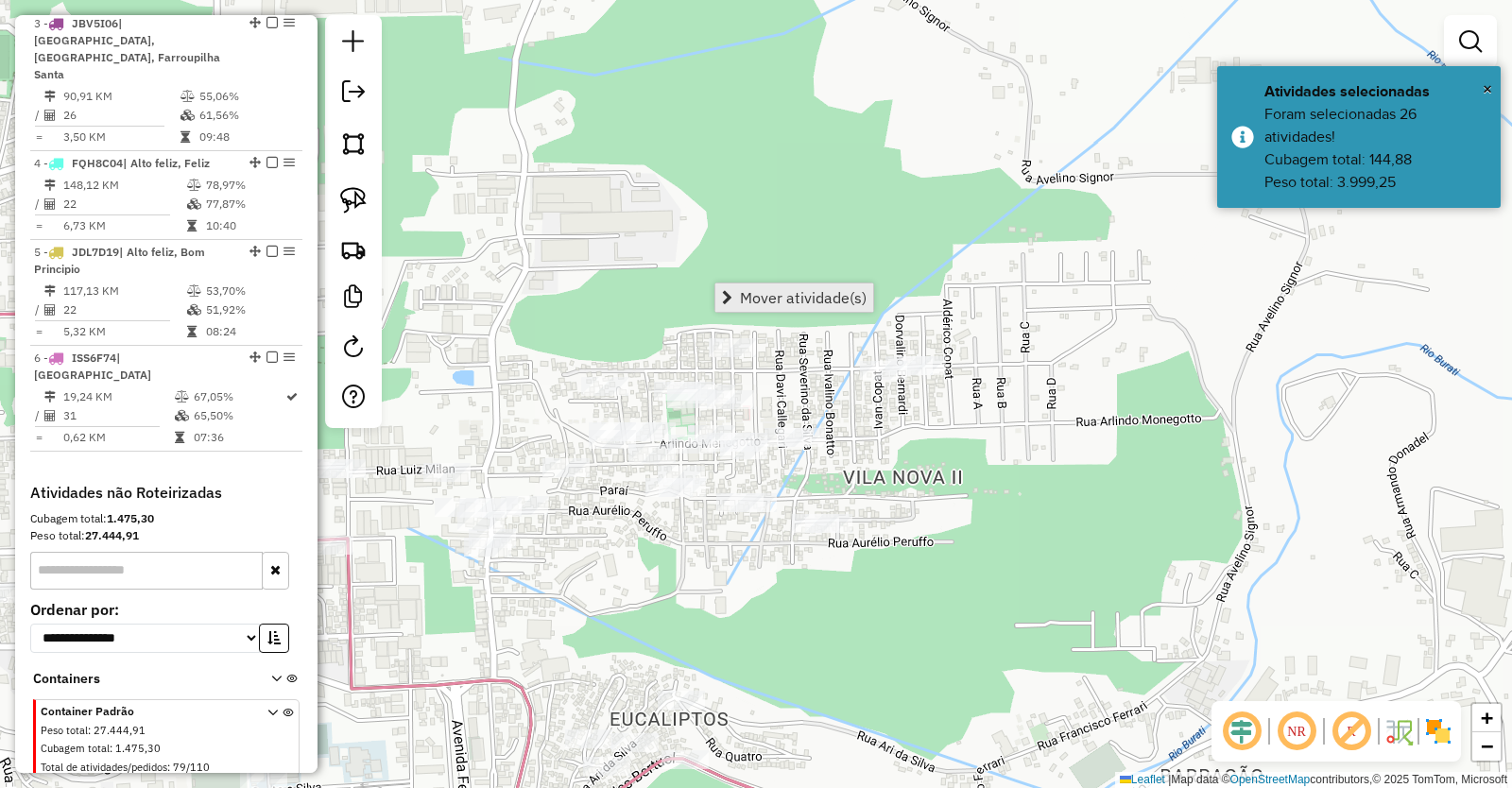
click at [799, 297] on span "Mover atividade(s)" at bounding box center [803, 297] width 127 height 15
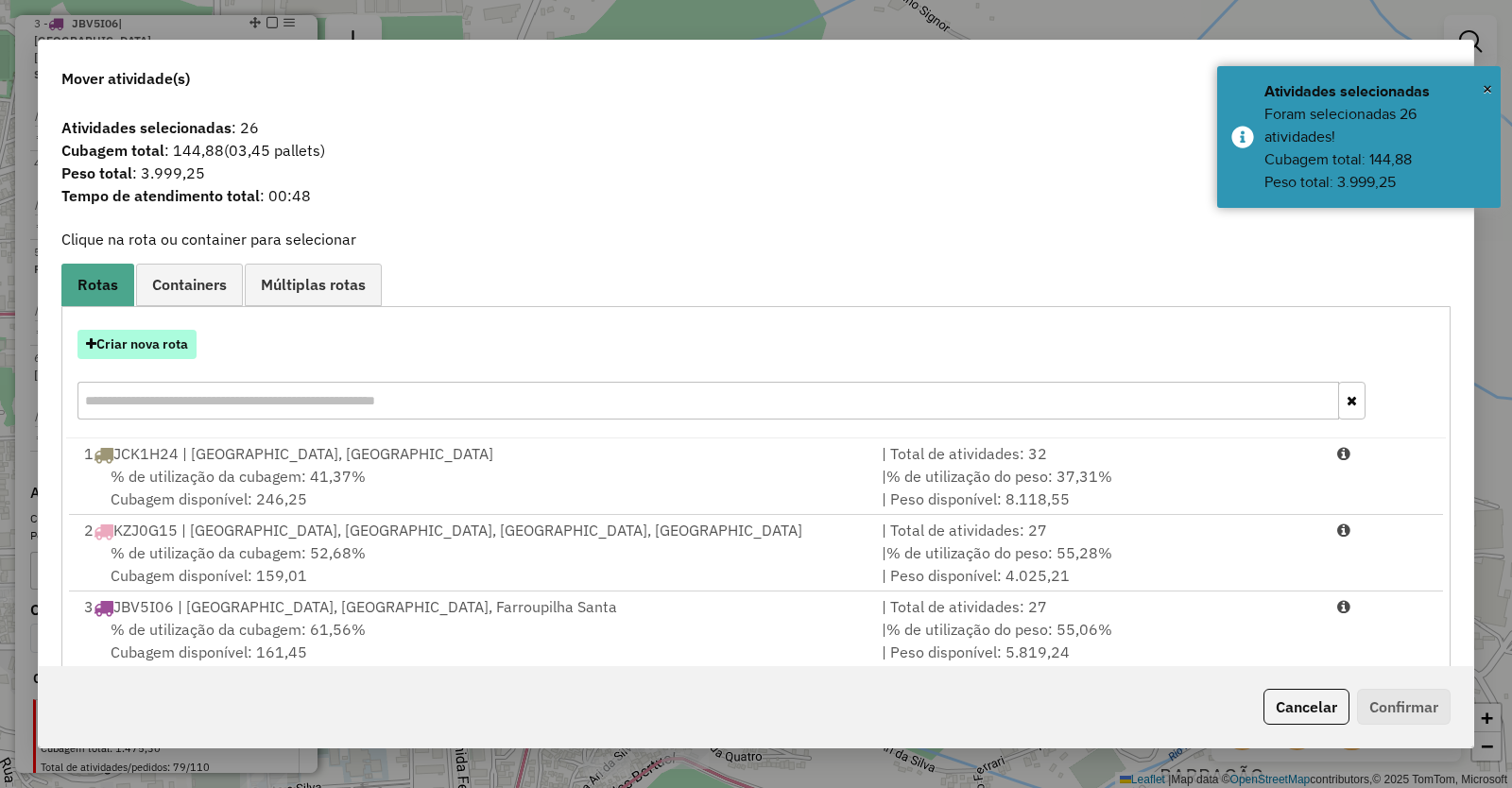
click at [166, 342] on button "Criar nova rota" at bounding box center [137, 345] width 119 height 30
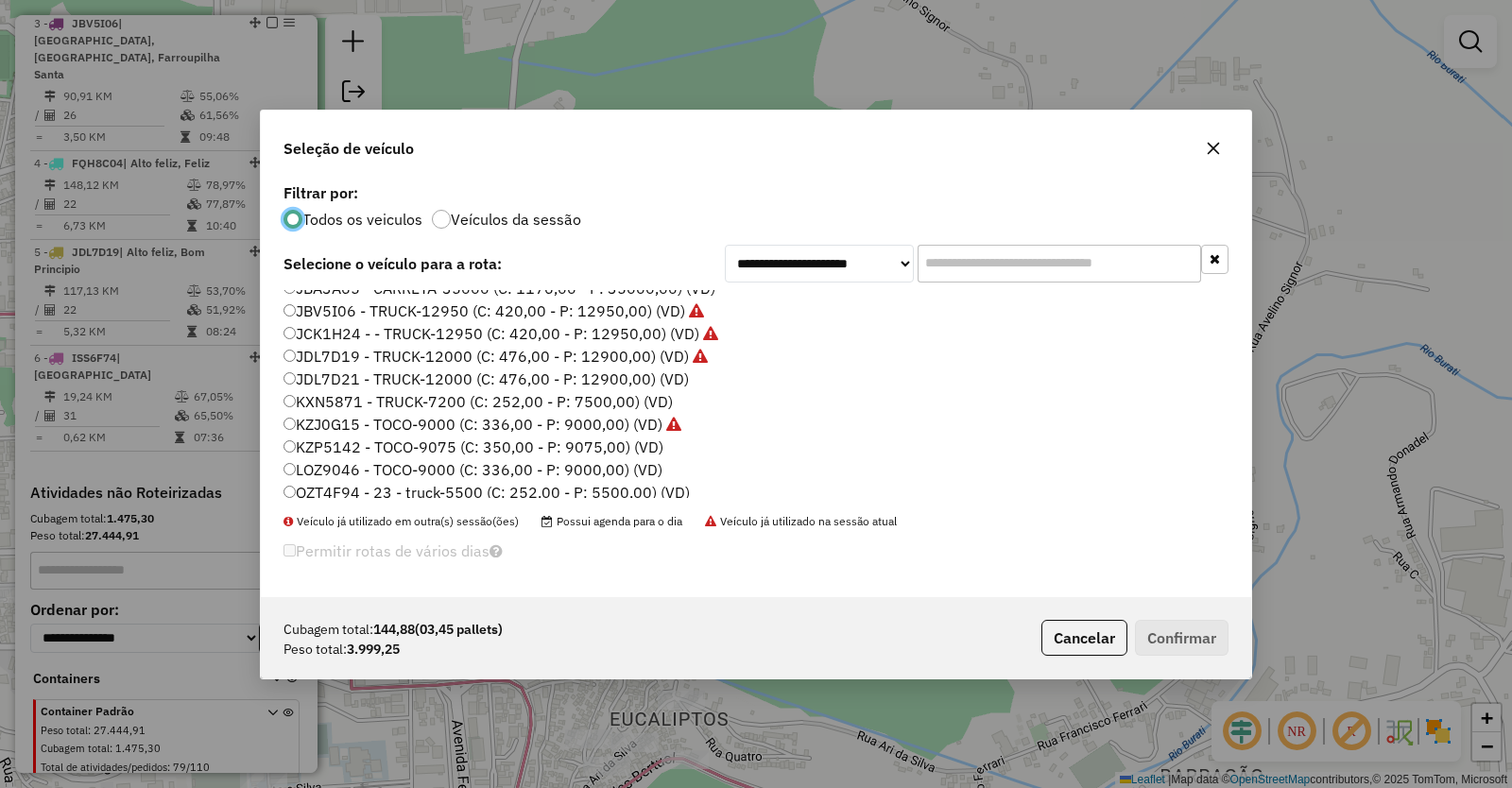
scroll to position [245, 0]
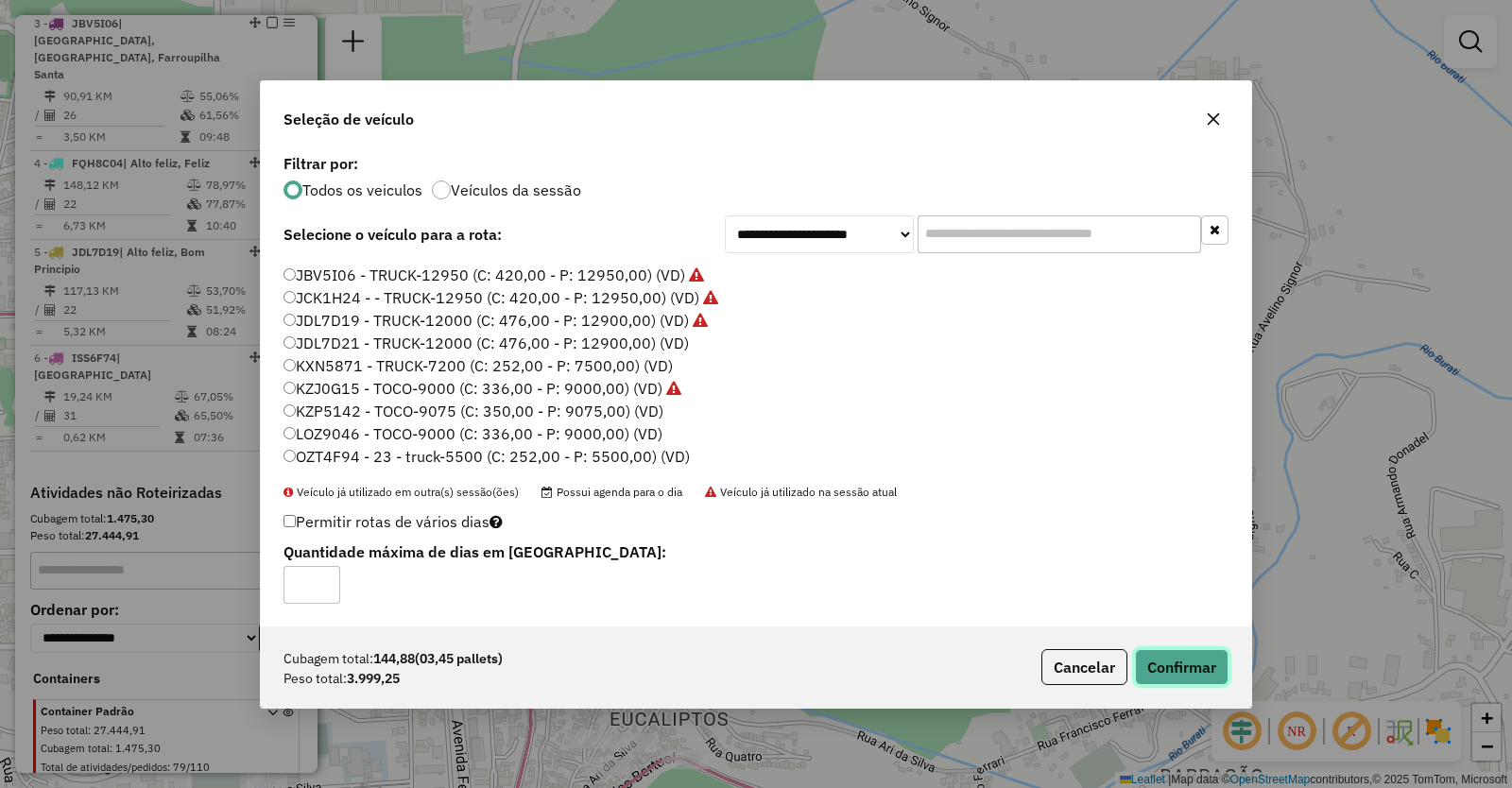
click at [1200, 664] on button "Confirmar" at bounding box center [1181, 667] width 94 height 35
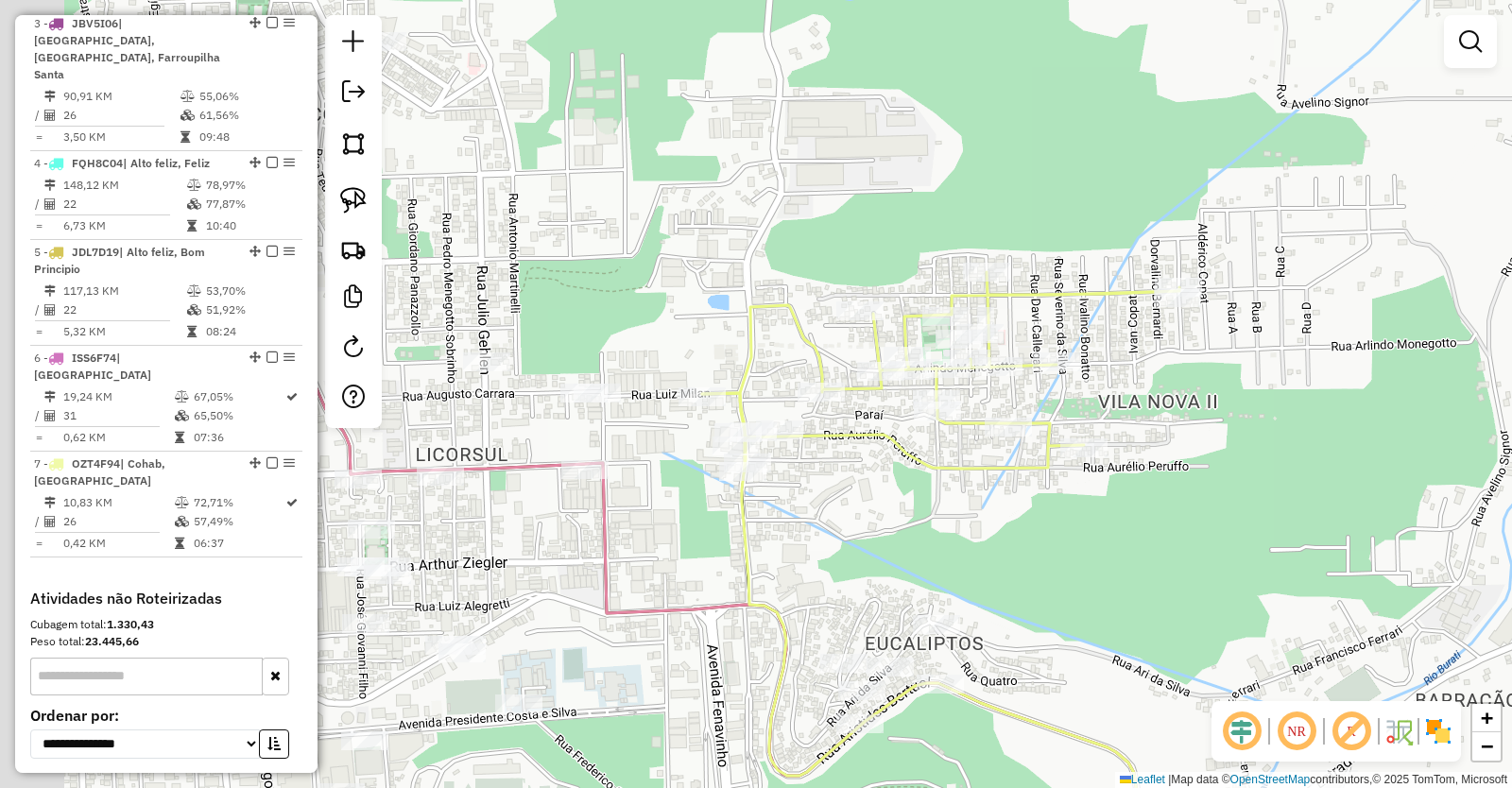
drag, startPoint x: 691, startPoint y: 601, endPoint x: 996, endPoint y: 486, distance: 326.0
click at [994, 488] on div "Janela de atendimento Grade de atendimento Capacidade Transportadoras Veículos …" at bounding box center [756, 394] width 1512 height 788
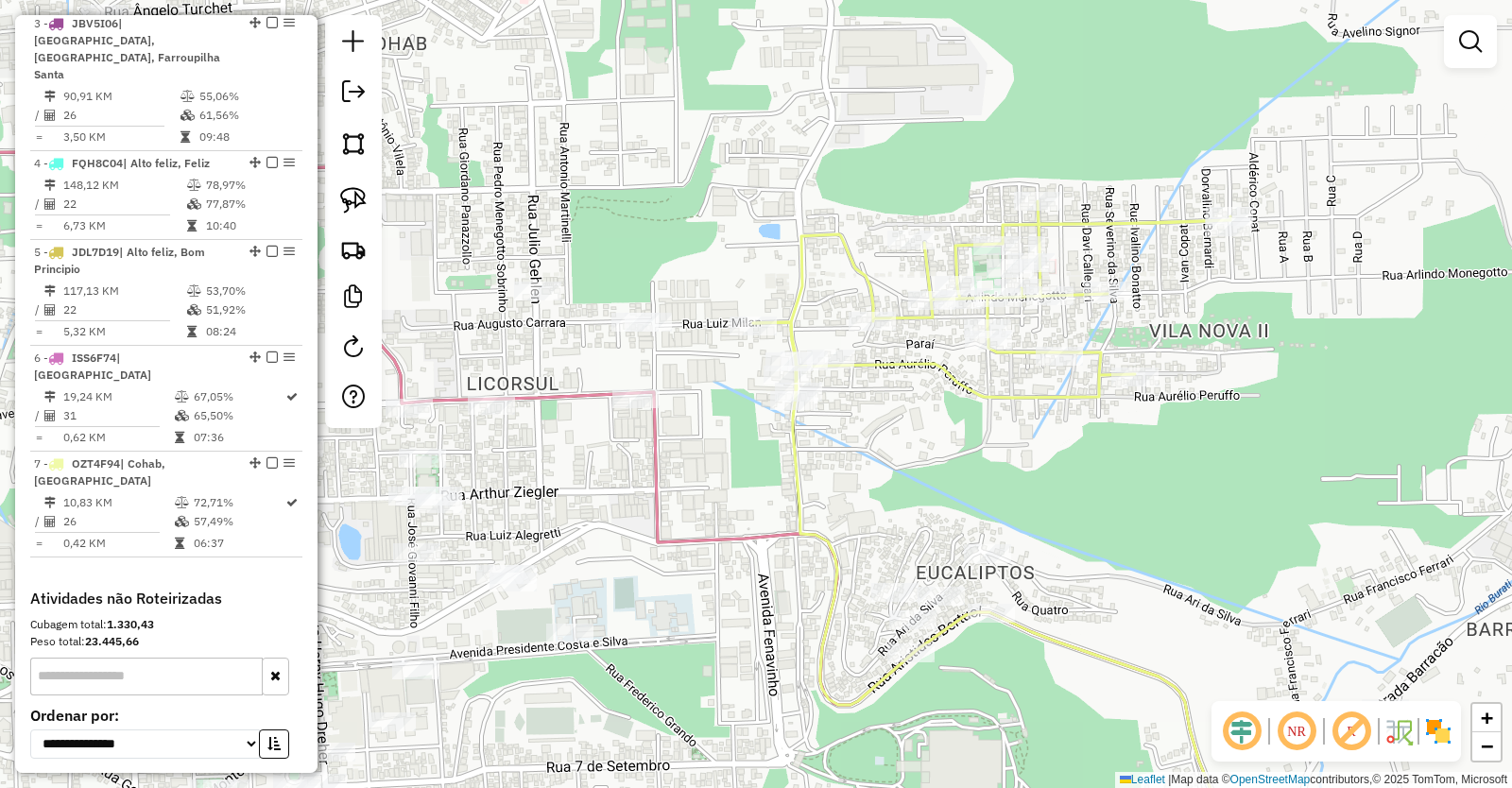
drag, startPoint x: 992, startPoint y: 472, endPoint x: 991, endPoint y: 372, distance: 100.0
click at [991, 373] on div "Janela de atendimento Grade de atendimento Capacidade Transportadoras Veículos …" at bounding box center [756, 394] width 1512 height 788
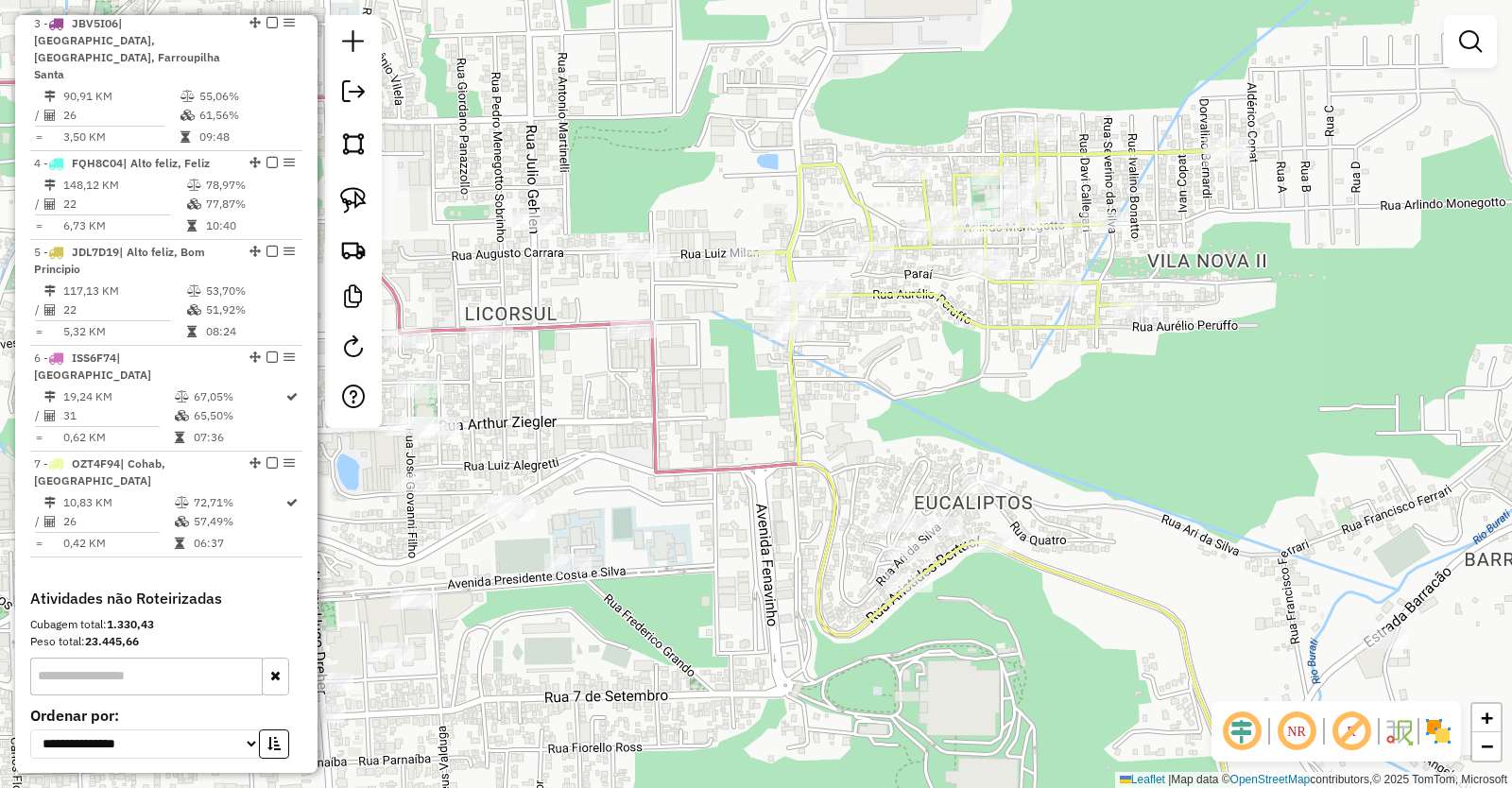
drag, startPoint x: 1191, startPoint y: 491, endPoint x: 1033, endPoint y: 422, distance: 172.4
click at [1034, 423] on div "Janela de atendimento Grade de atendimento Capacidade Transportadoras Veículos …" at bounding box center [756, 394] width 1512 height 788
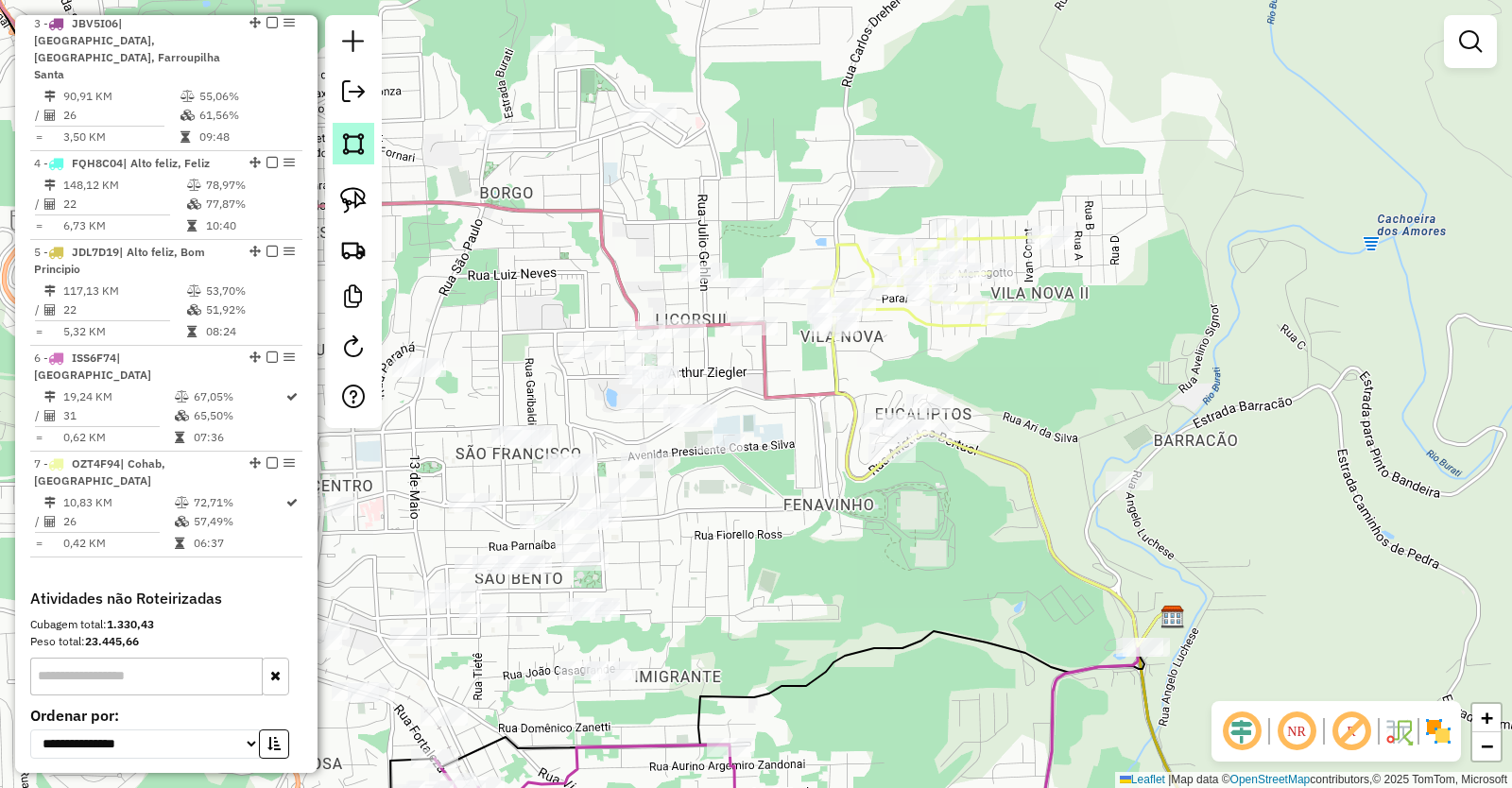
click at [356, 139] on img at bounding box center [353, 143] width 27 height 27
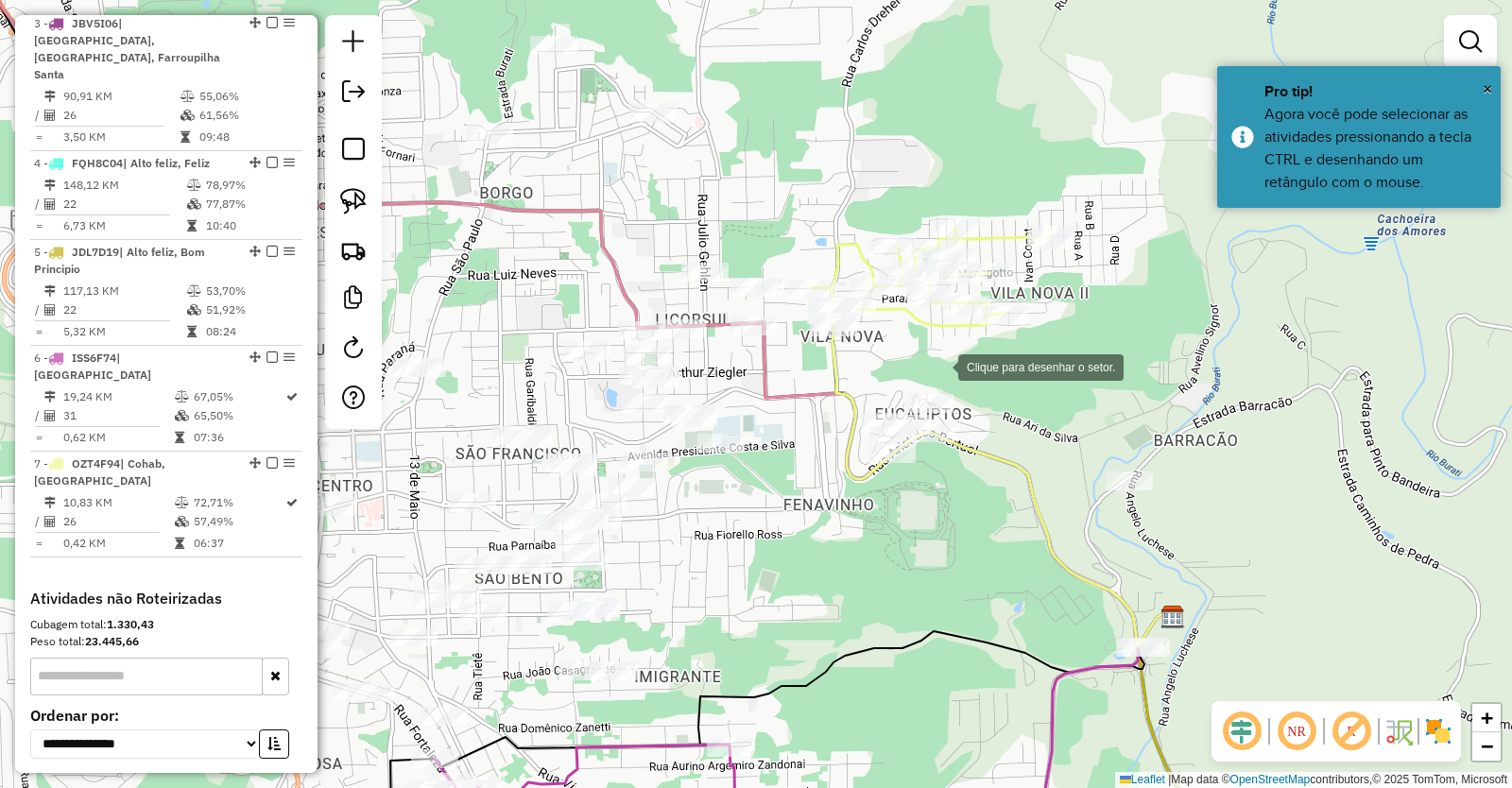
click at [940, 365] on div at bounding box center [940, 365] width 37 height 37
click at [805, 399] on div at bounding box center [805, 399] width 37 height 37
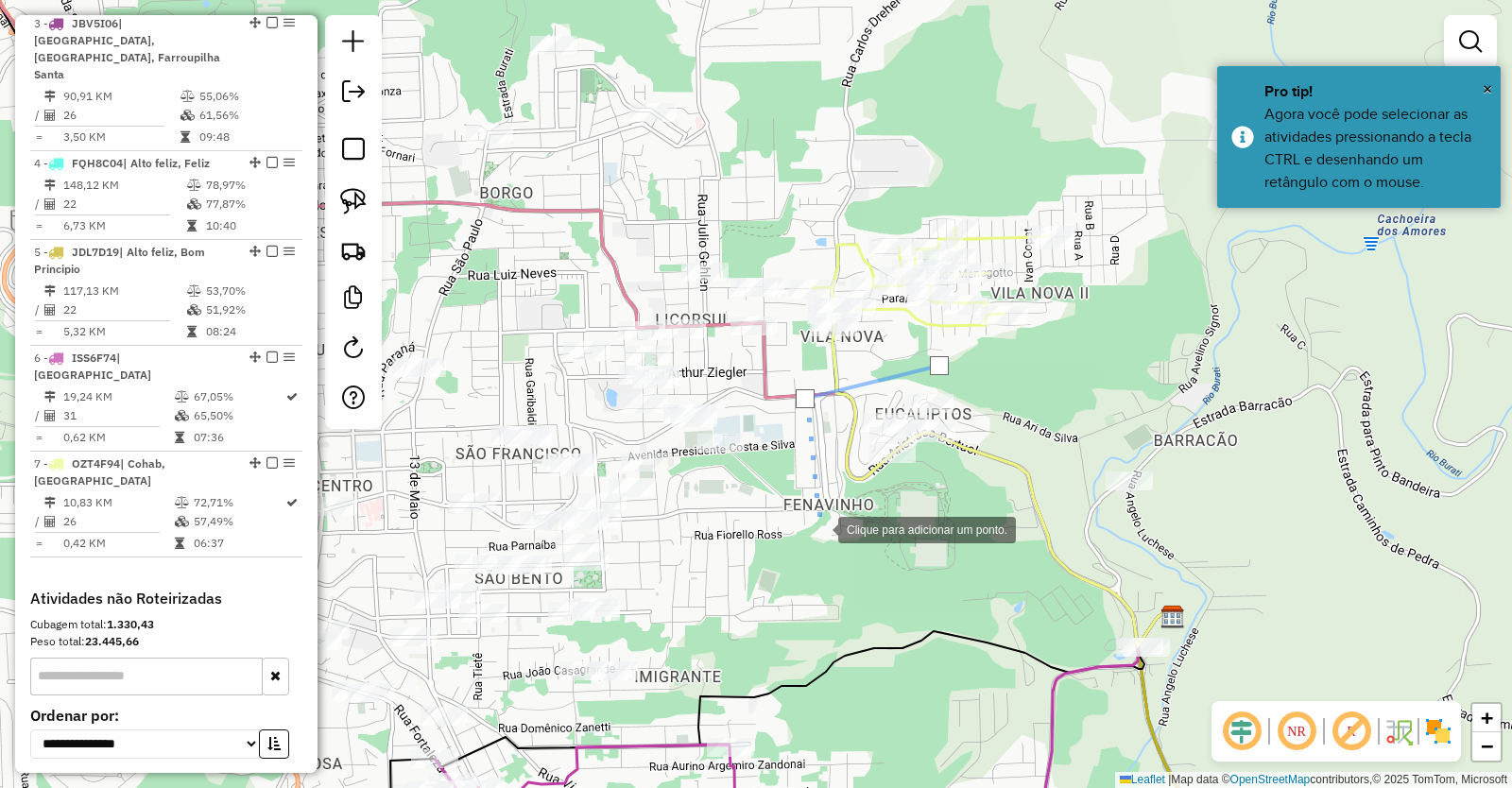
click at [820, 525] on div at bounding box center [820, 528] width 37 height 37
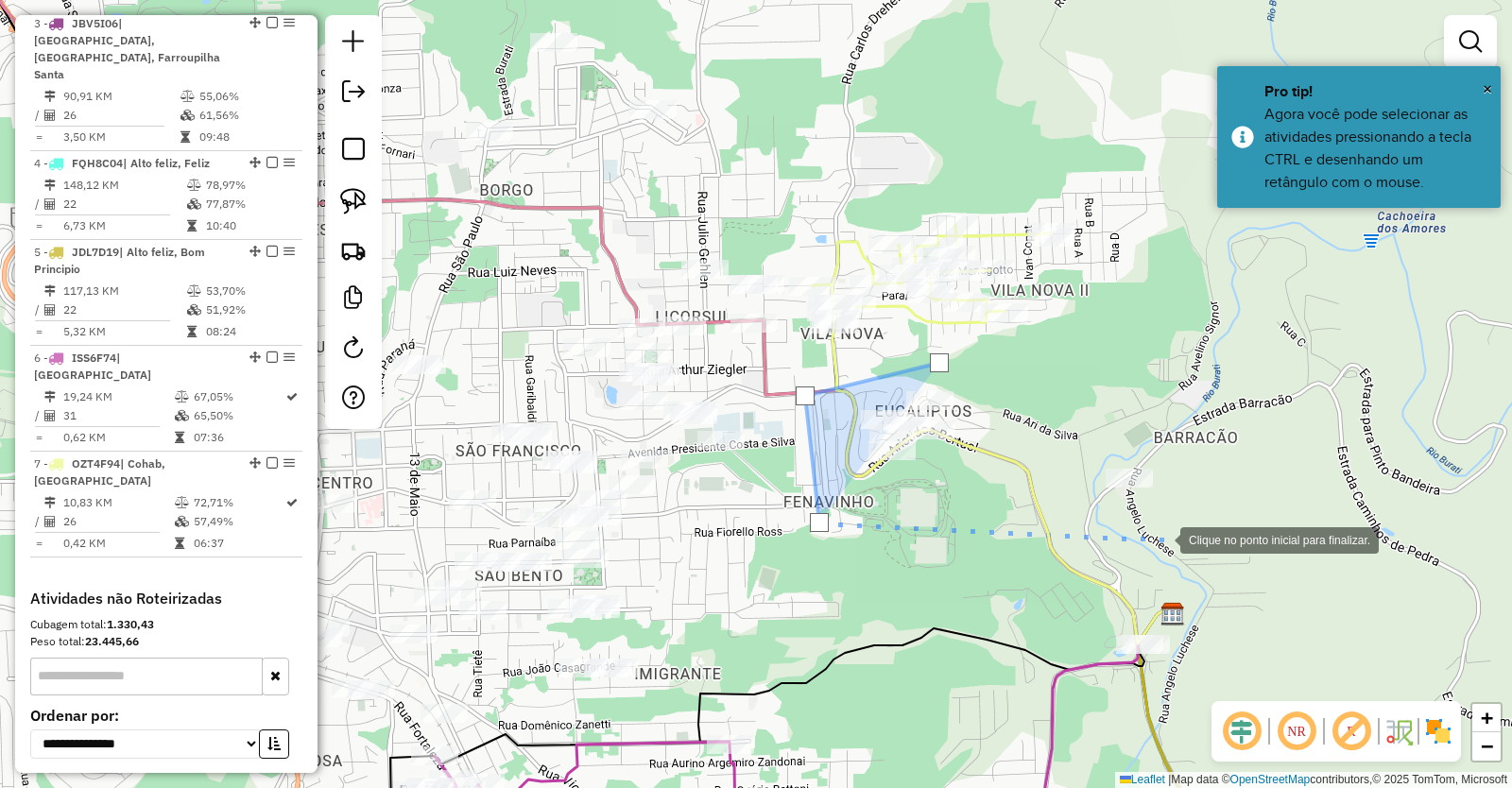
click at [1161, 539] on div at bounding box center [1161, 539] width 37 height 37
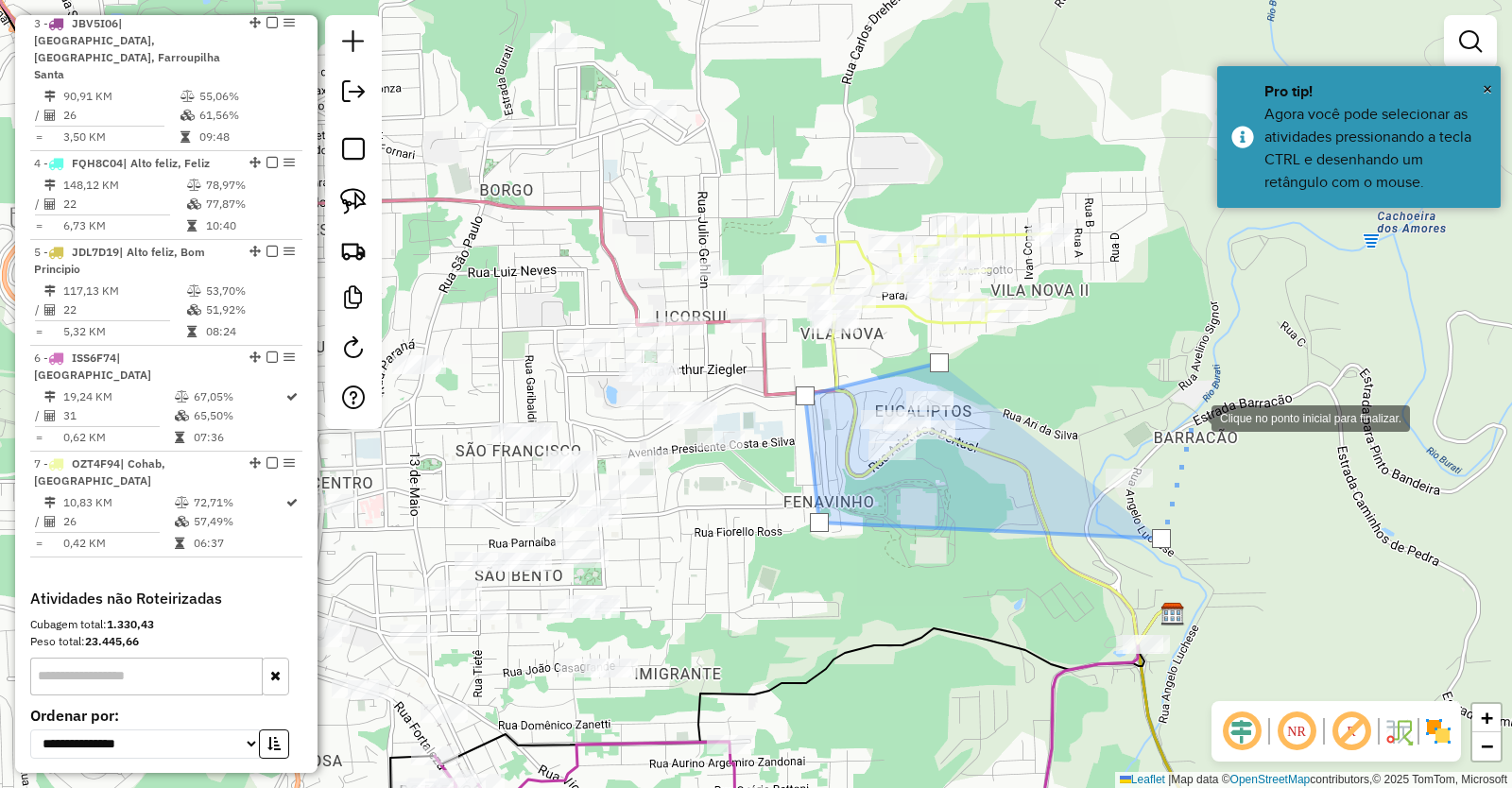
click at [1193, 417] on div at bounding box center [1193, 417] width 37 height 37
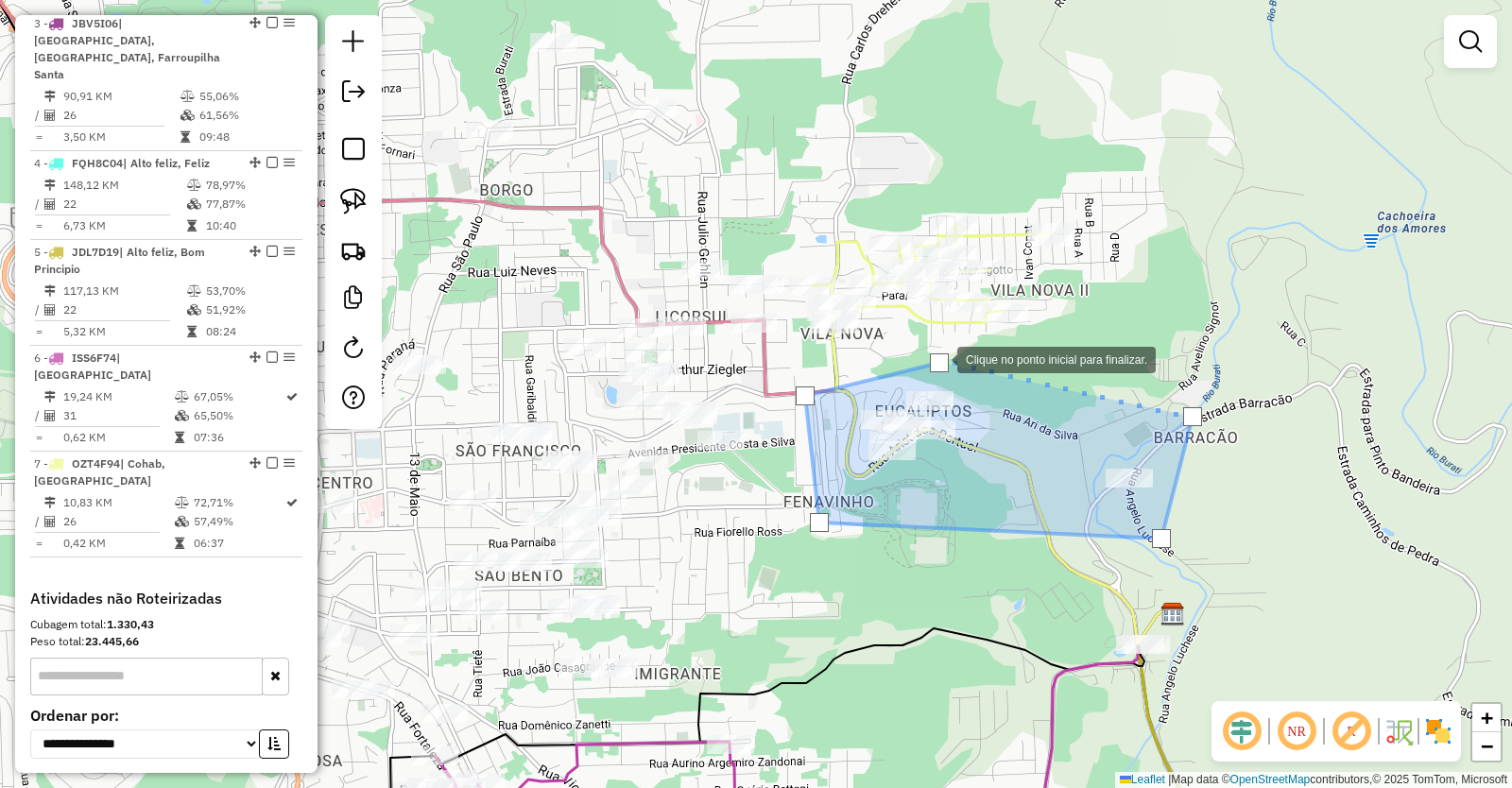
click at [939, 359] on div at bounding box center [939, 362] width 19 height 19
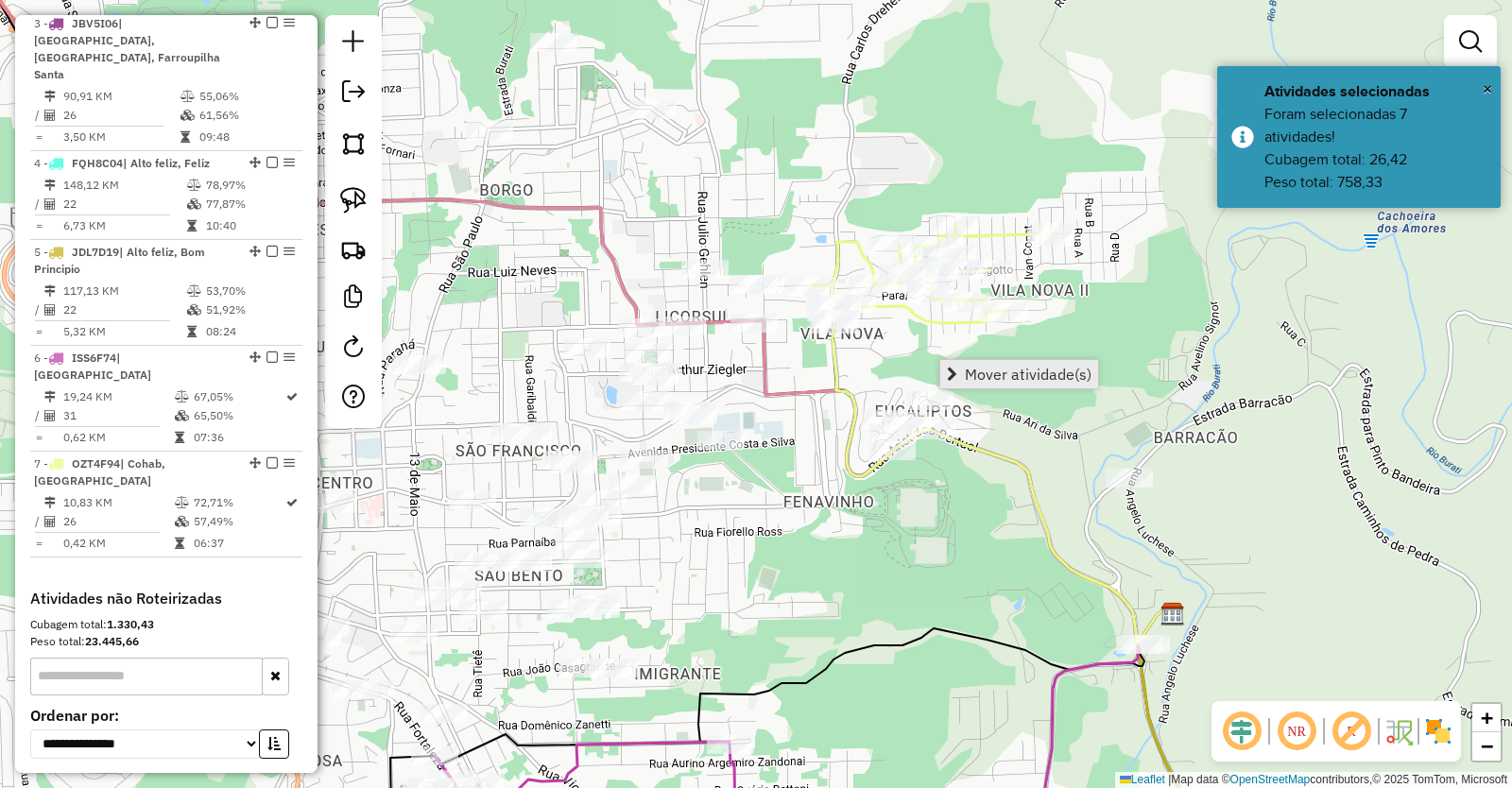
click at [986, 367] on span "Mover atividade(s)" at bounding box center [1028, 373] width 127 height 15
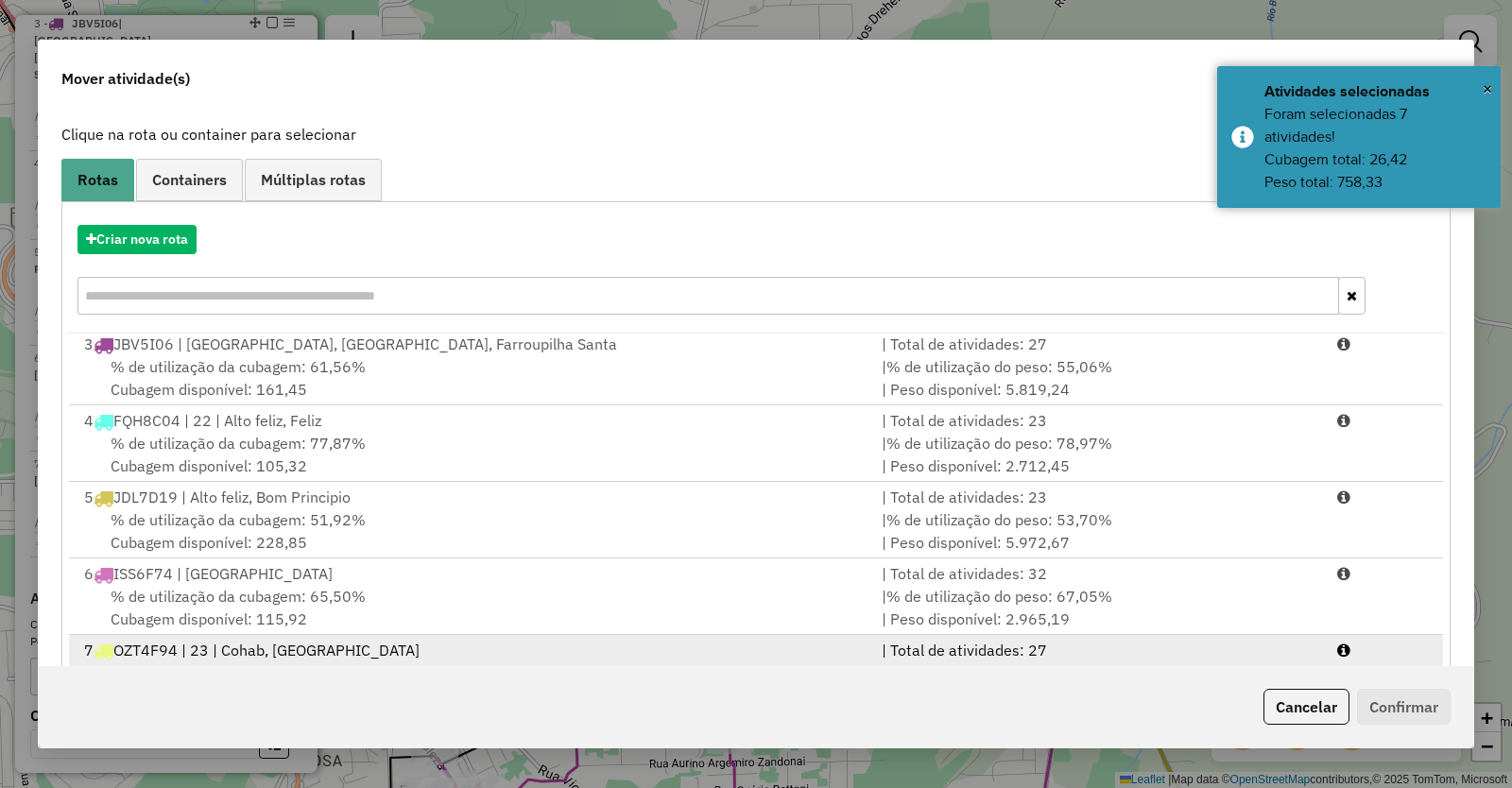
scroll to position [182, 0]
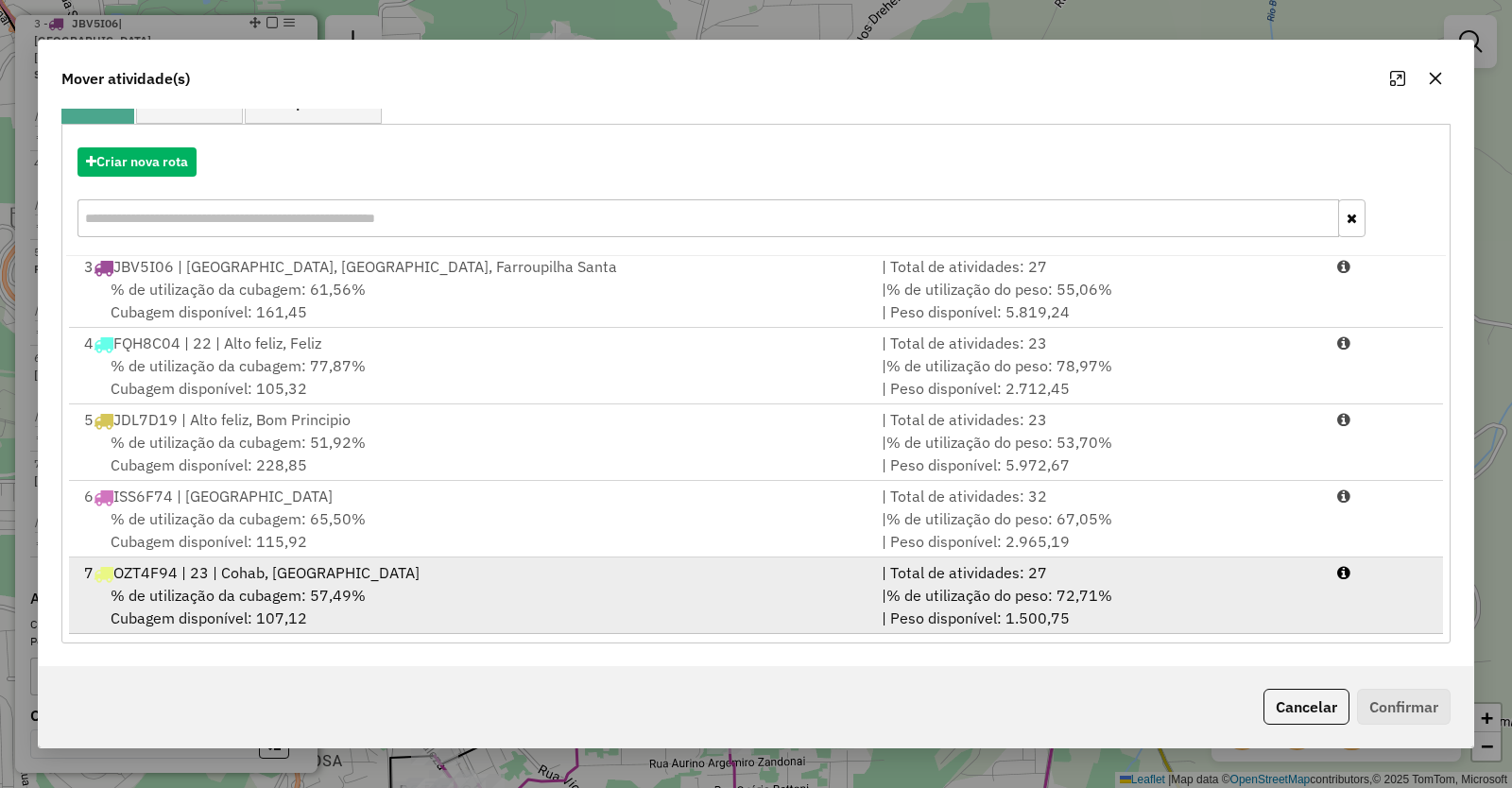
click at [226, 578] on span "OZT4F94 | 23 | Cohab, Vila Nova" at bounding box center [266, 572] width 306 height 19
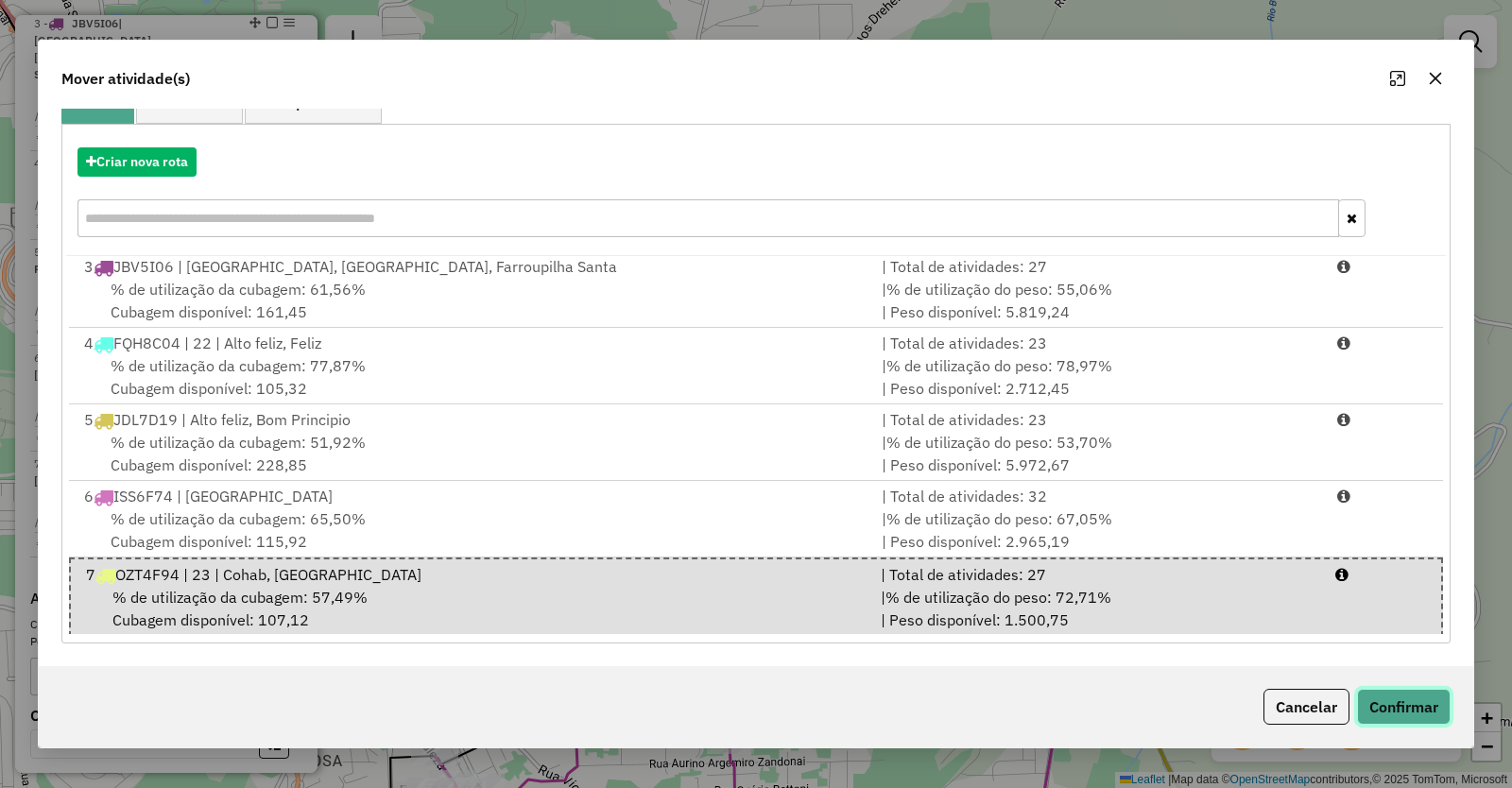
click at [1412, 709] on button "Confirmar" at bounding box center [1404, 706] width 94 height 35
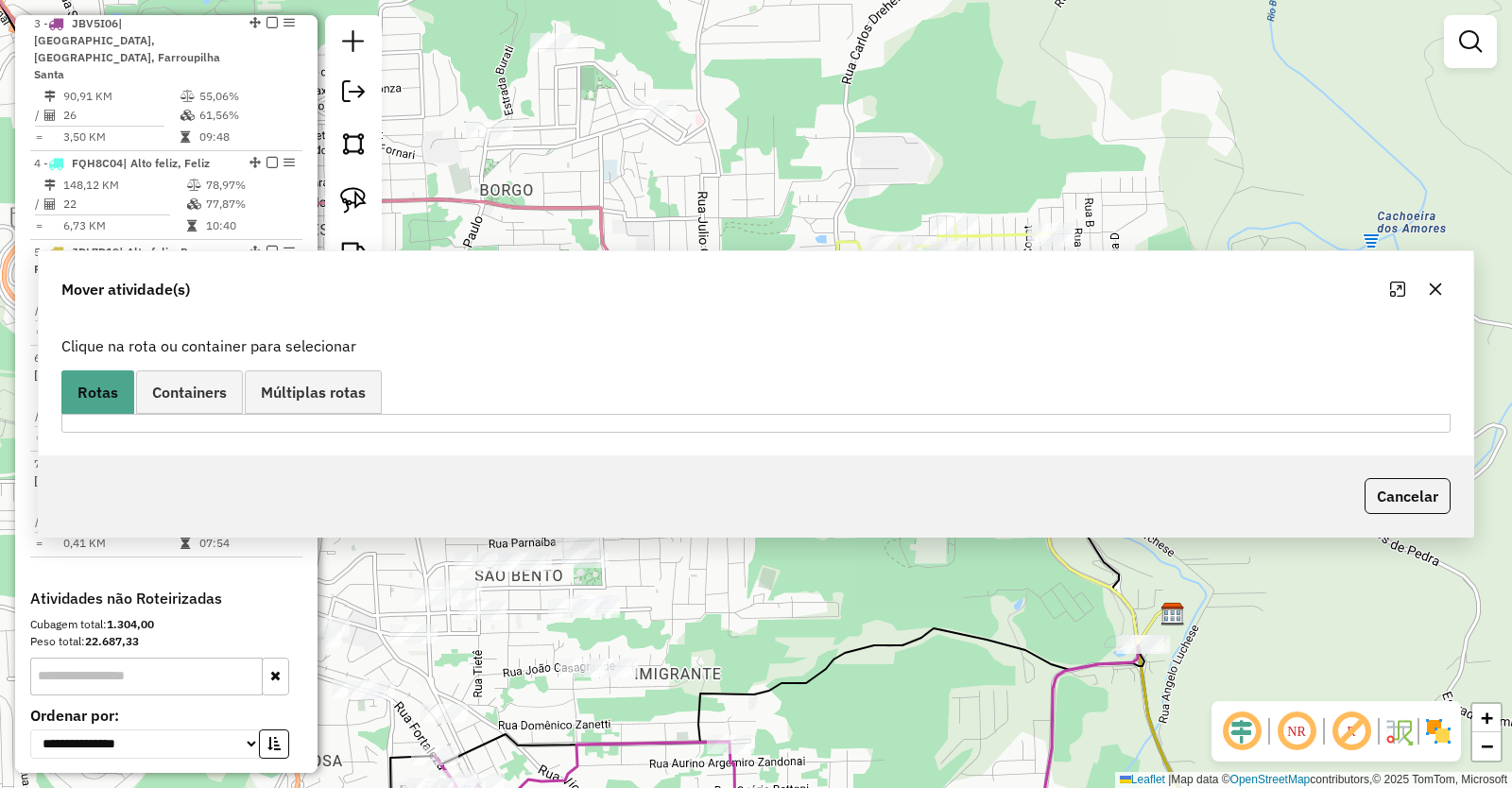
scroll to position [0, 0]
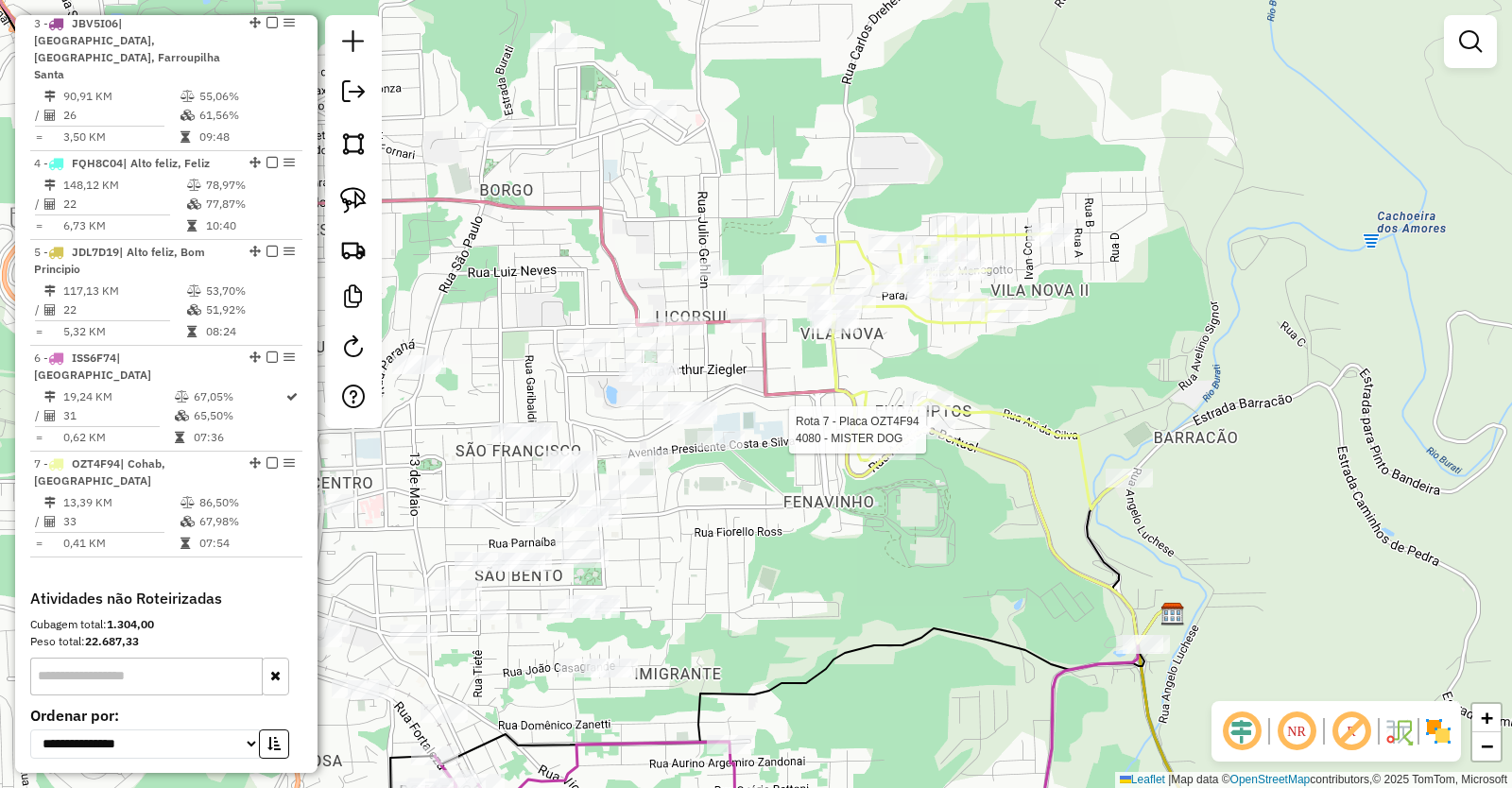
select select "*********"
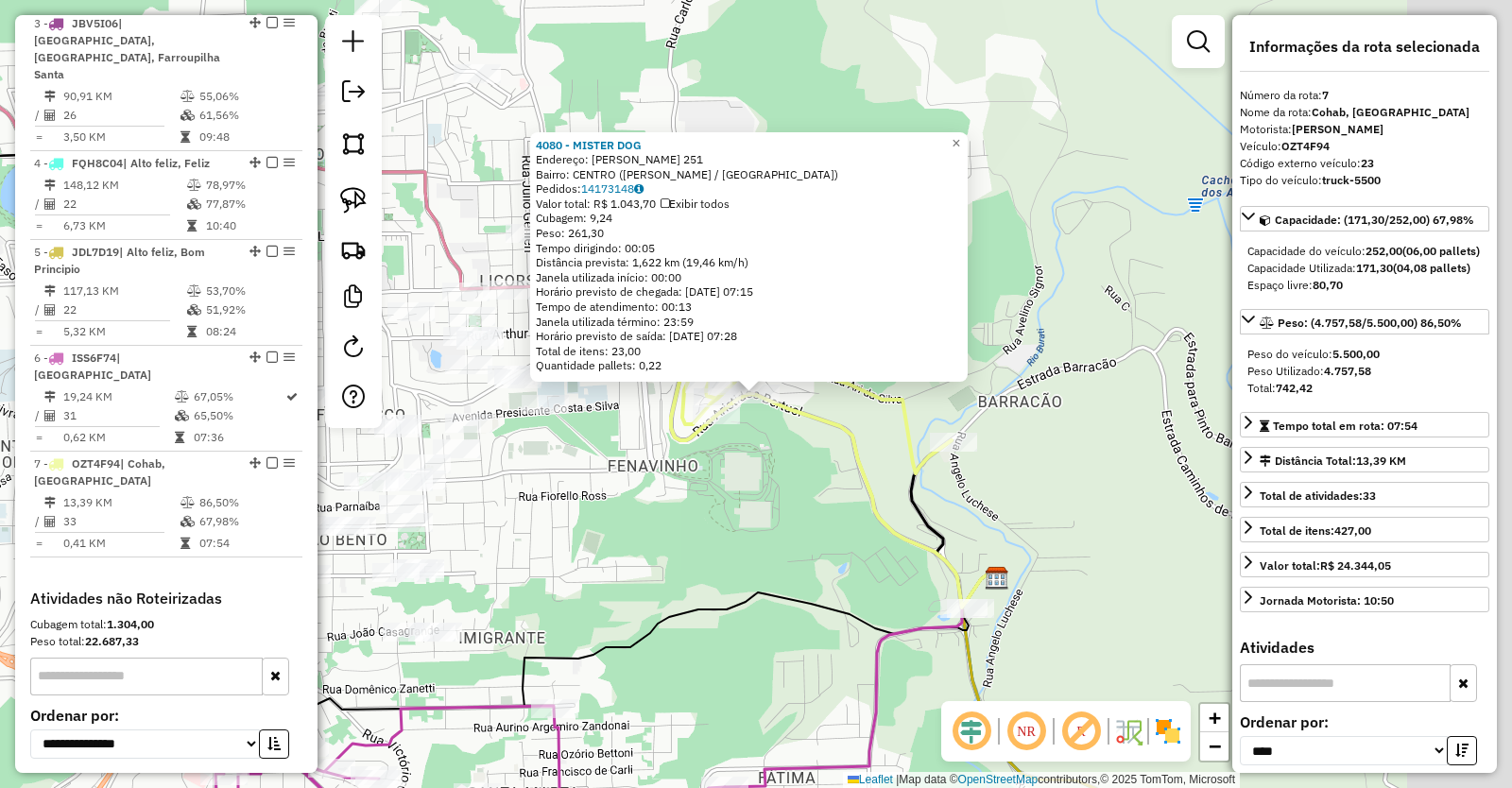
scroll to position [1086, 0]
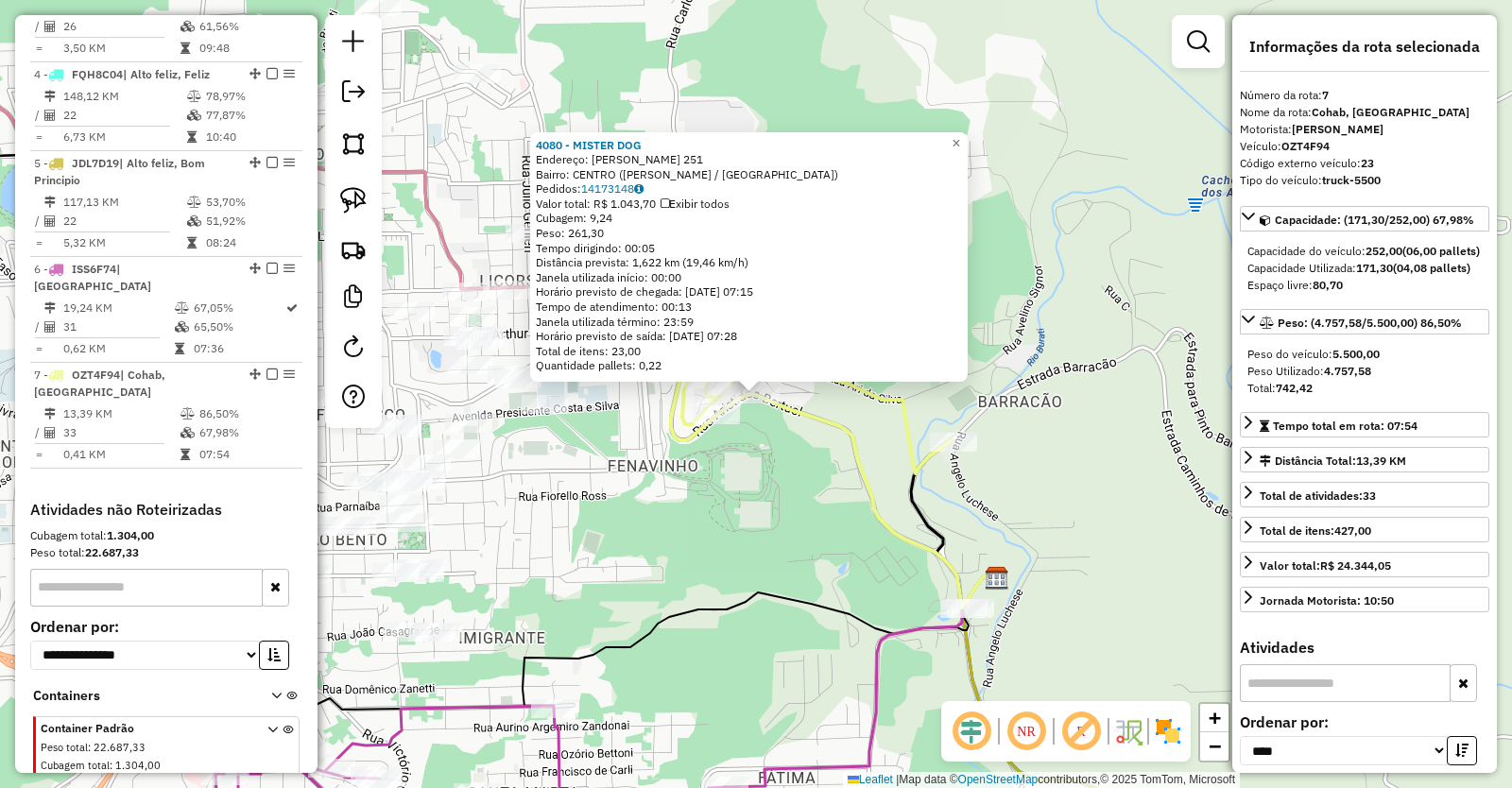
click at [809, 540] on div "4080 - MISTER DOG Endereço: JULIO DE CASTILHOS 251 Bairro: CENTRO (BENTO GONCAL…" at bounding box center [756, 394] width 1512 height 788
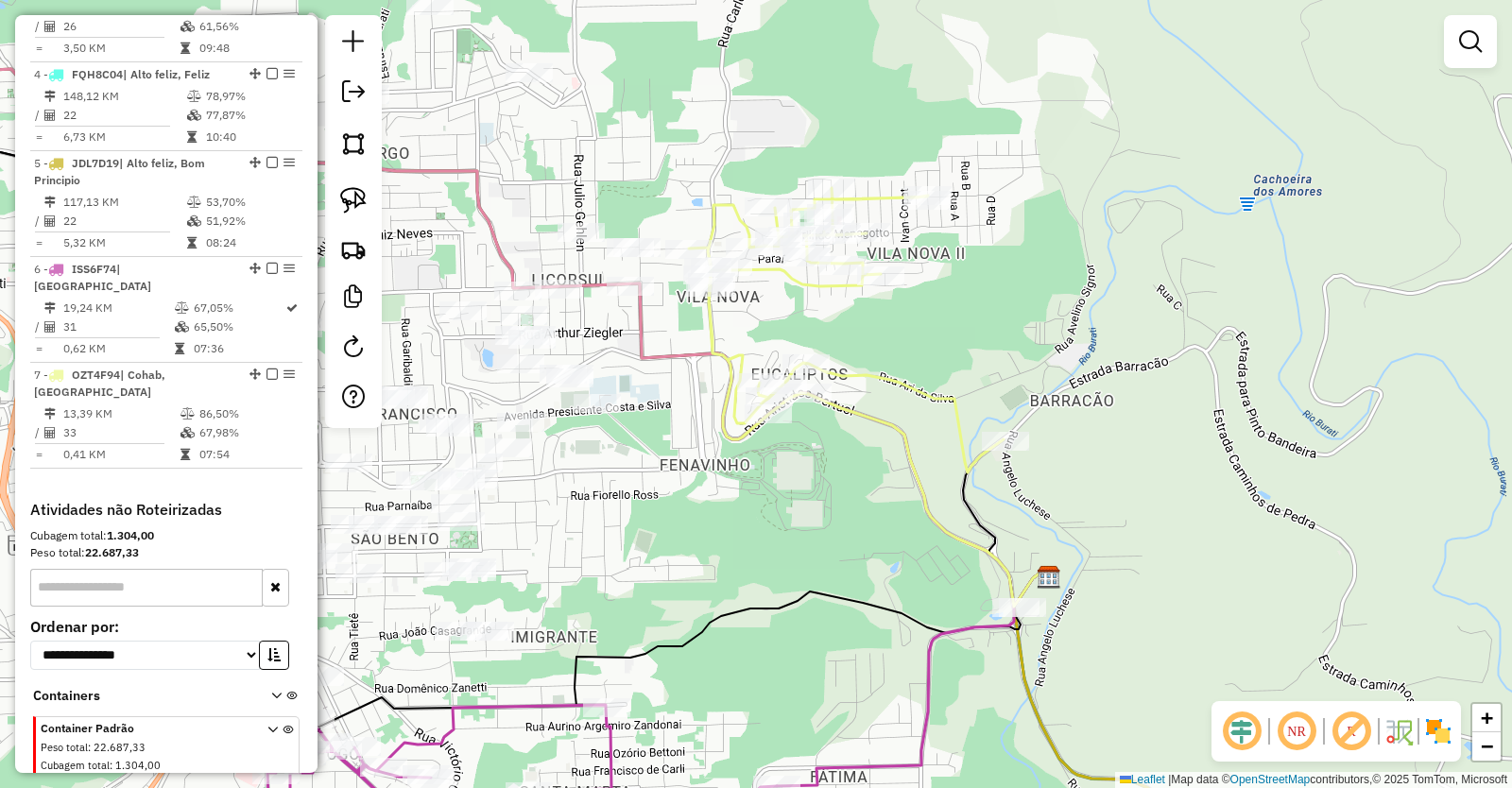
drag, startPoint x: 814, startPoint y: 536, endPoint x: 1072, endPoint y: 531, distance: 258.0
click at [1072, 532] on div "Janela de atendimento Grade de atendimento Capacidade Transportadoras Veículos …" at bounding box center [756, 394] width 1512 height 788
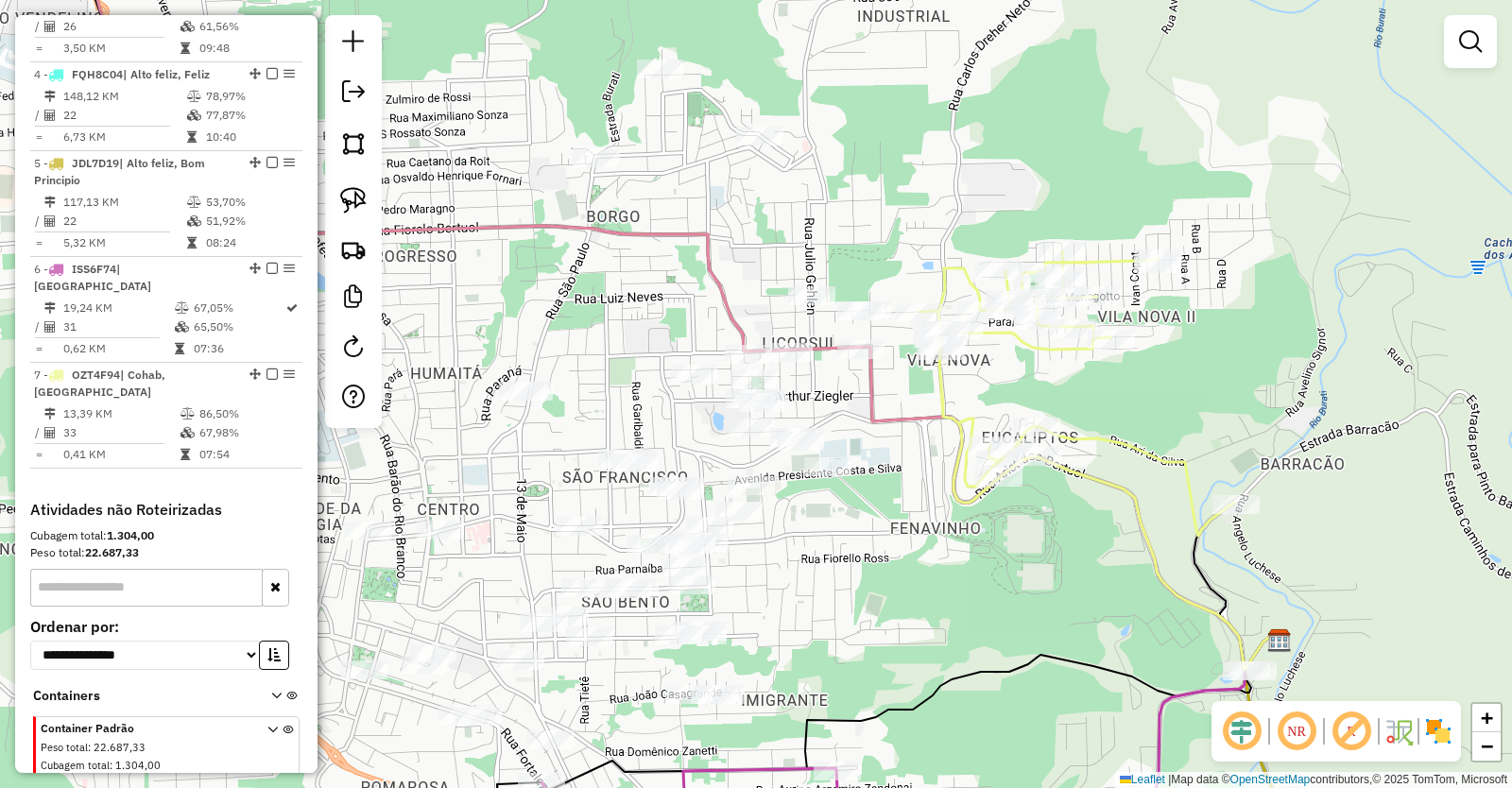
drag, startPoint x: 875, startPoint y: 470, endPoint x: 926, endPoint y: 644, distance: 181.3
click at [926, 644] on div "Janela de atendimento Grade de atendimento Capacidade Transportadoras Veículos …" at bounding box center [756, 394] width 1512 height 788
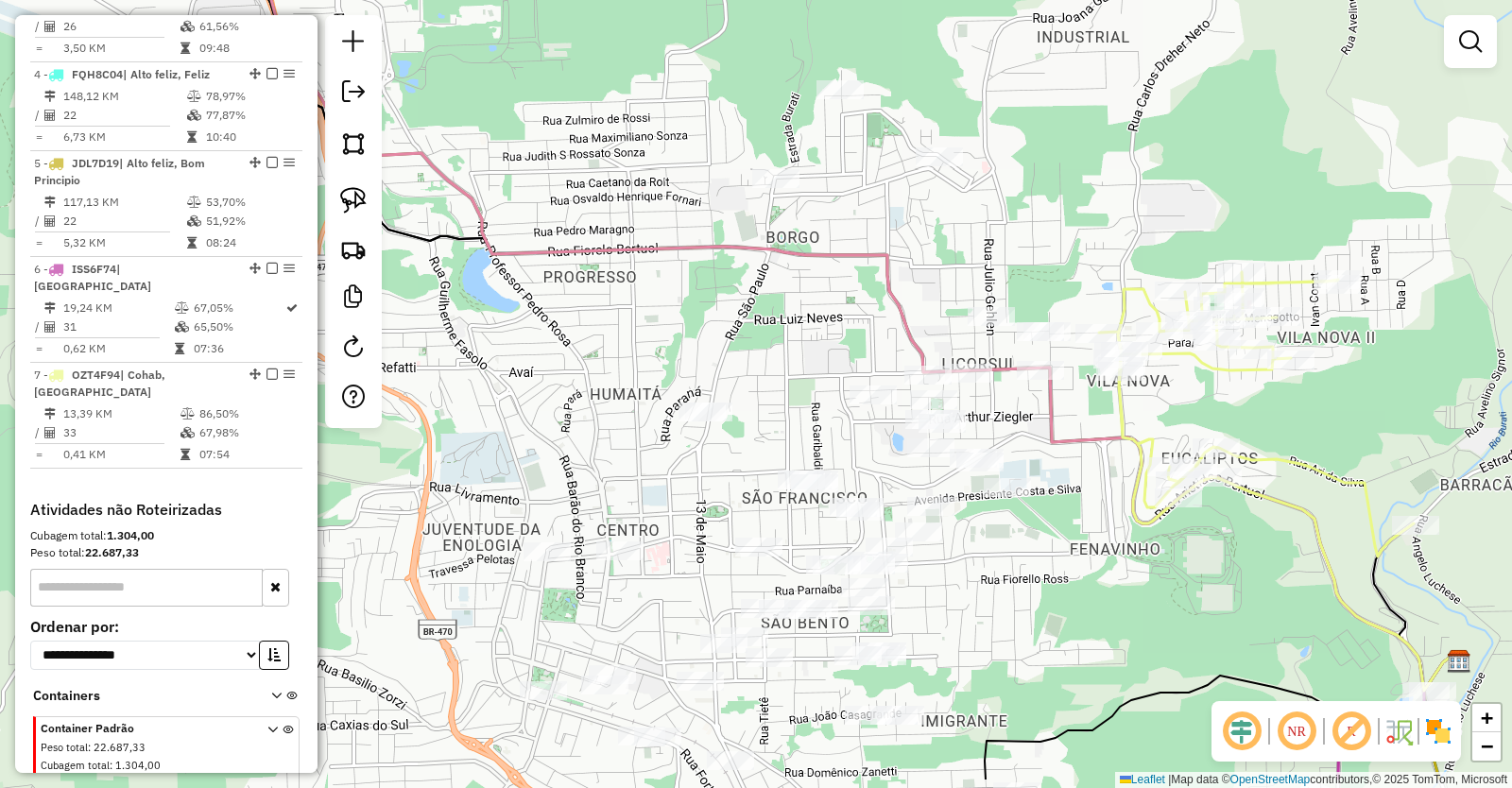
drag, startPoint x: 910, startPoint y: 517, endPoint x: 1062, endPoint y: 428, distance: 176.1
click at [1062, 428] on icon at bounding box center [749, 262] width 1404 height 857
click at [362, 144] on img at bounding box center [353, 143] width 27 height 27
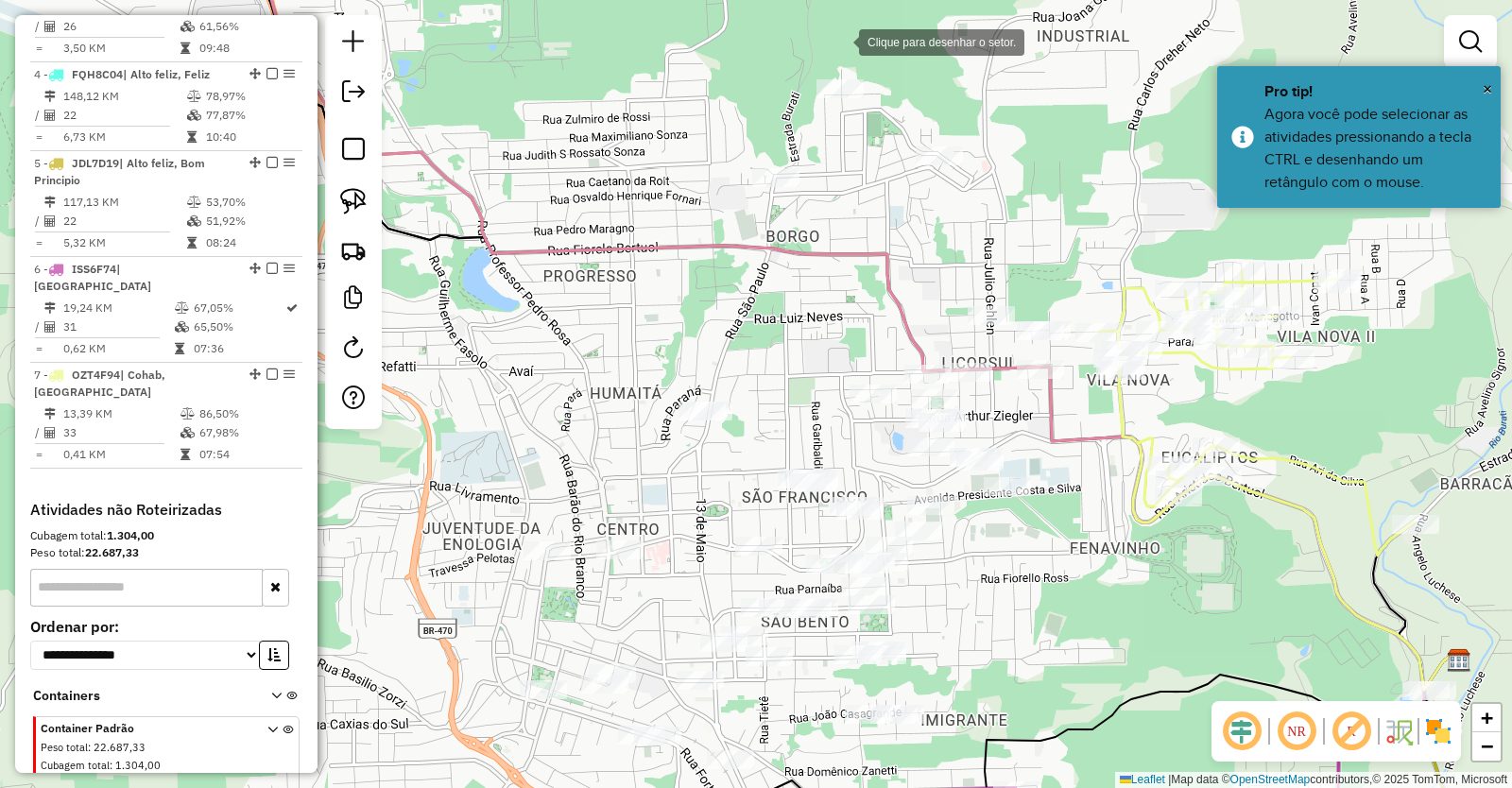
click at [837, 39] on div at bounding box center [840, 40] width 37 height 37
click at [655, 297] on div at bounding box center [655, 297] width 37 height 37
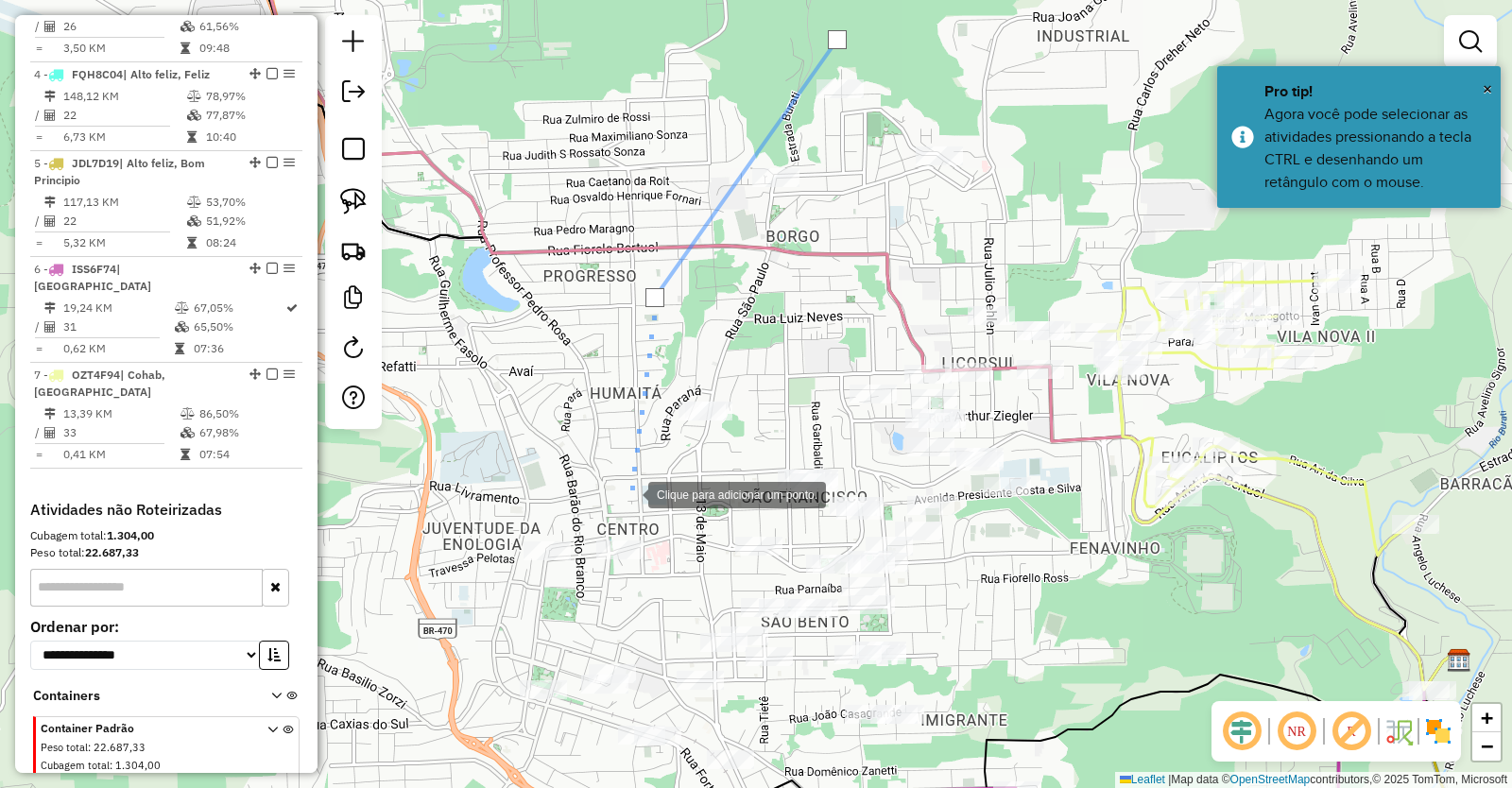
click at [629, 493] on div at bounding box center [629, 493] width 37 height 37
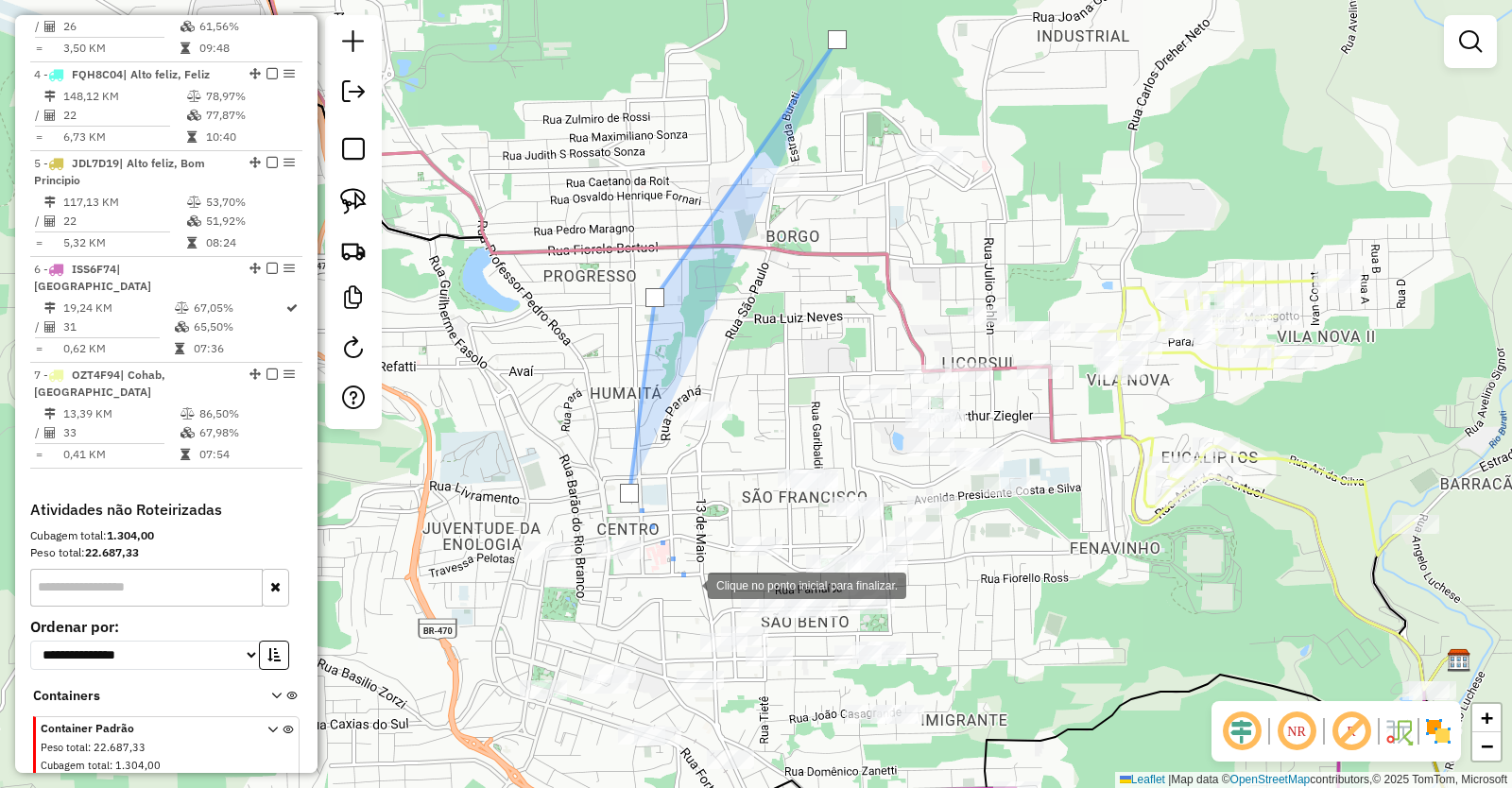
click at [689, 584] on div at bounding box center [689, 584] width 37 height 37
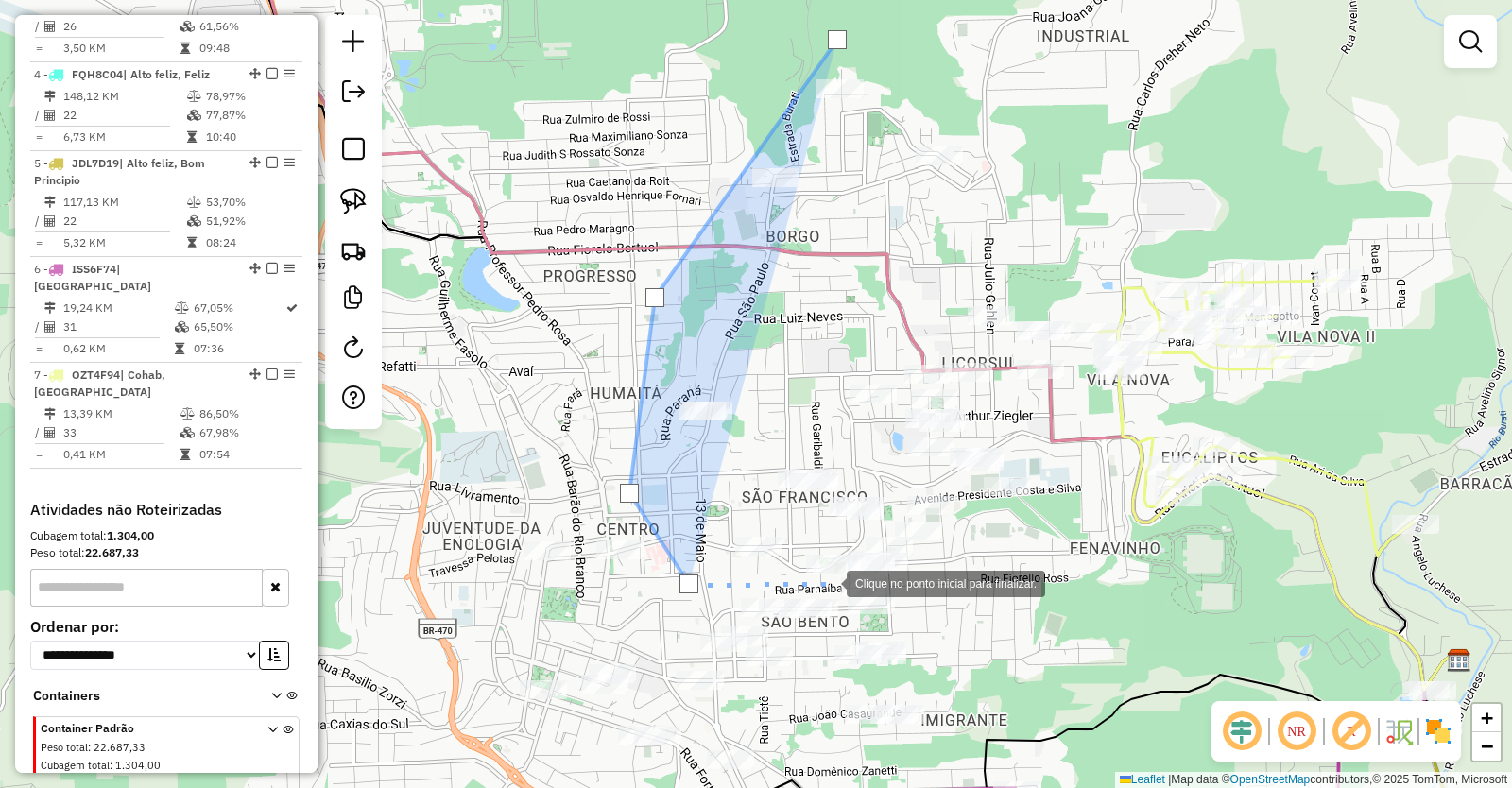
click at [828, 582] on div at bounding box center [827, 582] width 37 height 37
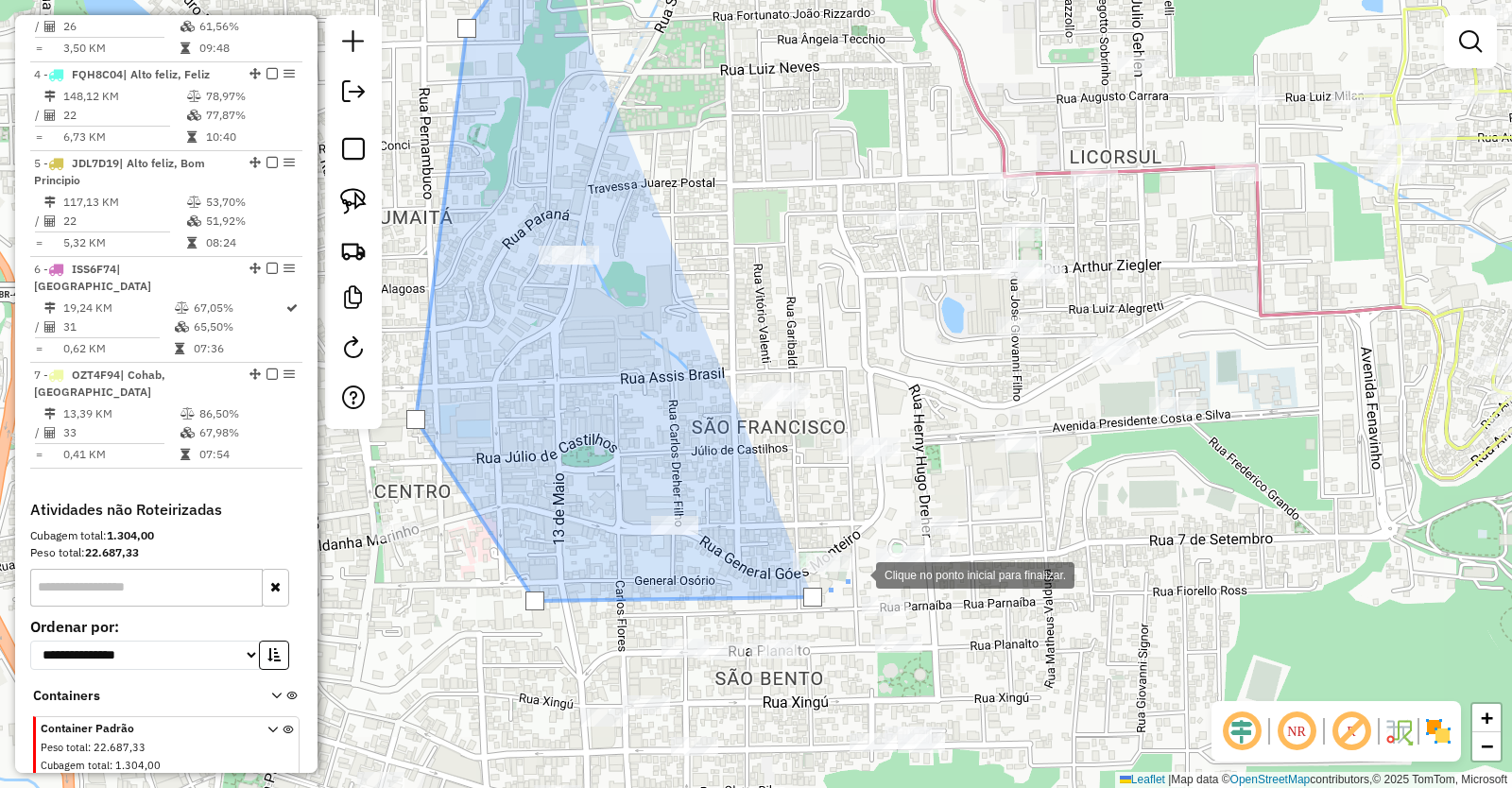
click at [857, 573] on div at bounding box center [857, 573] width 37 height 37
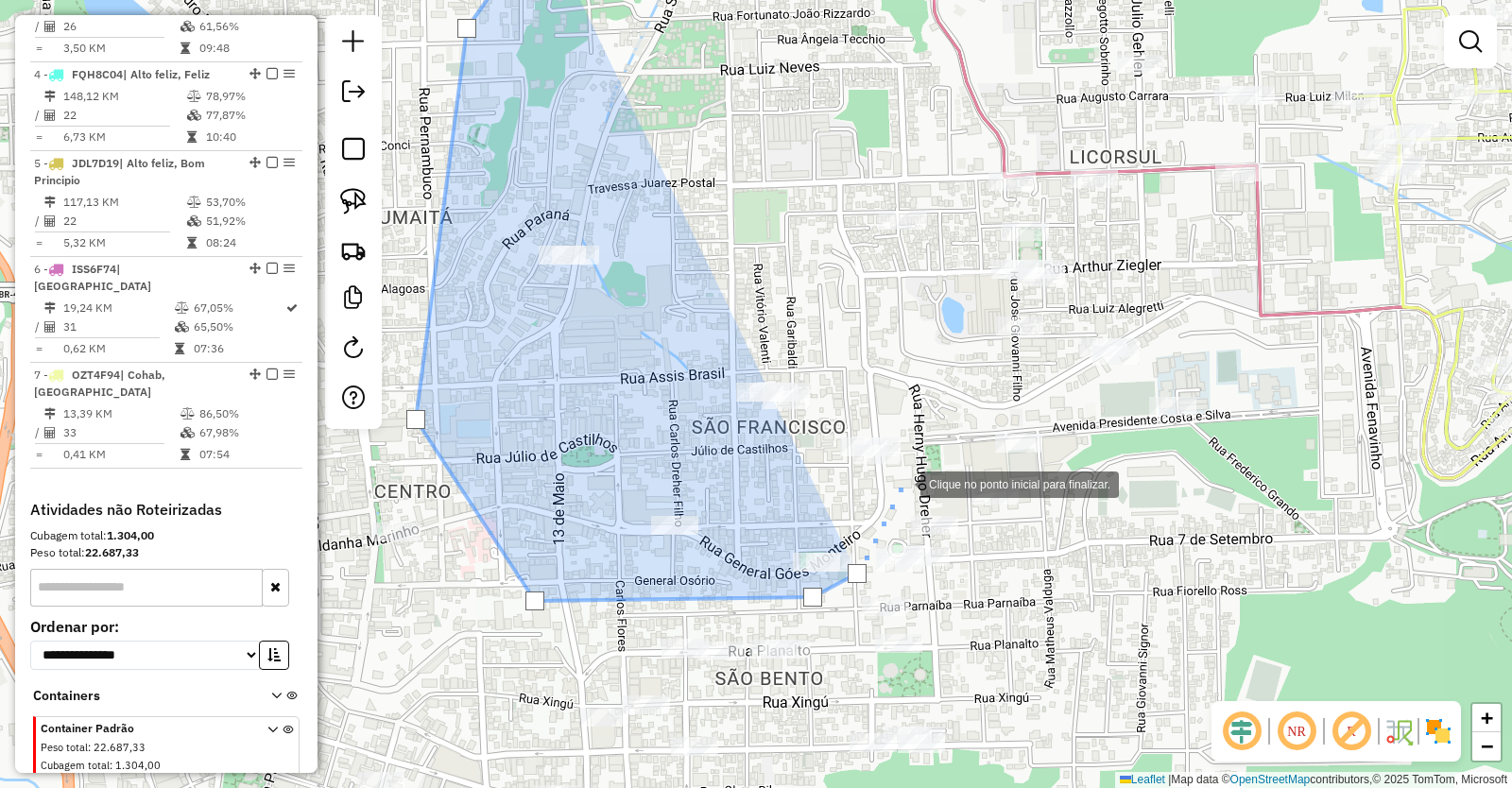
click at [901, 483] on div at bounding box center [901, 483] width 37 height 37
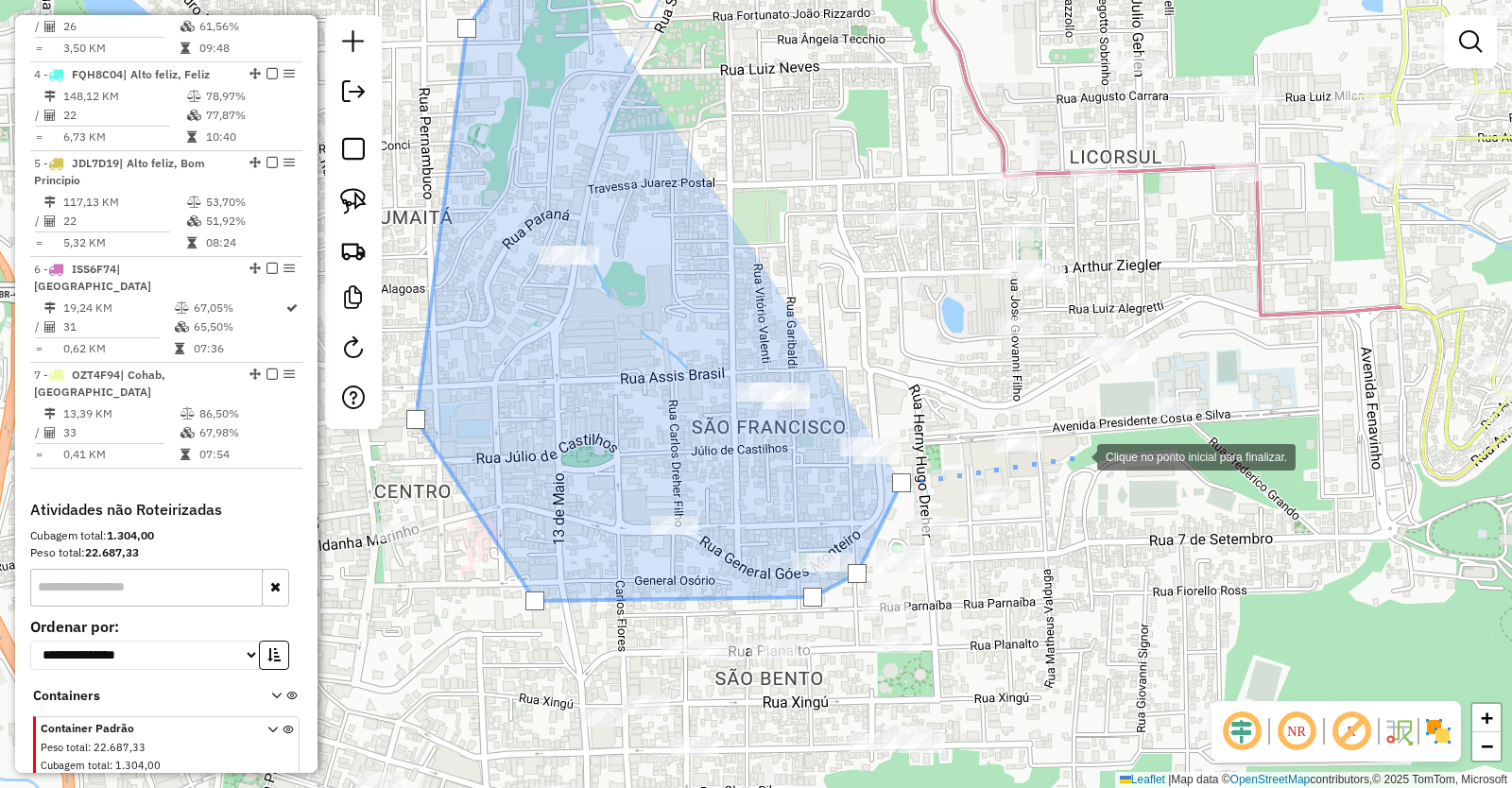
click at [1079, 455] on div at bounding box center [1079, 455] width 37 height 37
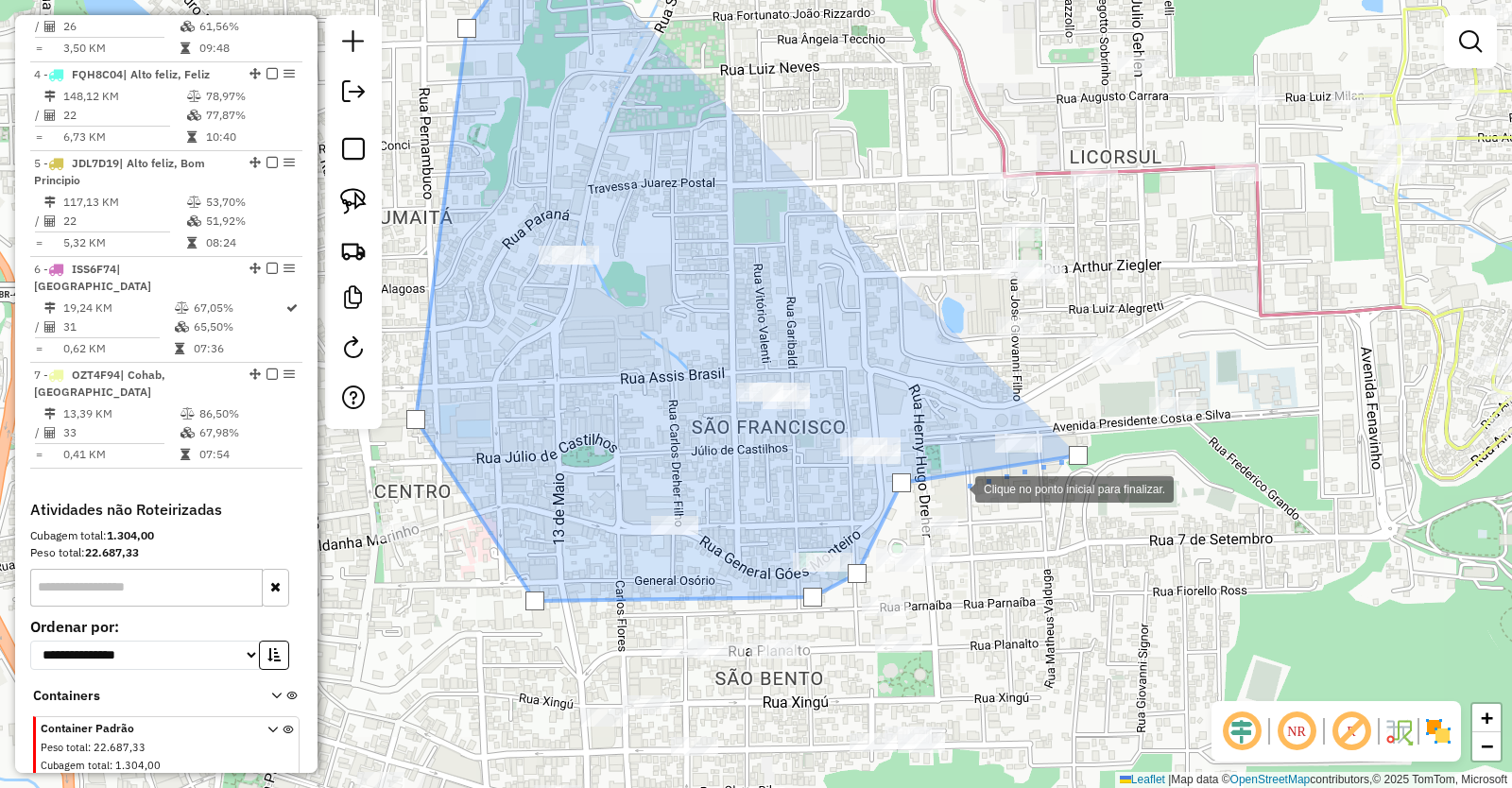
click at [956, 488] on div at bounding box center [956, 488] width 37 height 37
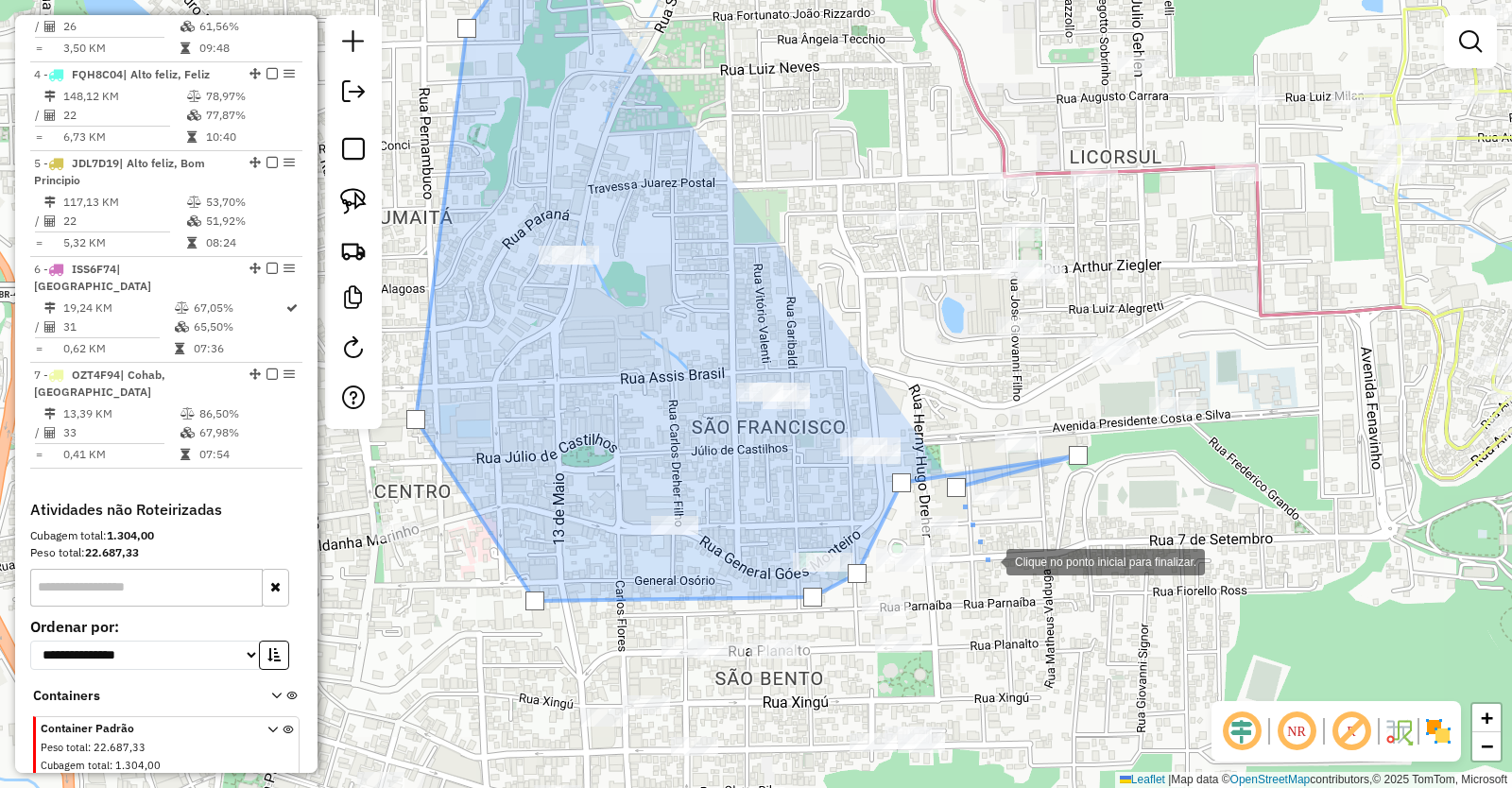
click at [988, 560] on div at bounding box center [987, 560] width 37 height 37
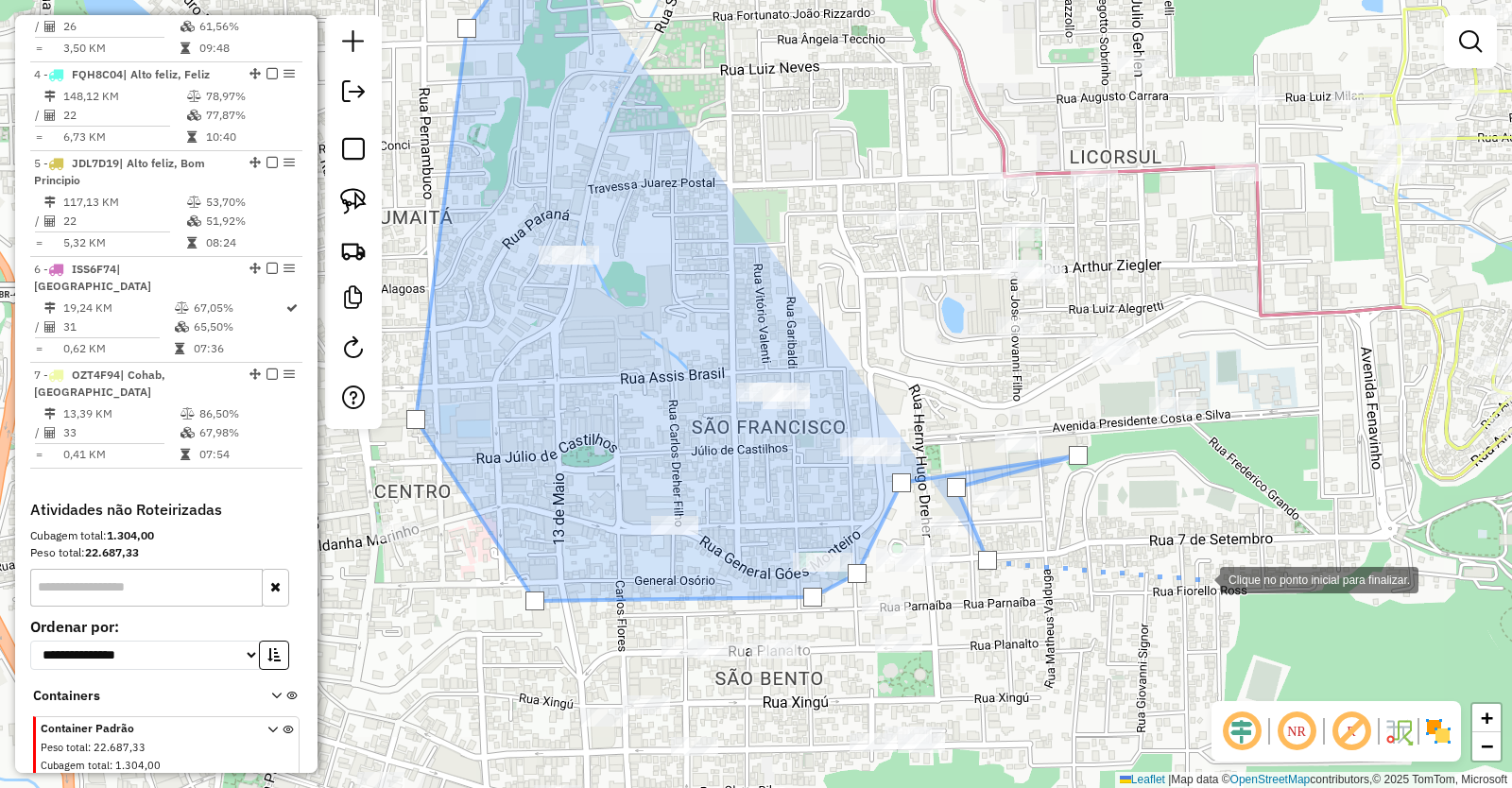
click at [1202, 578] on div at bounding box center [1201, 578] width 37 height 37
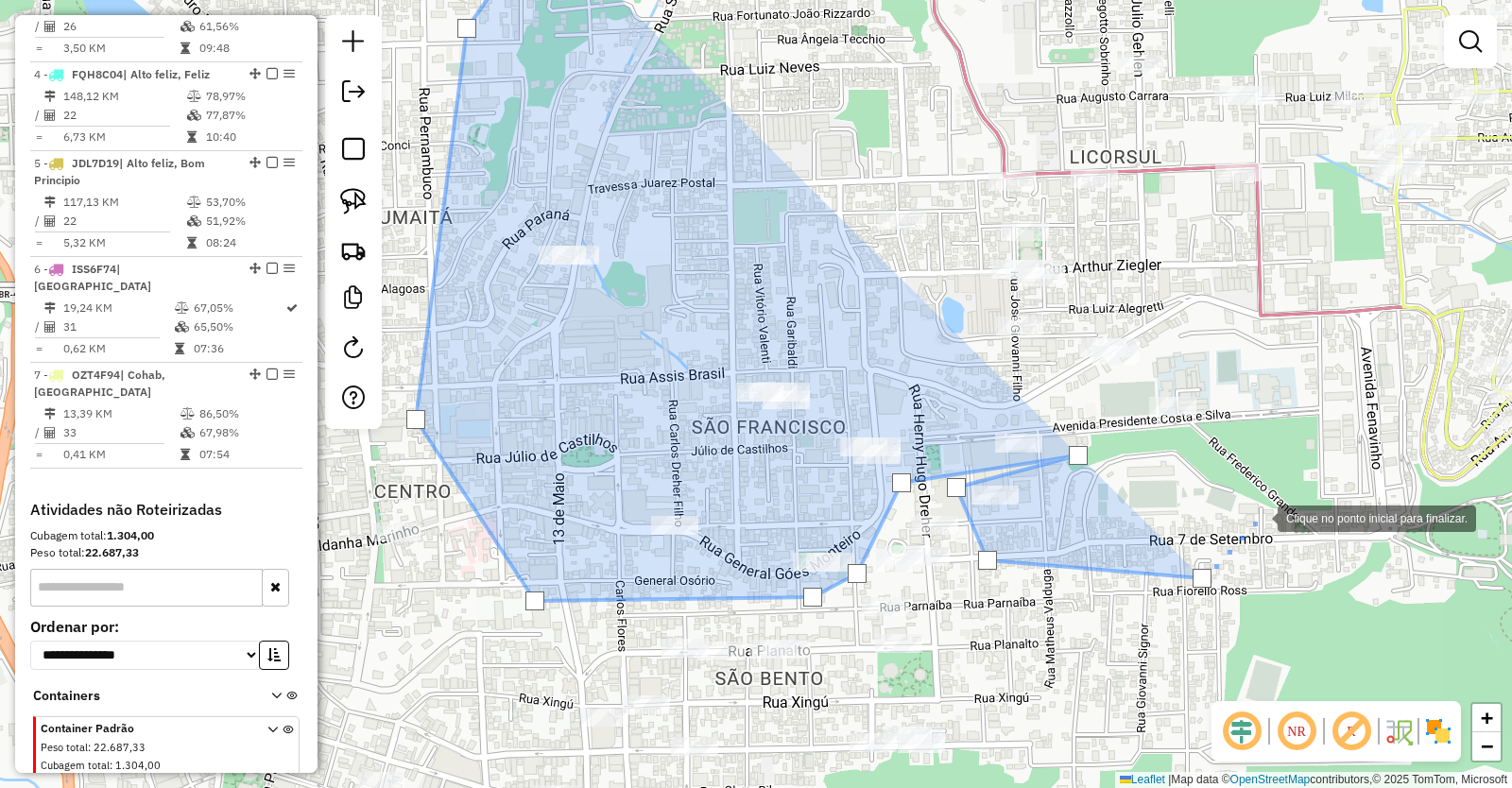
drag, startPoint x: 1259, startPoint y: 518, endPoint x: 1259, endPoint y: 434, distance: 84.0
click at [1259, 509] on div at bounding box center [1259, 517] width 37 height 37
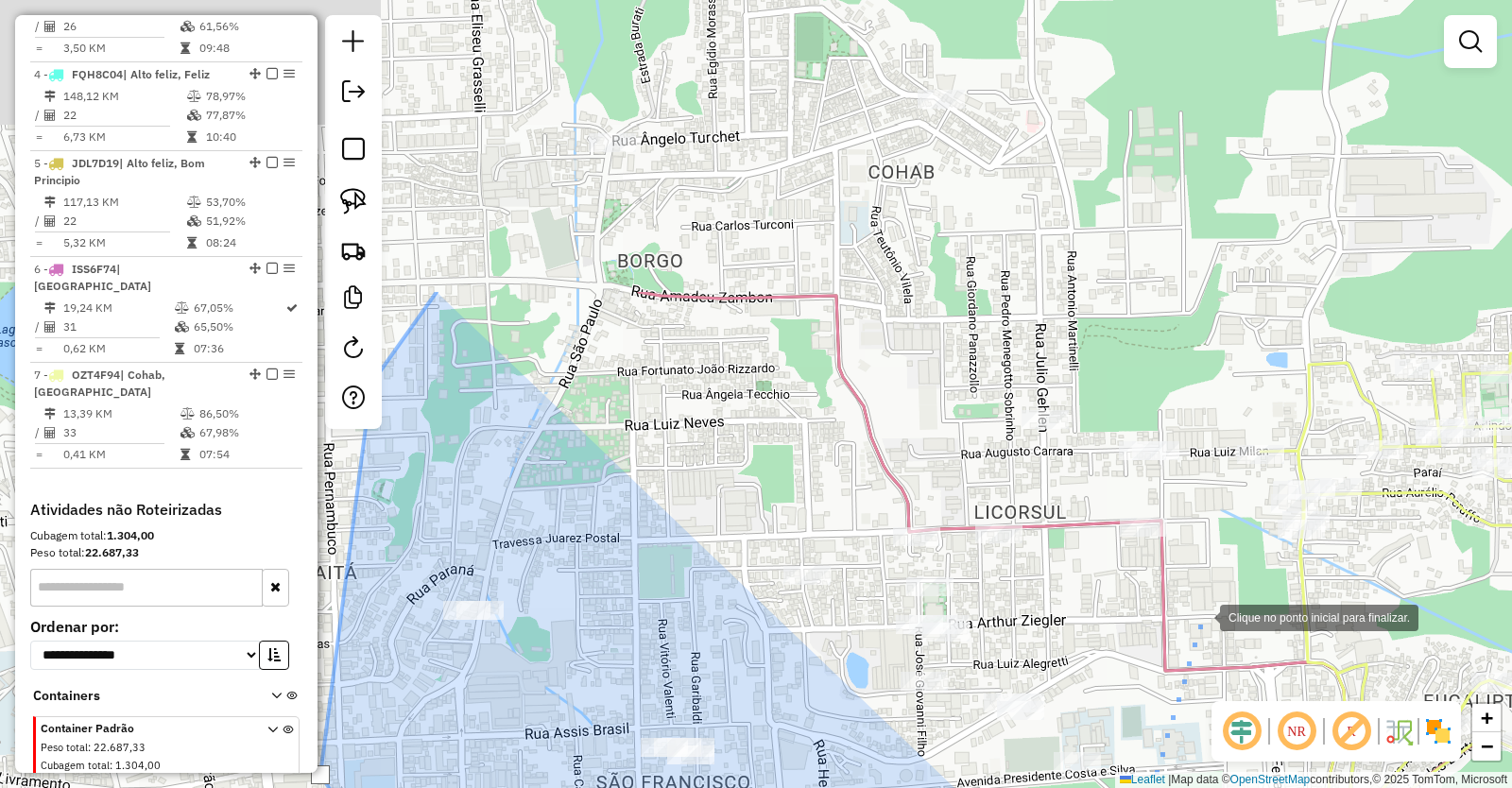
drag, startPoint x: 1296, startPoint y: 244, endPoint x: 1195, endPoint y: 629, distance: 398.0
click at [1195, 629] on div at bounding box center [1201, 616] width 37 height 37
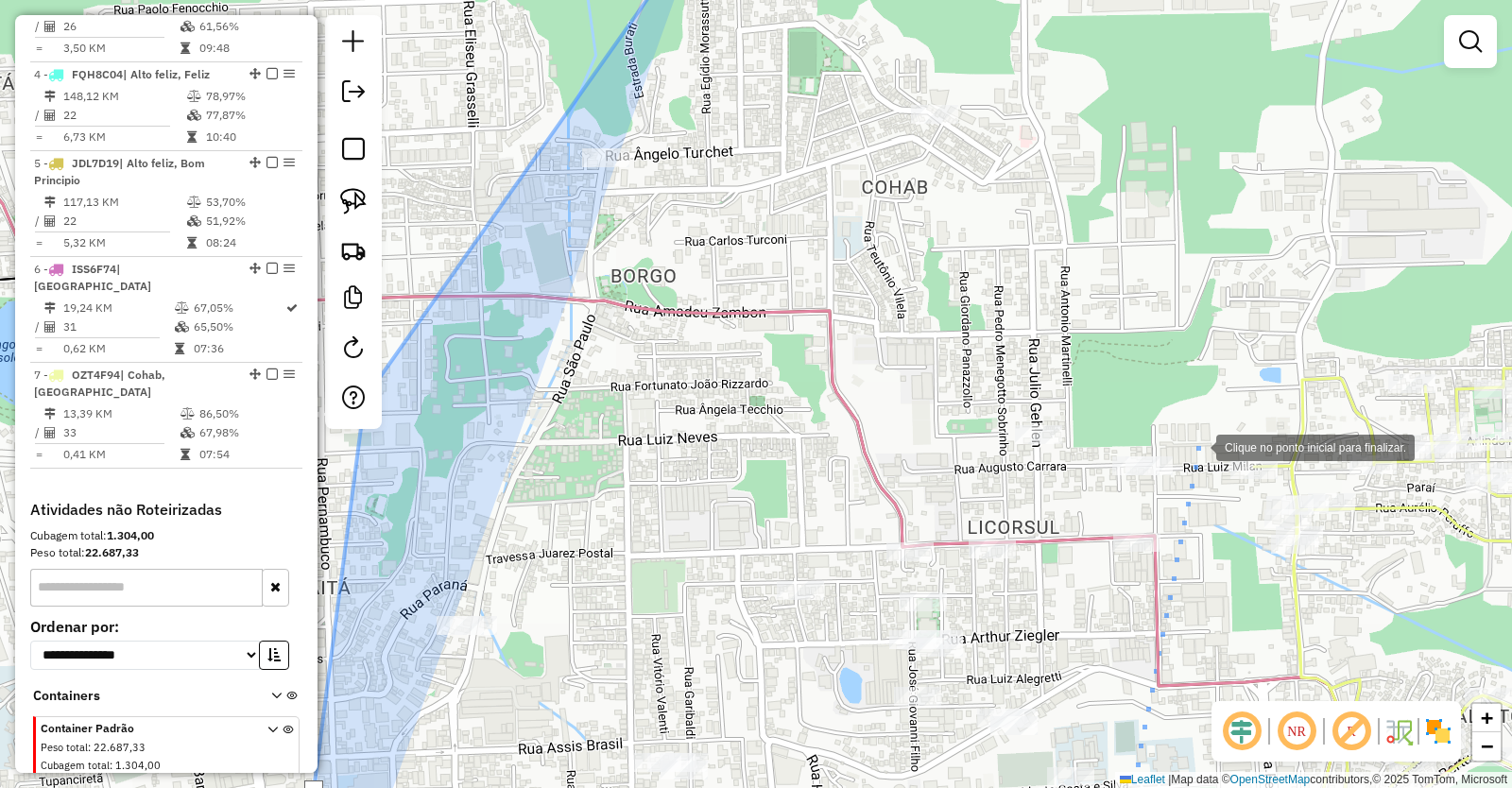
click at [1198, 438] on div at bounding box center [1197, 446] width 37 height 37
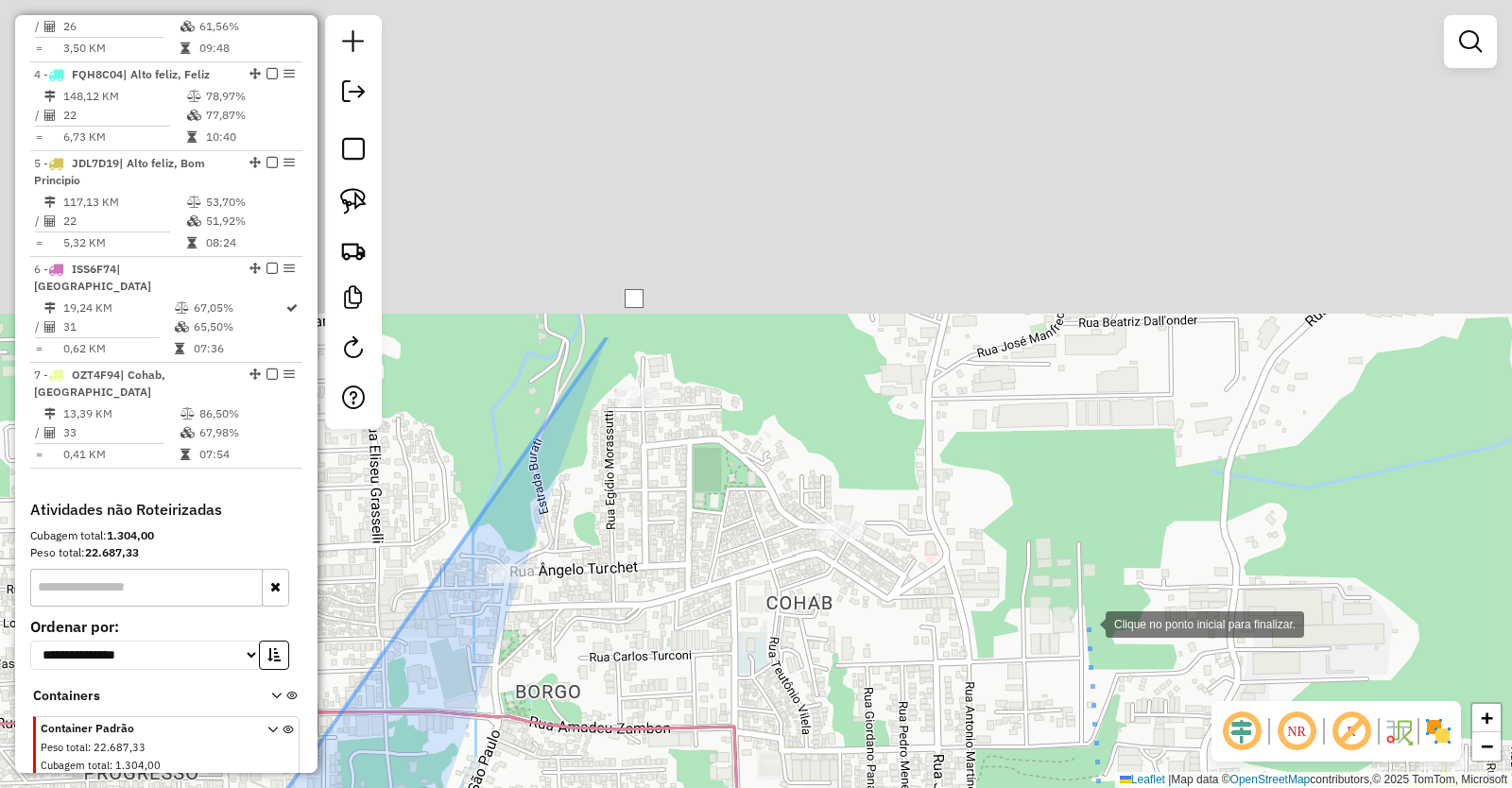
drag, startPoint x: 1182, startPoint y: 206, endPoint x: 1086, endPoint y: 626, distance: 430.8
click at [1086, 626] on div at bounding box center [1086, 623] width 37 height 37
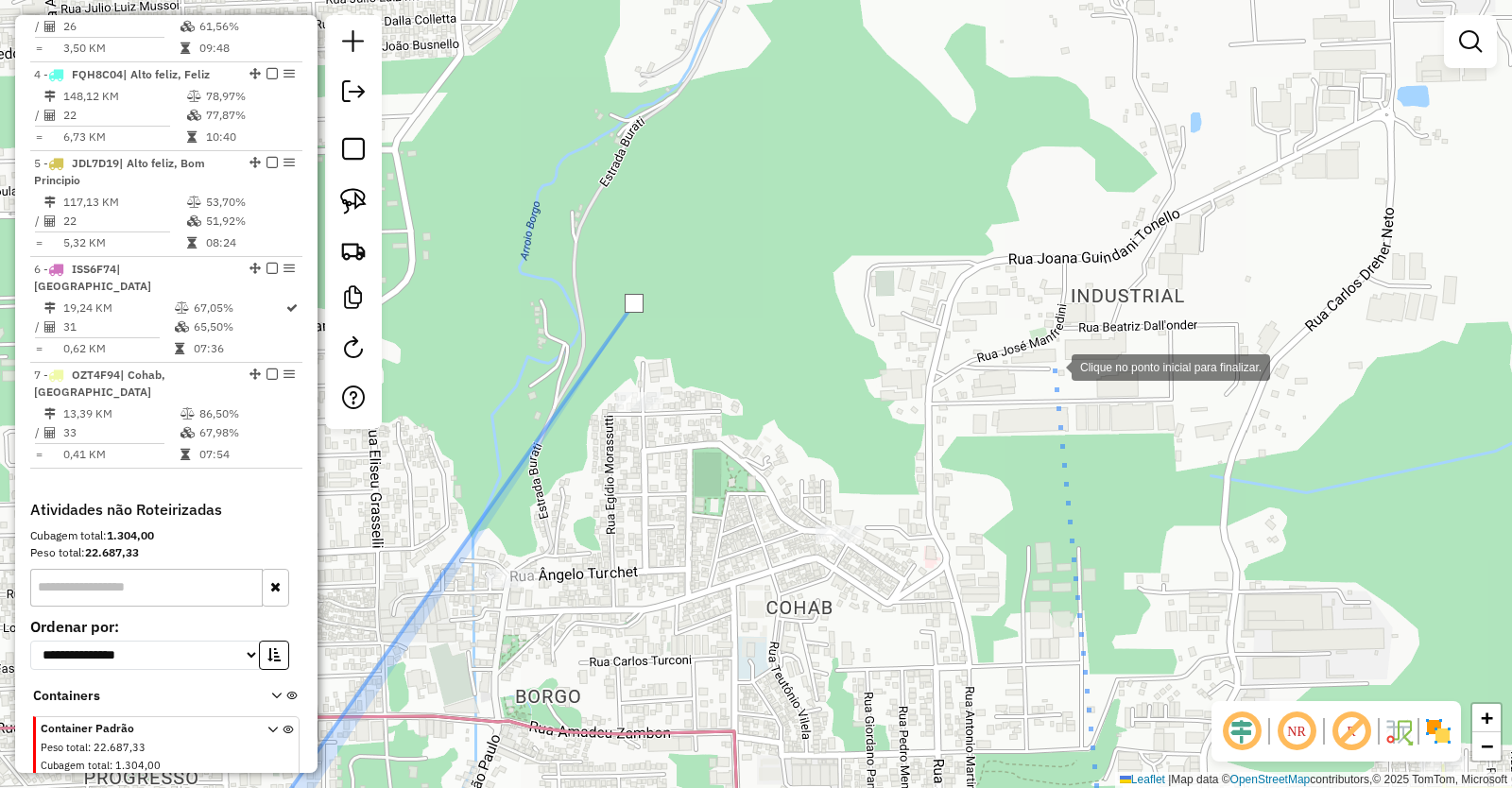
click at [1053, 365] on div at bounding box center [1053, 365] width 37 height 37
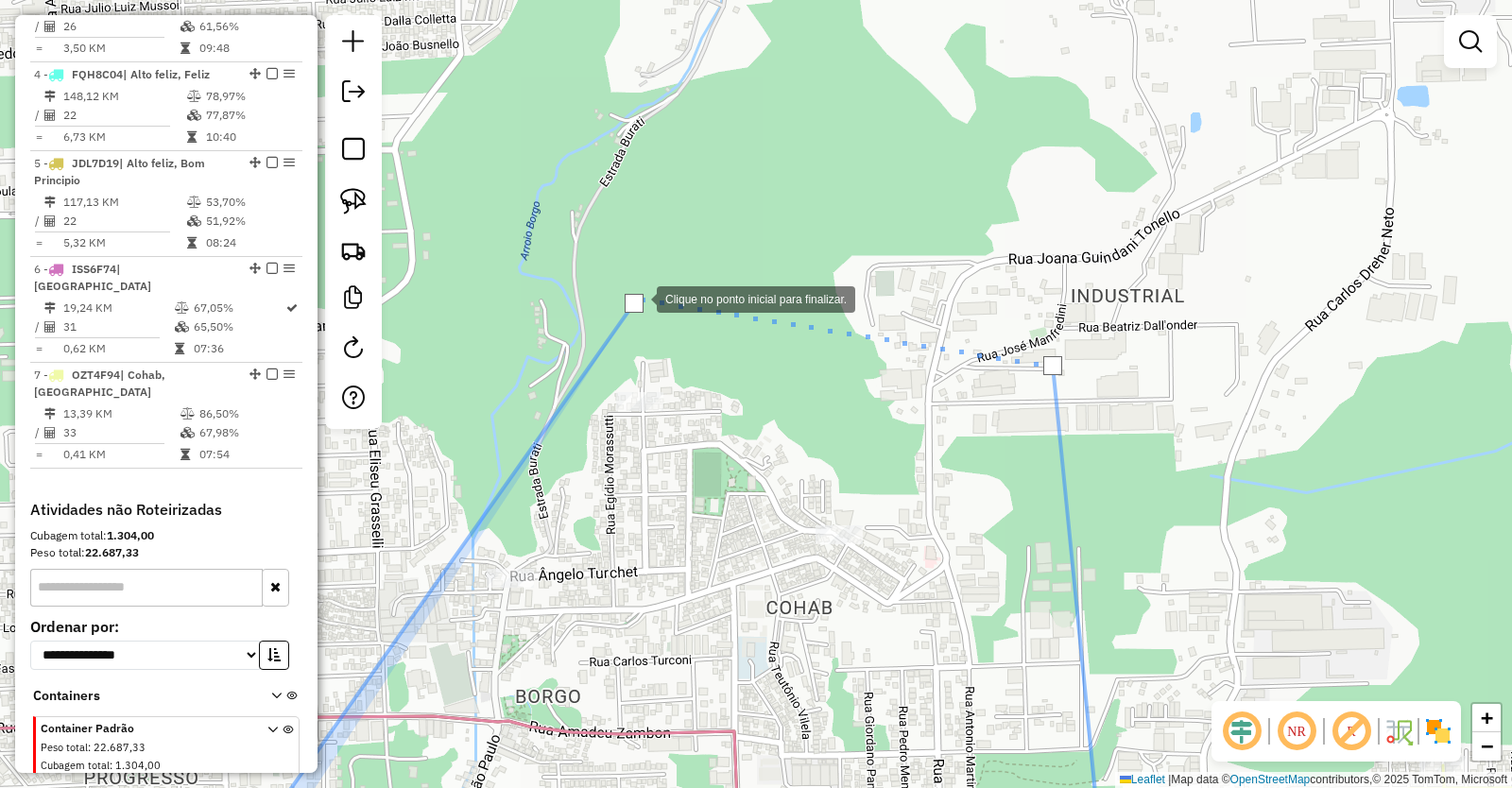
click at [638, 297] on div at bounding box center [633, 302] width 19 height 19
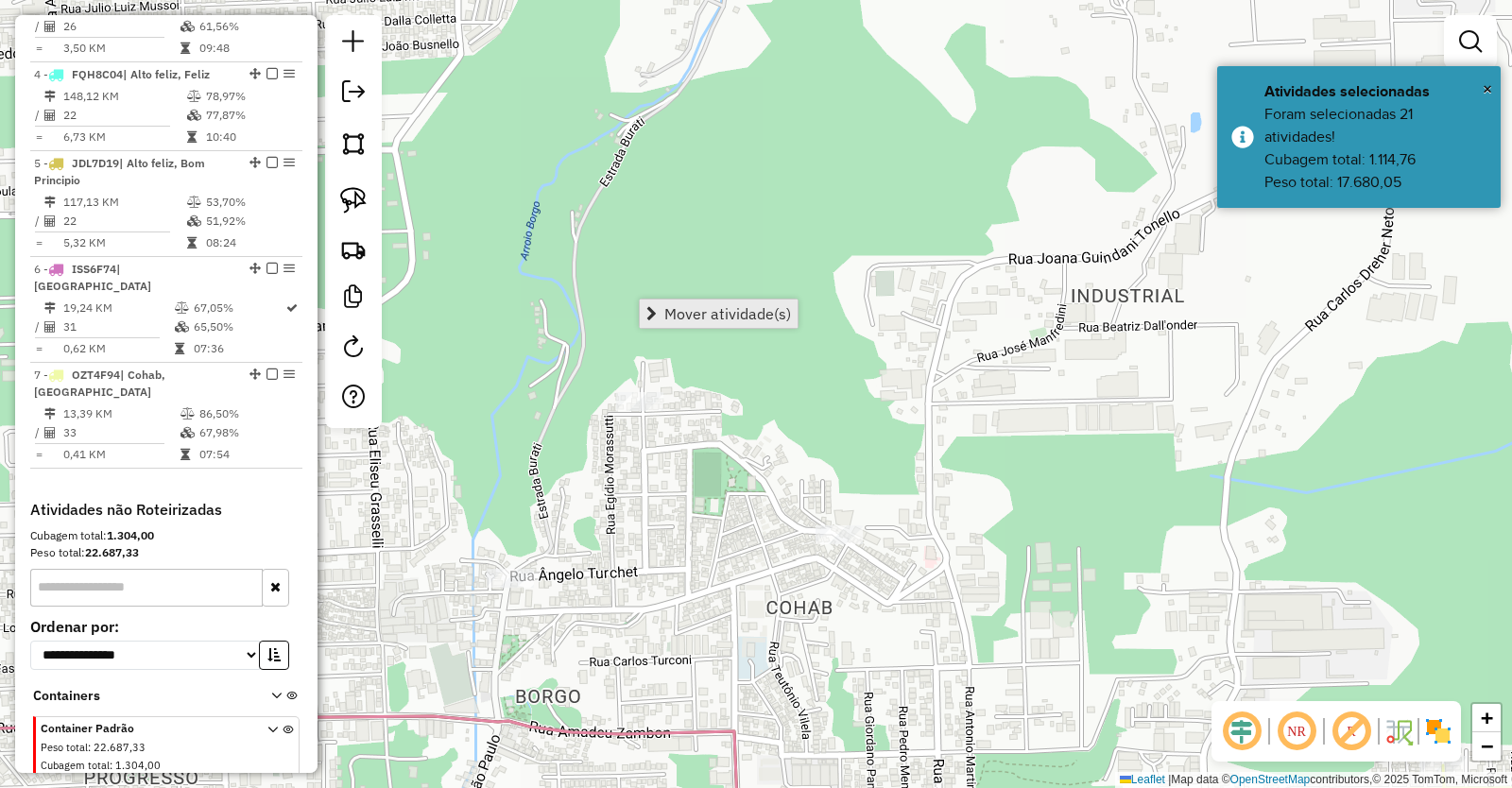
click at [716, 313] on span "Mover atividade(s)" at bounding box center [728, 313] width 127 height 15
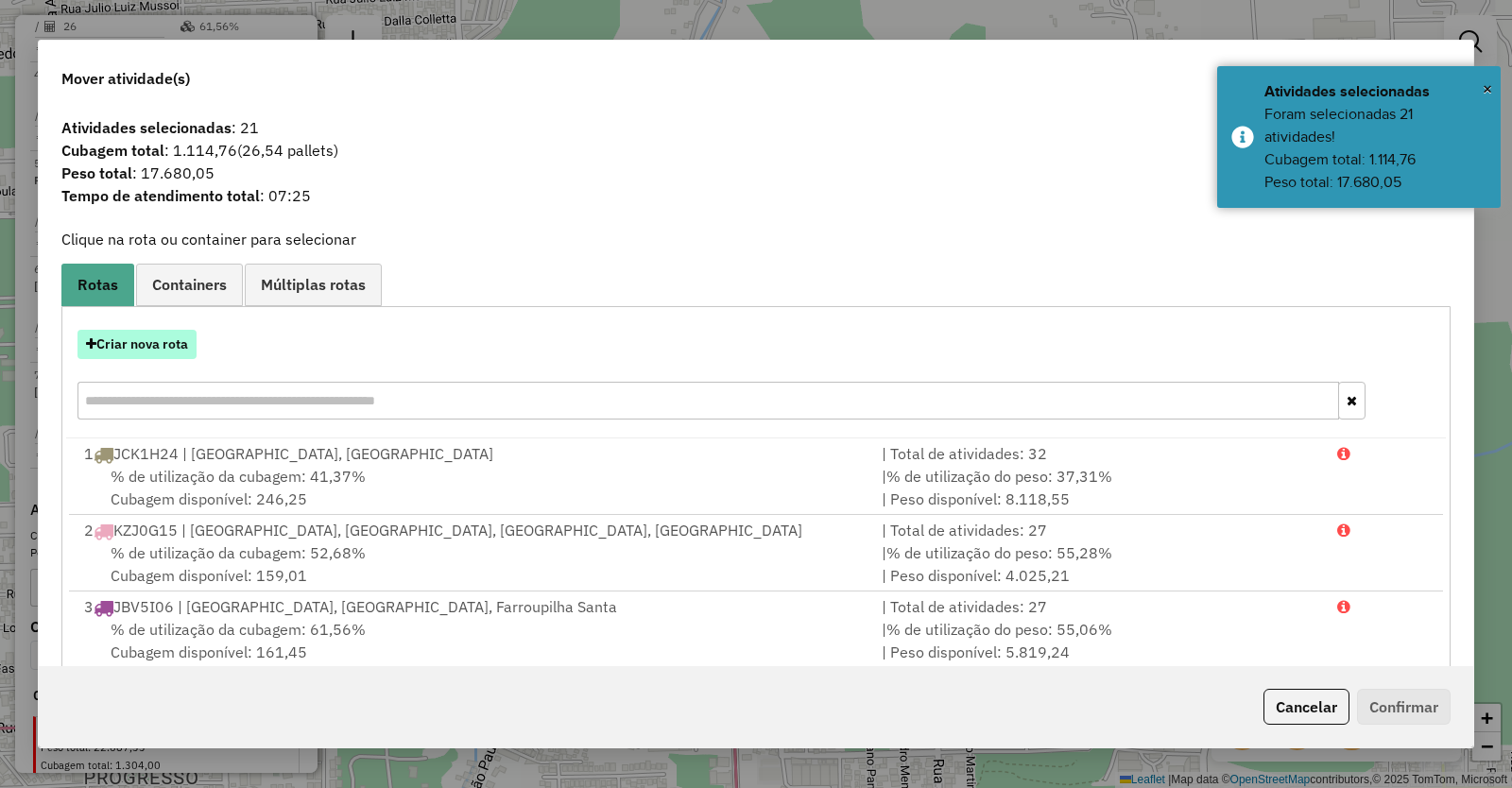
click at [159, 346] on button "Criar nova rota" at bounding box center [137, 345] width 119 height 30
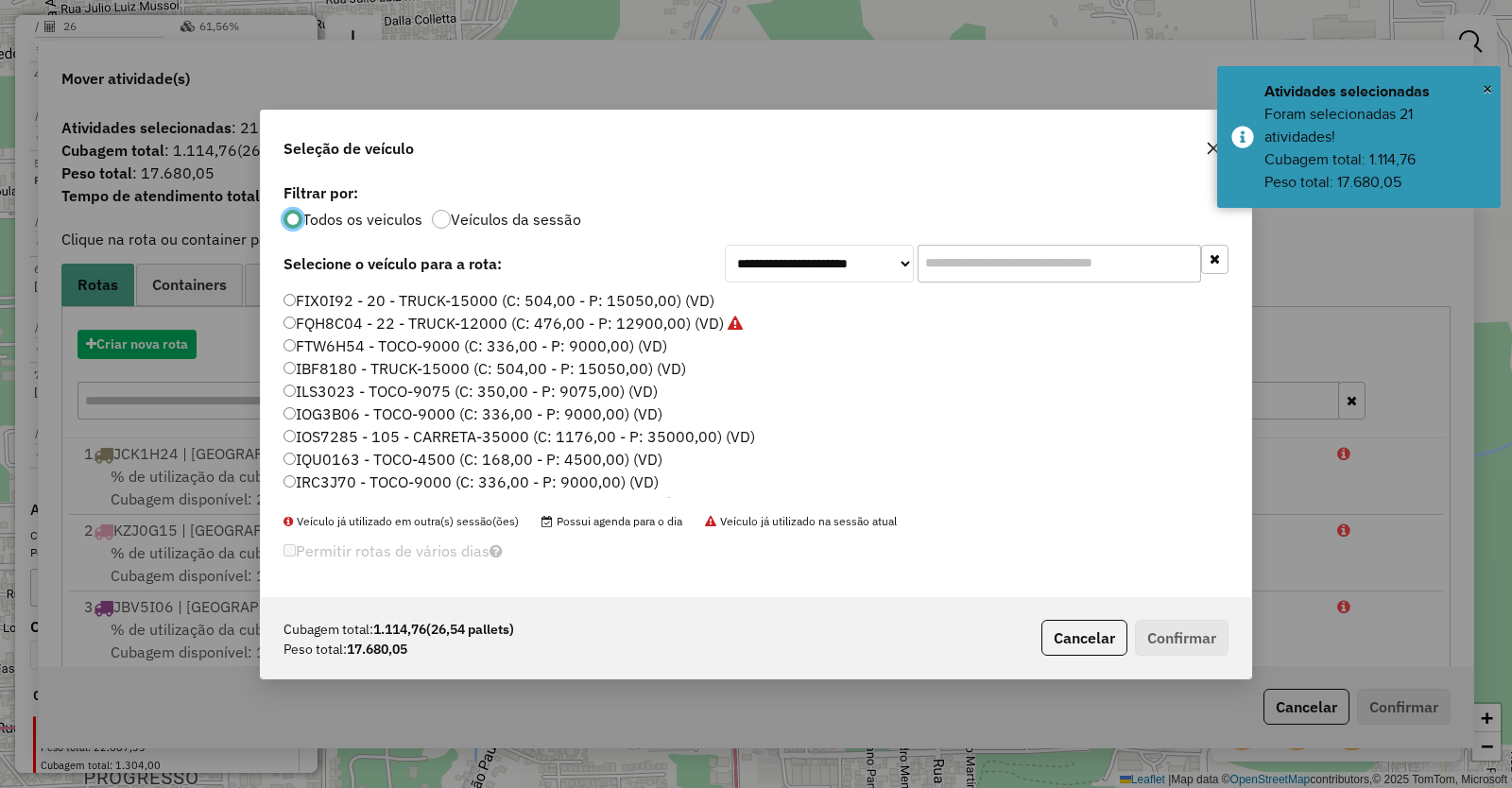
scroll to position [11, 6]
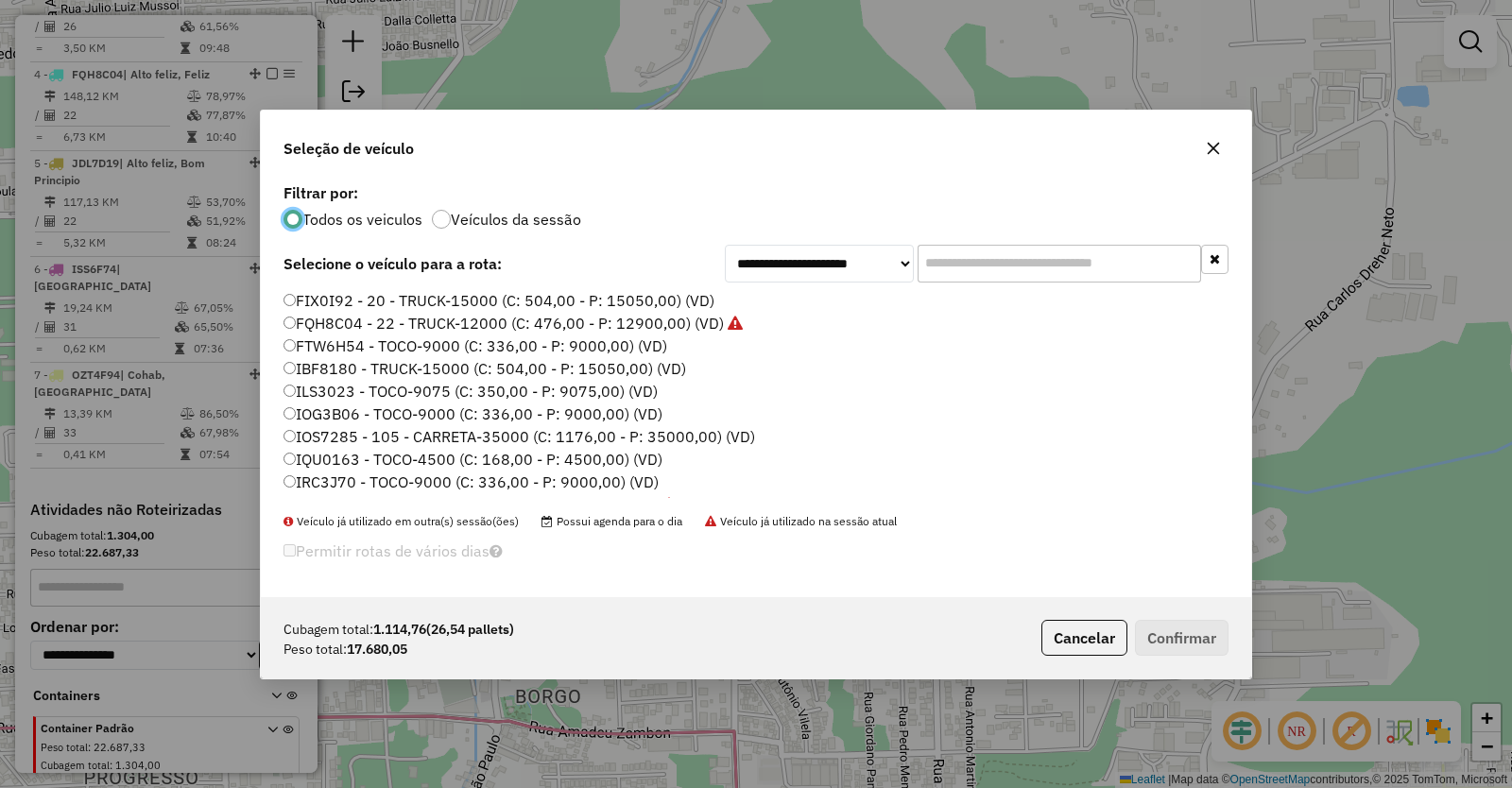
click at [331, 345] on label "FTW6H54 - TOCO-9000 (C: 336,00 - P: 9000,00) (VD)" at bounding box center [476, 346] width 384 height 23
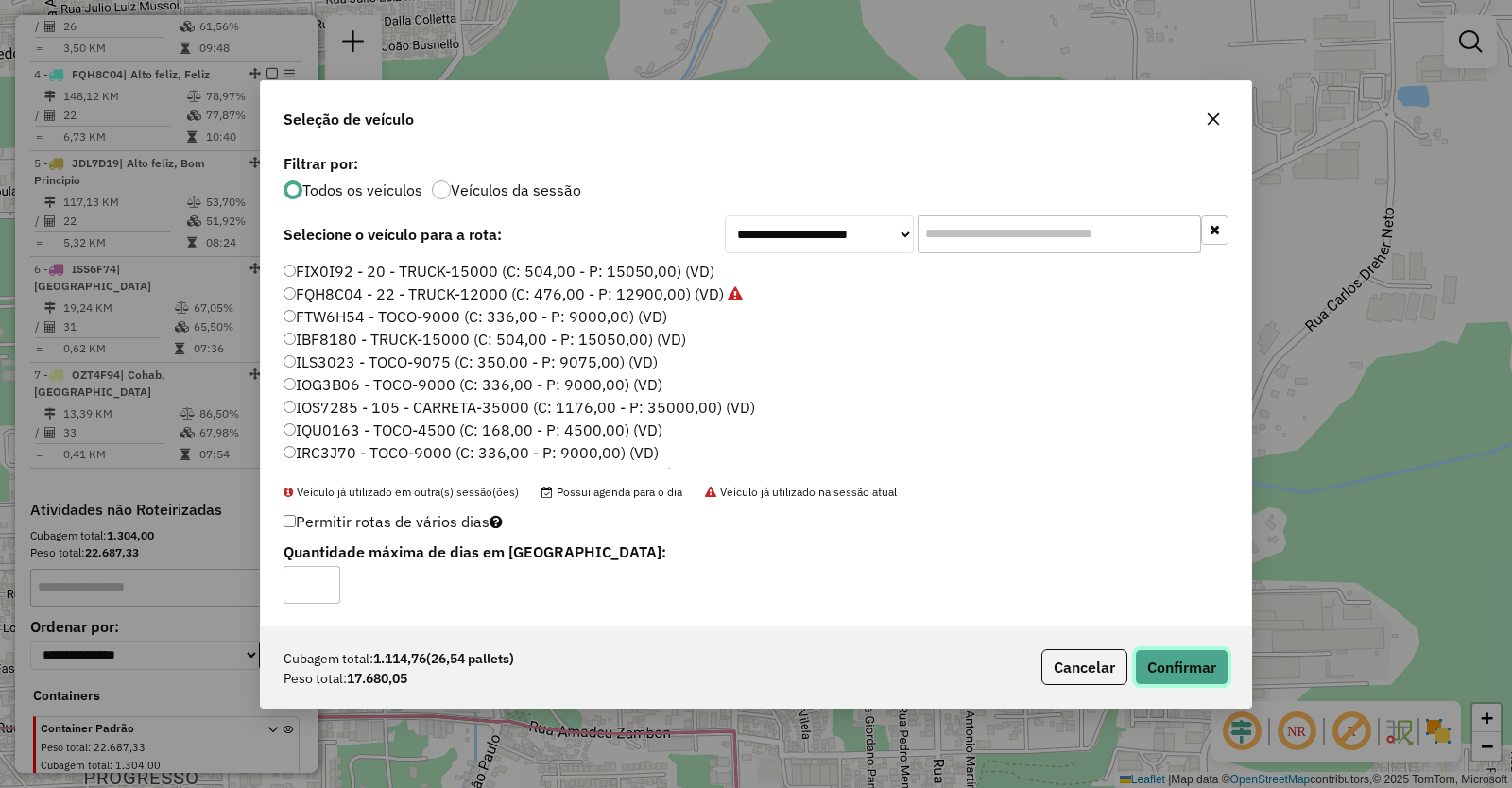
click at [1190, 666] on button "Confirmar" at bounding box center [1181, 667] width 94 height 35
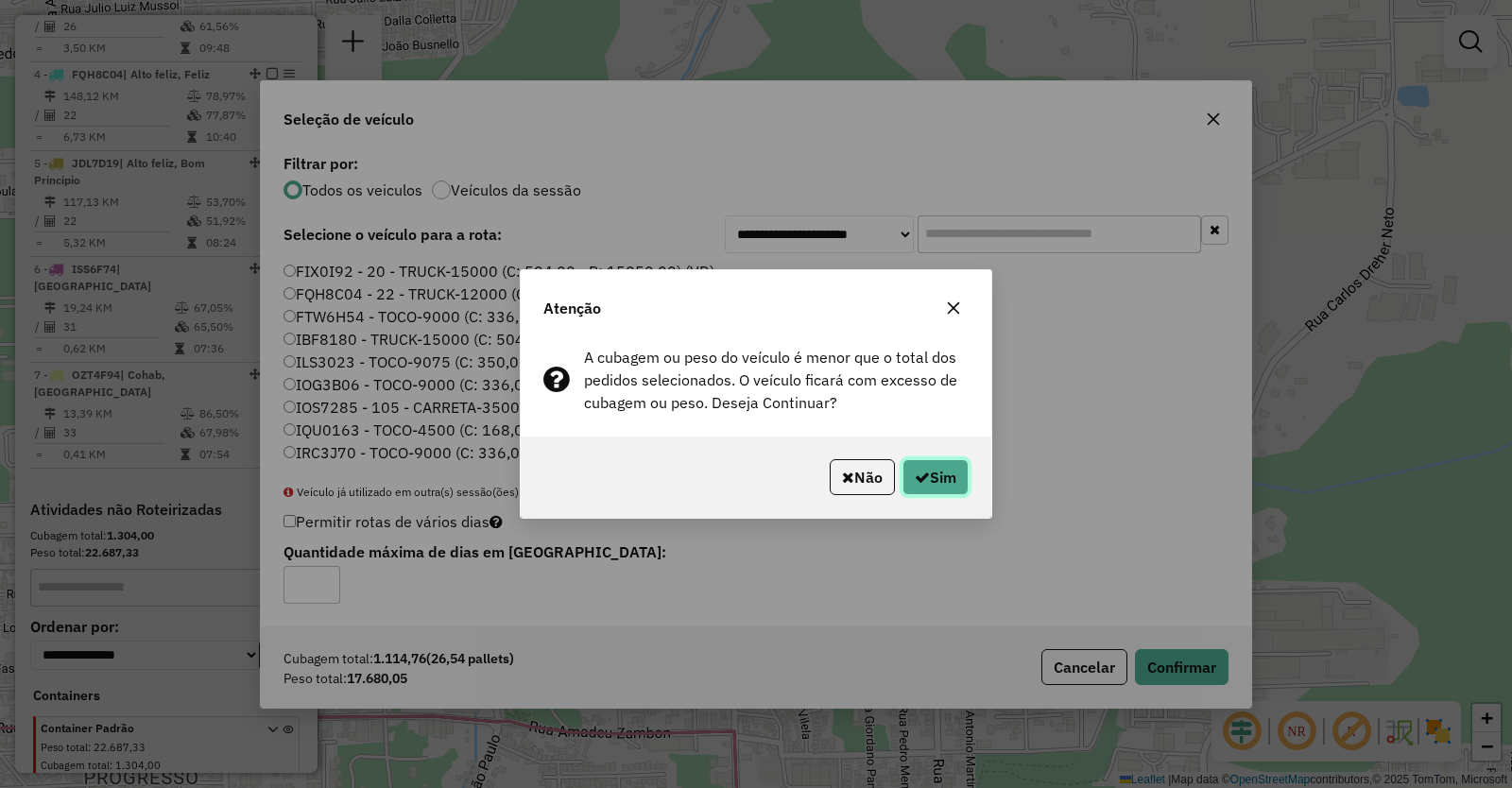
click at [943, 479] on button "Sim" at bounding box center [935, 477] width 66 height 35
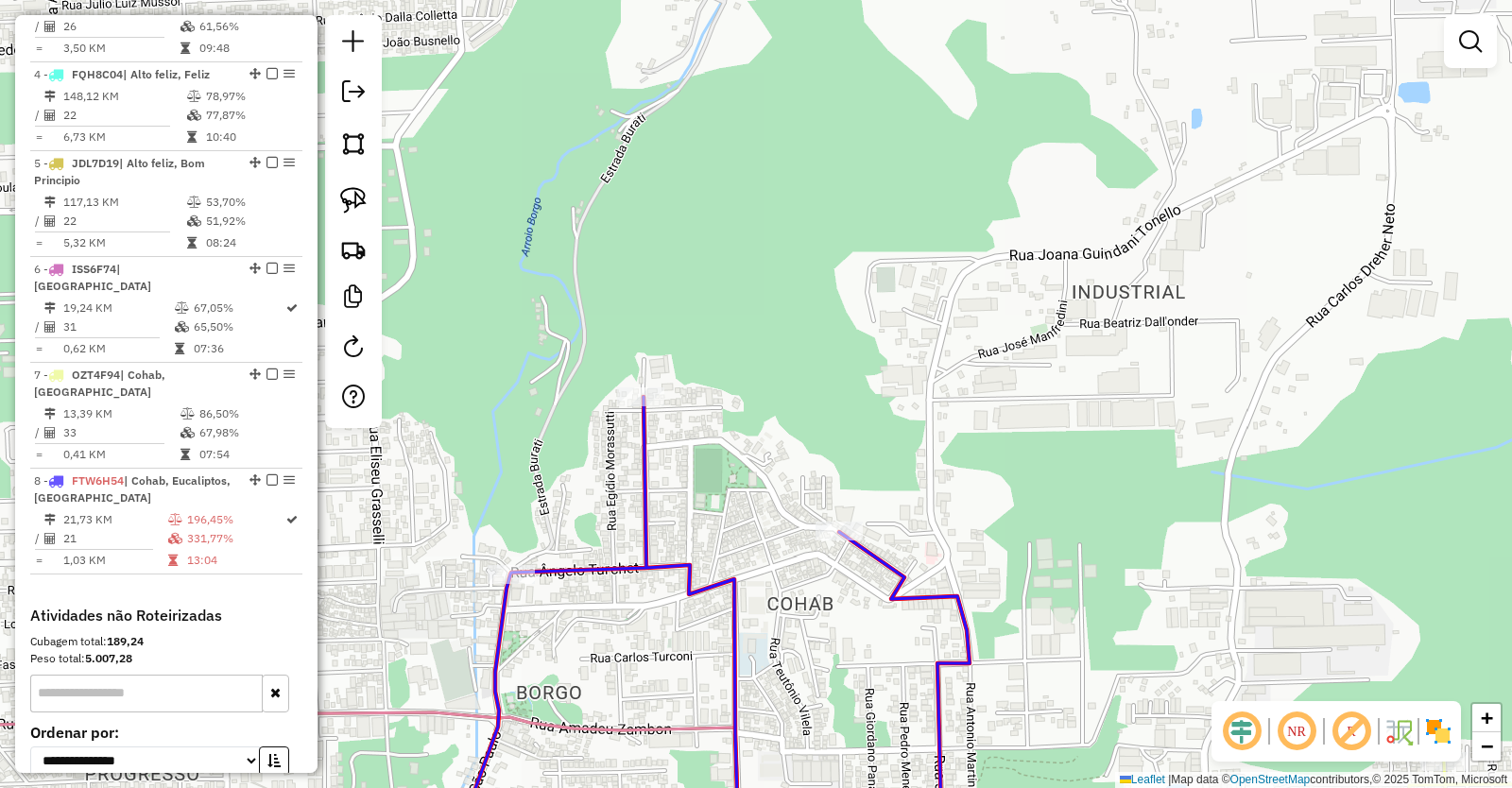
drag, startPoint x: 1008, startPoint y: 568, endPoint x: 794, endPoint y: 101, distance: 513.7
click at [797, 105] on div "Janela de atendimento Grade de atendimento Capacidade Transportadoras Veículos …" at bounding box center [756, 394] width 1512 height 788
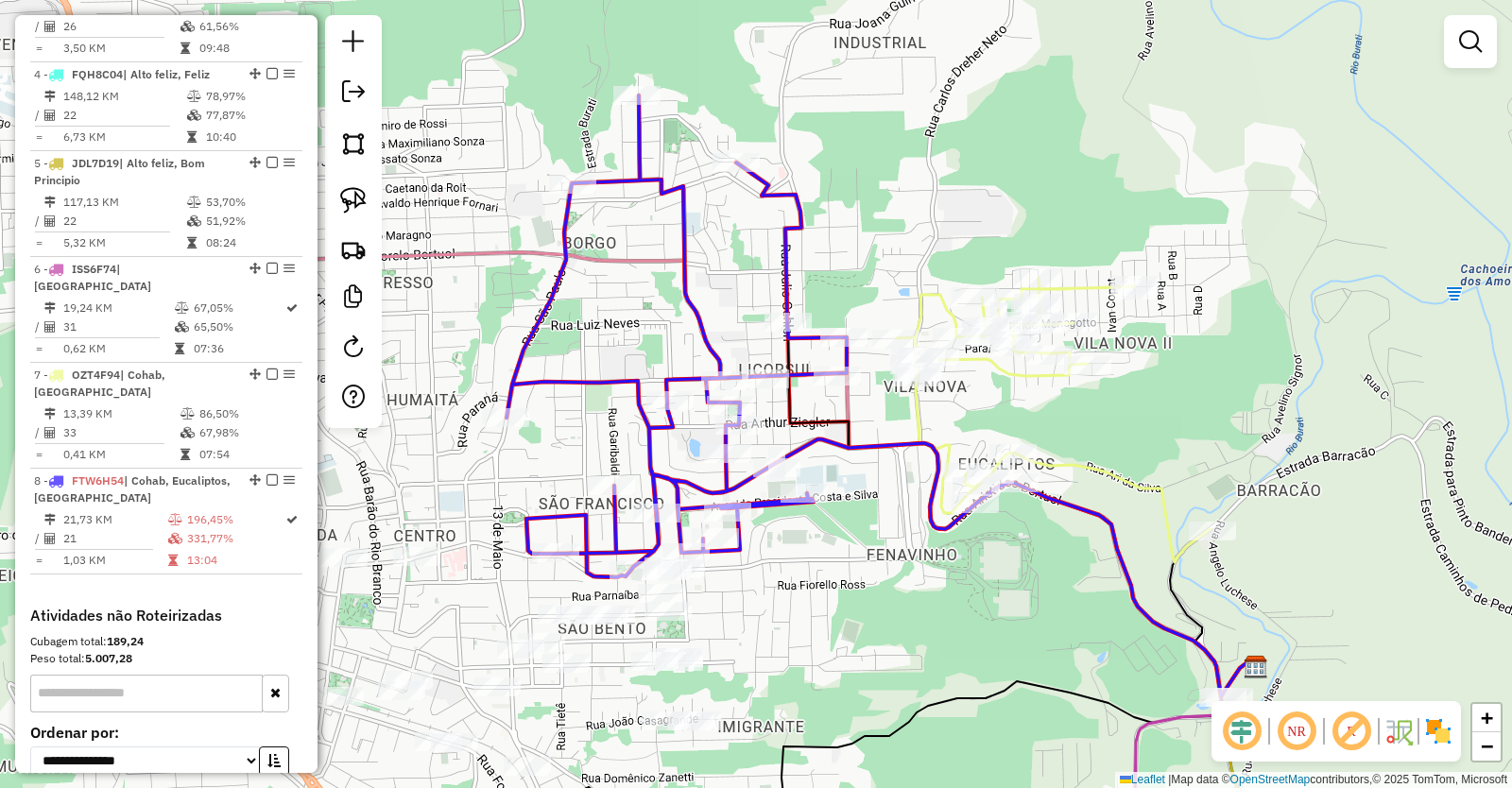
drag, startPoint x: 782, startPoint y: 451, endPoint x: 836, endPoint y: 526, distance: 92.4
click at [844, 550] on div "Janela de atendimento Grade de atendimento Capacidade Transportadoras Veículos …" at bounding box center [756, 394] width 1512 height 788
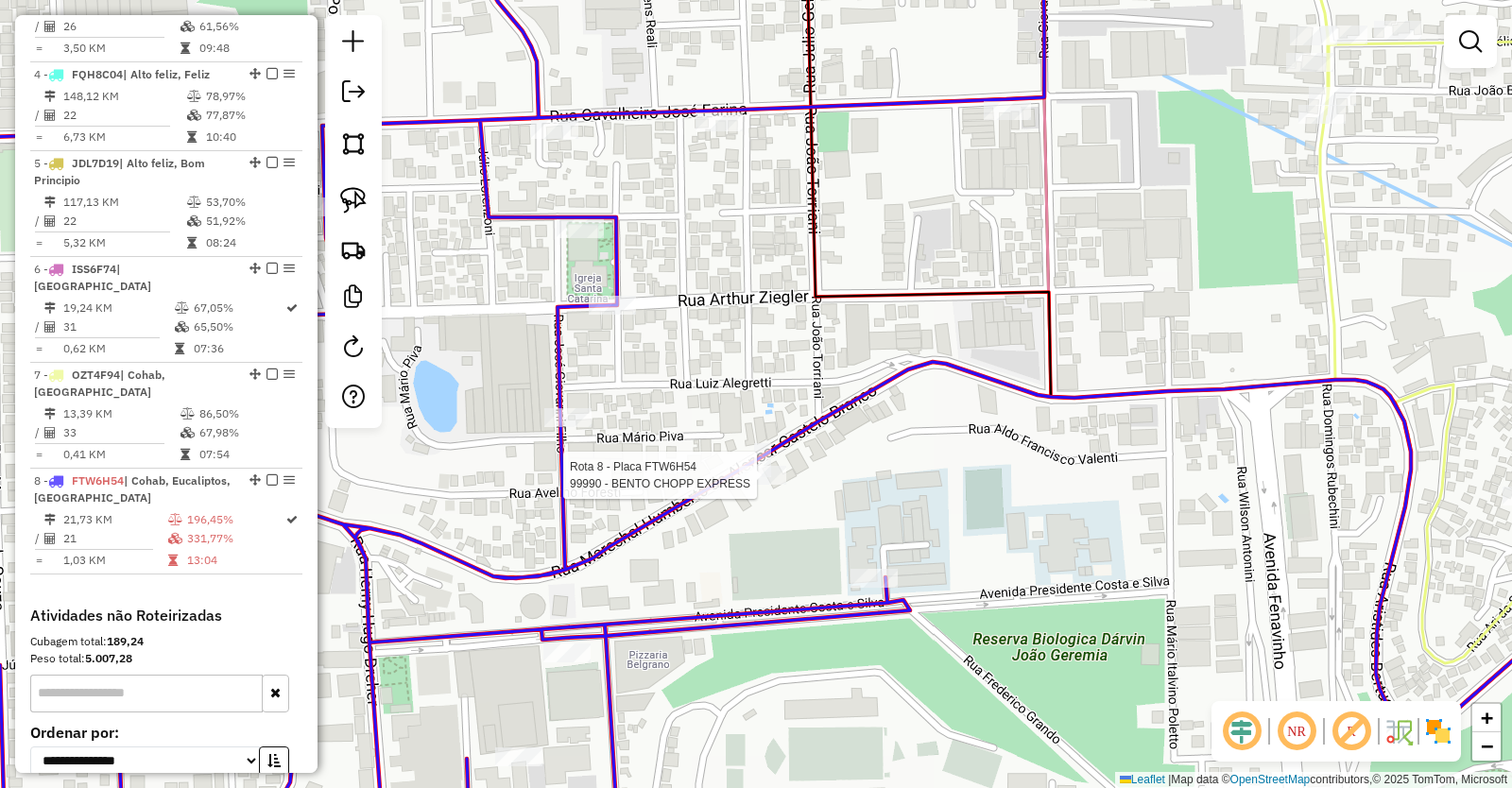
select select "*********"
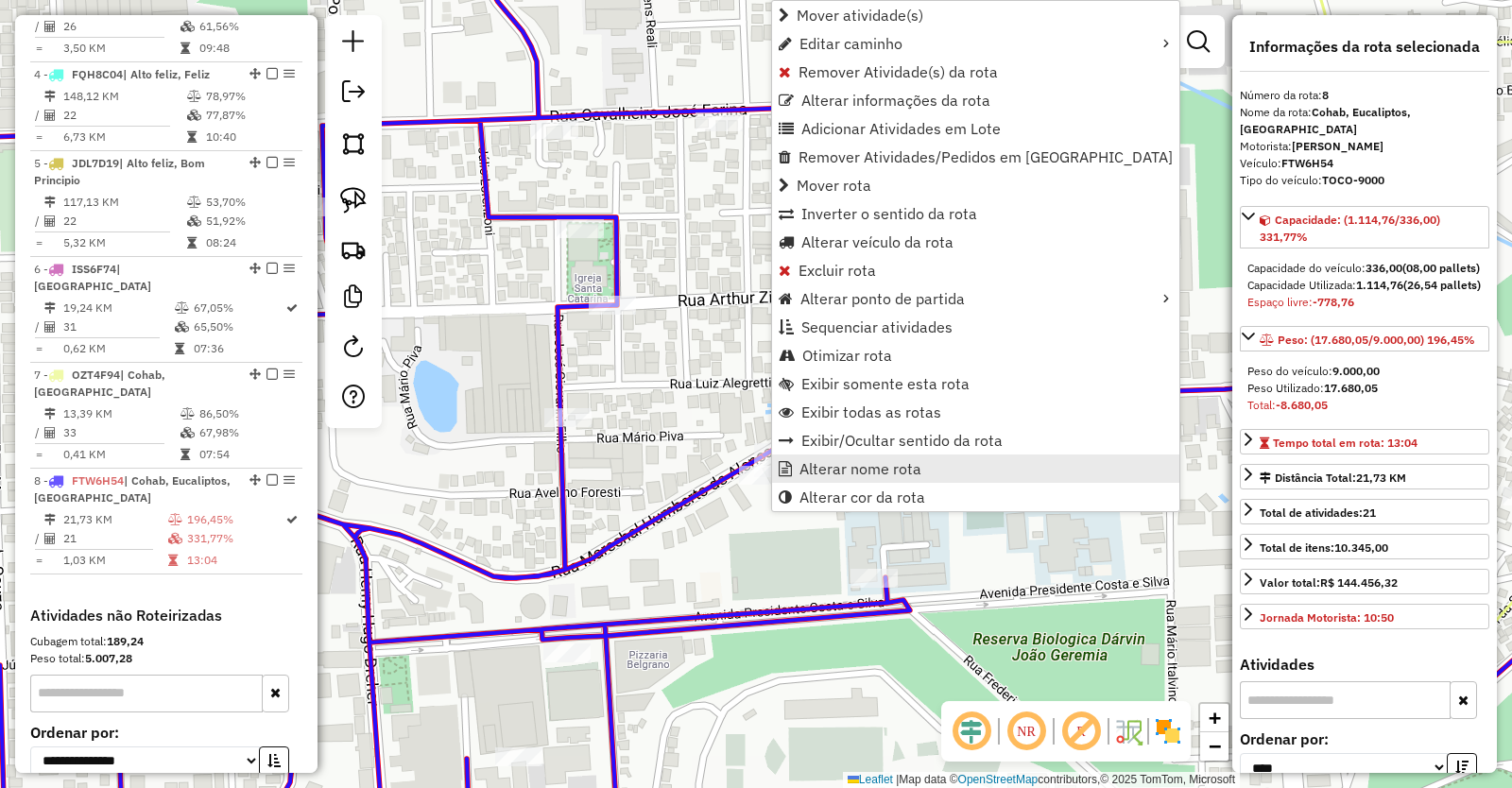
scroll to position [1193, 0]
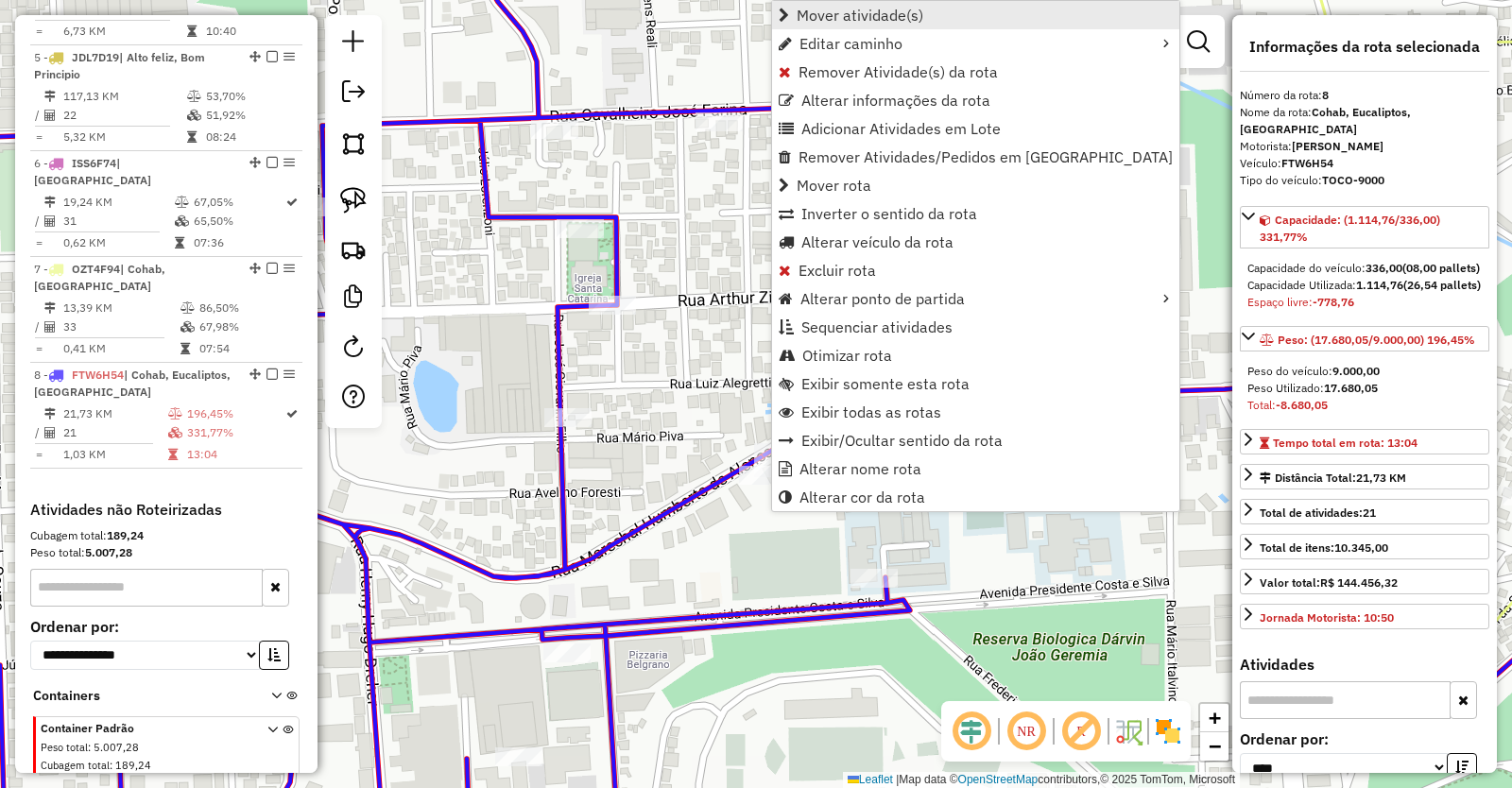
click at [847, 10] on span "Mover atividade(s)" at bounding box center [860, 15] width 127 height 15
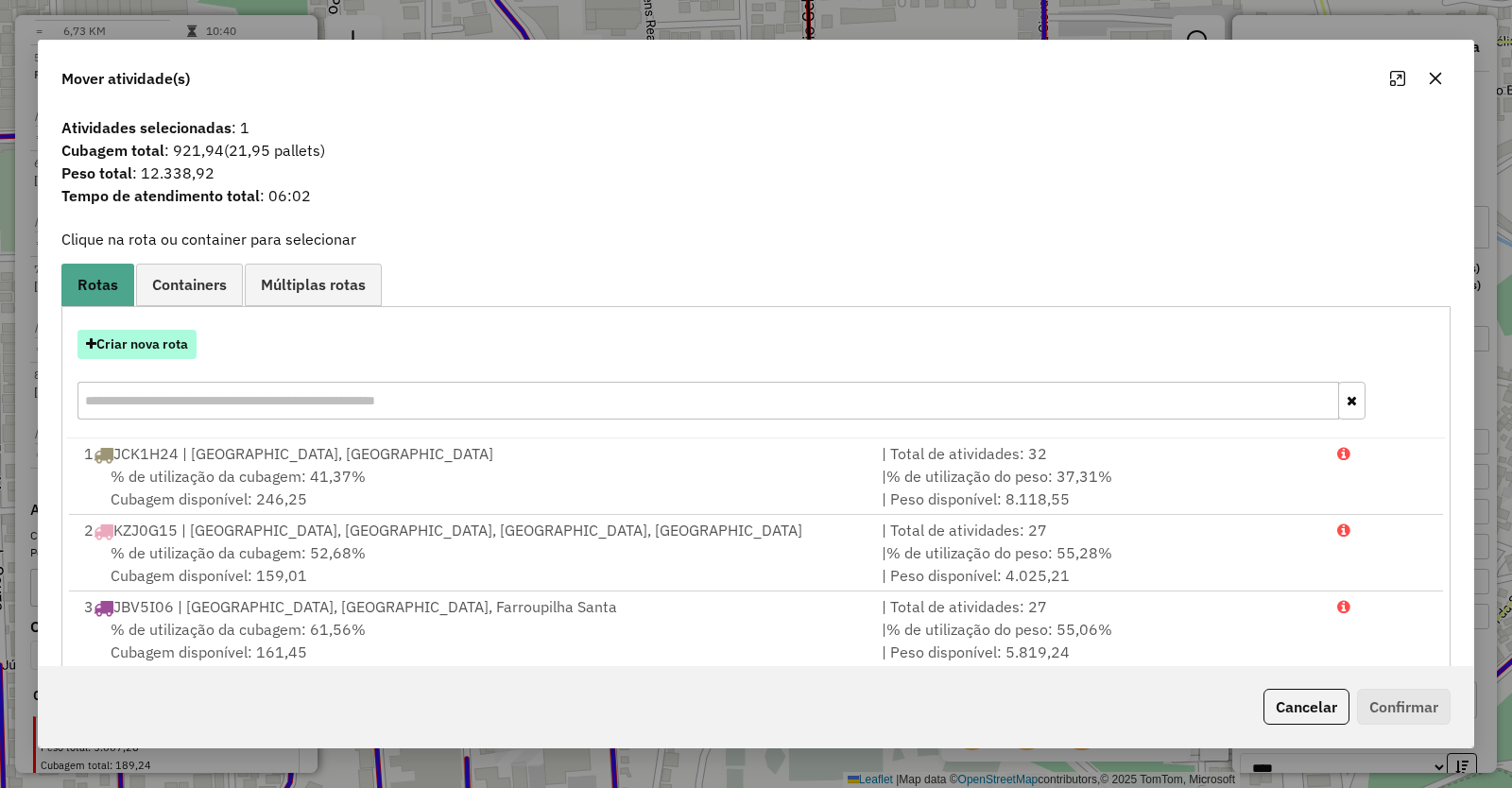
click at [167, 349] on button "Criar nova rota" at bounding box center [137, 345] width 119 height 30
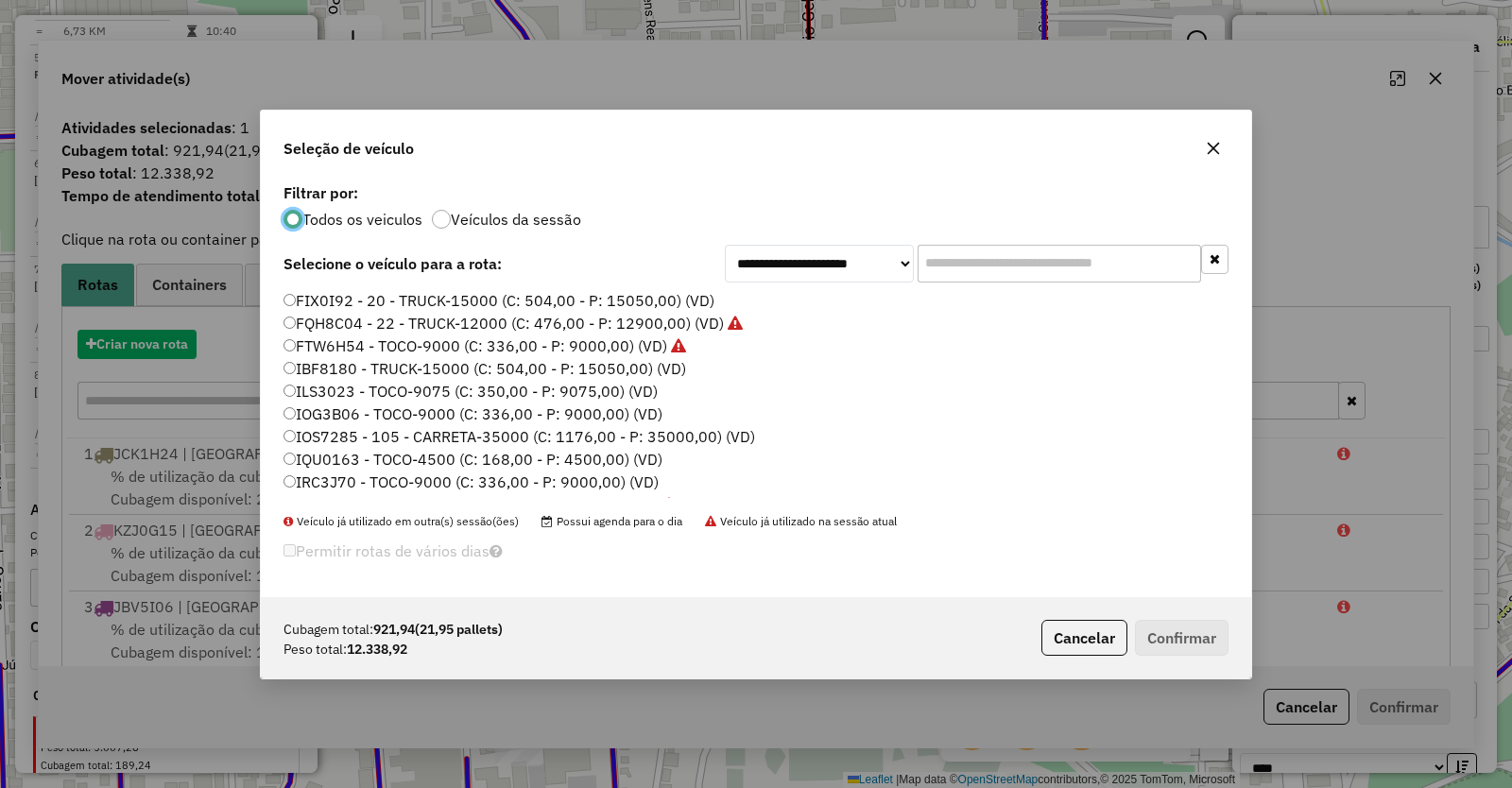
scroll to position [11, 6]
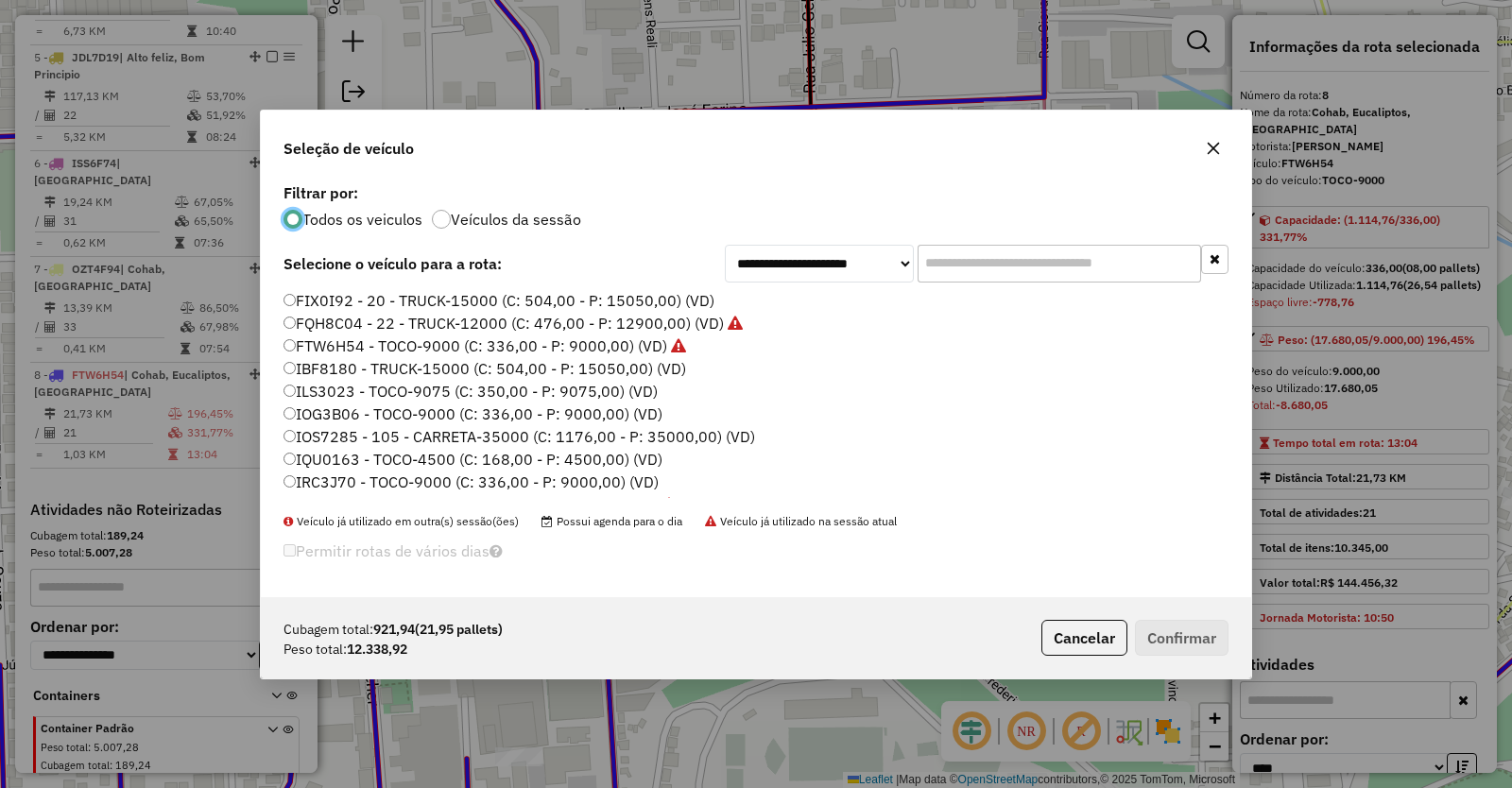
click at [301, 298] on label "FIX0I92 - 20 - TRUCK-15000 (C: 504,00 - P: 15050,00) (VD)" at bounding box center [499, 300] width 431 height 23
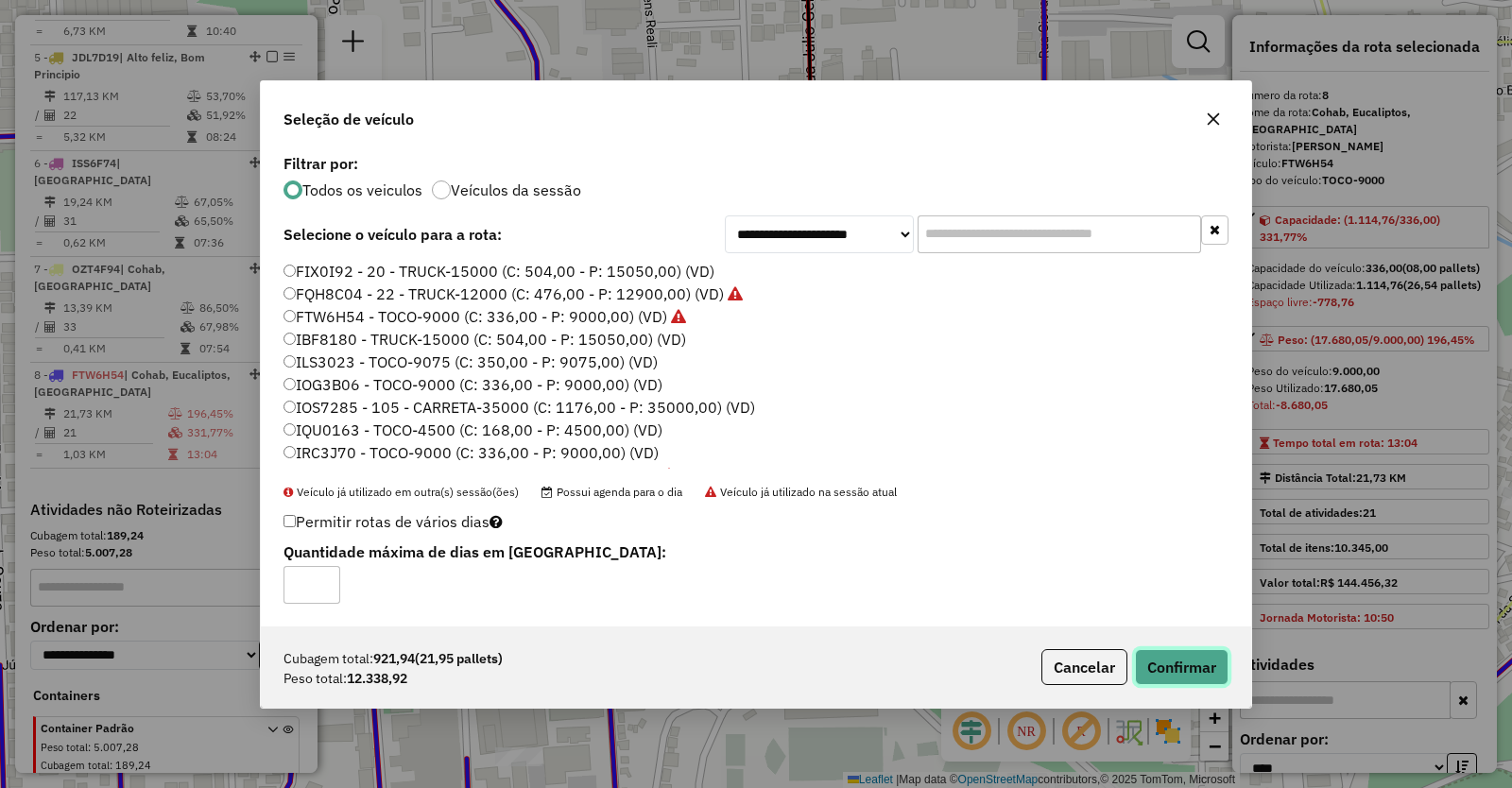
click at [1178, 667] on button "Confirmar" at bounding box center [1181, 667] width 94 height 35
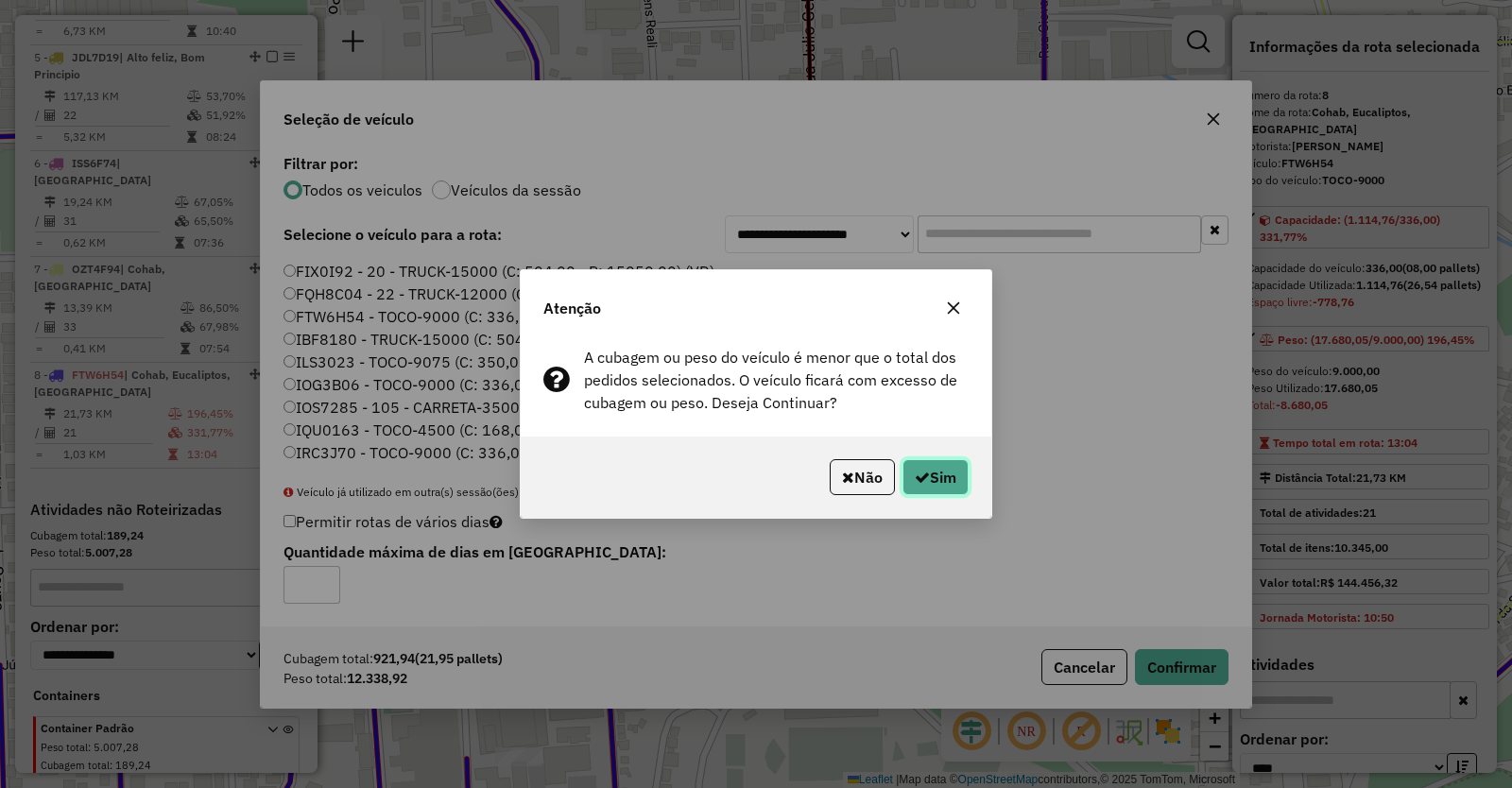
click at [930, 486] on button "Sim" at bounding box center [935, 477] width 66 height 35
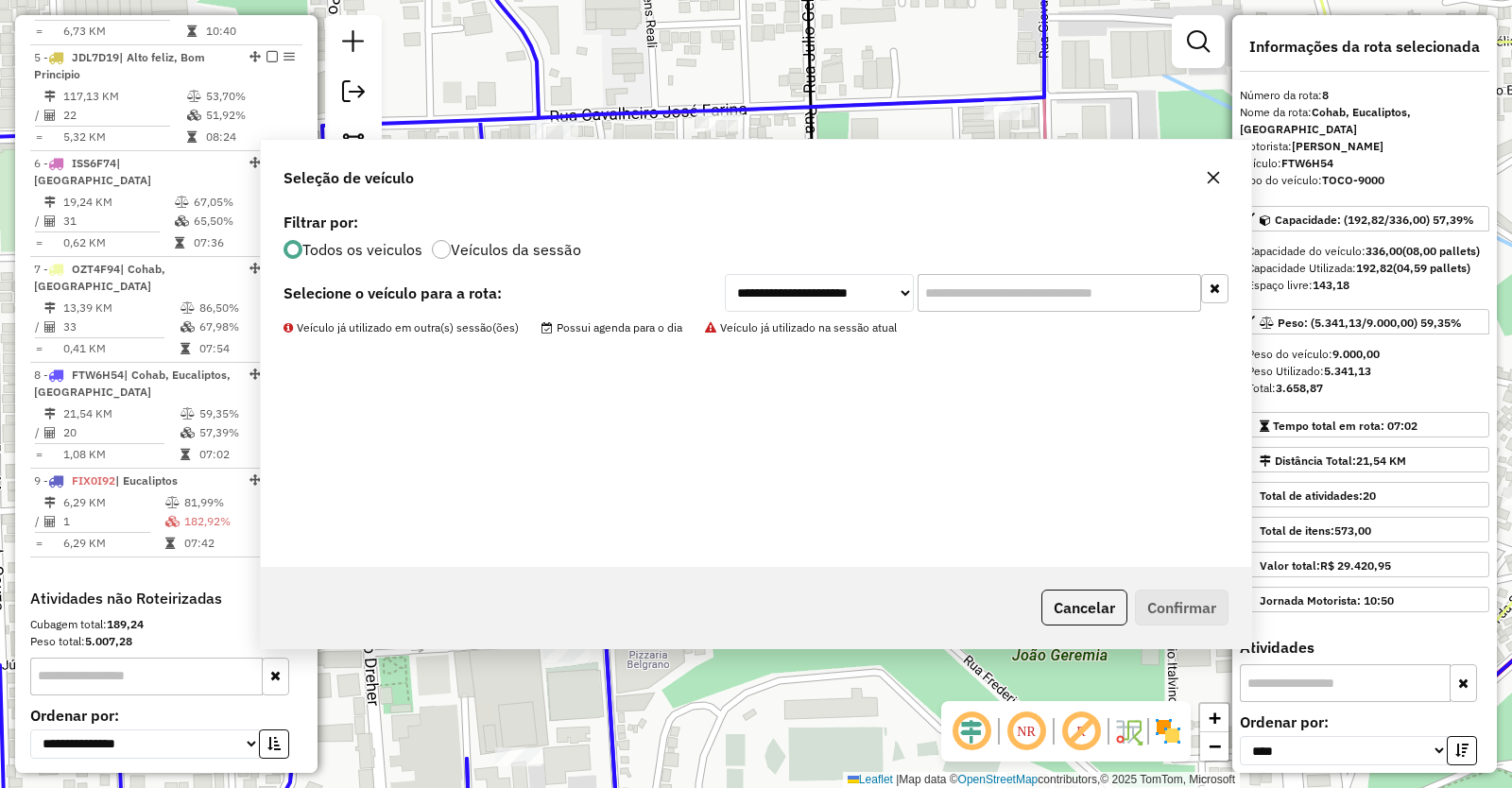
scroll to position [1281, 0]
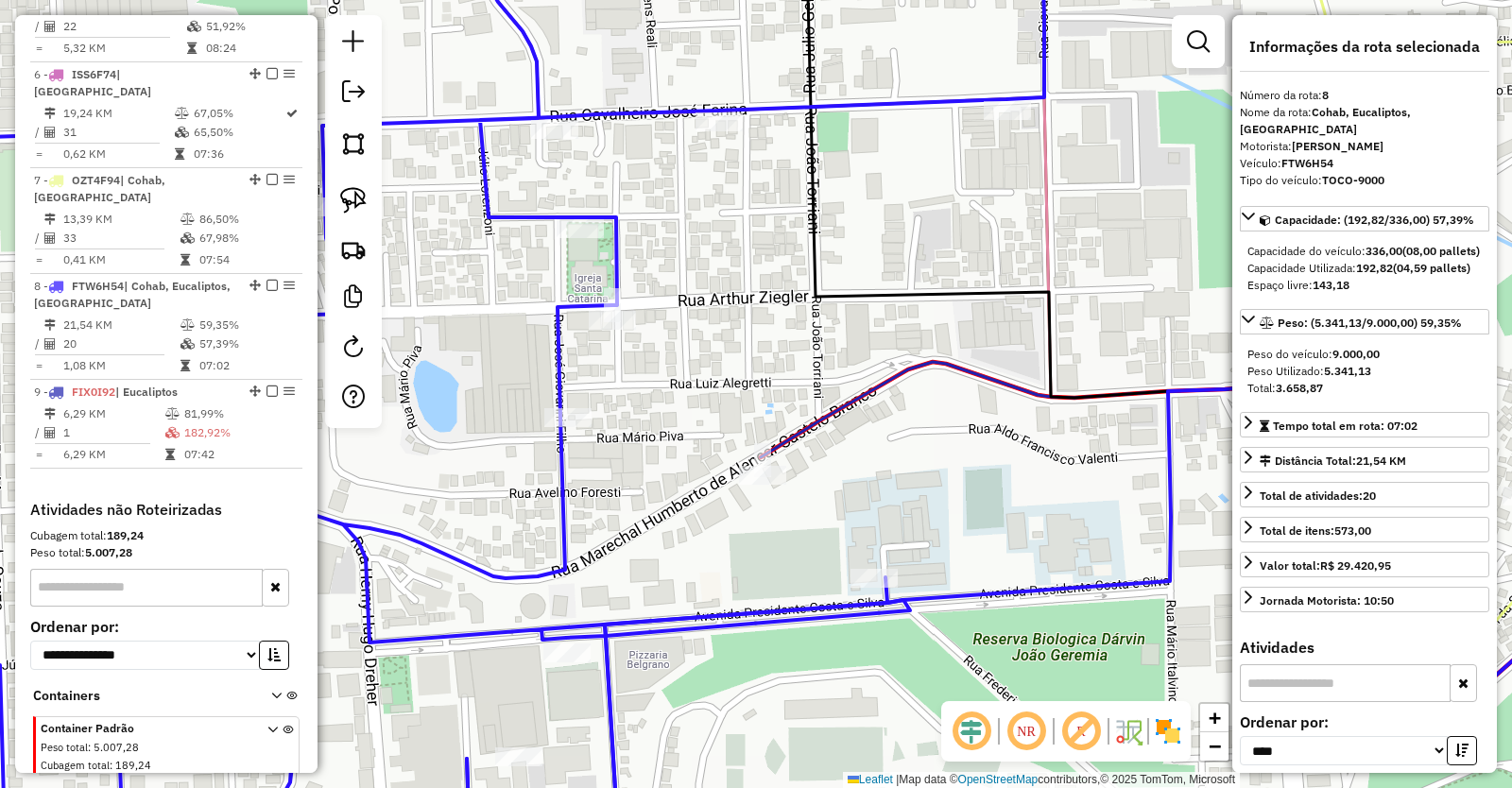
drag, startPoint x: 949, startPoint y: 568, endPoint x: 910, endPoint y: 365, distance: 206.7
click at [915, 391] on div "Janela de atendimento Grade de atendimento Capacidade Transportadoras Veículos …" at bounding box center [756, 394] width 1512 height 788
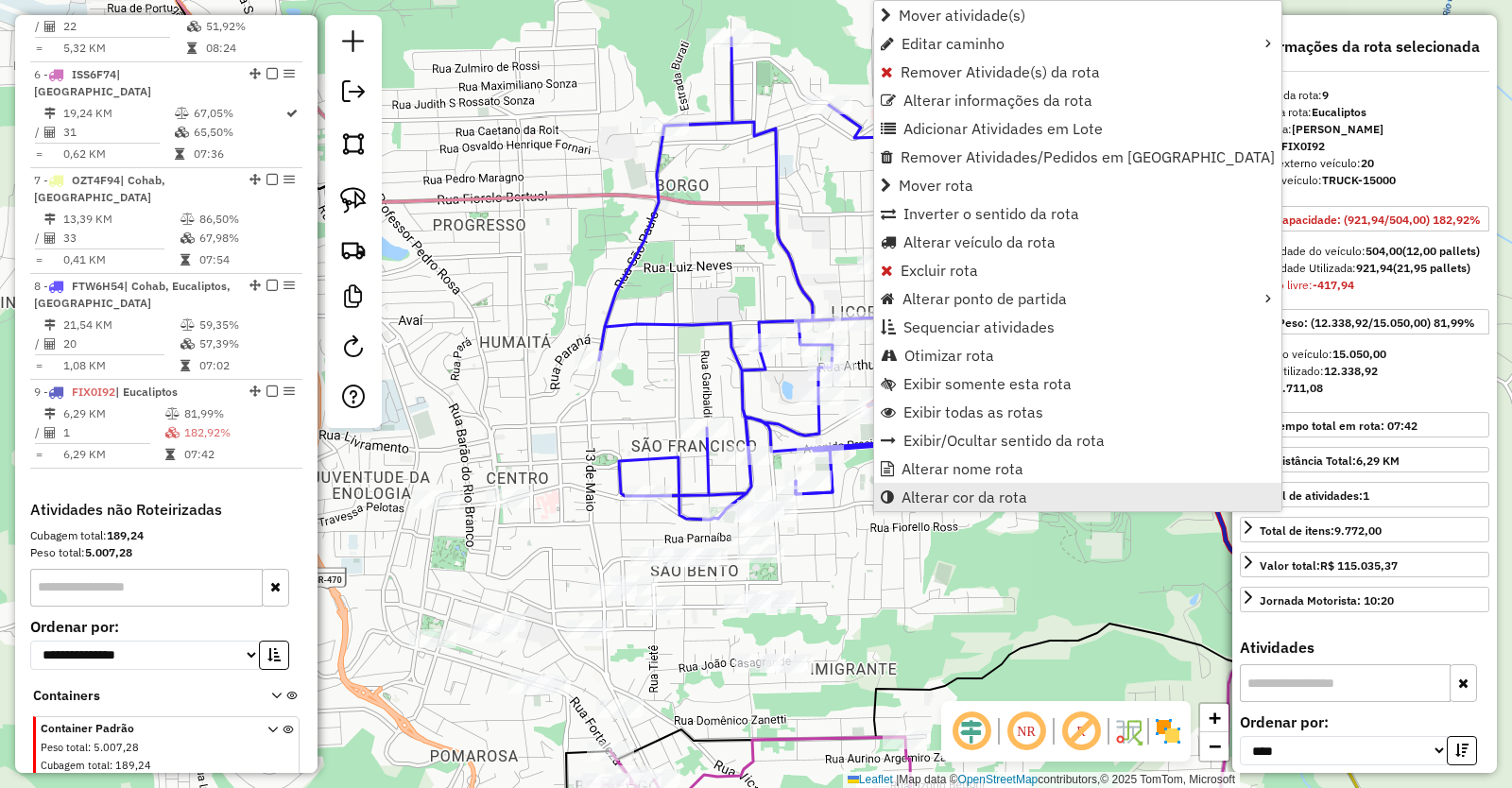
click at [942, 496] on span "Alterar cor da rota" at bounding box center [964, 496] width 126 height 15
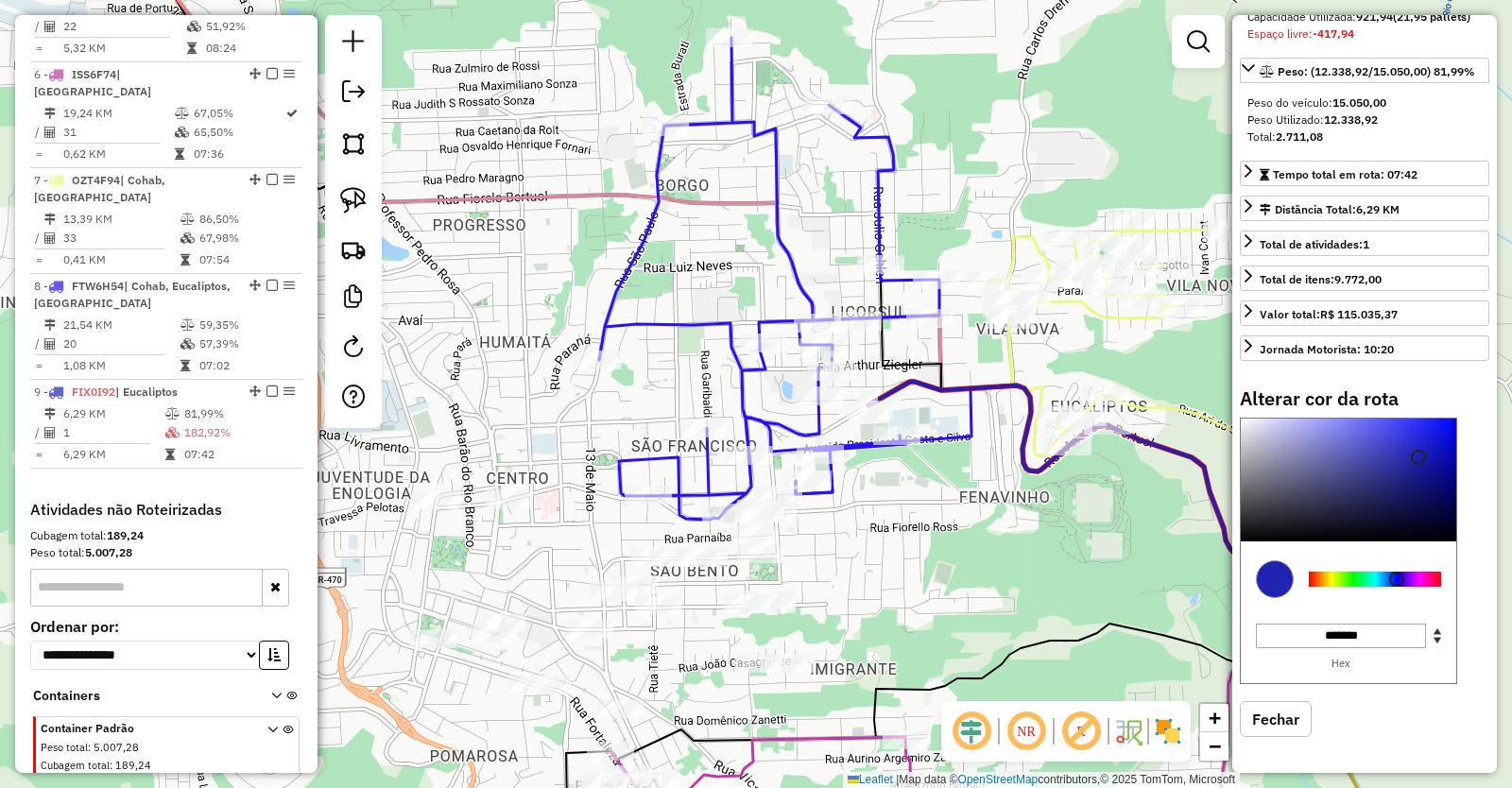
scroll to position [302, 0]
type input "*******"
click at [1245, 536] on div at bounding box center [1348, 480] width 216 height 123
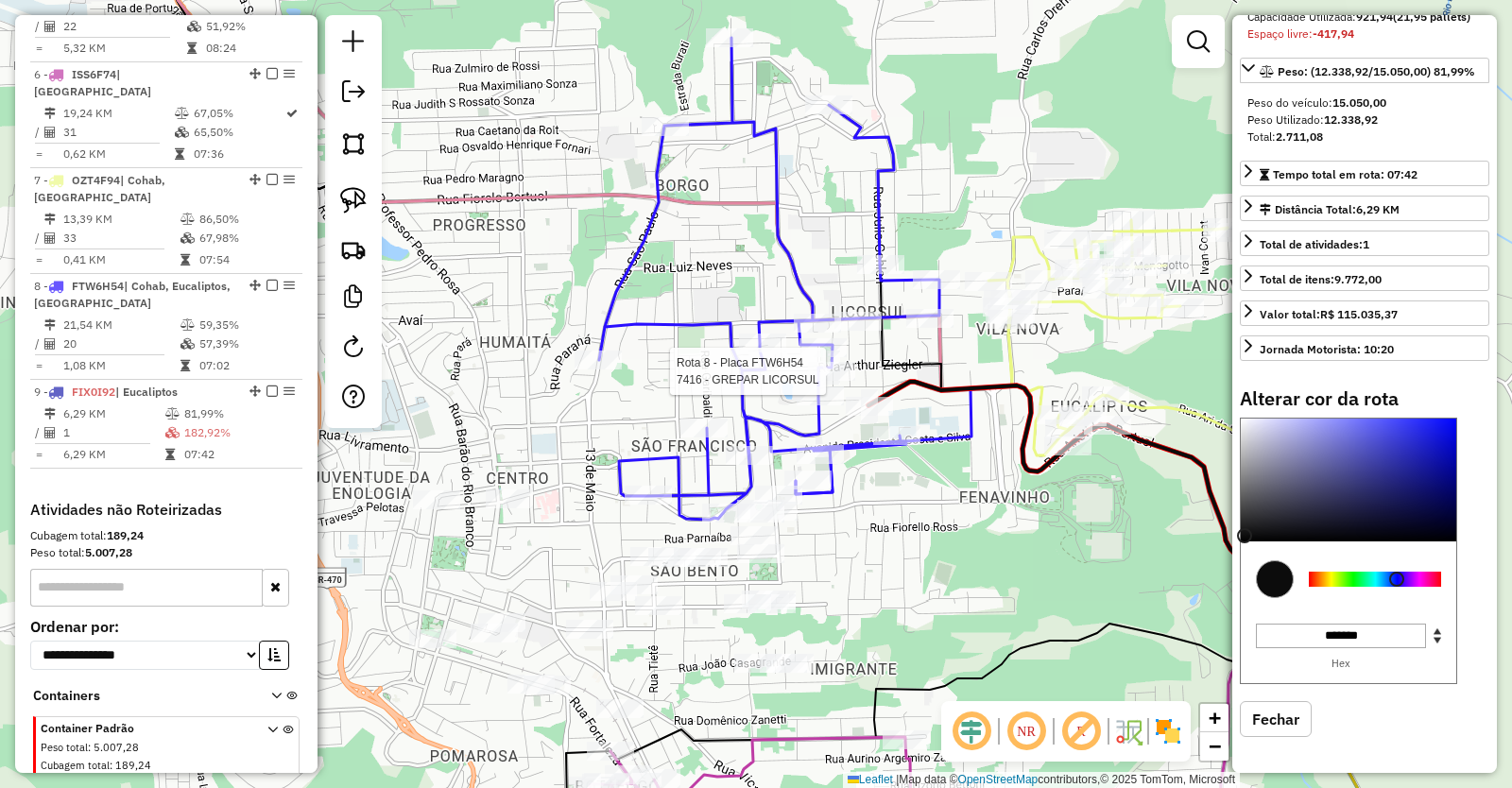
select select "*********"
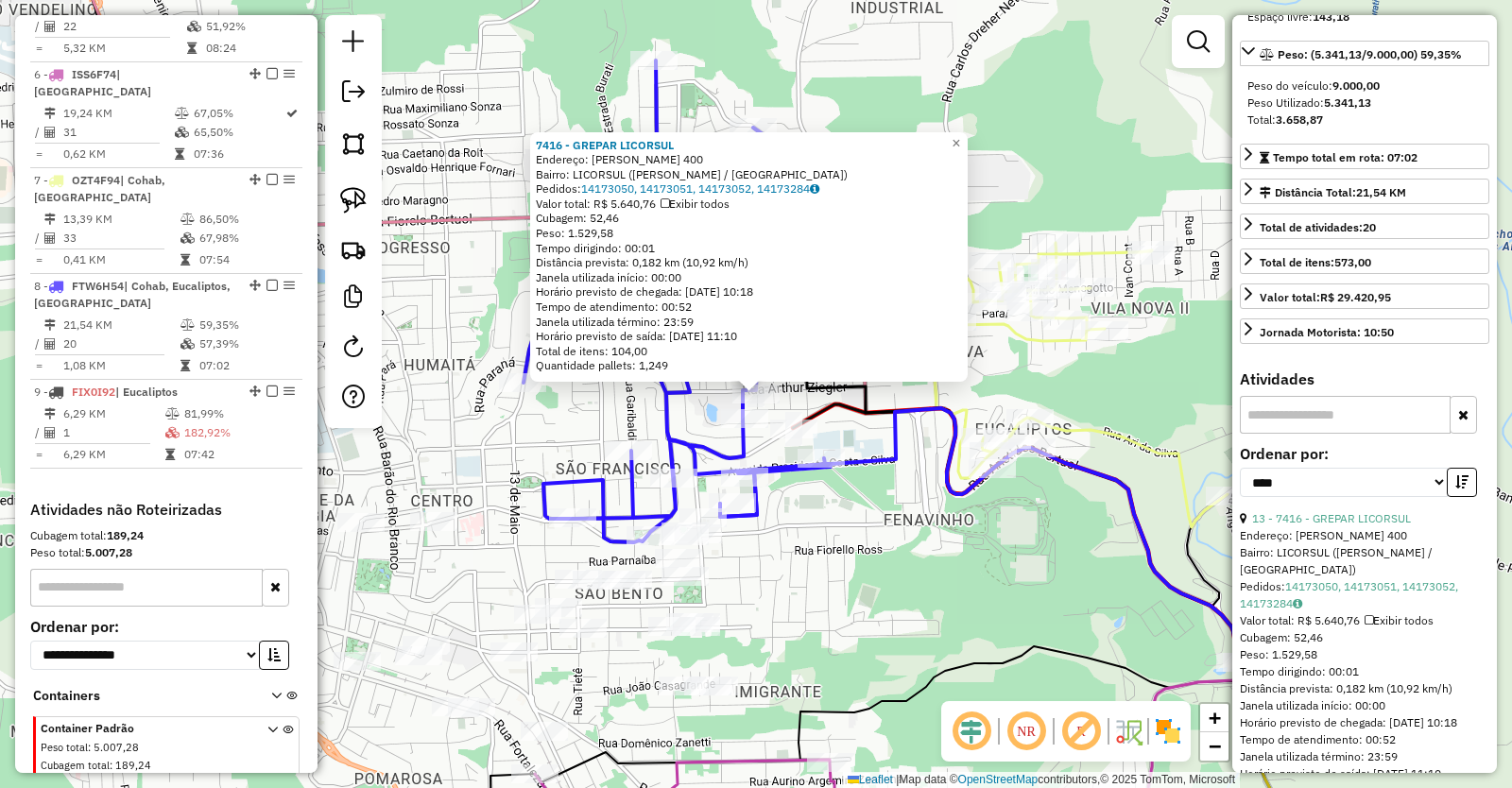
scroll to position [0, 0]
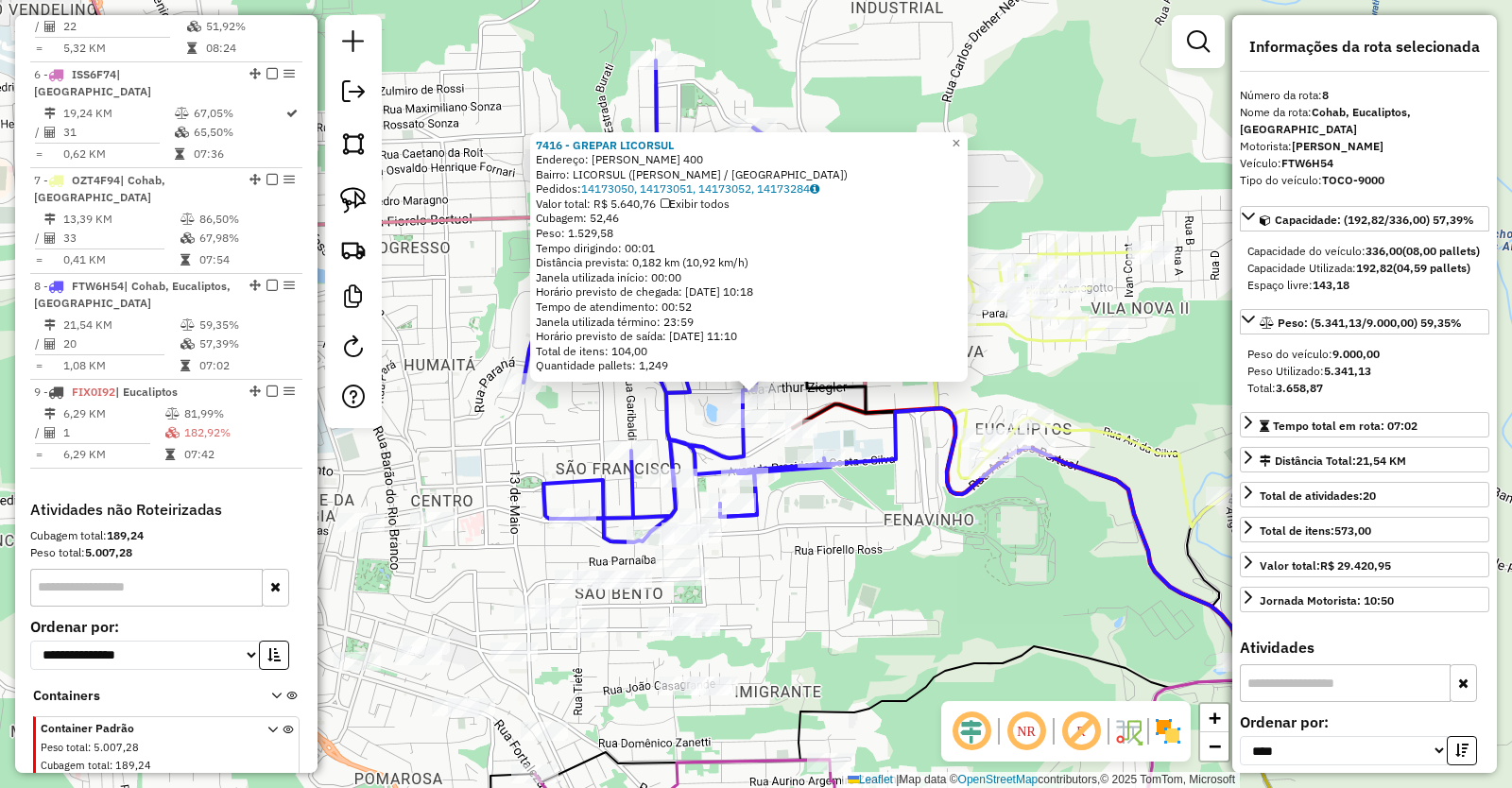
click at [894, 614] on div "7416 - GREPAR LICORSUL Endereço: ARTUR ZIEGLER 400 Bairro: LICORSUL (BENTO GONC…" at bounding box center [756, 394] width 1512 height 788
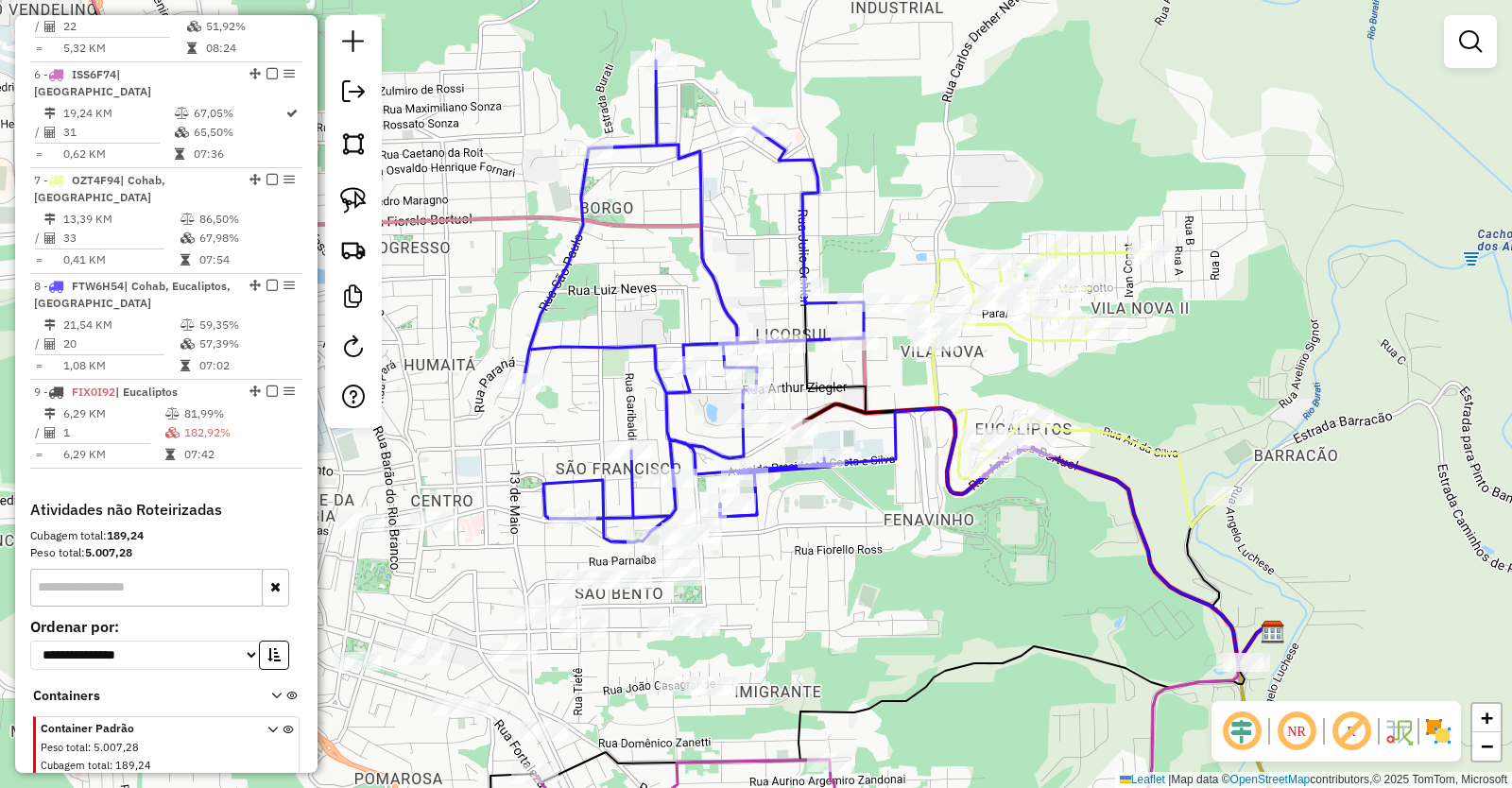
drag, startPoint x: 877, startPoint y: 617, endPoint x: 941, endPoint y: 510, distance: 124.7
click at [933, 520] on div "Janela de atendimento Grade de atendimento Capacidade Transportadoras Veículos …" at bounding box center [756, 394] width 1512 height 788
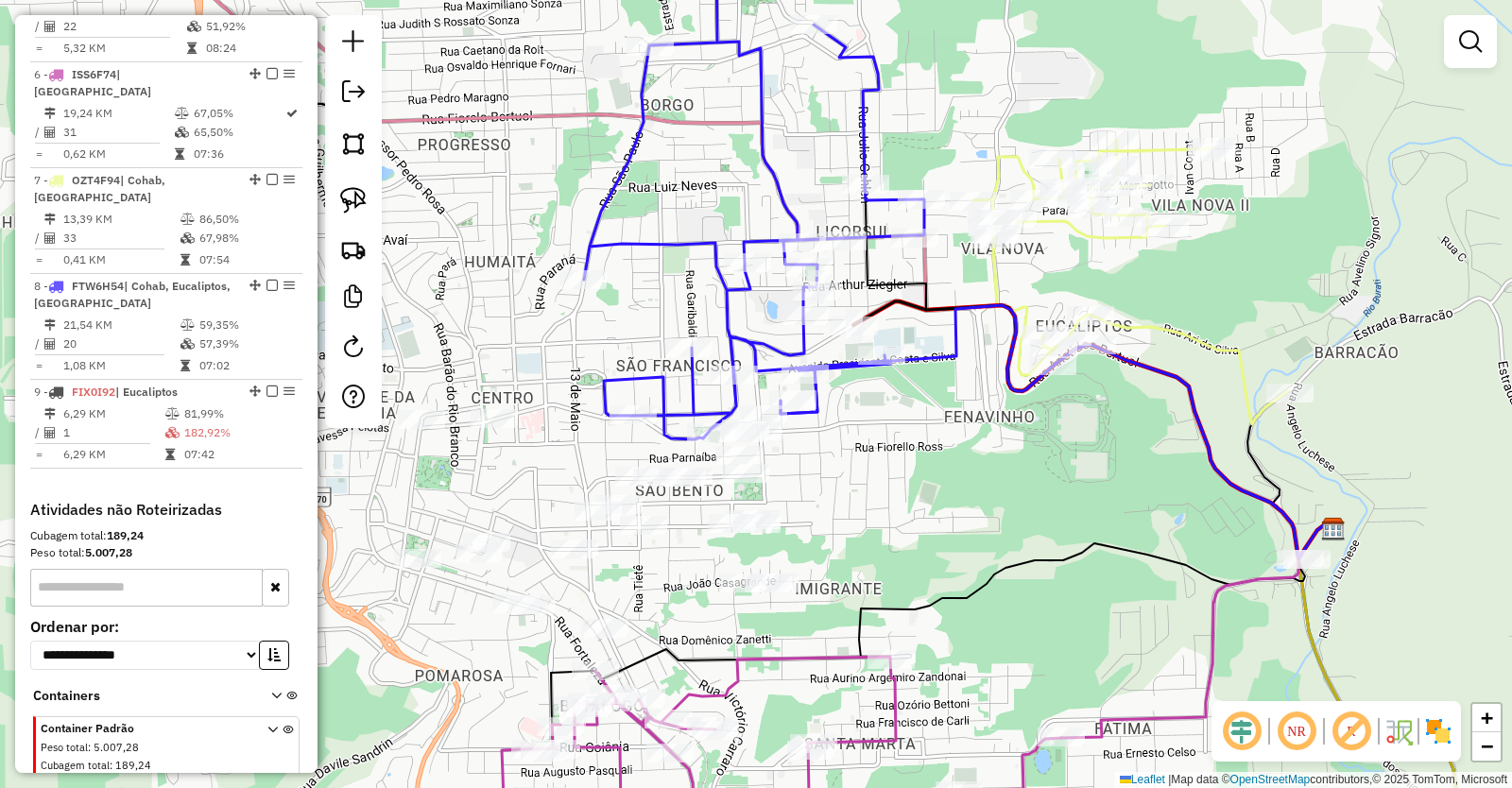
drag, startPoint x: 867, startPoint y: 509, endPoint x: 1108, endPoint y: 537, distance: 242.6
click at [1108, 537] on div "Janela de atendimento Grade de atendimento Capacidade Transportadoras Veículos …" at bounding box center [756, 394] width 1512 height 788
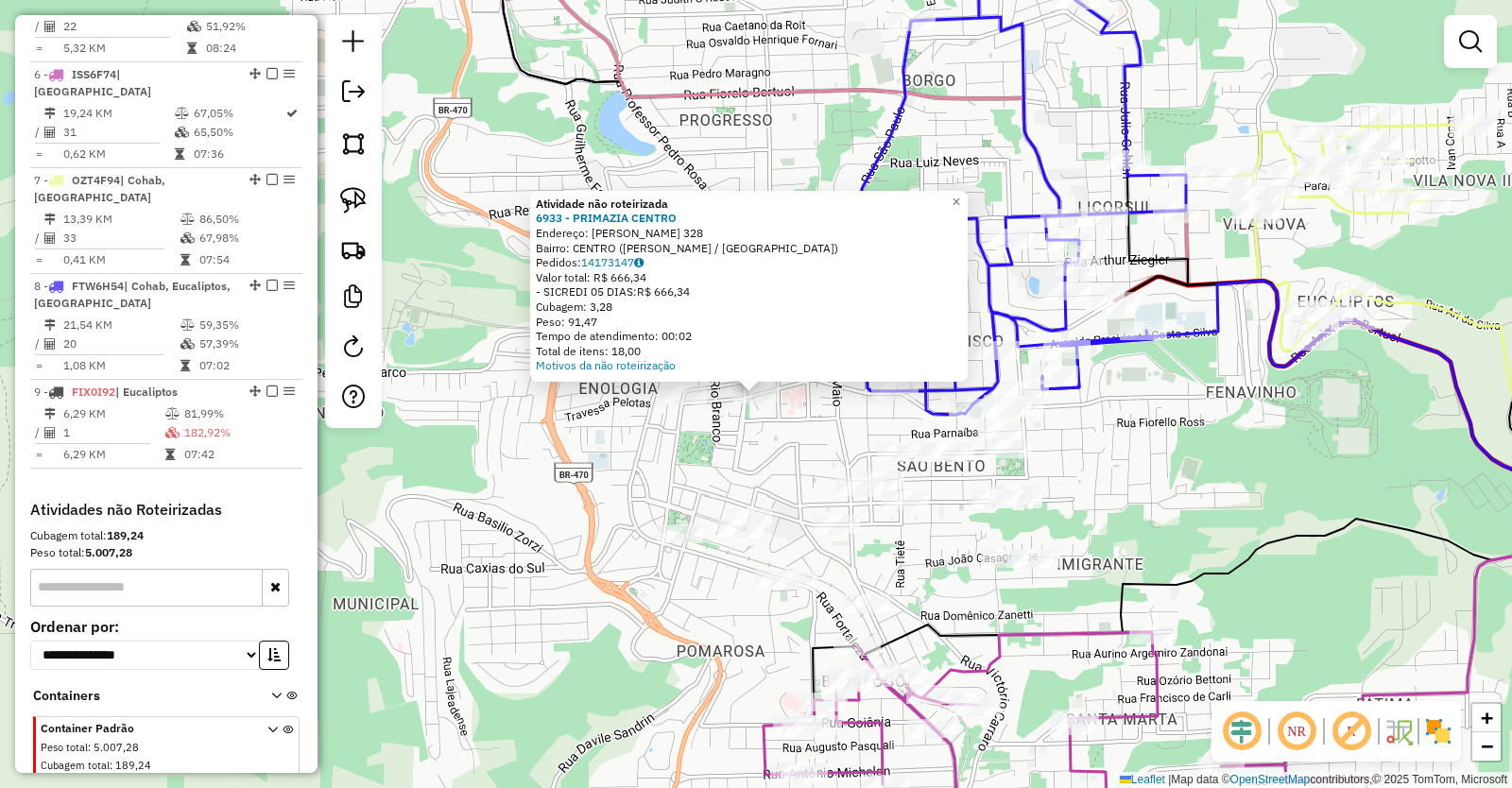
click at [751, 455] on div "Atividade não roteirizada 6933 - PRIMAZIA CENTRO Endereço: SALDANHA MARINHO 328…" at bounding box center [756, 394] width 1512 height 788
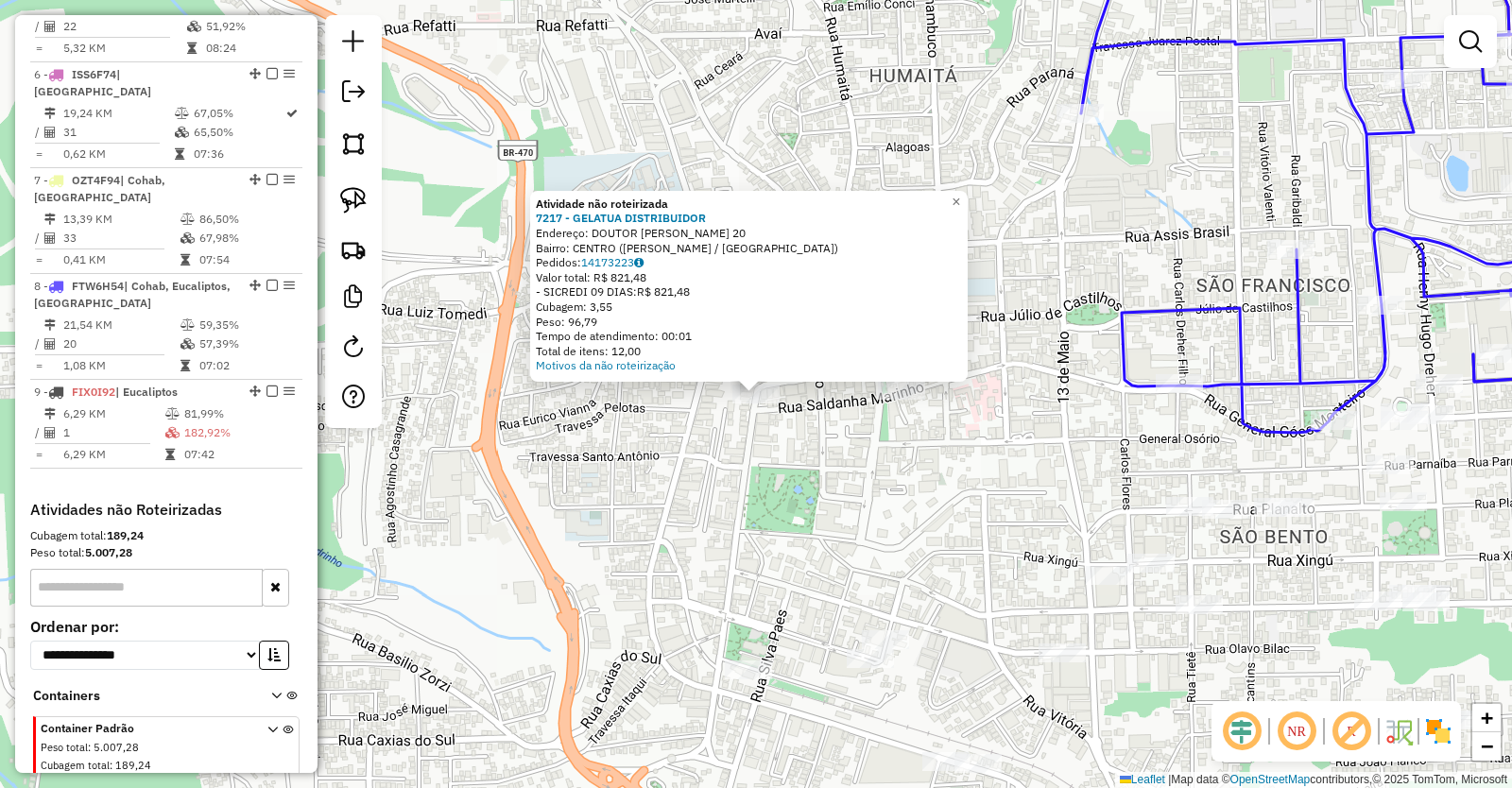
click at [867, 498] on div "Atividade não roteirizada 7217 - GELATUA DISTRIBUIDOR Endereço: DOUTOR CASAGRAN…" at bounding box center [756, 394] width 1512 height 788
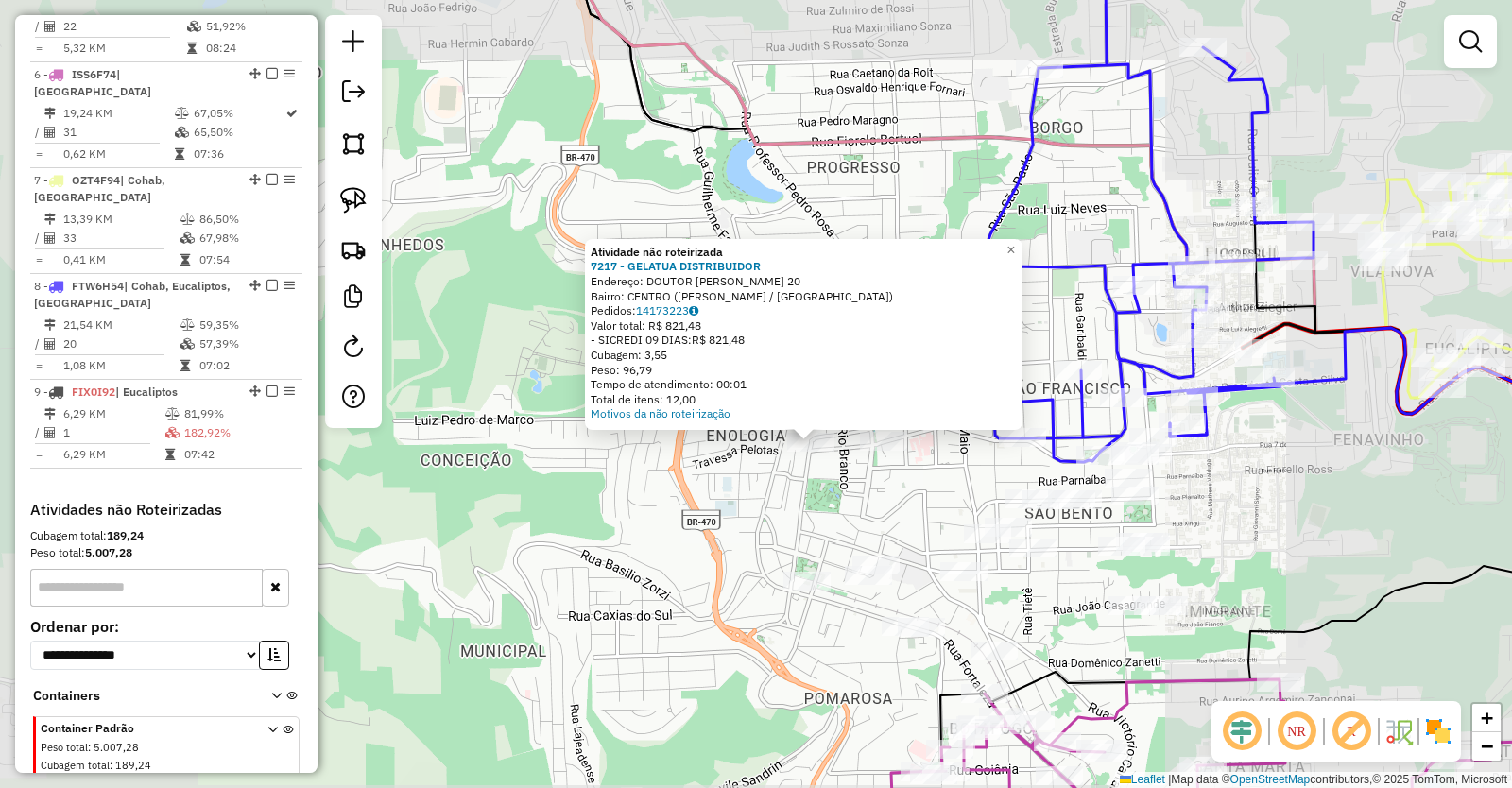
click at [874, 493] on div "Atividade não roteirizada 7217 - GELATUA DISTRIBUIDOR Endereço: DOUTOR CASAGRAN…" at bounding box center [756, 394] width 1512 height 788
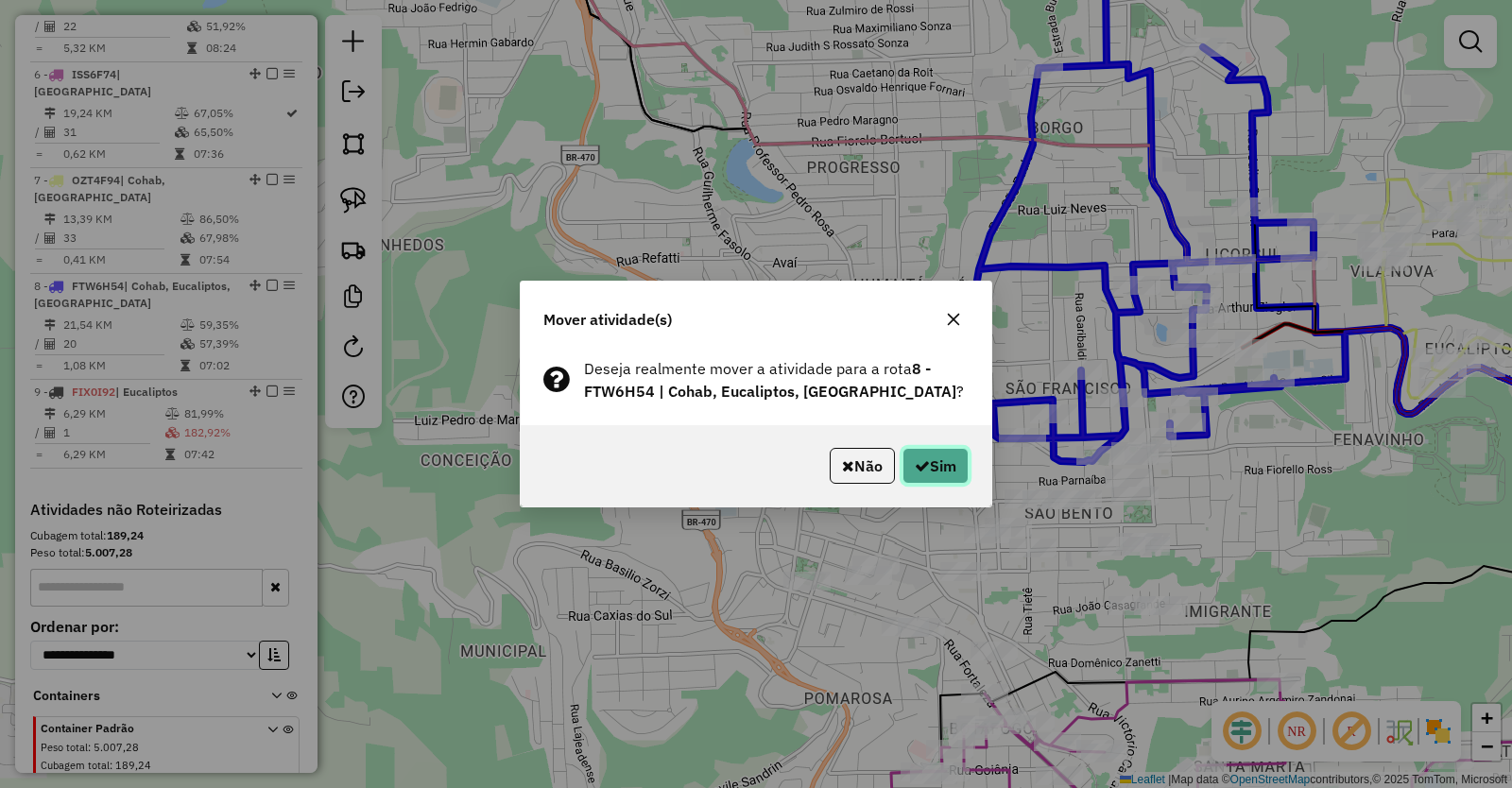
click at [930, 463] on button "Sim" at bounding box center [935, 466] width 66 height 35
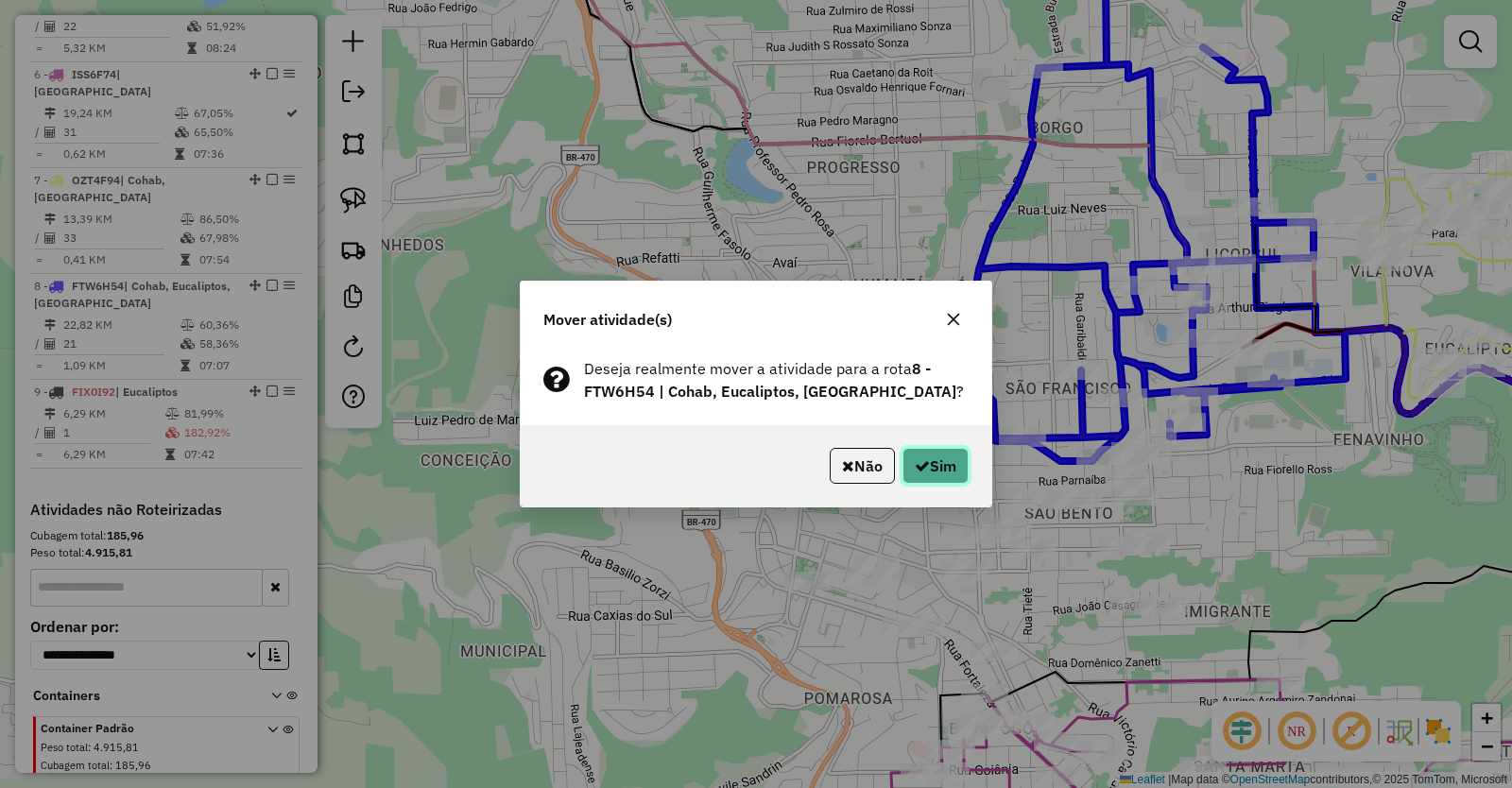
click at [944, 460] on button "Sim" at bounding box center [935, 466] width 66 height 35
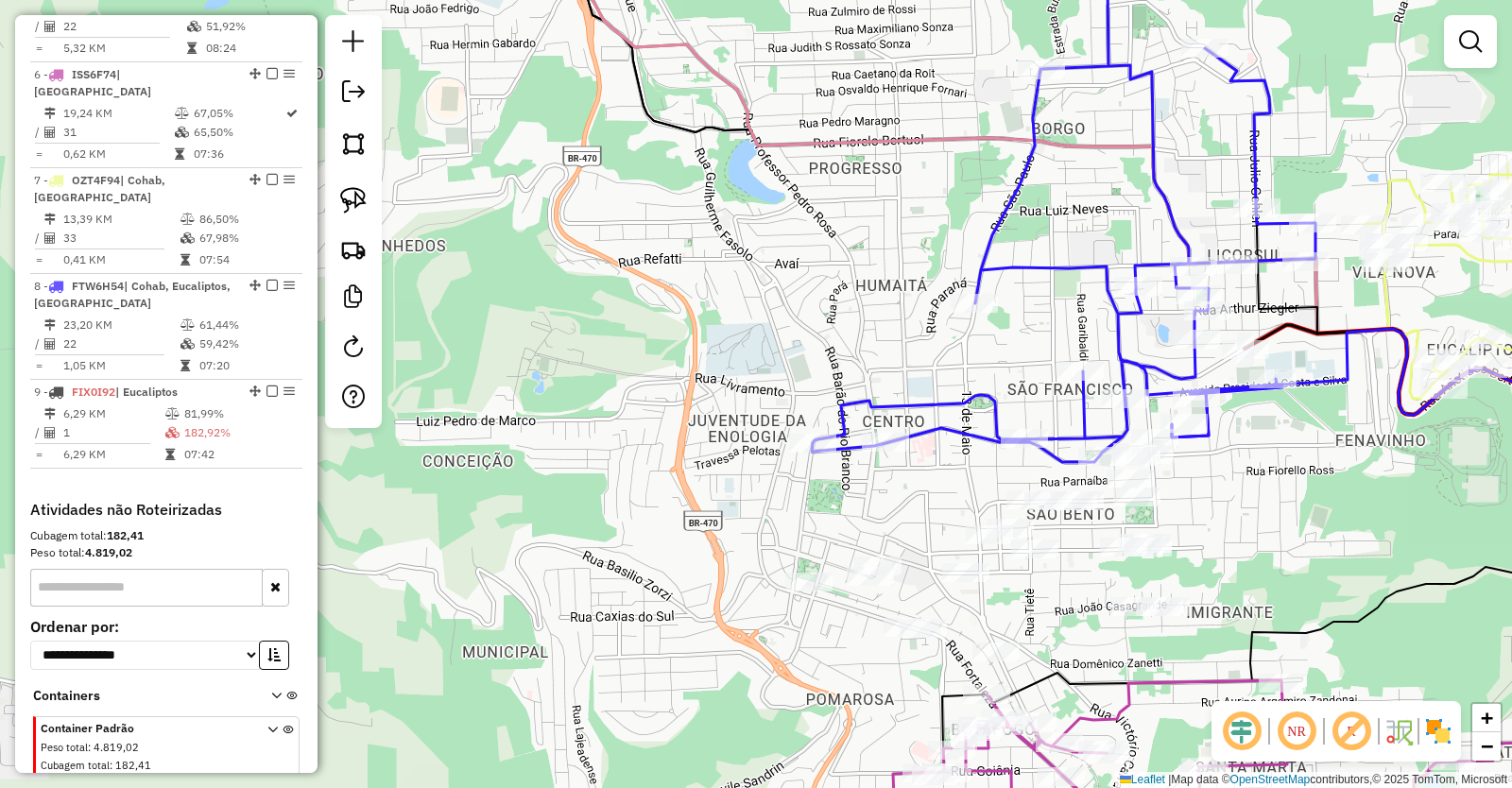
drag, startPoint x: 1237, startPoint y: 498, endPoint x: 1225, endPoint y: 442, distance: 57.3
click at [1227, 455] on div "Janela de atendimento Grade de atendimento Capacidade Transportadoras Veículos …" at bounding box center [756, 394] width 1512 height 788
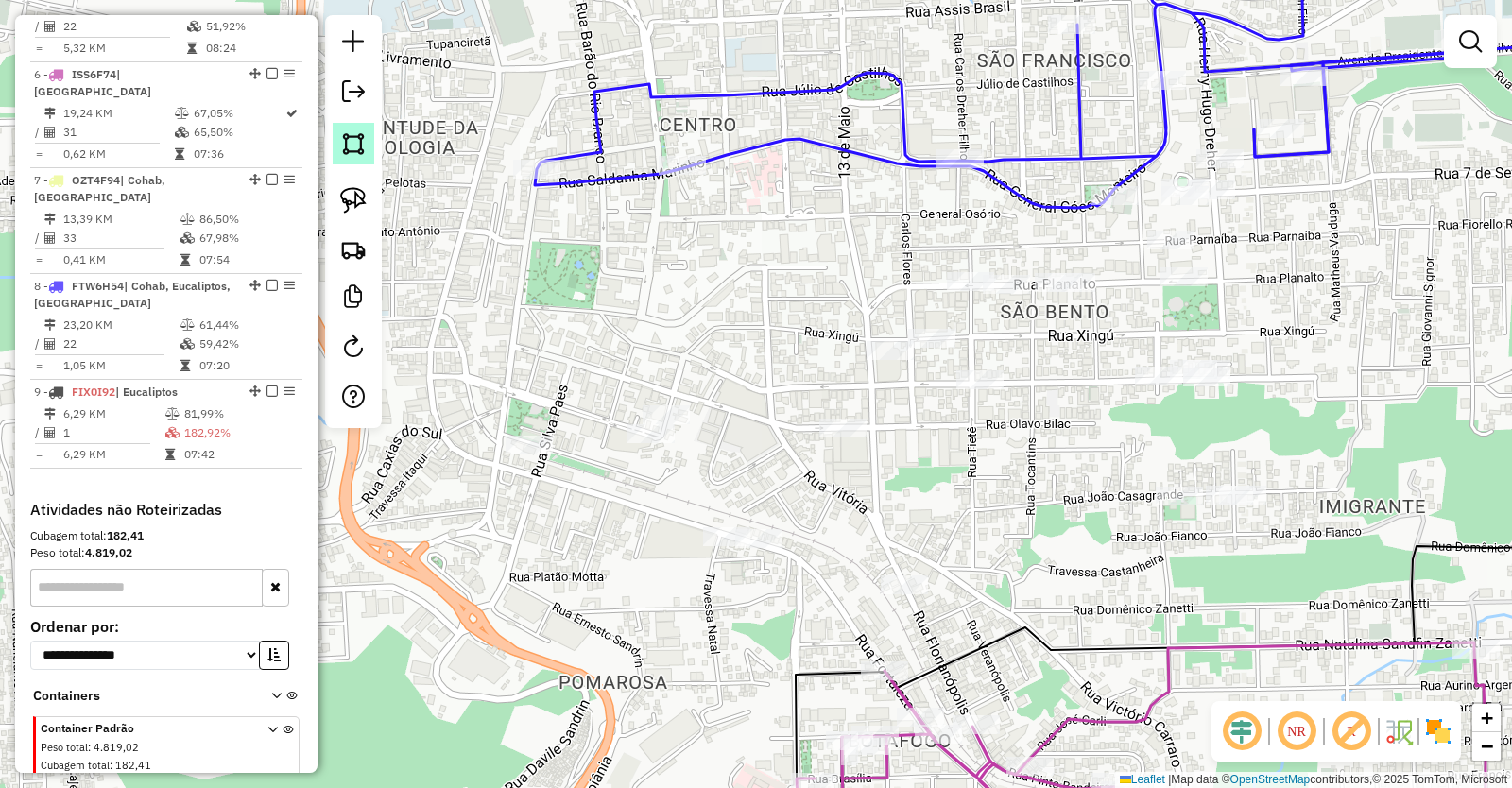
click at [351, 147] on img at bounding box center [353, 143] width 27 height 27
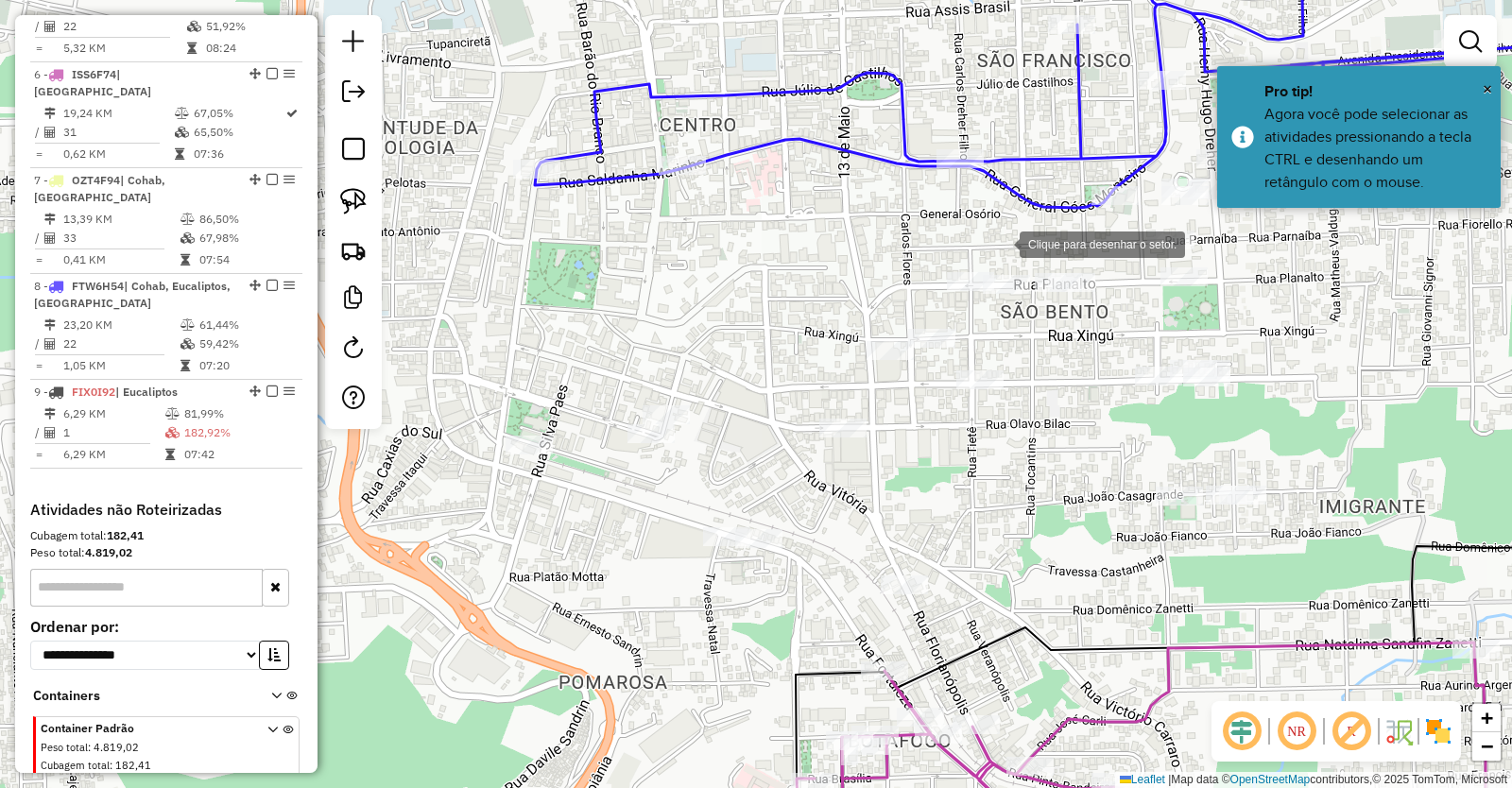
click at [1001, 243] on div at bounding box center [1001, 242] width 37 height 37
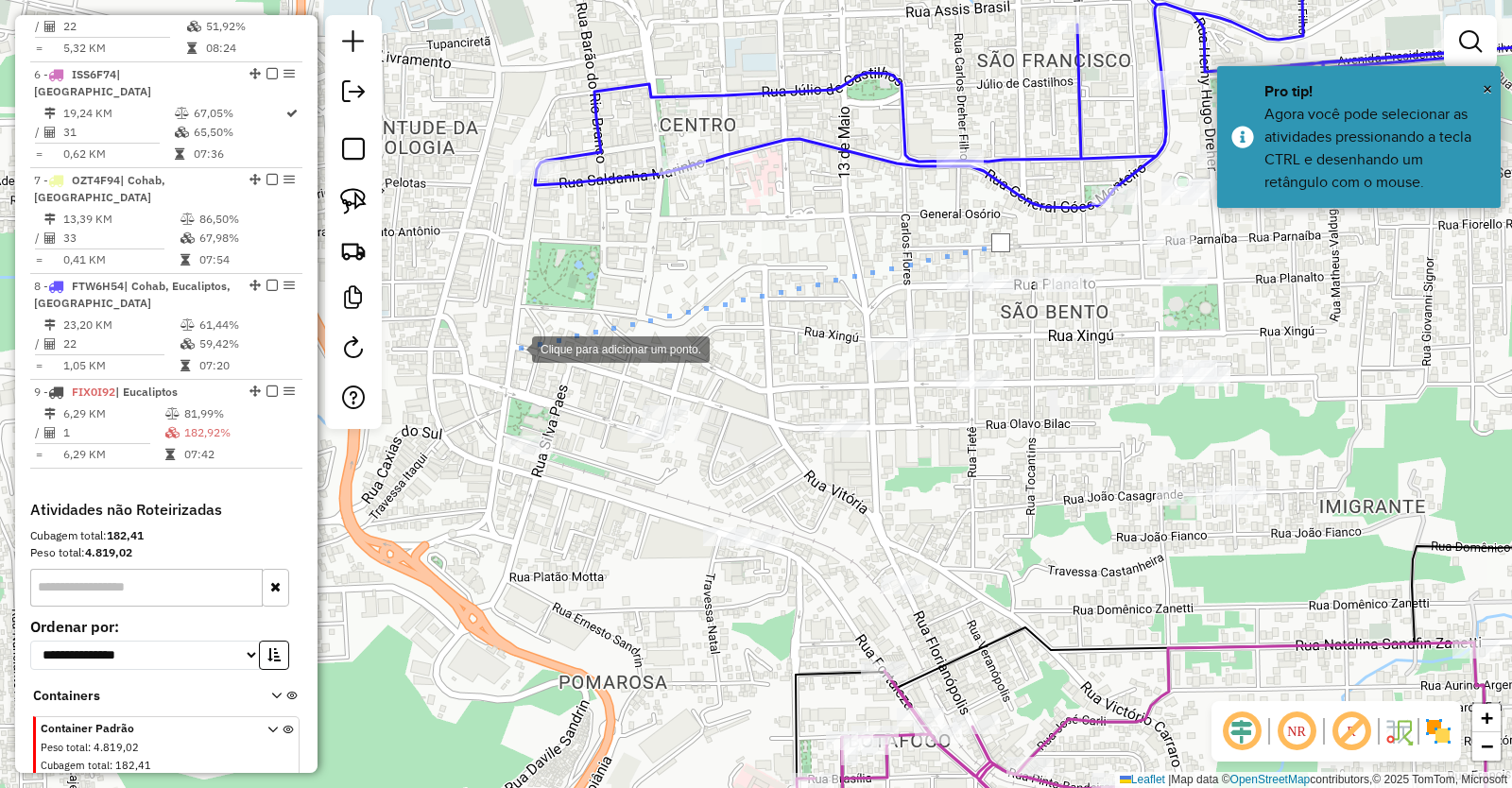
click at [513, 348] on div at bounding box center [513, 348] width 37 height 37
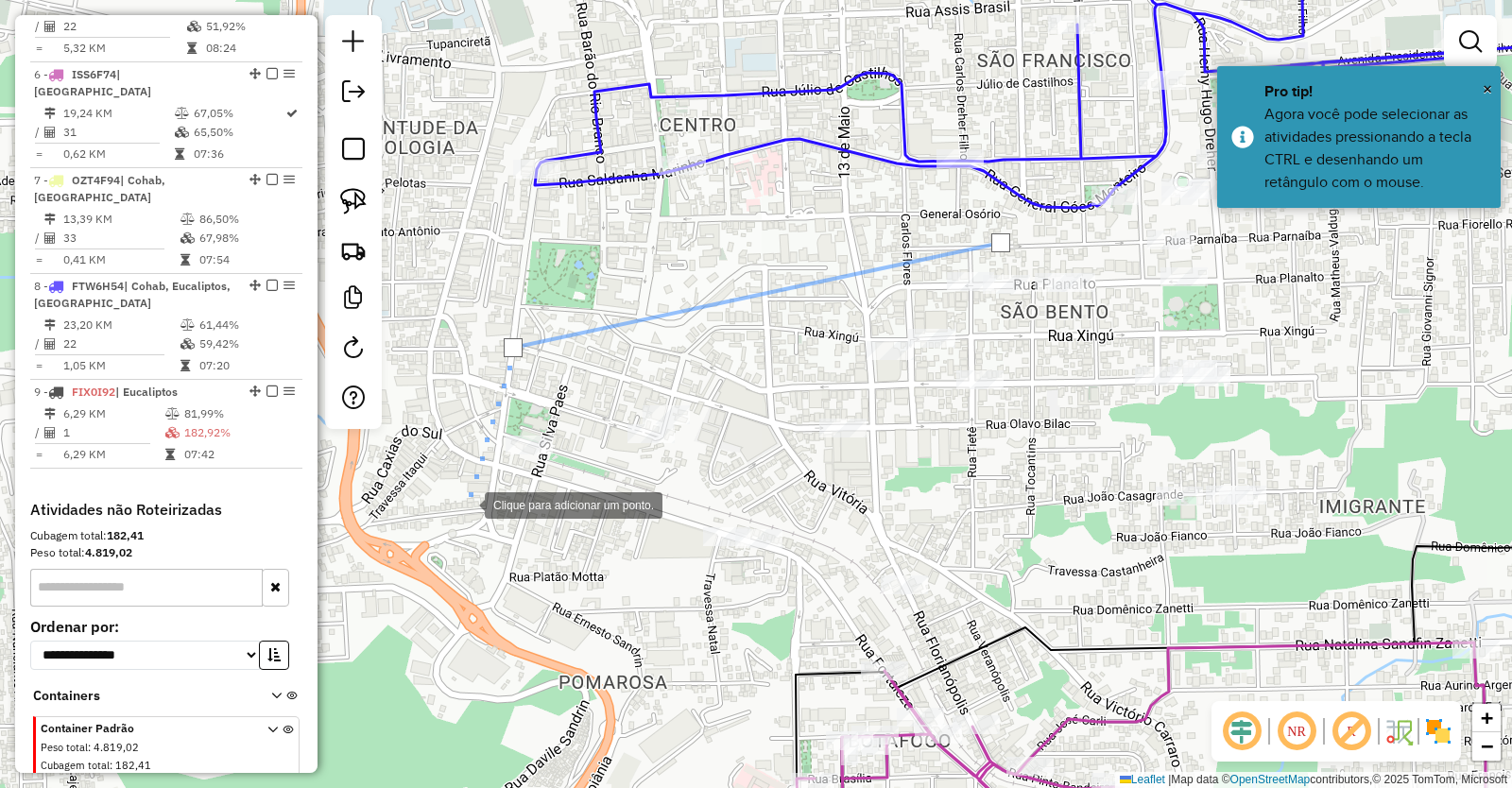
click at [466, 504] on div at bounding box center [466, 503] width 37 height 37
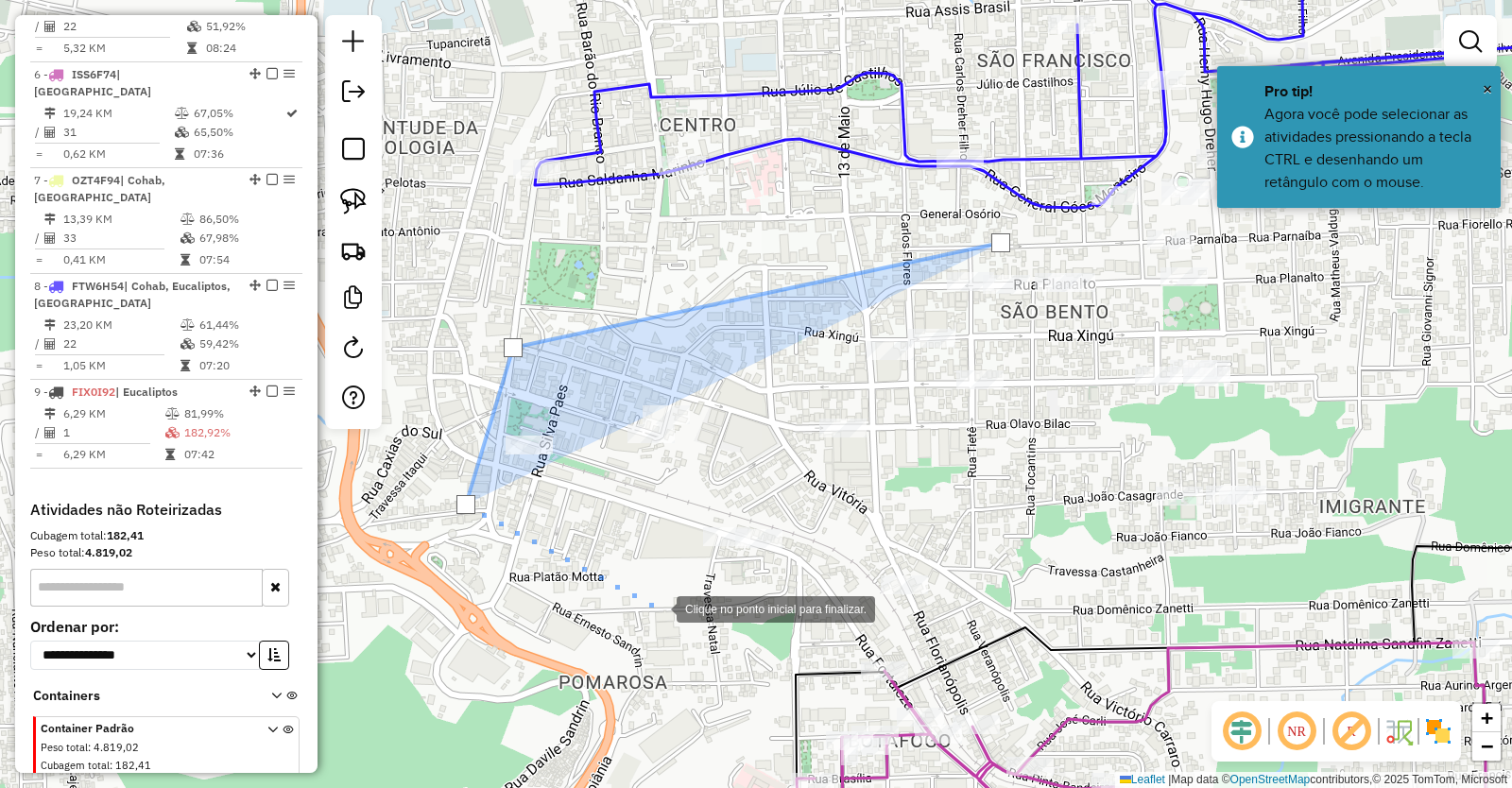
click at [658, 608] on div at bounding box center [658, 608] width 37 height 37
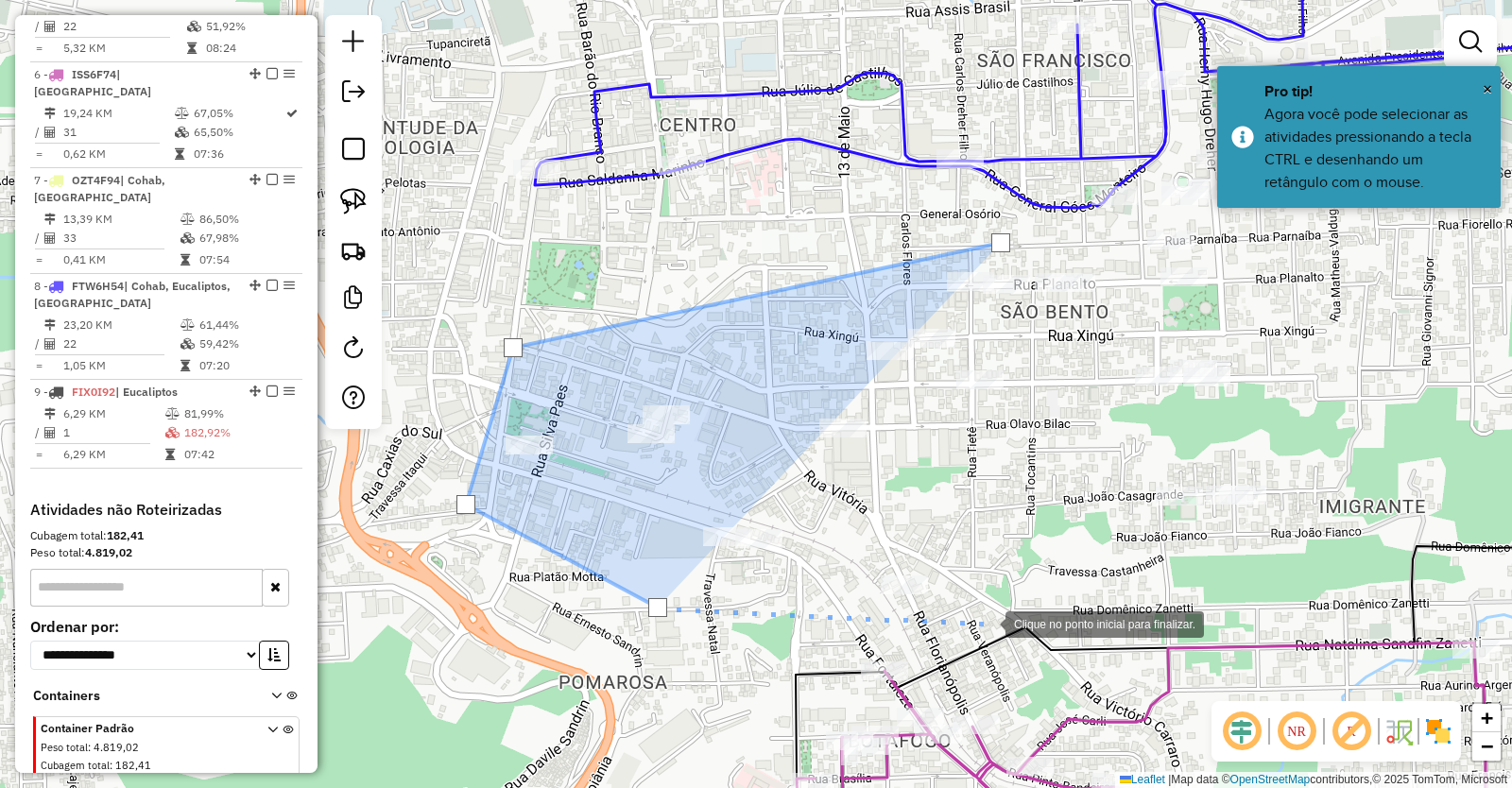
click at [987, 623] on div at bounding box center [987, 623] width 37 height 37
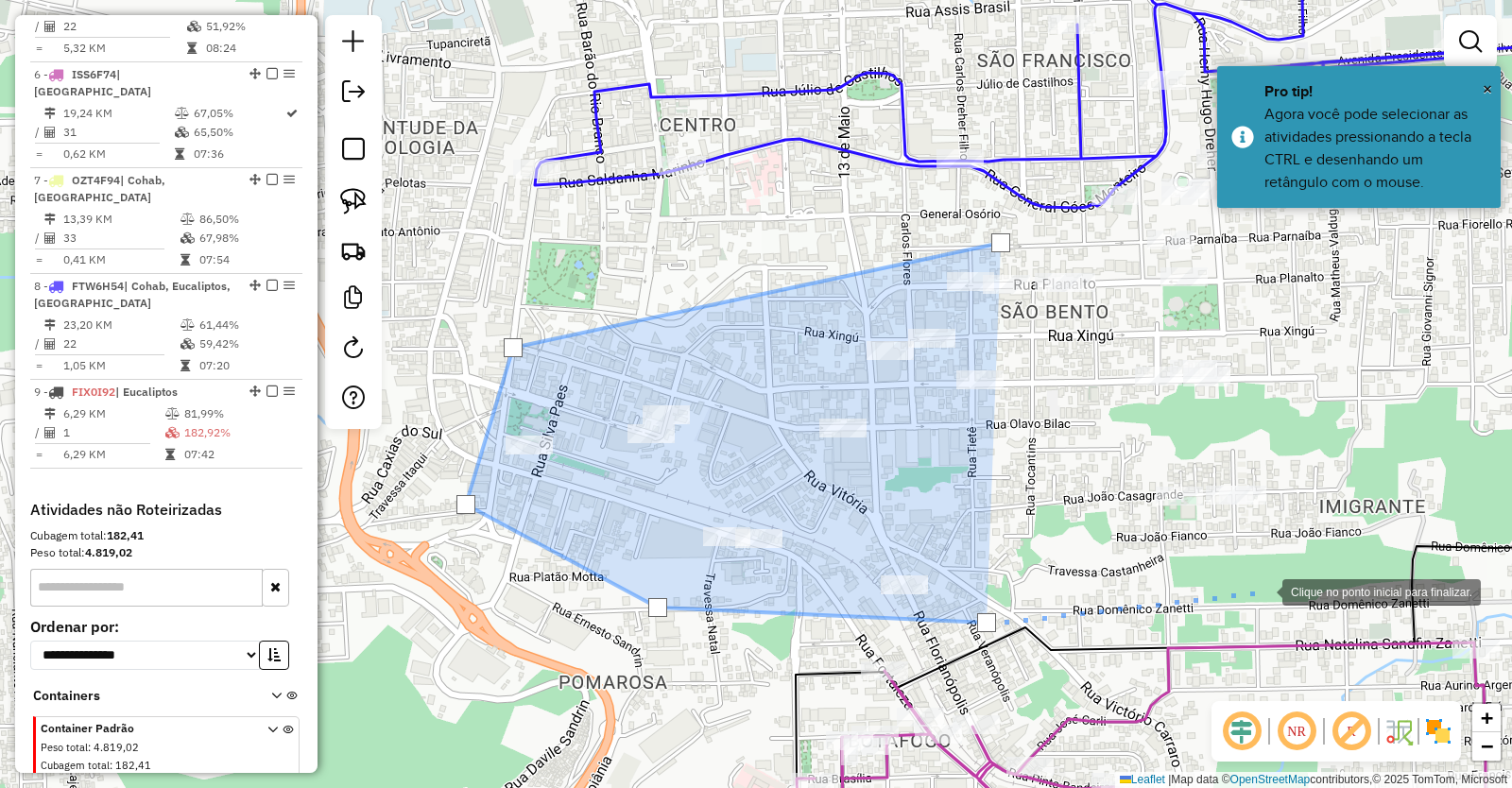
click at [1264, 591] on div at bounding box center [1264, 590] width 37 height 37
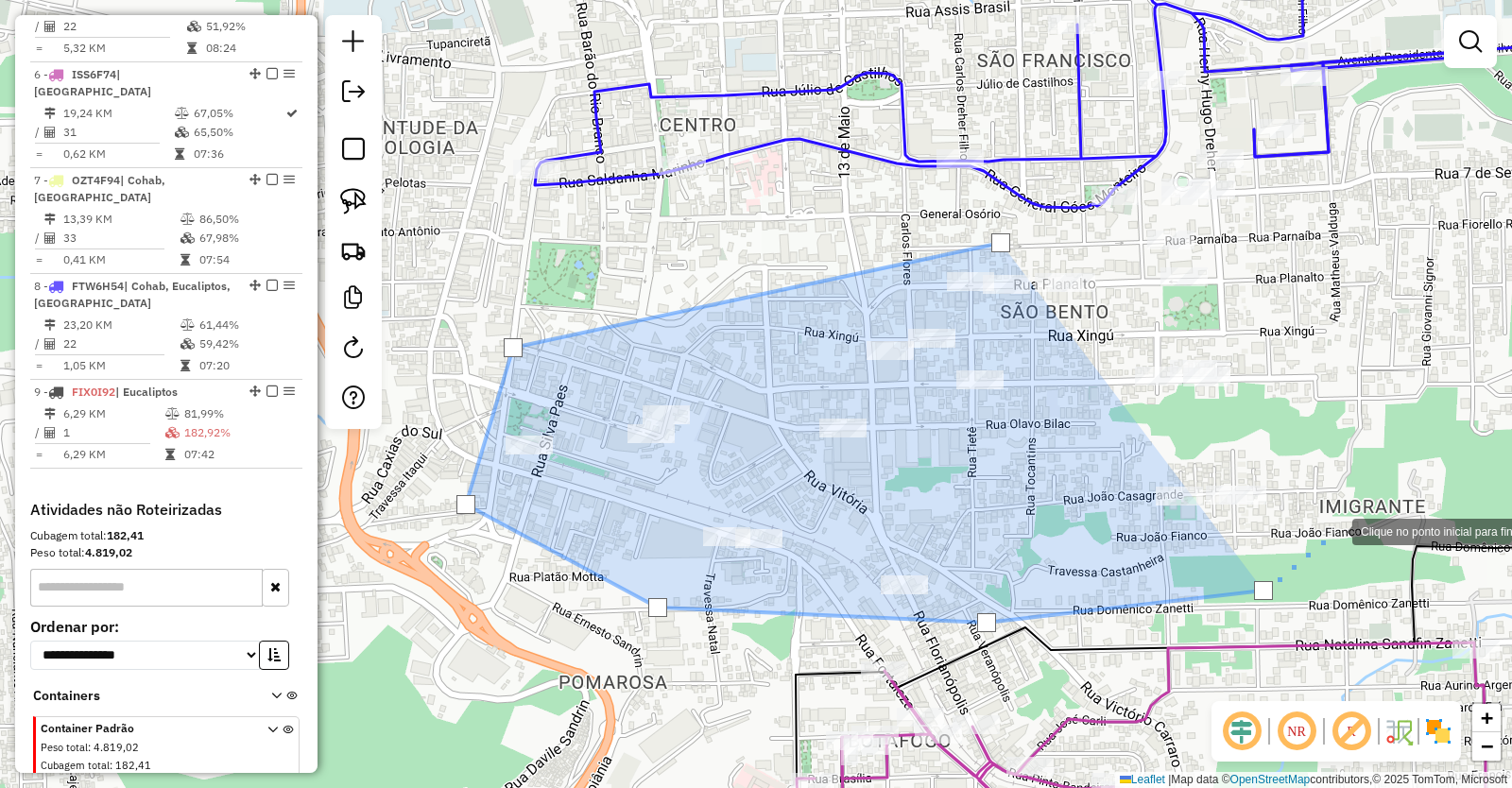
click at [1334, 530] on div at bounding box center [1334, 530] width 37 height 37
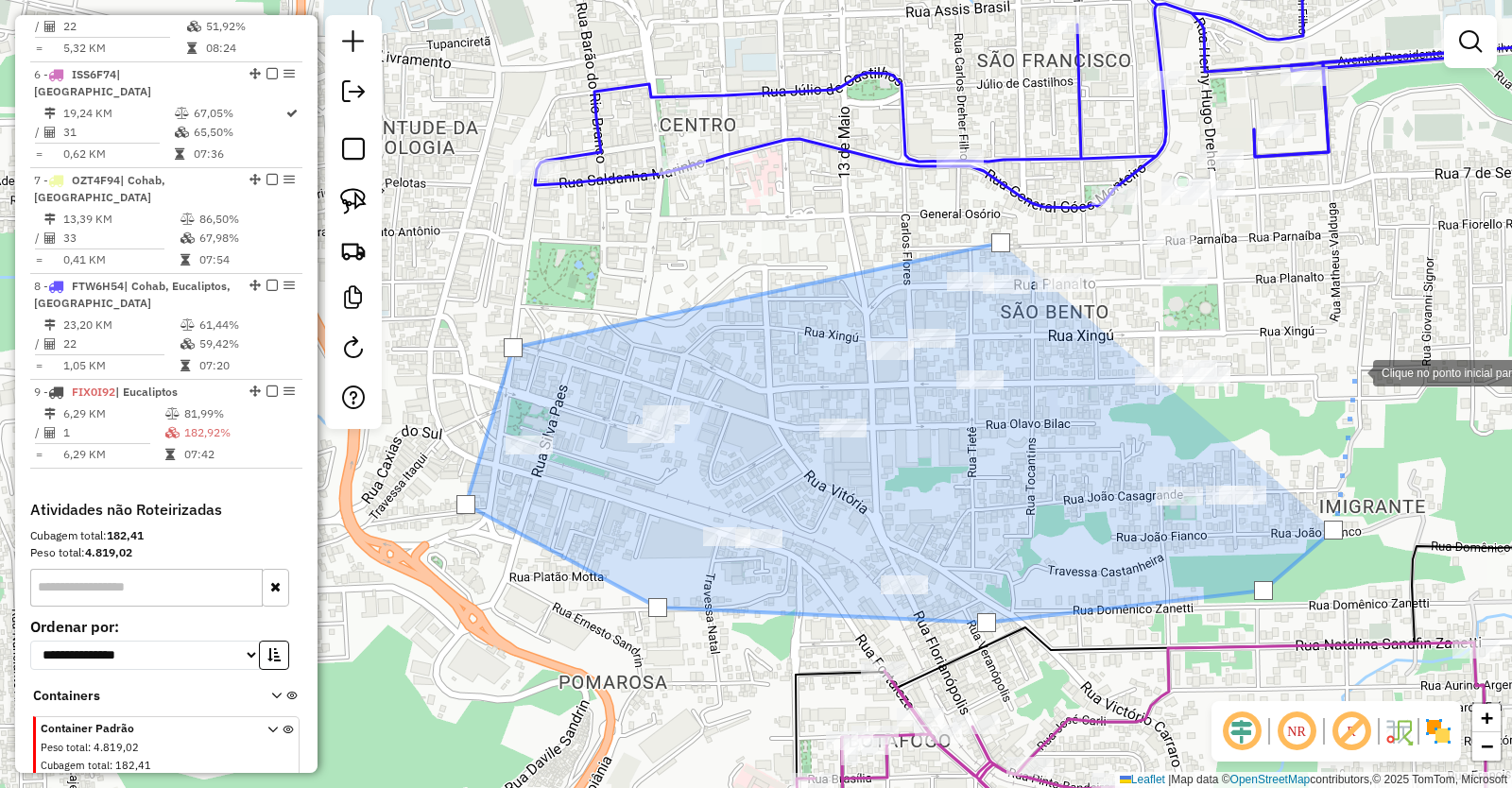
drag, startPoint x: 1354, startPoint y: 371, endPoint x: 1349, endPoint y: 314, distance: 57.2
click at [1354, 366] on div at bounding box center [1354, 371] width 37 height 37
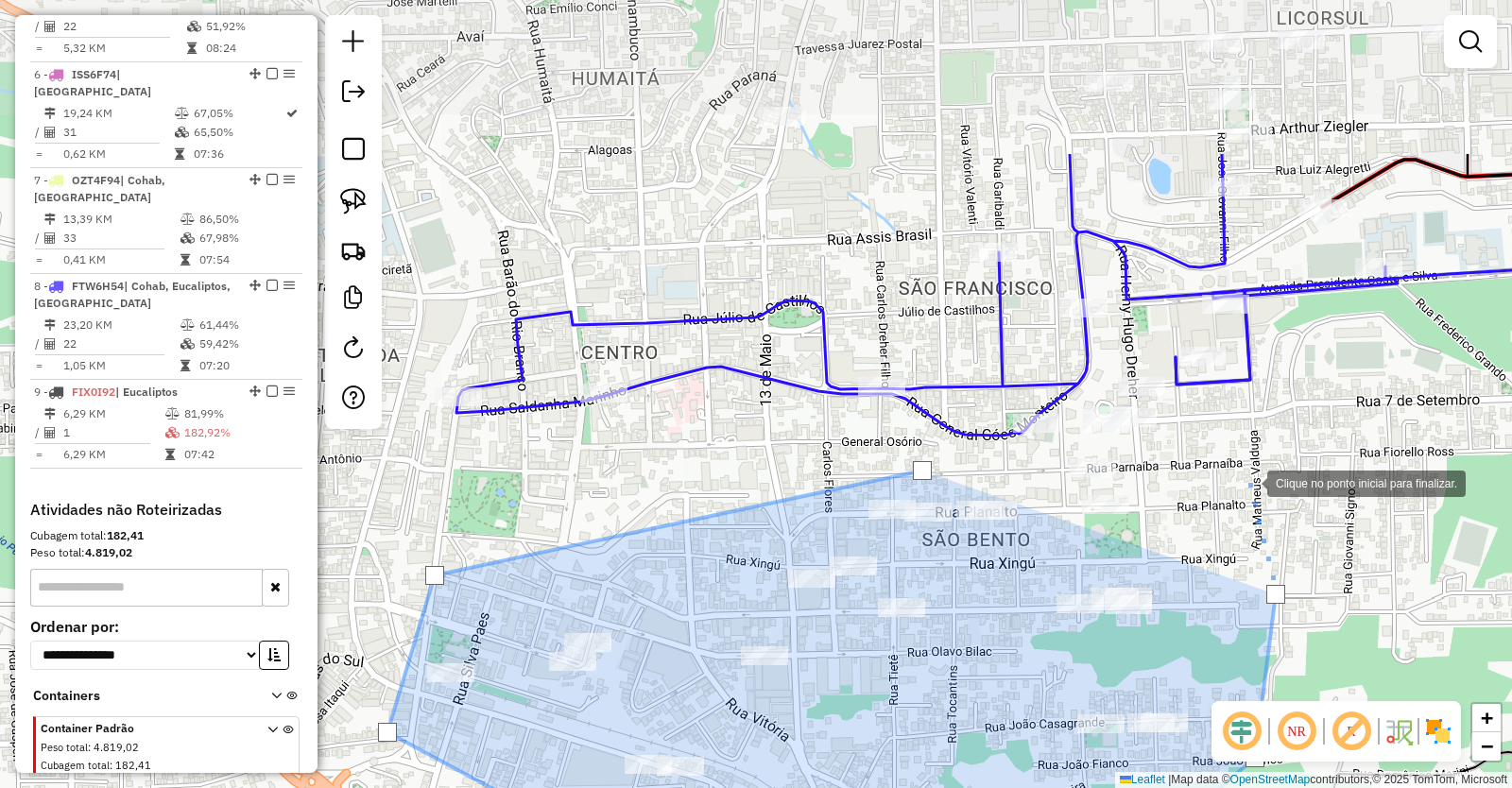
drag, startPoint x: 1329, startPoint y: 247, endPoint x: 1250, endPoint y: 480, distance: 246.0
click at [1250, 480] on div at bounding box center [1248, 482] width 37 height 37
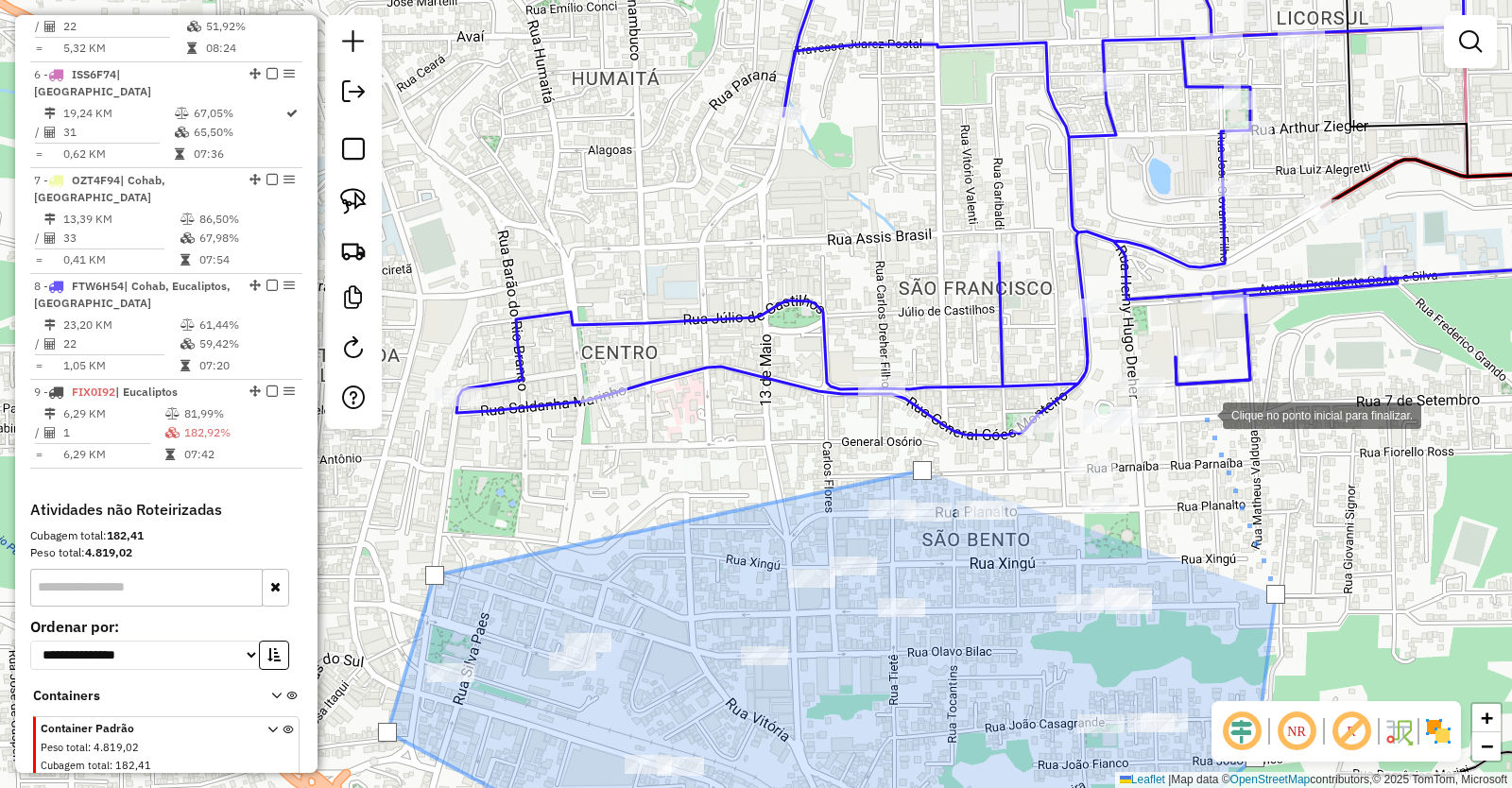
click at [1205, 414] on div at bounding box center [1204, 414] width 37 height 37
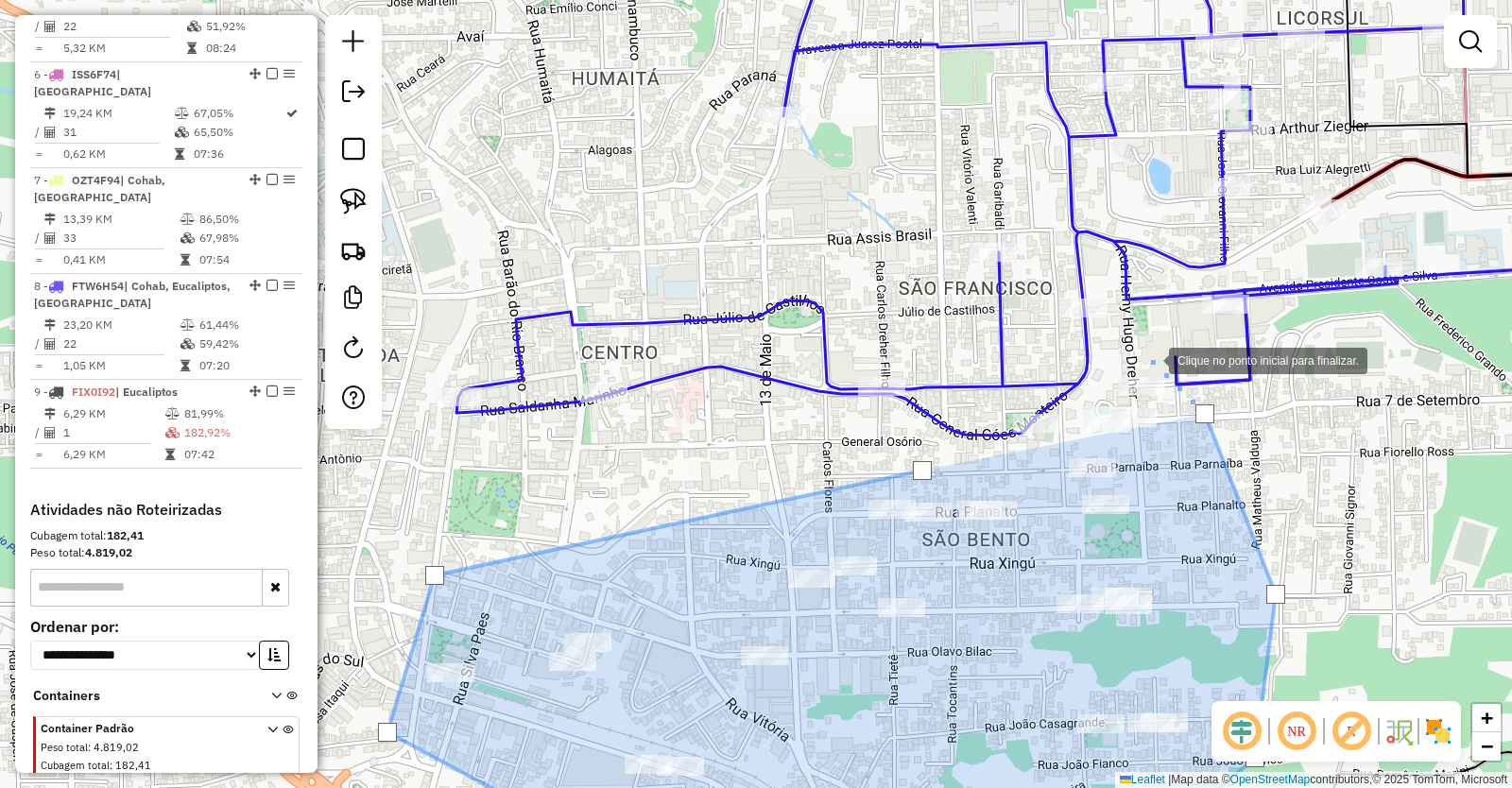
click at [1150, 360] on div at bounding box center [1150, 359] width 37 height 37
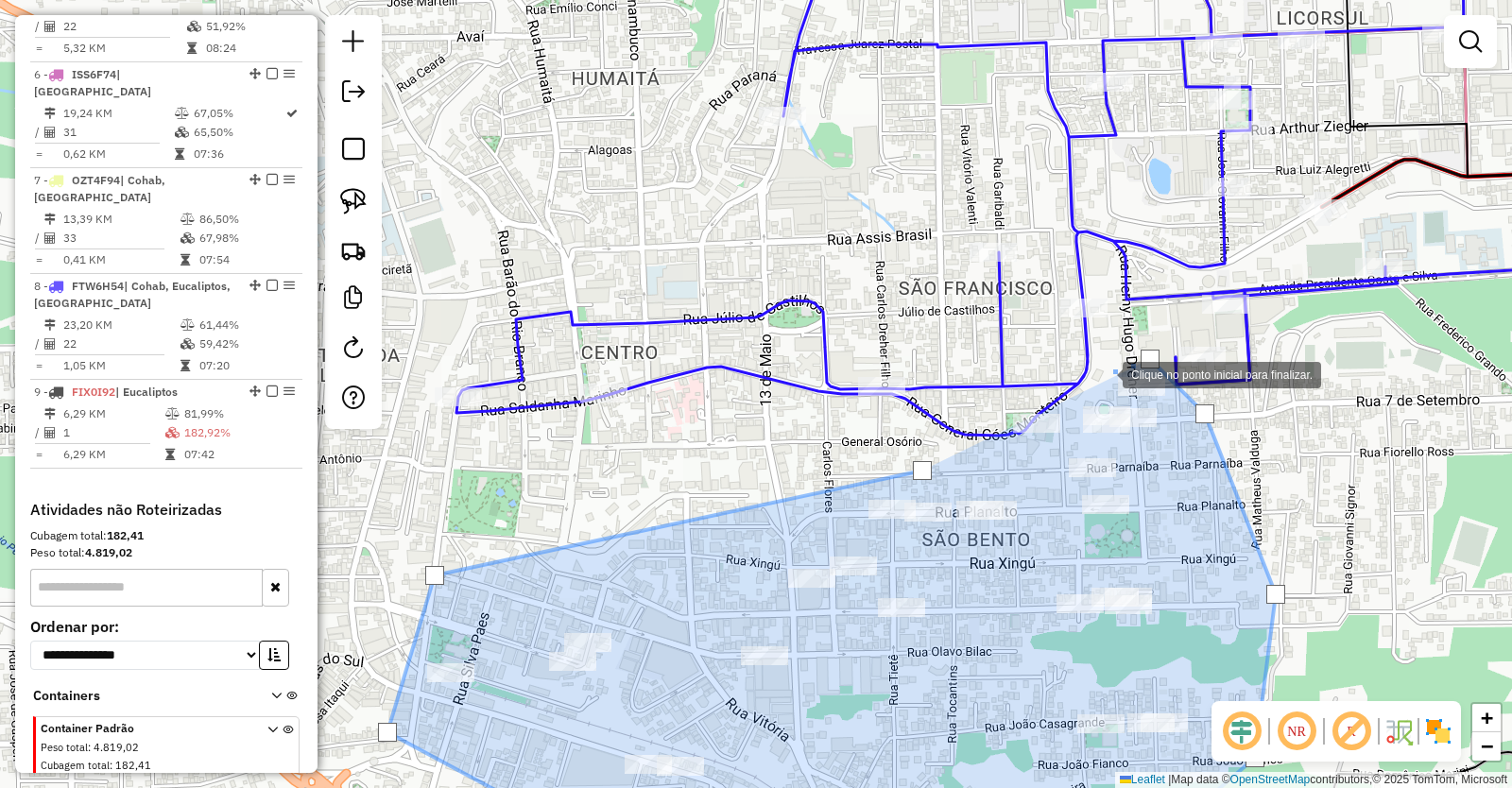
click at [1104, 373] on div at bounding box center [1104, 373] width 37 height 37
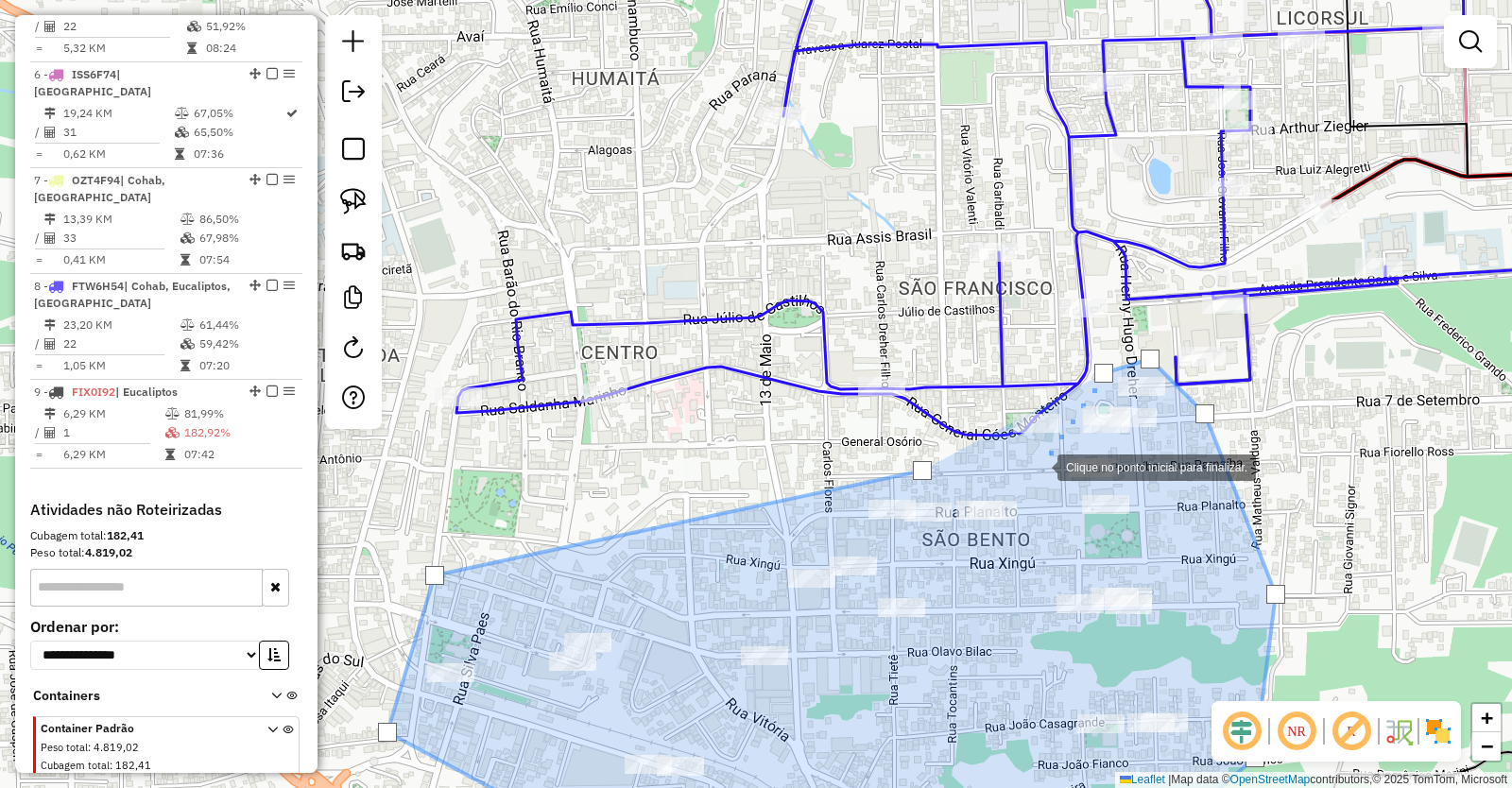
click at [1038, 466] on div at bounding box center [1038, 466] width 37 height 37
click at [919, 470] on div at bounding box center [922, 470] width 19 height 19
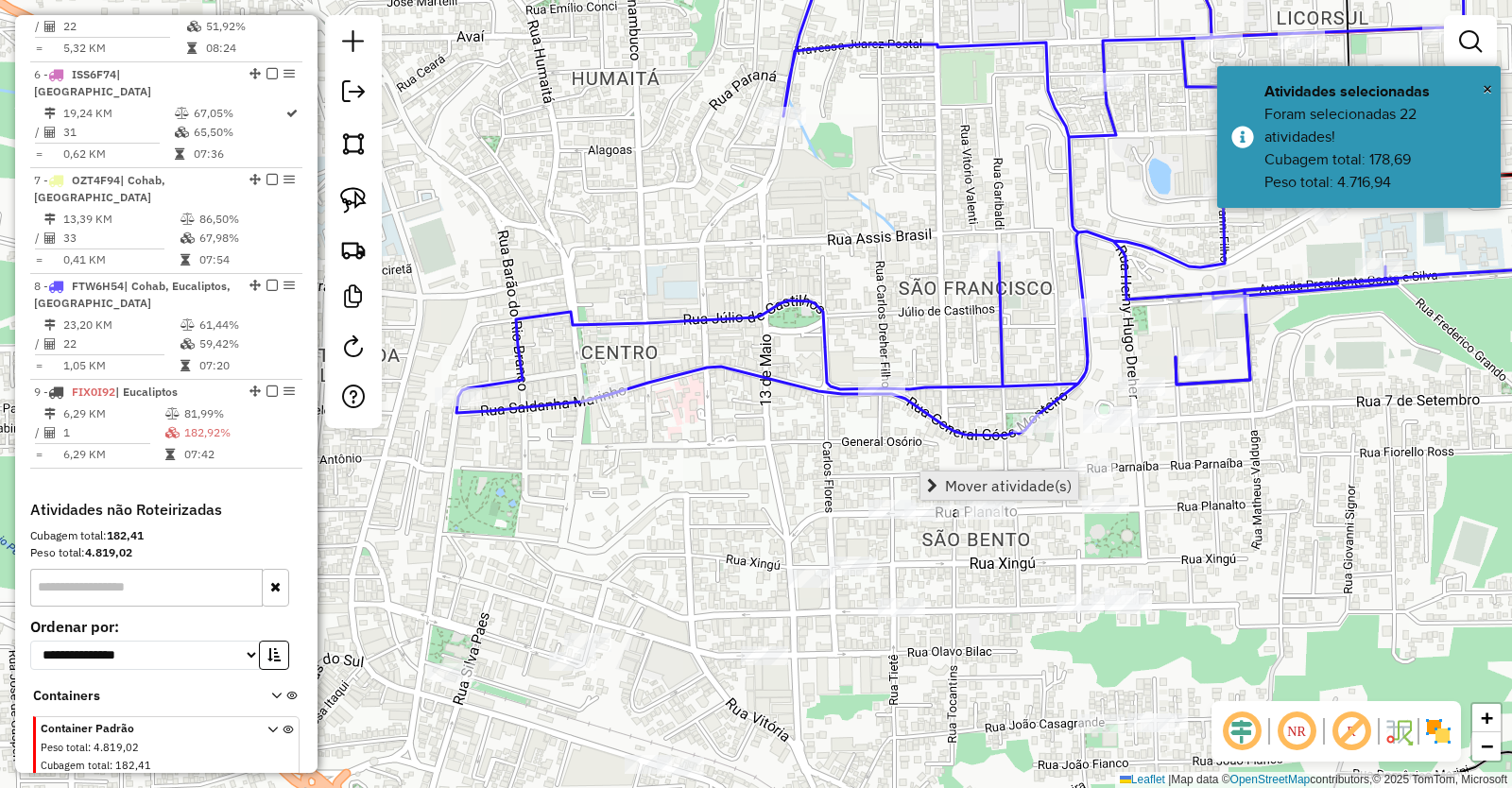
click at [1007, 487] on span "Mover atividade(s)" at bounding box center [1008, 486] width 127 height 15
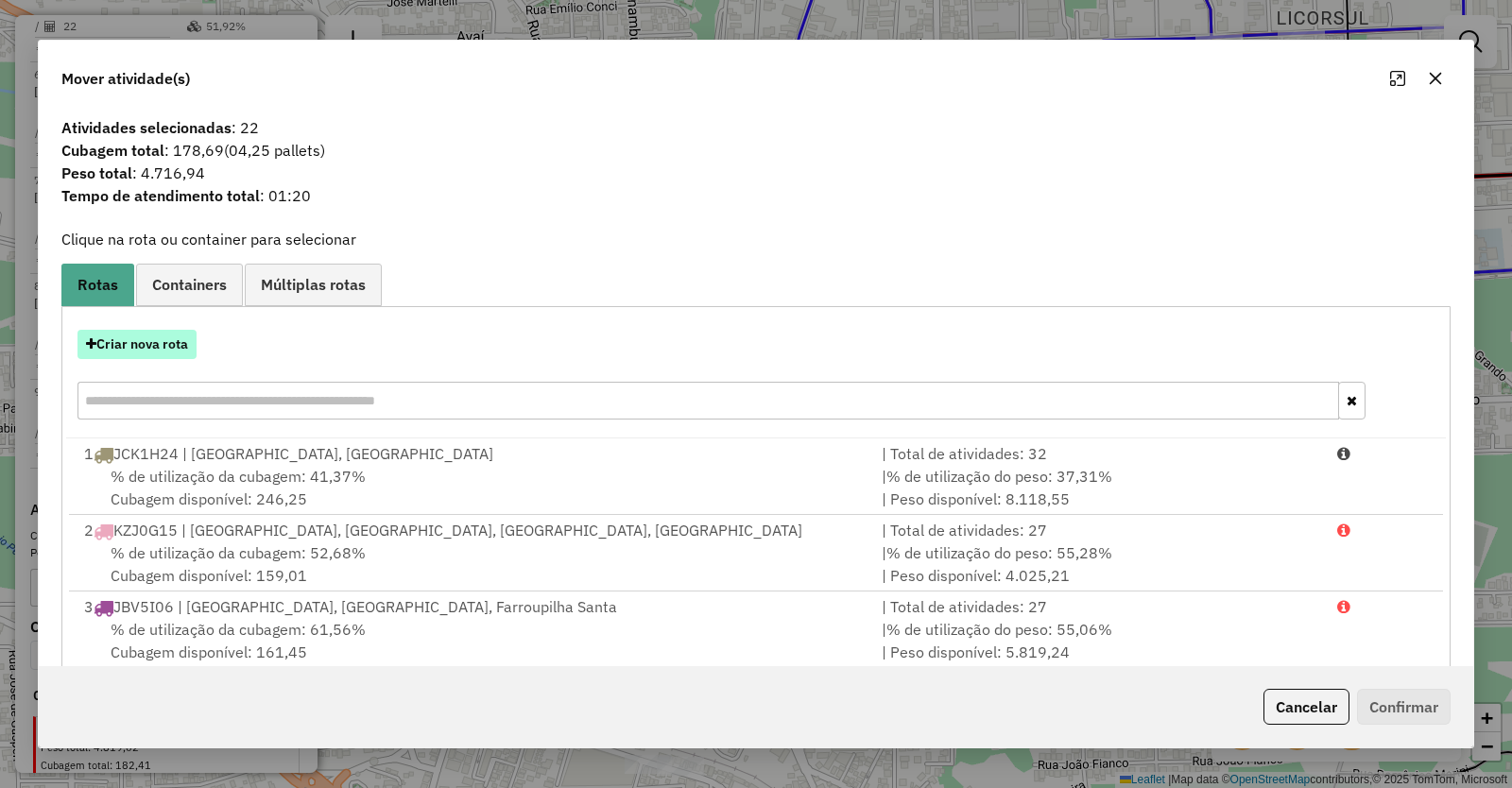
click at [160, 348] on button "Criar nova rota" at bounding box center [137, 345] width 119 height 30
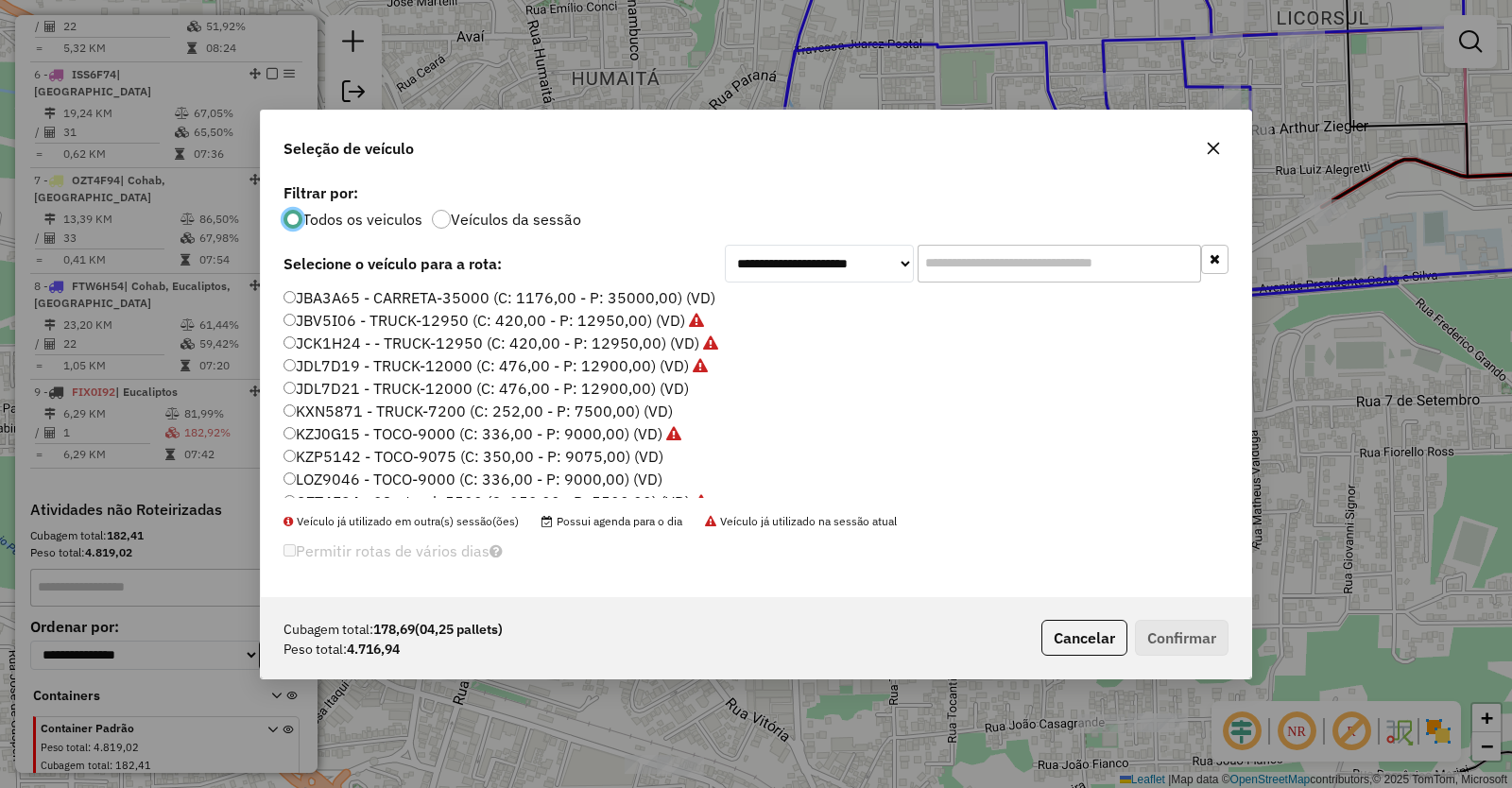
scroll to position [245, 0]
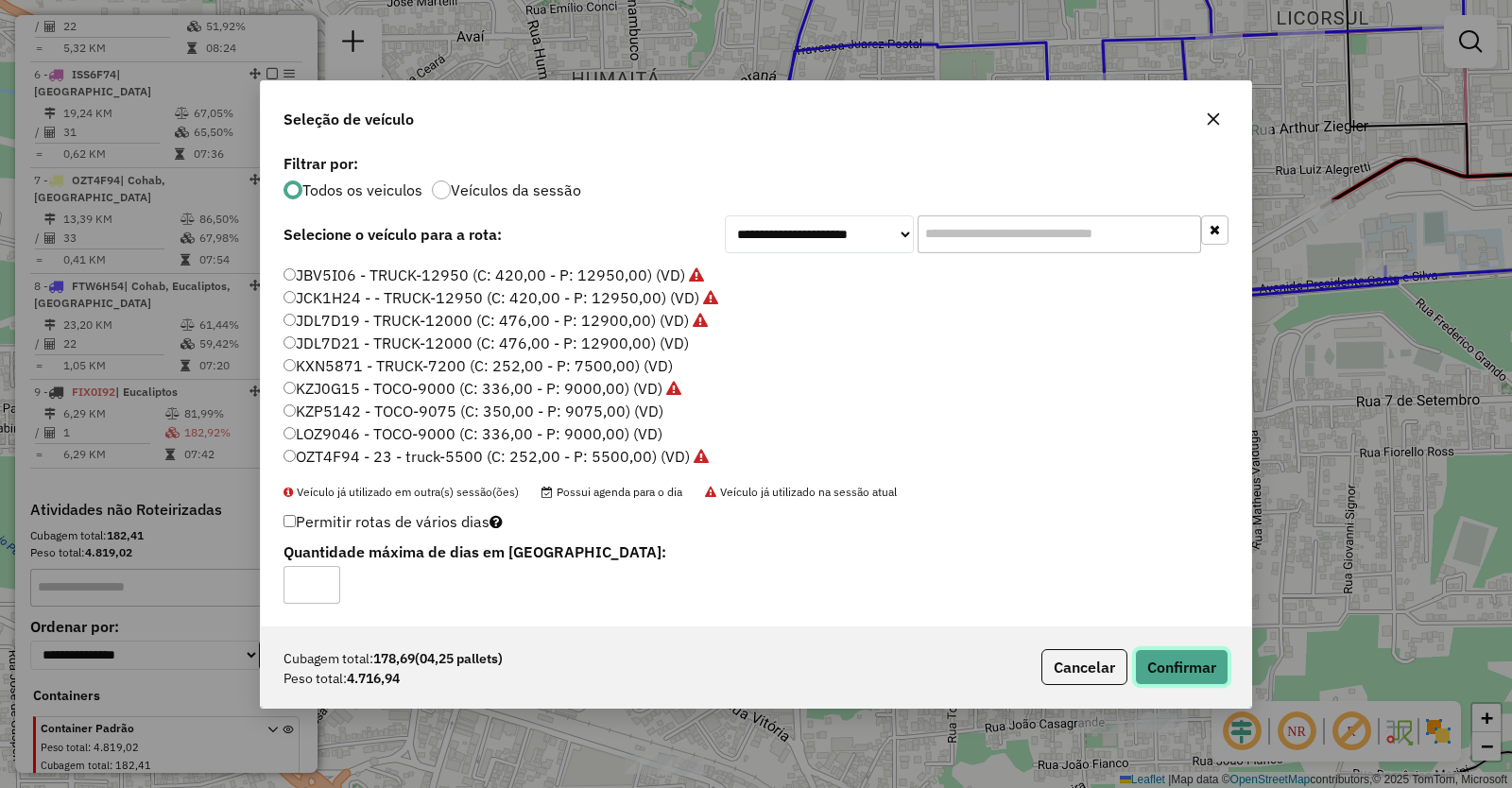
click at [1193, 663] on button "Confirmar" at bounding box center [1181, 667] width 94 height 35
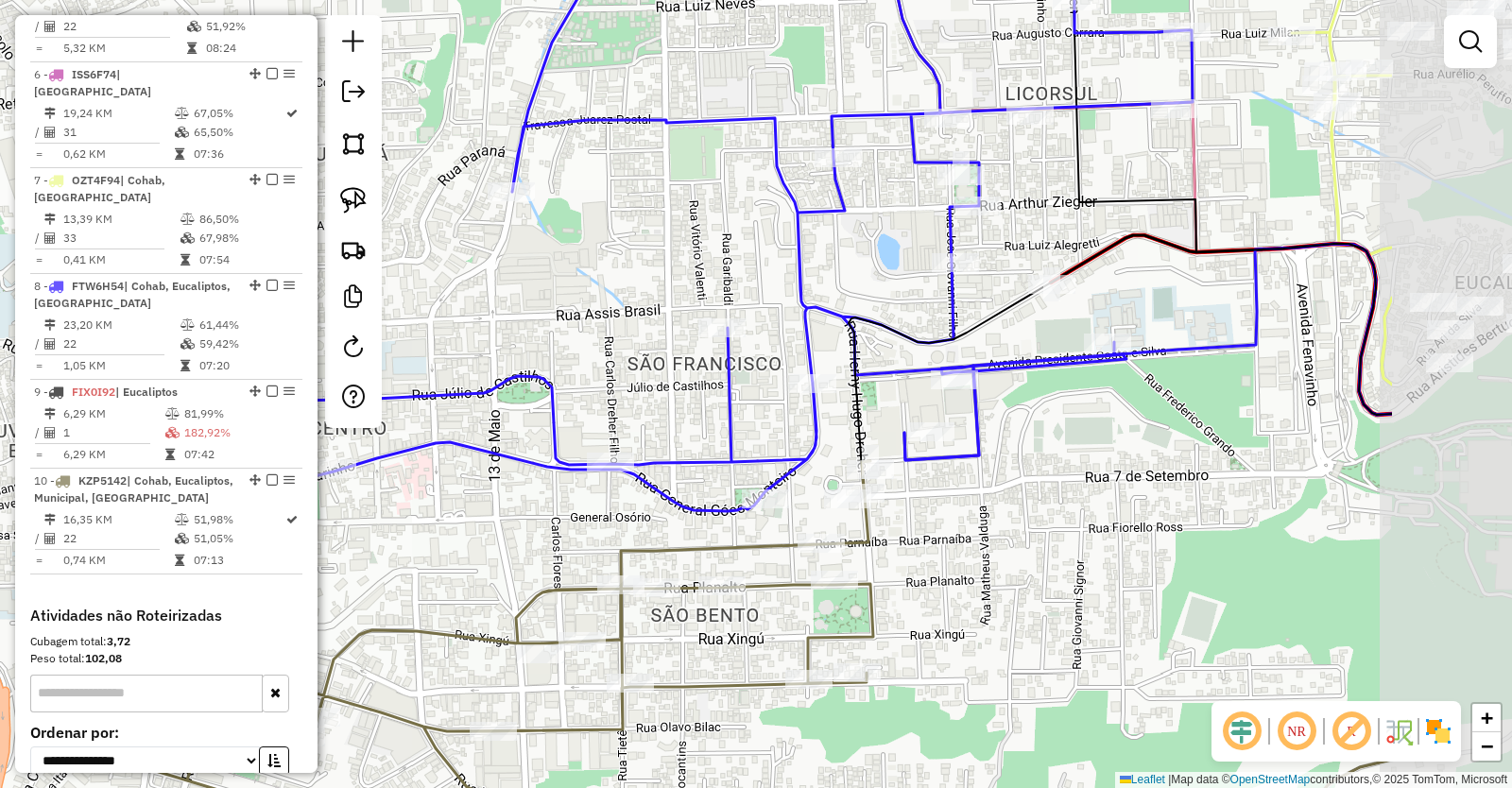
drag, startPoint x: 1270, startPoint y: 536, endPoint x: 1000, endPoint y: 613, distance: 280.8
click at [1001, 613] on div "Janela de atendimento Grade de atendimento Capacidade Transportadoras Veículos …" at bounding box center [756, 394] width 1512 height 788
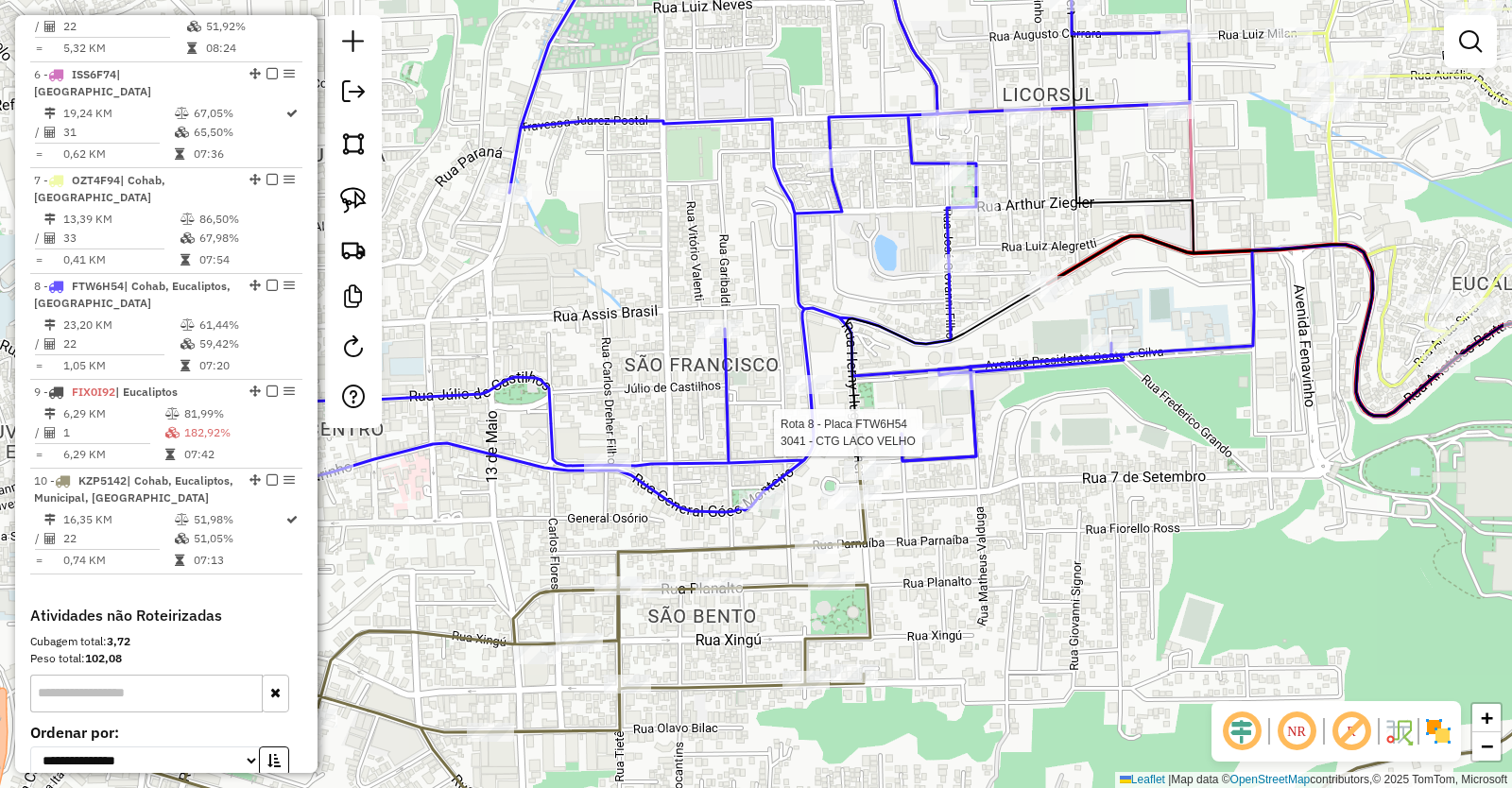
select select "*********"
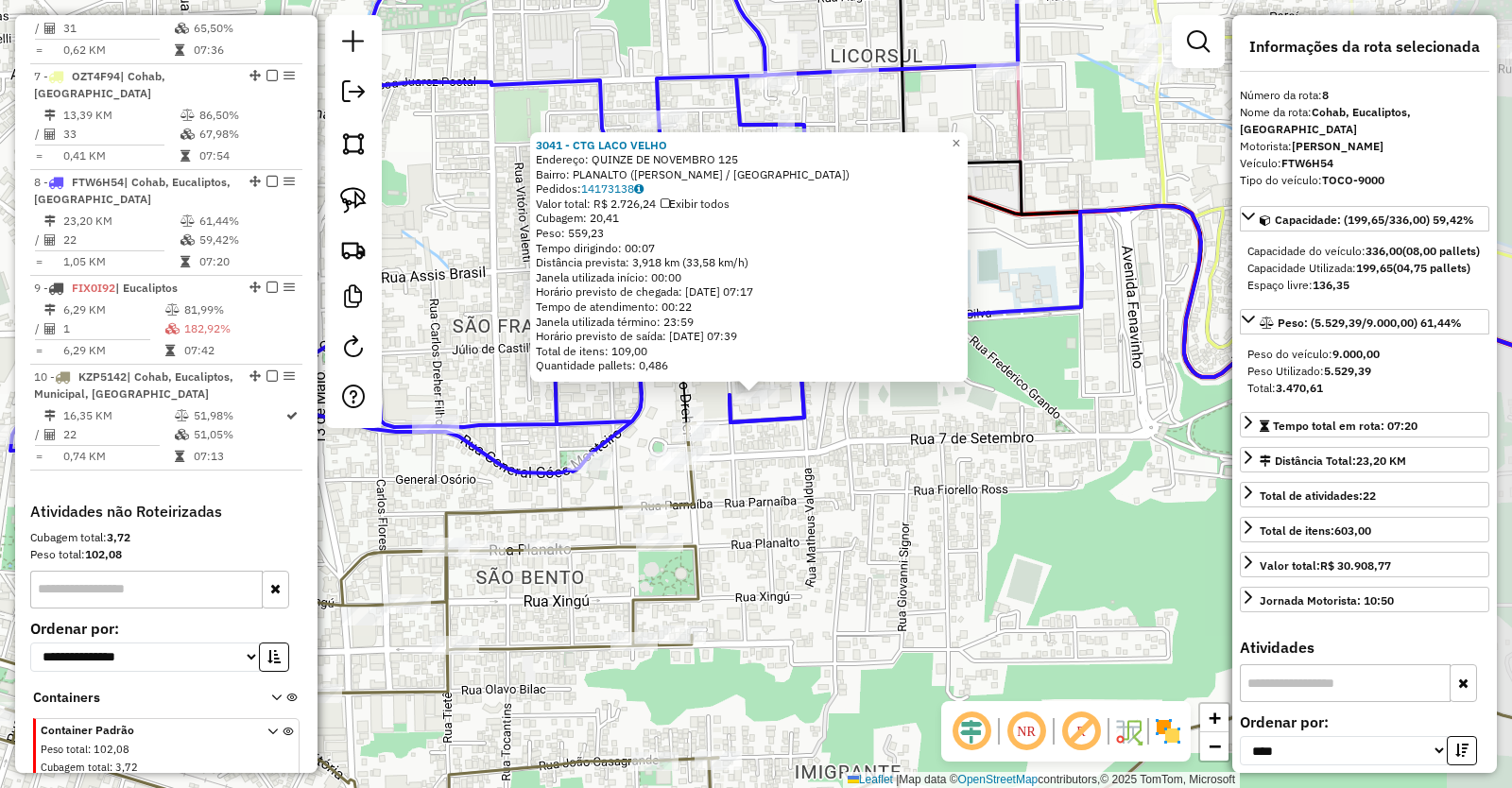
scroll to position [1388, 0]
click at [895, 578] on div "3041 - CTG LACO VELHO Endereço: QUINZE DE NOVEMBRO 125 Bairro: PLANALTO (BENTO …" at bounding box center [756, 394] width 1512 height 788
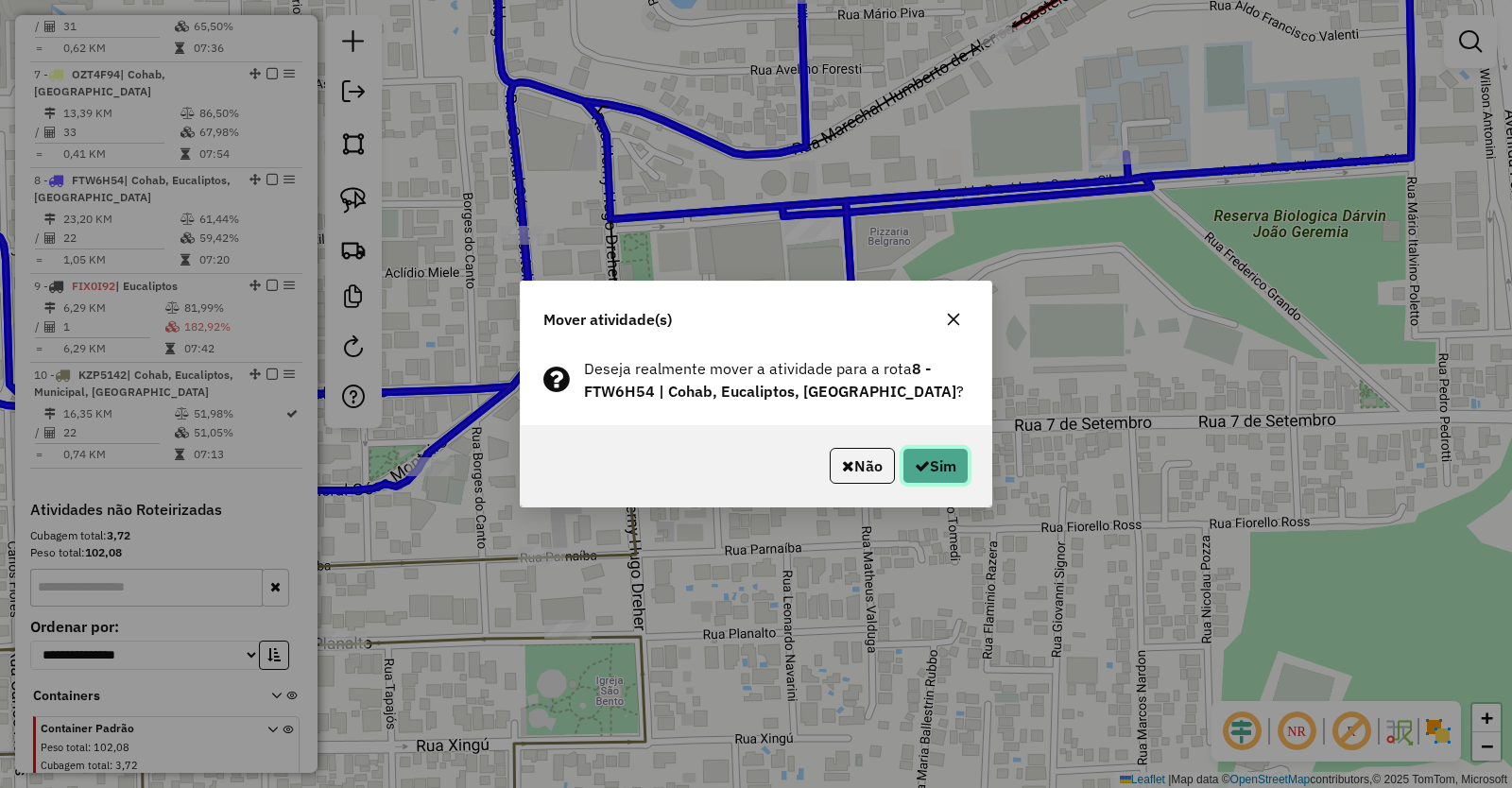
click at [952, 458] on button "Sim" at bounding box center [935, 466] width 66 height 35
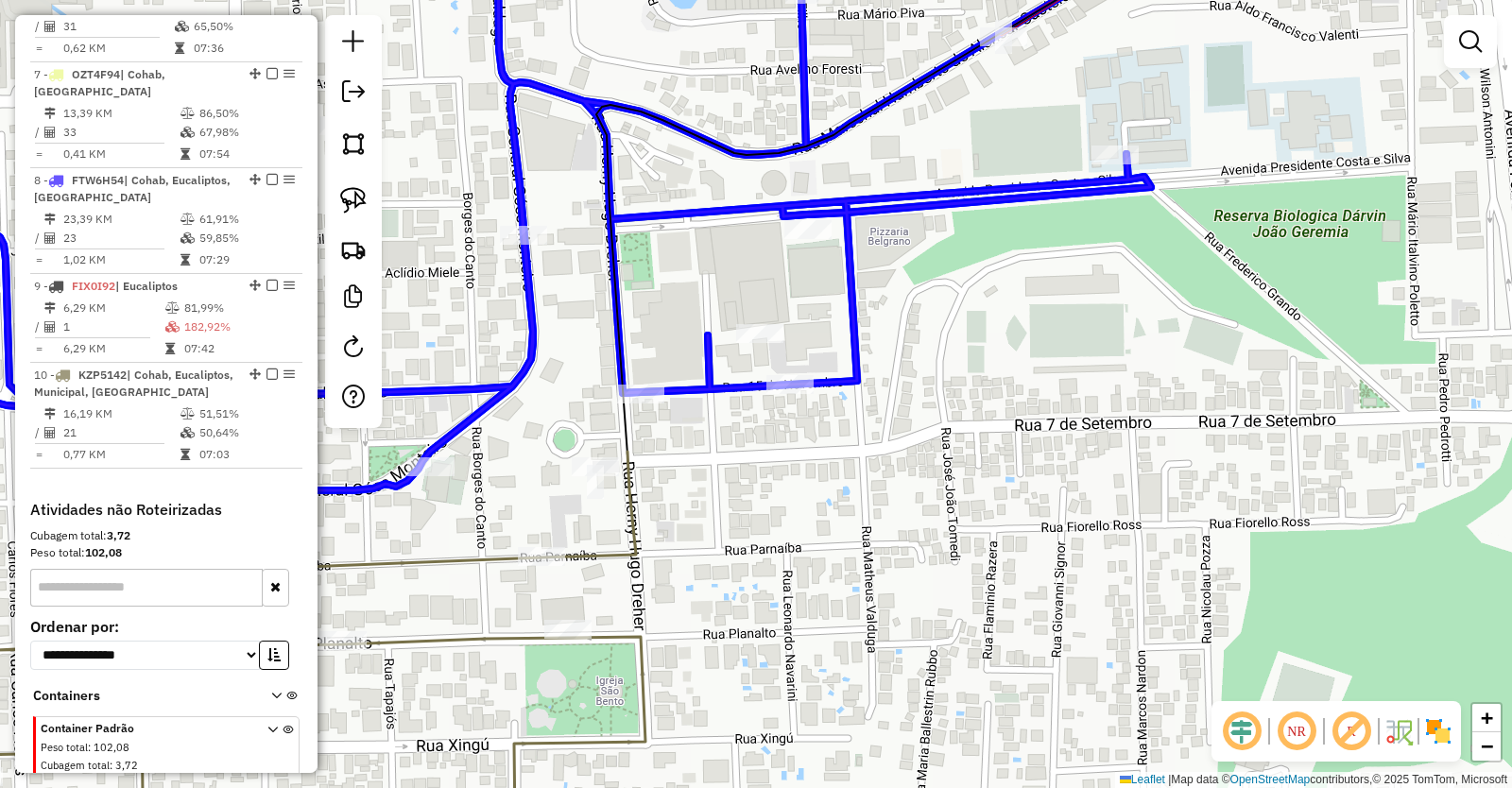
click at [786, 371] on div "Janela de atendimento Grade de atendimento Capacidade Transportadoras Veículos …" at bounding box center [756, 394] width 1512 height 788
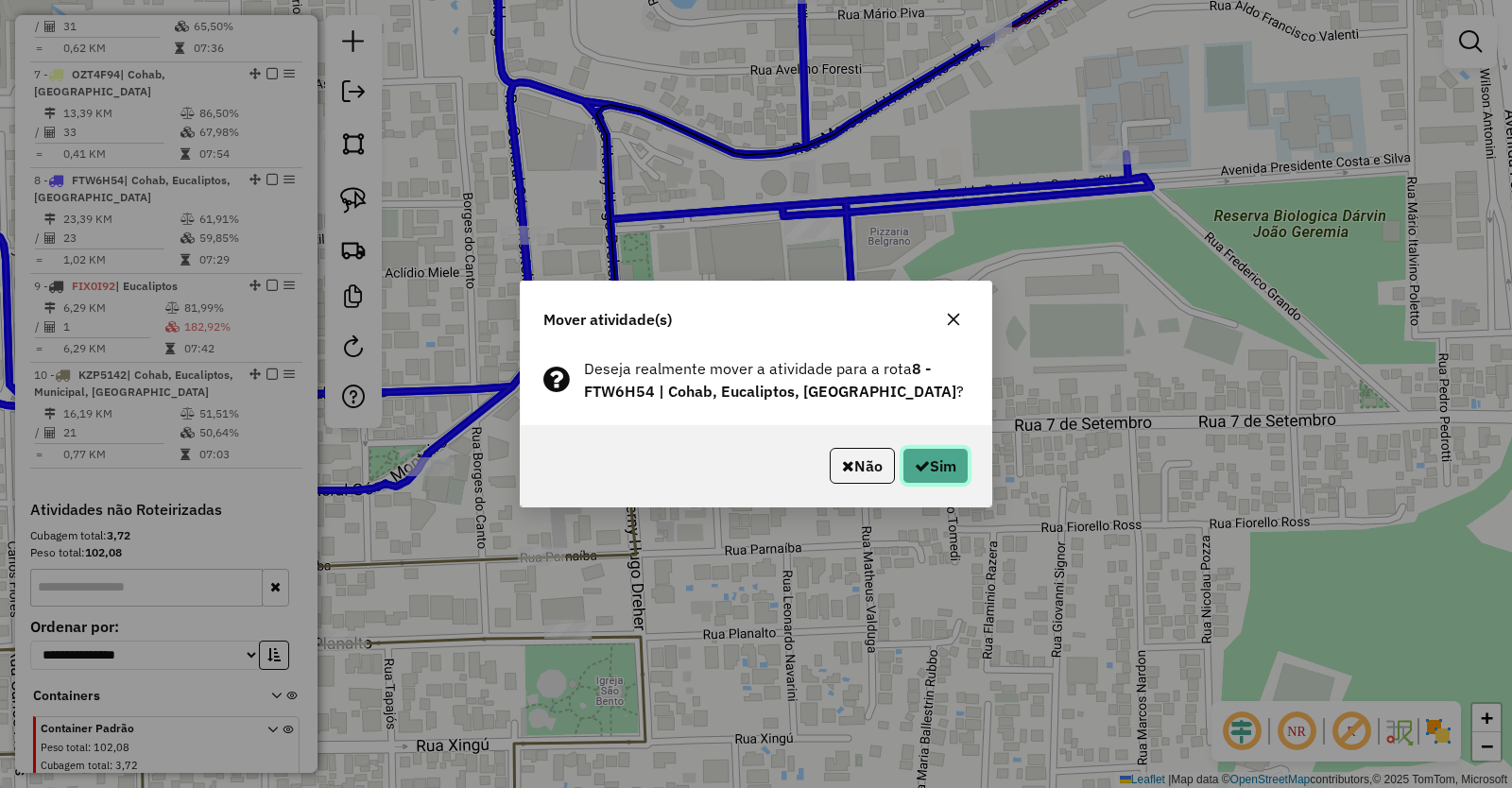
click at [922, 461] on icon "button" at bounding box center [922, 465] width 15 height 15
click at [939, 463] on button "Sim" at bounding box center [935, 466] width 66 height 35
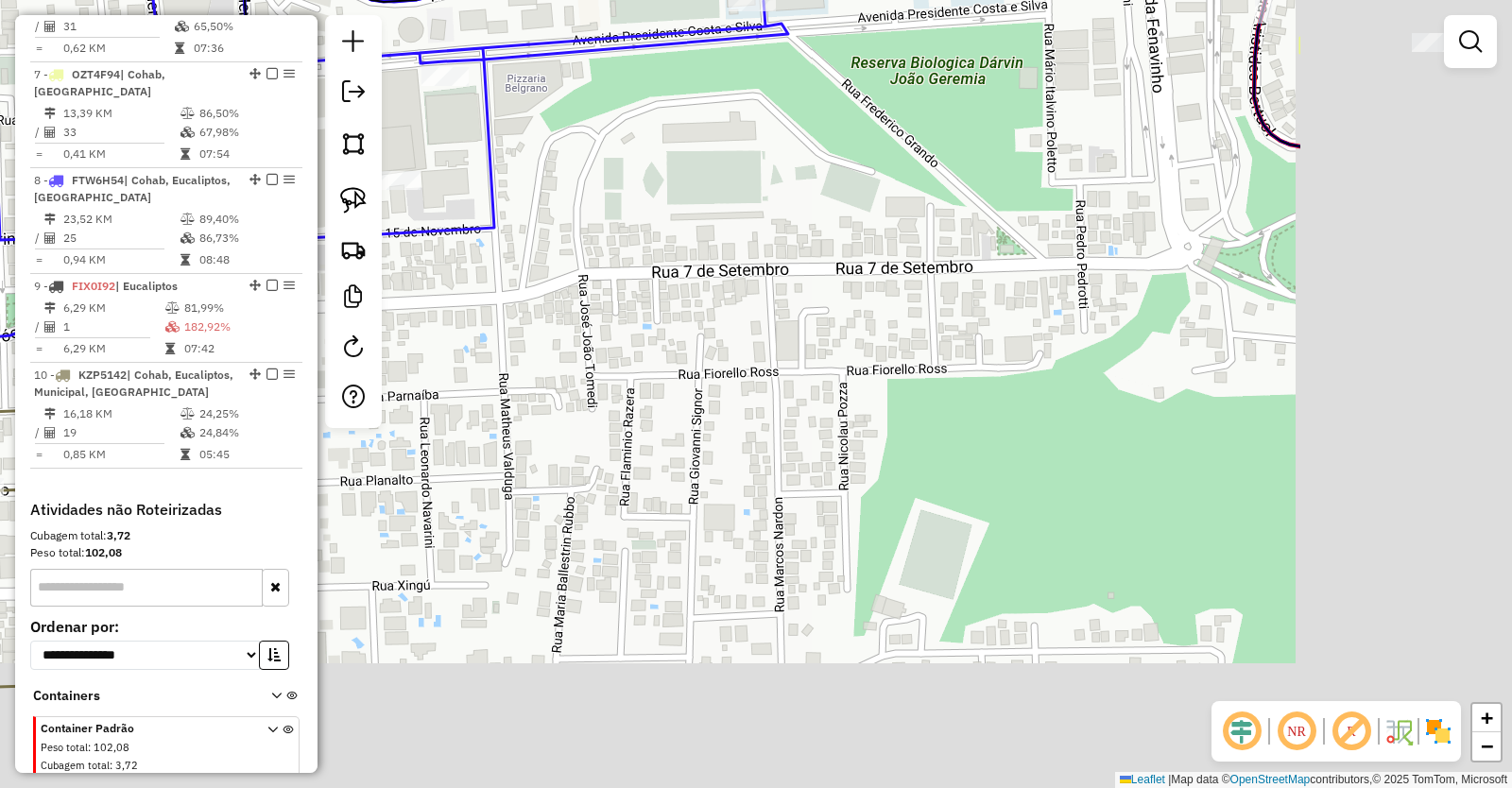
drag, startPoint x: 1105, startPoint y: 594, endPoint x: 731, endPoint y: 428, distance: 409.2
click at [740, 438] on div "Janela de atendimento Grade de atendimento Capacidade Transportadoras Veículos …" at bounding box center [756, 394] width 1512 height 788
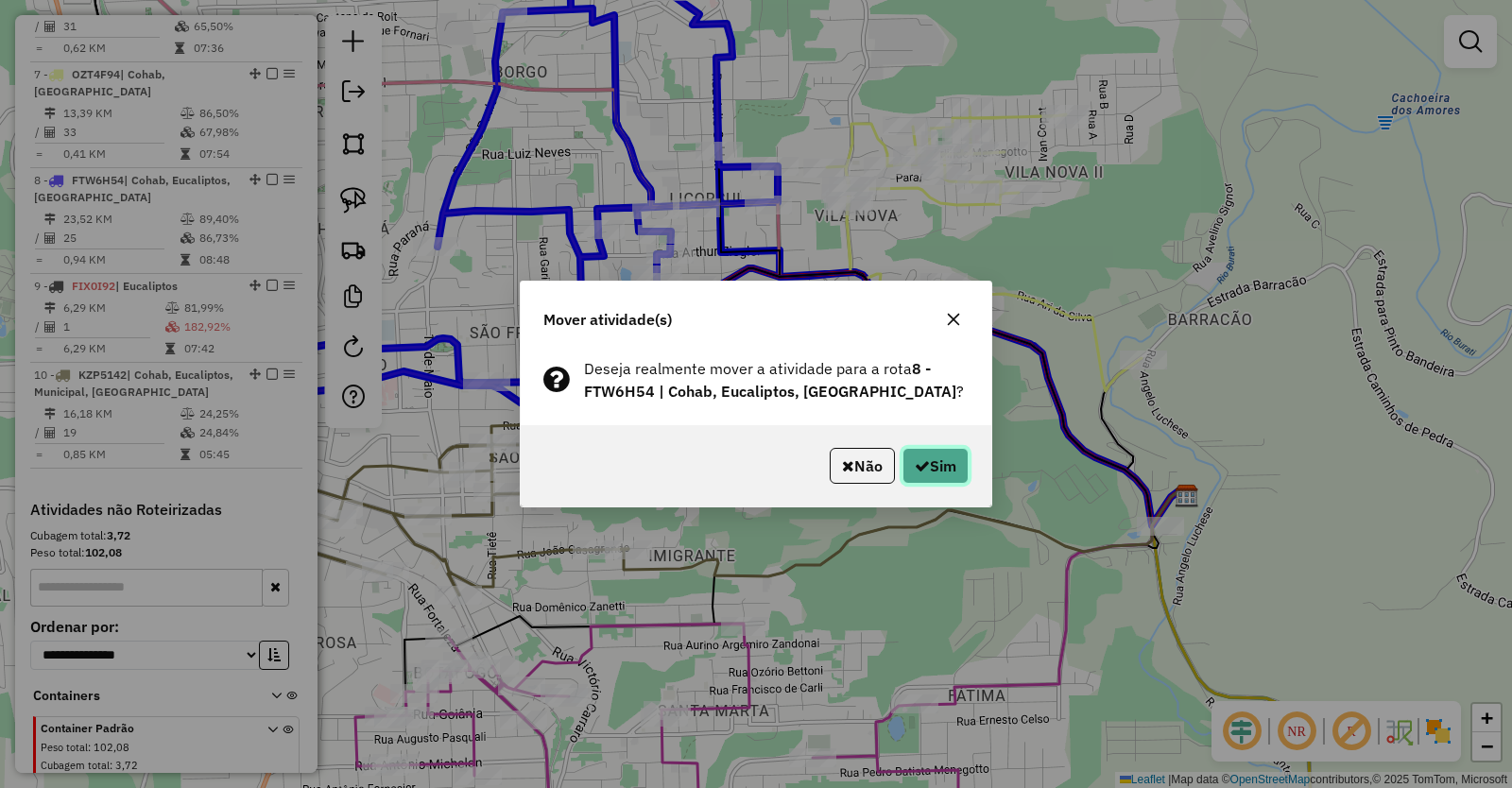
click at [919, 463] on icon "button" at bounding box center [922, 465] width 15 height 15
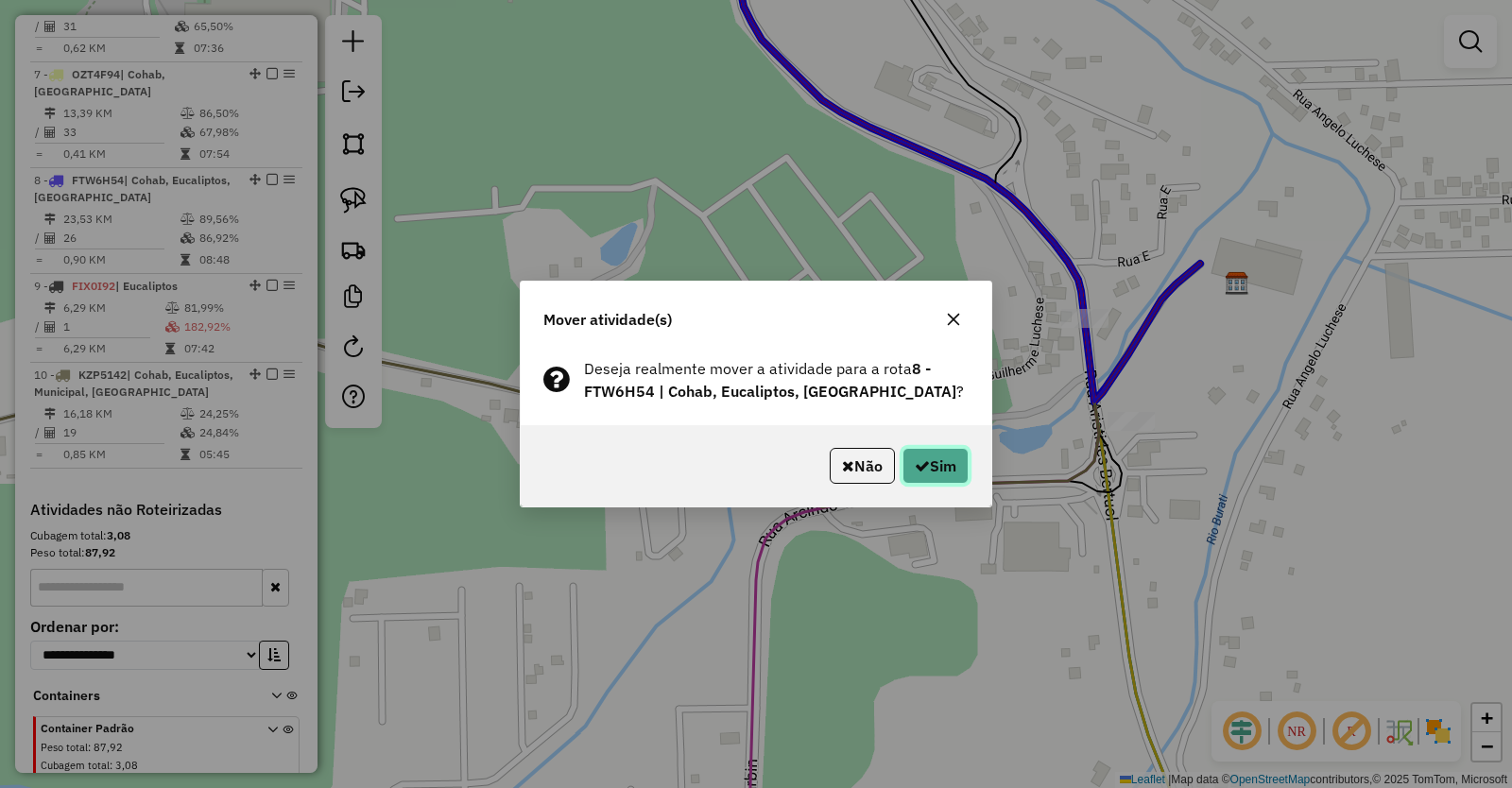
click at [952, 461] on button "Sim" at bounding box center [935, 466] width 66 height 35
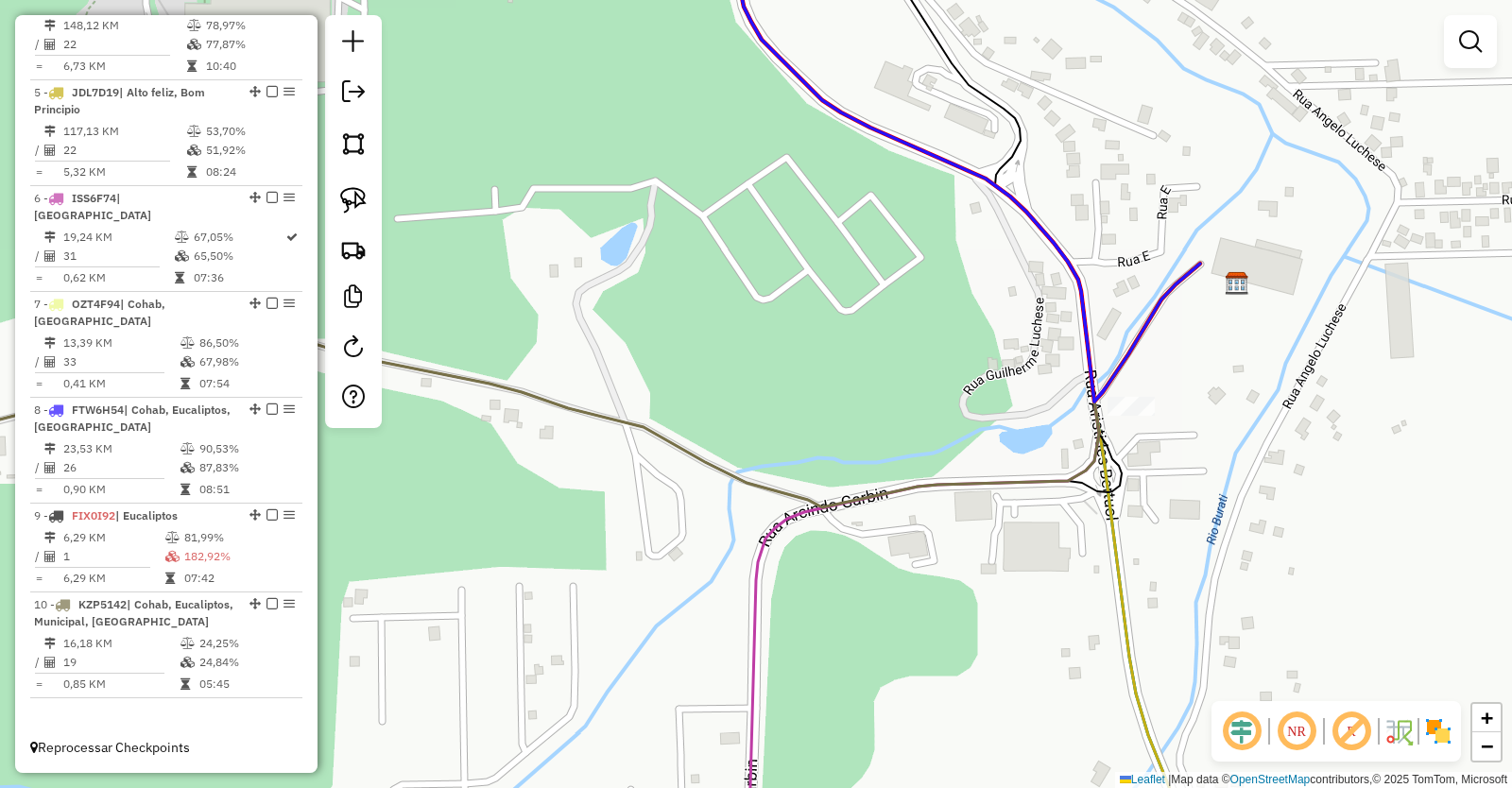
scroll to position [1089, 0]
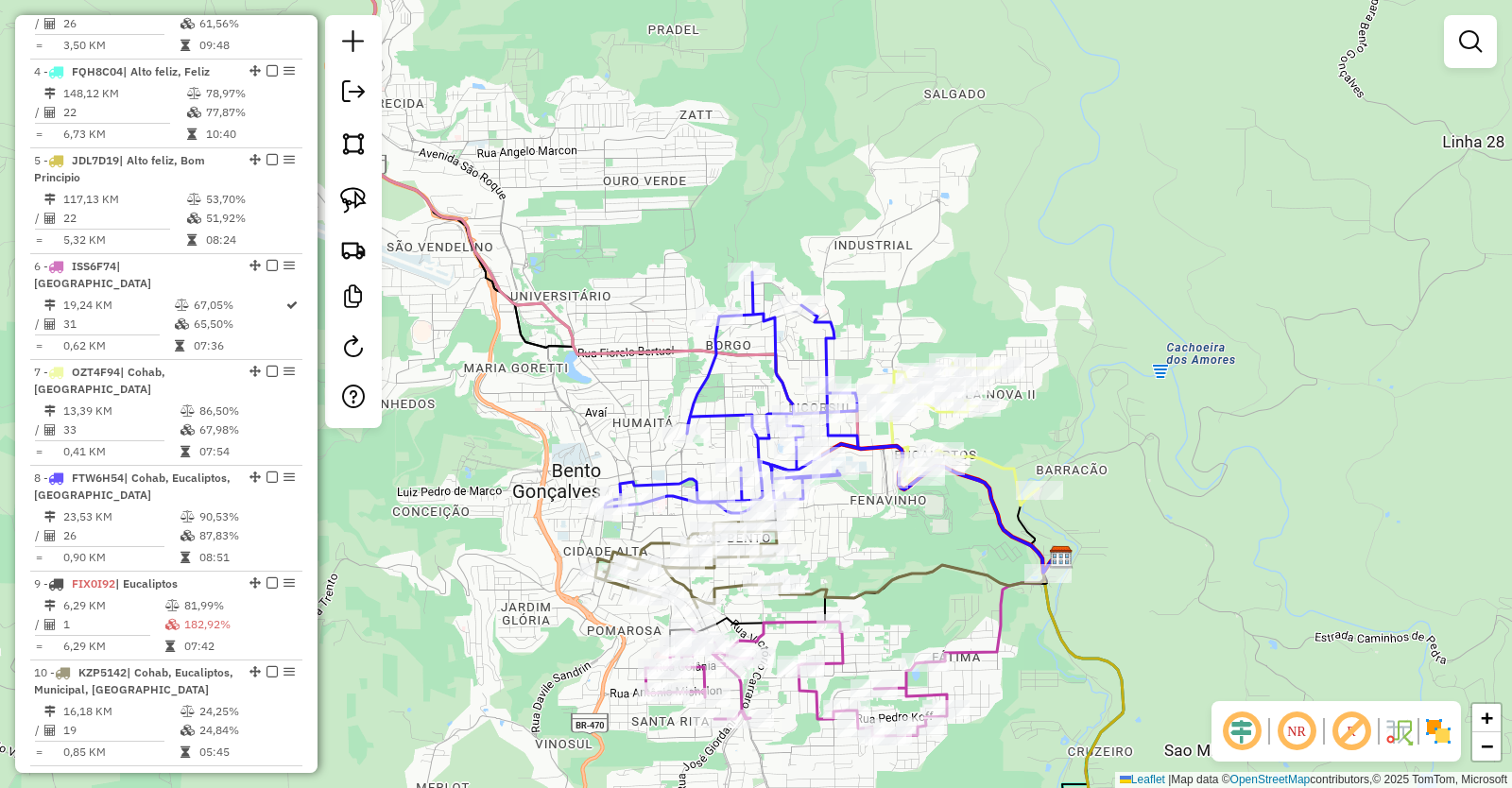
drag, startPoint x: 1022, startPoint y: 665, endPoint x: 969, endPoint y: 547, distance: 129.4
click at [969, 549] on div "Janela de atendimento Grade de atendimento Capacidade Transportadoras Veículos …" at bounding box center [756, 394] width 1512 height 788
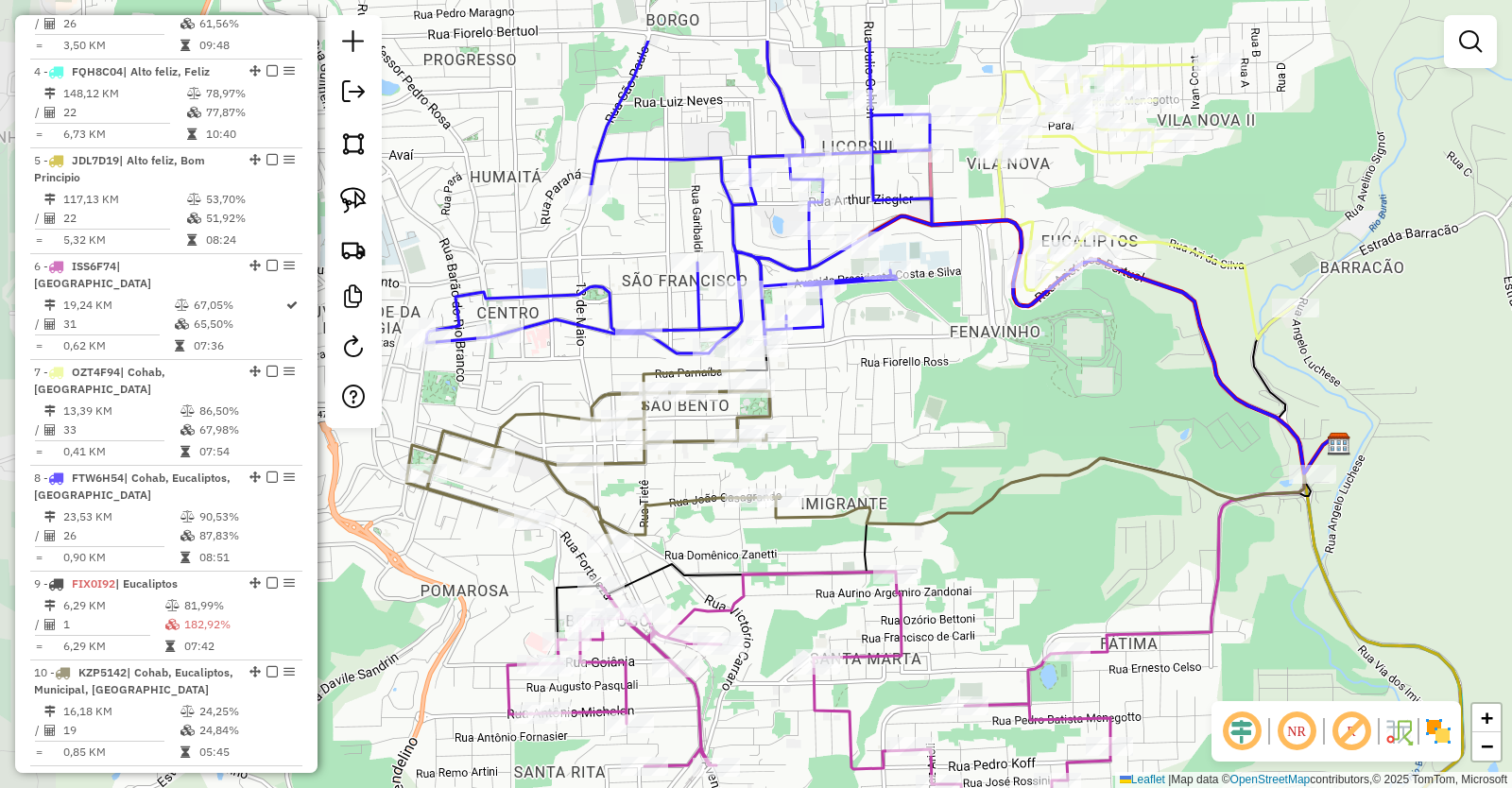
drag, startPoint x: 701, startPoint y: 446, endPoint x: 784, endPoint y: 689, distance: 256.8
click at [784, 695] on icon at bounding box center [809, 686] width 603 height 229
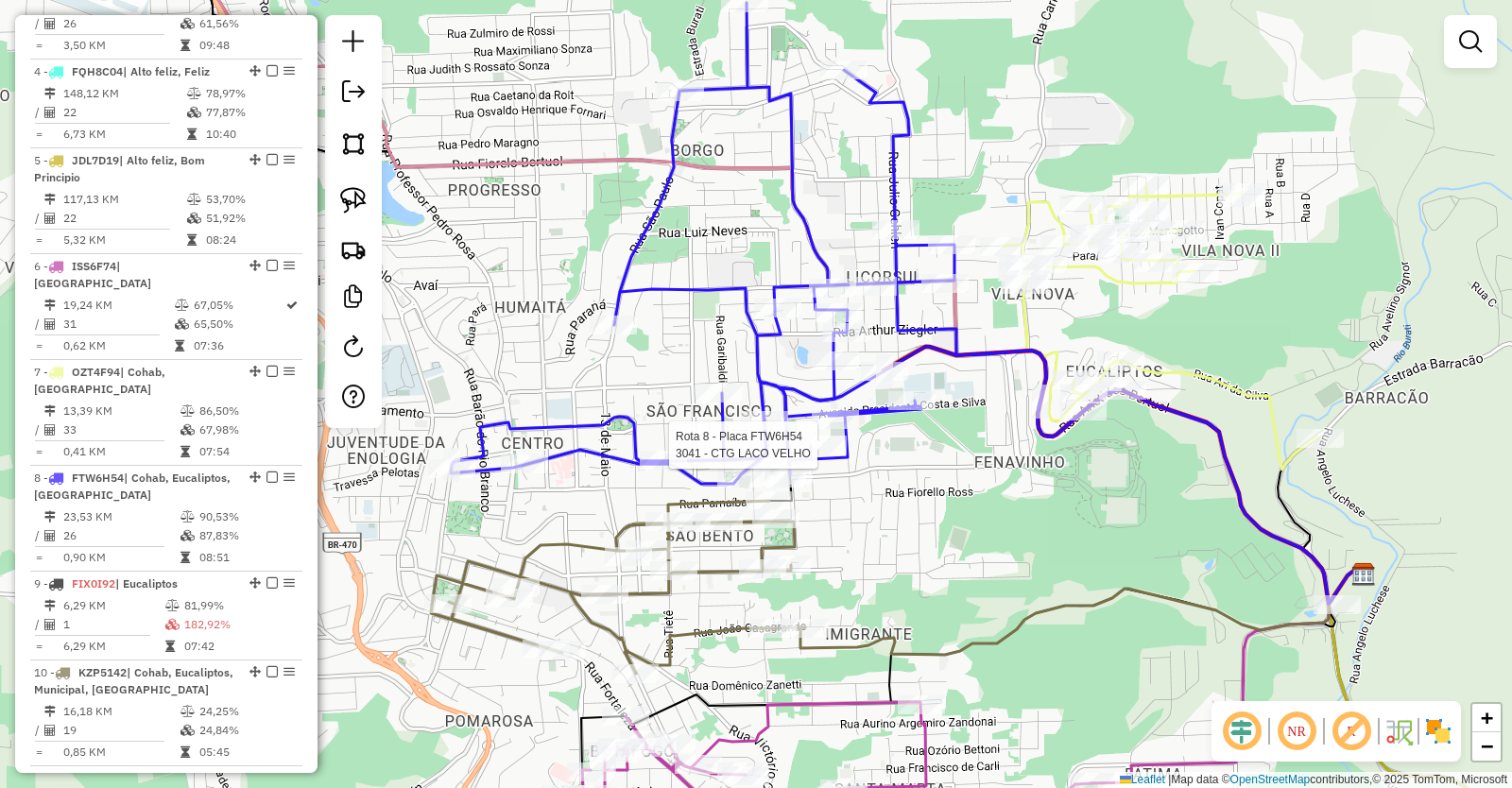
select select "*********"
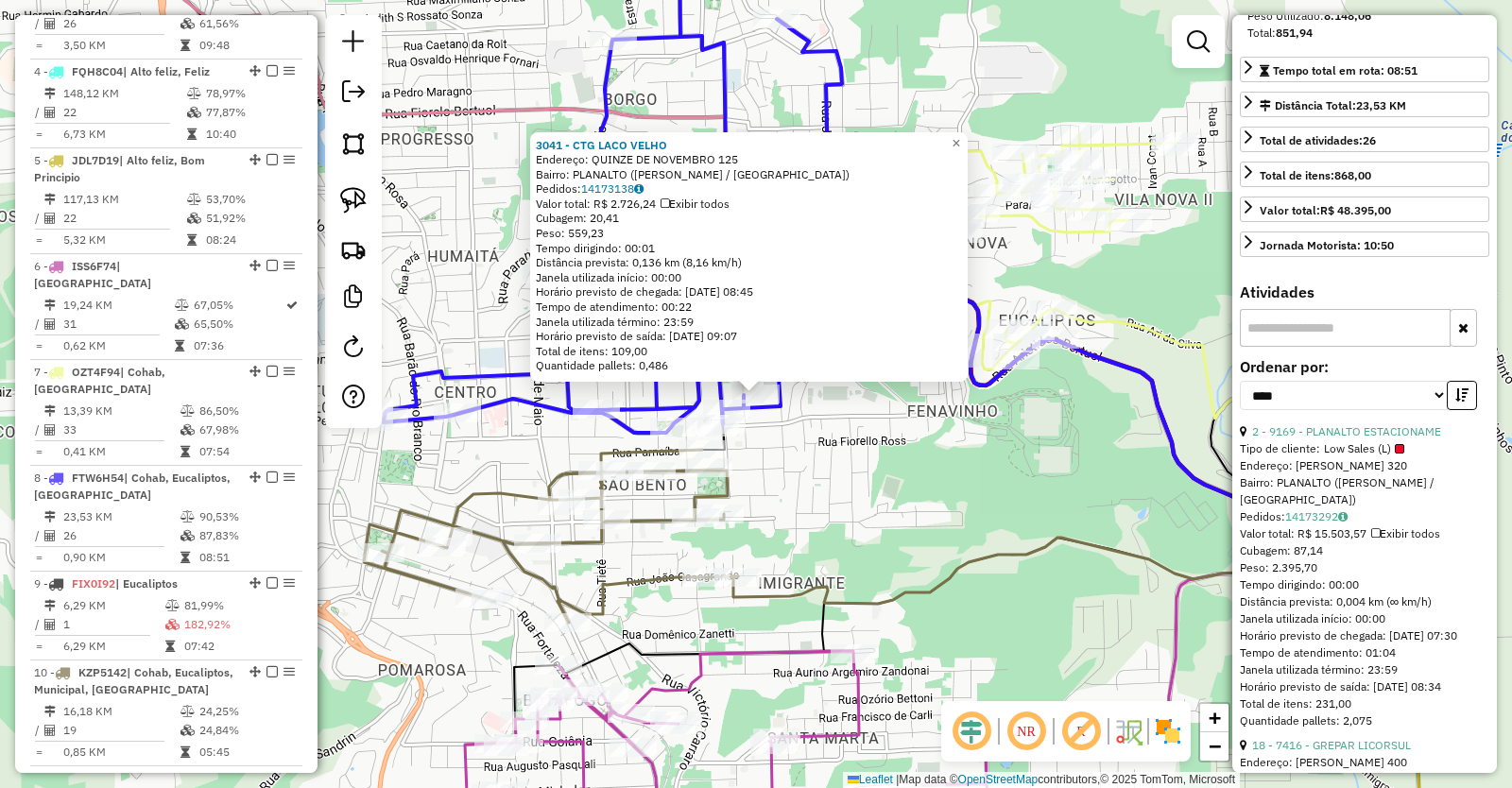
scroll to position [378, 0]
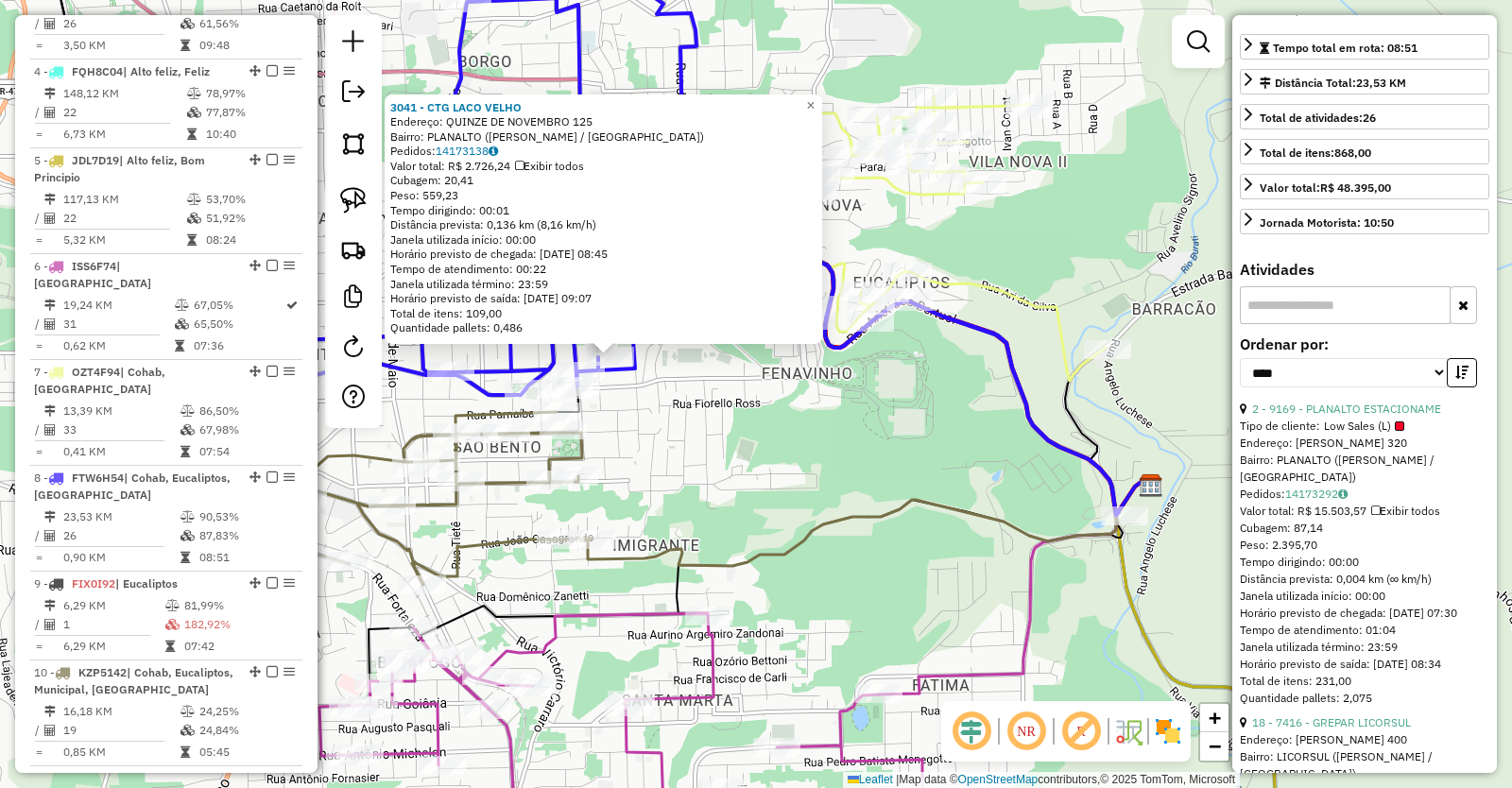
drag, startPoint x: 997, startPoint y: 574, endPoint x: 852, endPoint y: 537, distance: 149.6
click at [852, 537] on div "3041 - CTG LACO VELHO Endereço: QUINZE DE NOVEMBRO 125 Bairro: PLANALTO (BENTO …" at bounding box center [756, 394] width 1512 height 788
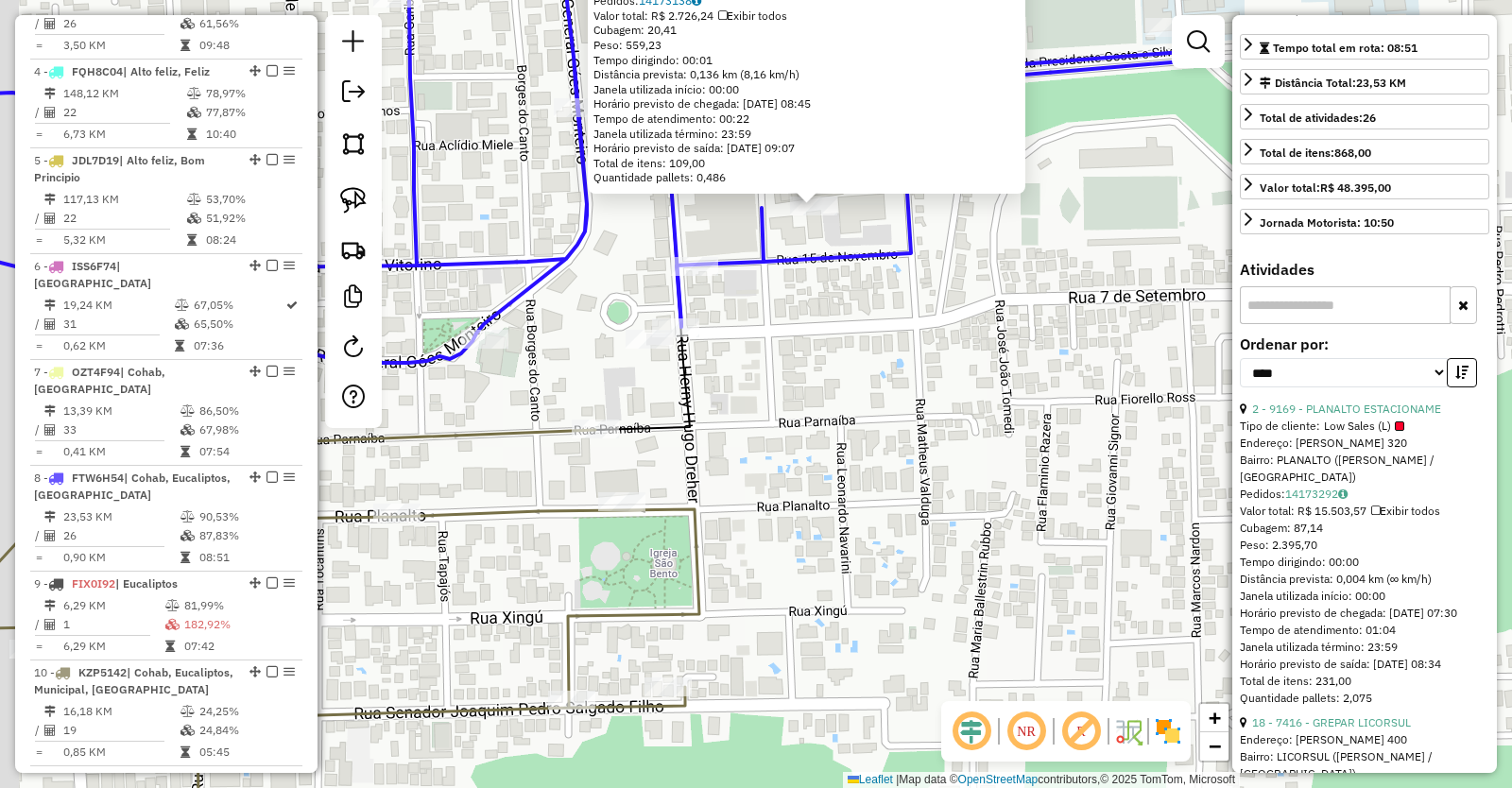
drag, startPoint x: 595, startPoint y: 370, endPoint x: 742, endPoint y: 468, distance: 176.7
click at [742, 430] on icon at bounding box center [1180, 204] width 1171 height 453
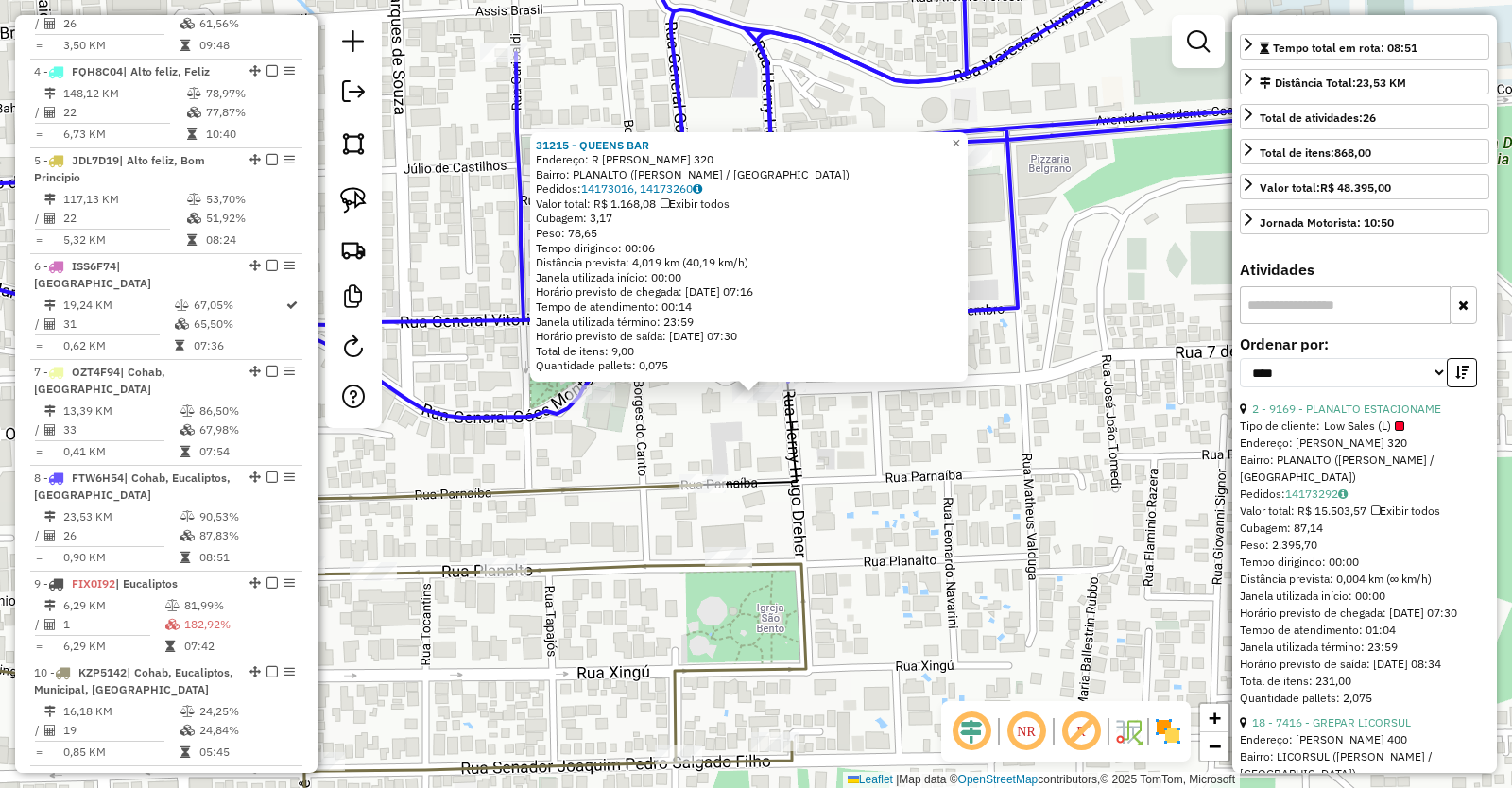
click at [835, 480] on div "31215 - QUEENS BAR Endereço: R HENRY HUGO DREHER 320 Bairro: PLANALTO (BENTO GO…" at bounding box center [756, 394] width 1512 height 788
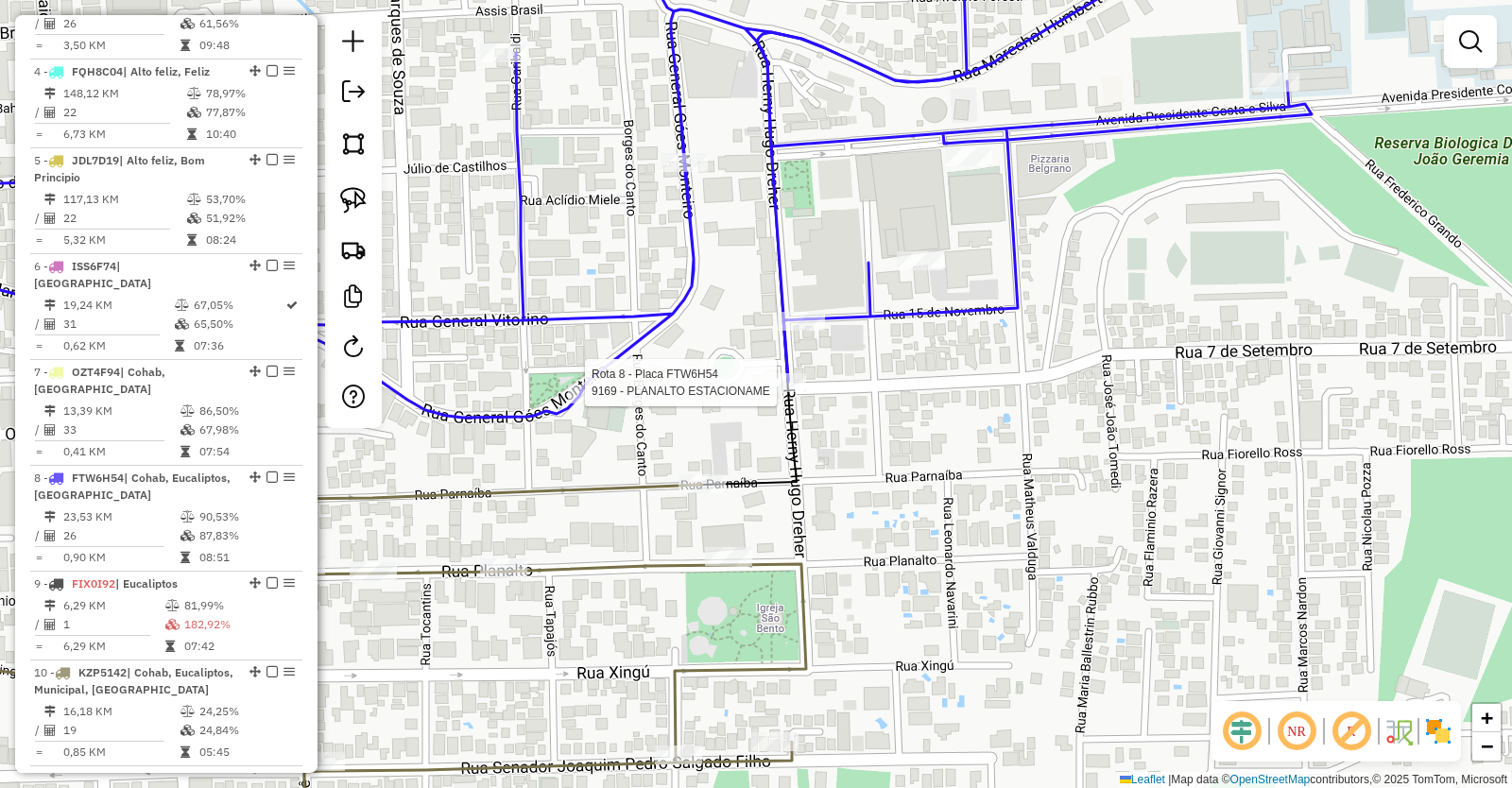
select select "*********"
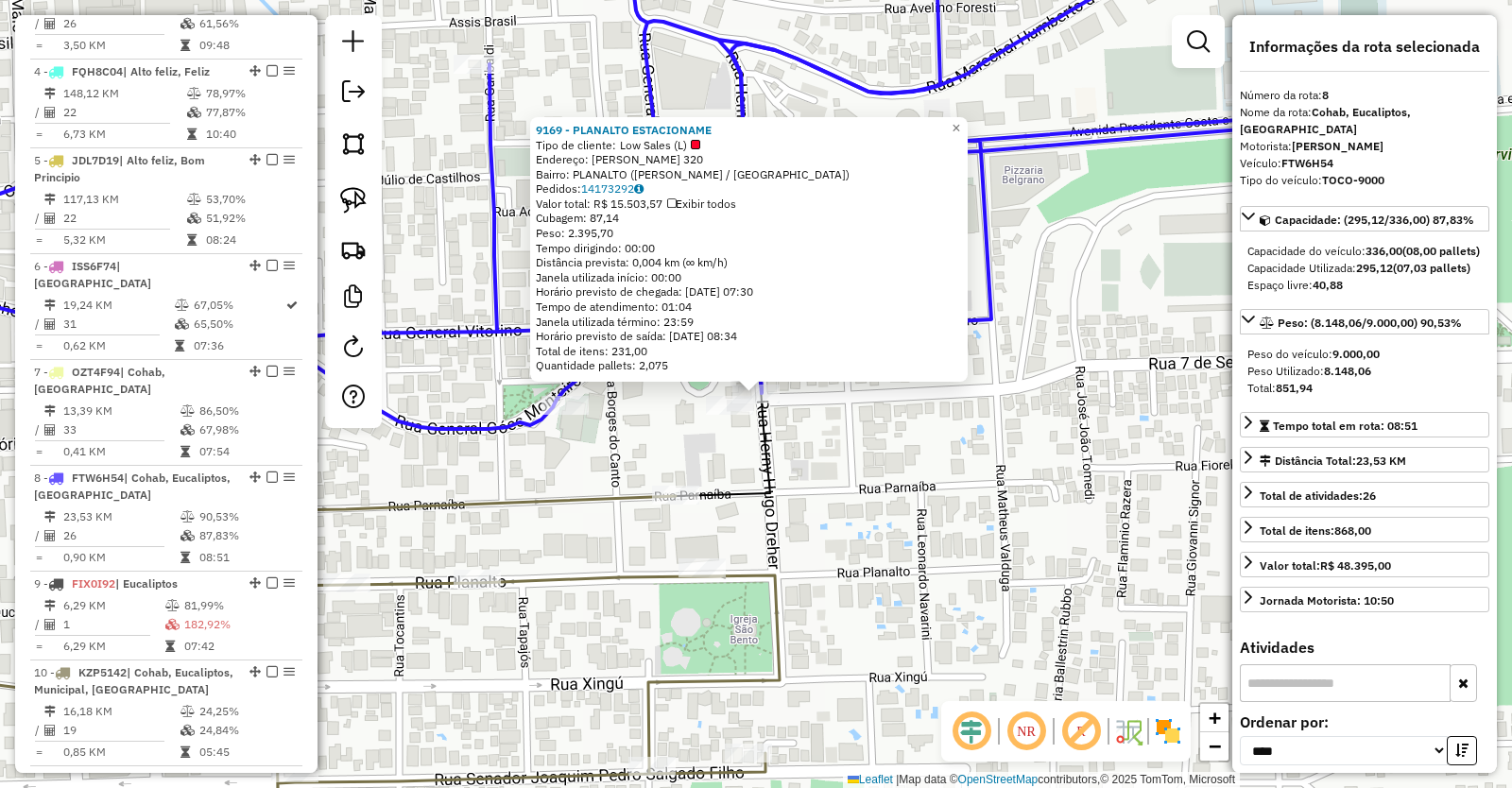
click at [938, 463] on div "9169 - PLANALTO ESTACIONAME Tipo de cliente: Low Sales (L) Endereço: HENRY HUGO…" at bounding box center [756, 394] width 1512 height 788
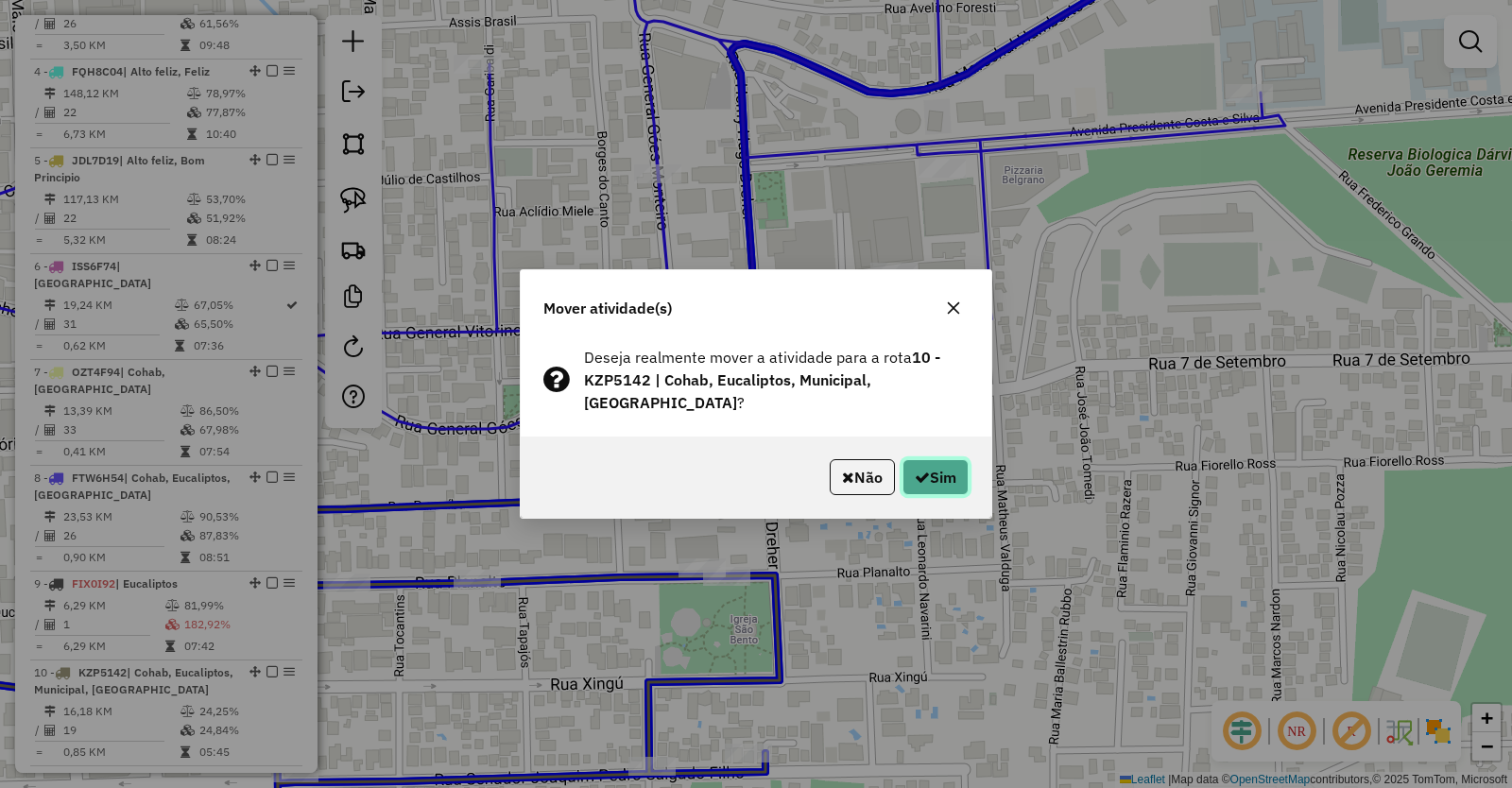
click at [929, 472] on button "Sim" at bounding box center [935, 477] width 66 height 35
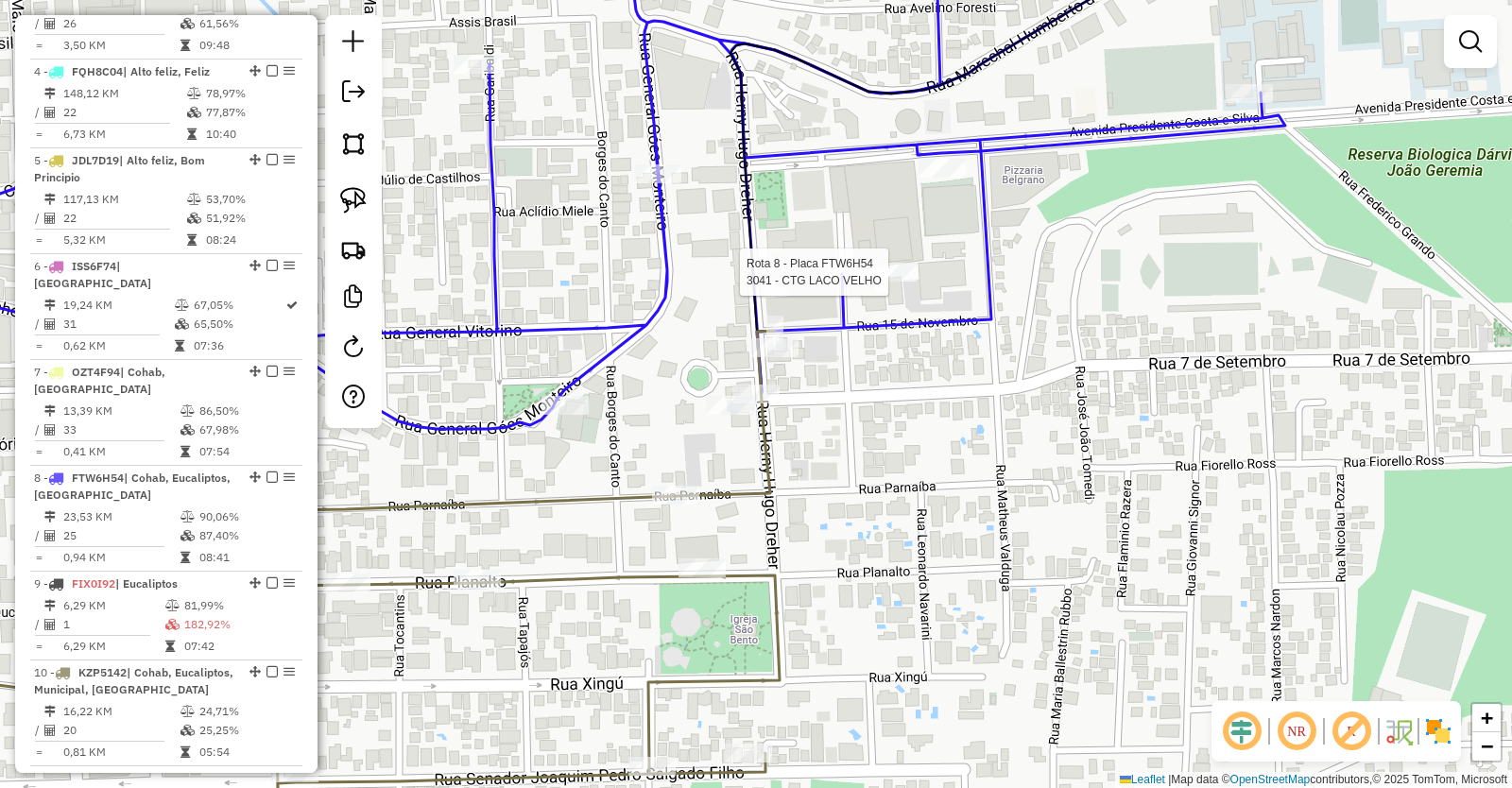
select select "*********"
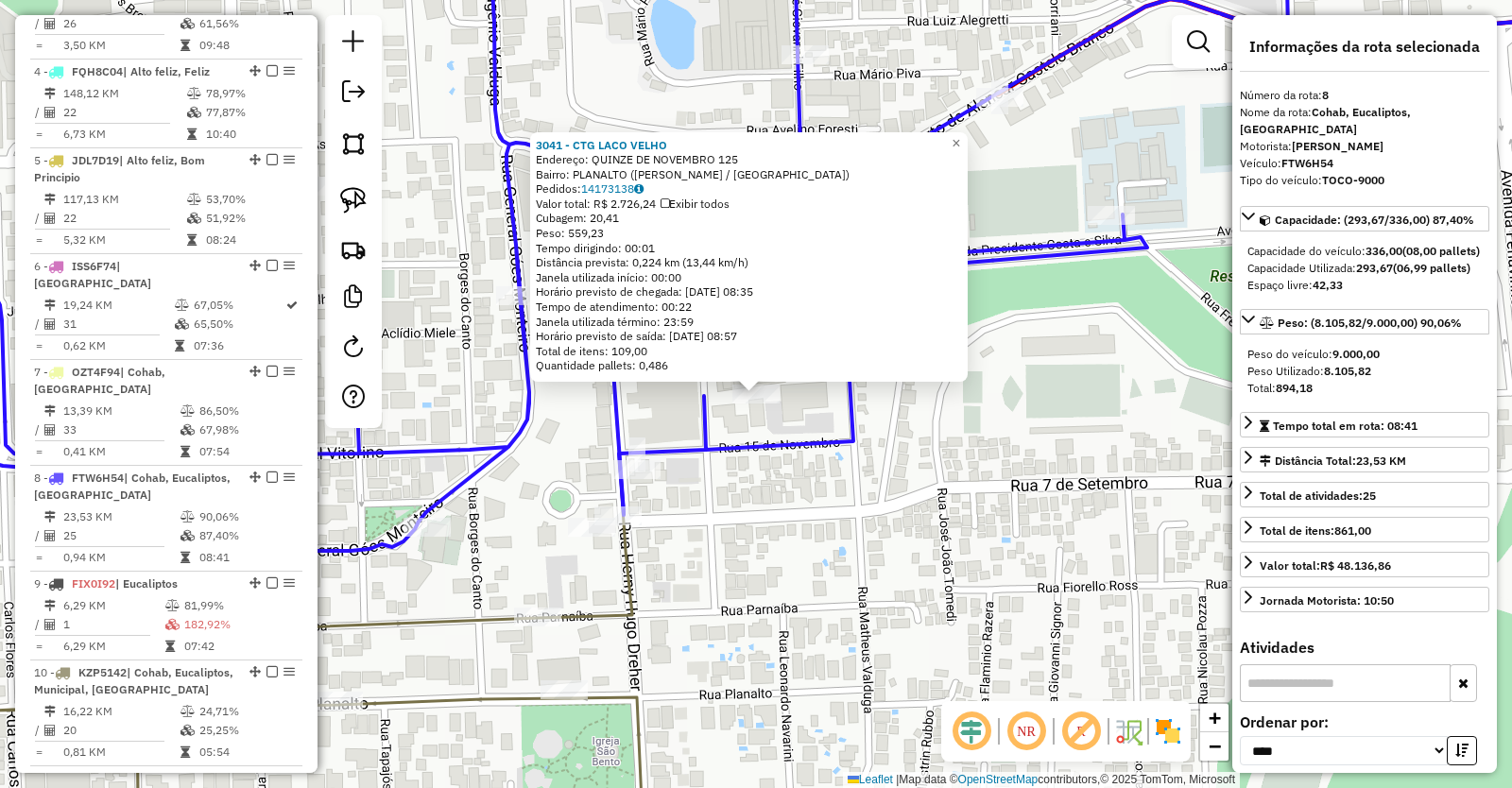
click at [774, 505] on div "3041 - CTG LACO VELHO Endereço: QUINZE DE NOVEMBRO 125 Bairro: PLANALTO (BENTO …" at bounding box center [756, 394] width 1512 height 788
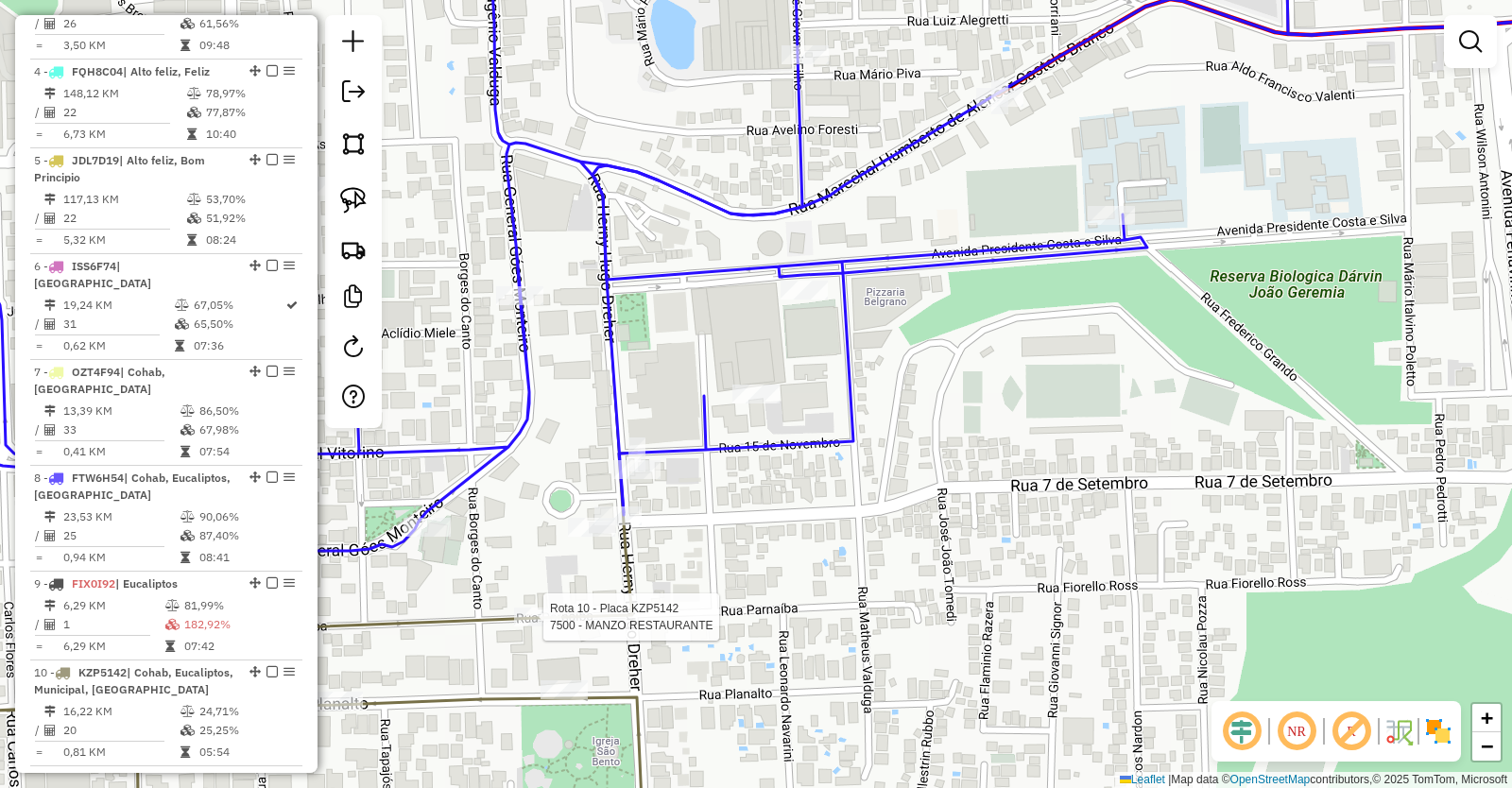
select select "*********"
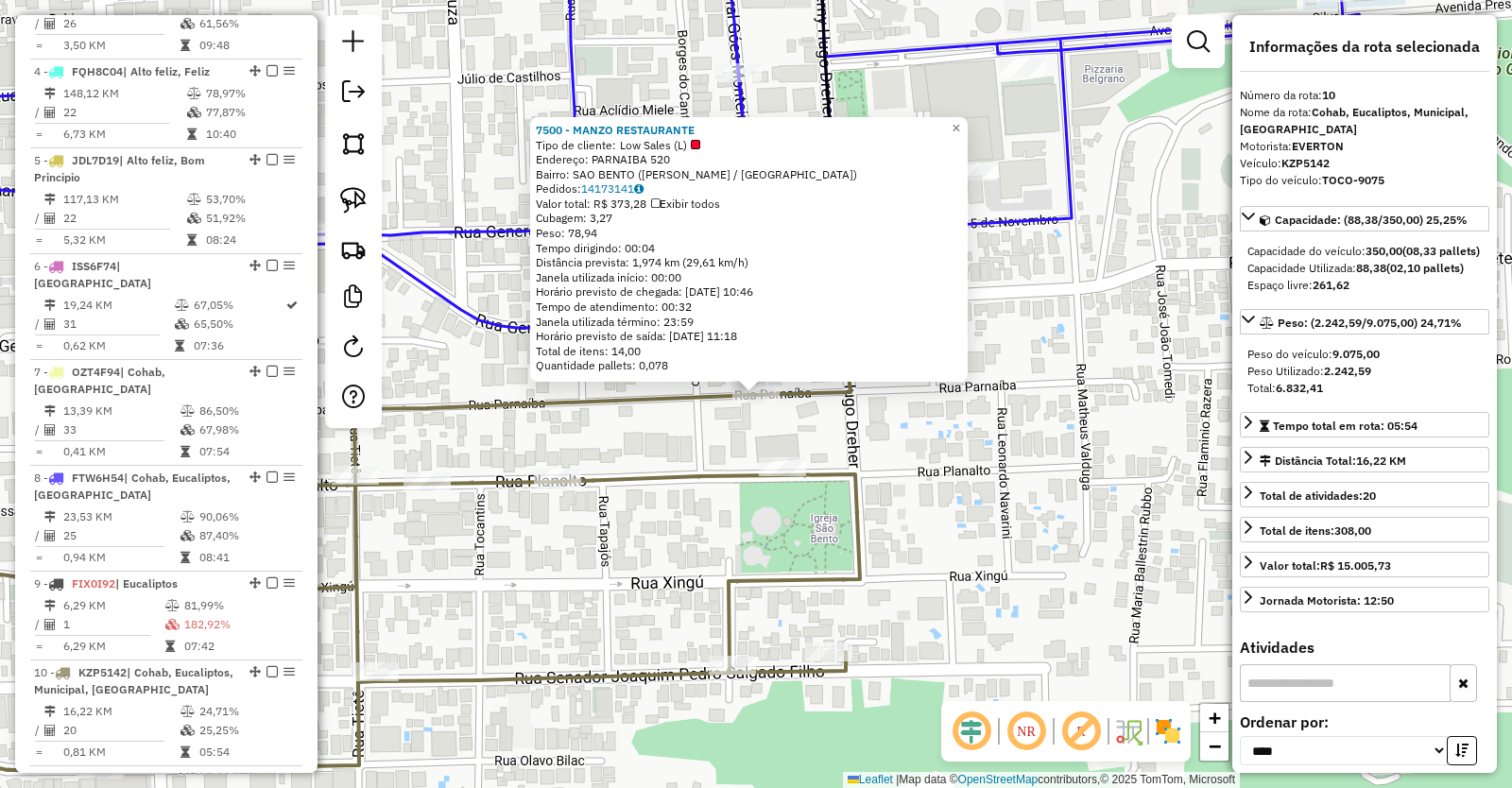
click at [735, 604] on icon at bounding box center [354, 549] width 1012 height 638
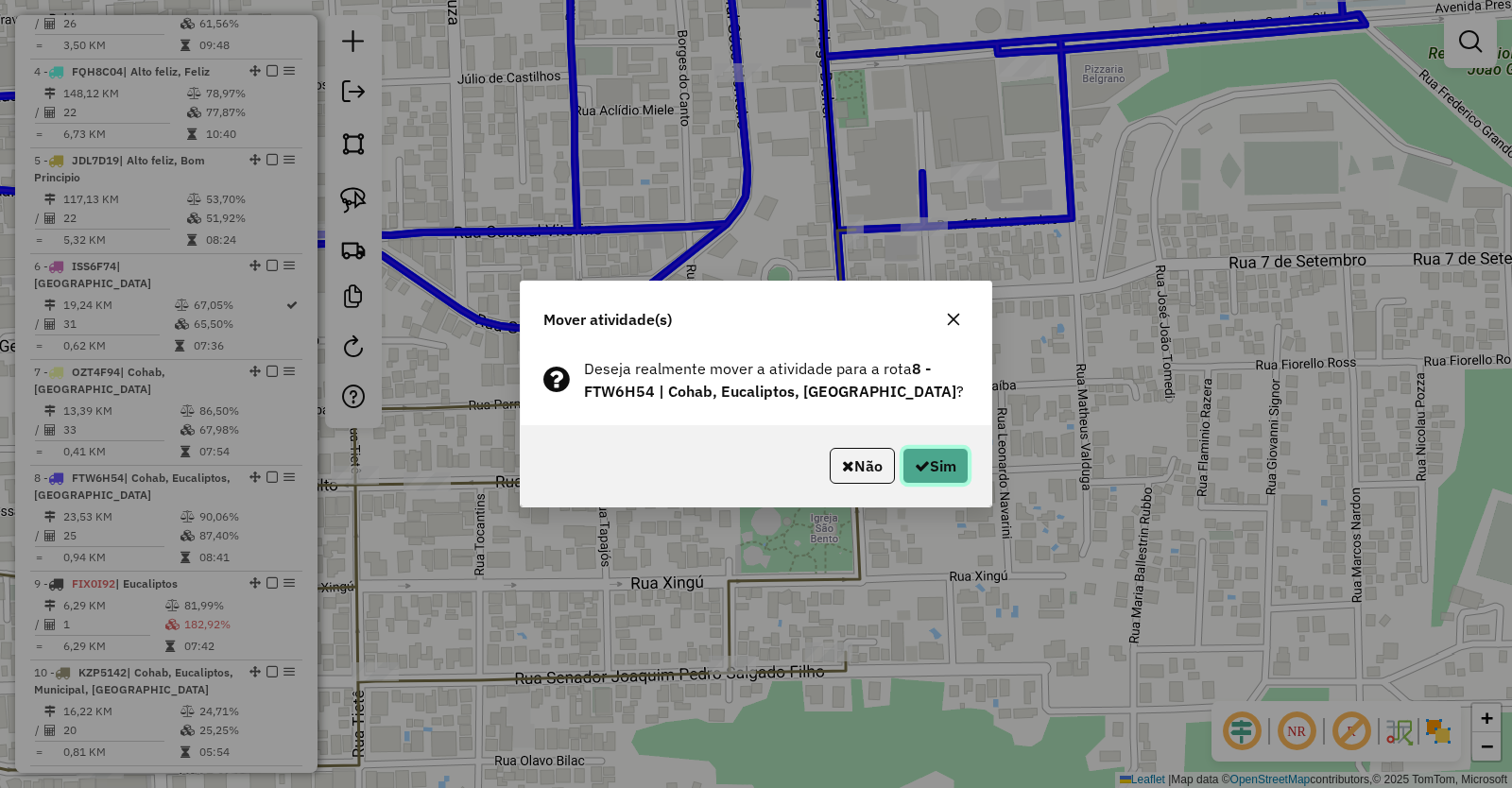
click at [939, 468] on button "Sim" at bounding box center [935, 466] width 66 height 35
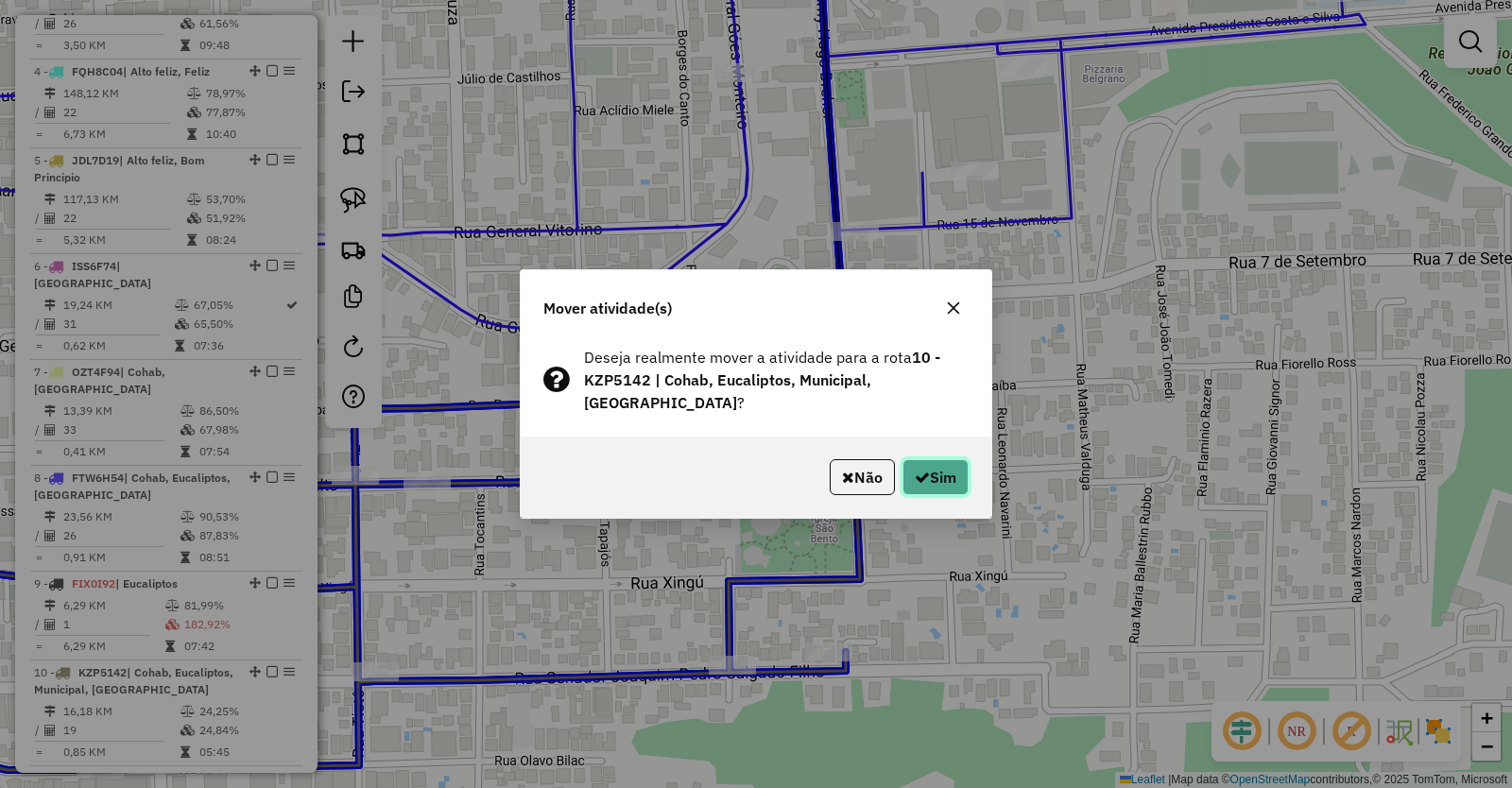
click at [948, 465] on button "Sim" at bounding box center [935, 477] width 66 height 35
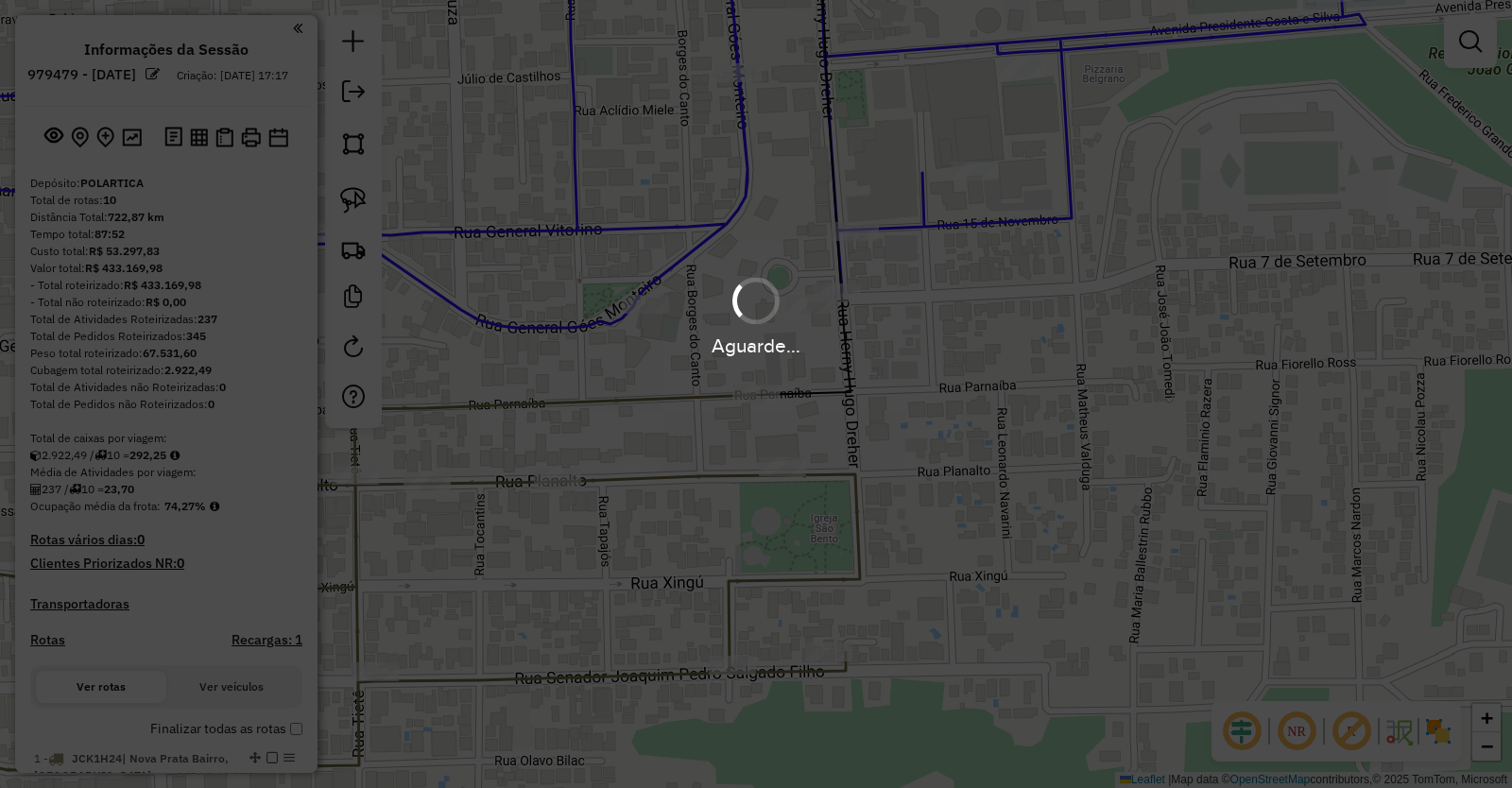
scroll to position [1089, 0]
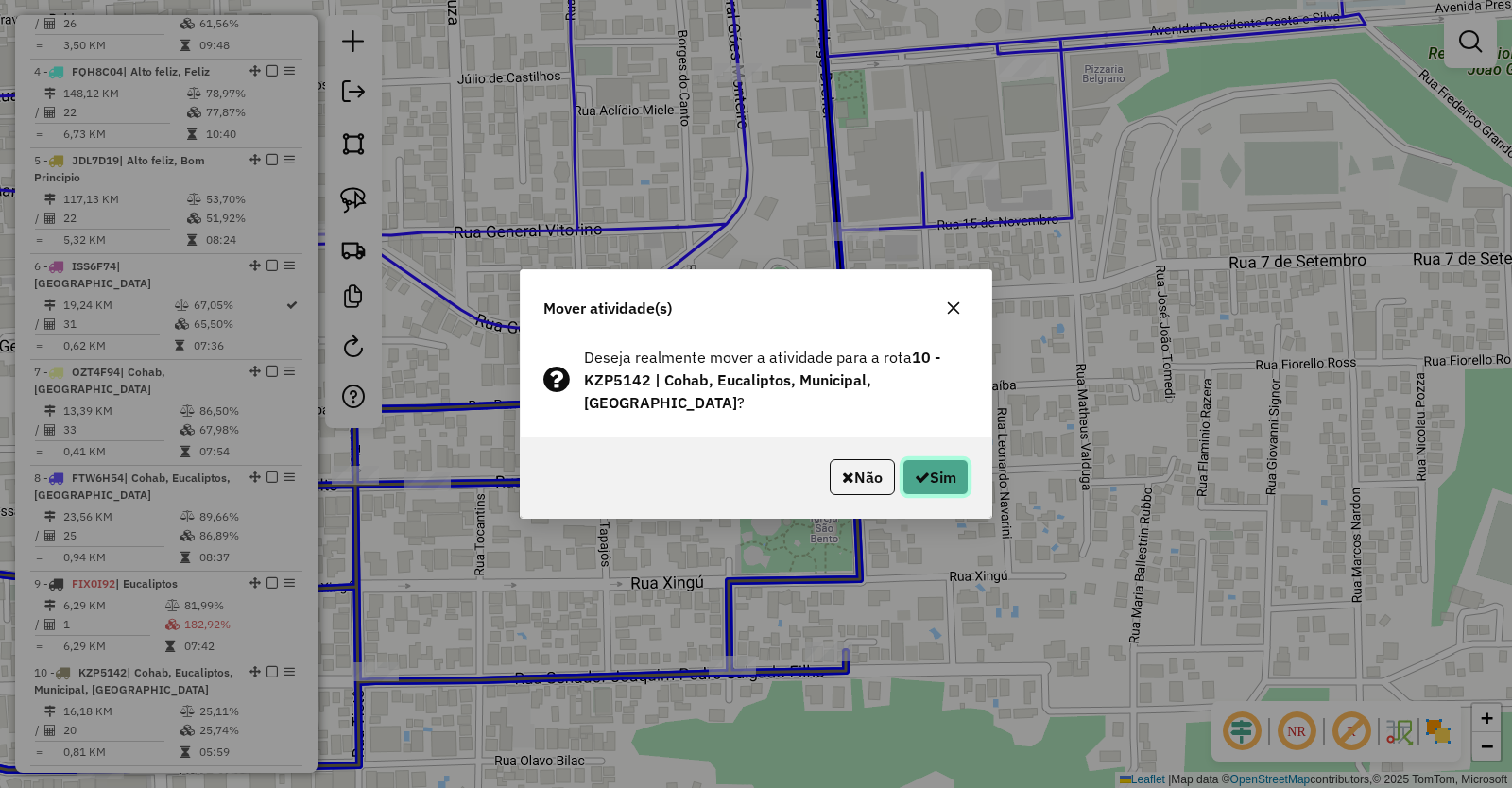
click at [936, 474] on button "Sim" at bounding box center [935, 477] width 66 height 35
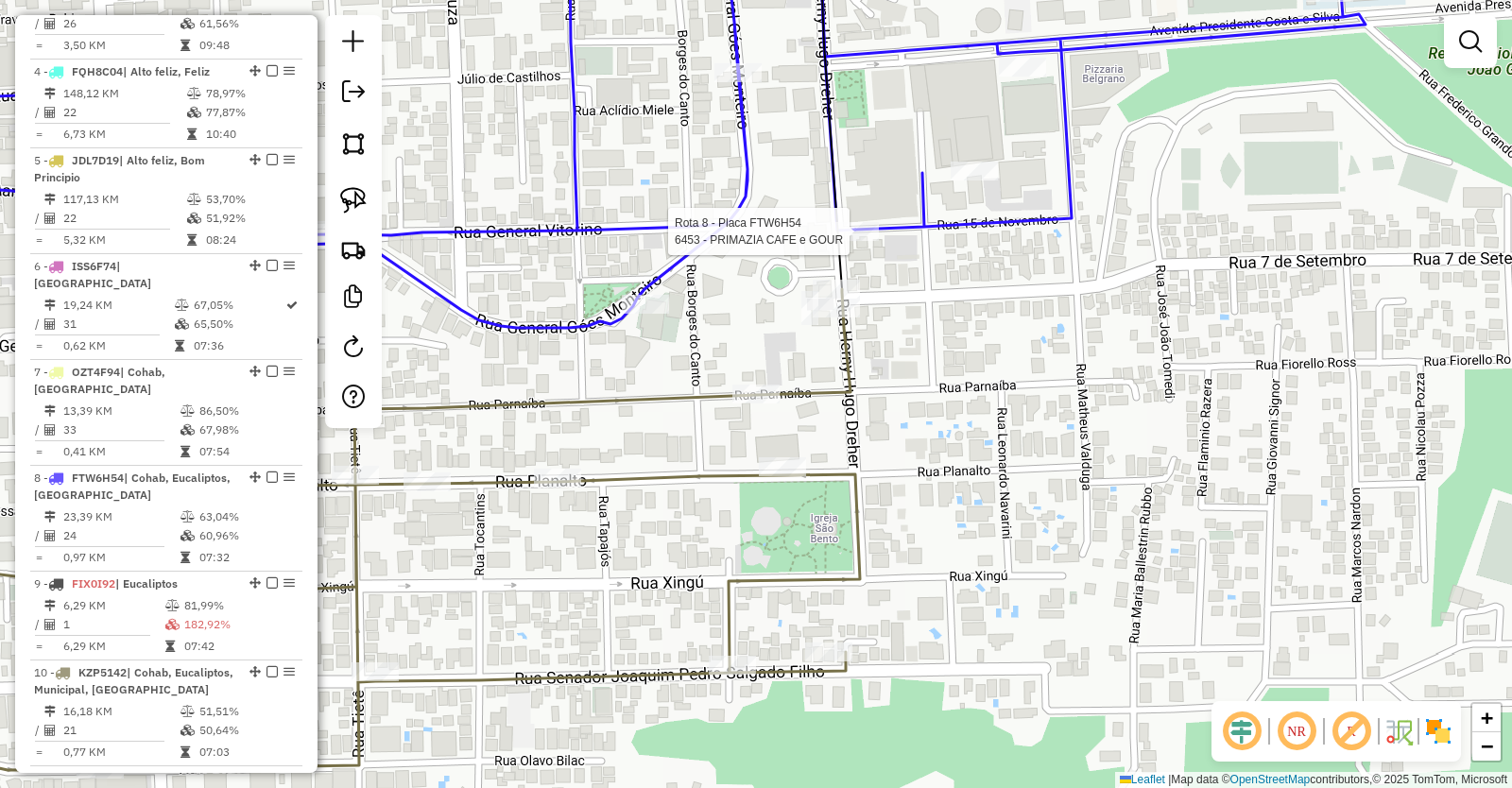
select select "*********"
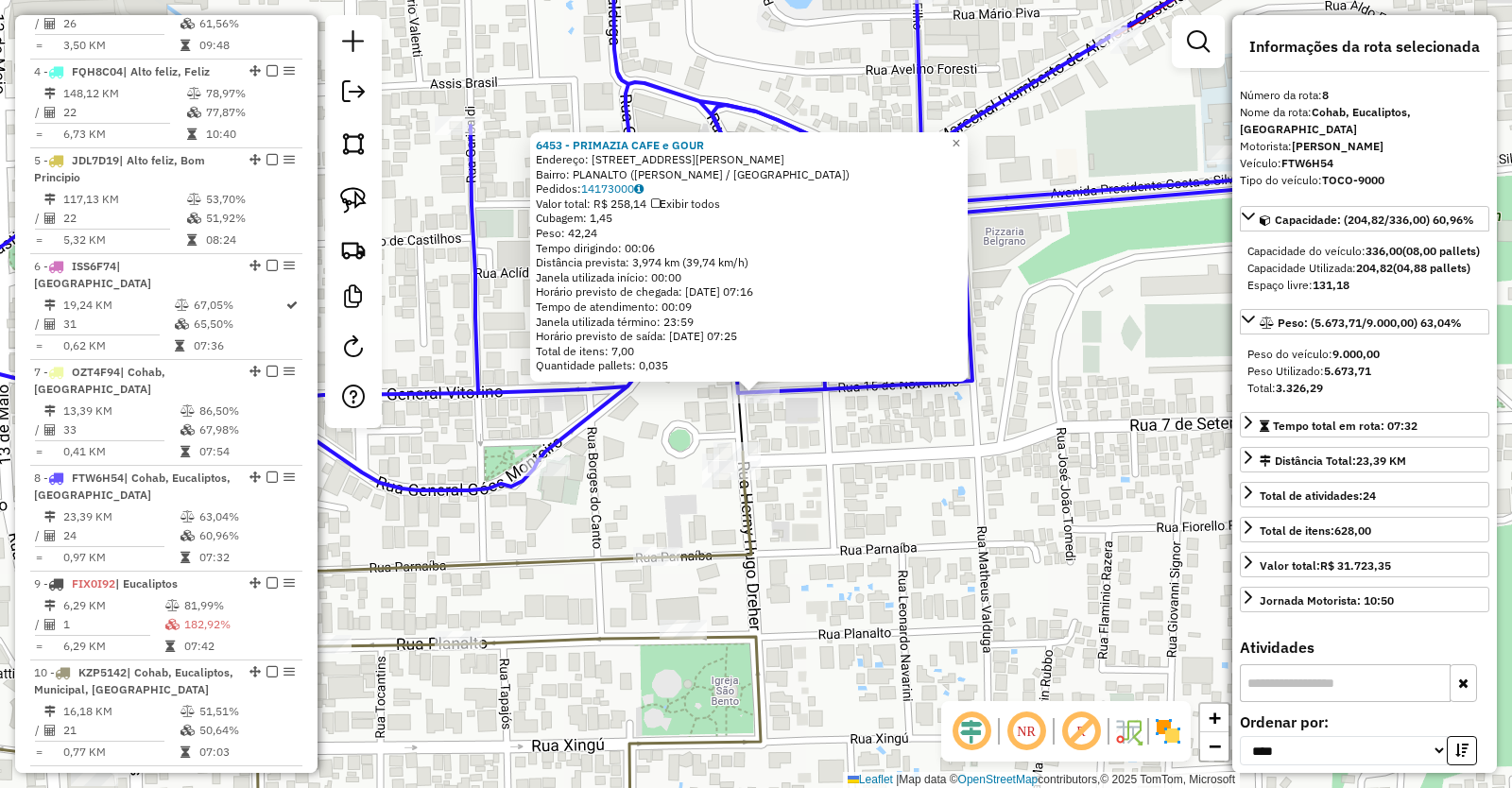
drag, startPoint x: 928, startPoint y: 511, endPoint x: 920, endPoint y: 564, distance: 53.6
click at [925, 520] on div "6453 - PRIMAZIA CAFE e GOUR Endereço: [STREET_ADDRESS][PERSON_NAME] Bairro: PLA…" at bounding box center [756, 394] width 1512 height 788
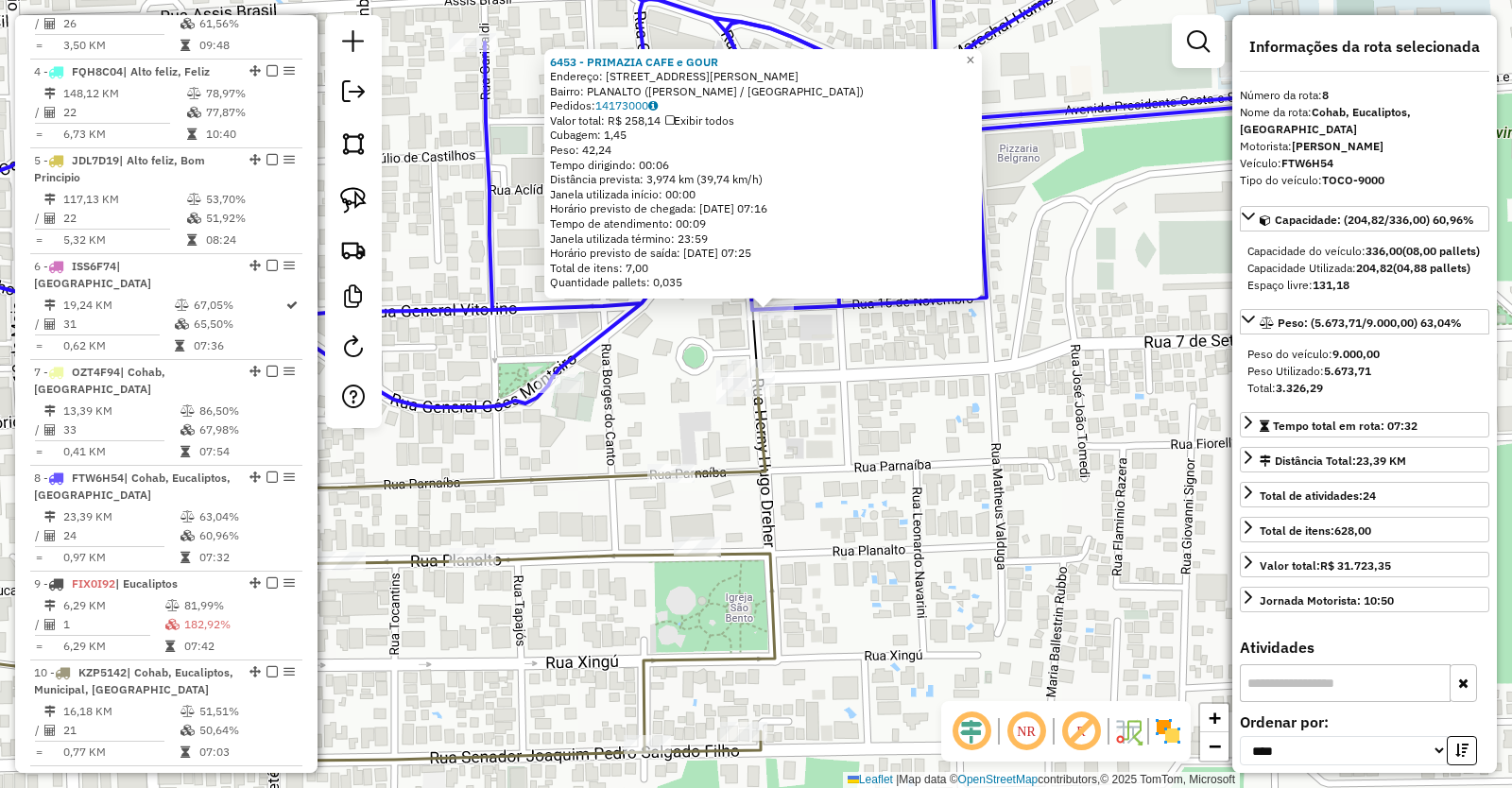
drag, startPoint x: 915, startPoint y: 591, endPoint x: 992, endPoint y: 347, distance: 255.9
click at [980, 373] on div "6453 - PRIMAZIA CAFE e GOUR Endereço: [STREET_ADDRESS][PERSON_NAME] Bairro: PLA…" at bounding box center [756, 394] width 1512 height 788
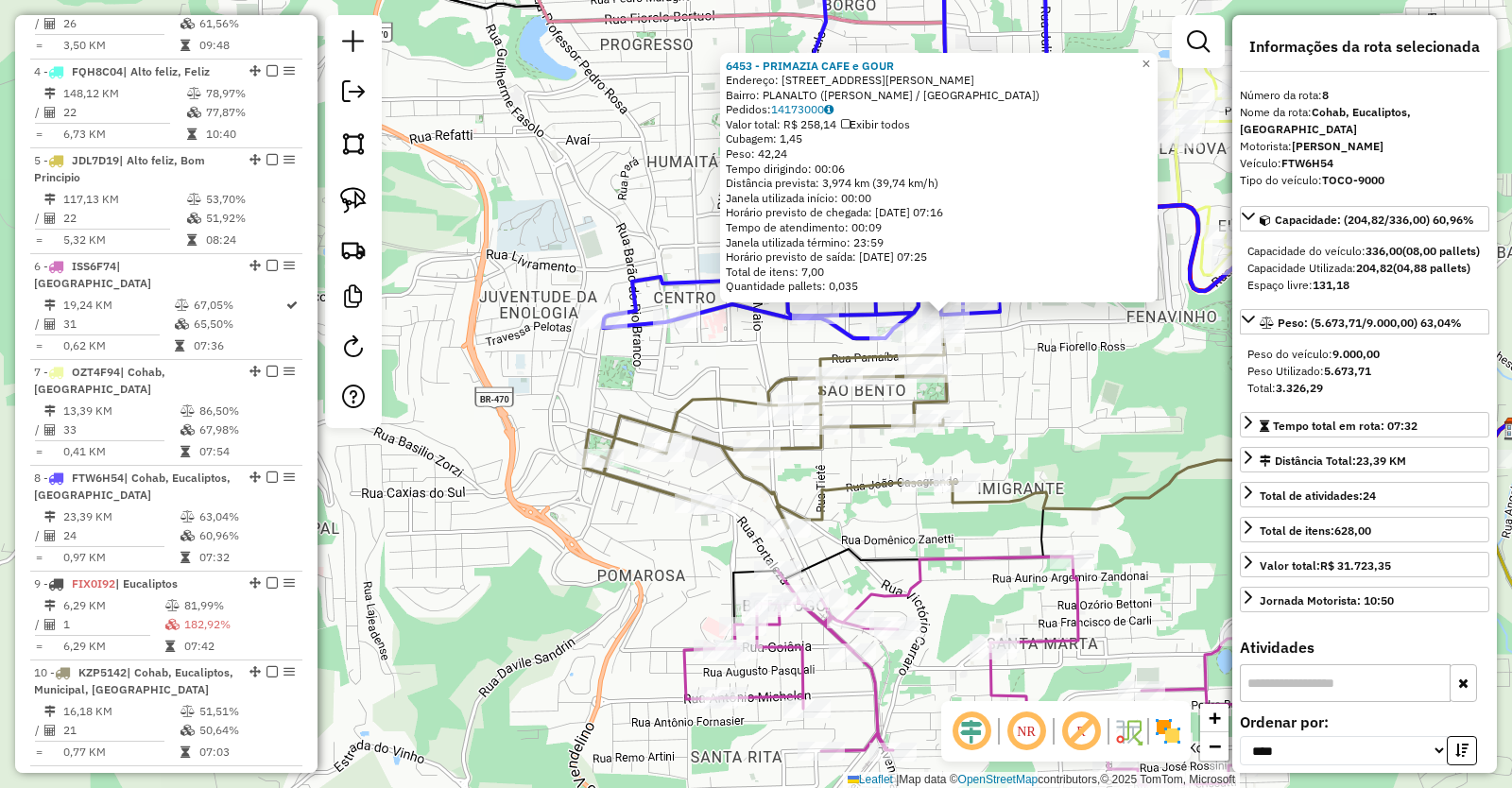
drag, startPoint x: 891, startPoint y: 545, endPoint x: 905, endPoint y: 465, distance: 81.2
click at [904, 467] on div "6453 - PRIMAZIA CAFE e GOUR Endereço: [STREET_ADDRESS][PERSON_NAME] Bairro: PLA…" at bounding box center [756, 394] width 1512 height 788
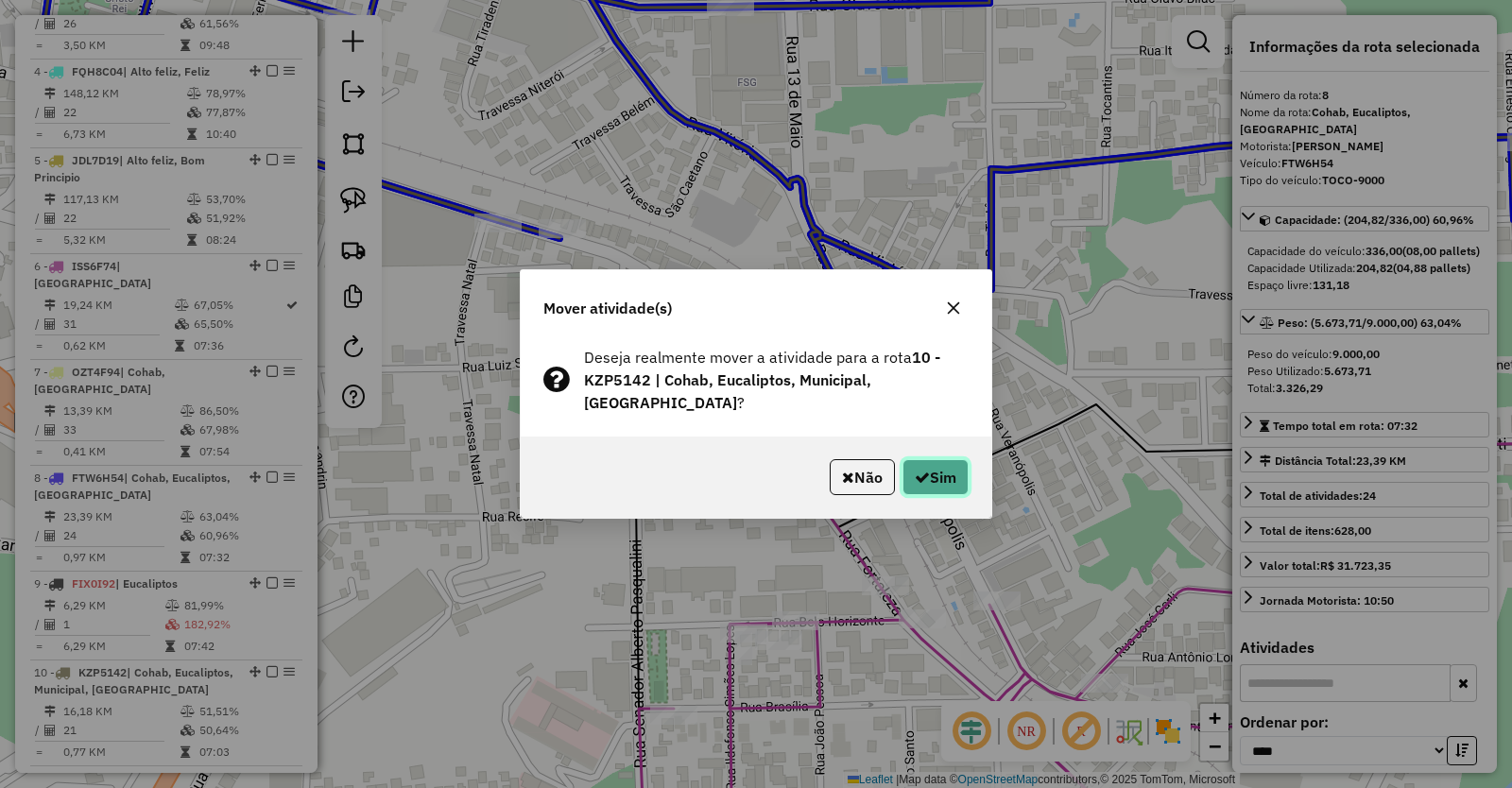
click at [921, 471] on icon "button" at bounding box center [922, 477] width 15 height 15
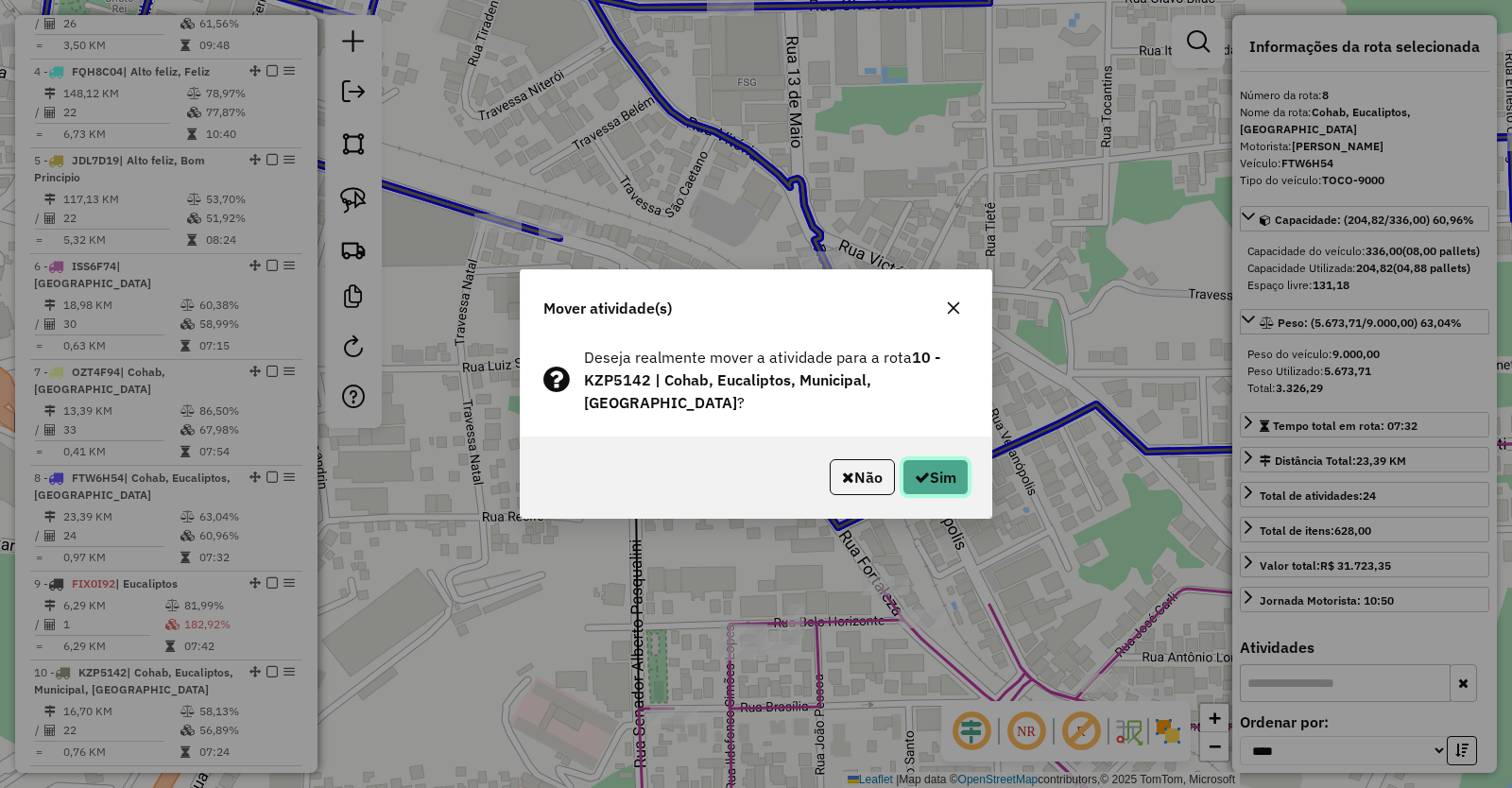
click at [936, 471] on button "Sim" at bounding box center [935, 477] width 66 height 35
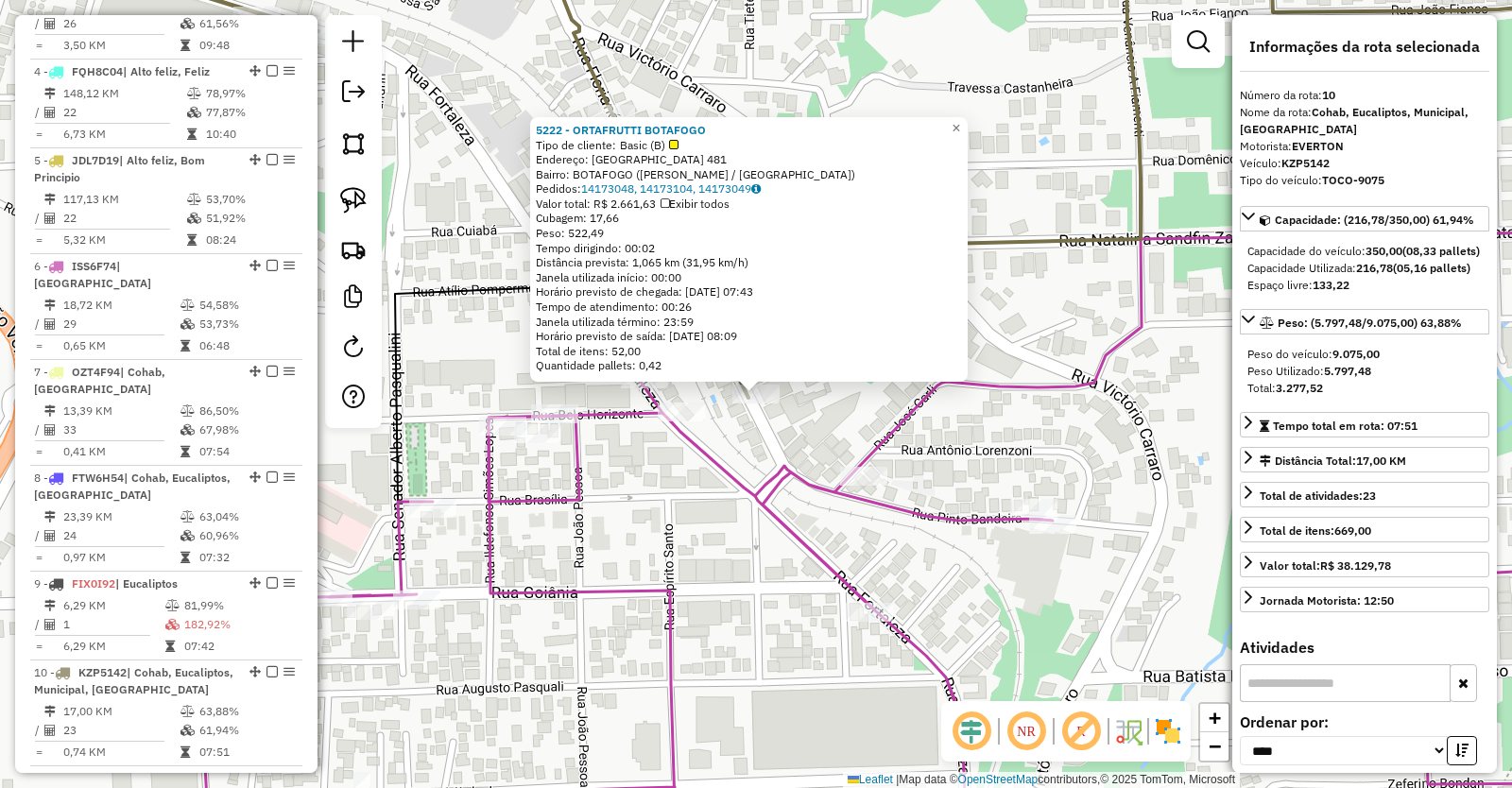
click at [705, 528] on div "5222 - ORTAFRUTTI BOTAFOGO Tipo de cliente: Basic (B) Endereço: [GEOGRAPHIC_DAT…" at bounding box center [756, 394] width 1512 height 788
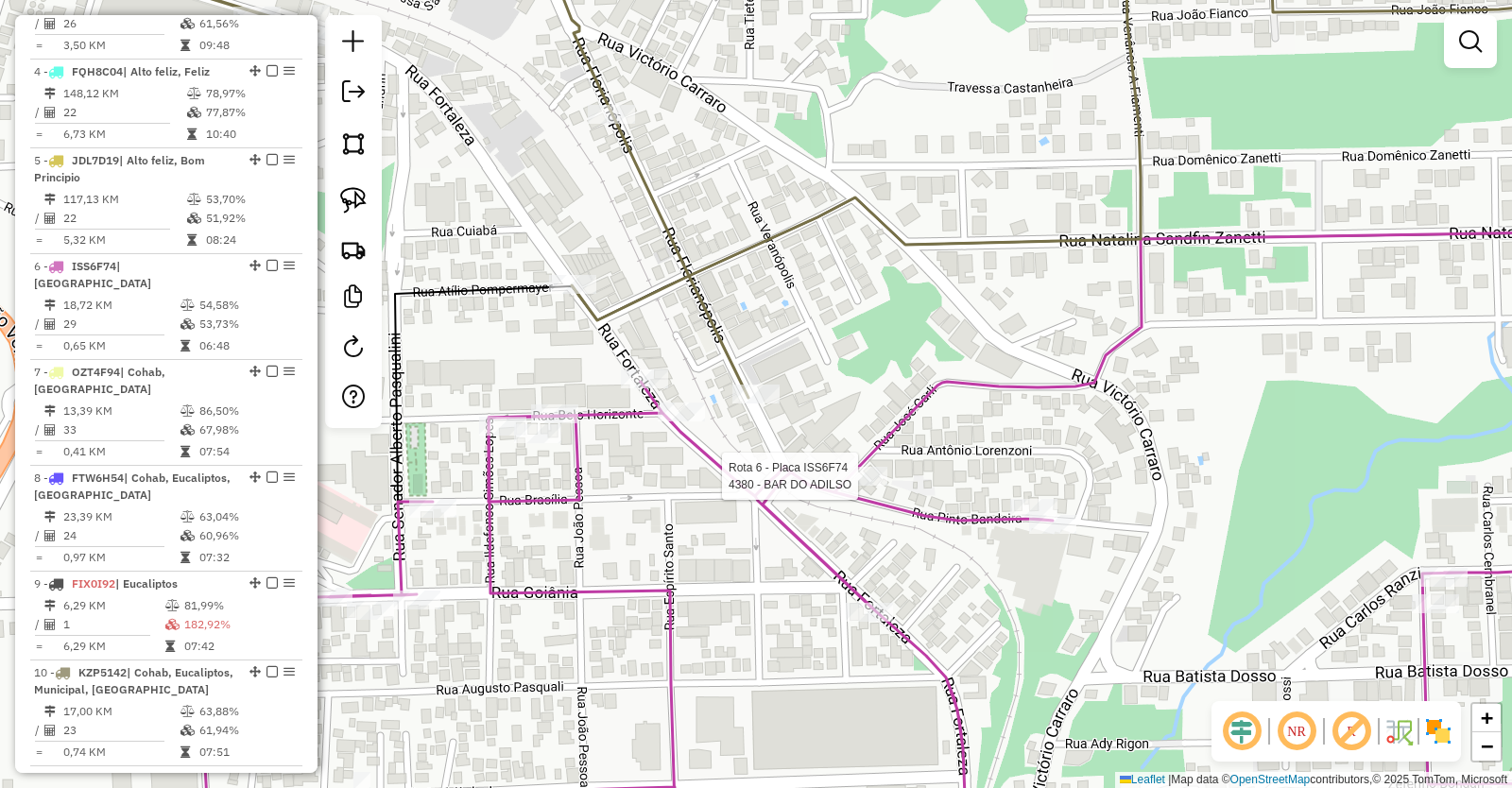
select select "*********"
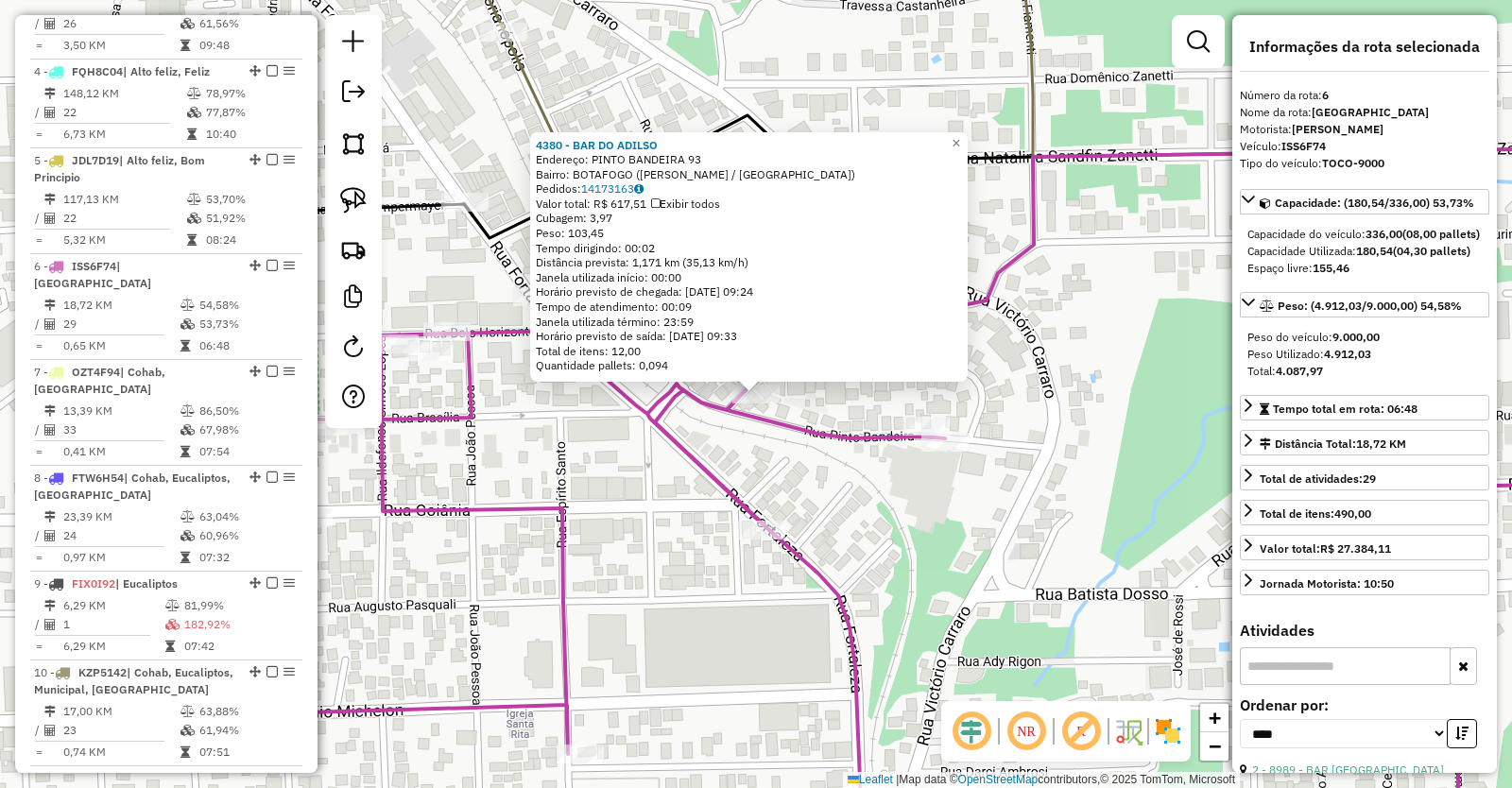
click at [876, 585] on div "4380 - BAR DO [PERSON_NAME]: PINTO BANDEIRA 93 Bairro: BOTAFOGO ([PERSON_NAME] …" at bounding box center [756, 394] width 1512 height 788
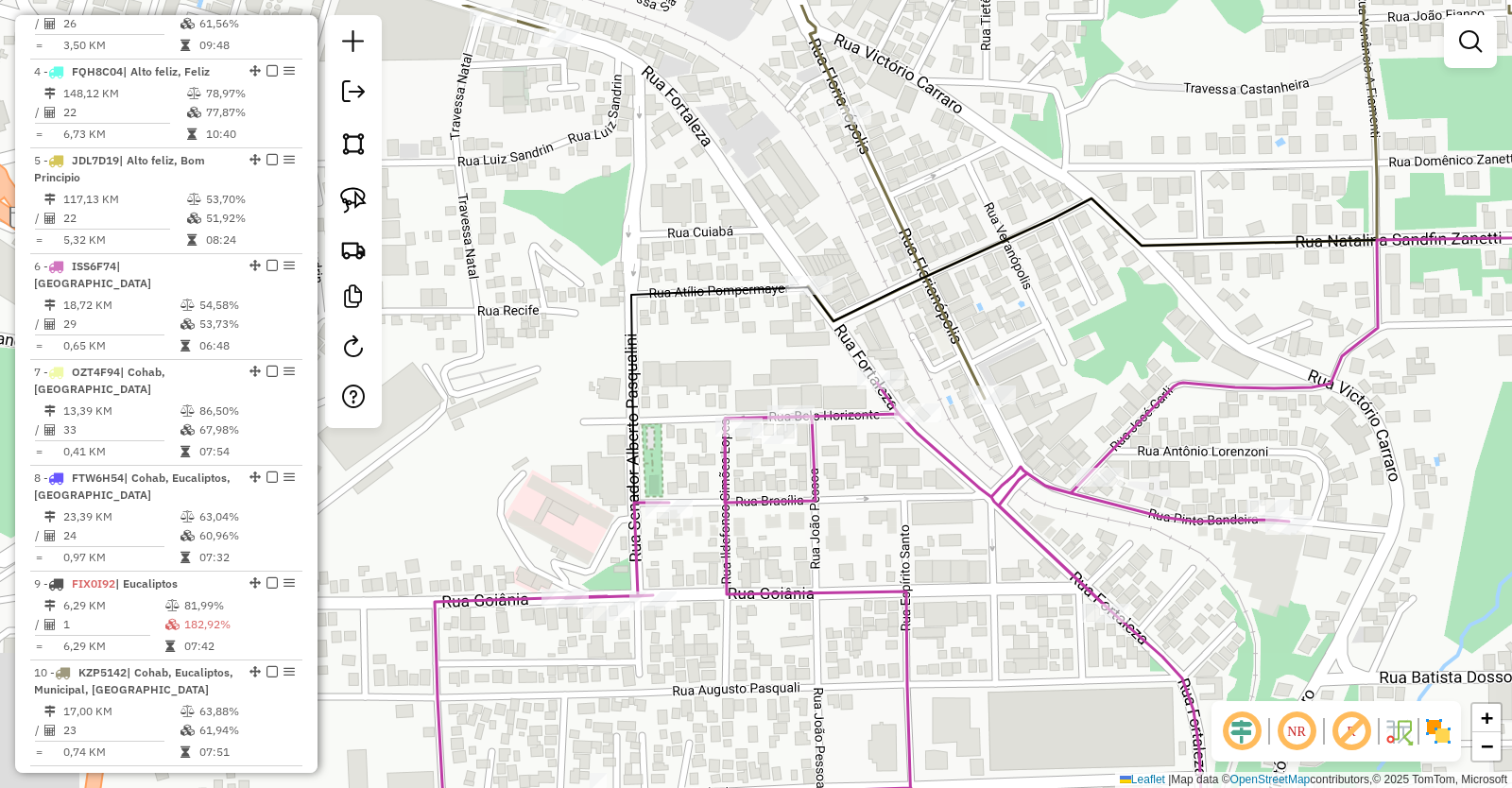
drag, startPoint x: 500, startPoint y: 513, endPoint x: 859, endPoint y: 597, distance: 368.7
click at [835, 597] on icon at bounding box center [1220, 590] width 1573 height 720
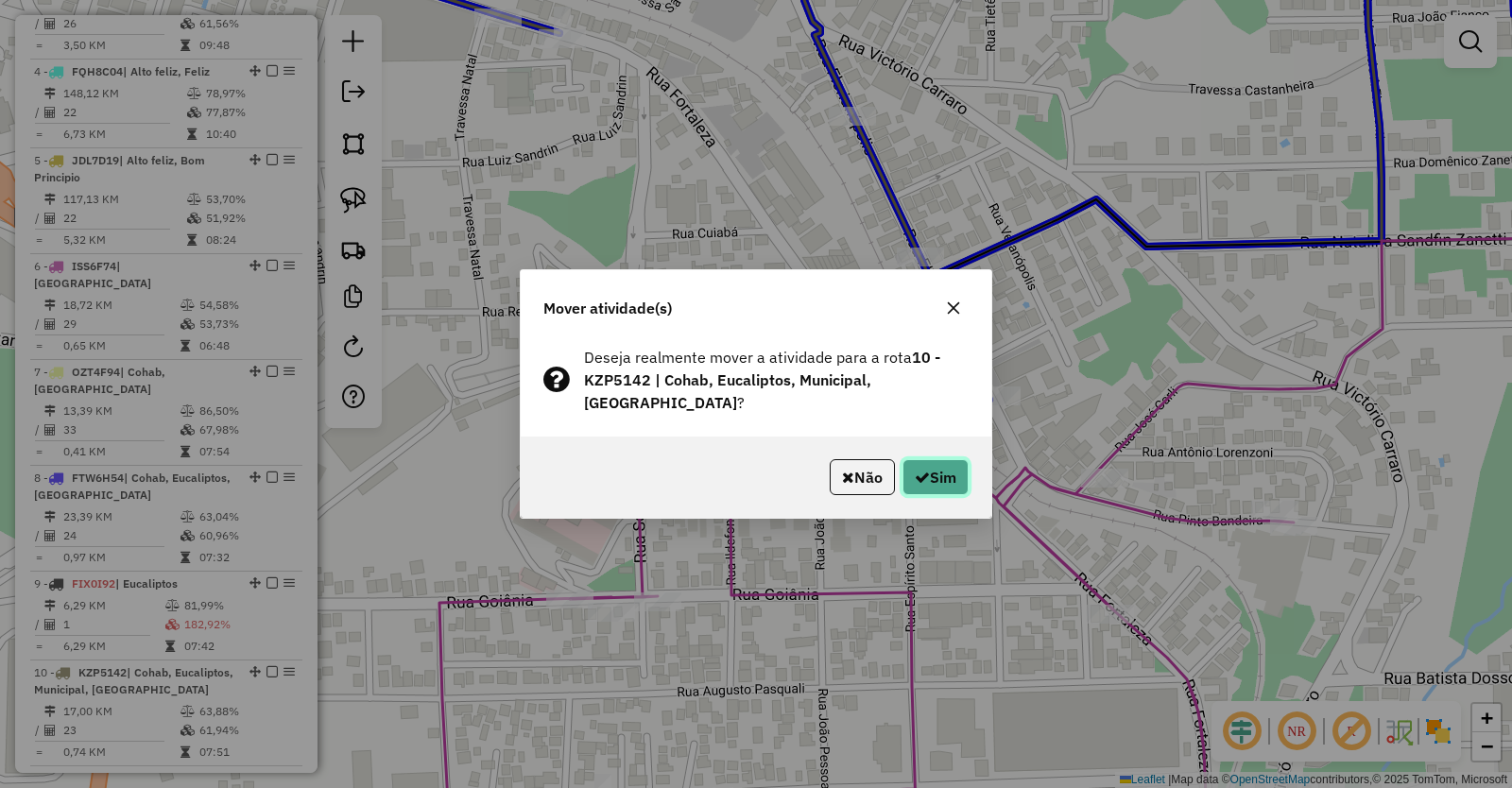
click at [942, 467] on button "Sim" at bounding box center [935, 477] width 66 height 35
click at [936, 477] on button "Sim" at bounding box center [935, 477] width 66 height 35
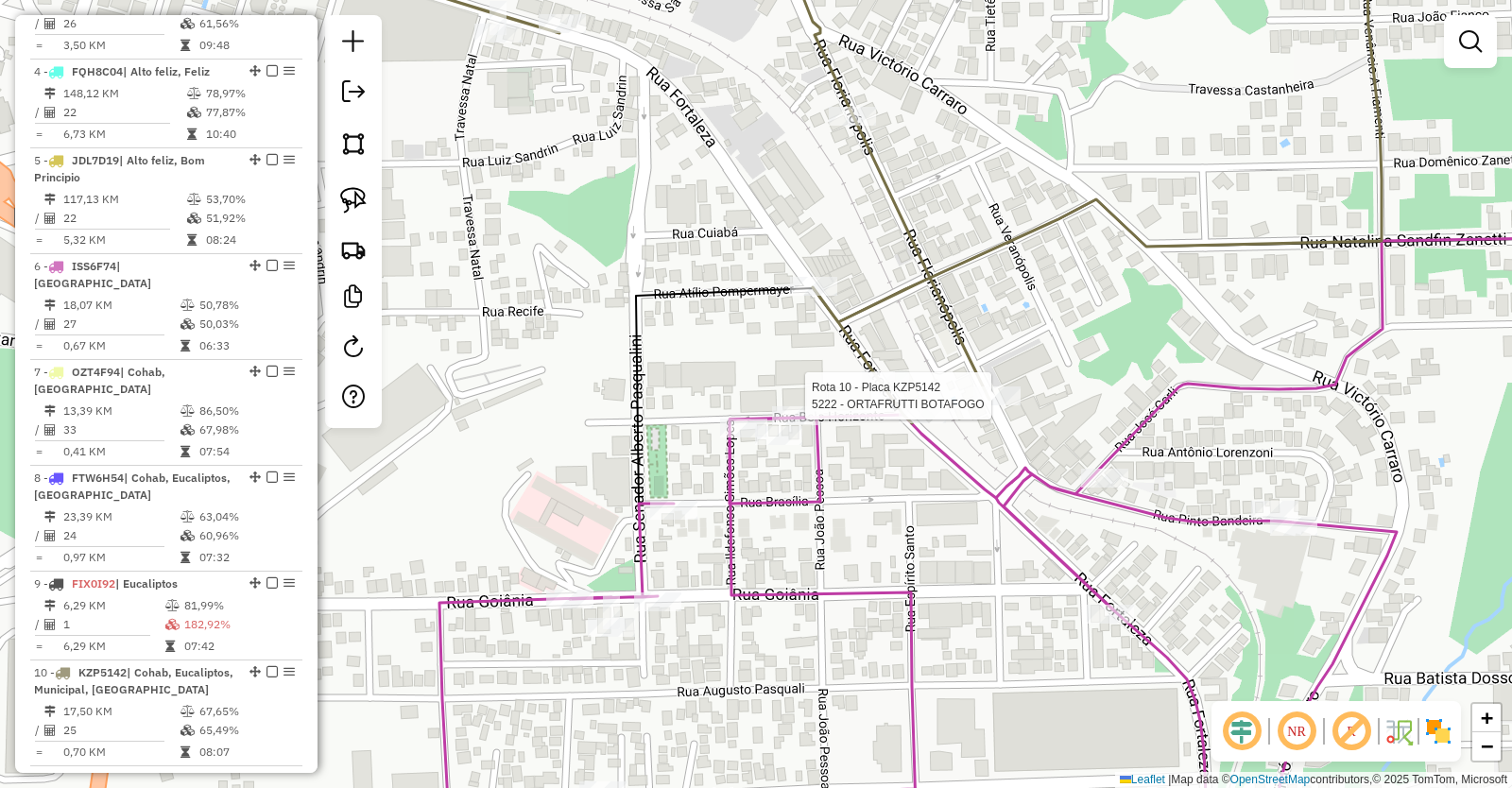
select select "*********"
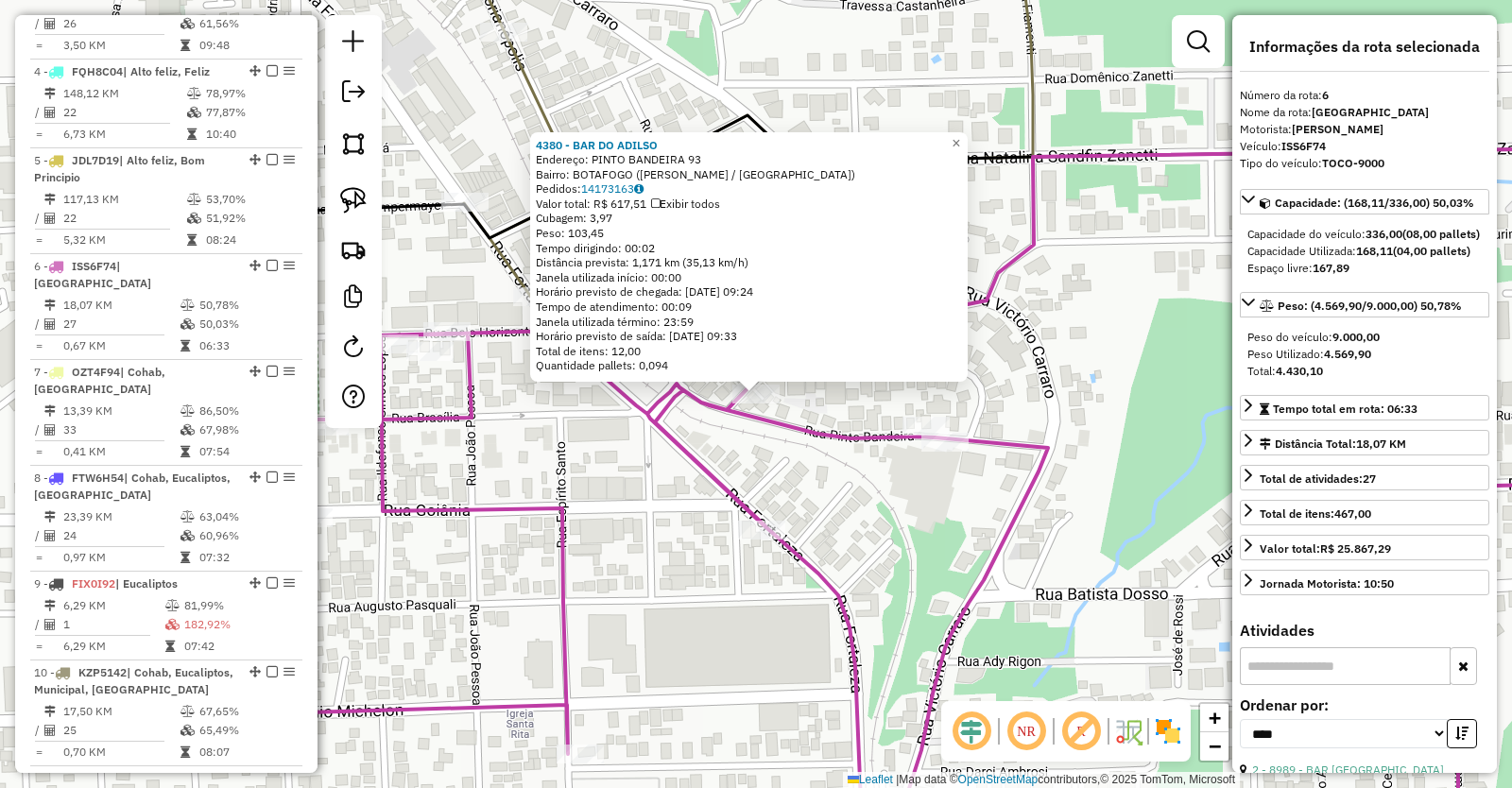
click at [538, 456] on div "4380 - BAR DO [PERSON_NAME]: PINTO BANDEIRA 93 Bairro: BOTAFOGO ([PERSON_NAME] …" at bounding box center [756, 394] width 1512 height 788
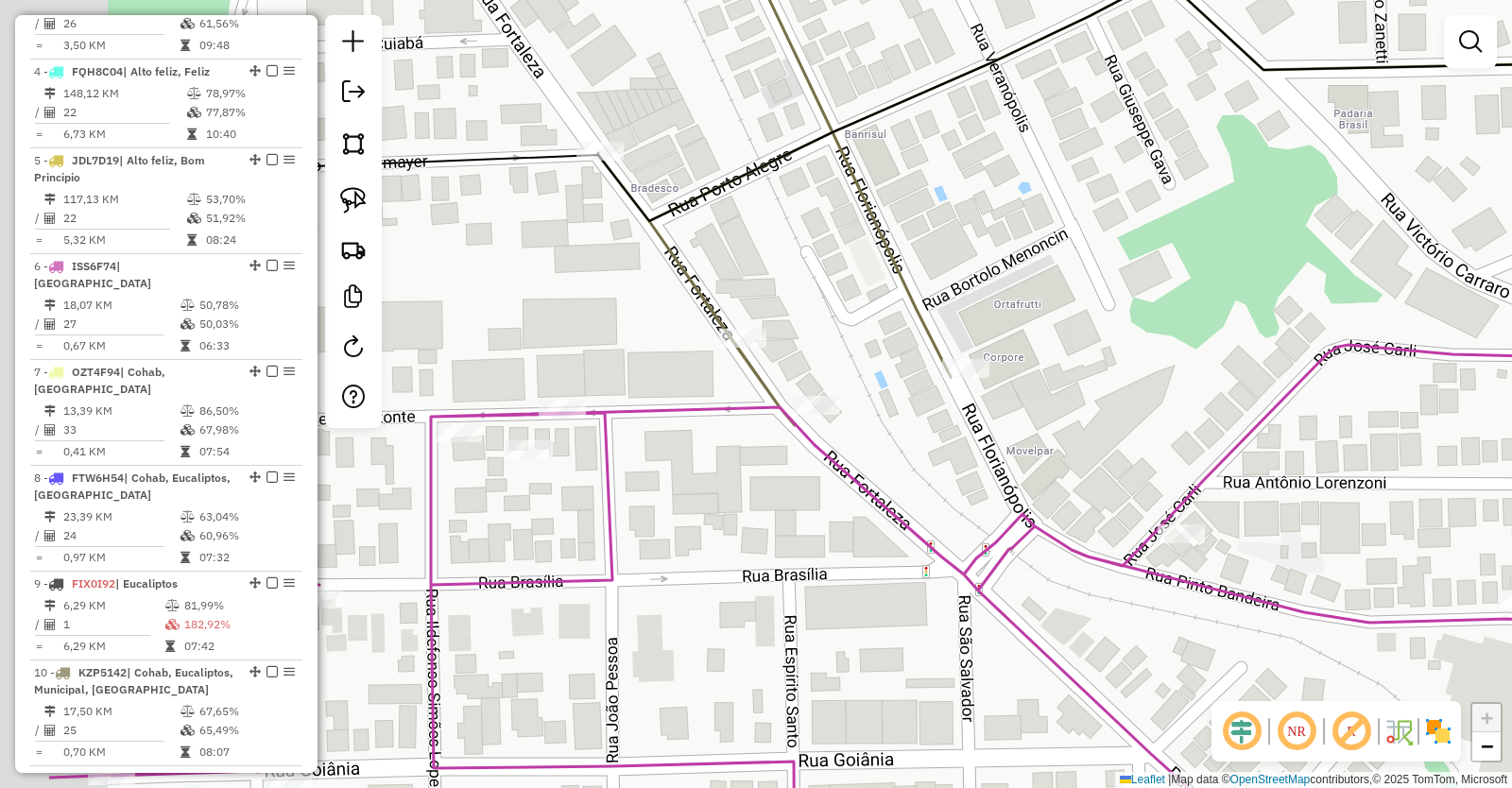
drag, startPoint x: 501, startPoint y: 381, endPoint x: 768, endPoint y: 432, distance: 271.8
click at [768, 432] on div "Janela de atendimento Grade de atendimento Capacidade Transportadoras Veículos …" at bounding box center [756, 394] width 1512 height 788
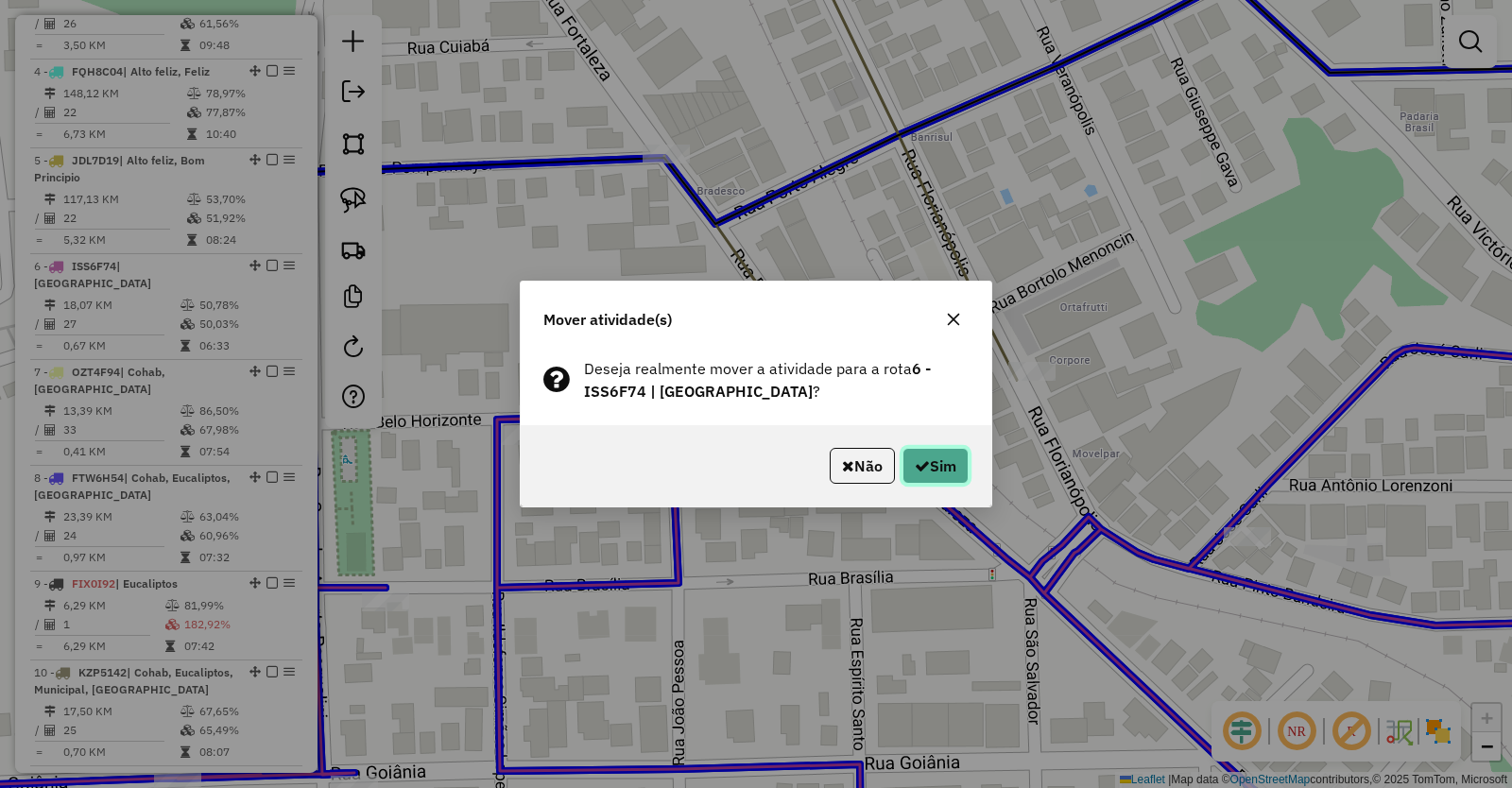
click at [922, 458] on icon "button" at bounding box center [922, 465] width 15 height 15
drag, startPoint x: 920, startPoint y: 460, endPoint x: 922, endPoint y: 475, distance: 15.1
click at [921, 460] on icon "button" at bounding box center [922, 465] width 15 height 15
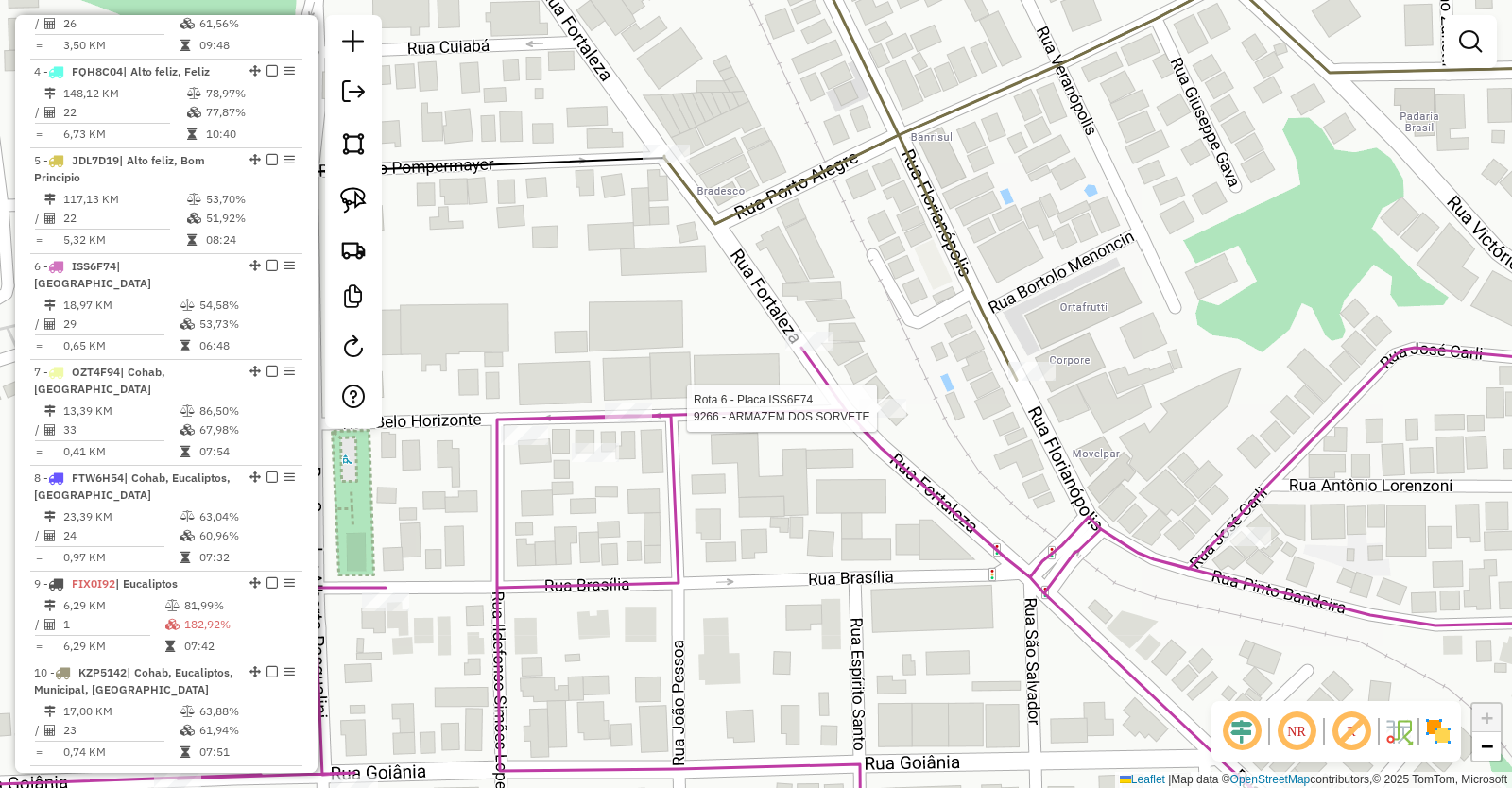
select select "*********"
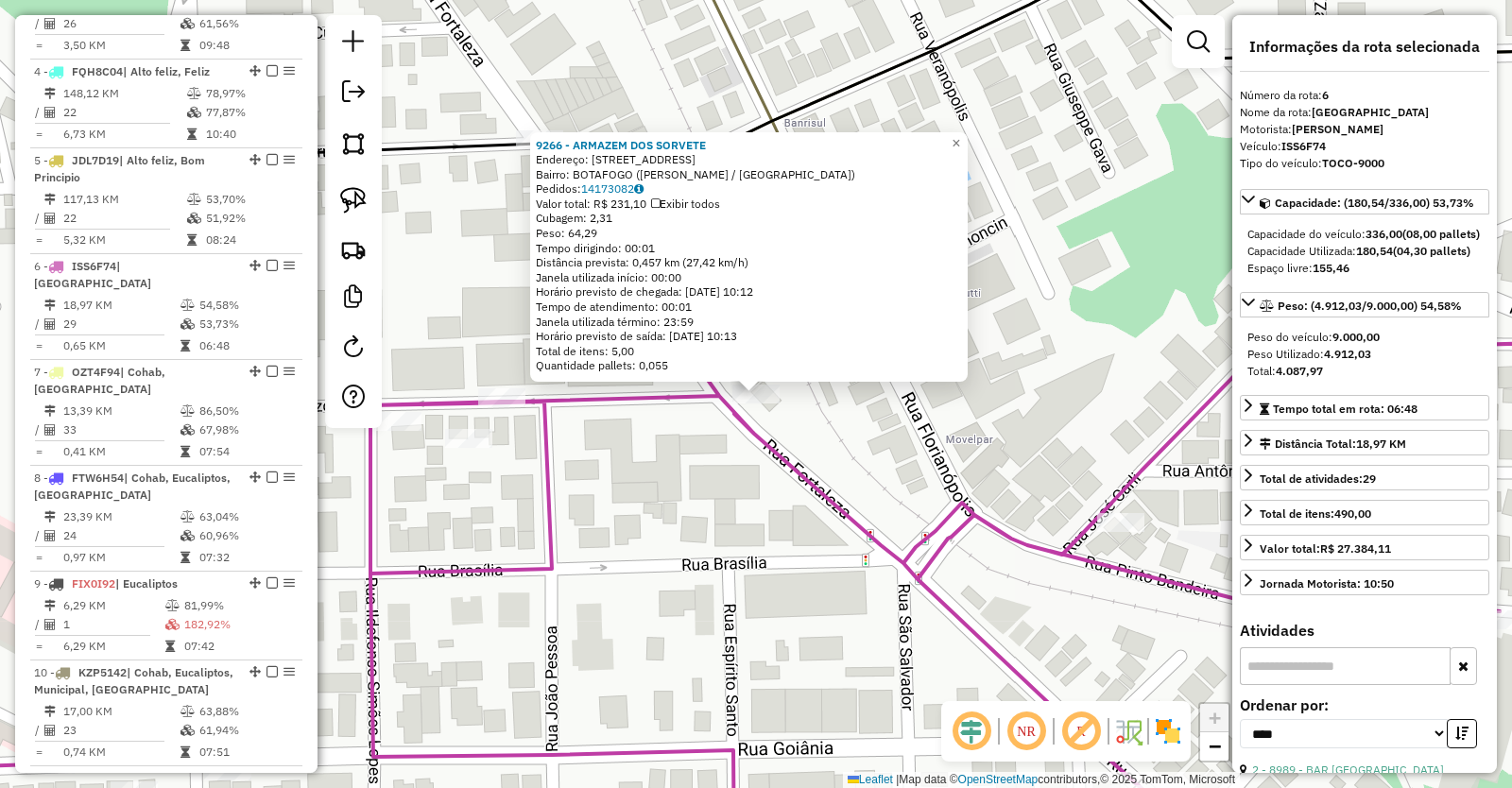
click at [915, 497] on div "9266 - ARMAZEM DOS SORVETE Endereço: [STREET_ADDRESS] Bairro: BOTAFOGO ([PERSON…" at bounding box center [756, 394] width 1512 height 788
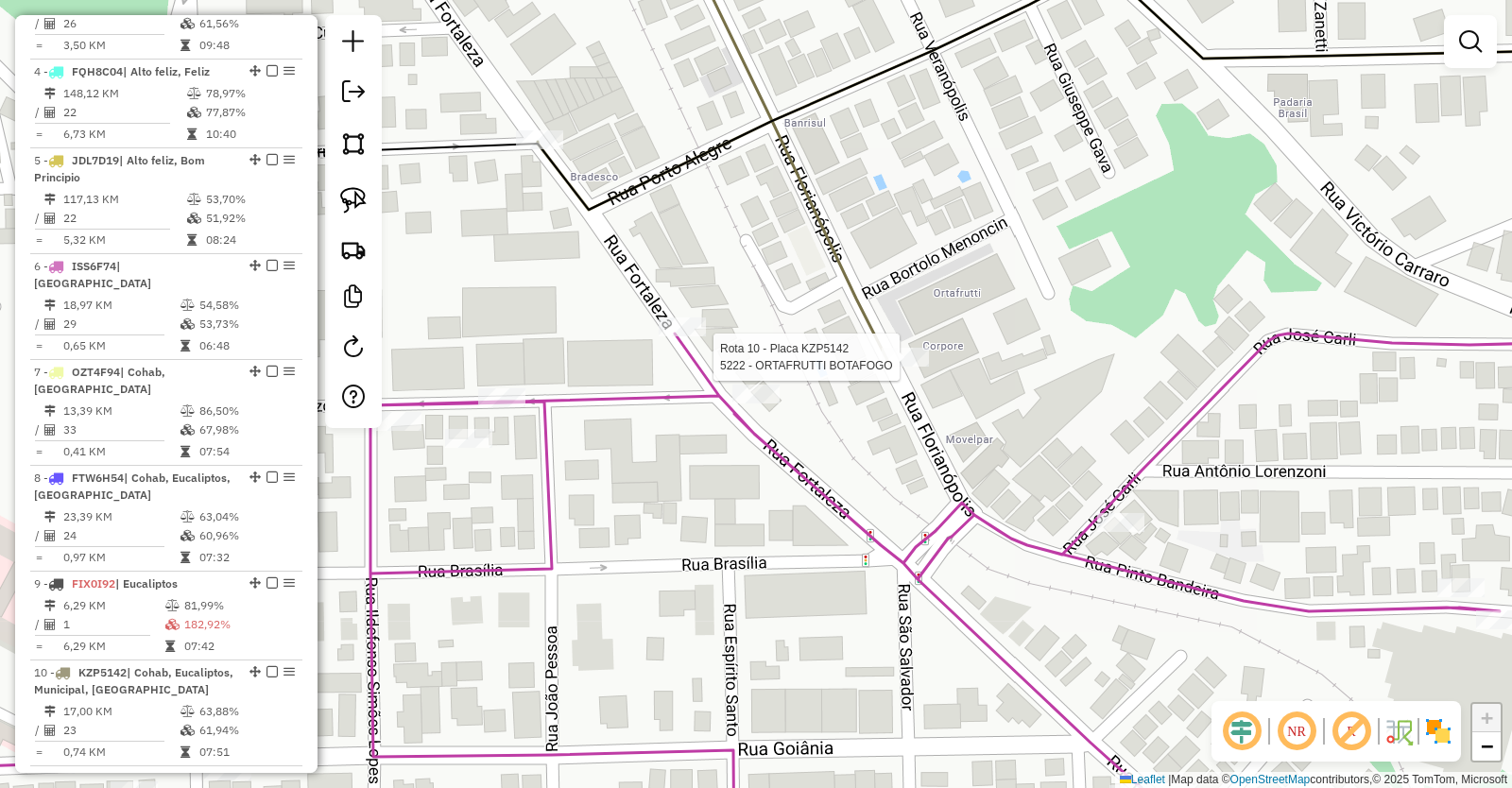
select select "*********"
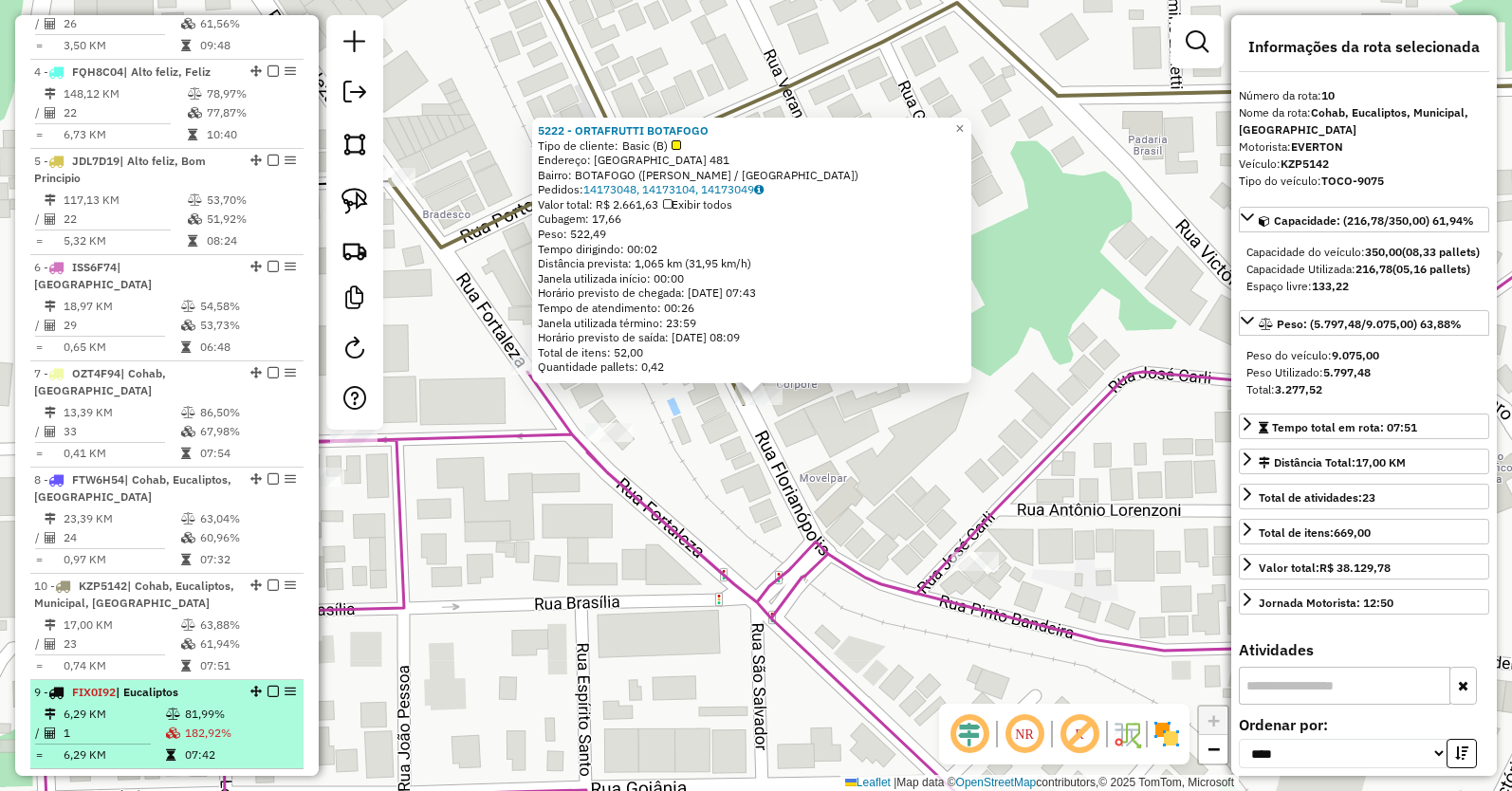
drag, startPoint x: 252, startPoint y: 513, endPoint x: 215, endPoint y: 691, distance: 181.8
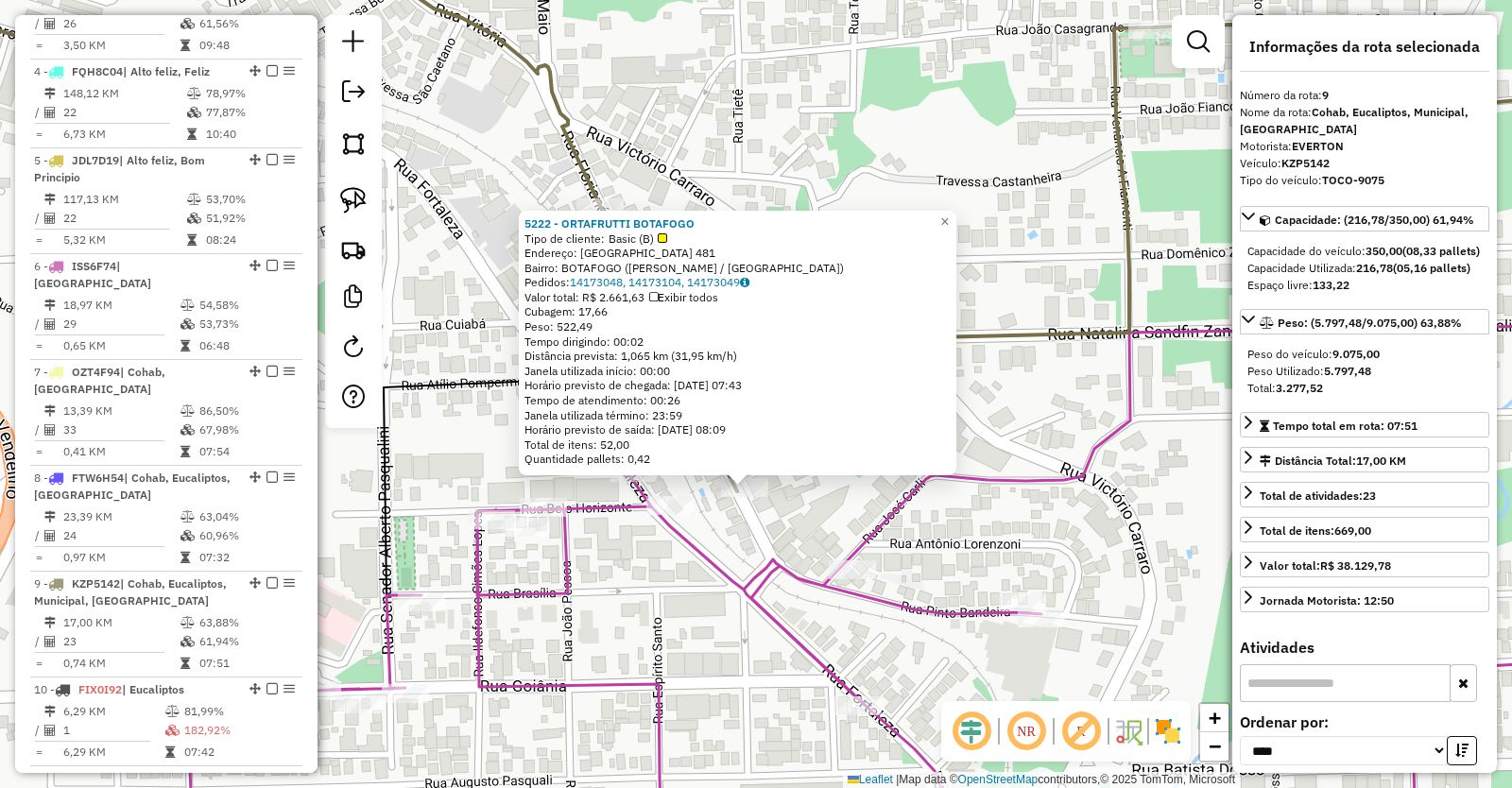
click at [688, 605] on div "5222 - ORTAFRUTTI BOTAFOGO Tipo de cliente: Basic (B) Endereço: [GEOGRAPHIC_DAT…" at bounding box center [756, 394] width 1512 height 788
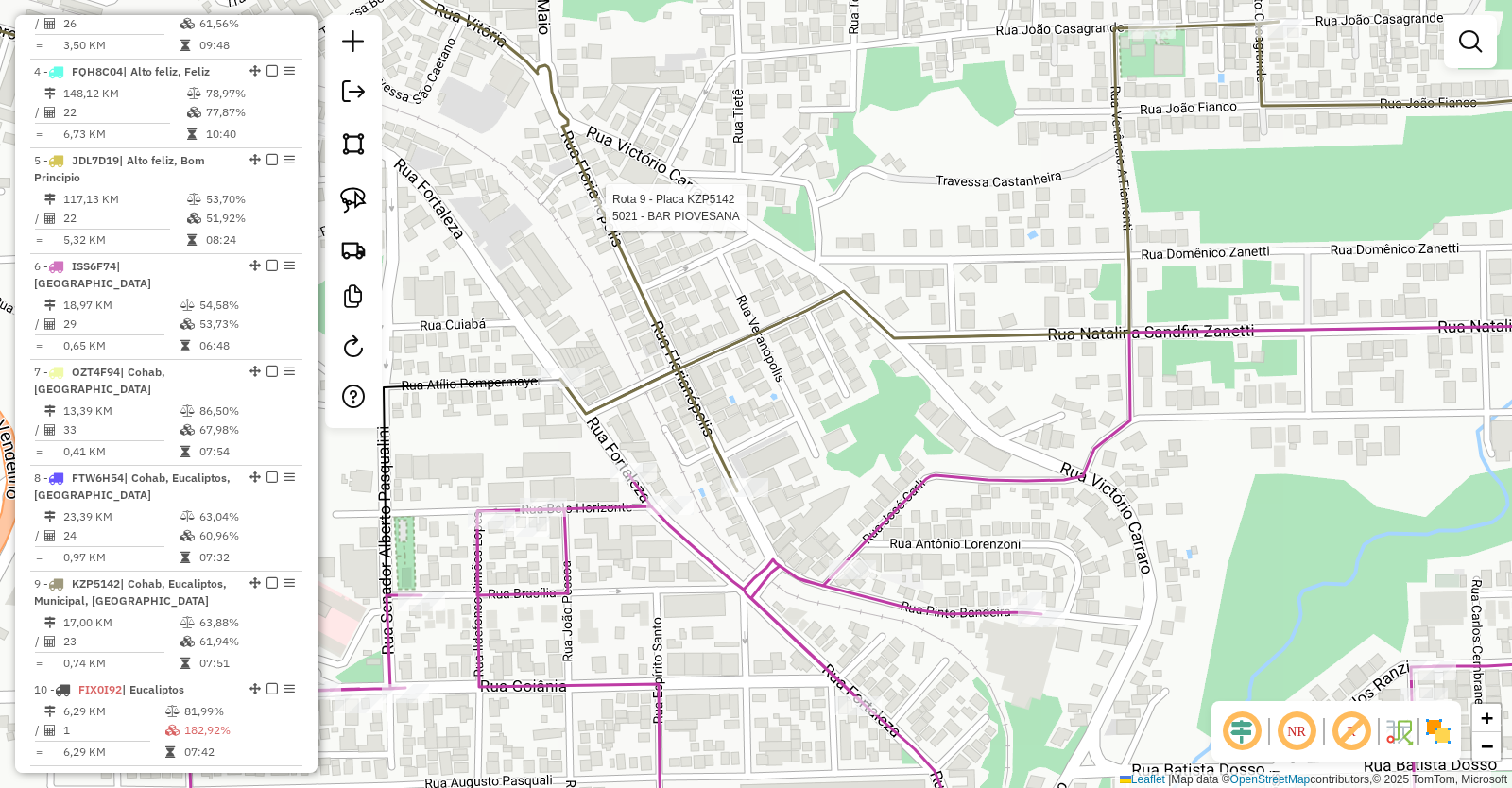
select select "*********"
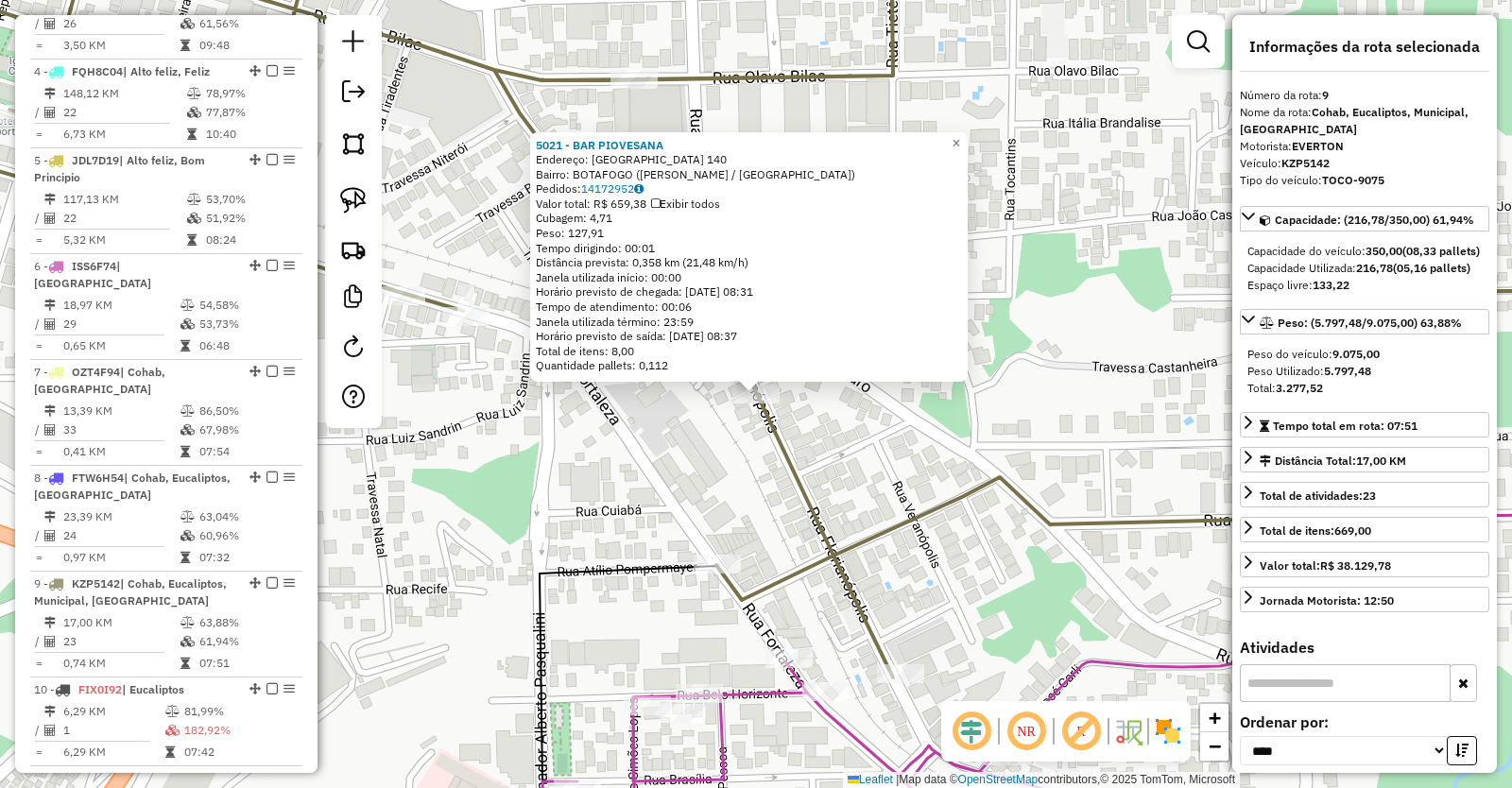
click at [982, 466] on div "5021 - BAR PIOVESANA Endereço: [GEOGRAPHIC_DATA] 140 Bairro: BOTAFOGO ([PERSON_…" at bounding box center [756, 394] width 1512 height 788
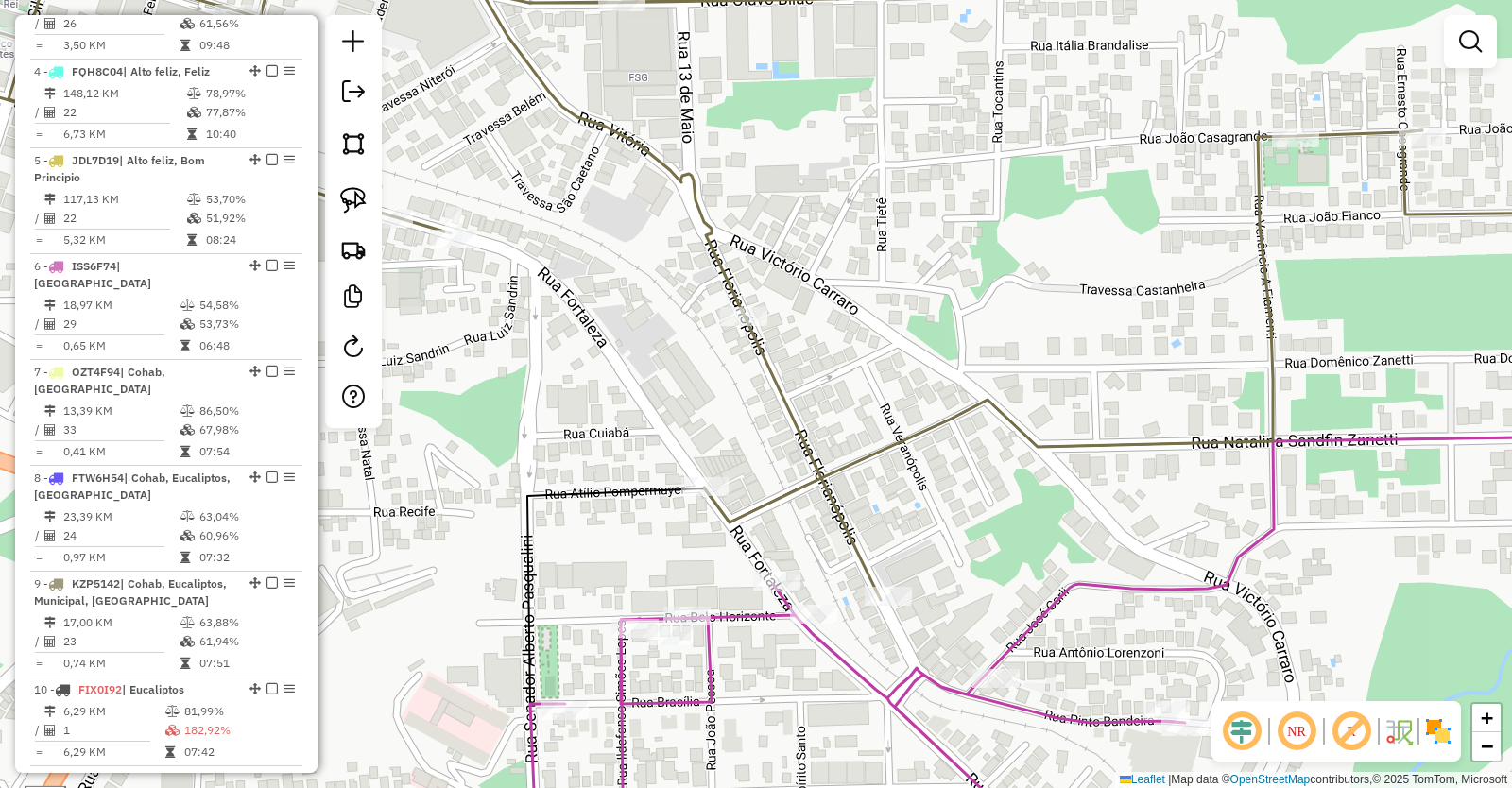
drag, startPoint x: 959, startPoint y: 504, endPoint x: 896, endPoint y: 235, distance: 276.3
click at [898, 243] on icon at bounding box center [675, 223] width 1495 height 756
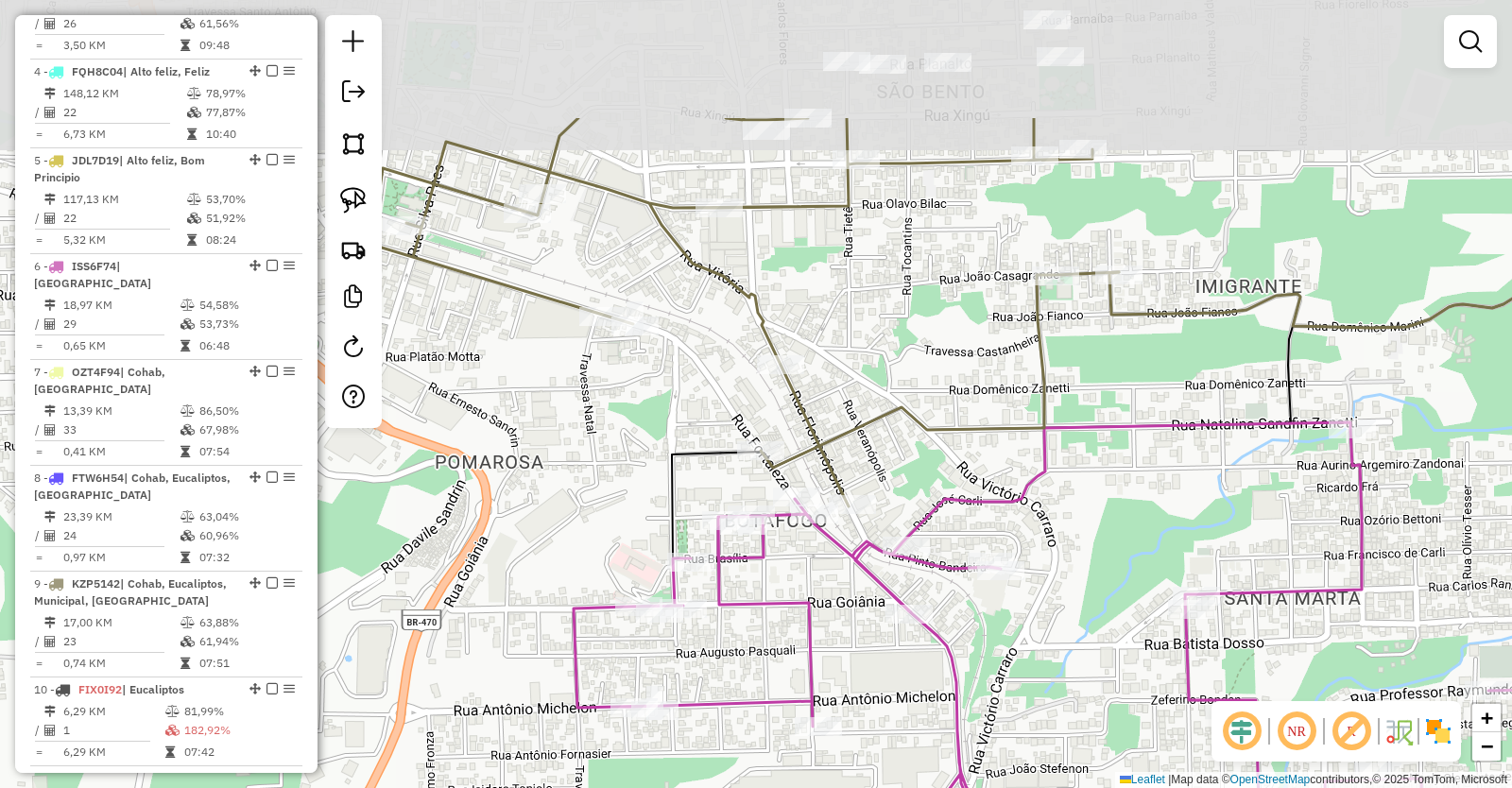
drag, startPoint x: 1059, startPoint y: 140, endPoint x: 1019, endPoint y: 356, distance: 219.7
click at [1043, 338] on icon at bounding box center [746, 312] width 747 height 388
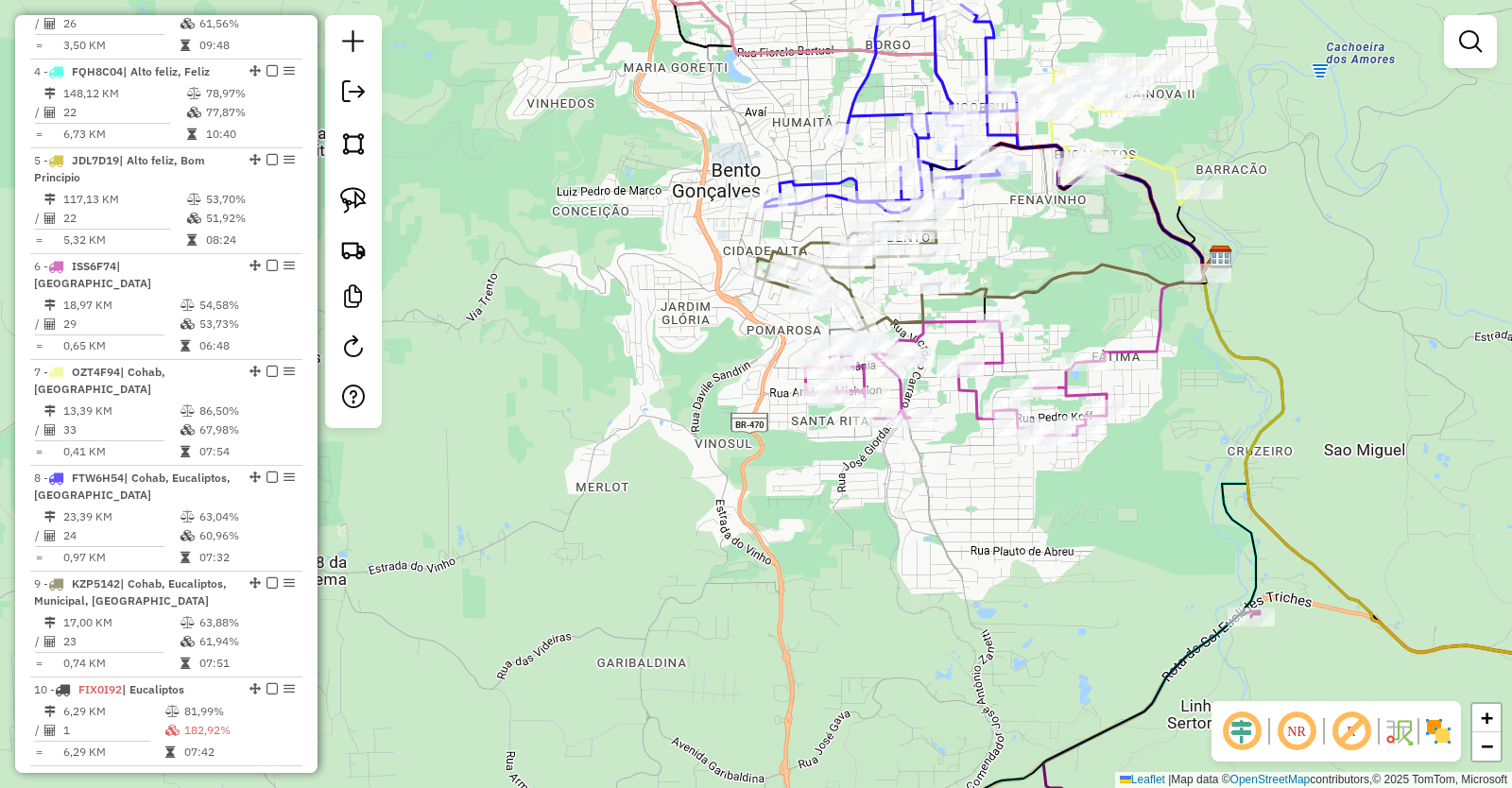
drag, startPoint x: 1113, startPoint y: 312, endPoint x: 1004, endPoint y: 242, distance: 129.5
click at [1016, 248] on div "Janela de atendimento Grade de atendimento Capacidade Transportadoras Veículos …" at bounding box center [756, 394] width 1512 height 788
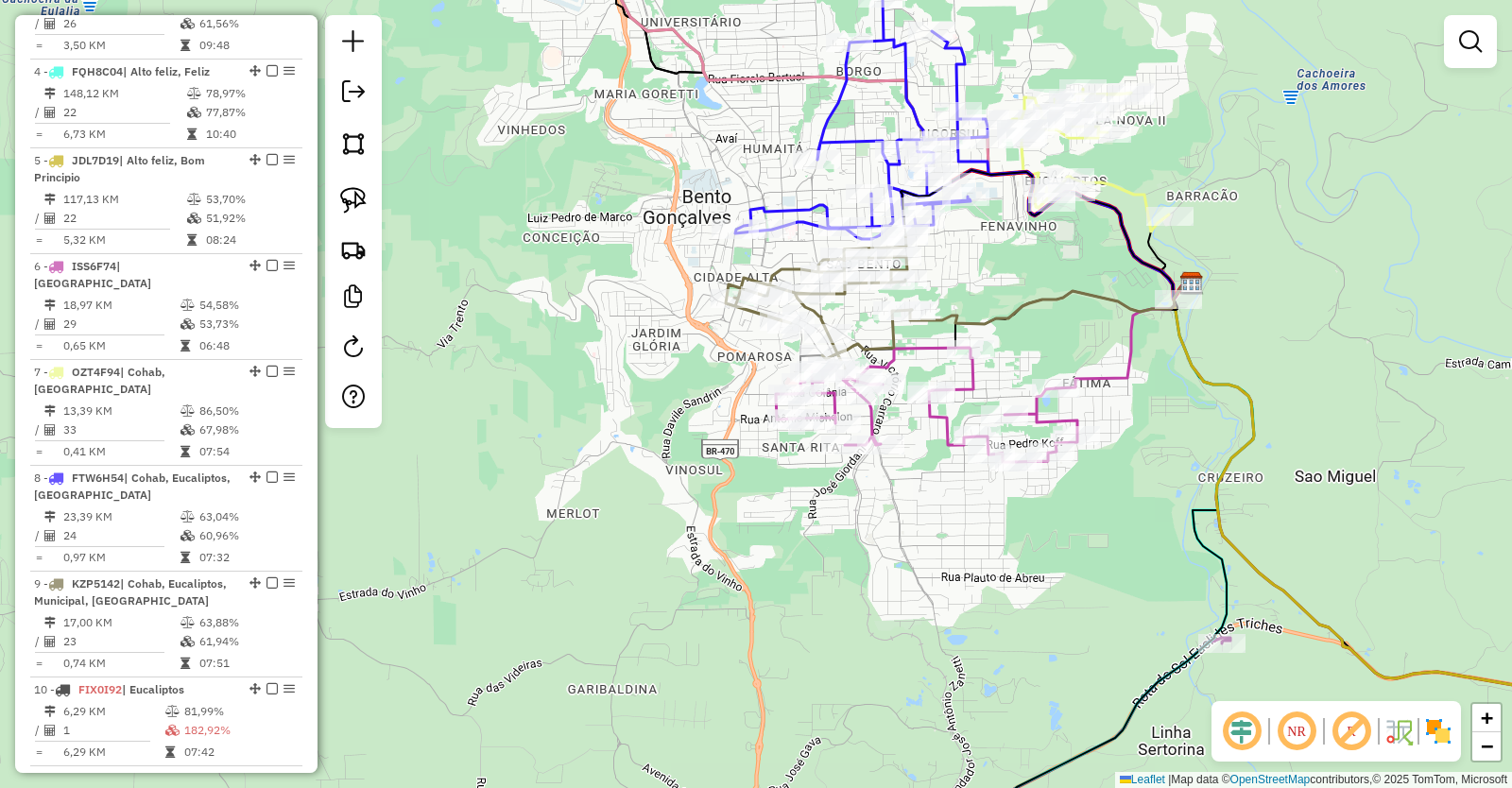
drag, startPoint x: 1017, startPoint y: 237, endPoint x: 1022, endPoint y: 301, distance: 64.2
click at [1022, 301] on div "Janela de atendimento Grade de atendimento Capacidade Transportadoras Veículos …" at bounding box center [756, 394] width 1512 height 788
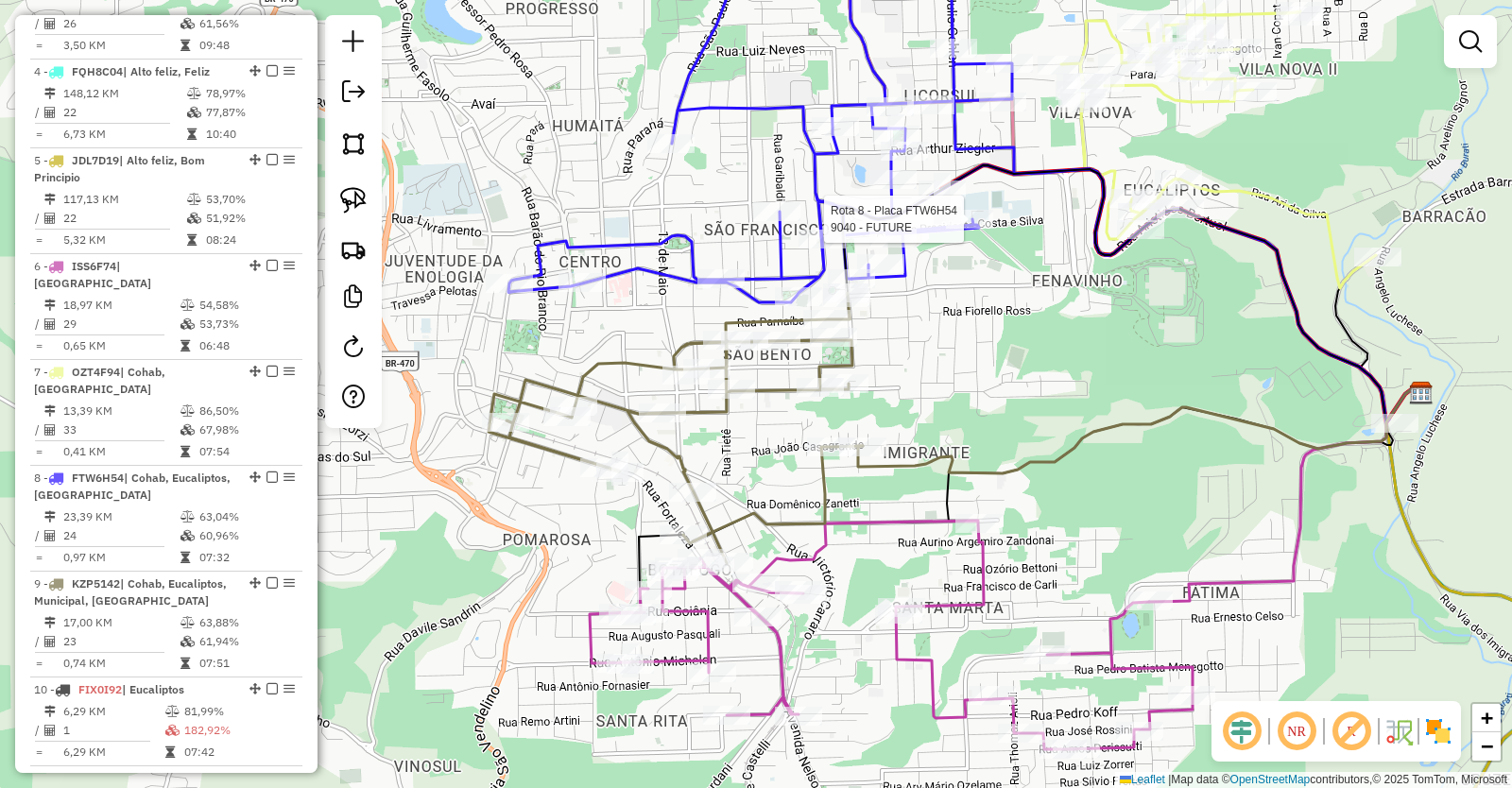
select select "*********"
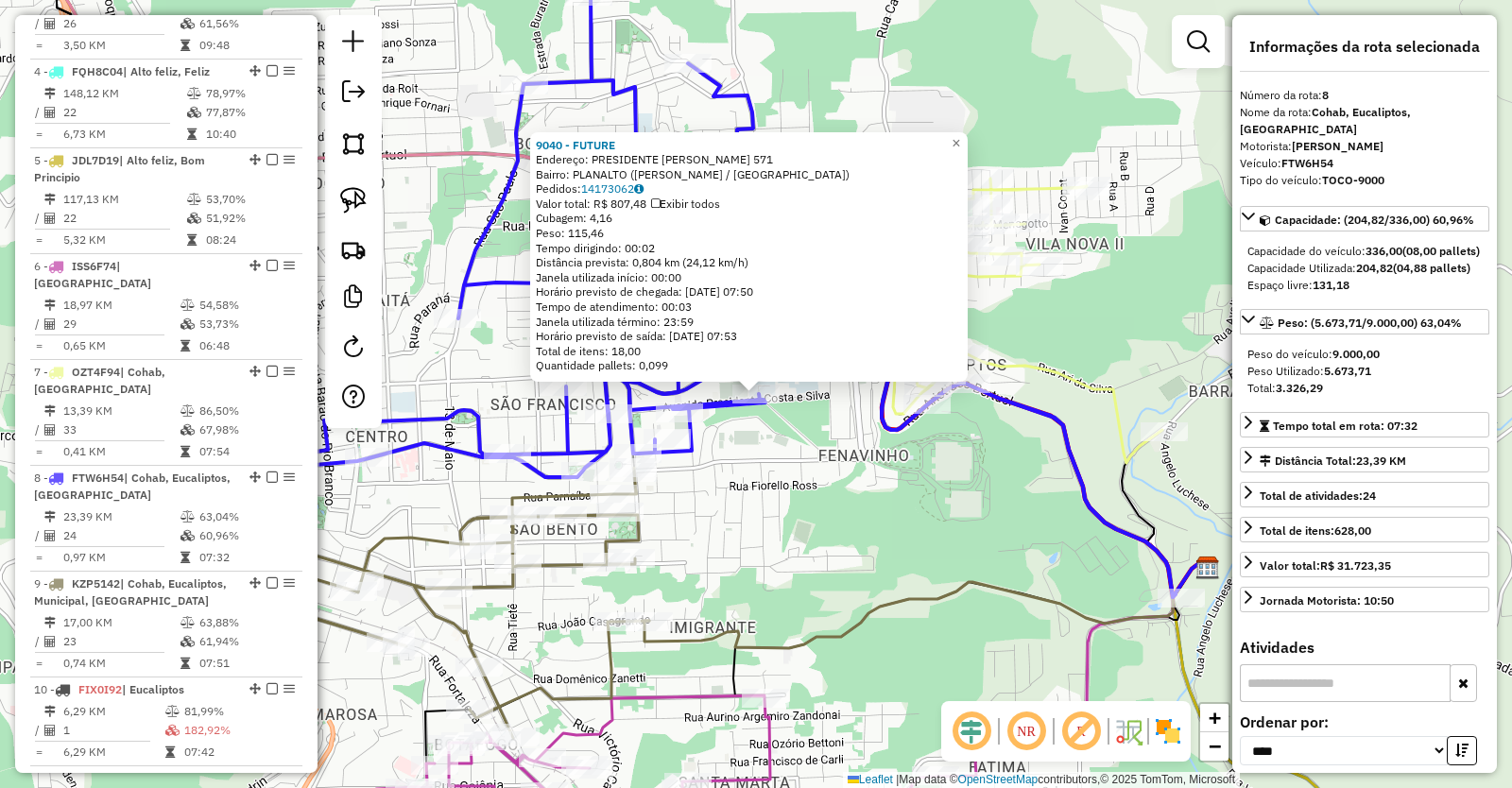
click at [858, 534] on div "9040 - FUTURE Endereço: PRESIDENTE [PERSON_NAME] 571 Bairro: PLANALTO ([PERSON_…" at bounding box center [756, 394] width 1512 height 788
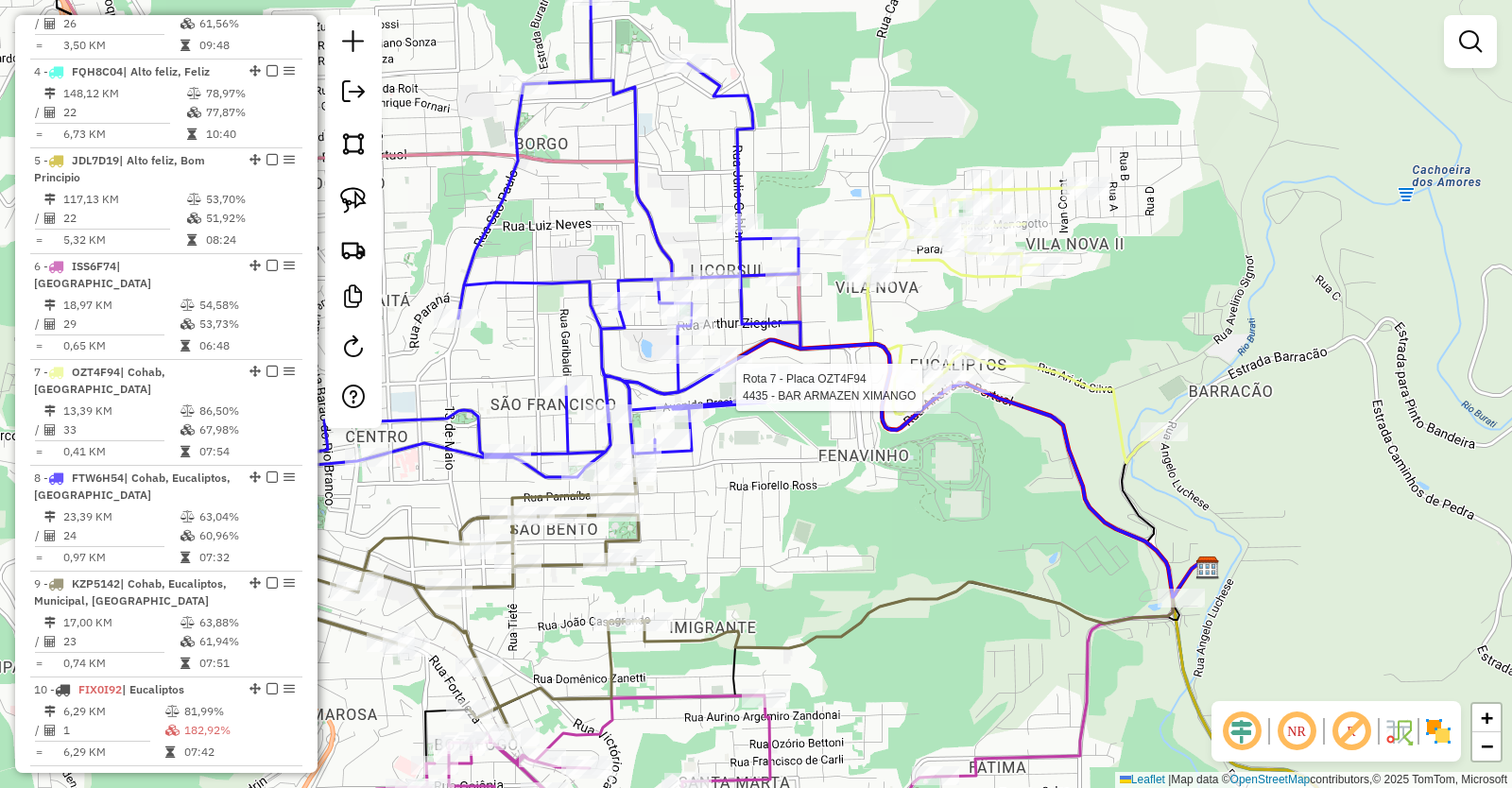
select select "*********"
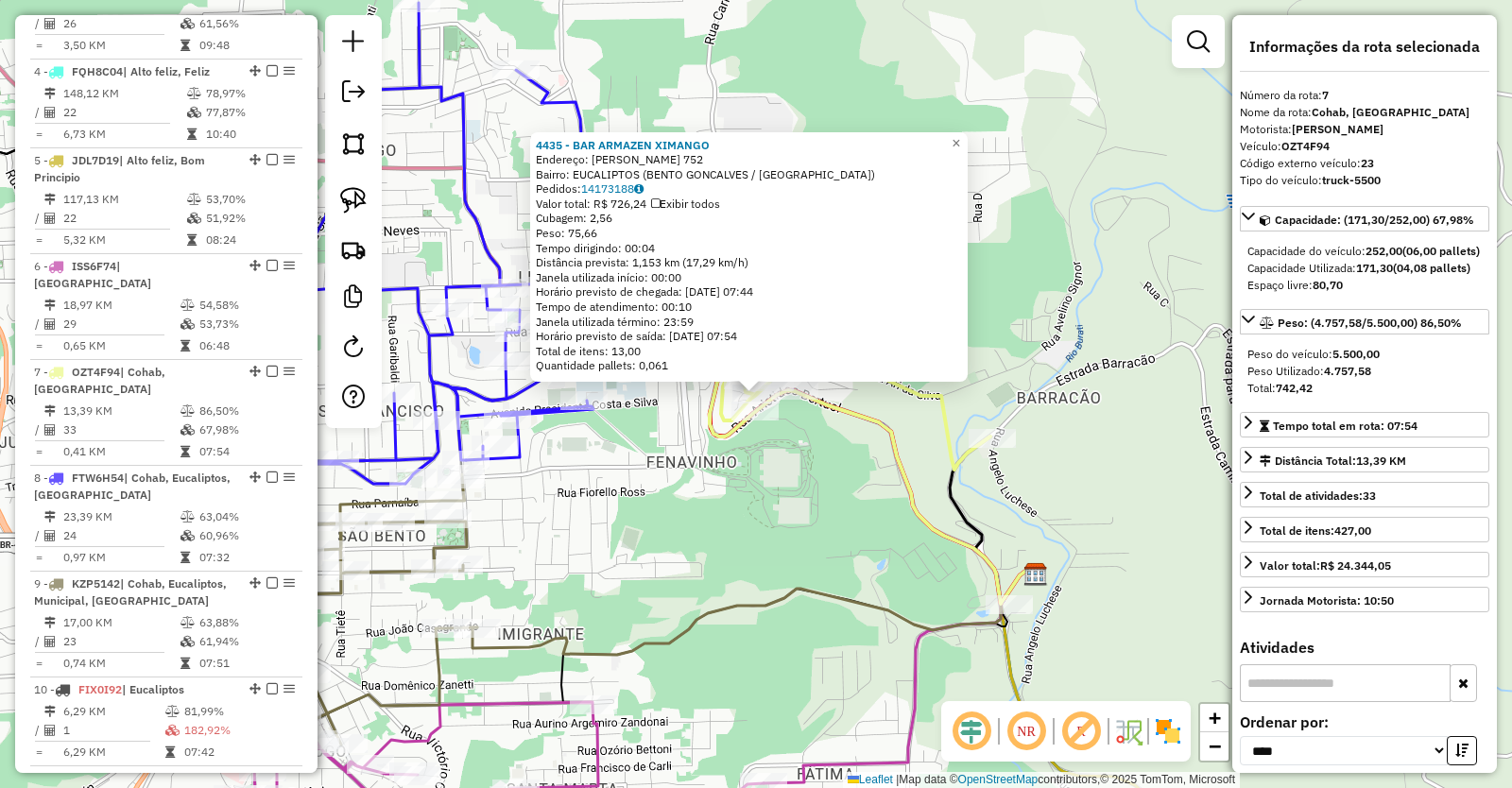
drag, startPoint x: 791, startPoint y: 546, endPoint x: 778, endPoint y: 556, distance: 16.4
click at [792, 546] on div "4435 - BAR ARMAZEN XIMANGO Endereço: [PERSON_NAME] 752 Bairro: EUCALIPTOS (BENT…" at bounding box center [756, 394] width 1512 height 788
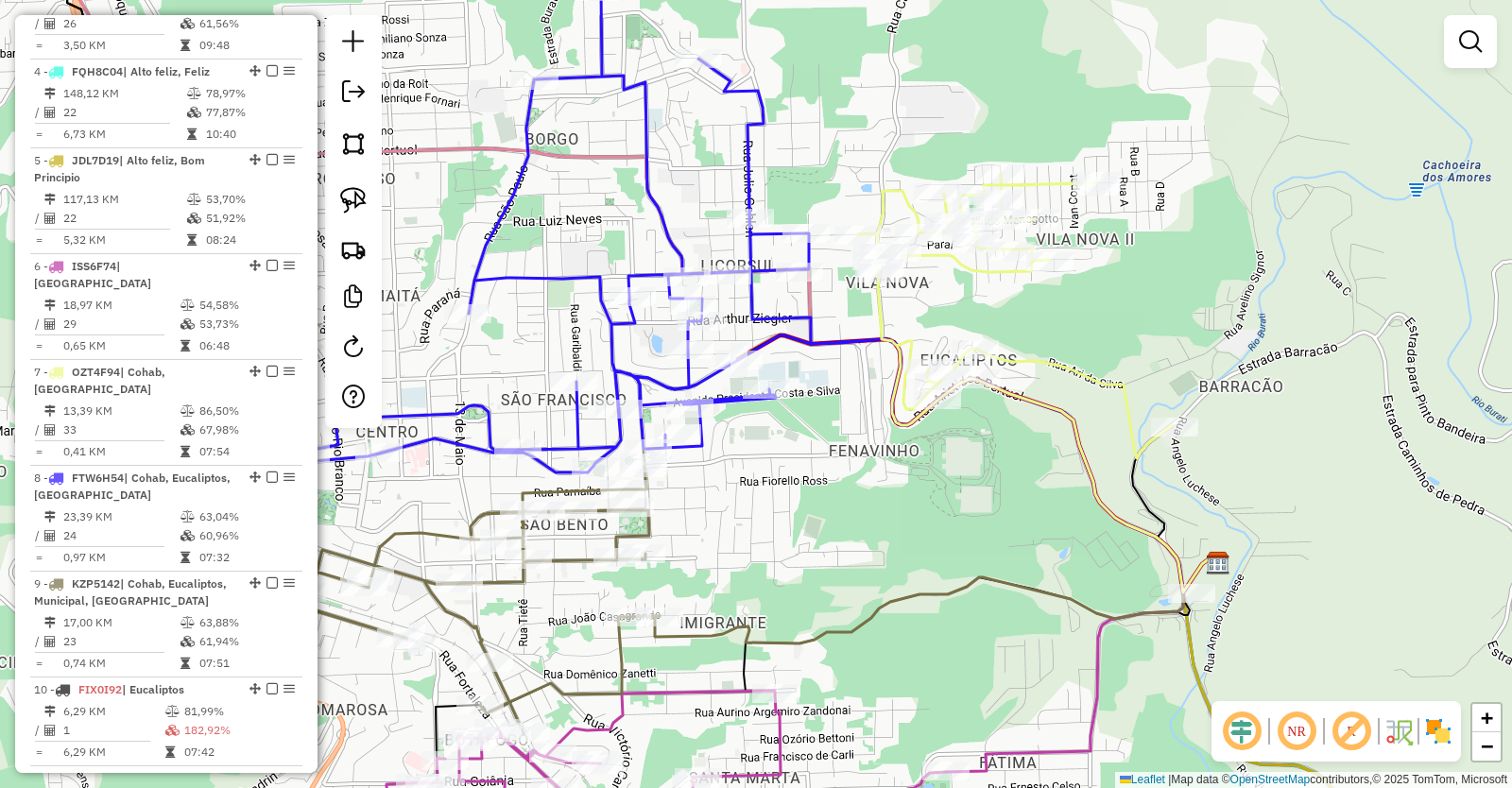
drag, startPoint x: 709, startPoint y: 554, endPoint x: 877, endPoint y: 505, distance: 175.0
click at [891, 537] on div "Janela de atendimento Grade de atendimento Capacidade Transportadoras Veículos …" at bounding box center [756, 394] width 1512 height 788
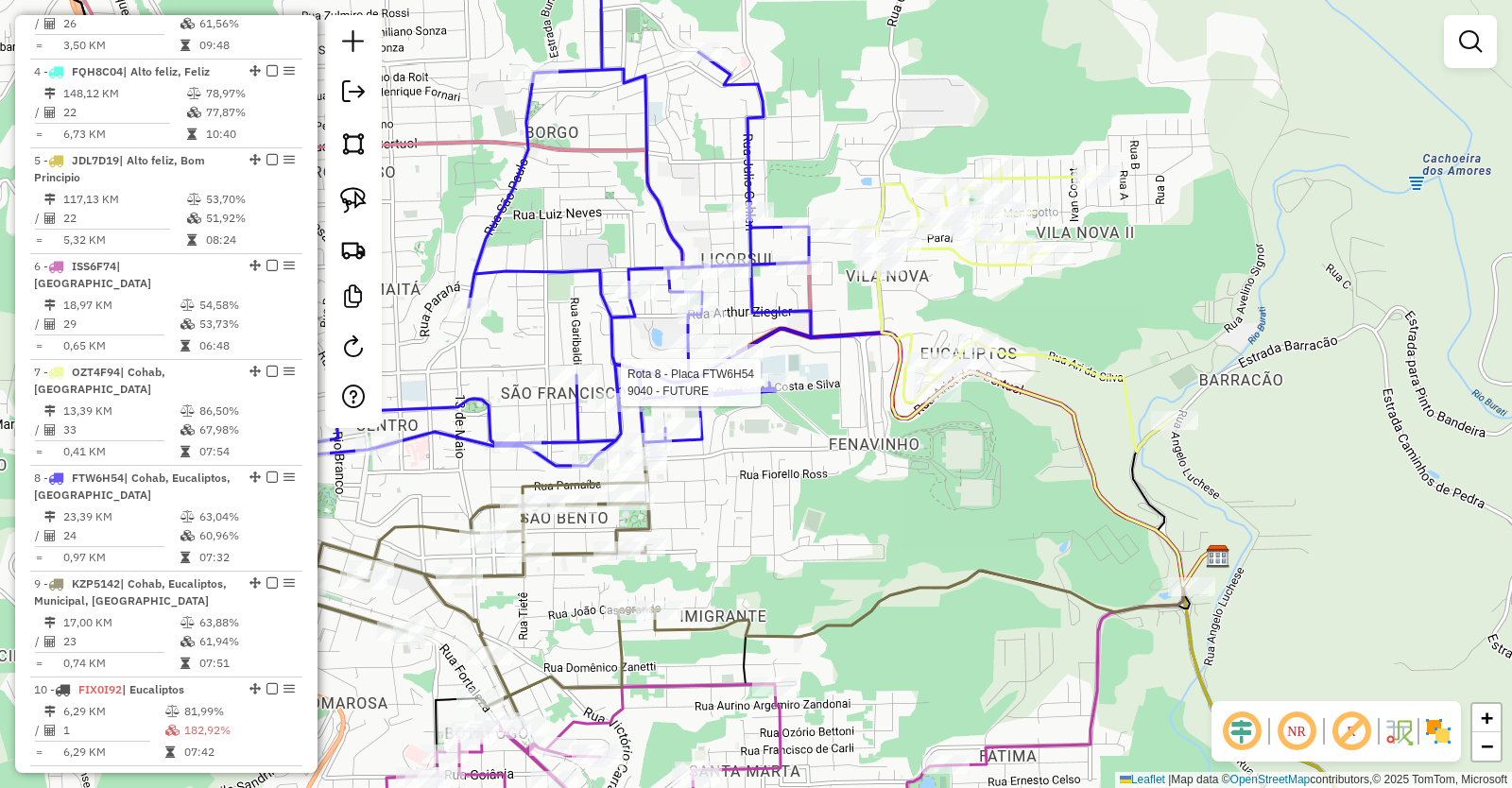
select select "*********"
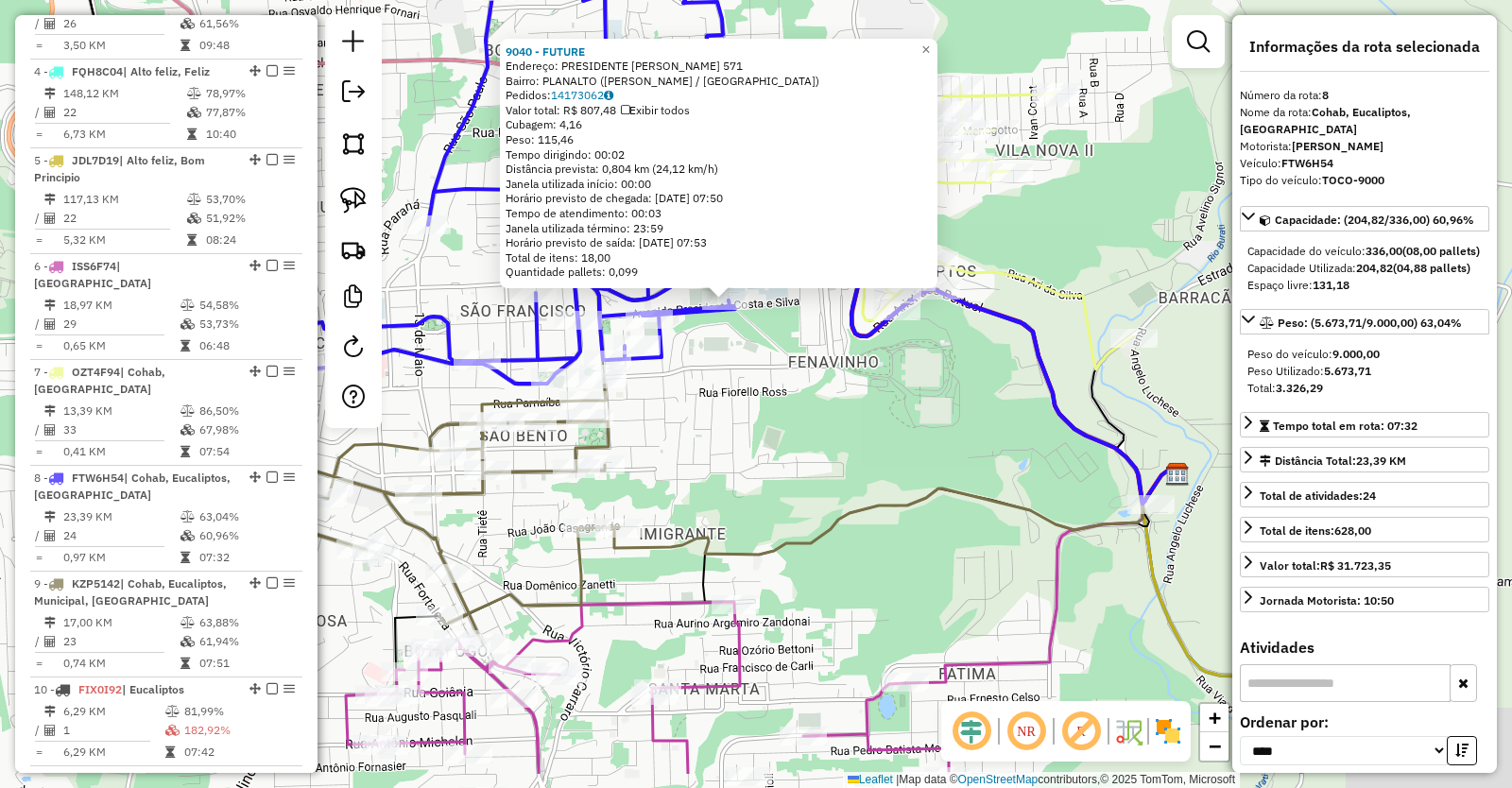
drag, startPoint x: 839, startPoint y: 648, endPoint x: 741, endPoint y: 358, distance: 306.1
click at [748, 470] on icon at bounding box center [891, 512] width 555 height 85
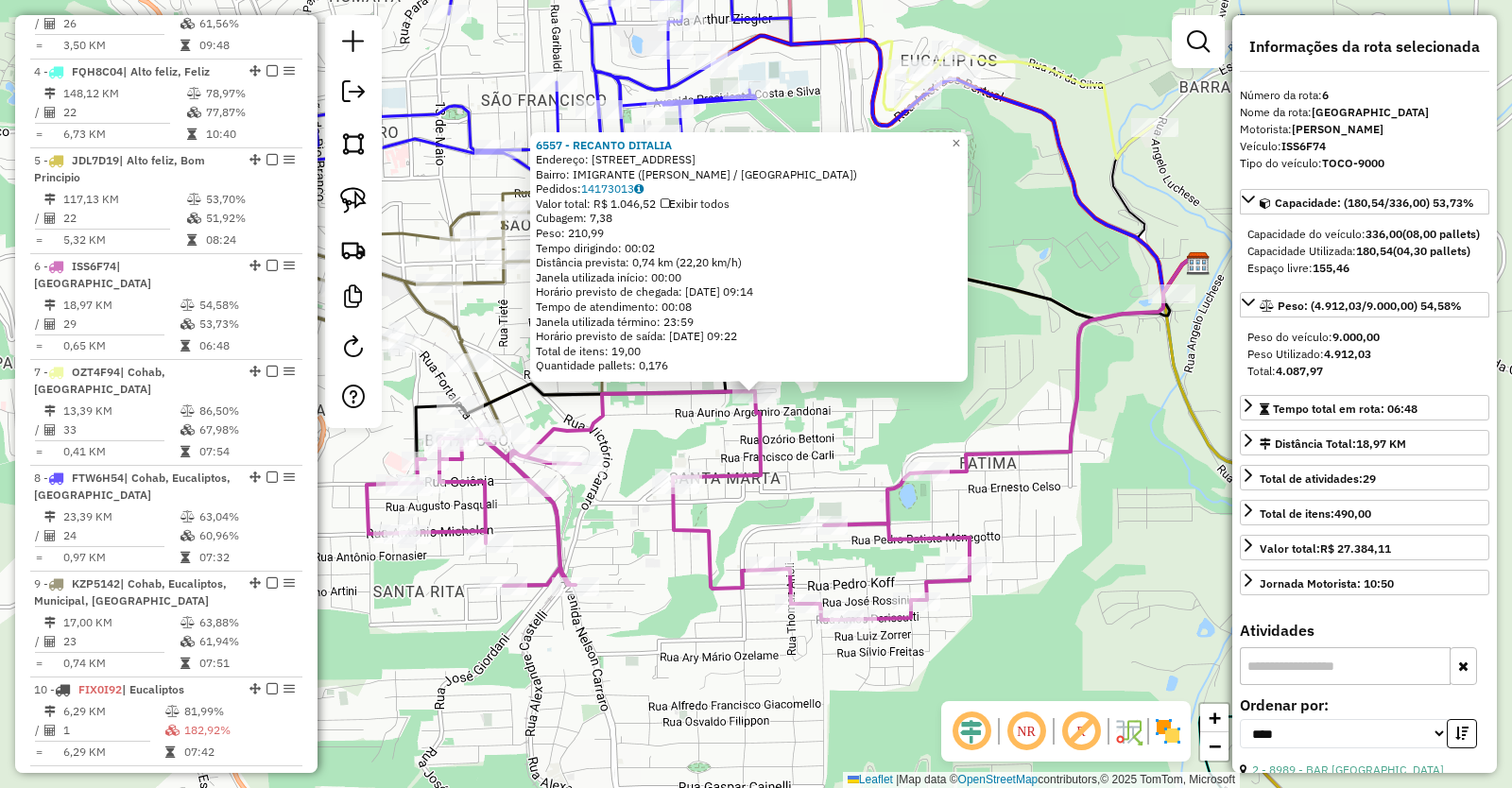
click at [719, 465] on icon at bounding box center [668, 505] width 603 height 229
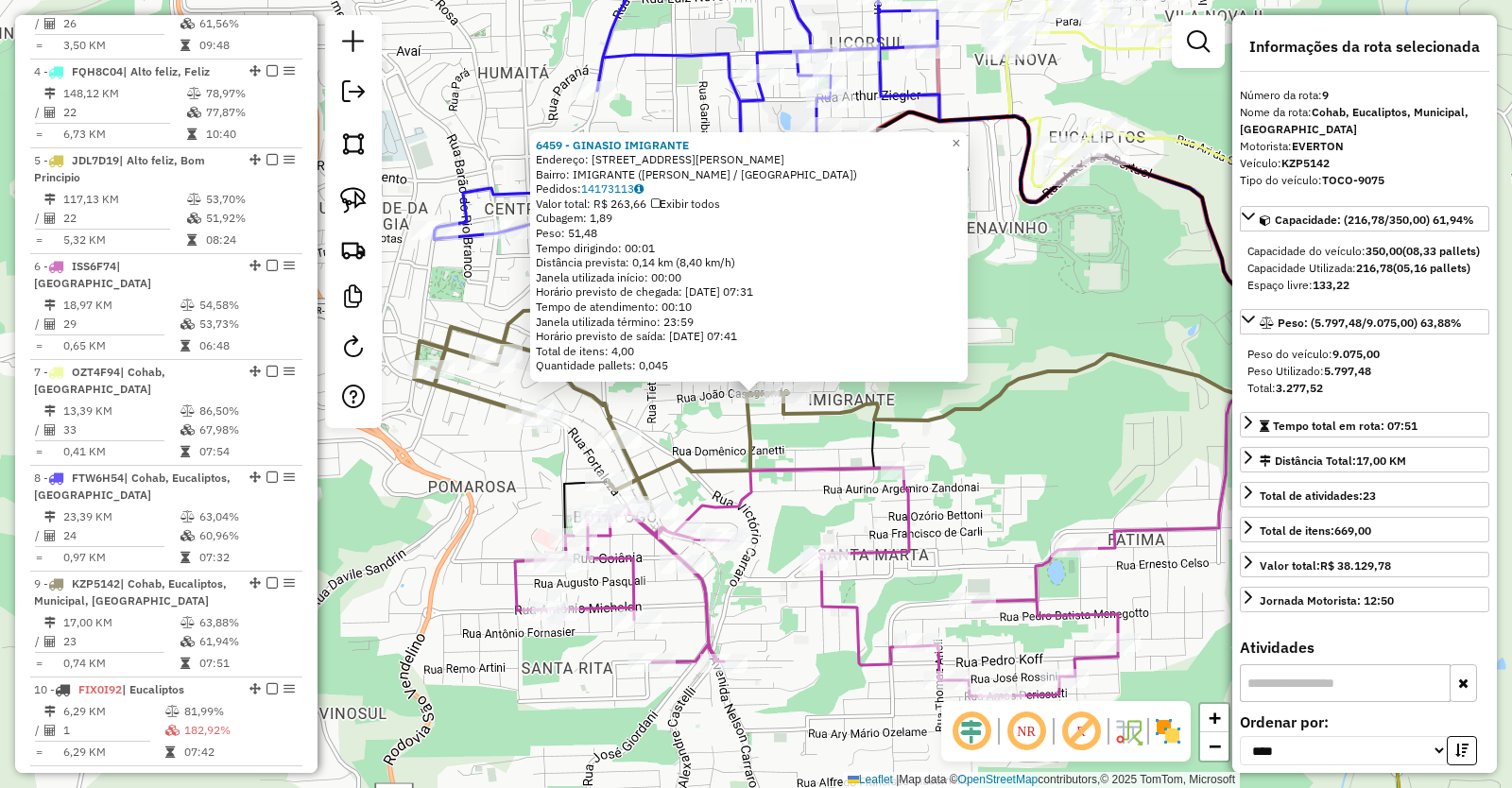
click at [1009, 465] on div "6459 - GINASIO IMIGRANTE Endereço: [STREET_ADDRESS][PERSON_NAME] Bairro: IMIGRA…" at bounding box center [756, 394] width 1512 height 788
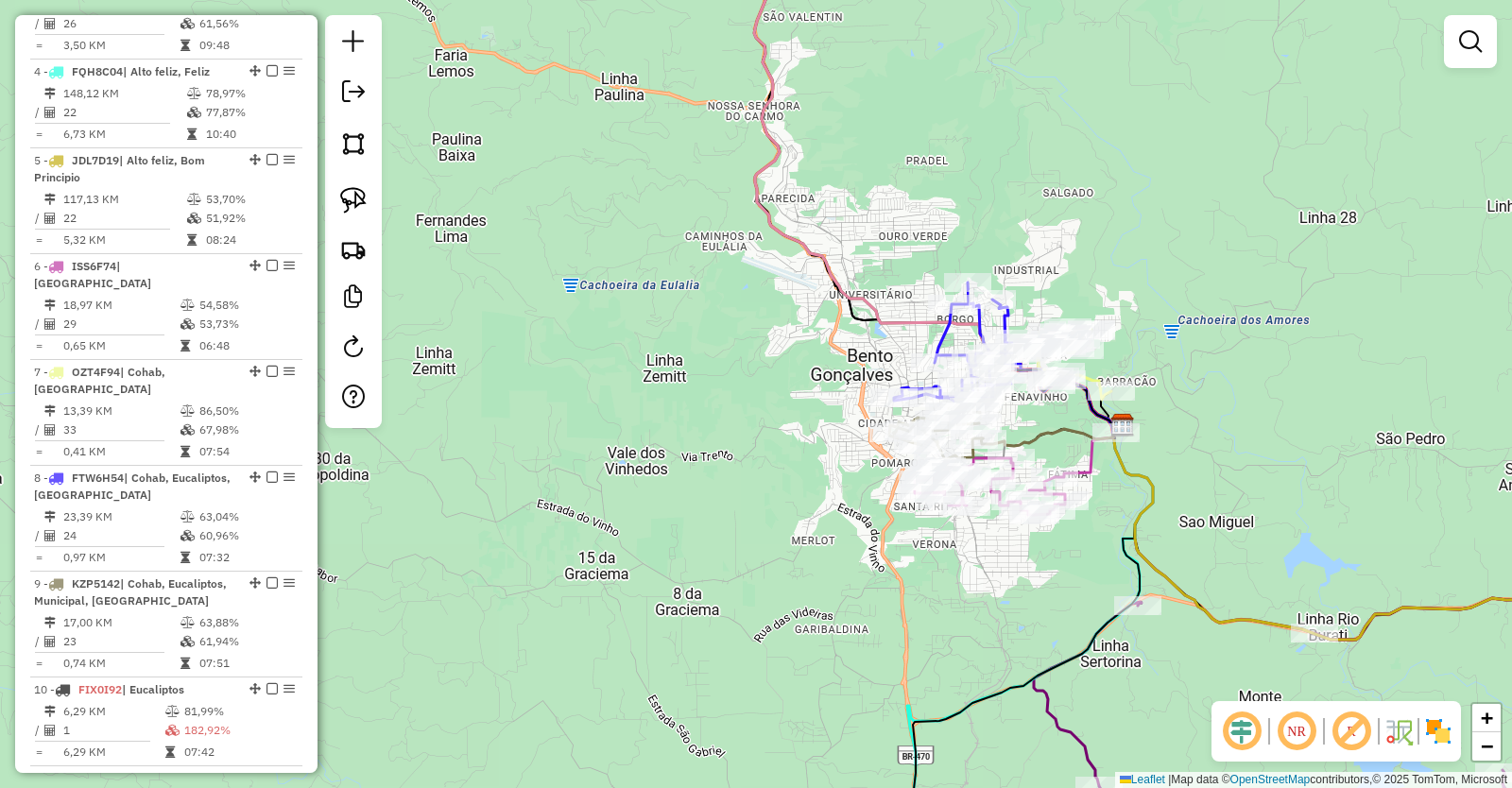
drag, startPoint x: 1239, startPoint y: 509, endPoint x: 929, endPoint y: 232, distance: 415.7
click at [985, 301] on div "Janela de atendimento Grade de atendimento Capacidade Transportadoras Veículos …" at bounding box center [756, 394] width 1512 height 788
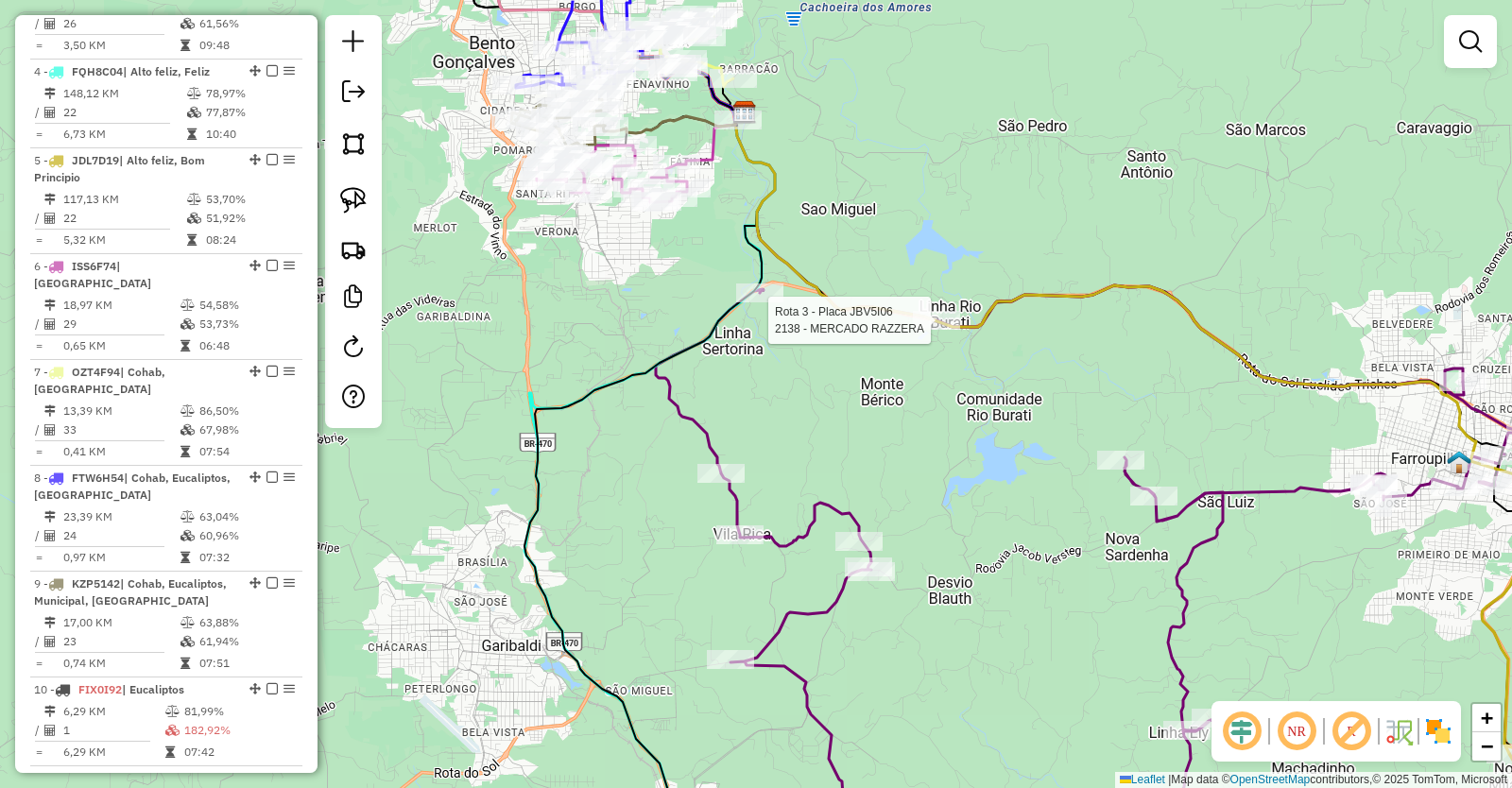
select select "*********"
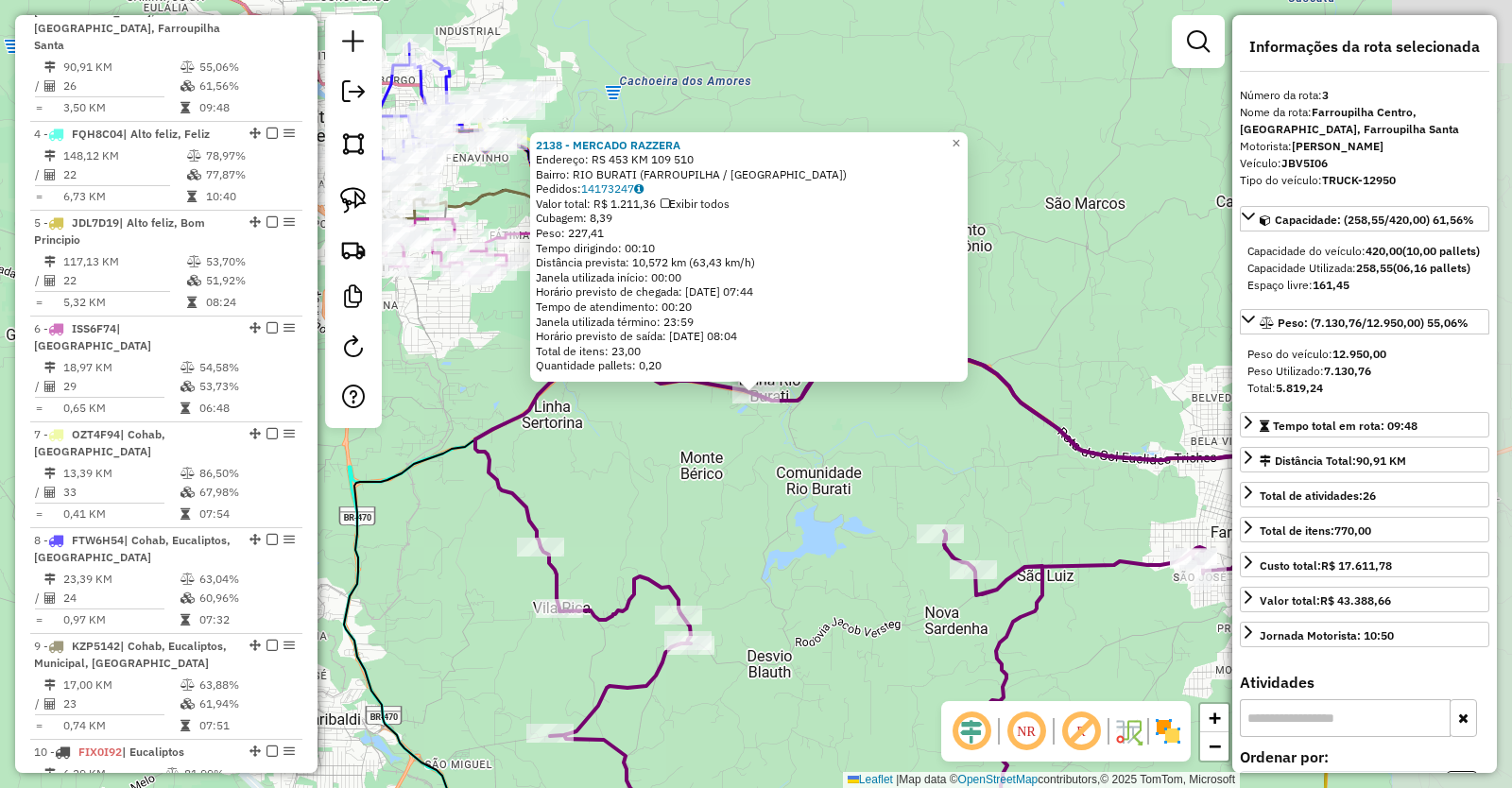
scroll to position [977, 0]
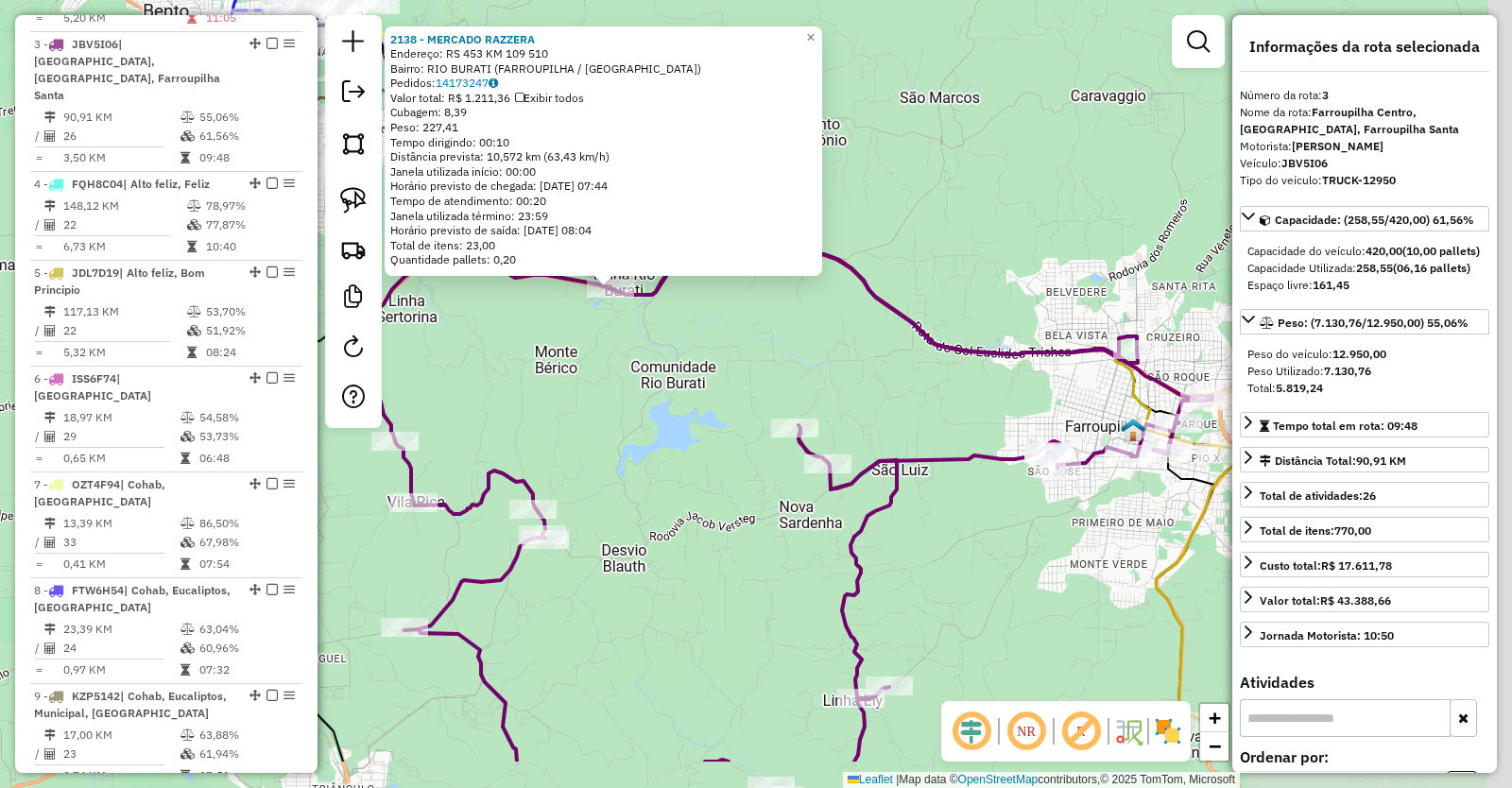
drag, startPoint x: 1142, startPoint y: 392, endPoint x: 821, endPoint y: 176, distance: 386.9
click at [846, 191] on div "2138 - MERCADO RAZZERA Endereço: RS 453 KM 109 510 Bairro: RIO BURATI (FARROUPI…" at bounding box center [756, 394] width 1512 height 788
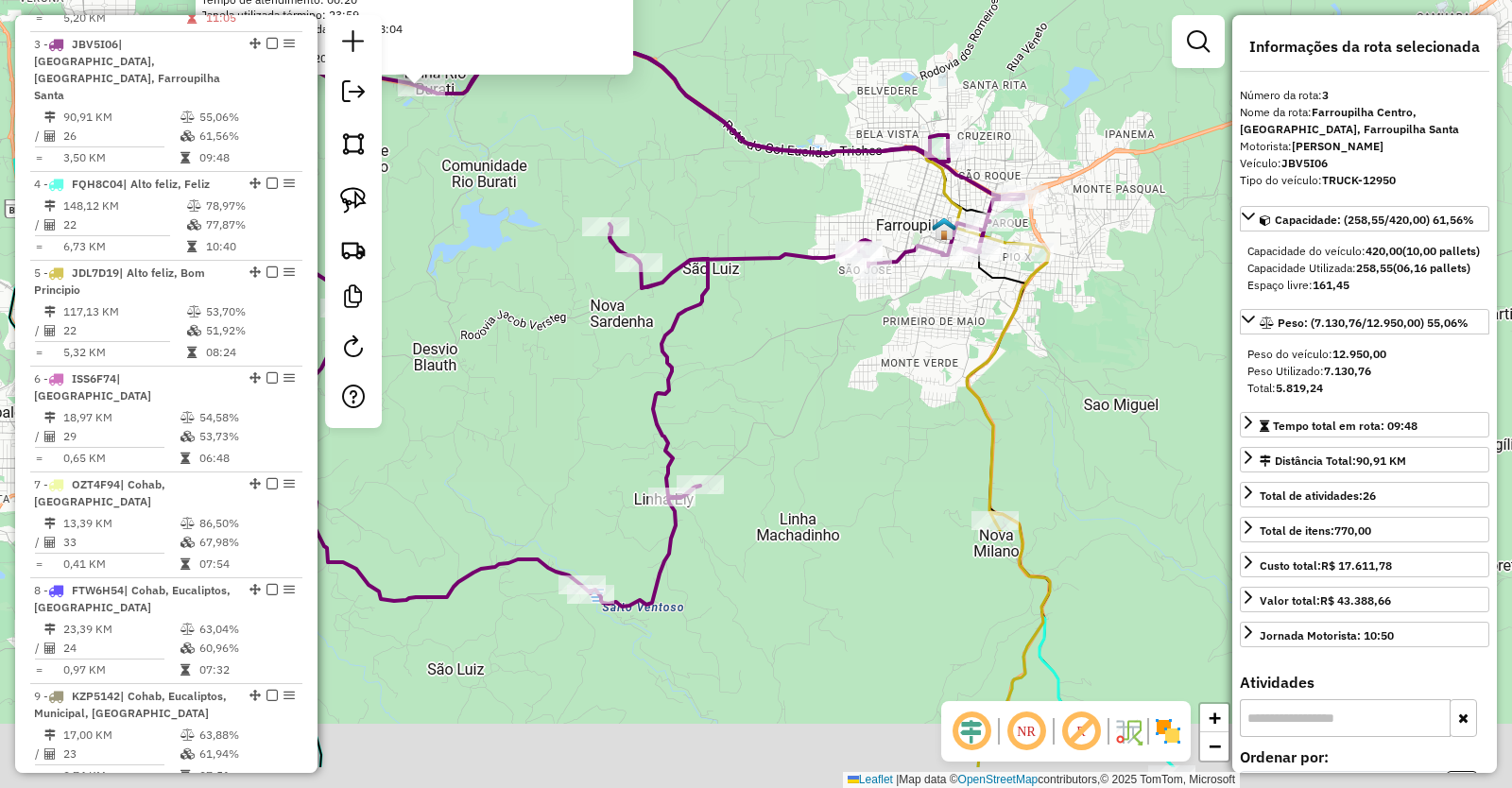
drag, startPoint x: 898, startPoint y: 524, endPoint x: 831, endPoint y: 349, distance: 187.4
click at [832, 351] on div "2138 - MERCADO RAZZERA Endereço: RS 453 KM 109 510 Bairro: RIO BURATI (FARROUPI…" at bounding box center [756, 394] width 1512 height 788
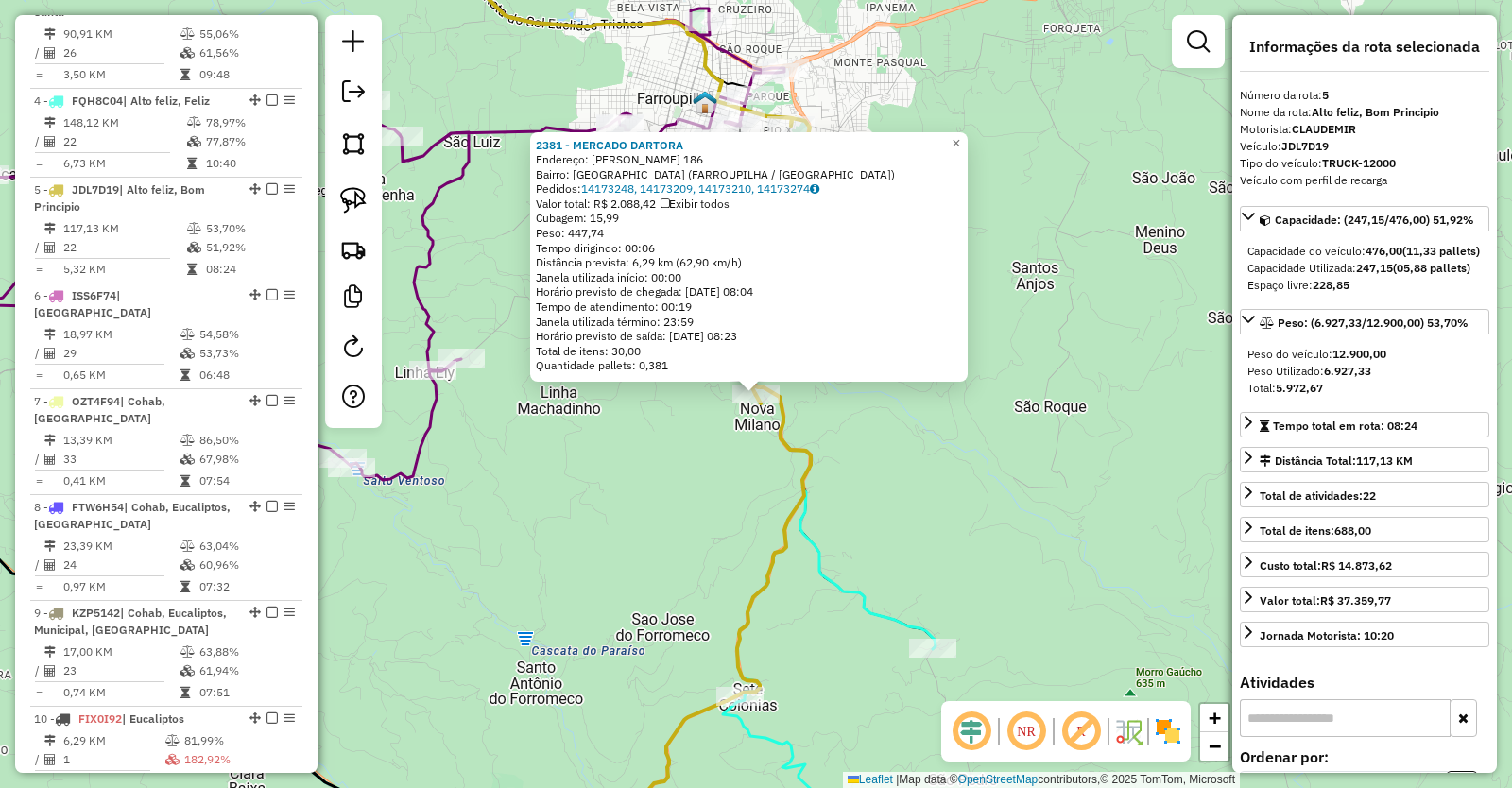
scroll to position [1089, 0]
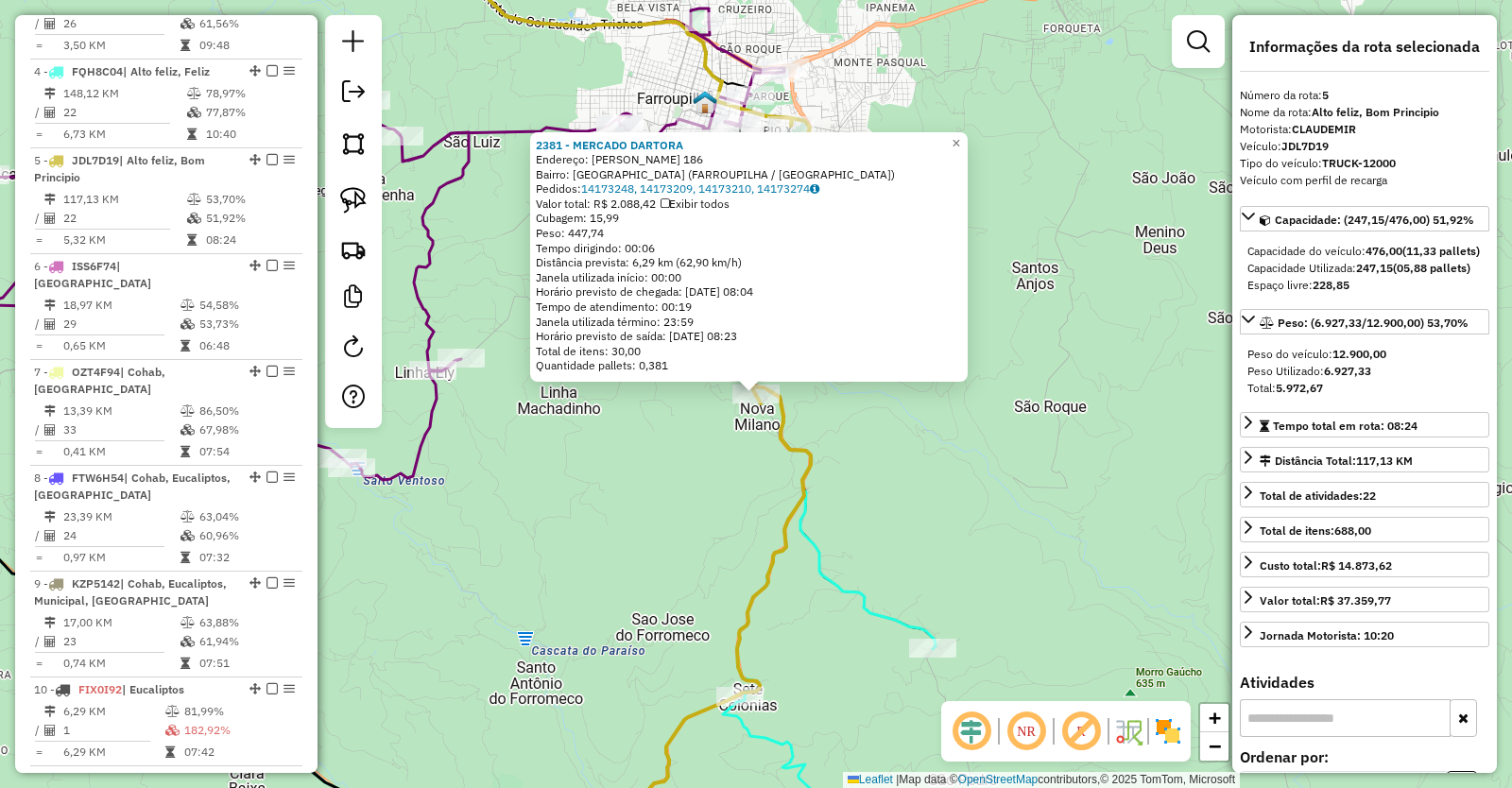
click at [980, 484] on div "2381 - MERCADO [PERSON_NAME]: MONSENHOR ALBINO AGASSI 186 Bairro: [GEOGRAPHIC_D…" at bounding box center [756, 394] width 1512 height 788
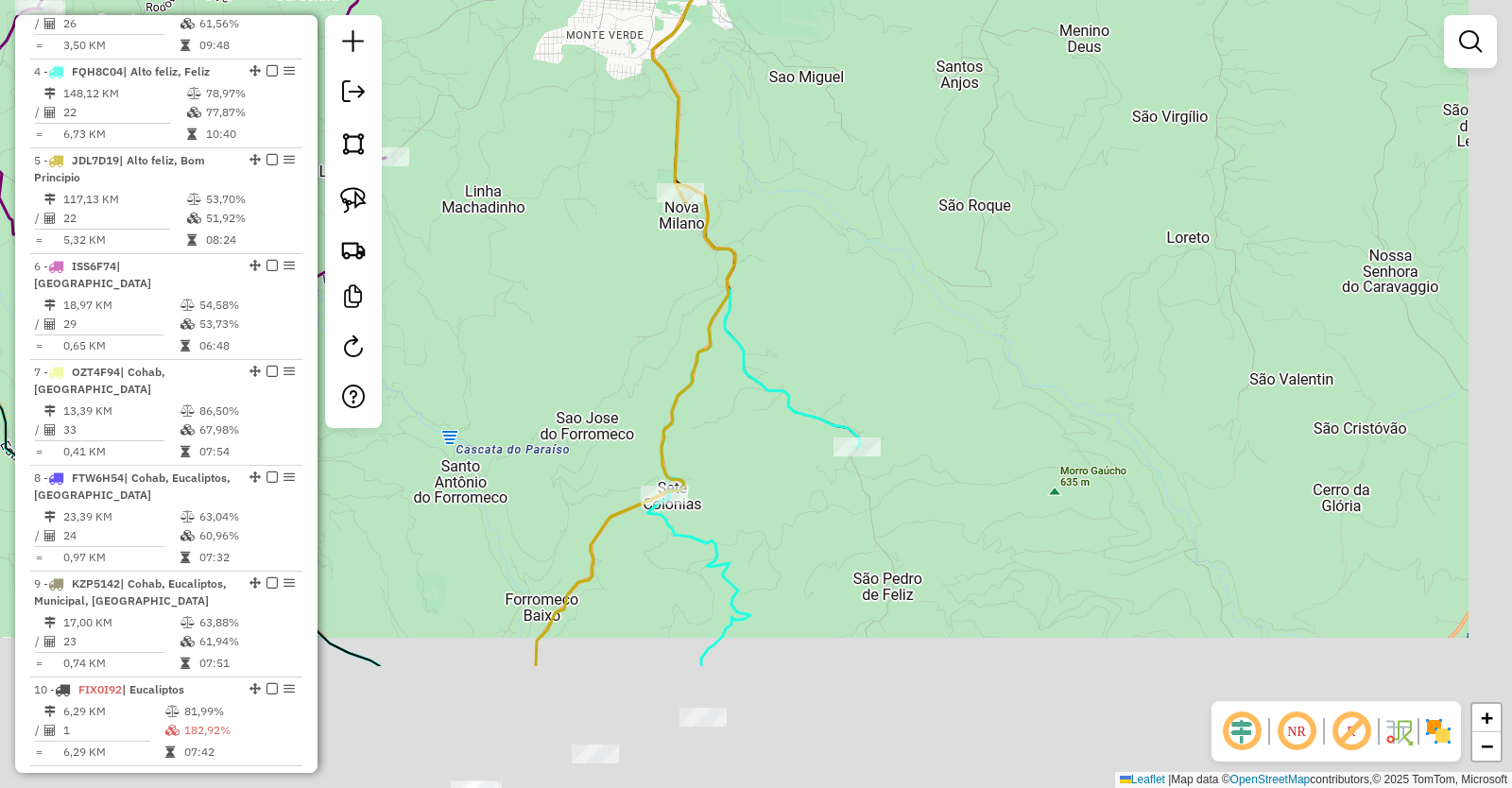
drag, startPoint x: 970, startPoint y: 569, endPoint x: 856, endPoint y: 268, distance: 321.9
click at [856, 268] on div "Janela de atendimento Grade de atendimento Capacidade Transportadoras Veículos …" at bounding box center [756, 394] width 1512 height 788
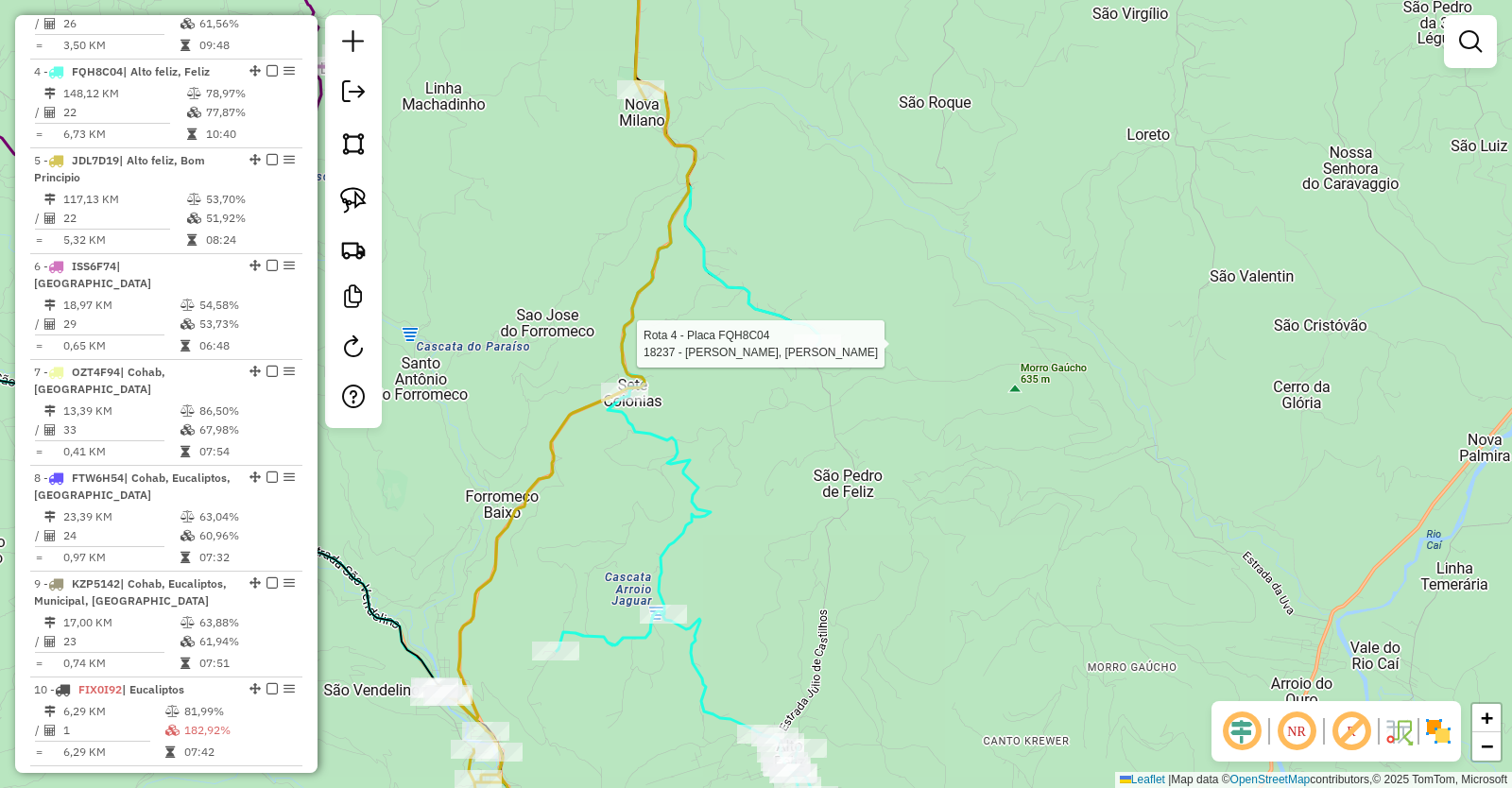
select select "*********"
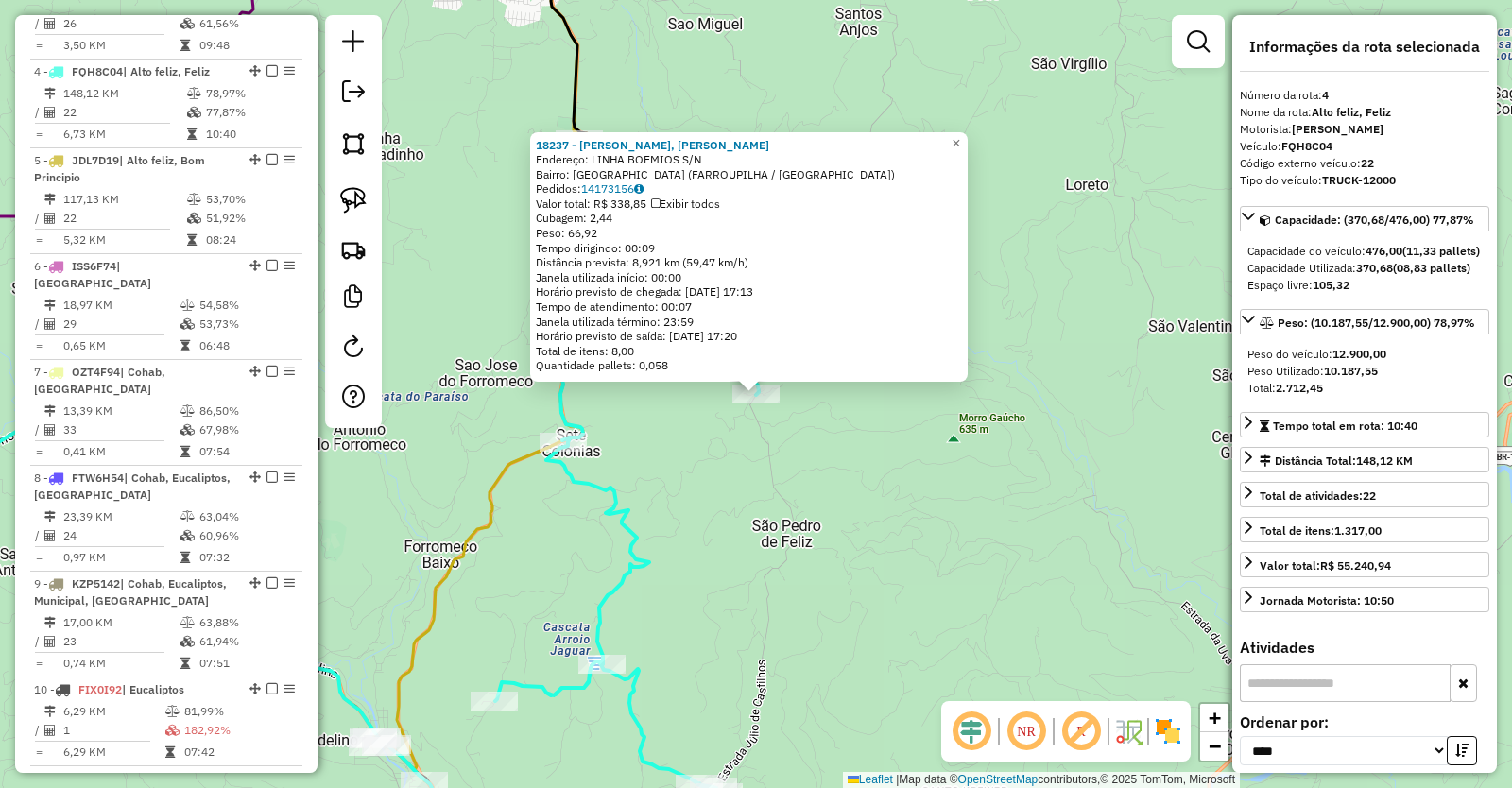
click at [702, 470] on div "18237 - [PERSON_NAME], [PERSON_NAME] Endereço: LINHA BOEMIOS S/[GEOGRAPHIC_DATA…" at bounding box center [756, 394] width 1512 height 788
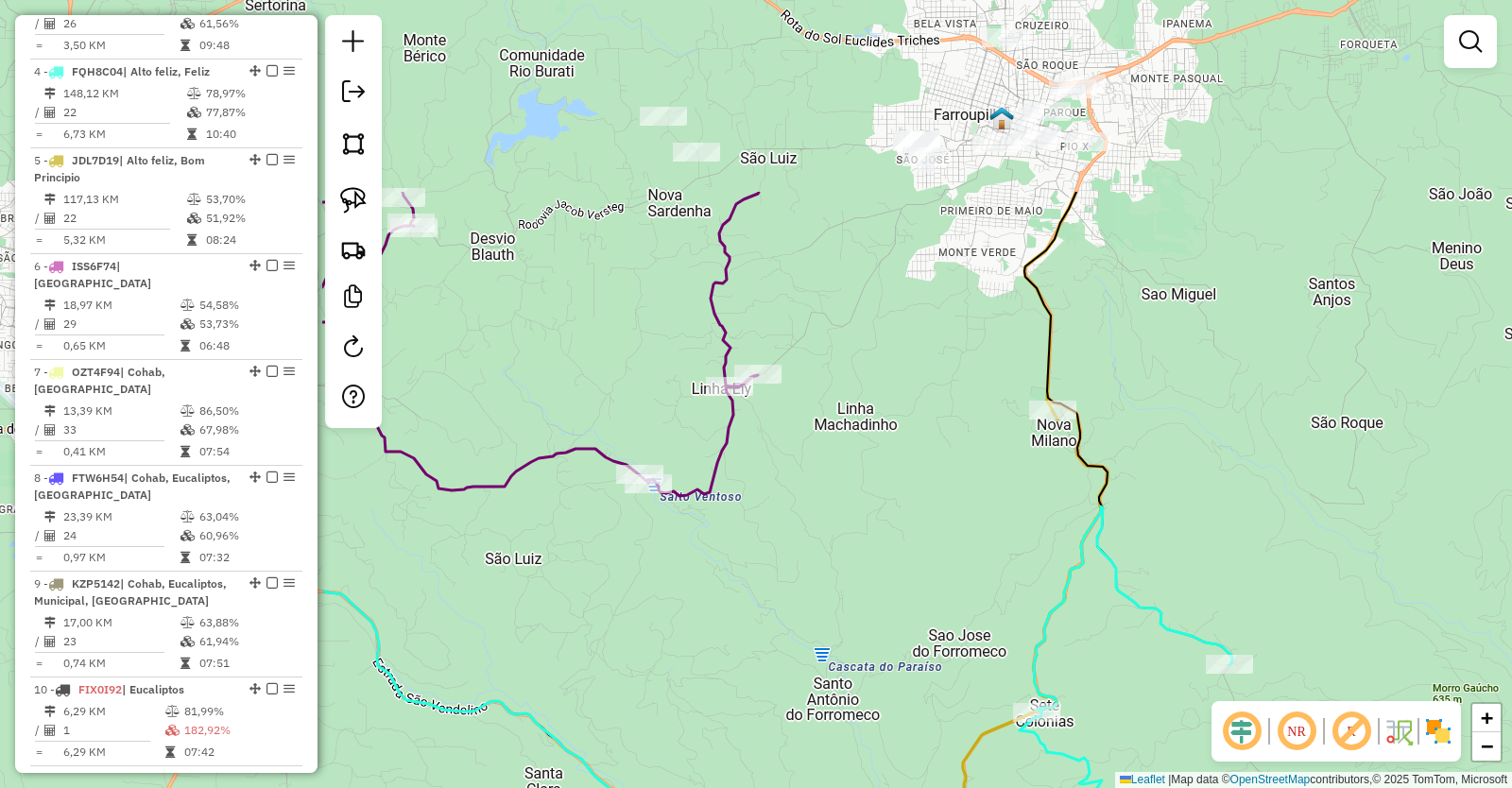
drag, startPoint x: 653, startPoint y: 86, endPoint x: 1109, endPoint y: 419, distance: 564.6
click at [1149, 383] on div "Janela de atendimento Grade de atendimento Capacidade Transportadoras Veículos …" at bounding box center [756, 394] width 1512 height 788
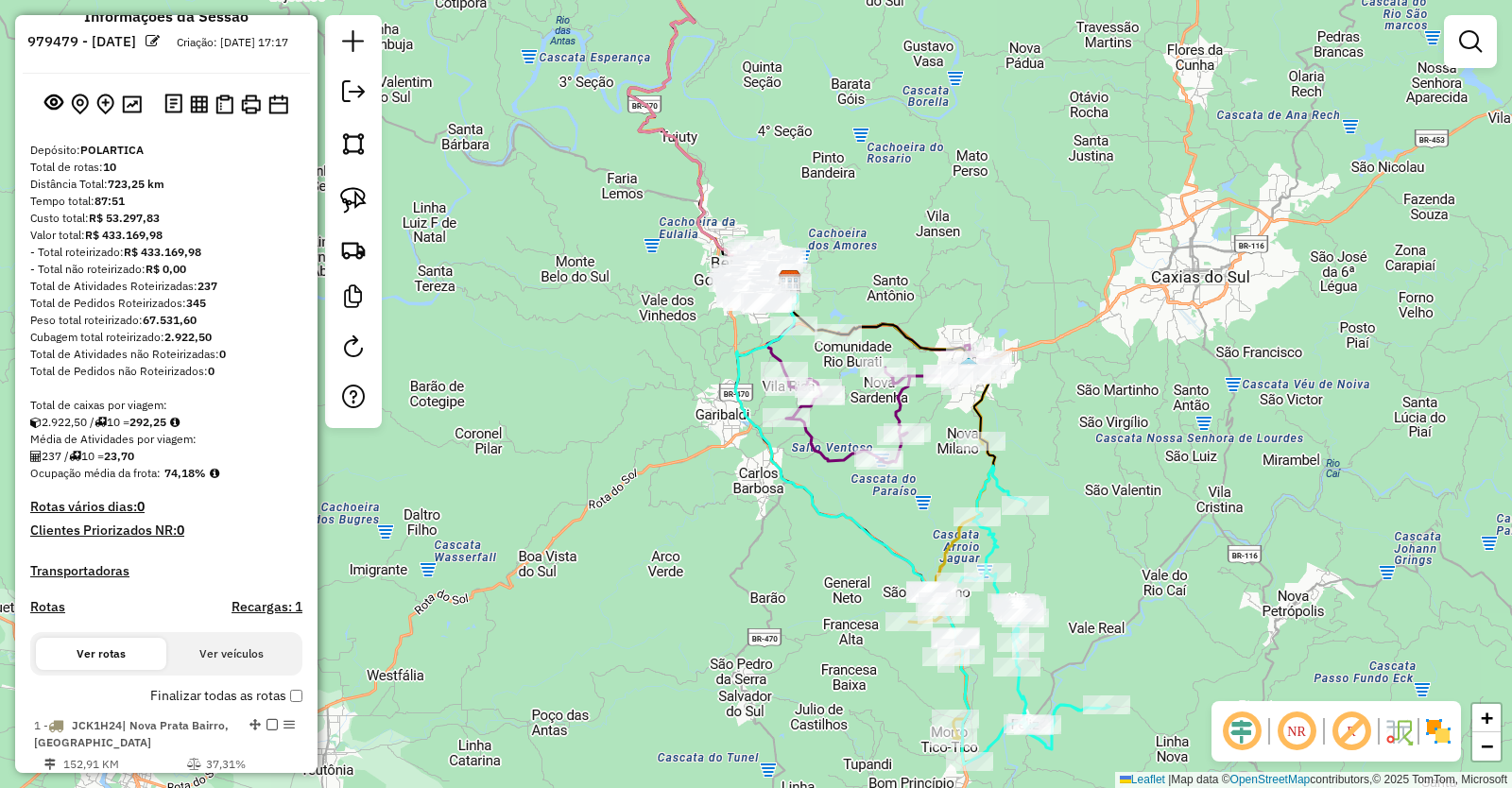
scroll to position [0, 0]
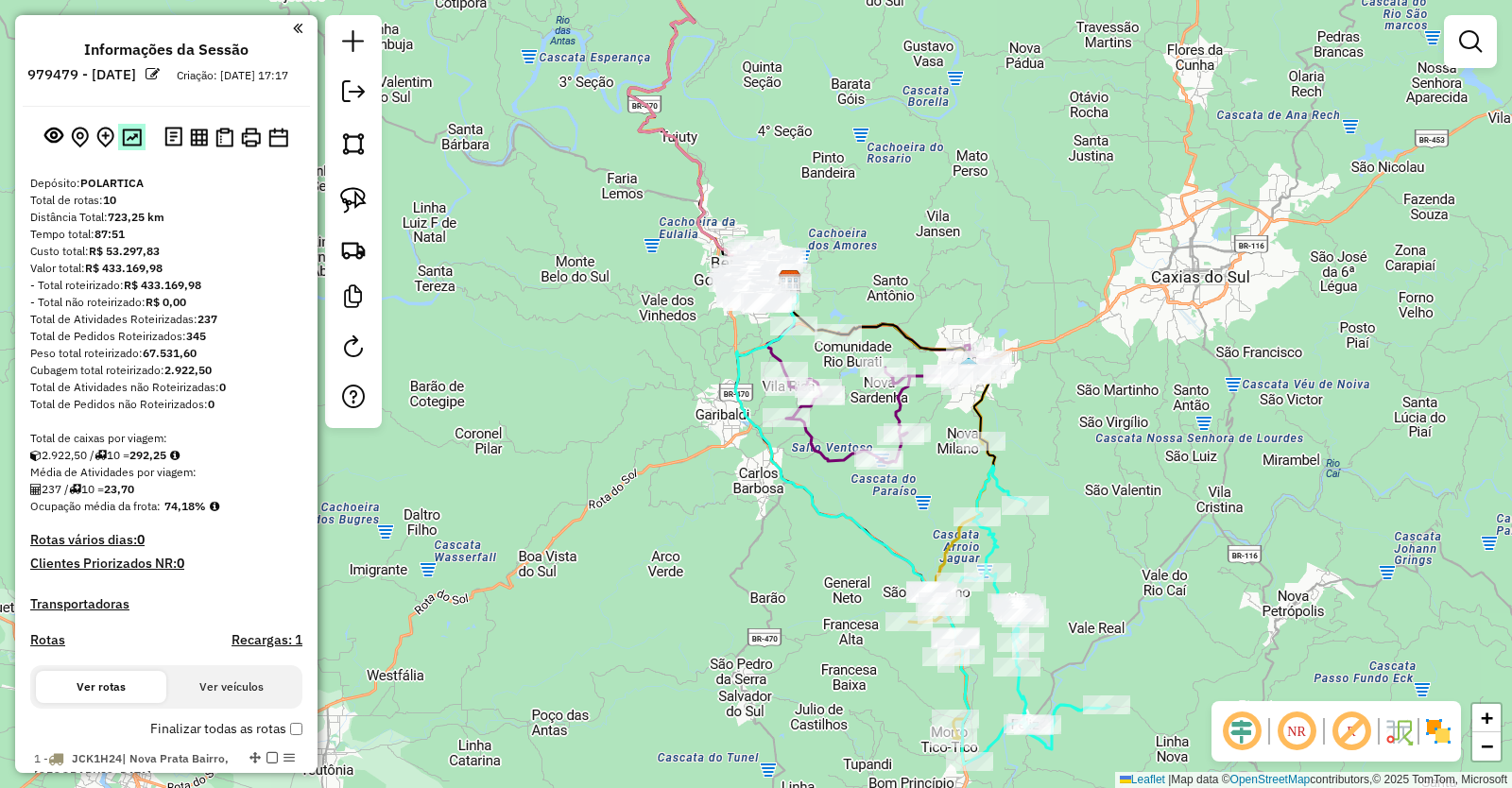
click at [128, 147] on img at bounding box center [132, 137] width 20 height 18
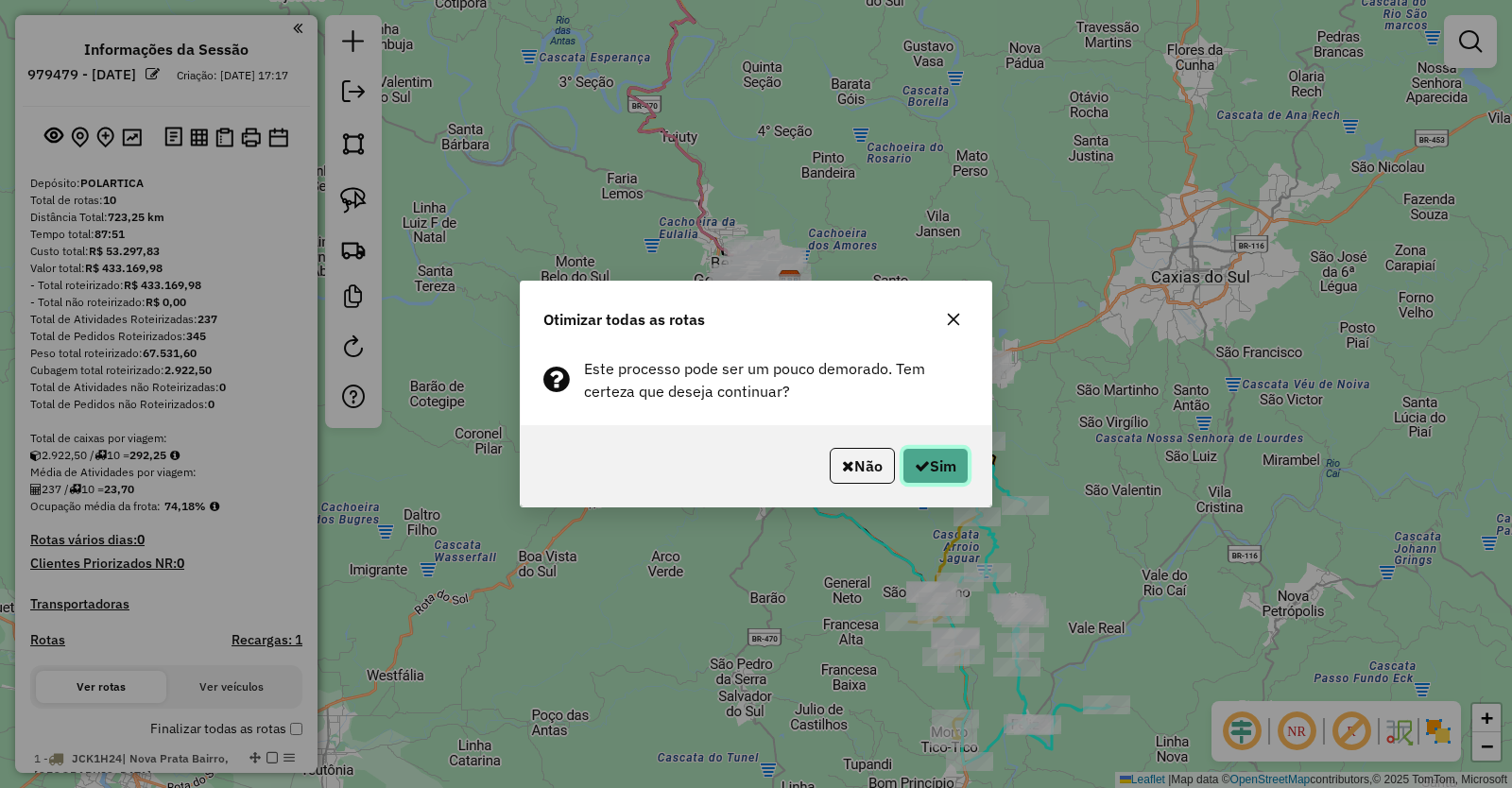
click at [938, 469] on button "Sim" at bounding box center [935, 466] width 66 height 35
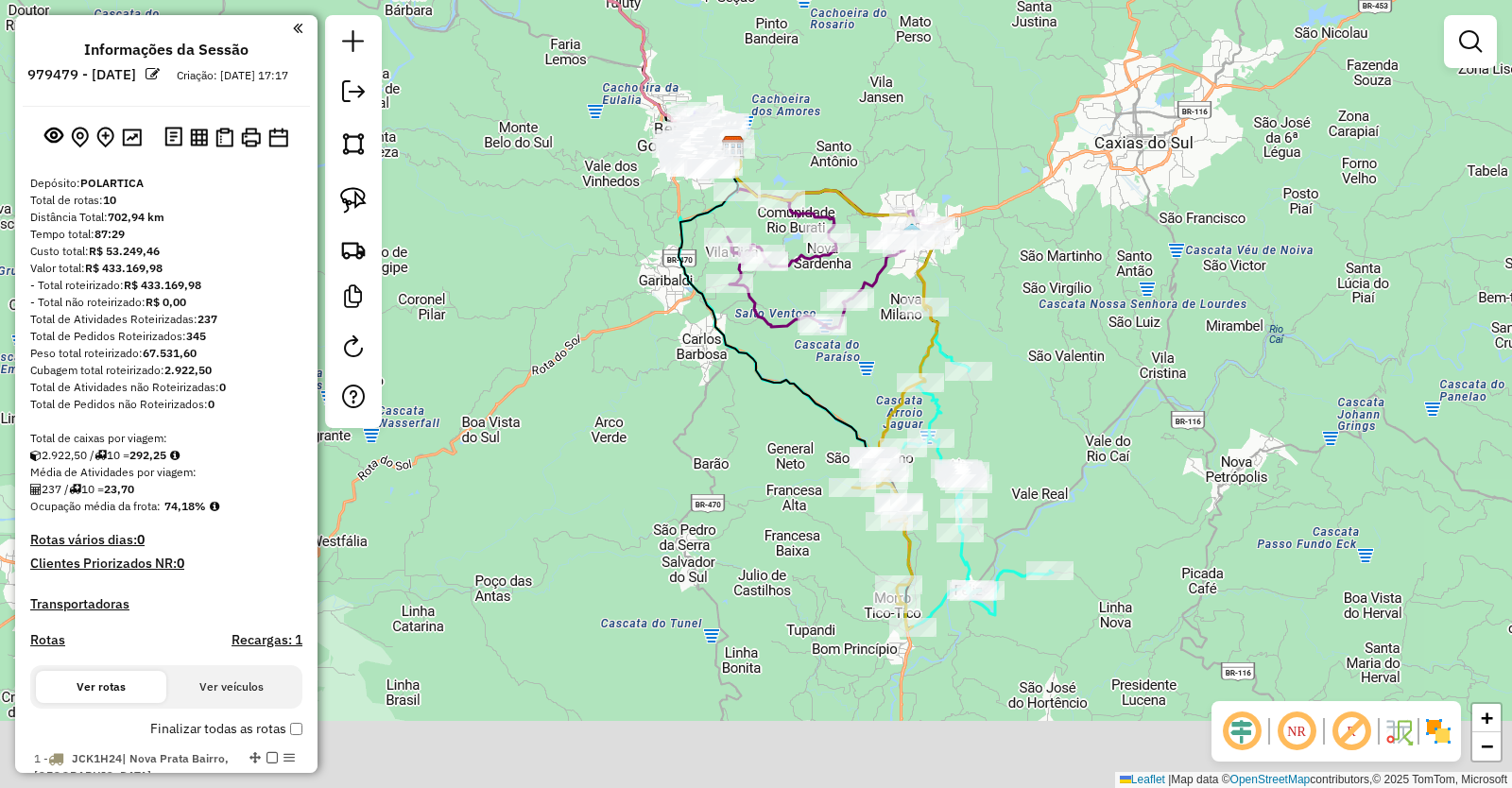
drag, startPoint x: 1180, startPoint y: 567, endPoint x: 1111, endPoint y: 397, distance: 183.5
click at [1111, 401] on div "Janela de atendimento Grade de atendimento Capacidade Transportadoras Veículos …" at bounding box center [756, 394] width 1512 height 788
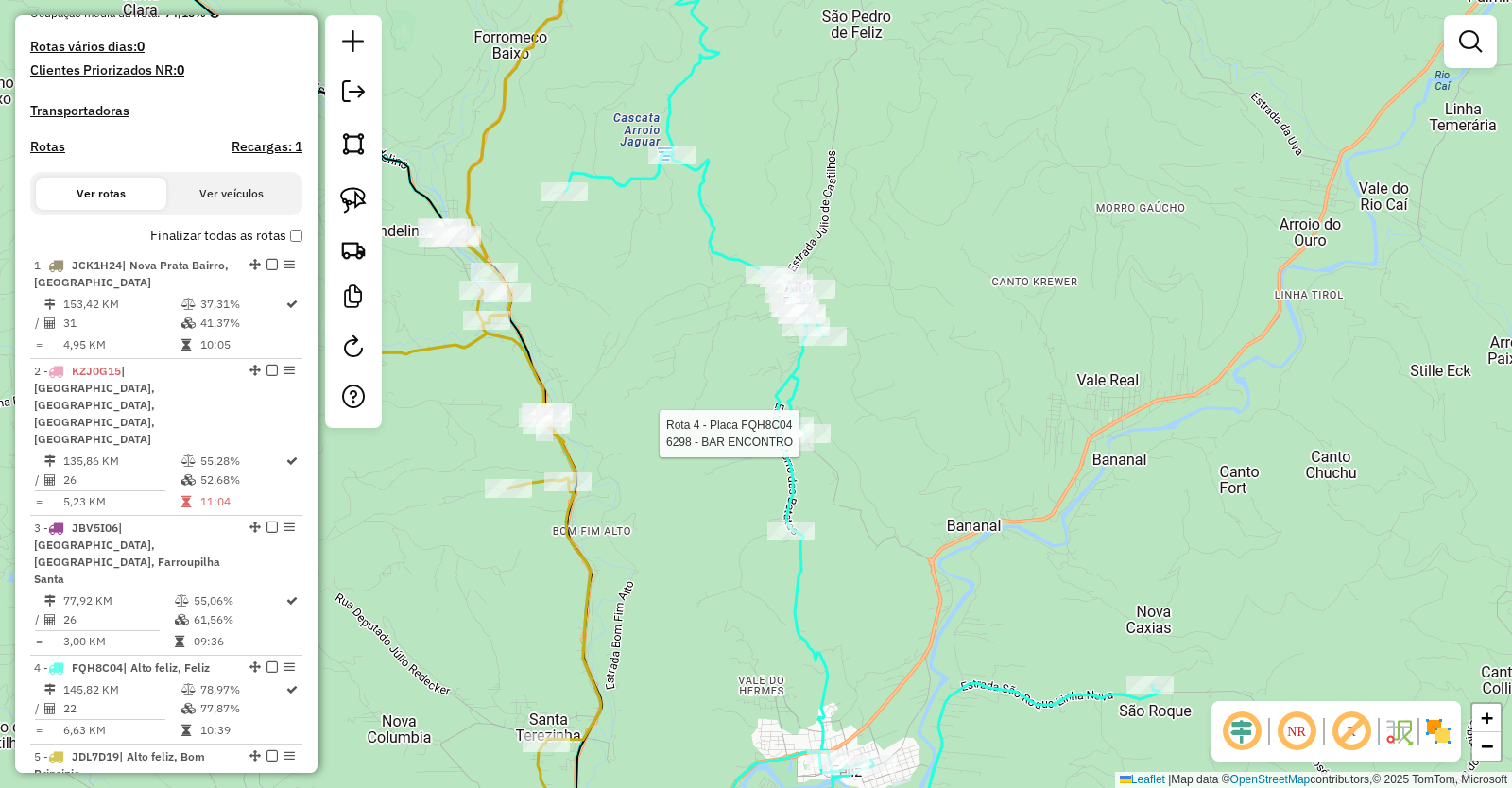
select select "*********"
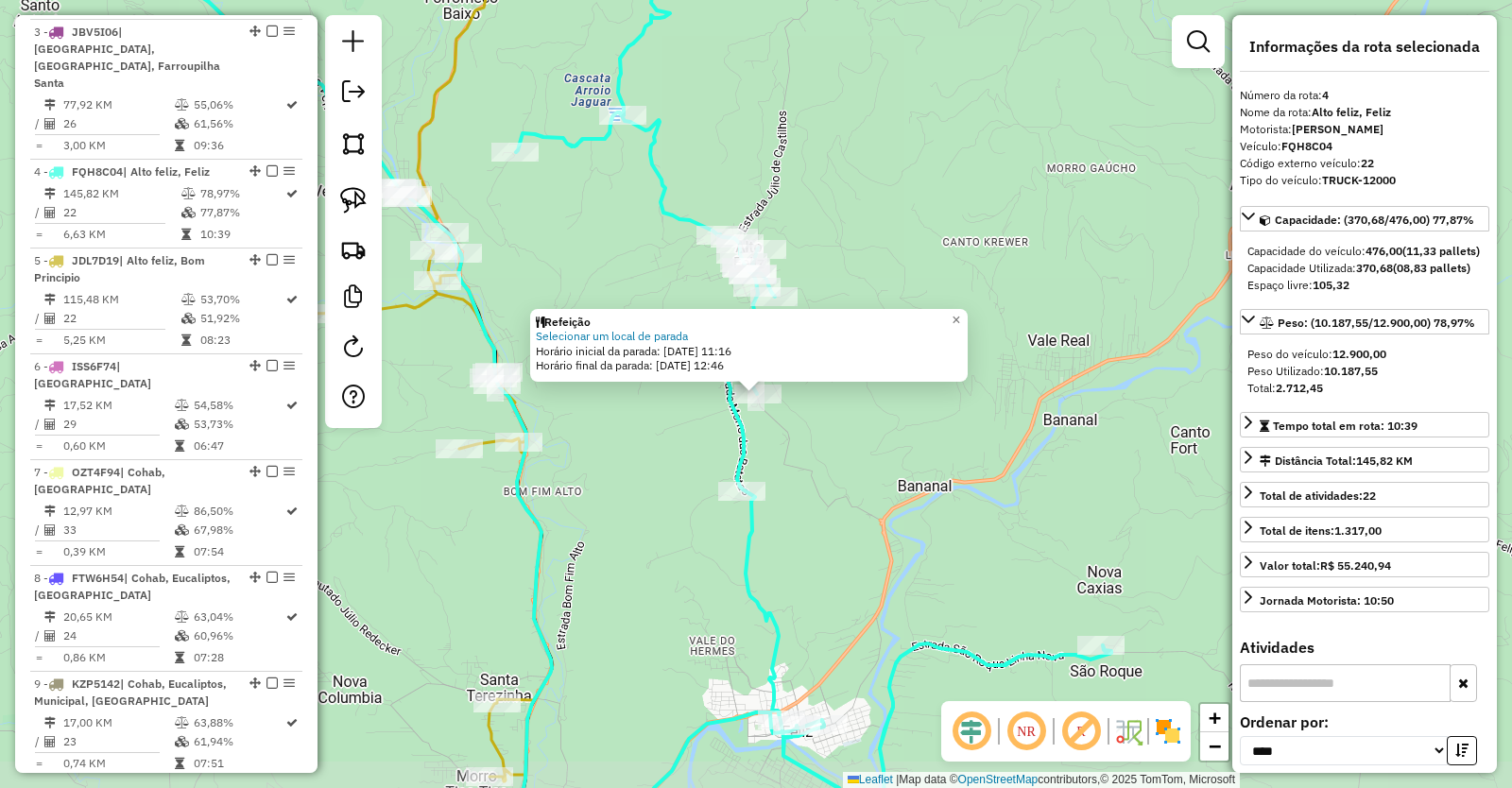
scroll to position [1089, 0]
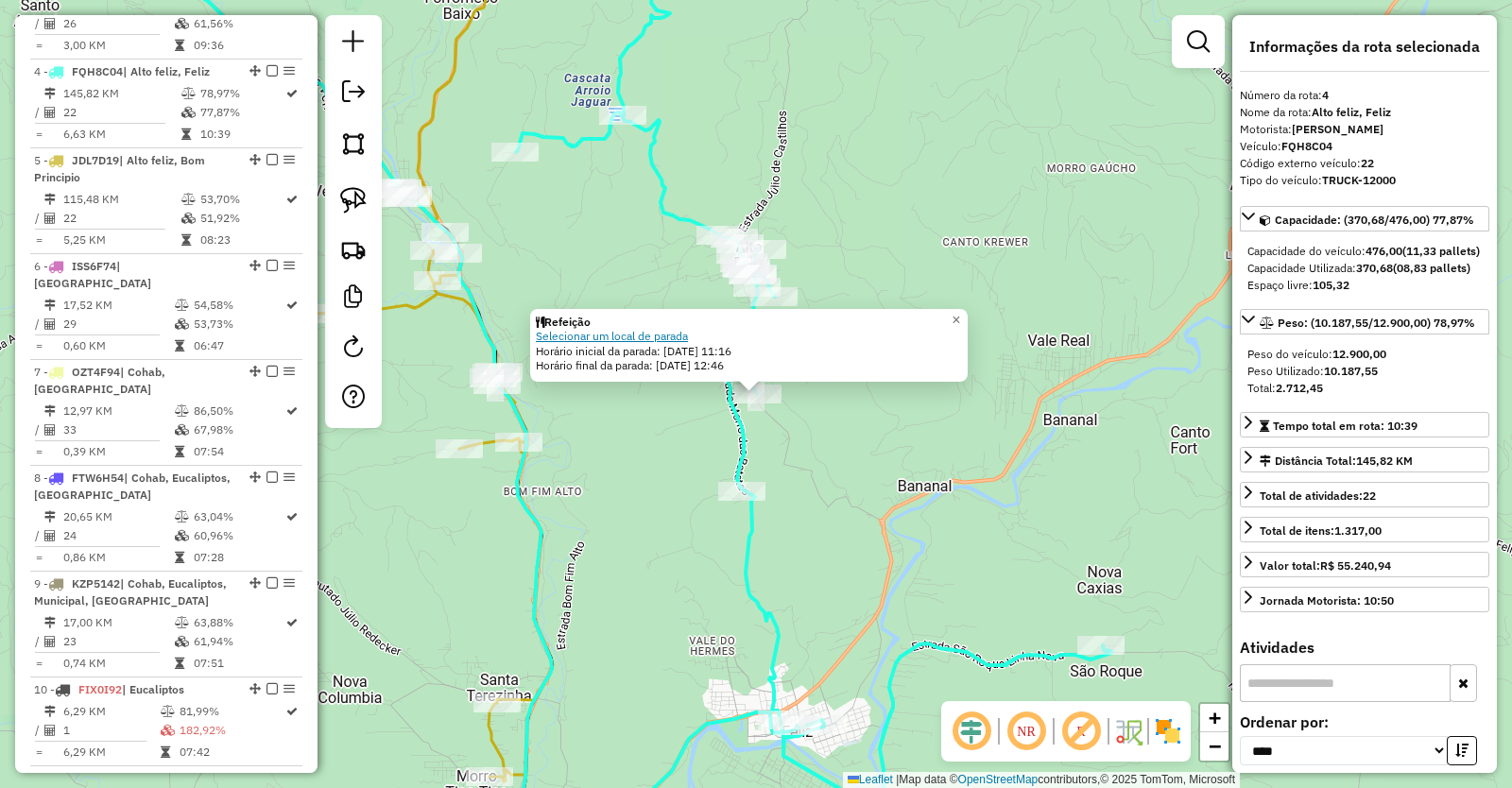
click at [654, 332] on link "Selecionar um local de parada" at bounding box center [612, 336] width 152 height 14
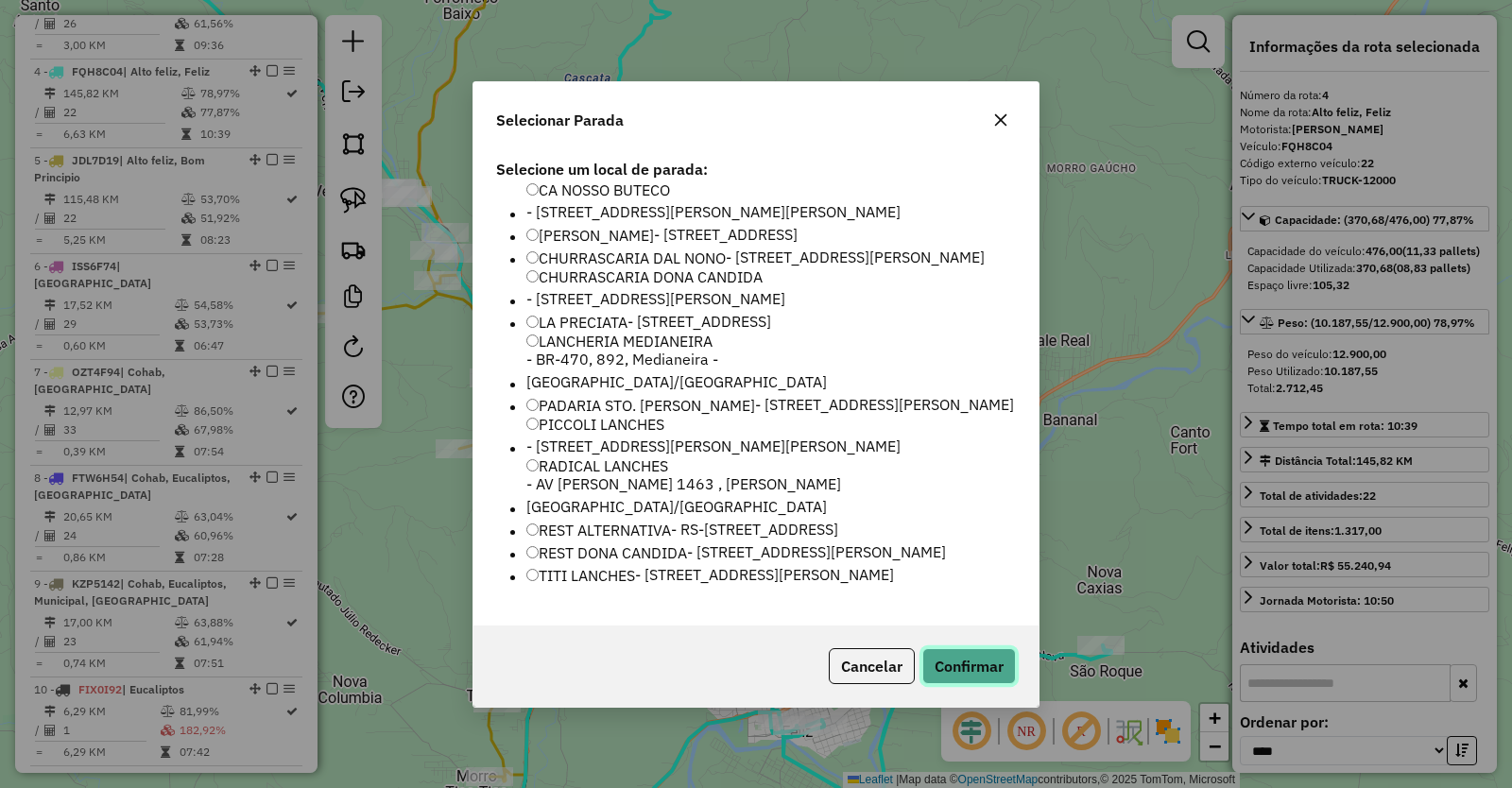
click at [964, 685] on button "Confirmar" at bounding box center [968, 666] width 94 height 35
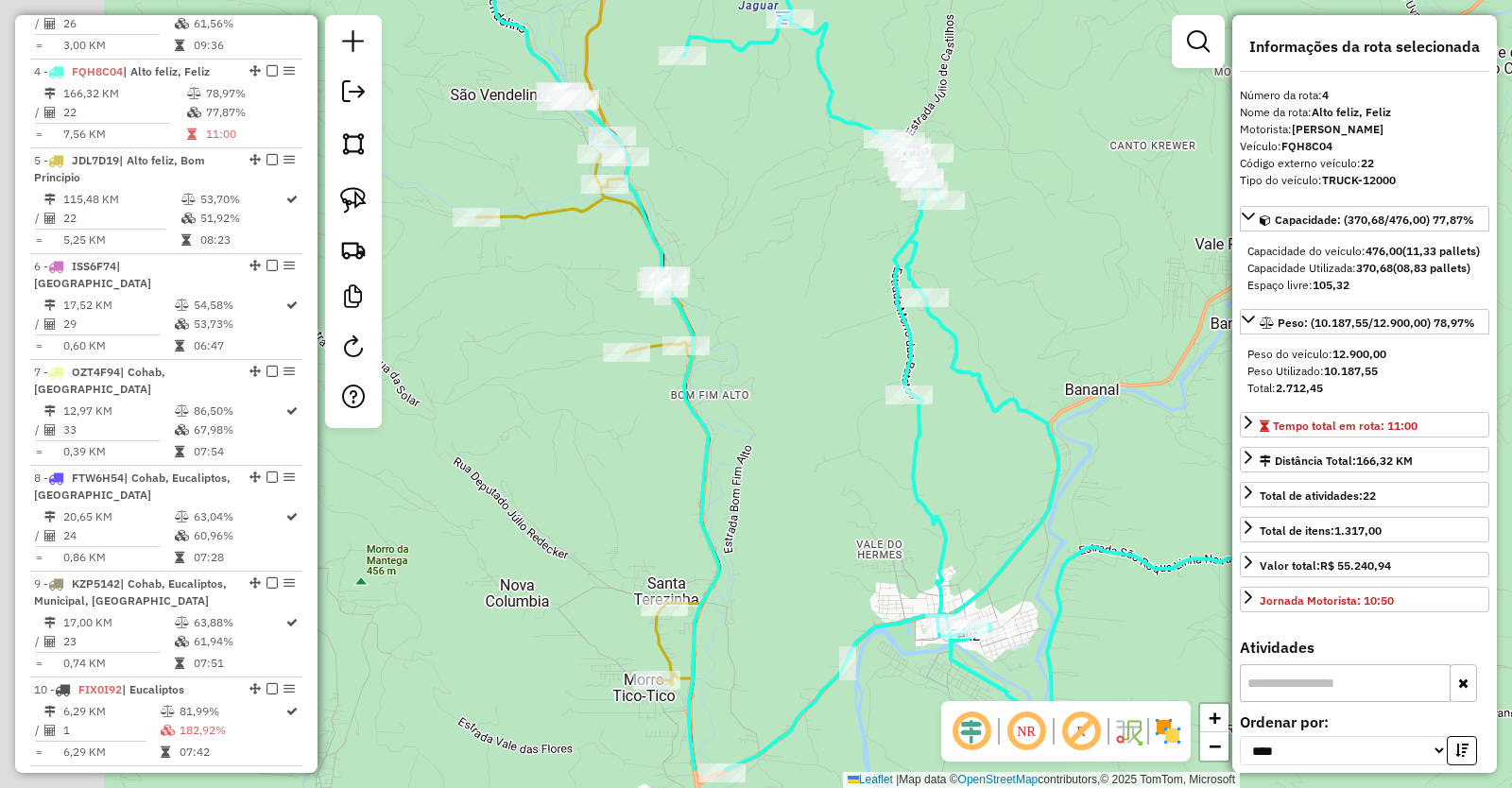
drag, startPoint x: 826, startPoint y: 601, endPoint x: 1003, endPoint y: 493, distance: 207.3
click at [997, 500] on div "Janela de atendimento Grade de atendimento Capacidade Transportadoras Veículos …" at bounding box center [756, 394] width 1512 height 788
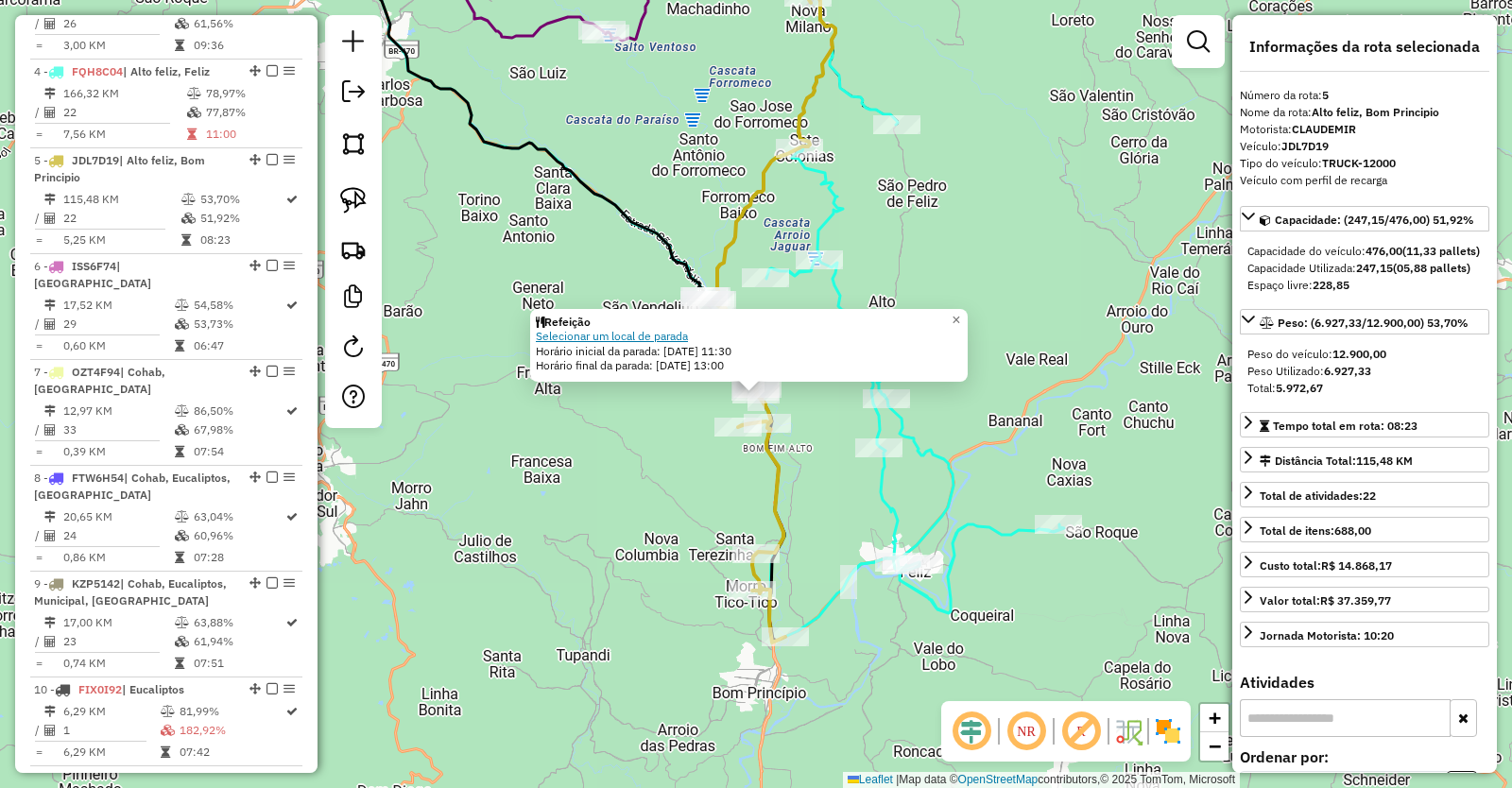
click at [618, 339] on link "Selecionar um local de parada" at bounding box center [612, 336] width 152 height 14
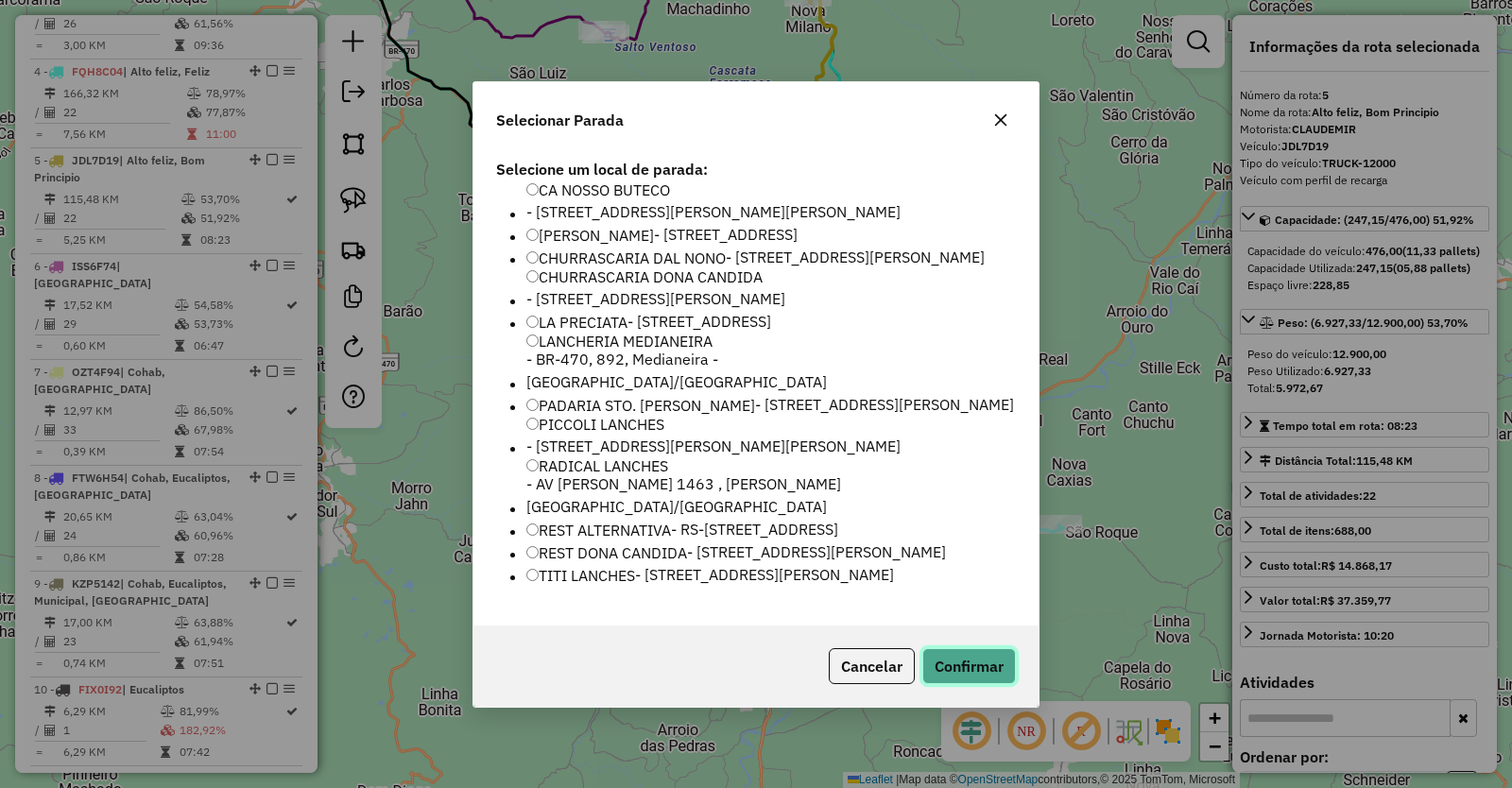
click at [955, 685] on button "Confirmar" at bounding box center [968, 666] width 94 height 35
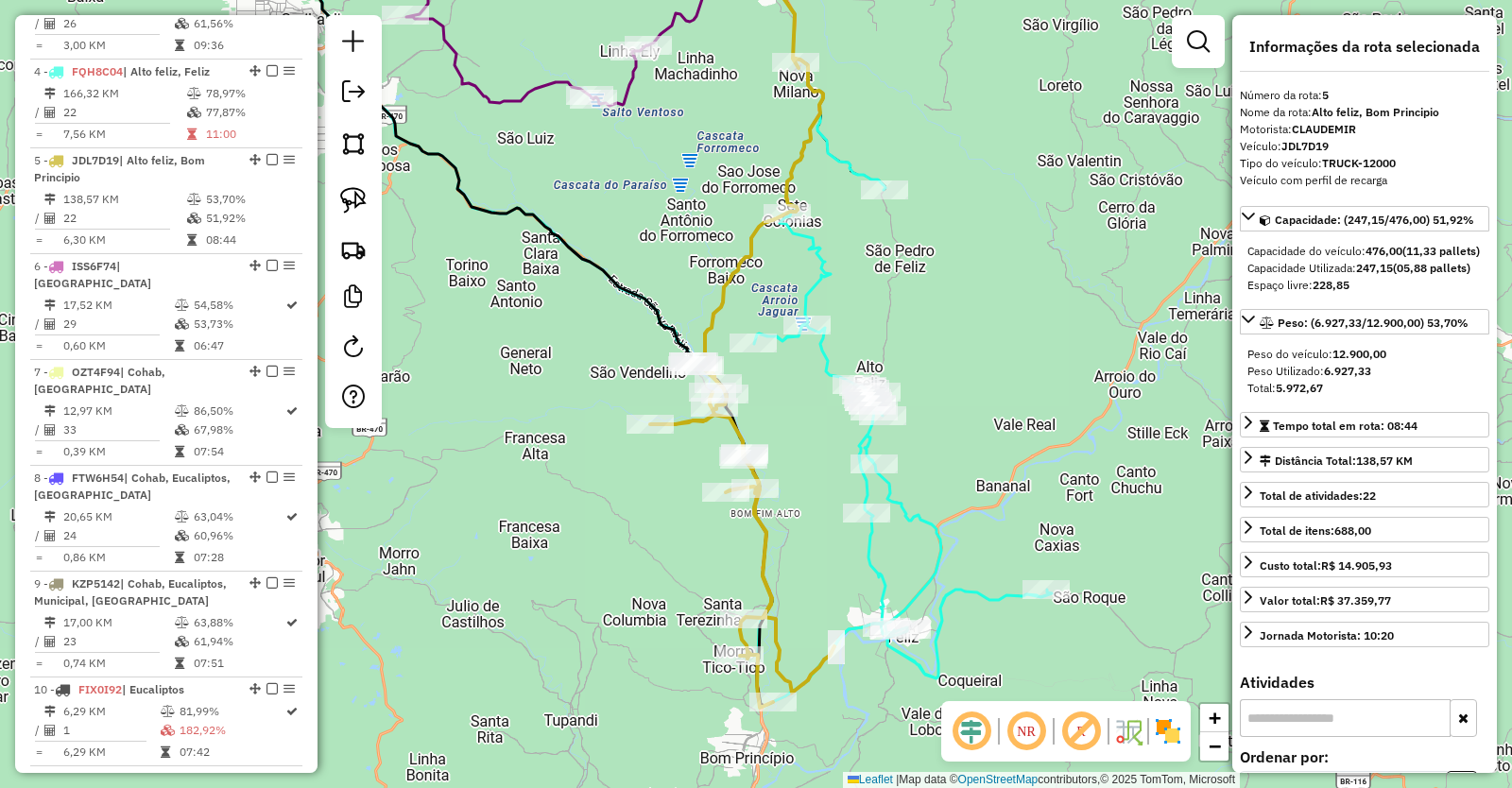
drag, startPoint x: 1016, startPoint y: 245, endPoint x: 968, endPoint y: 554, distance: 312.7
click at [968, 551] on div "Janela de atendimento Grade de atendimento Capacidade Transportadoras Veículos …" at bounding box center [756, 394] width 1512 height 788
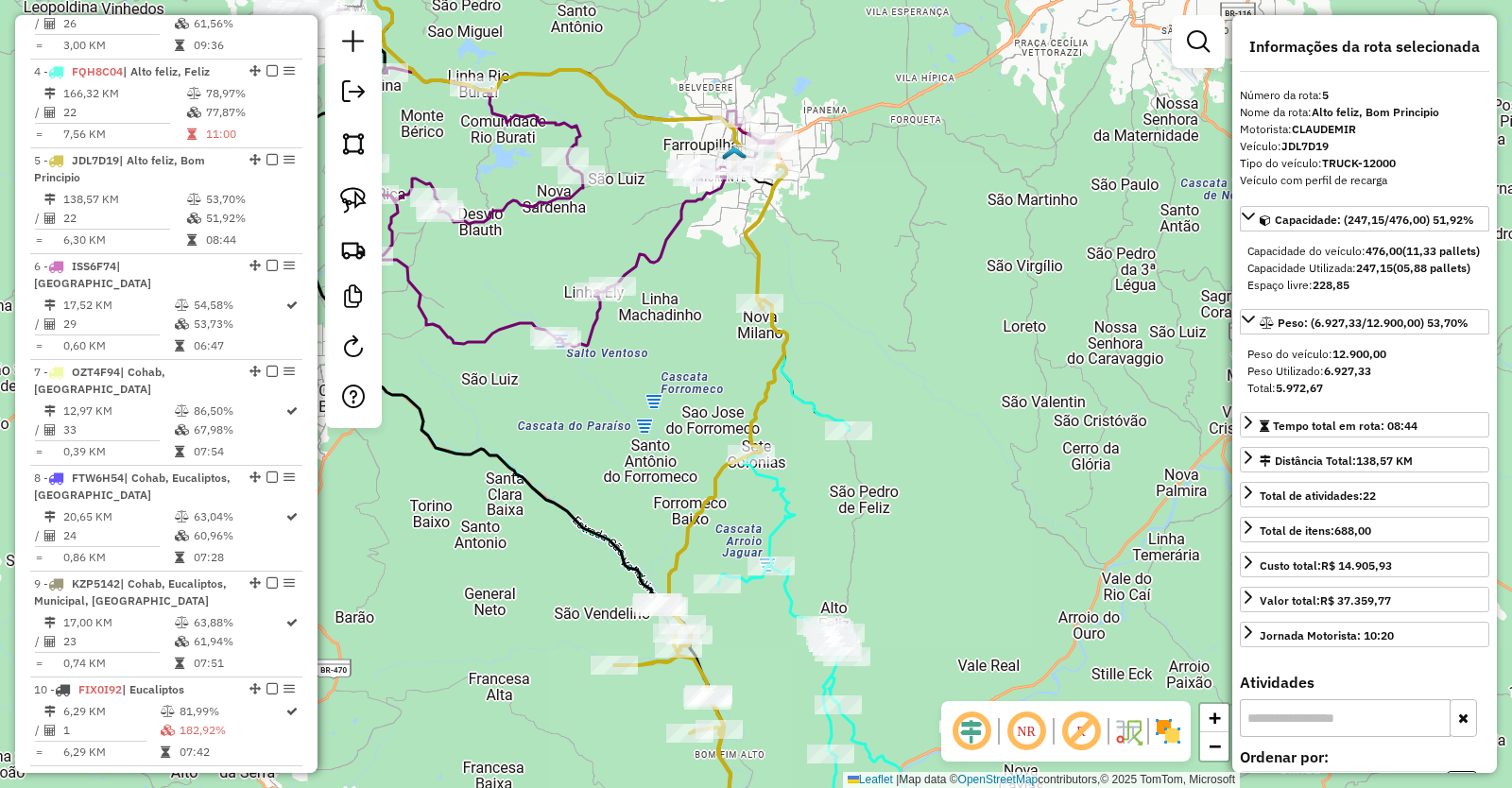
drag, startPoint x: 824, startPoint y: 265, endPoint x: 986, endPoint y: 413, distance: 219.4
click at [982, 409] on div "Janela de atendimento Grade de atendimento Capacidade Transportadoras Veículos …" at bounding box center [756, 394] width 1512 height 788
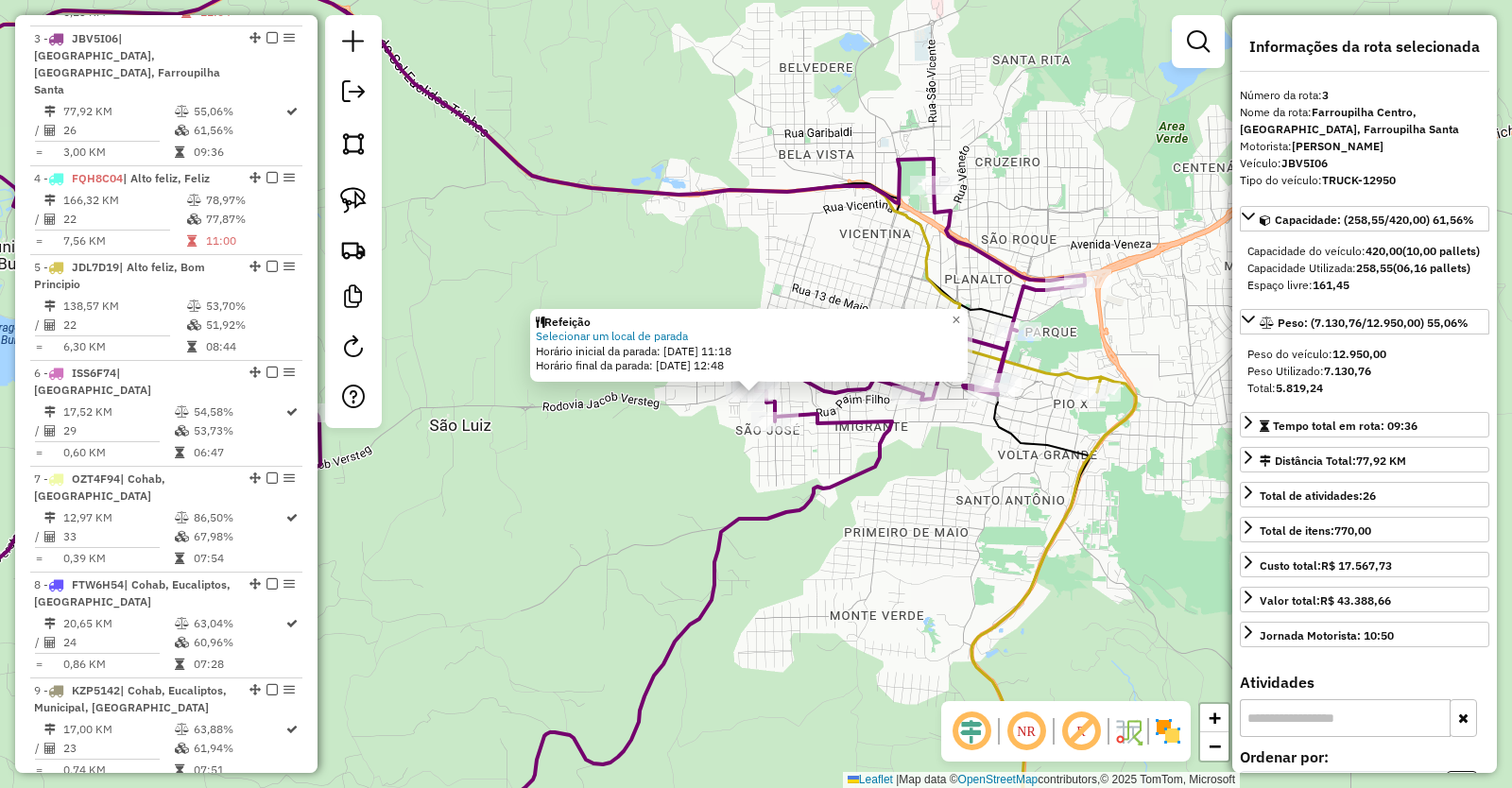
scroll to position [977, 0]
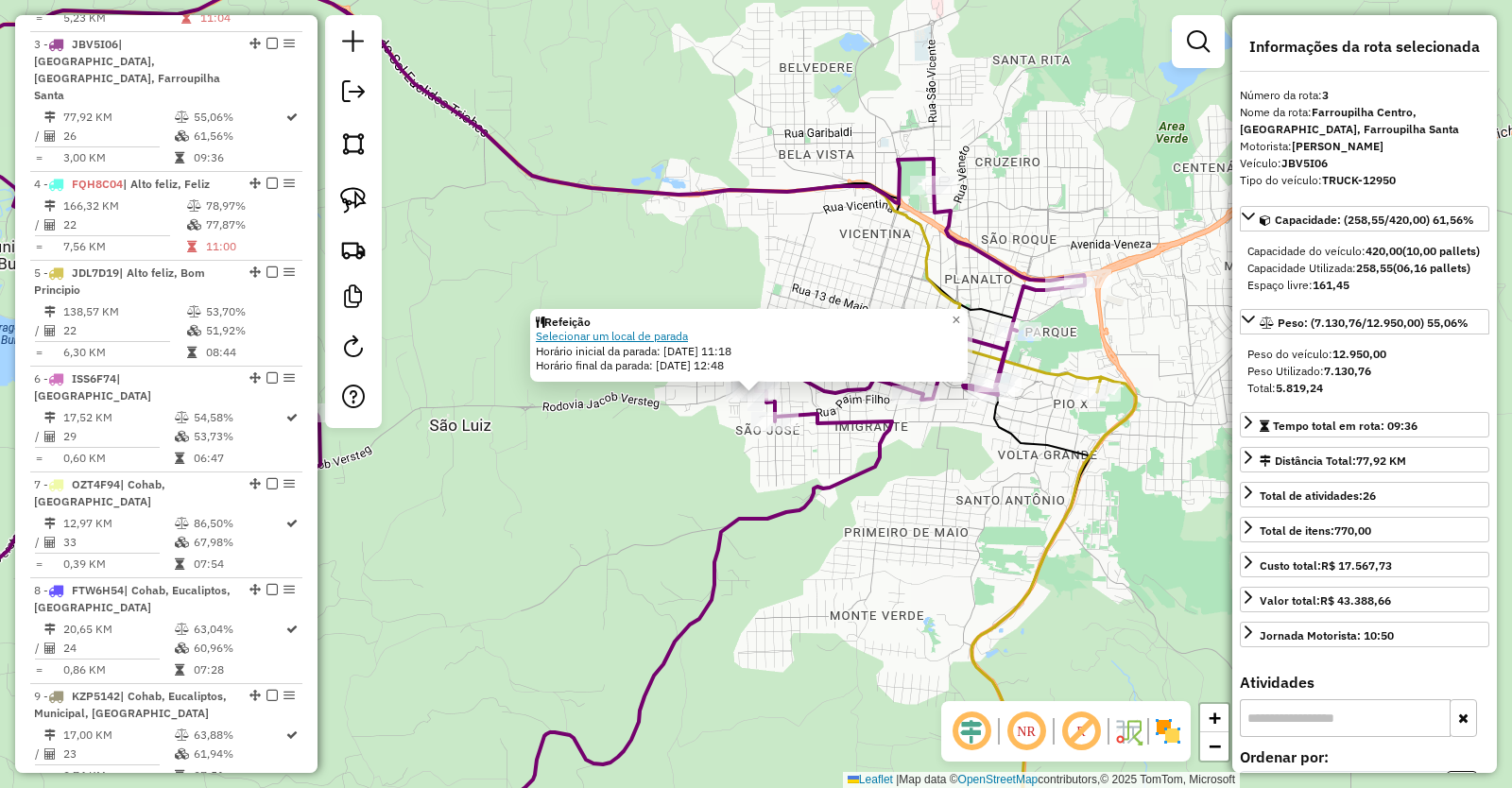
click at [633, 334] on link "Selecionar um local de parada" at bounding box center [612, 336] width 152 height 14
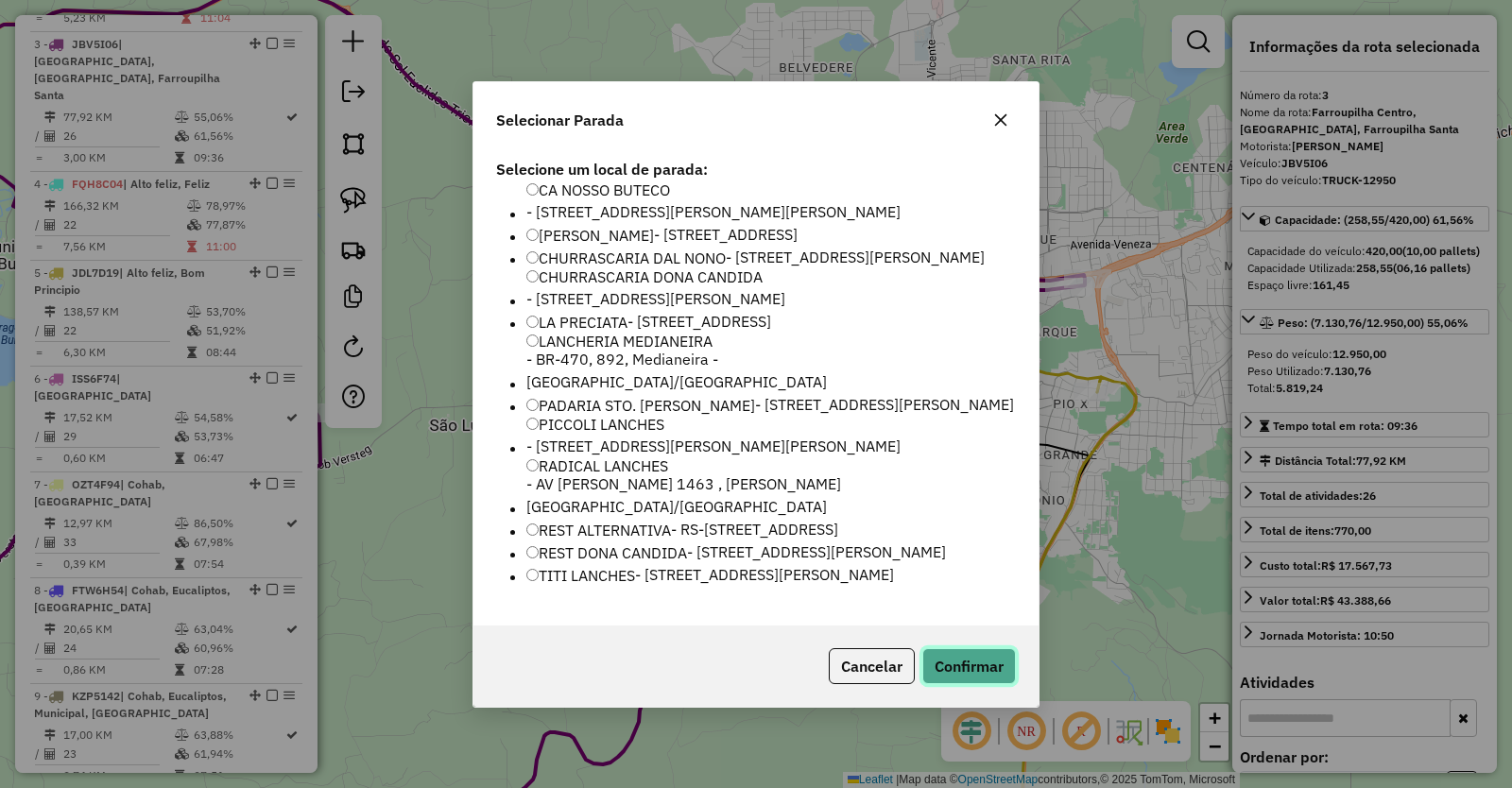
click at [961, 683] on button "Confirmar" at bounding box center [968, 666] width 94 height 35
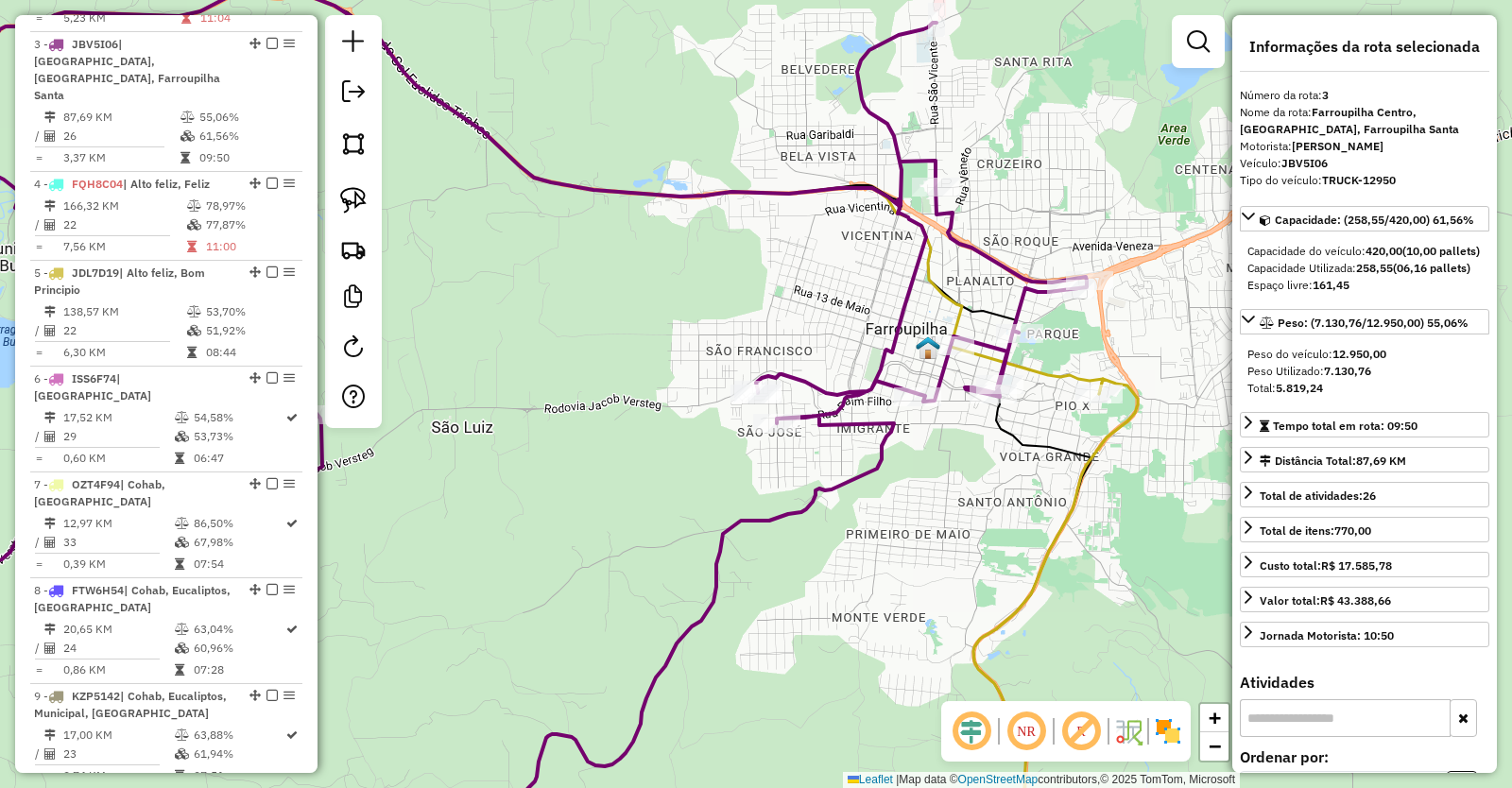
drag, startPoint x: 912, startPoint y: 561, endPoint x: 932, endPoint y: 561, distance: 20.0
click at [932, 561] on div "Janela de atendimento Grade de atendimento Capacidade Transportadoras Veículos …" at bounding box center [756, 394] width 1512 height 788
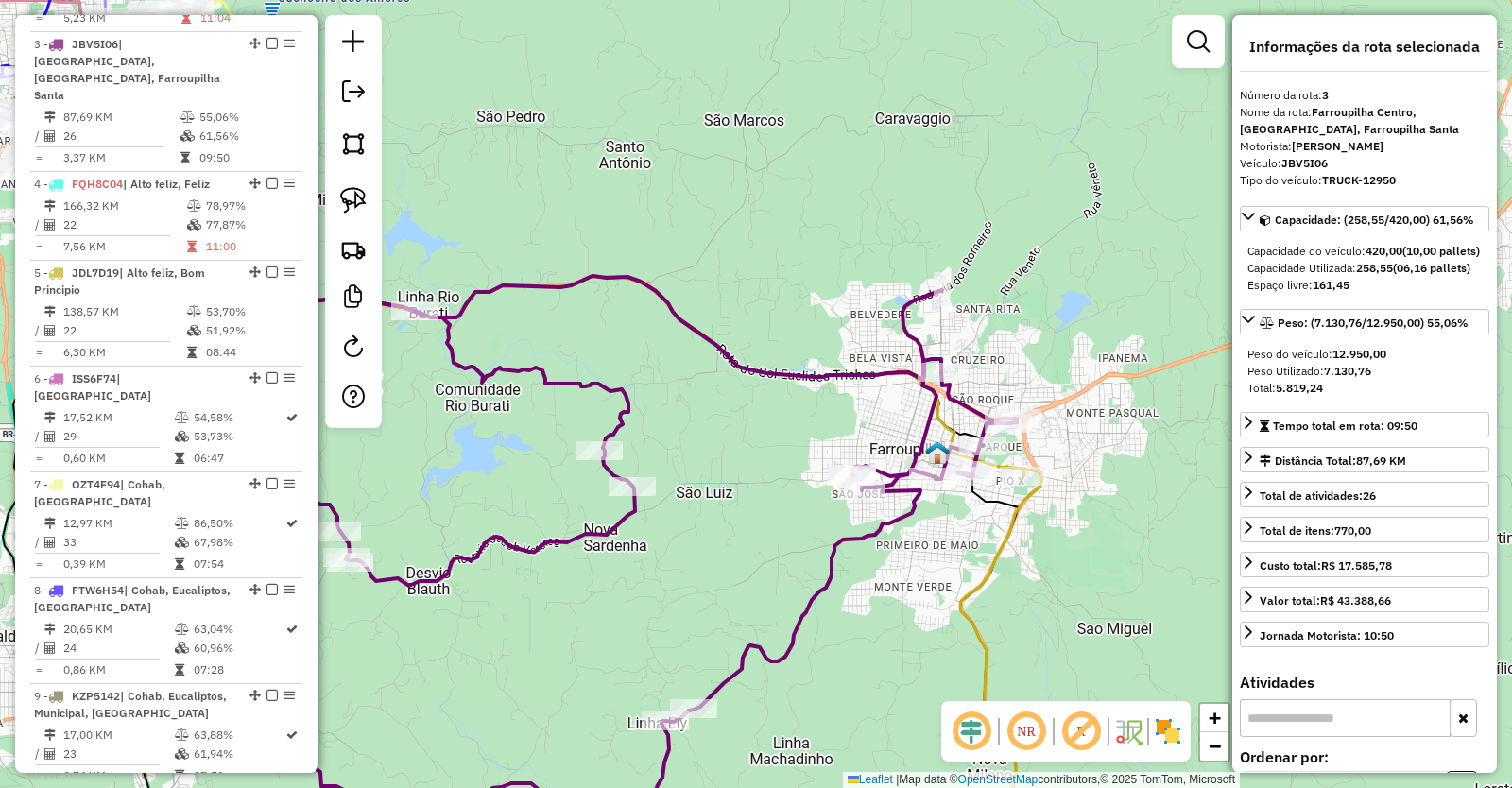
drag, startPoint x: 819, startPoint y: 560, endPoint x: 1094, endPoint y: 553, distance: 275.1
click at [1090, 553] on div "Janela de atendimento Grade de atendimento Capacidade Transportadoras Veículos …" at bounding box center [756, 394] width 1512 height 788
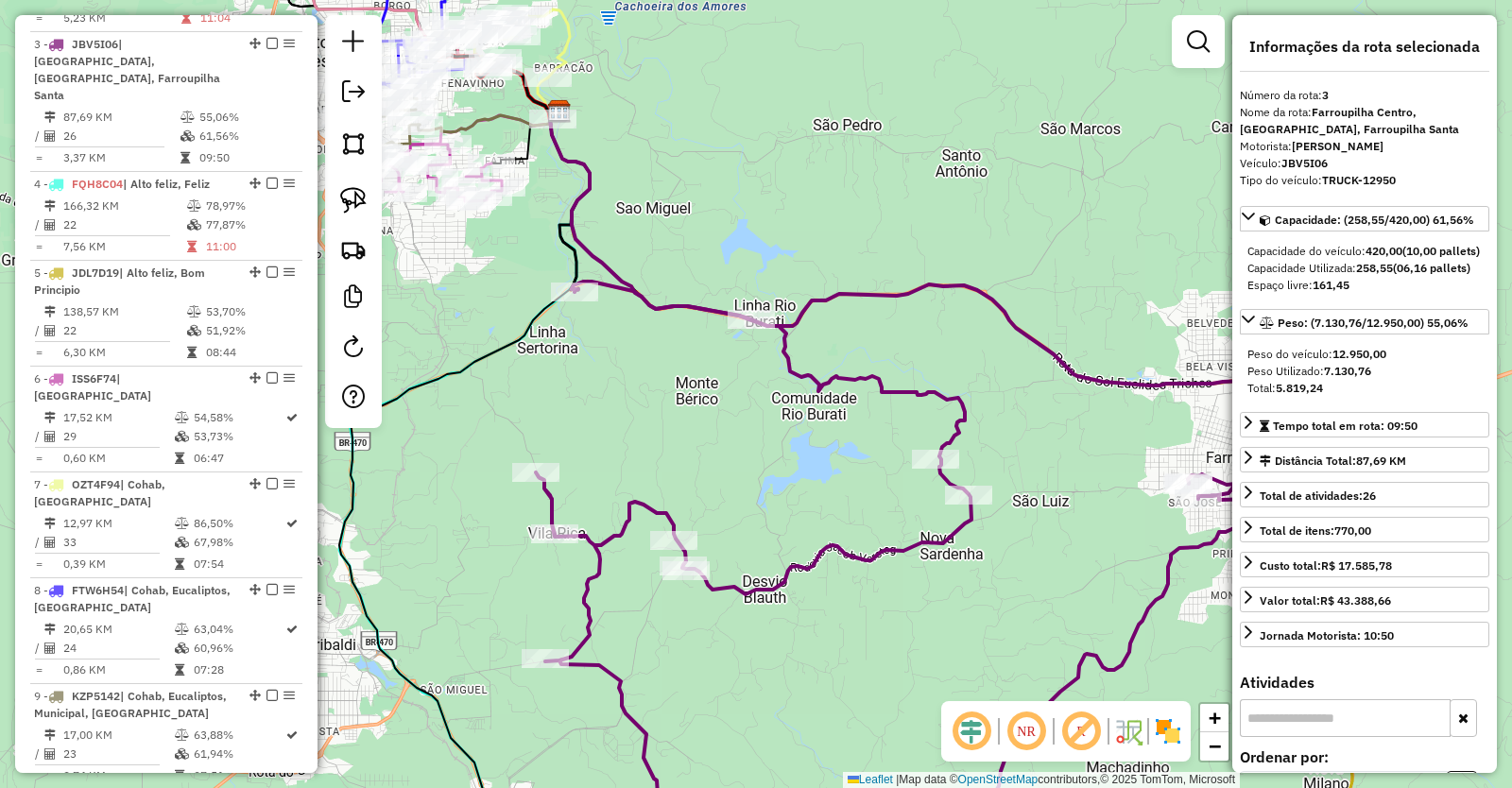
drag, startPoint x: 670, startPoint y: 389, endPoint x: 901, endPoint y: 527, distance: 269.1
click at [901, 527] on div "Janela de atendimento Grade de atendimento Capacidade Transportadoras Veículos …" at bounding box center [756, 394] width 1512 height 788
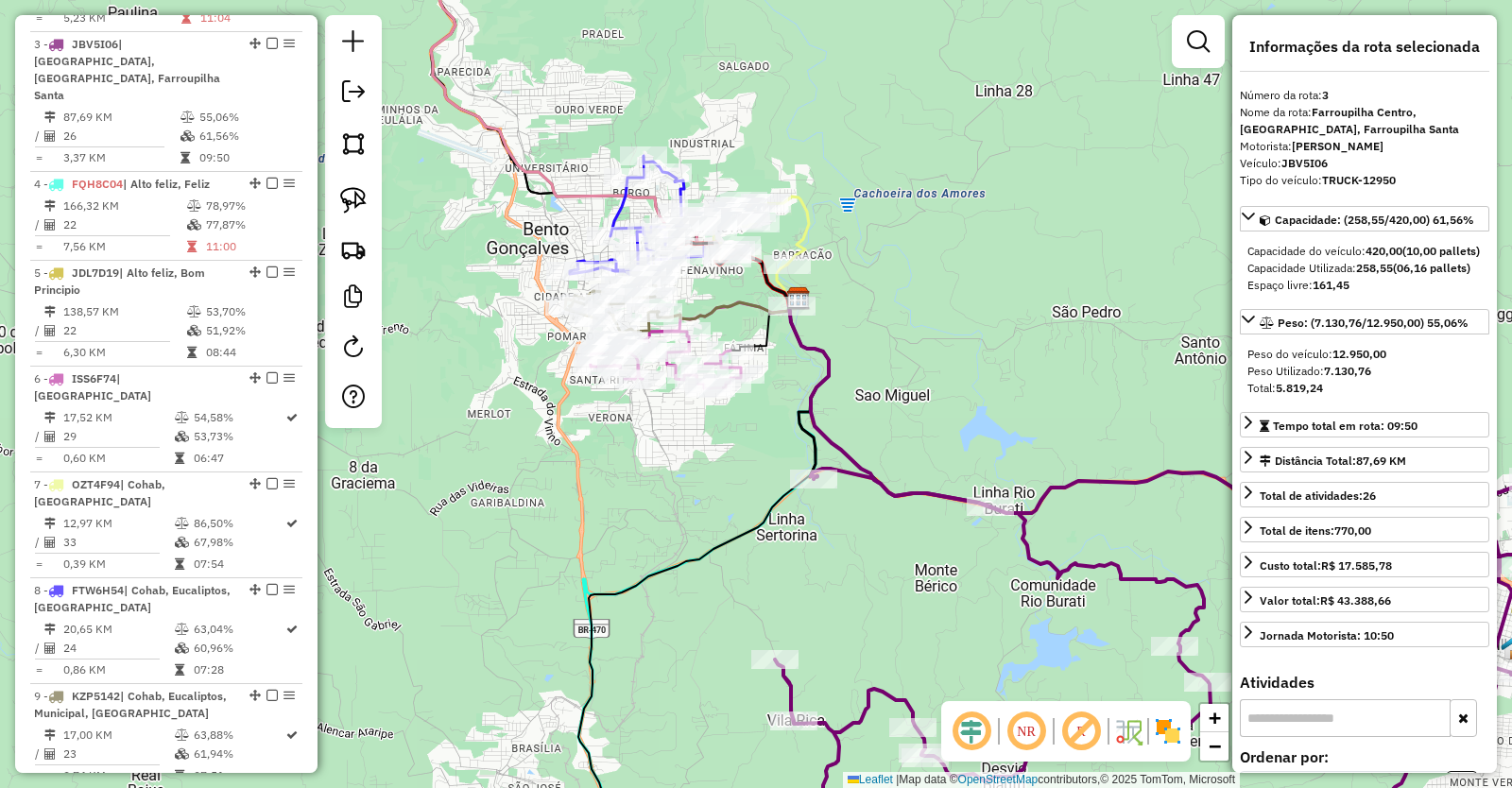
drag, startPoint x: 752, startPoint y: 392, endPoint x: 770, endPoint y: 453, distance: 63.6
click at [770, 453] on div "Janela de atendimento Grade de atendimento Capacidade Transportadoras Veículos …" at bounding box center [756, 394] width 1512 height 788
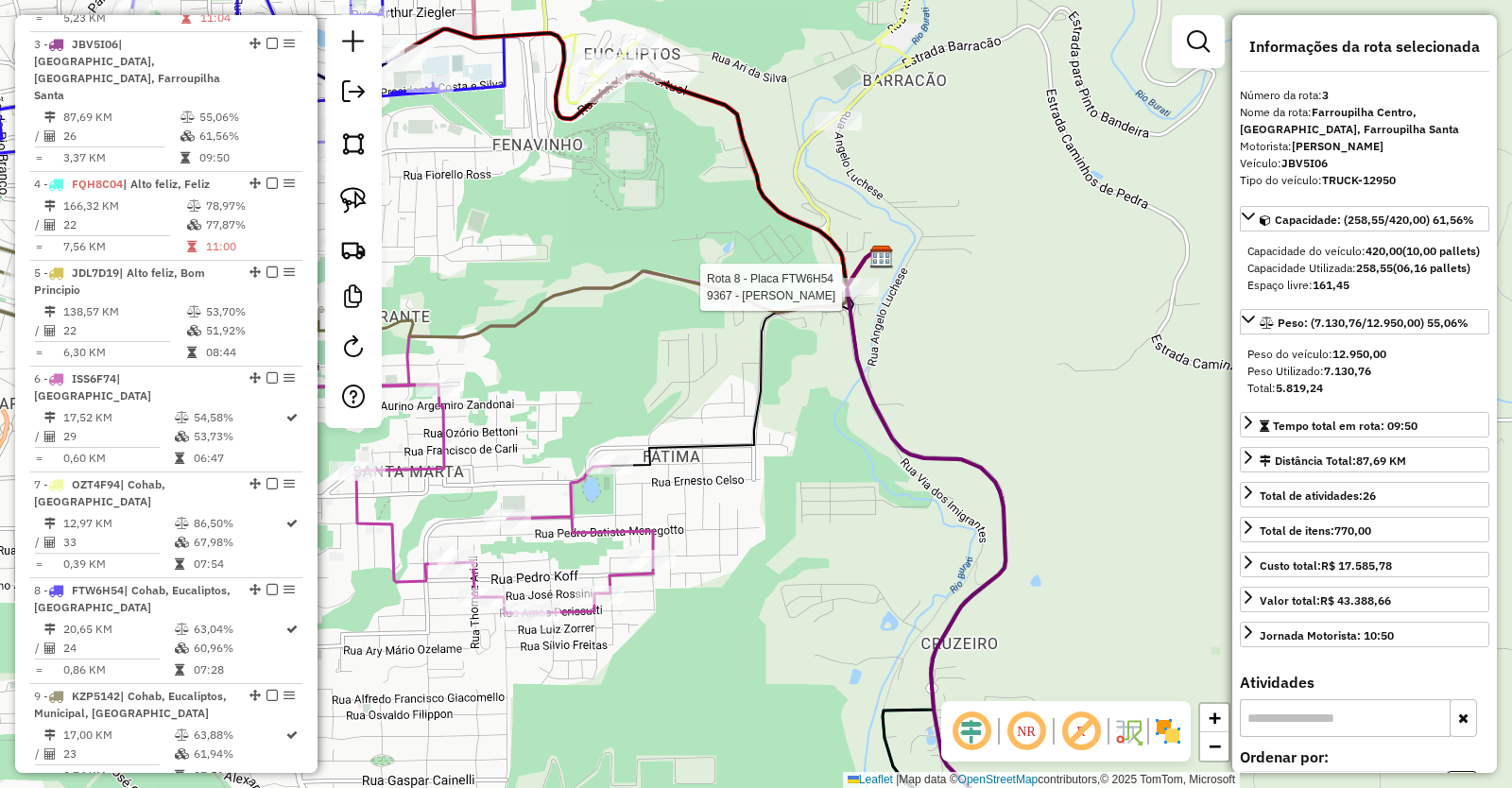
scroll to position [1089, 0]
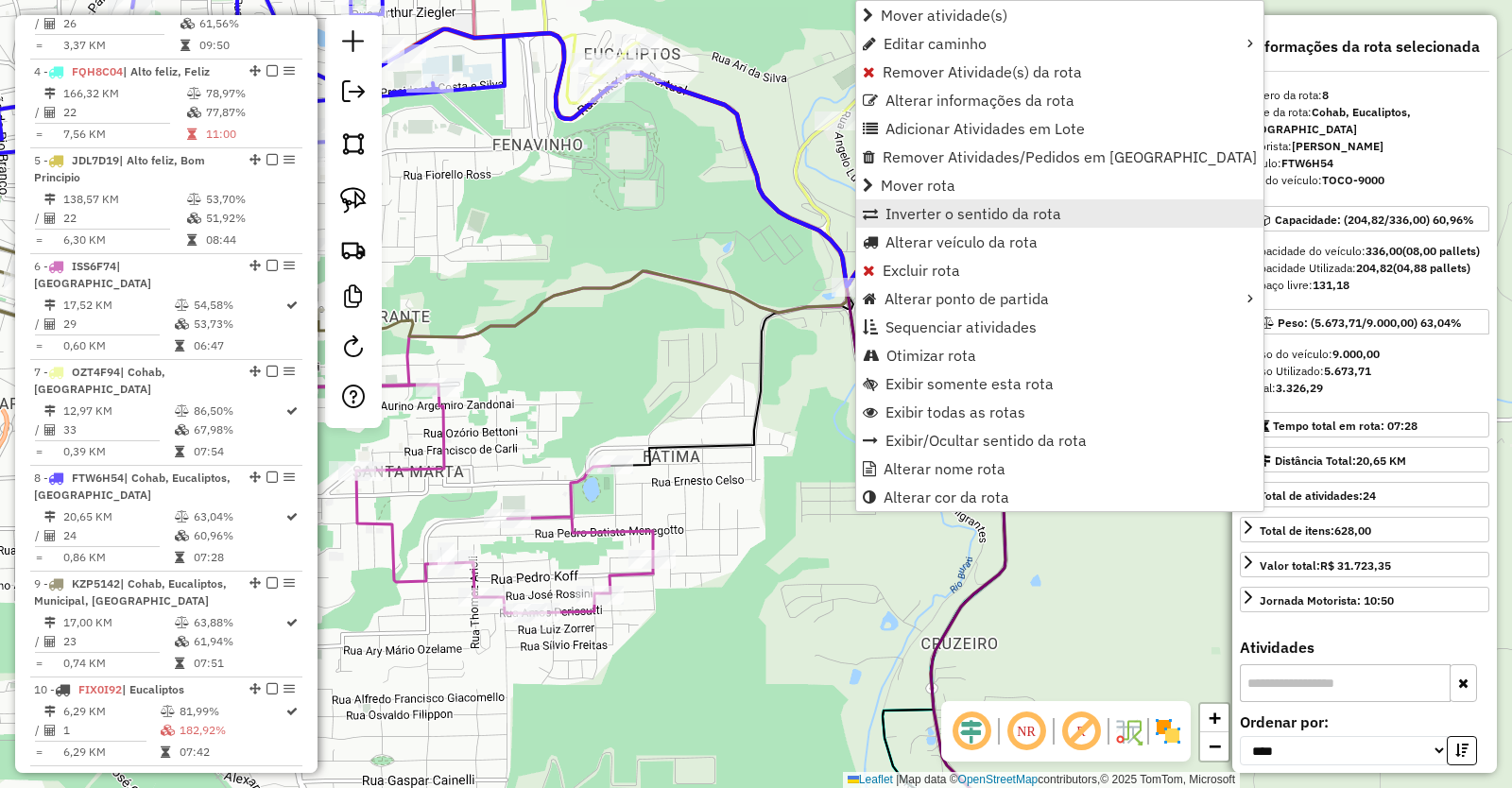
click at [986, 215] on span "Inverter o sentido da rota" at bounding box center [973, 213] width 175 height 15
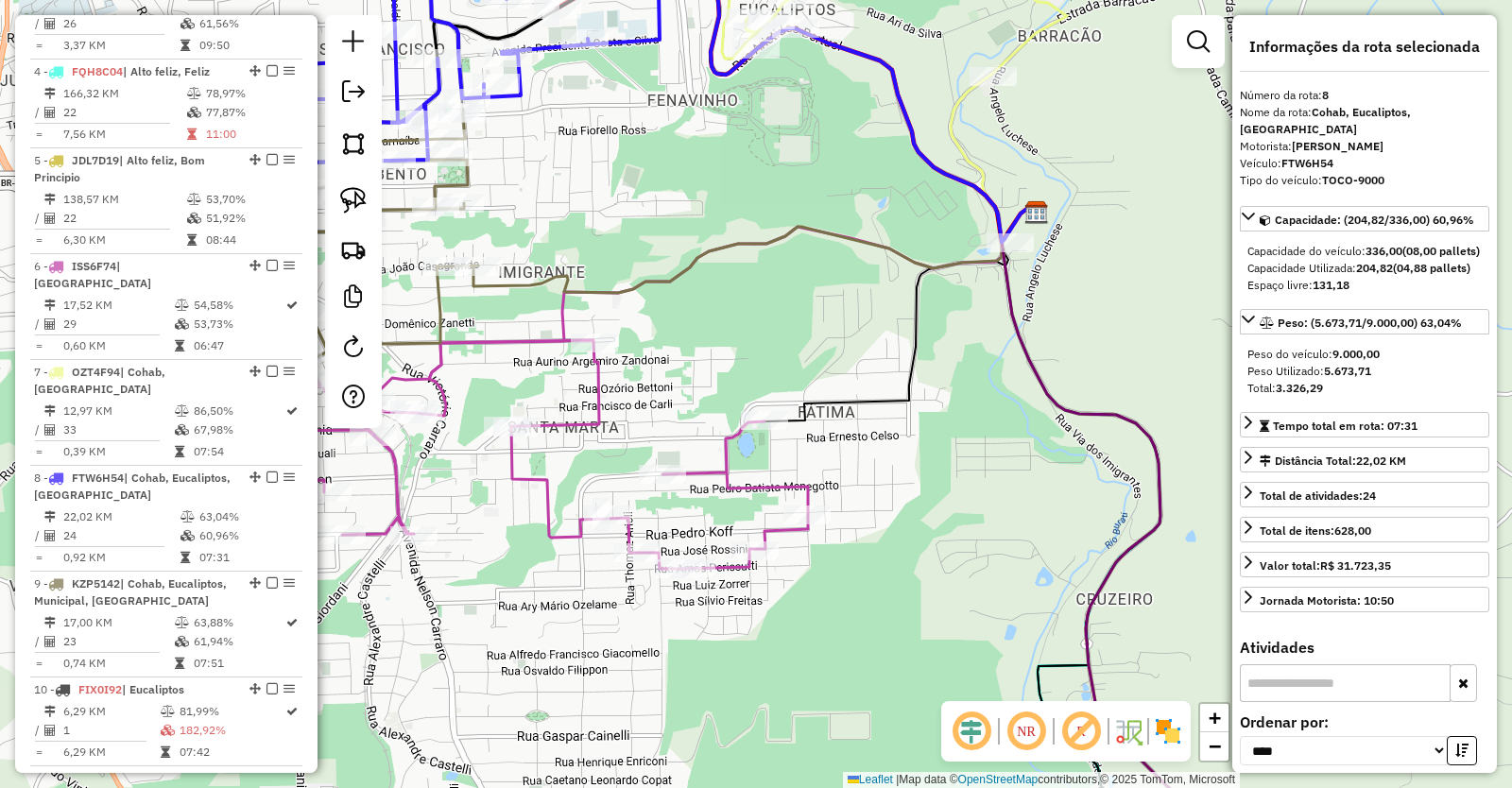
drag, startPoint x: 822, startPoint y: 421, endPoint x: 976, endPoint y: 373, distance: 161.3
click at [977, 374] on div "Janela de atendimento Grade de atendimento Capacidade Transportadoras Veículos …" at bounding box center [756, 394] width 1512 height 788
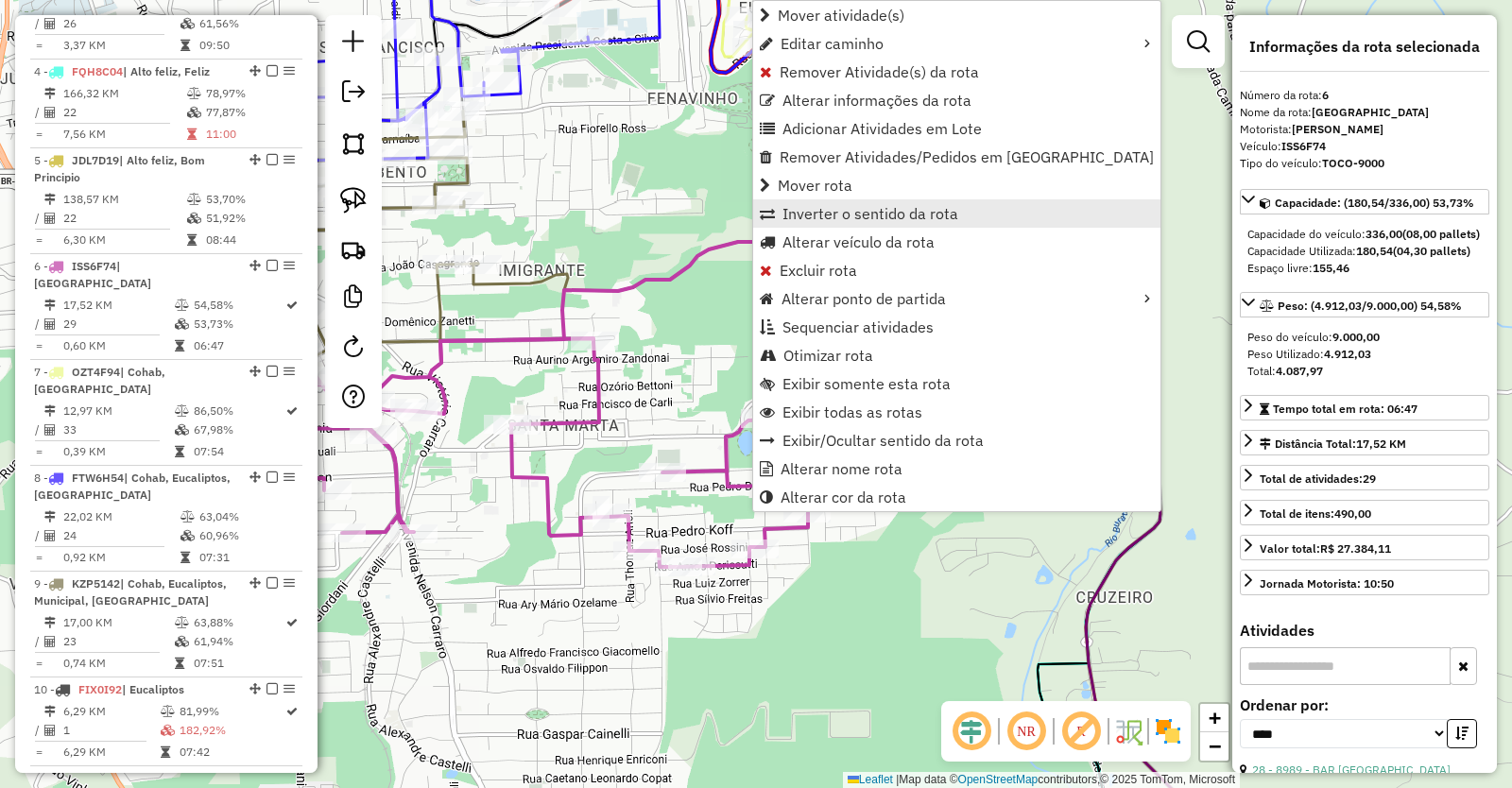
click at [883, 216] on span "Inverter o sentido da rota" at bounding box center [870, 213] width 175 height 15
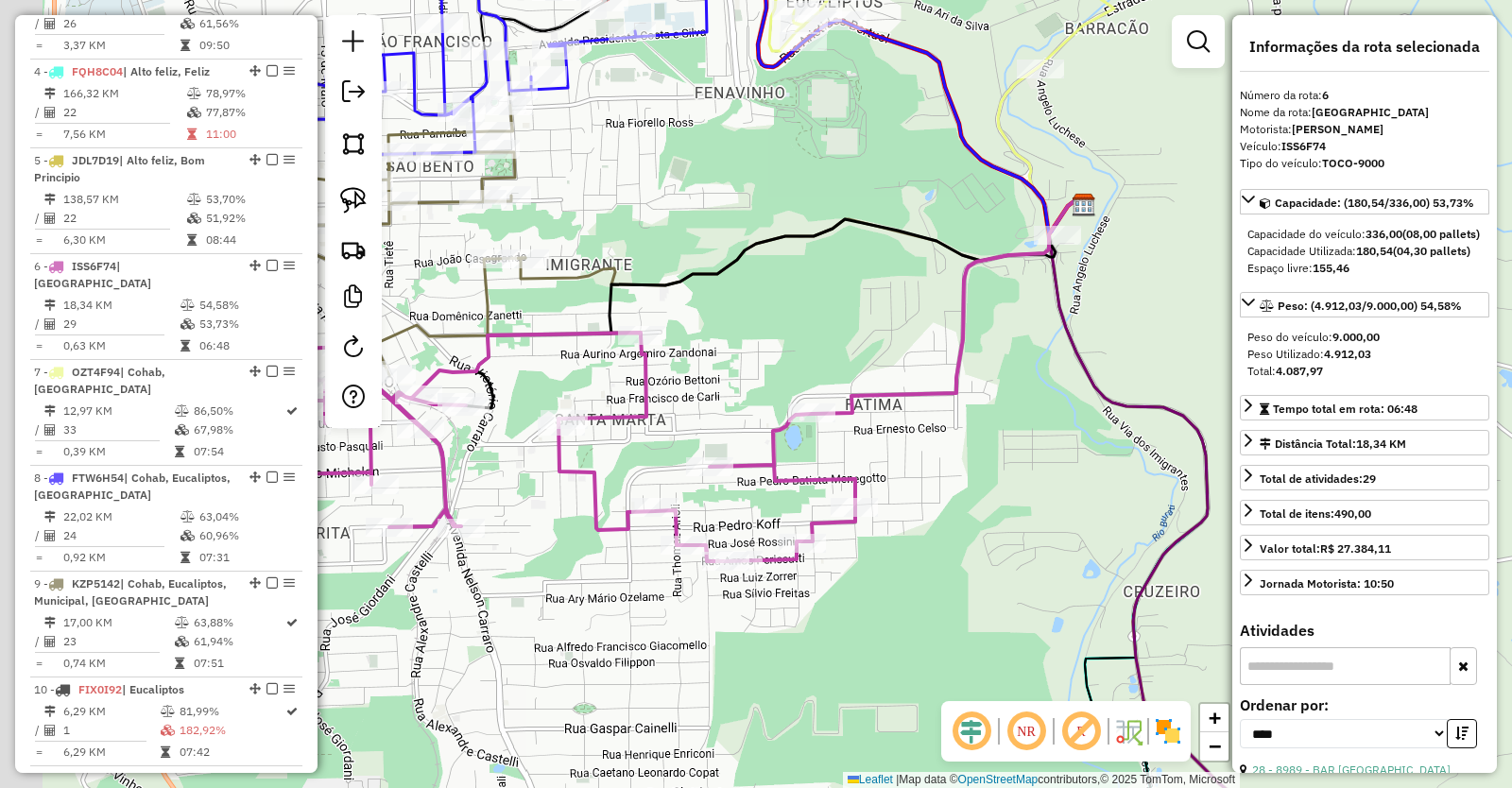
drag, startPoint x: 771, startPoint y: 364, endPoint x: 1035, endPoint y: 384, distance: 264.8
click at [1035, 384] on div "Janela de atendimento Grade de atendimento Capacidade Transportadoras Veículos …" at bounding box center [756, 394] width 1512 height 788
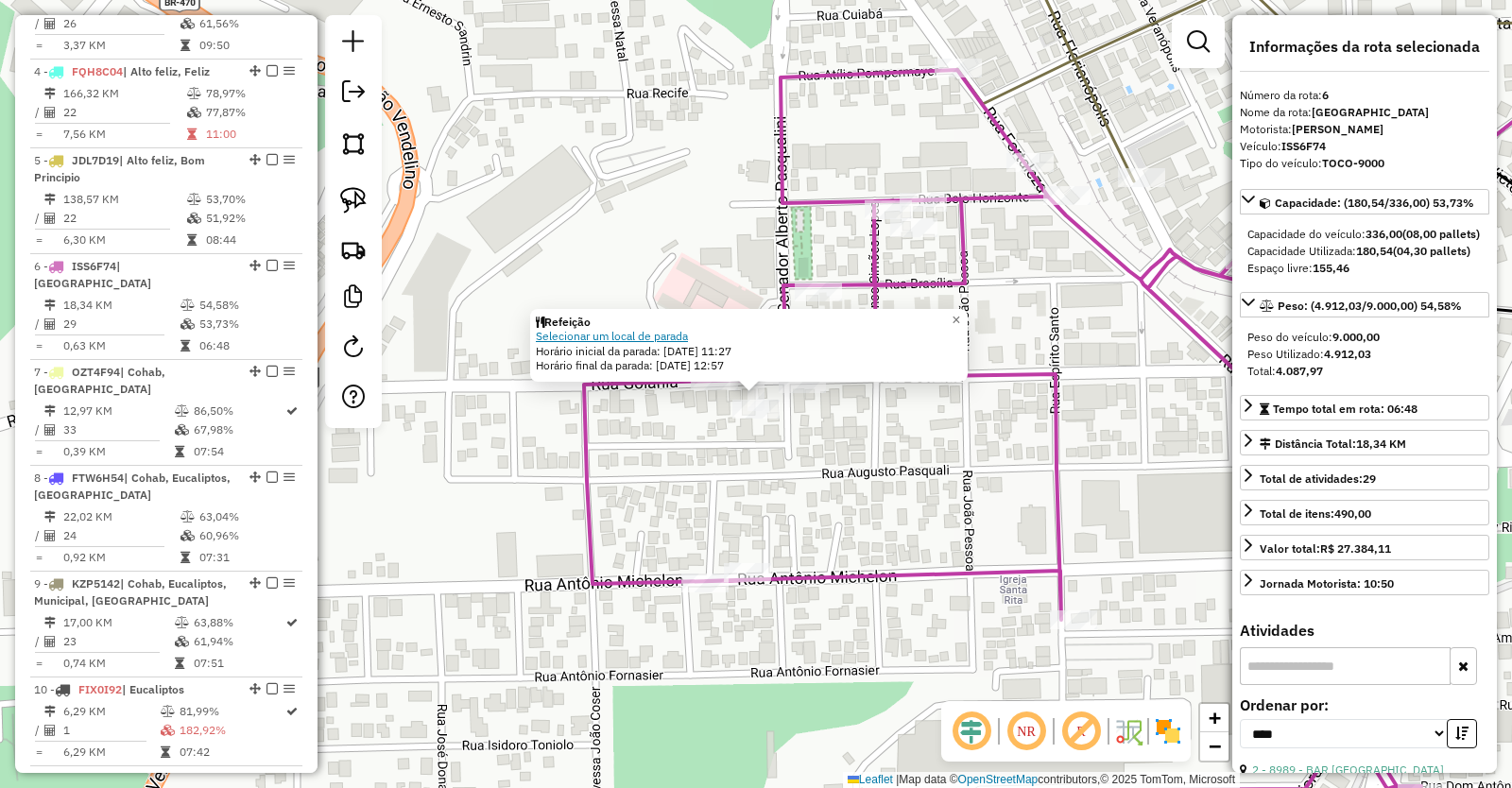
click at [641, 335] on link "Selecionar um local de parada" at bounding box center [612, 336] width 152 height 14
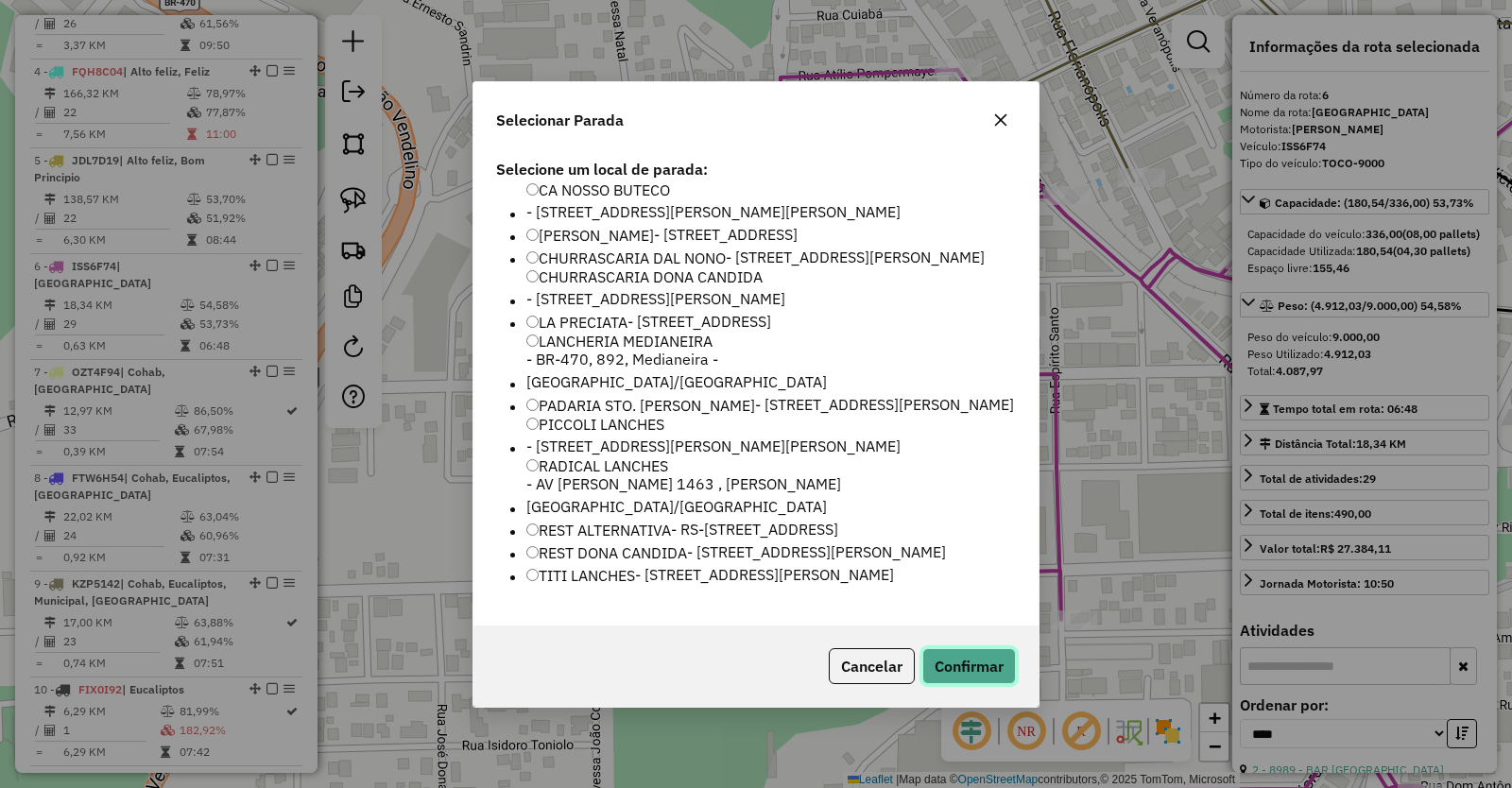
click at [977, 685] on button "Confirmar" at bounding box center [968, 666] width 94 height 35
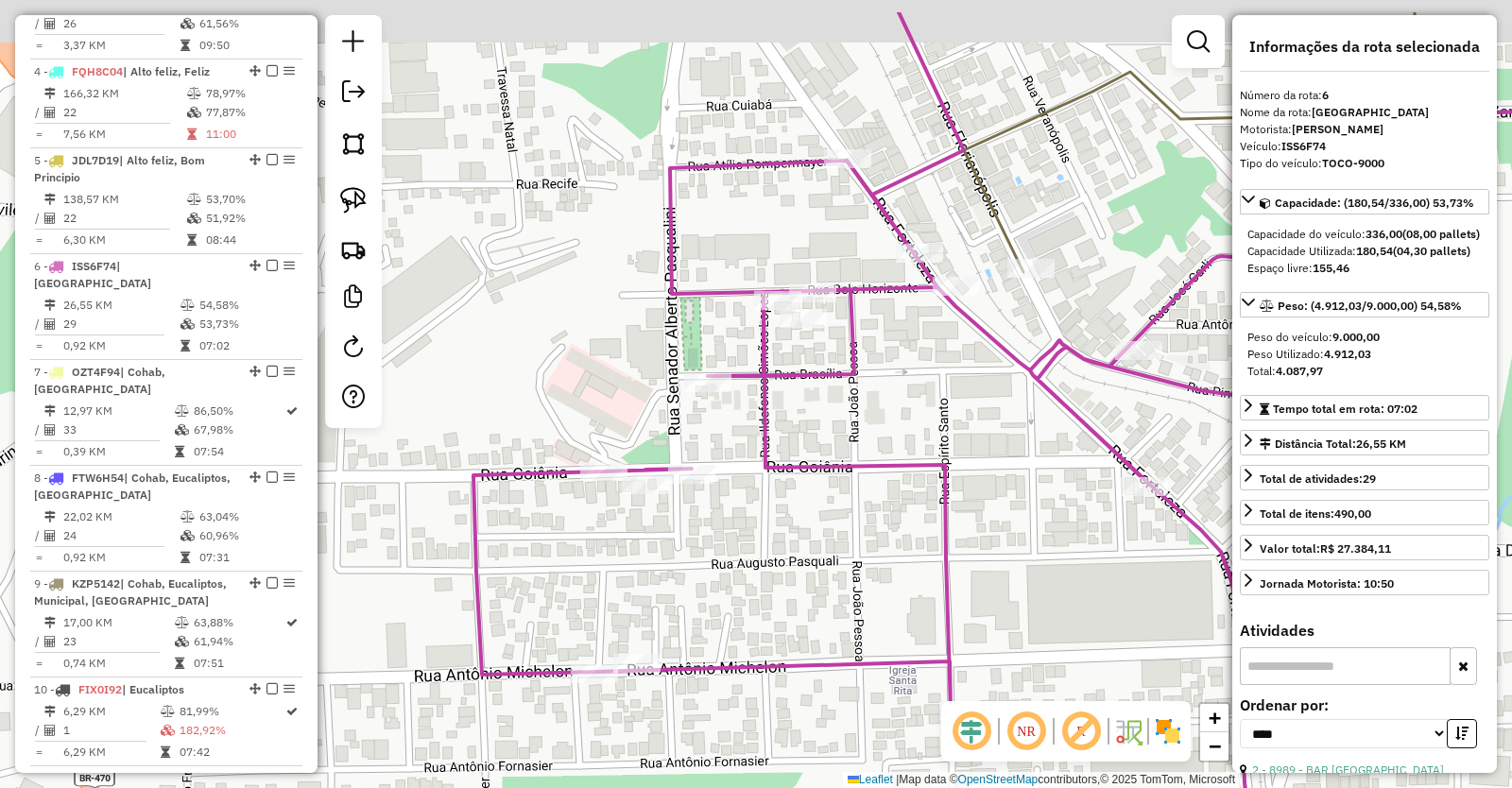
drag, startPoint x: 1044, startPoint y: 392, endPoint x: 742, endPoint y: 603, distance: 368.4
click at [742, 602] on icon at bounding box center [1014, 446] width 1080 height 869
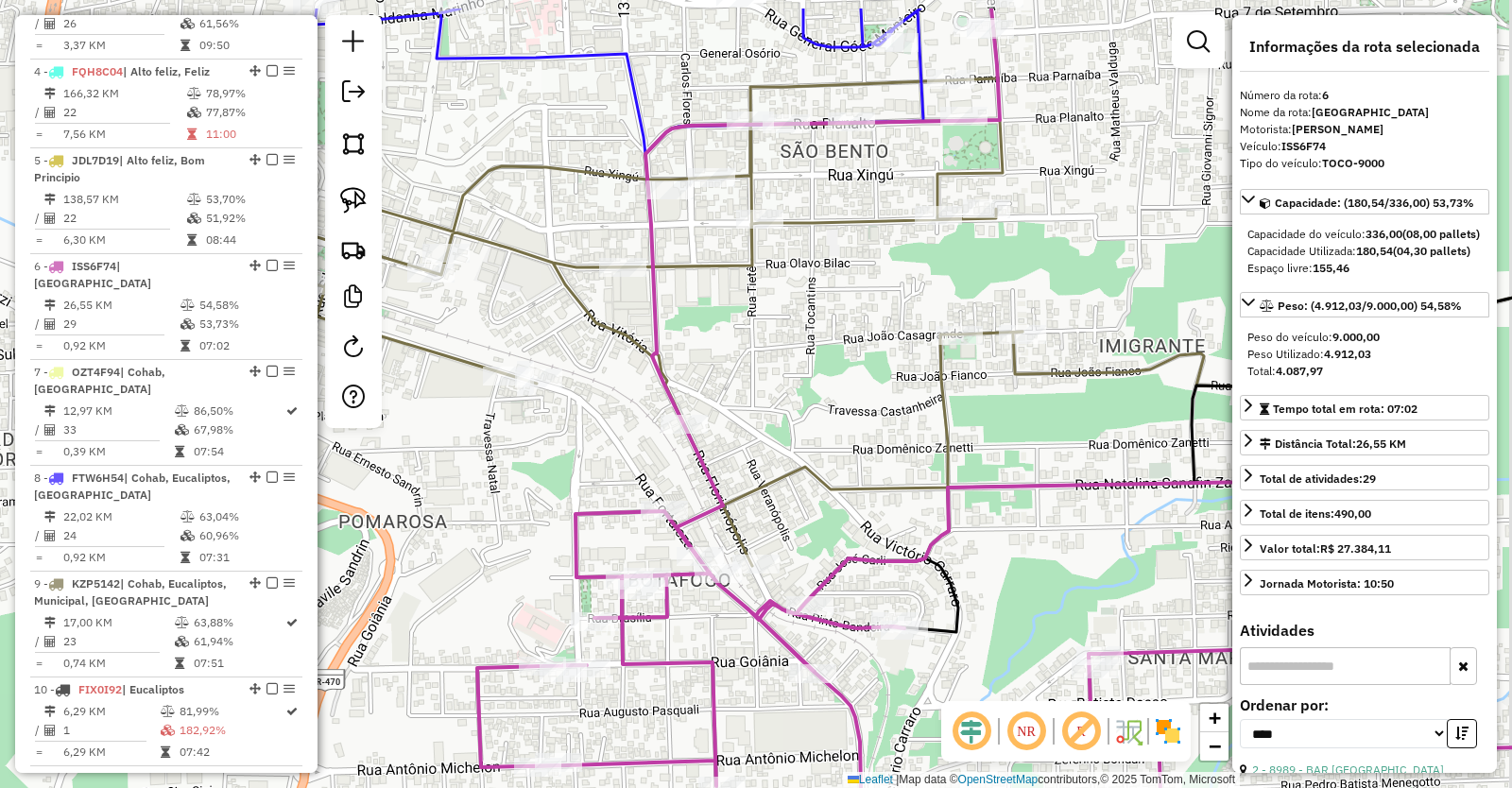
drag, startPoint x: 866, startPoint y: 413, endPoint x: 840, endPoint y: 471, distance: 63.6
click at [840, 470] on div "Janela de atendimento Grade de atendimento Capacidade Transportadoras Veículos …" at bounding box center [756, 394] width 1512 height 788
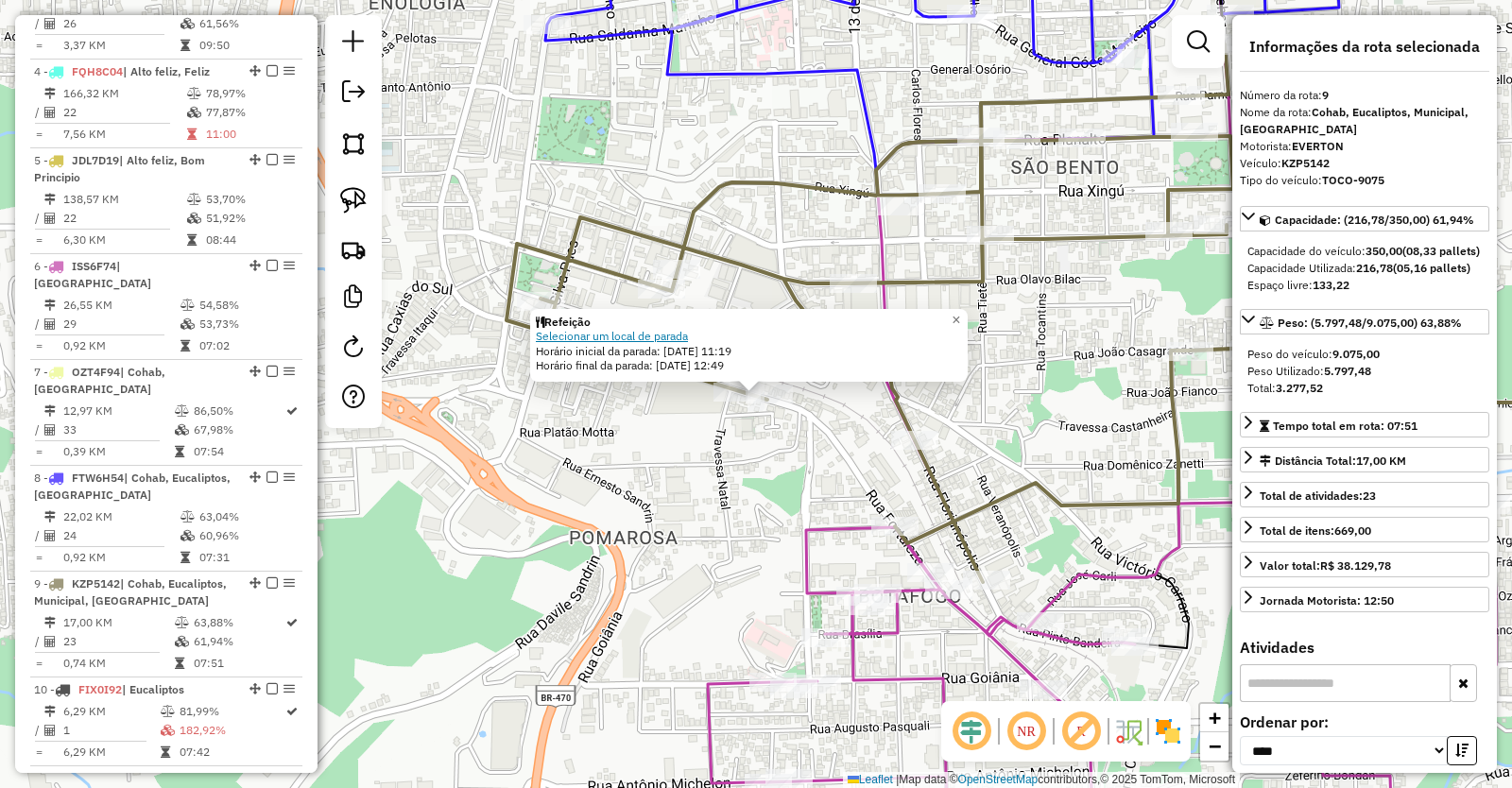
click at [643, 337] on link "Selecionar um local de parada" at bounding box center [612, 336] width 152 height 14
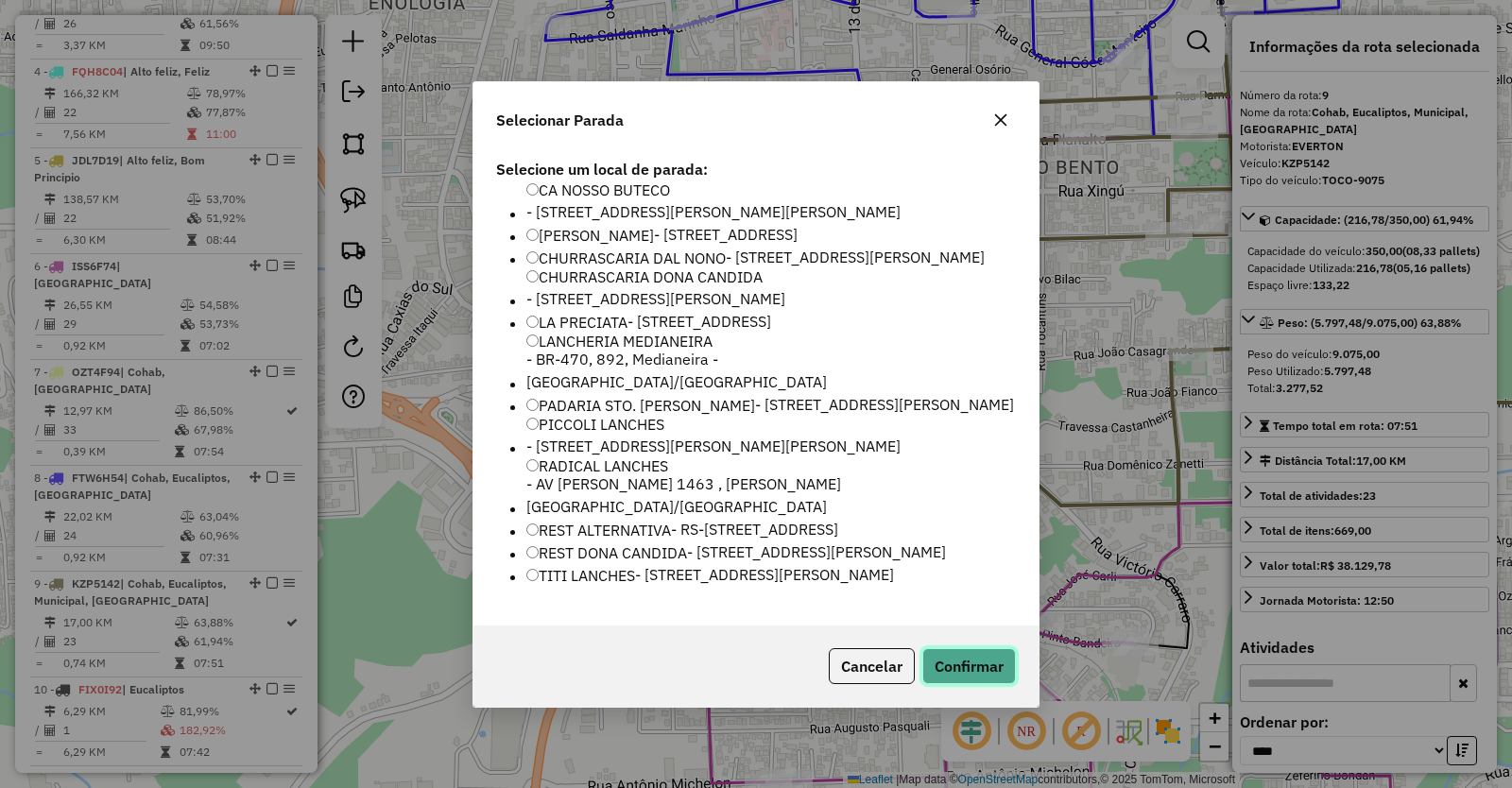
click at [967, 685] on button "Confirmar" at bounding box center [968, 666] width 94 height 35
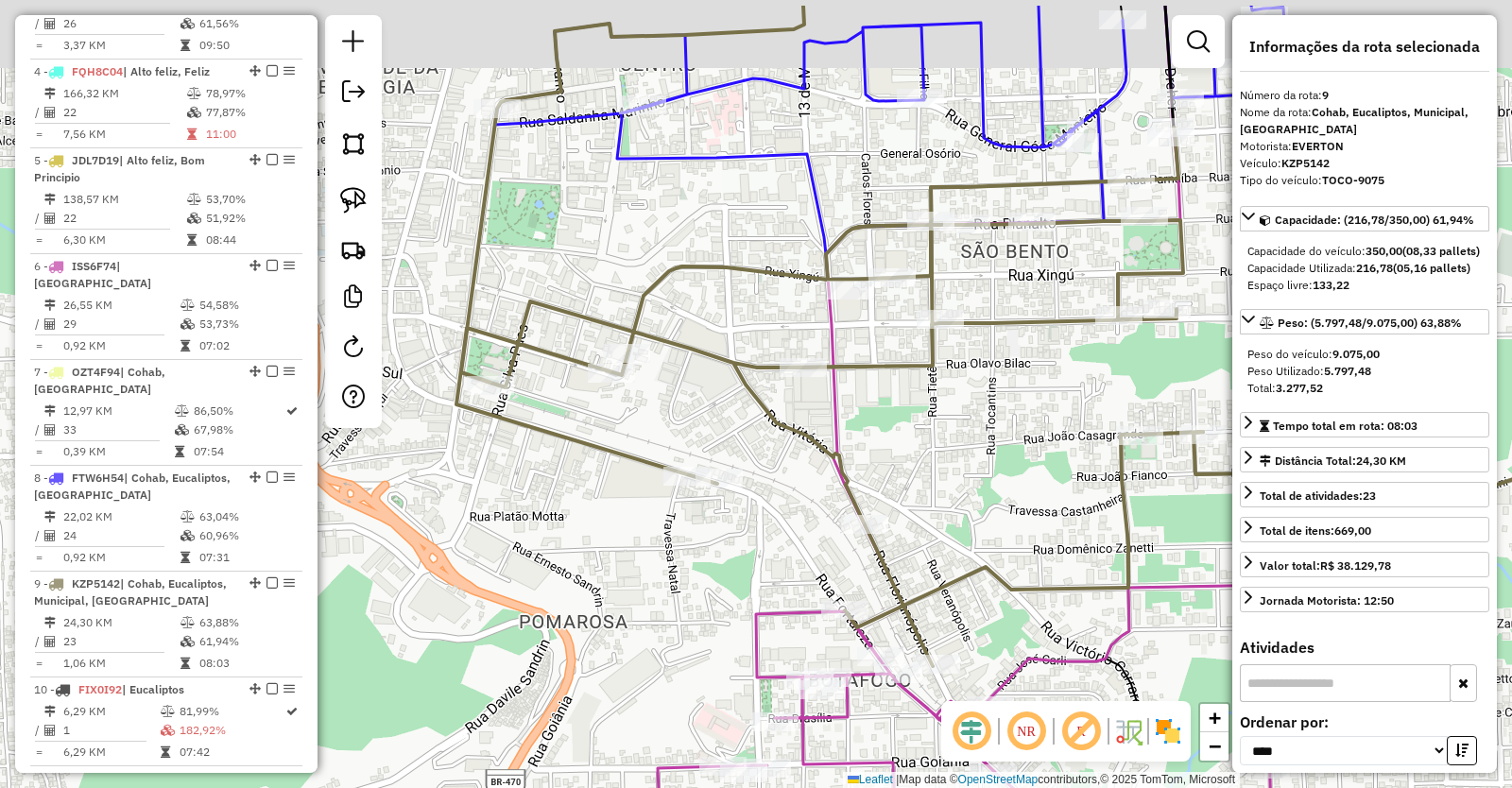
drag, startPoint x: 1060, startPoint y: 371, endPoint x: 870, endPoint y: 615, distance: 309.3
click at [873, 613] on div "Janela de atendimento Grade de atendimento Capacidade Transportadoras Veículos …" at bounding box center [756, 394] width 1512 height 788
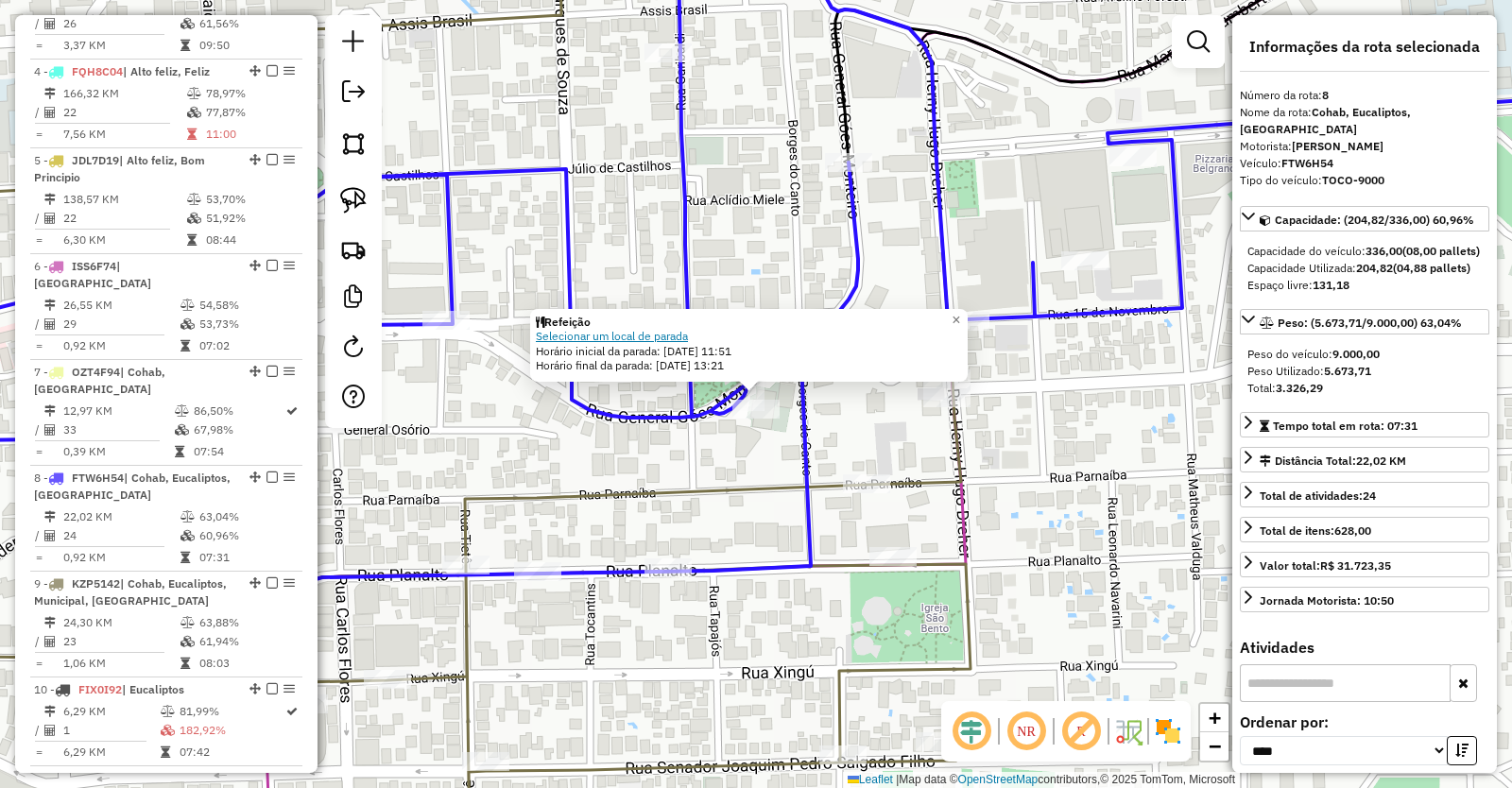
click at [655, 337] on link "Selecionar um local de parada" at bounding box center [612, 336] width 152 height 14
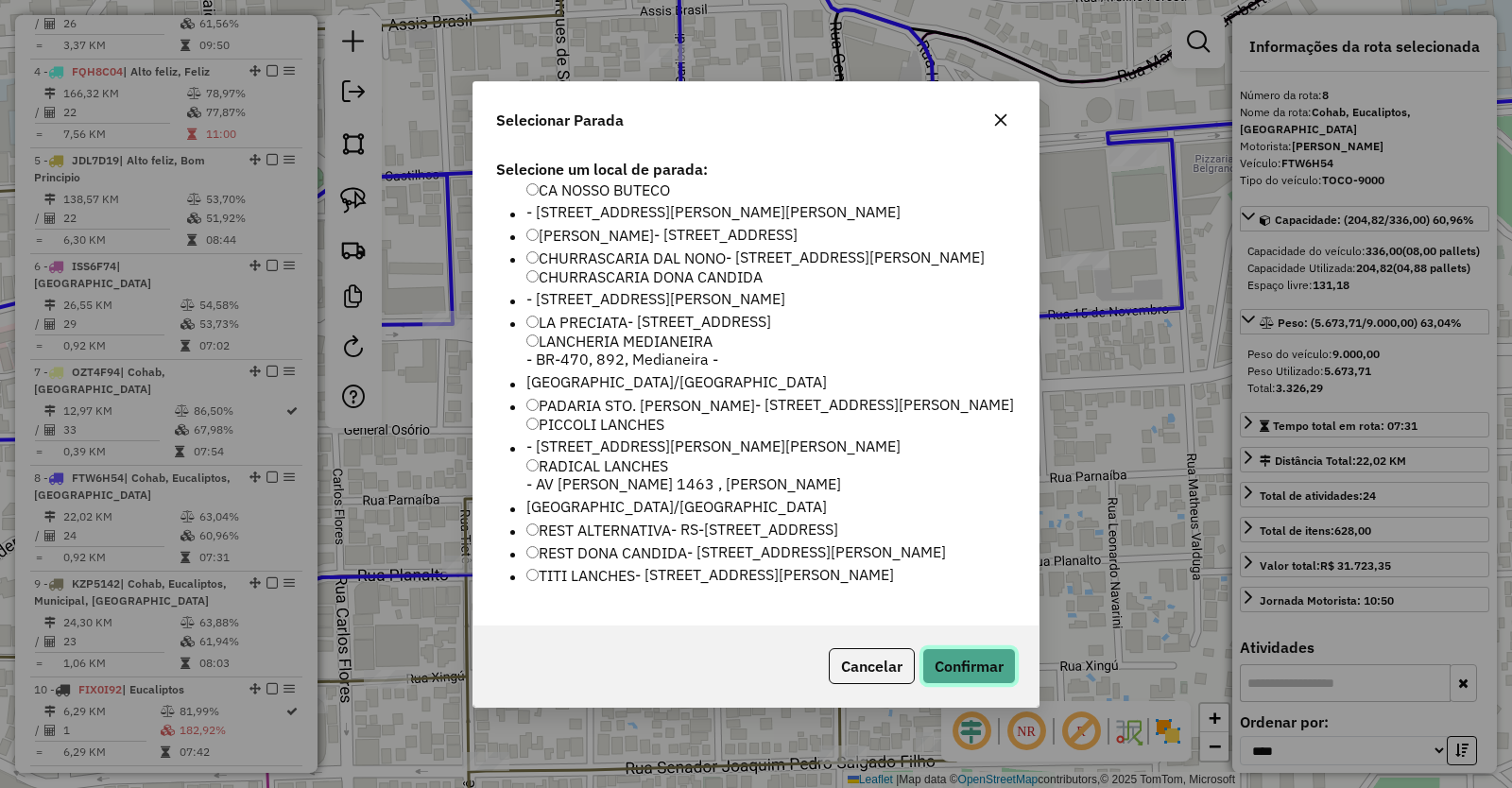
click at [953, 685] on button "Confirmar" at bounding box center [968, 666] width 94 height 35
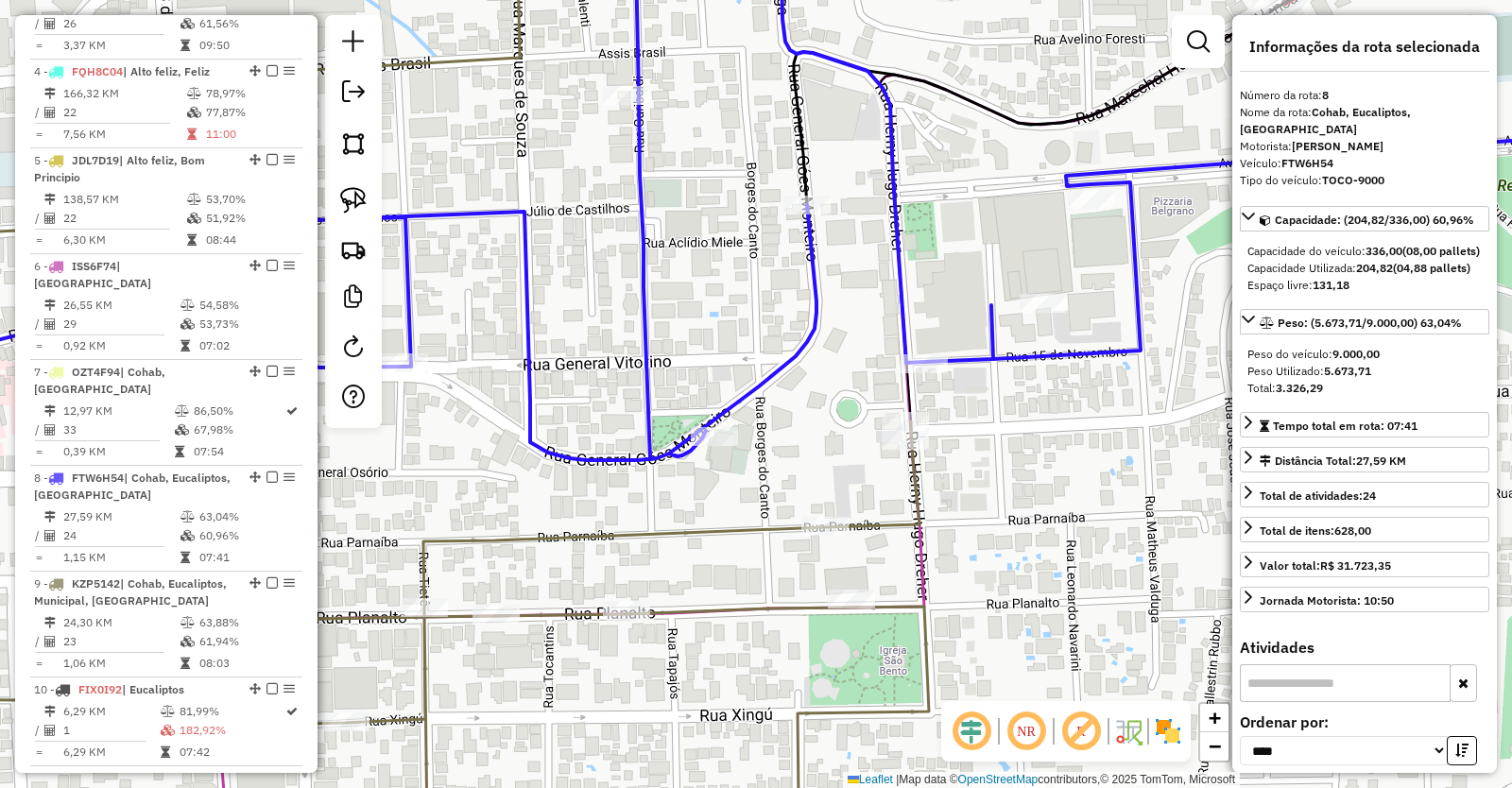
drag, startPoint x: 1085, startPoint y: 436, endPoint x: 924, endPoint y: 608, distance: 235.6
click at [929, 608] on div "Janela de atendimento Grade de atendimento Capacidade Transportadoras Veículos …" at bounding box center [756, 394] width 1512 height 788
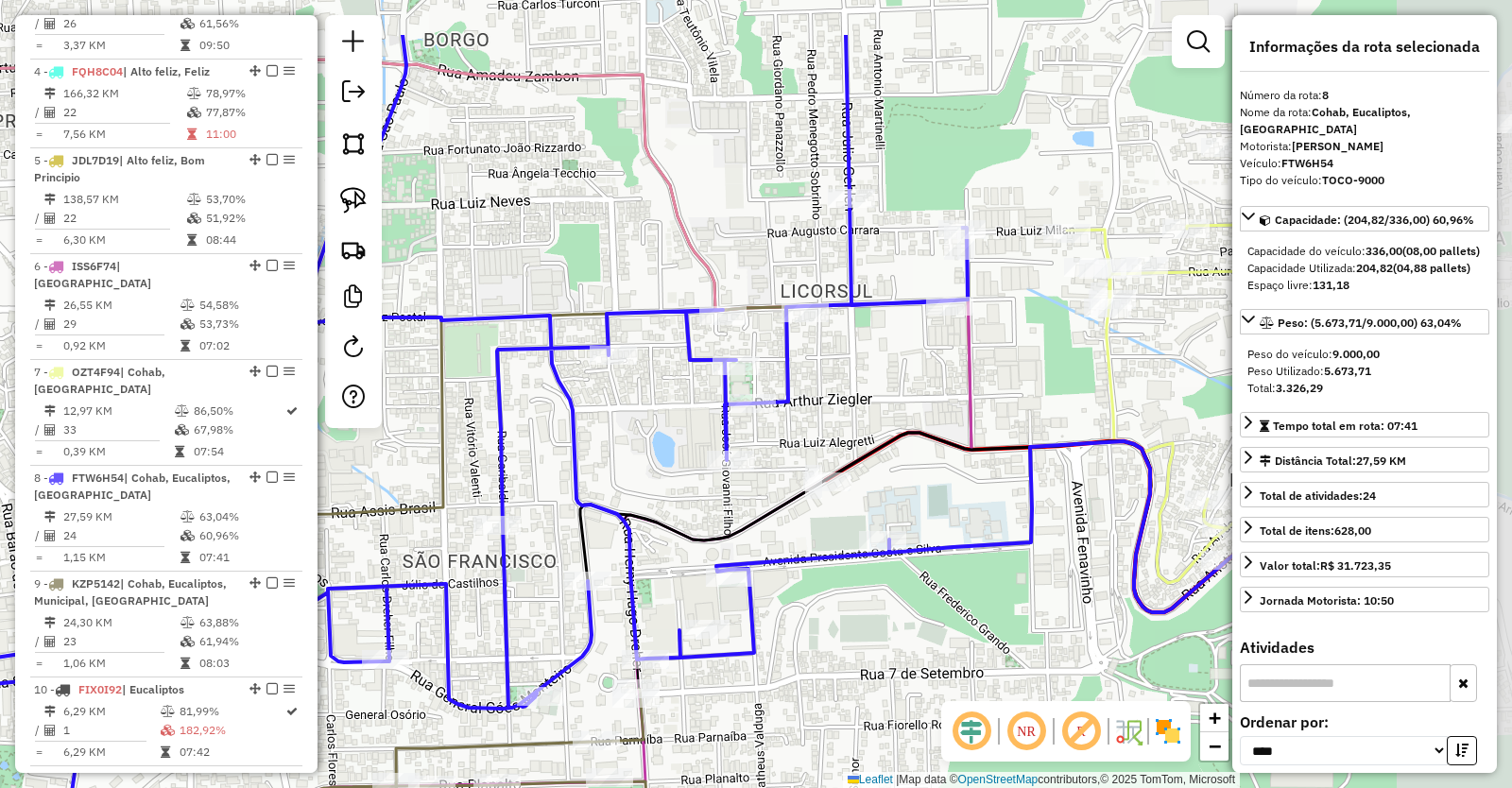
drag, startPoint x: 1089, startPoint y: 510, endPoint x: 833, endPoint y: 619, distance: 278.2
click at [845, 619] on div "Janela de atendimento Grade de atendimento Capacidade Transportadoras Veículos …" at bounding box center [756, 394] width 1512 height 788
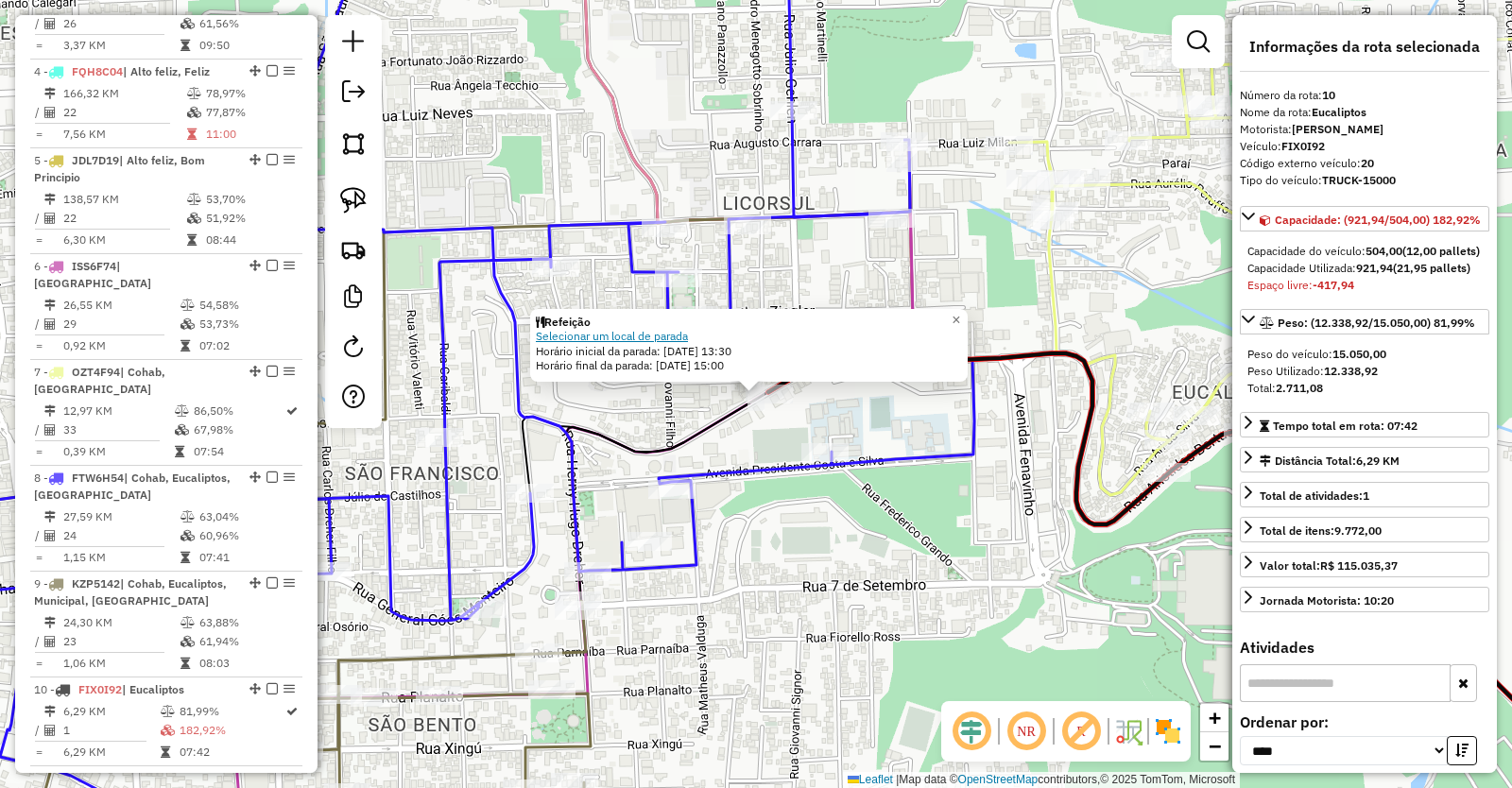
click at [618, 336] on link "Selecionar um local de parada" at bounding box center [612, 336] width 152 height 14
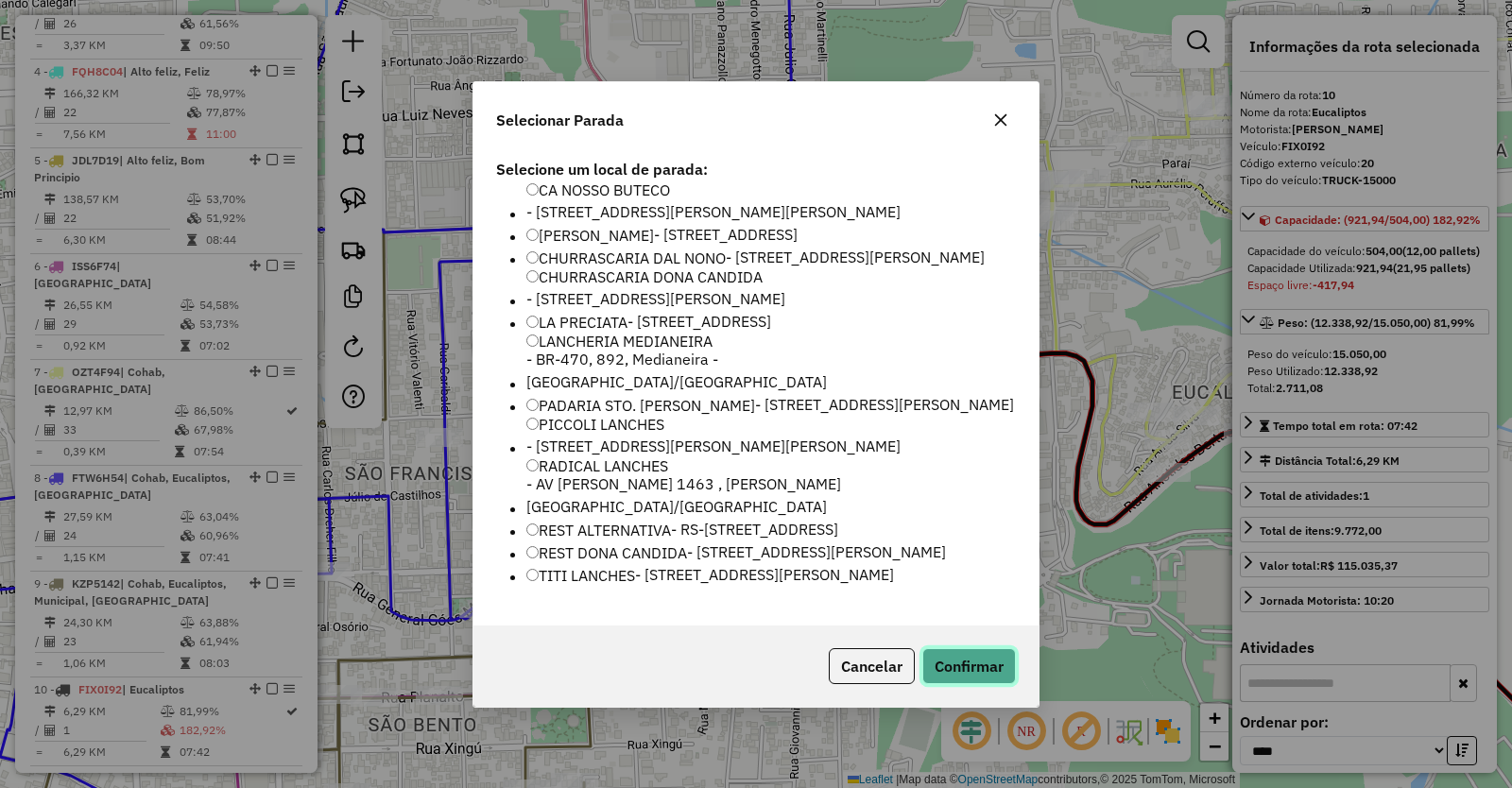
click at [982, 685] on button "Confirmar" at bounding box center [968, 666] width 94 height 35
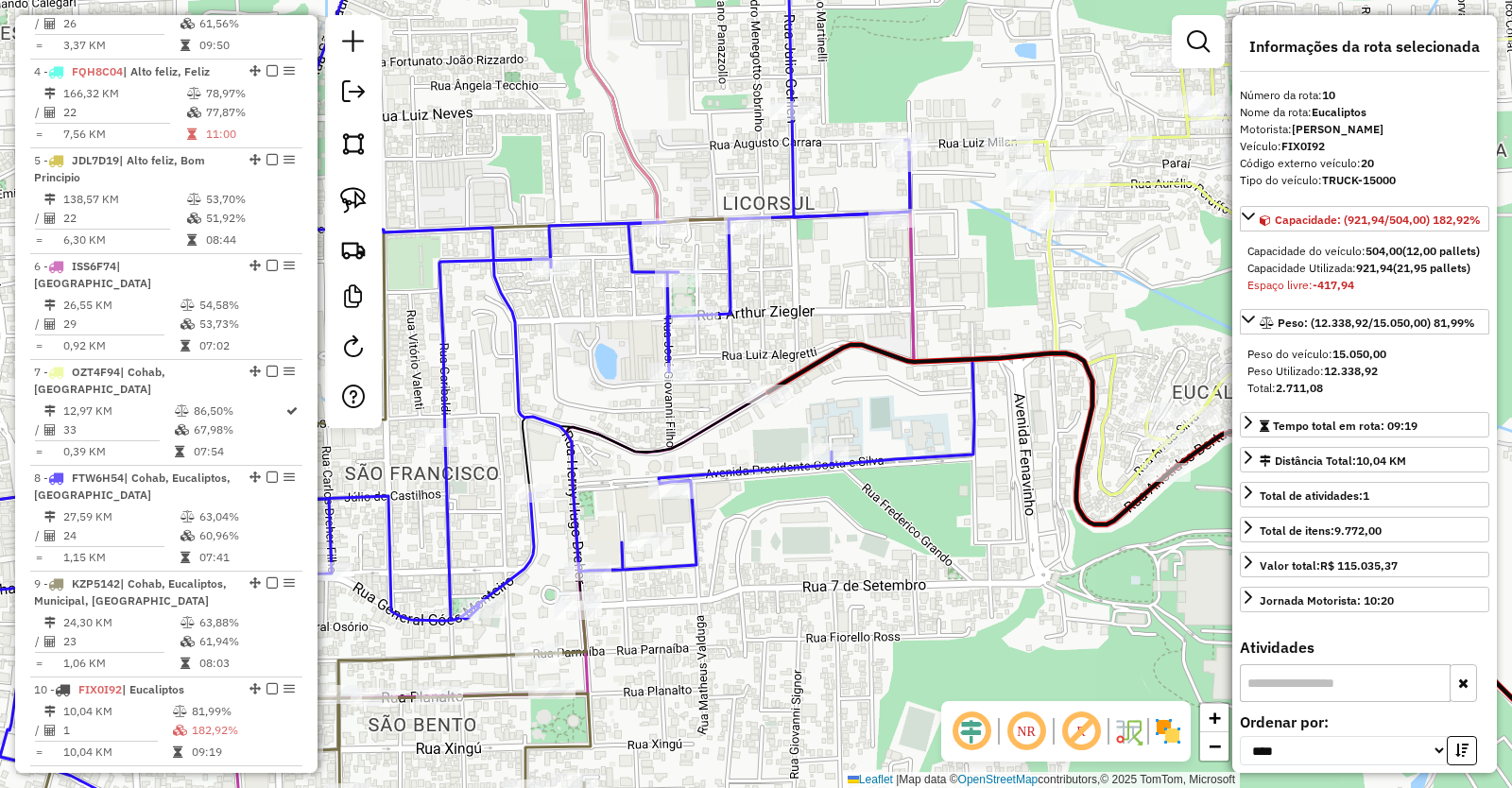
drag, startPoint x: 1026, startPoint y: 584, endPoint x: 781, endPoint y: 629, distance: 249.1
click at [781, 629] on div "Janela de atendimento Grade de atendimento Capacidade Transportadoras Veículos …" at bounding box center [756, 394] width 1512 height 788
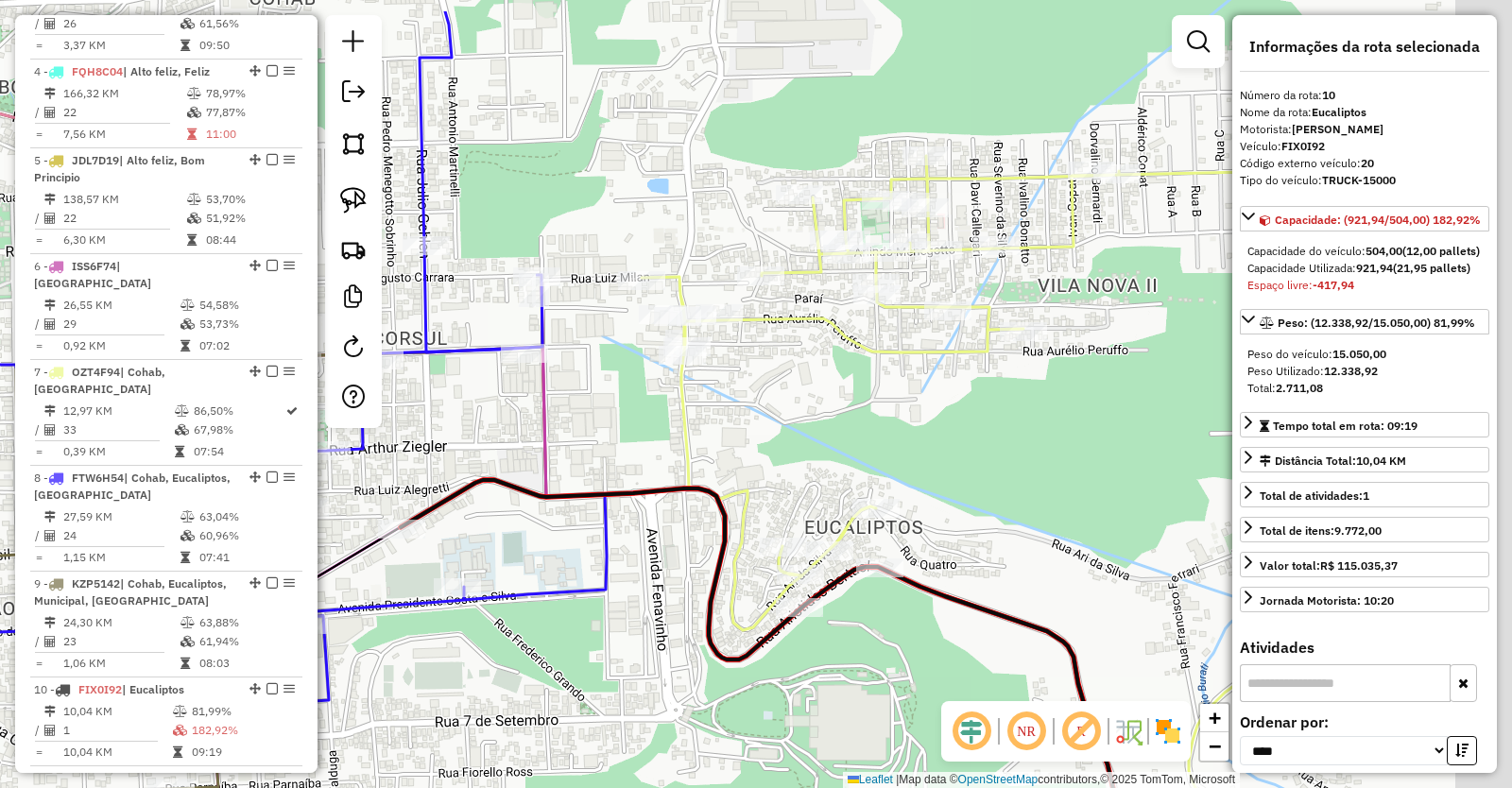
drag, startPoint x: 830, startPoint y: 344, endPoint x: 665, endPoint y: 432, distance: 187.0
click at [665, 432] on div "Janela de atendimento Grade de atendimento Capacidade Transportadoras Veículos …" at bounding box center [756, 394] width 1512 height 788
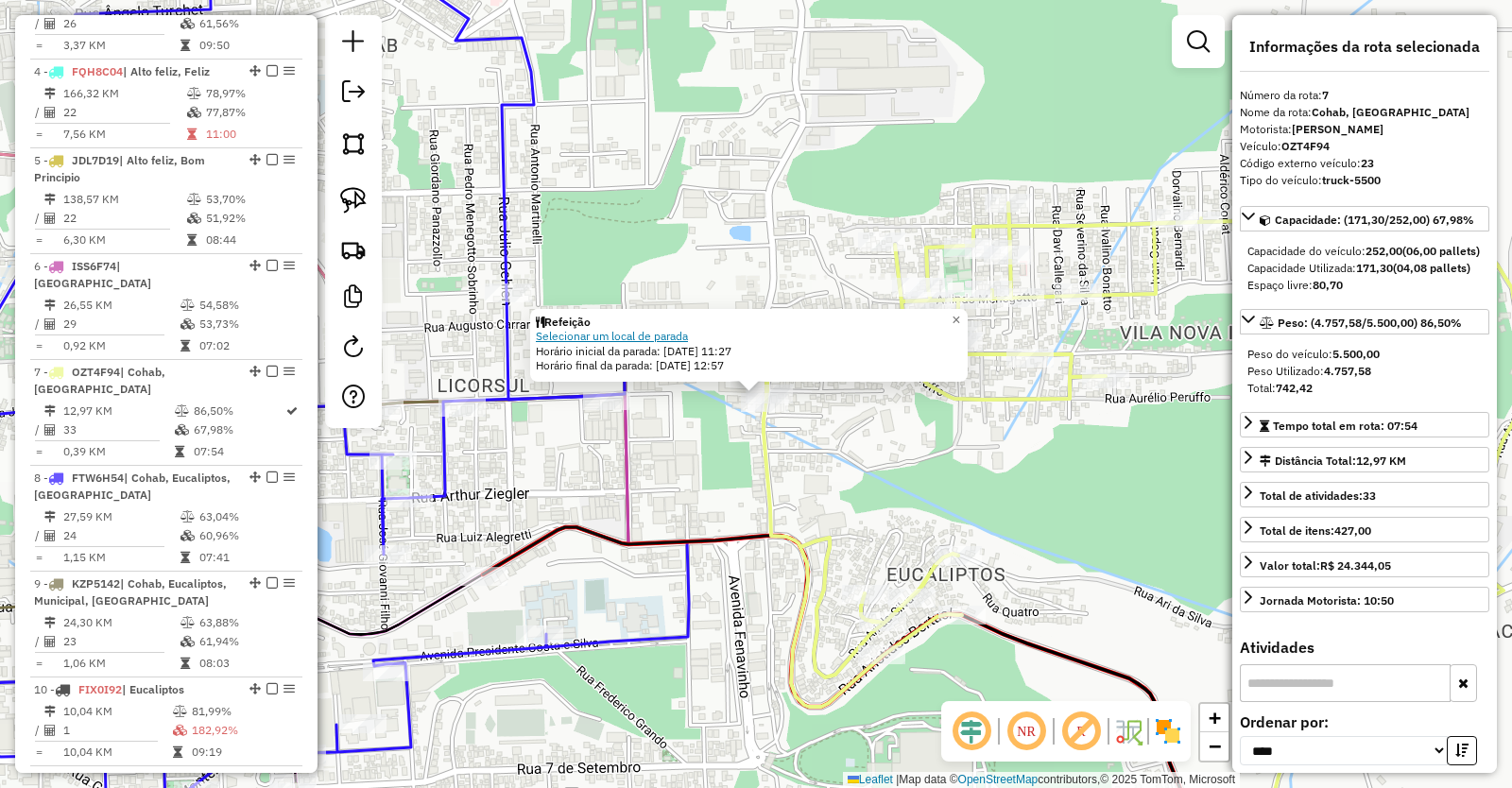
click at [667, 332] on link "Selecionar um local de parada" at bounding box center [612, 336] width 152 height 14
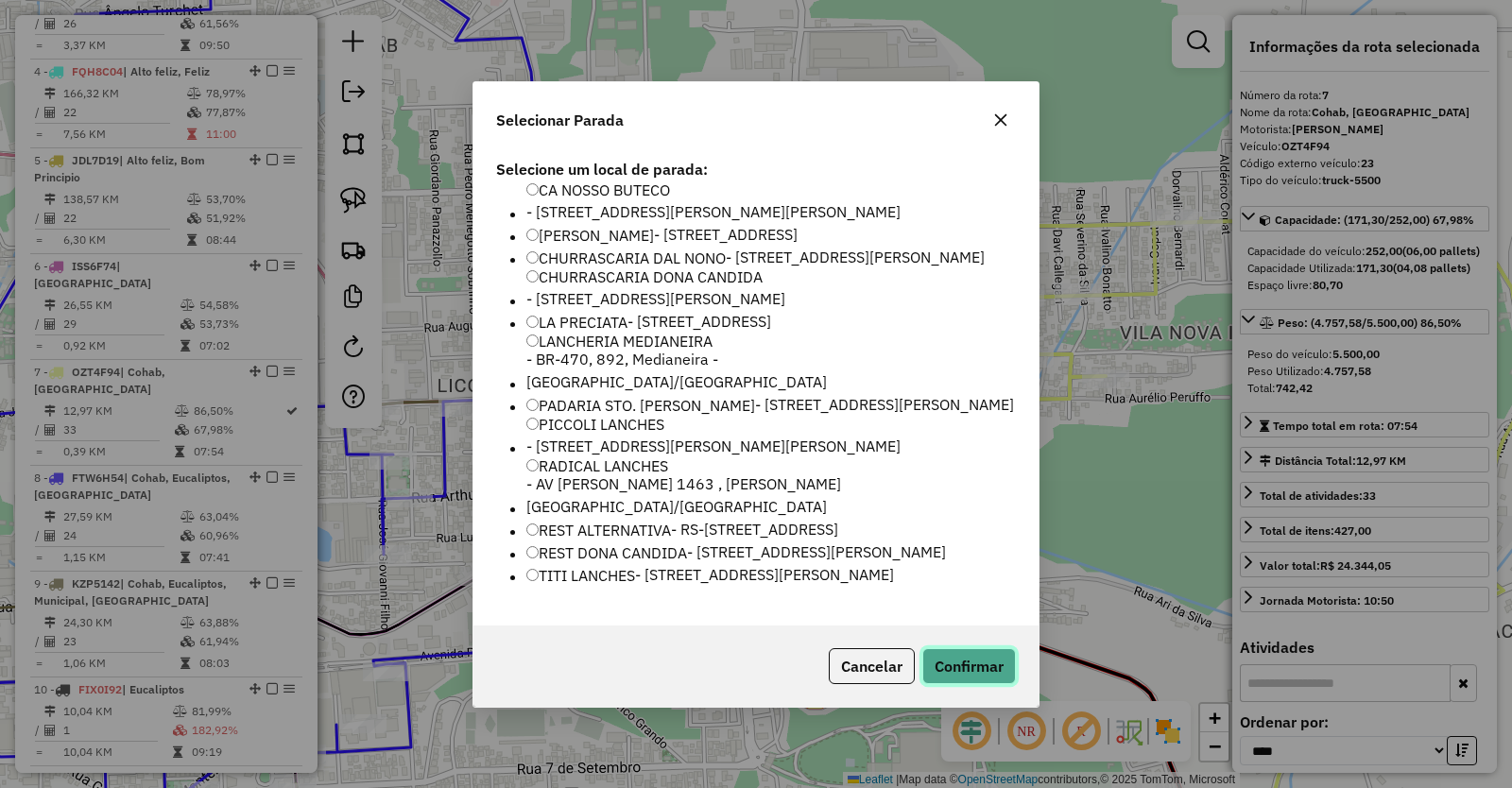
click at [980, 685] on button "Confirmar" at bounding box center [968, 666] width 94 height 35
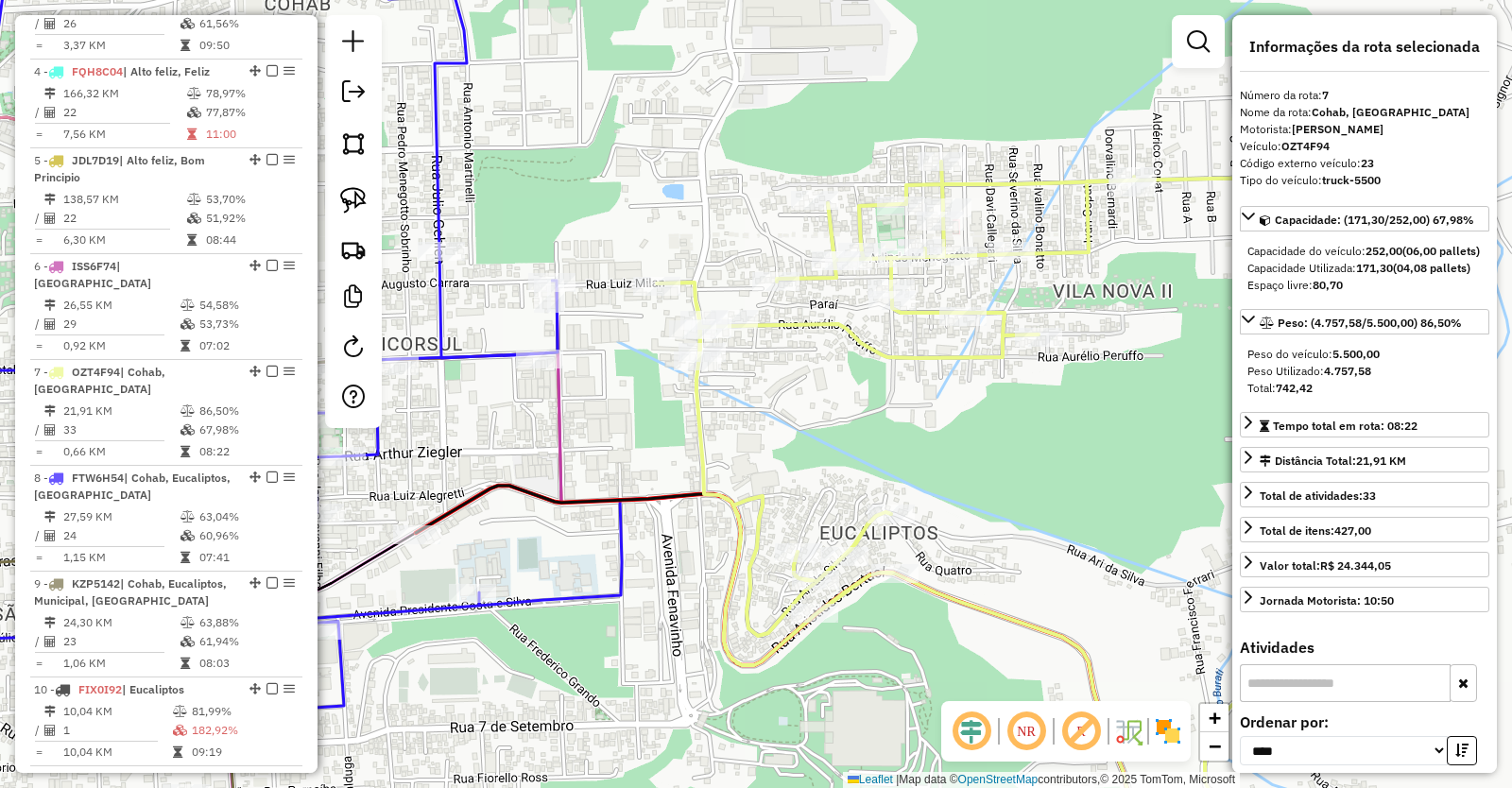
drag, startPoint x: 1051, startPoint y: 482, endPoint x: 933, endPoint y: 375, distance: 159.3
click at [958, 413] on div "Janela de atendimento Grade de atendimento Capacidade Transportadoras Veículos …" at bounding box center [756, 394] width 1512 height 788
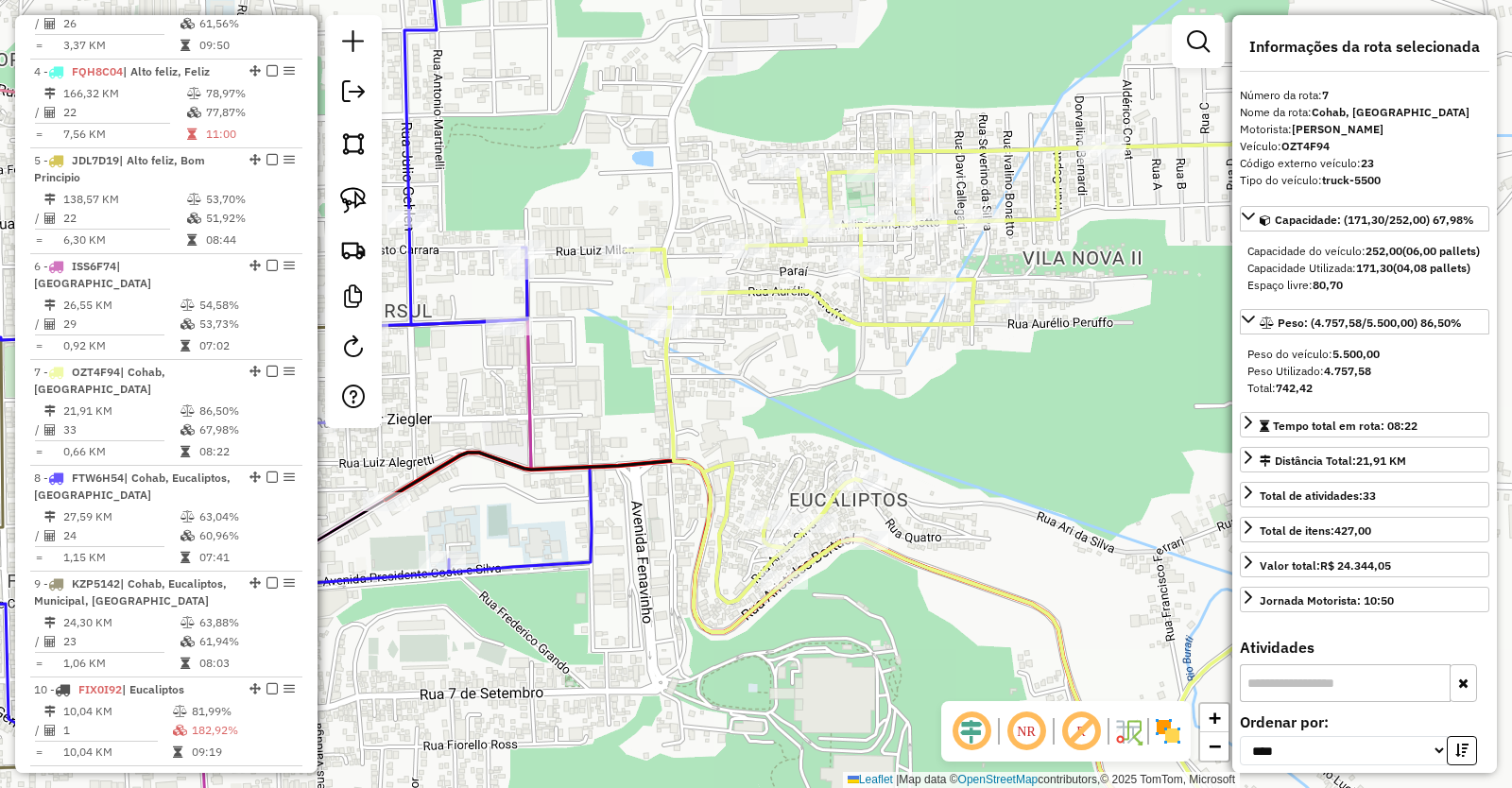
drag, startPoint x: 967, startPoint y: 457, endPoint x: 884, endPoint y: 361, distance: 126.9
click at [890, 371] on div "Janela de atendimento Grade de atendimento Capacidade Transportadoras Veículos …" at bounding box center [756, 394] width 1512 height 788
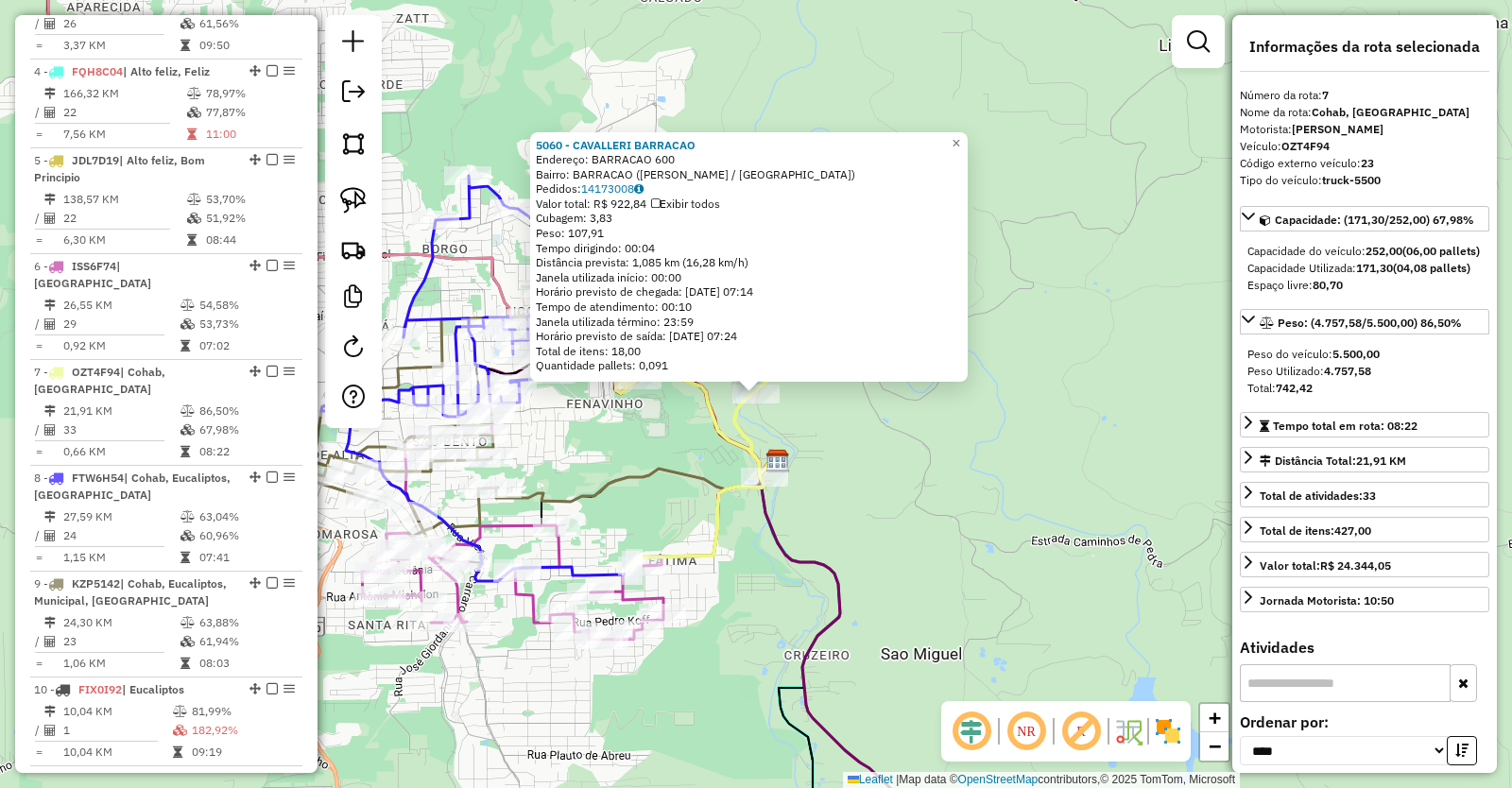
click at [873, 496] on div "5060 - CAVALLERI BARRACAO Endereço: BARRACAO 600 Bairro: BARRACAO (BENTO GONCAL…" at bounding box center [756, 394] width 1512 height 788
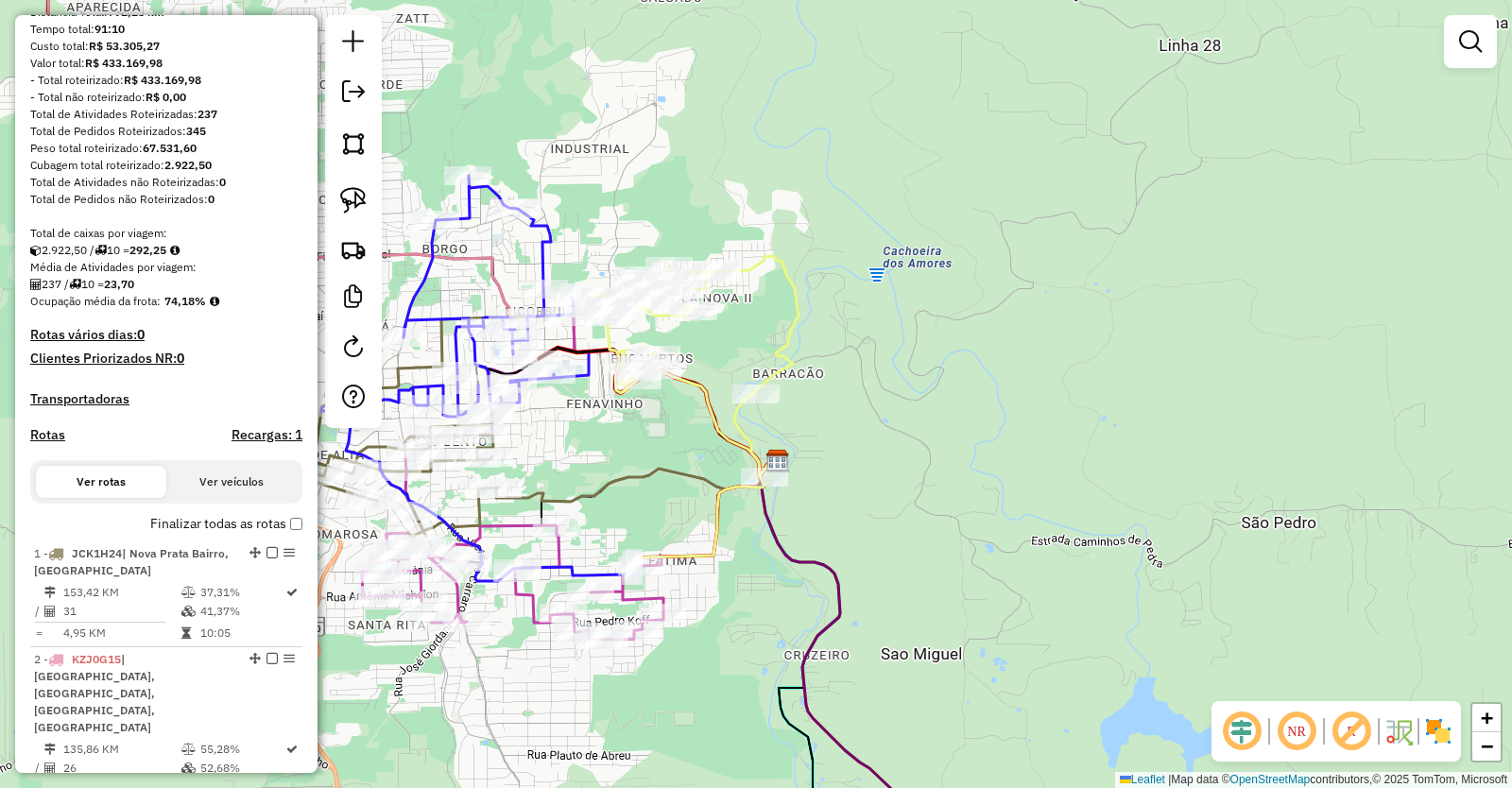
scroll to position [0, 0]
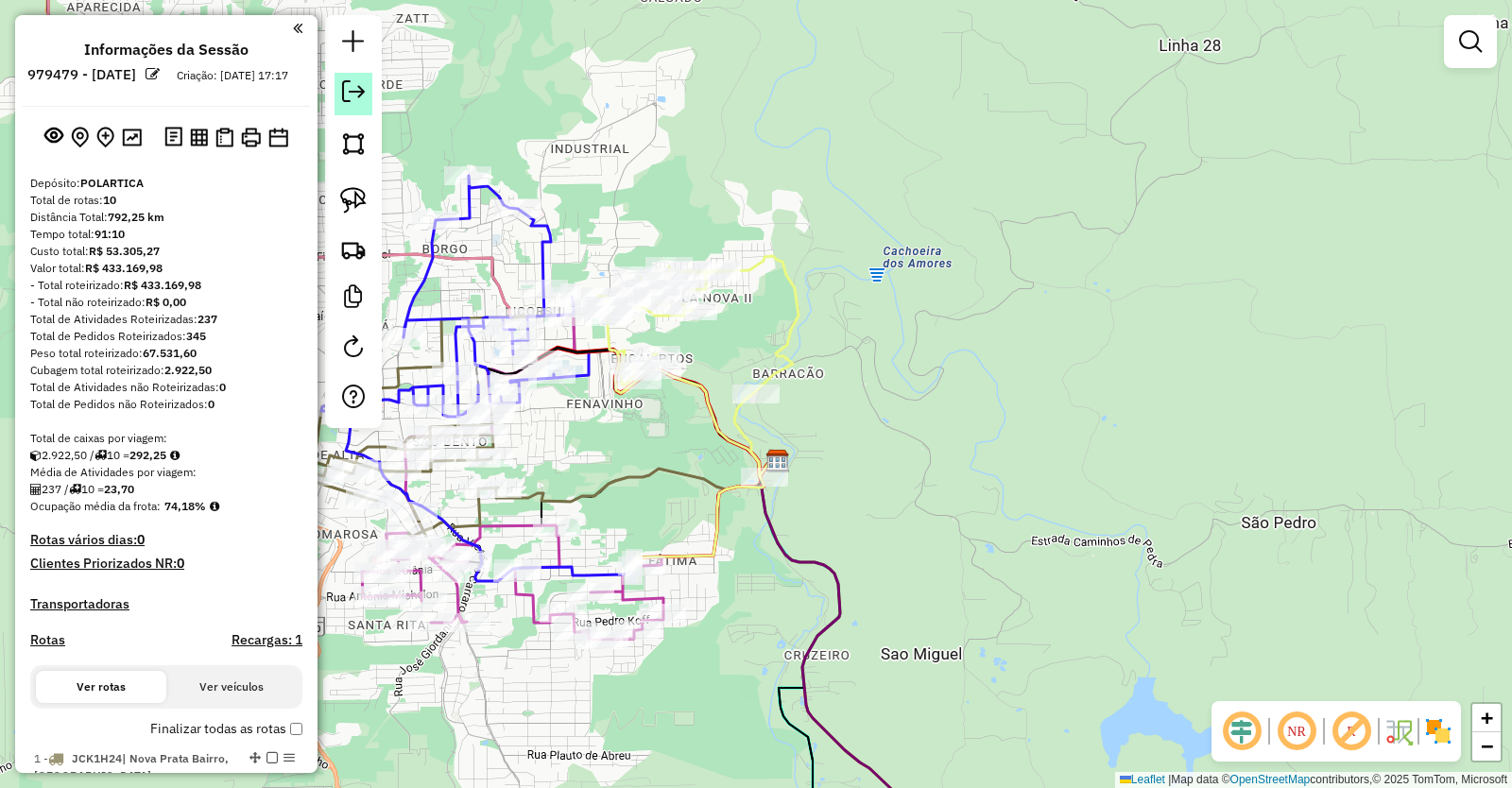
click at [364, 87] on link at bounding box center [354, 94] width 37 height 42
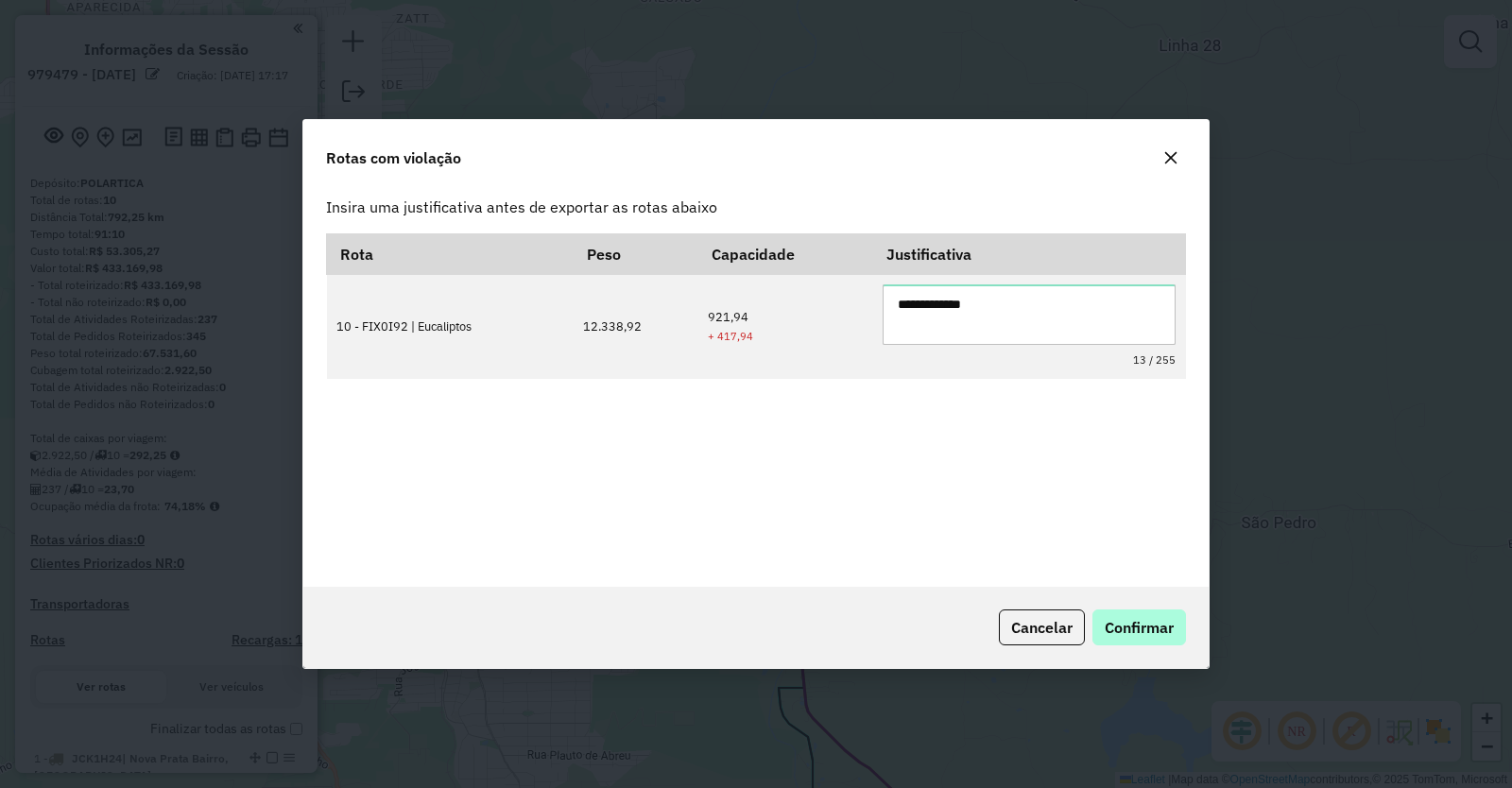
type textarea "**********"
click at [1153, 630] on span "Confirmar" at bounding box center [1140, 627] width 69 height 19
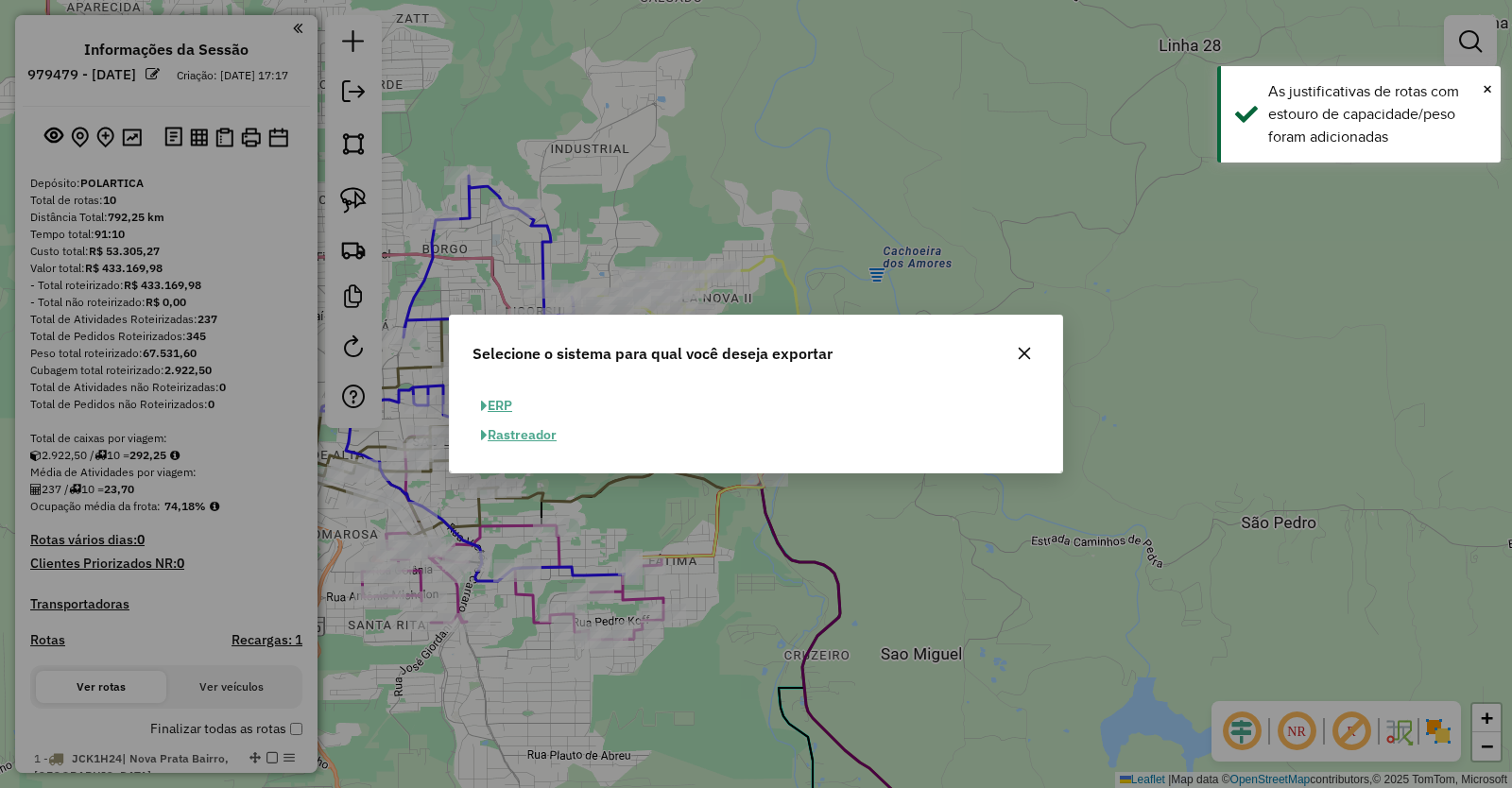
click at [503, 400] on button "ERP" at bounding box center [496, 406] width 48 height 30
select select "**"
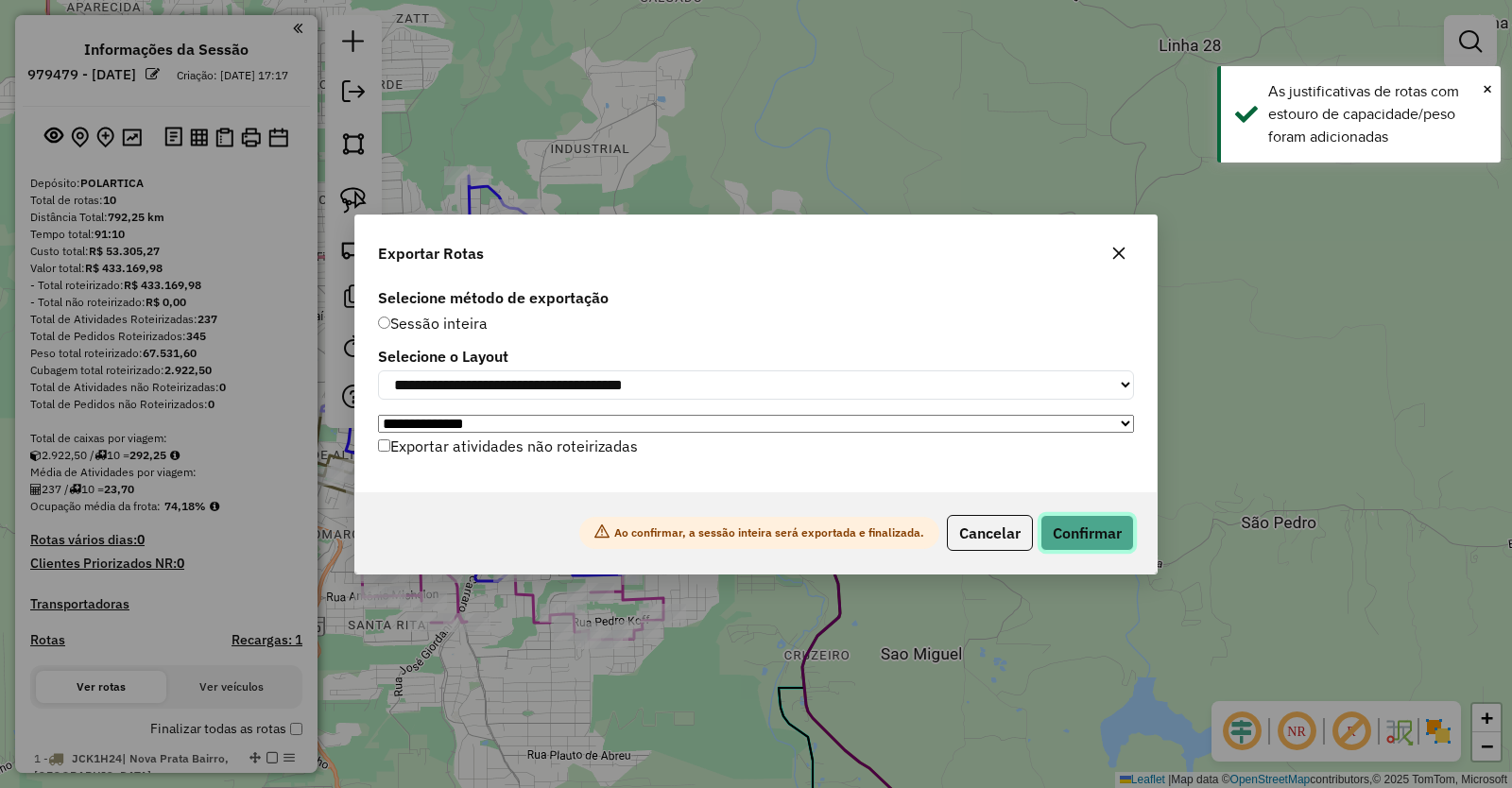
click at [1105, 537] on button "Confirmar" at bounding box center [1086, 533] width 94 height 35
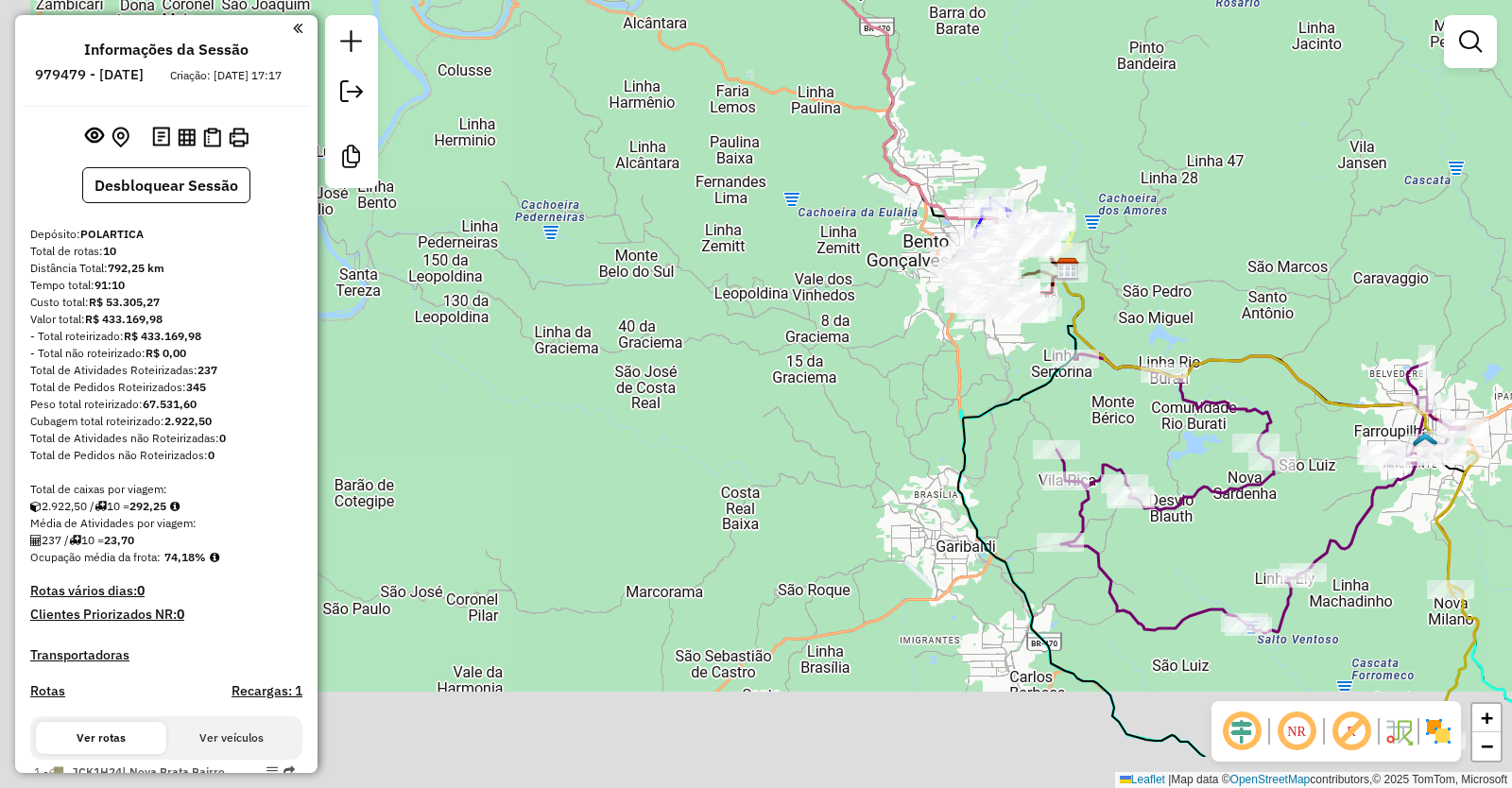
drag, startPoint x: 1129, startPoint y: 368, endPoint x: 1161, endPoint y: 256, distance: 116.5
click at [1161, 257] on div "Janela de atendimento Grade de atendimento Capacidade Transportadoras Veículos …" at bounding box center [756, 394] width 1512 height 788
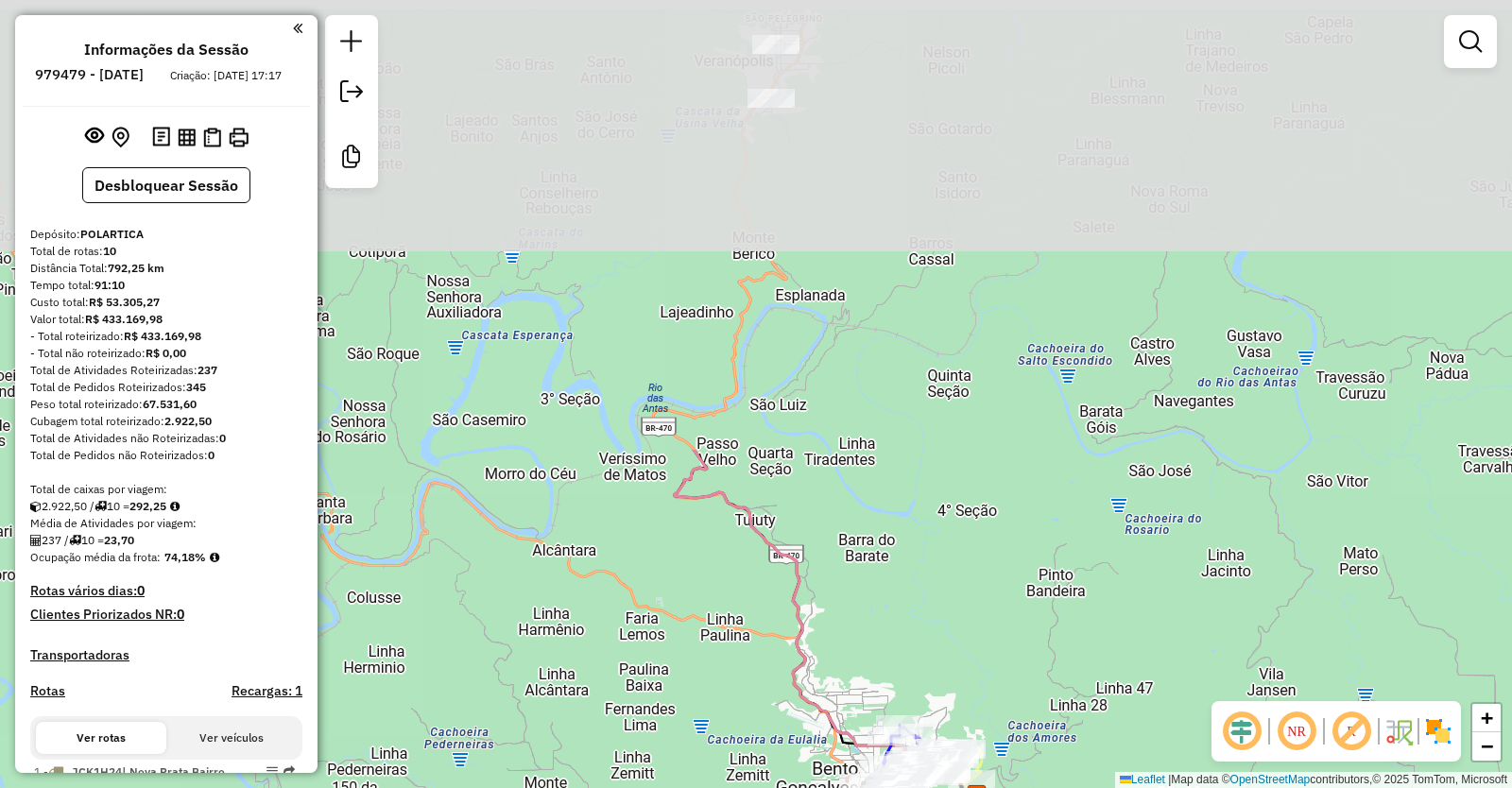
drag, startPoint x: 831, startPoint y: 134, endPoint x: 736, endPoint y: 650, distance: 524.7
click at [742, 665] on div "Janela de atendimento Grade de atendimento Capacidade Transportadoras Veículos …" at bounding box center [756, 394] width 1512 height 788
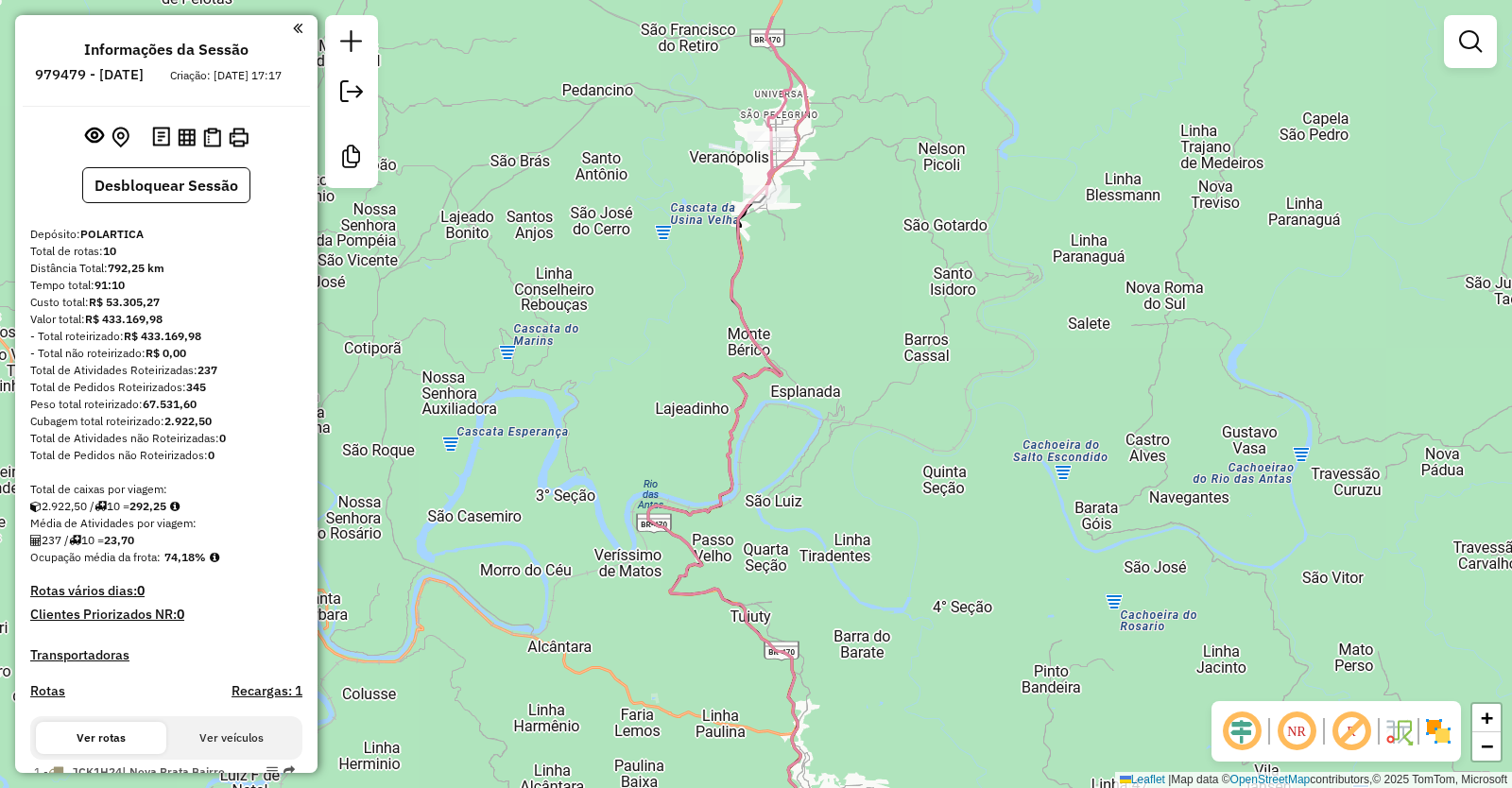
drag, startPoint x: 798, startPoint y: 269, endPoint x: 813, endPoint y: 799, distance: 530.2
click at [813, 787] on html "Aguarde... Pop-up bloqueado! Seu navegador bloqueou automáticamente a abertura …" at bounding box center [756, 394] width 1512 height 788
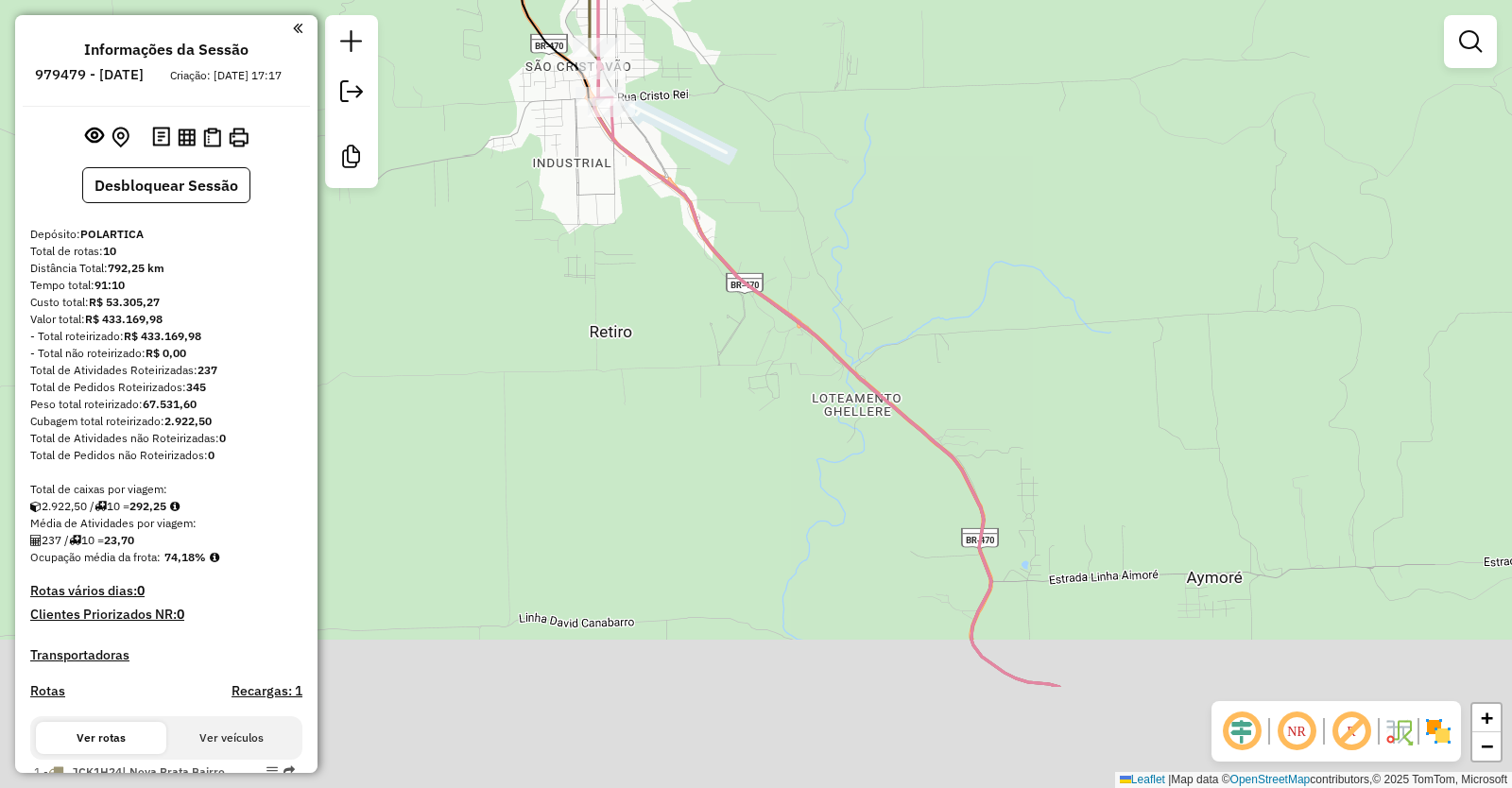
drag, startPoint x: 875, startPoint y: 539, endPoint x: 710, endPoint y: 218, distance: 360.9
click at [707, 241] on div "Janela de atendimento Grade de atendimento Capacidade Transportadoras Veículos …" at bounding box center [756, 394] width 1512 height 788
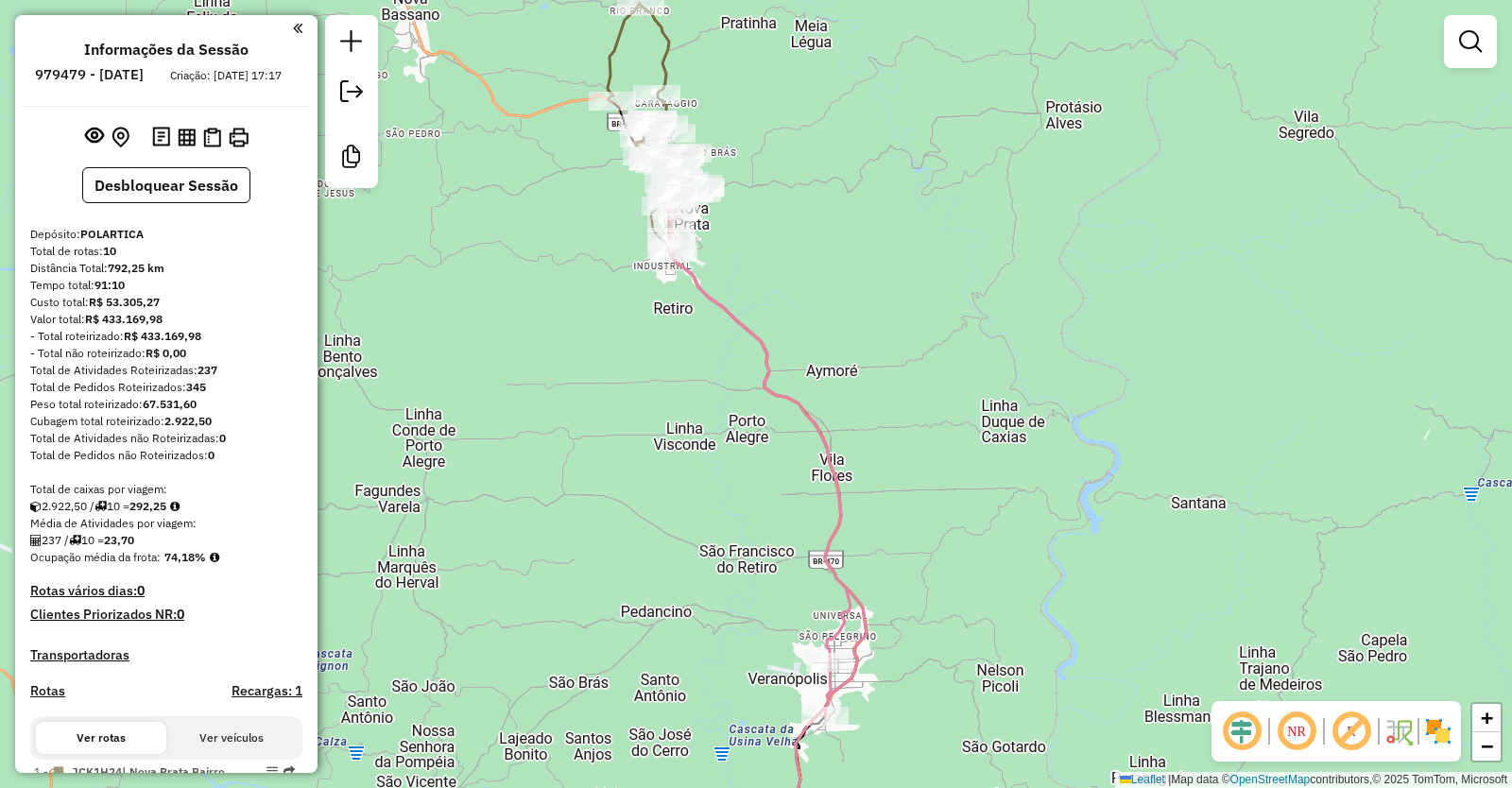
drag, startPoint x: 872, startPoint y: 480, endPoint x: 785, endPoint y: 231, distance: 263.8
click at [788, 238] on div "Janela de atendimento Grade de atendimento Capacidade Transportadoras Veículos …" at bounding box center [756, 394] width 1512 height 788
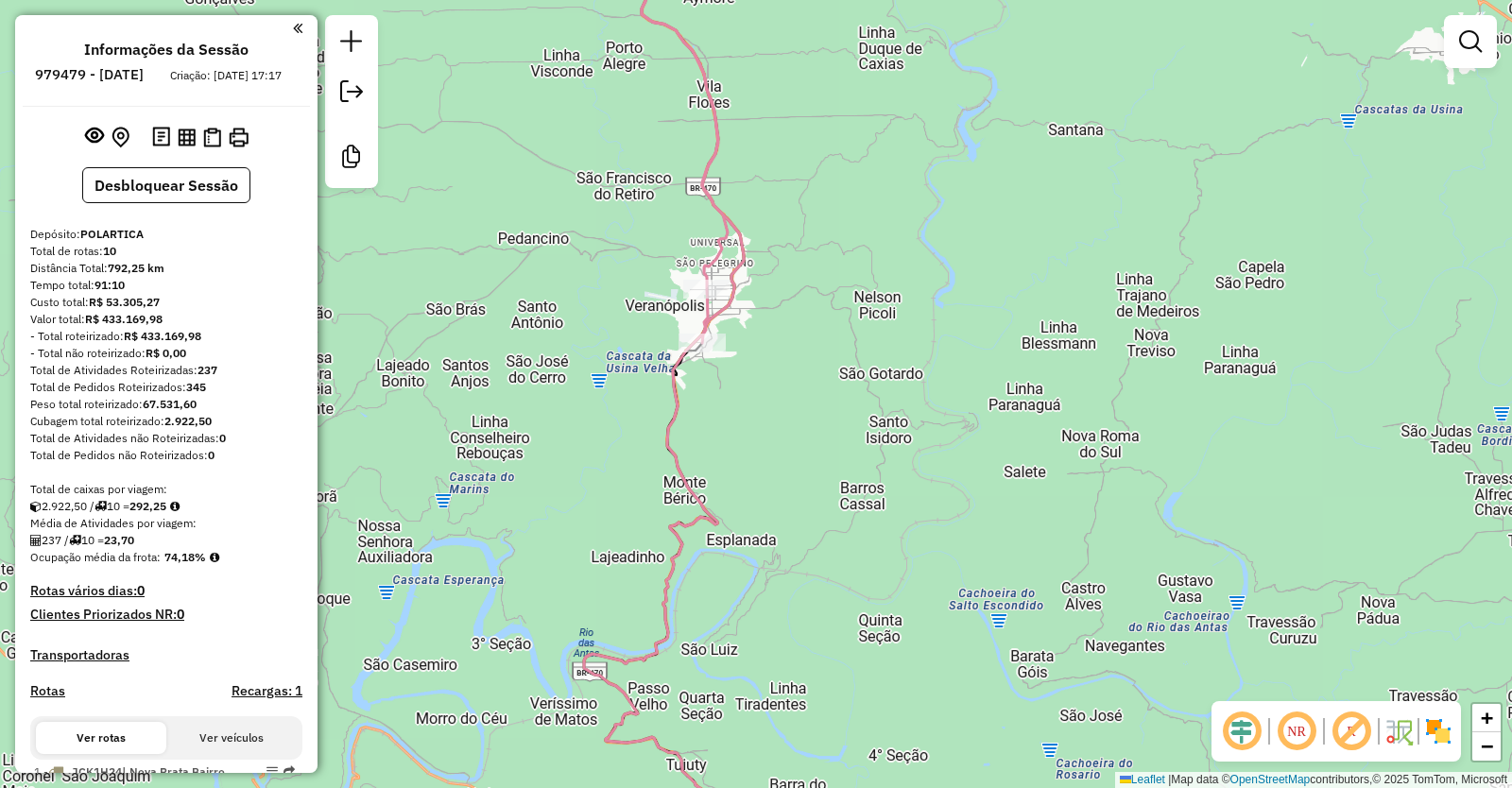
drag, startPoint x: 838, startPoint y: 515, endPoint x: 779, endPoint y: 222, distance: 298.9
click at [779, 232] on div "Janela de atendimento Grade de atendimento Capacidade Transportadoras Veículos …" at bounding box center [756, 394] width 1512 height 788
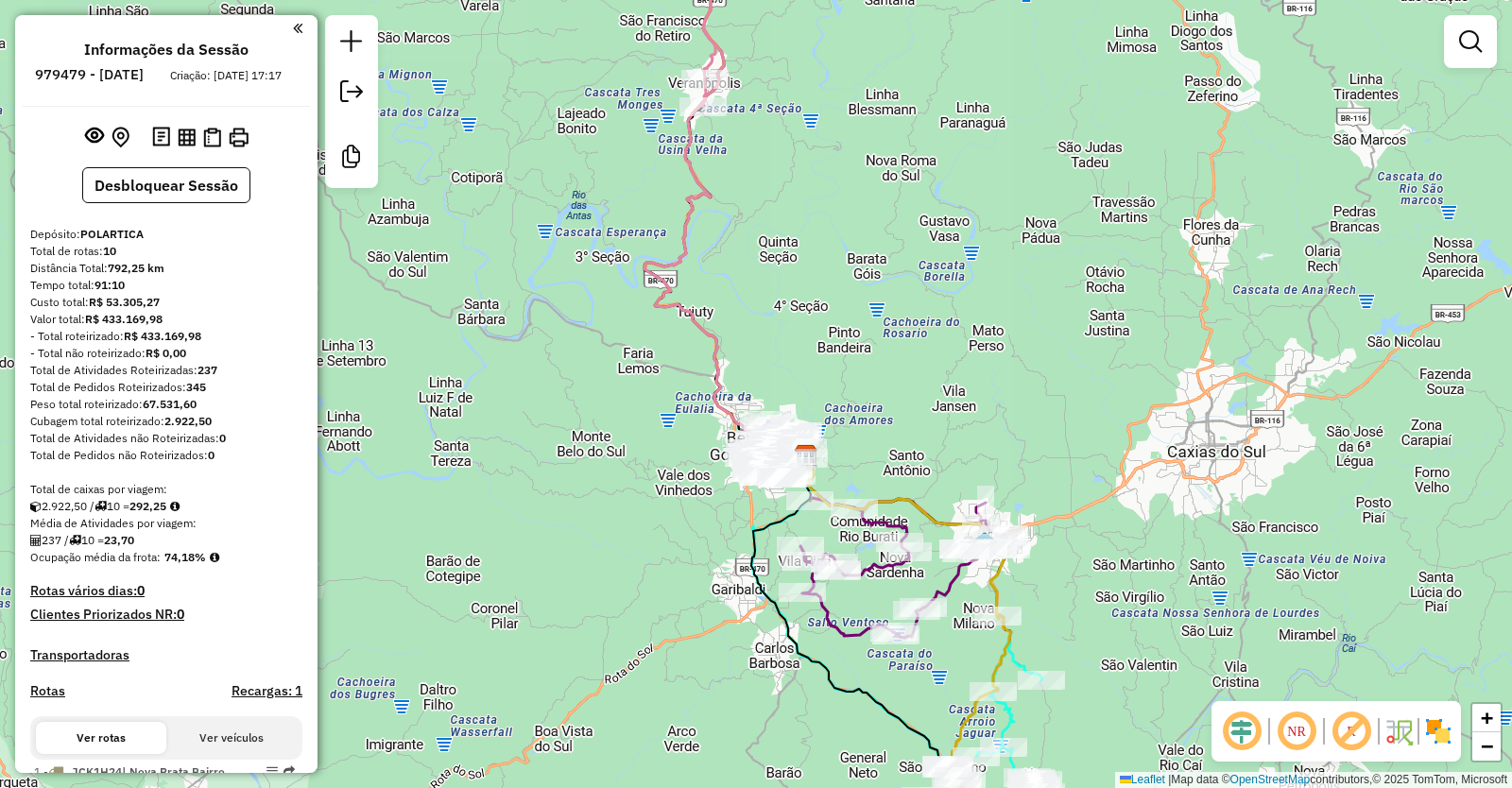
drag, startPoint x: 992, startPoint y: 492, endPoint x: 867, endPoint y: 166, distance: 349.1
click at [869, 182] on div "Janela de atendimento Grade de atendimento Capacidade Transportadoras Veículos …" at bounding box center [756, 394] width 1512 height 788
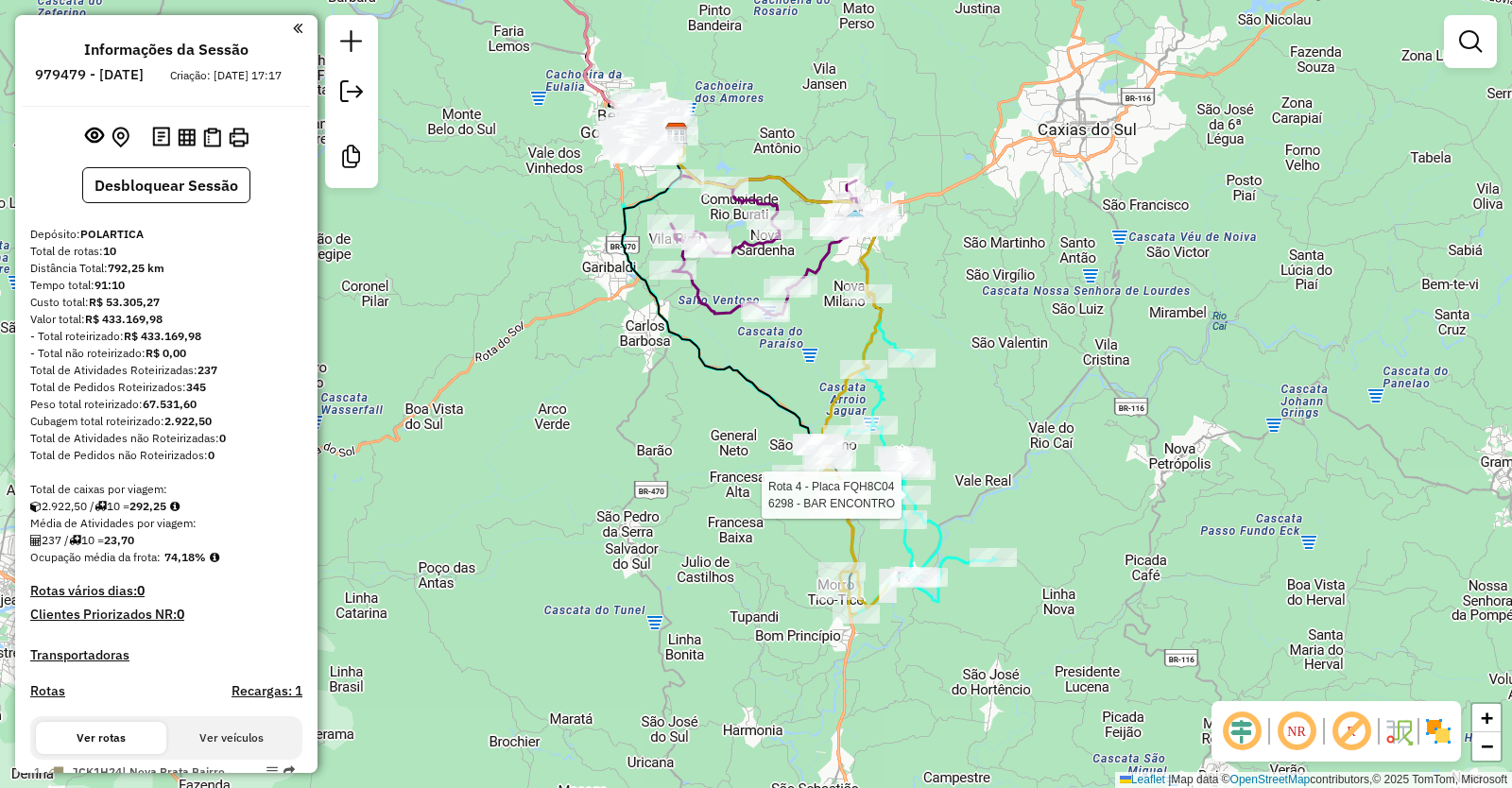
select select "*********"
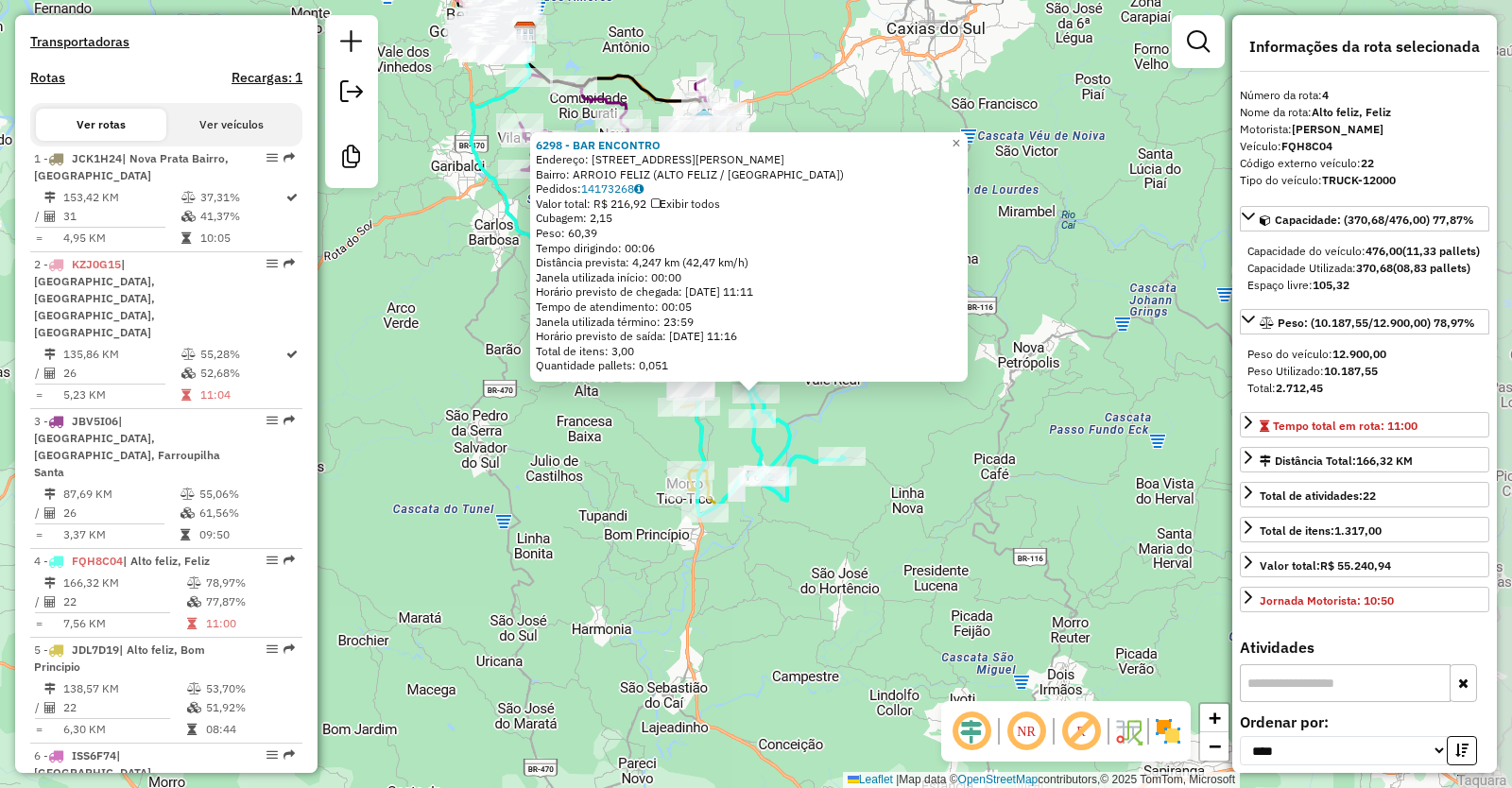
scroll to position [1061, 0]
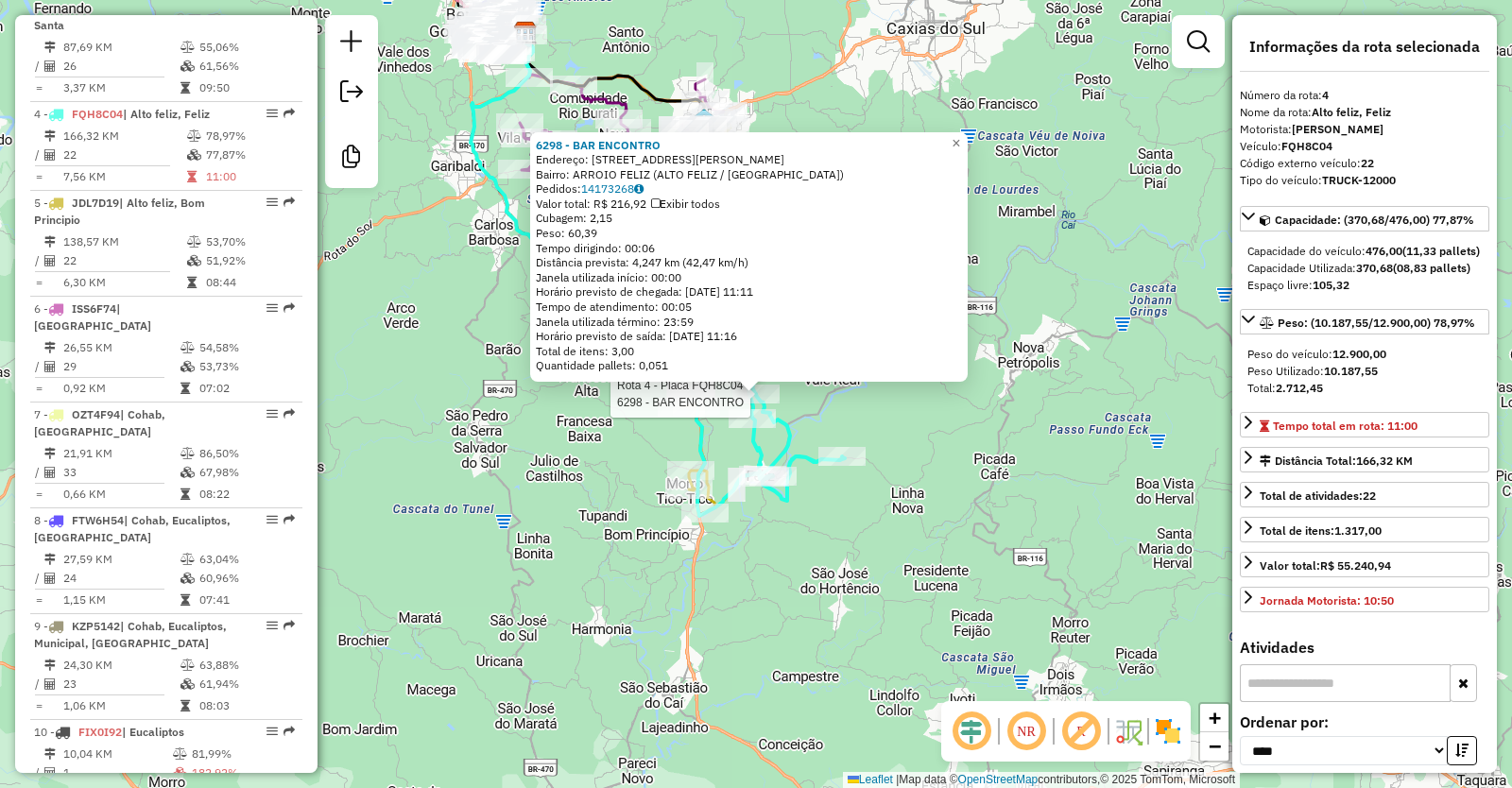
drag, startPoint x: 1033, startPoint y: 480, endPoint x: 1090, endPoint y: 449, distance: 64.9
click at [1033, 479] on div "Rota 4 - Placa FQH8C04 6298 - BAR ENCONTRO 6298 - BAR ENCONTRO Endereço: [STREE…" at bounding box center [756, 394] width 1512 height 788
